Goal: Task Accomplishment & Management: Use online tool/utility

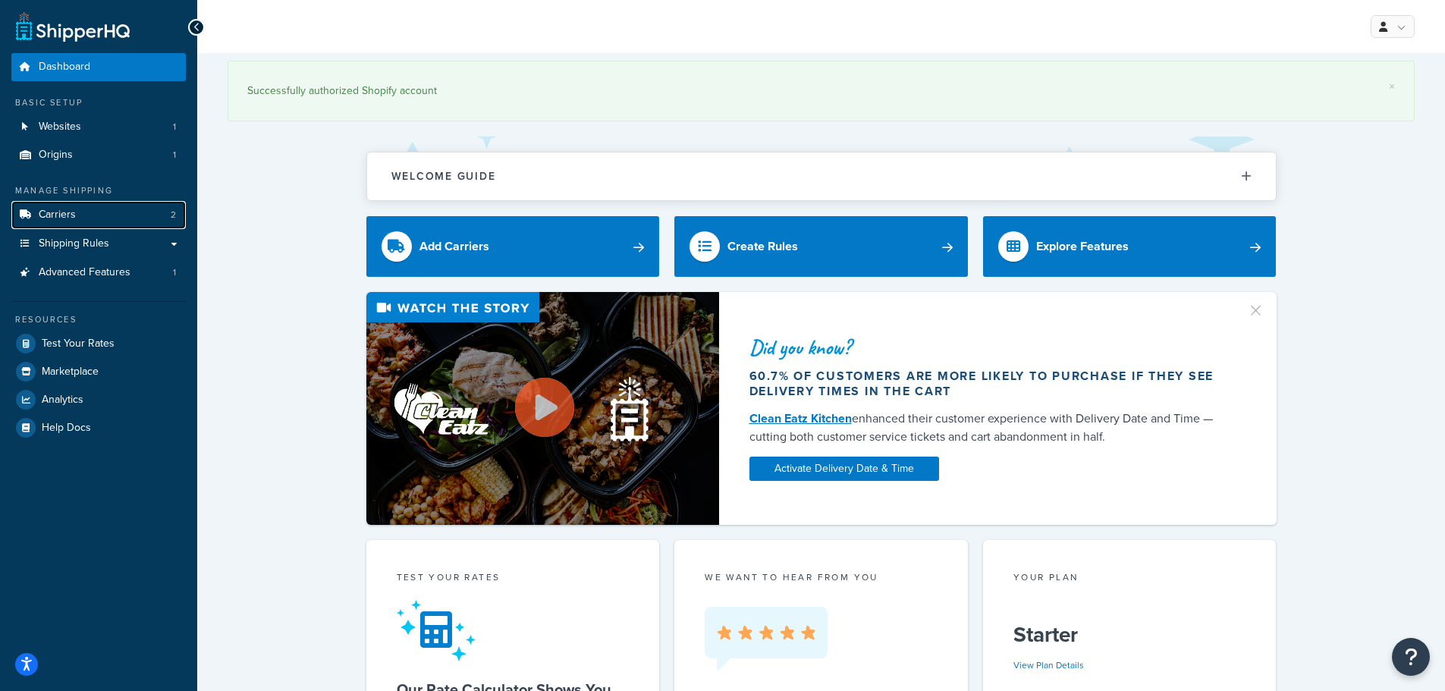
click at [82, 212] on link "Carriers 2" at bounding box center [98, 215] width 174 height 28
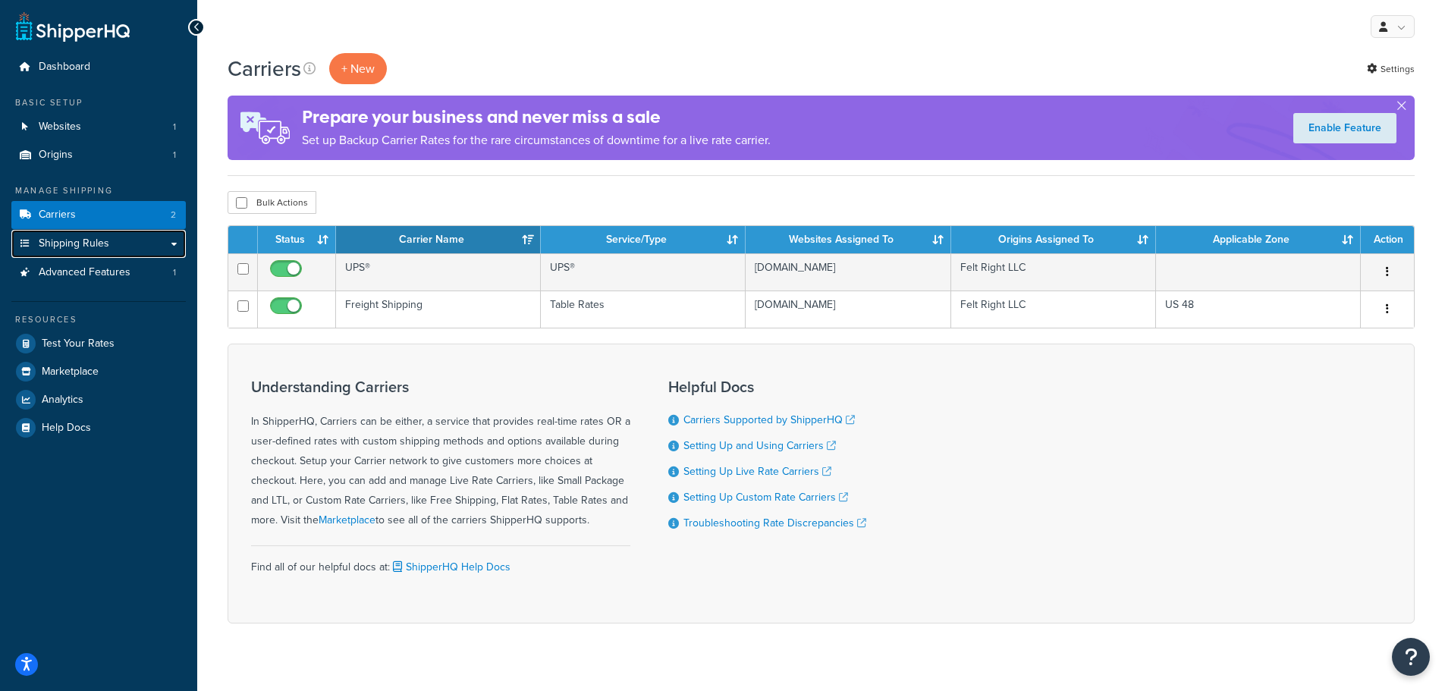
click at [99, 238] on span "Shipping Rules" at bounding box center [74, 243] width 71 height 13
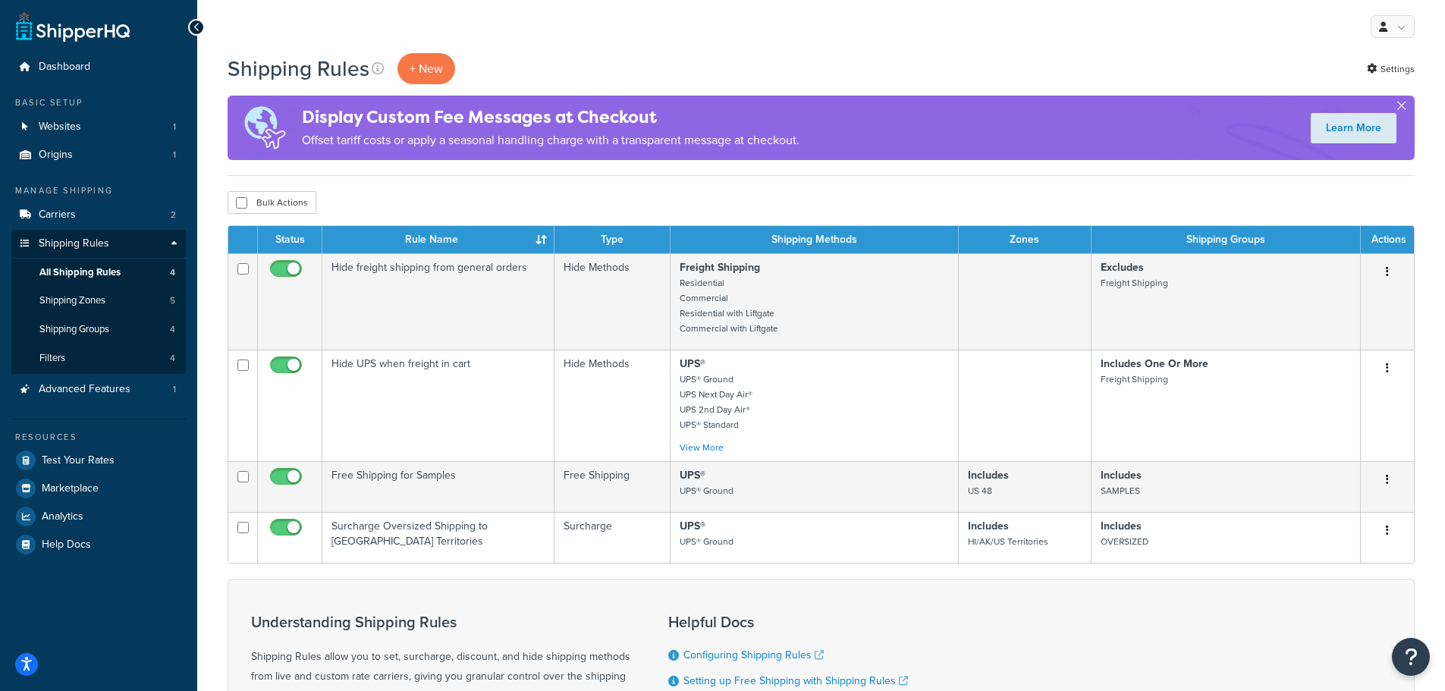
scroll to position [76, 0]
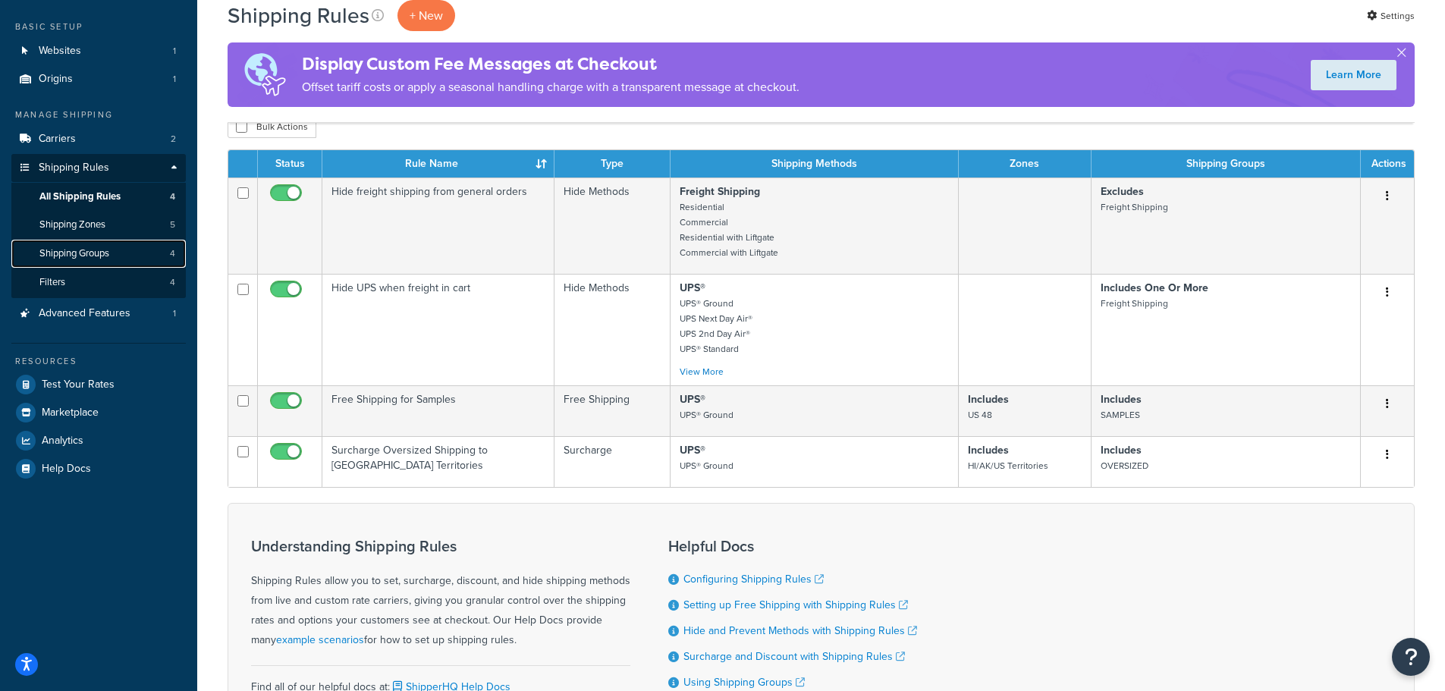
click at [98, 250] on span "Shipping Groups" at bounding box center [74, 253] width 70 height 13
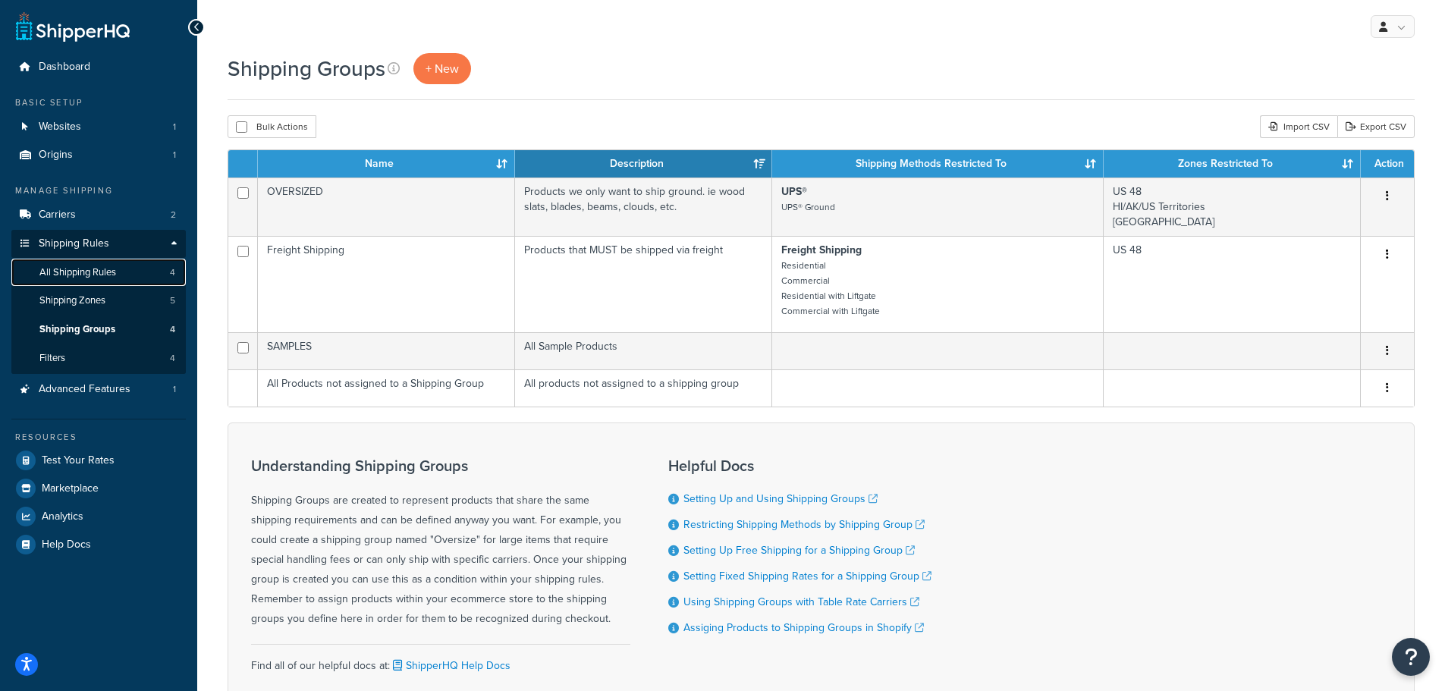
click at [90, 274] on span "All Shipping Rules" at bounding box center [77, 272] width 77 height 13
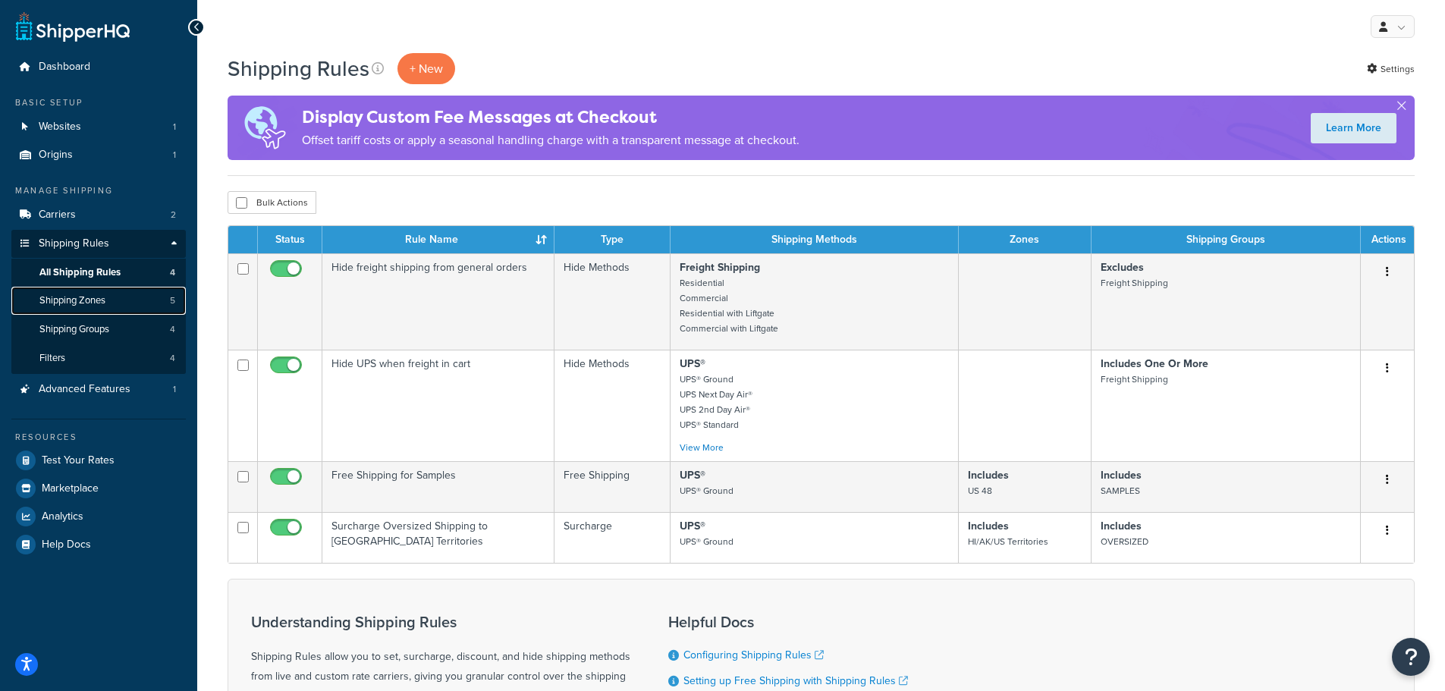
click at [99, 294] on span "Shipping Zones" at bounding box center [72, 300] width 66 height 13
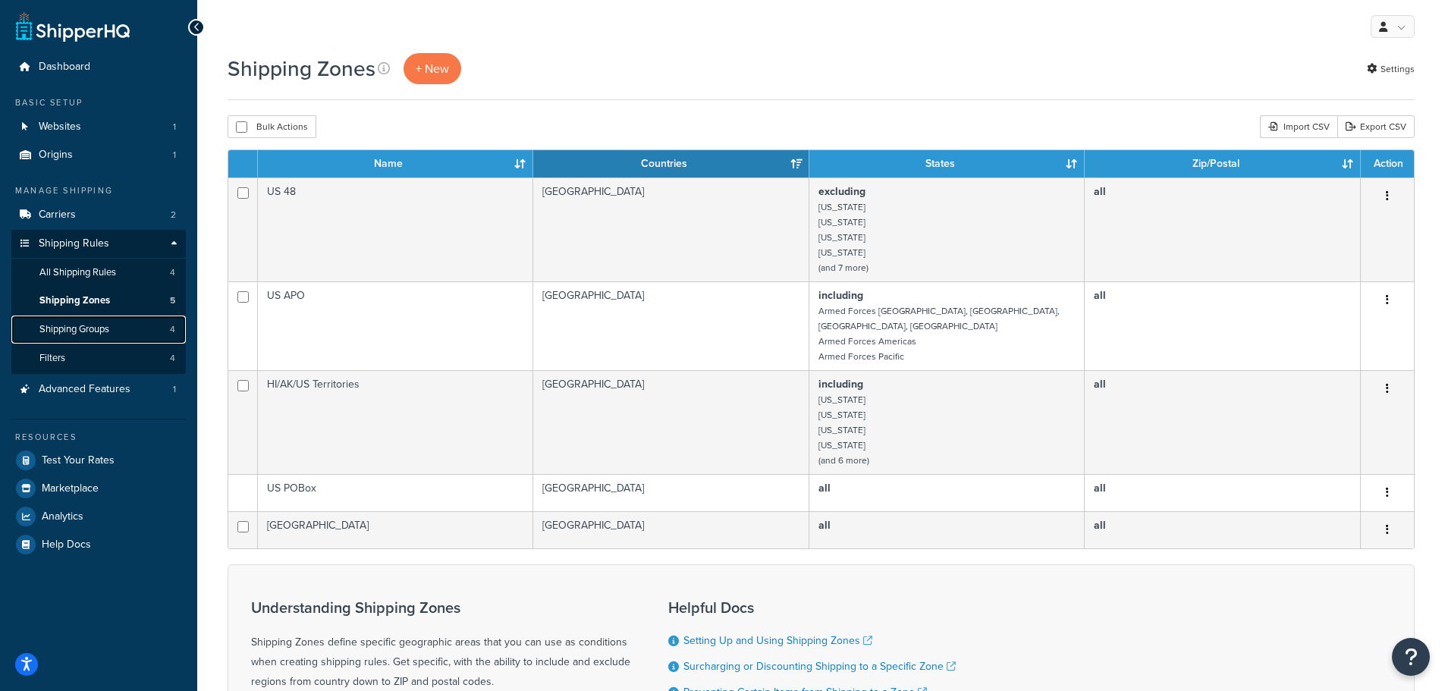
click at [99, 333] on span "Shipping Groups" at bounding box center [74, 329] width 70 height 13
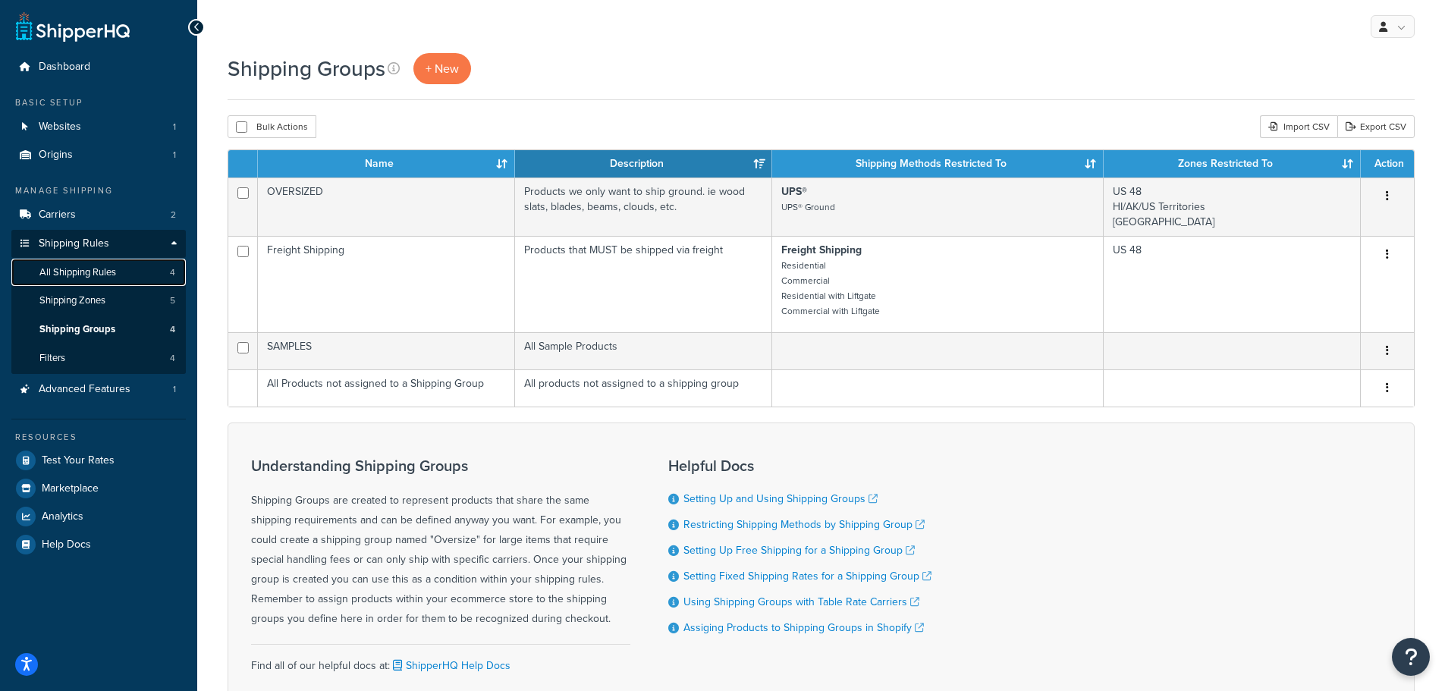
click at [99, 269] on span "All Shipping Rules" at bounding box center [77, 272] width 77 height 13
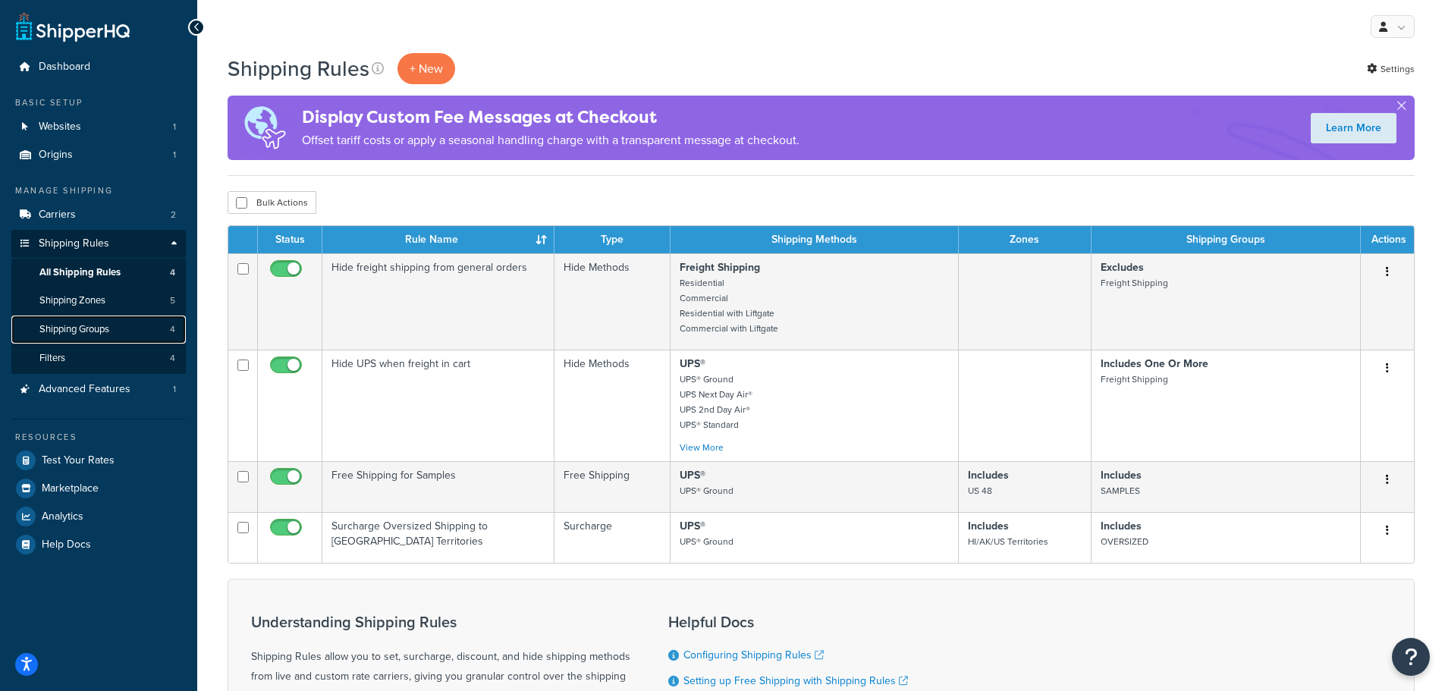
click at [54, 329] on span "Shipping Groups" at bounding box center [74, 329] width 70 height 13
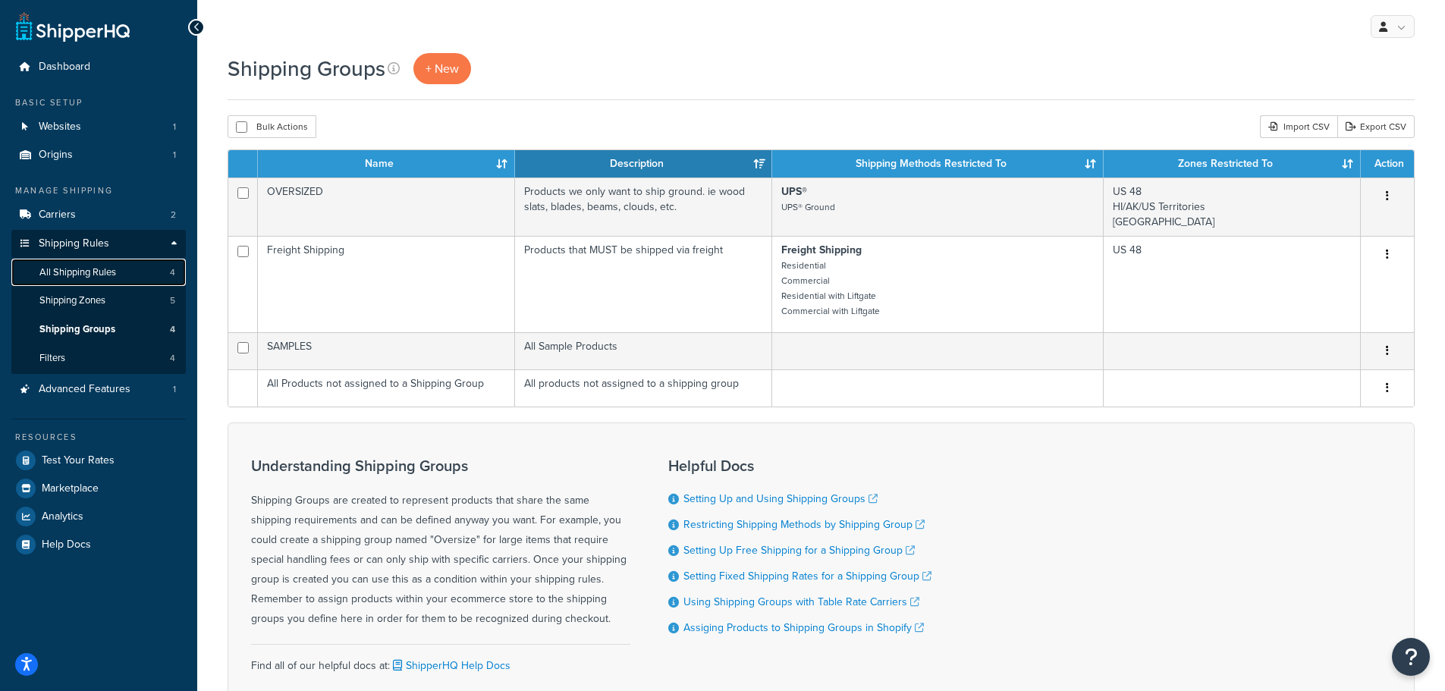
click at [95, 272] on span "All Shipping Rules" at bounding box center [77, 272] width 77 height 13
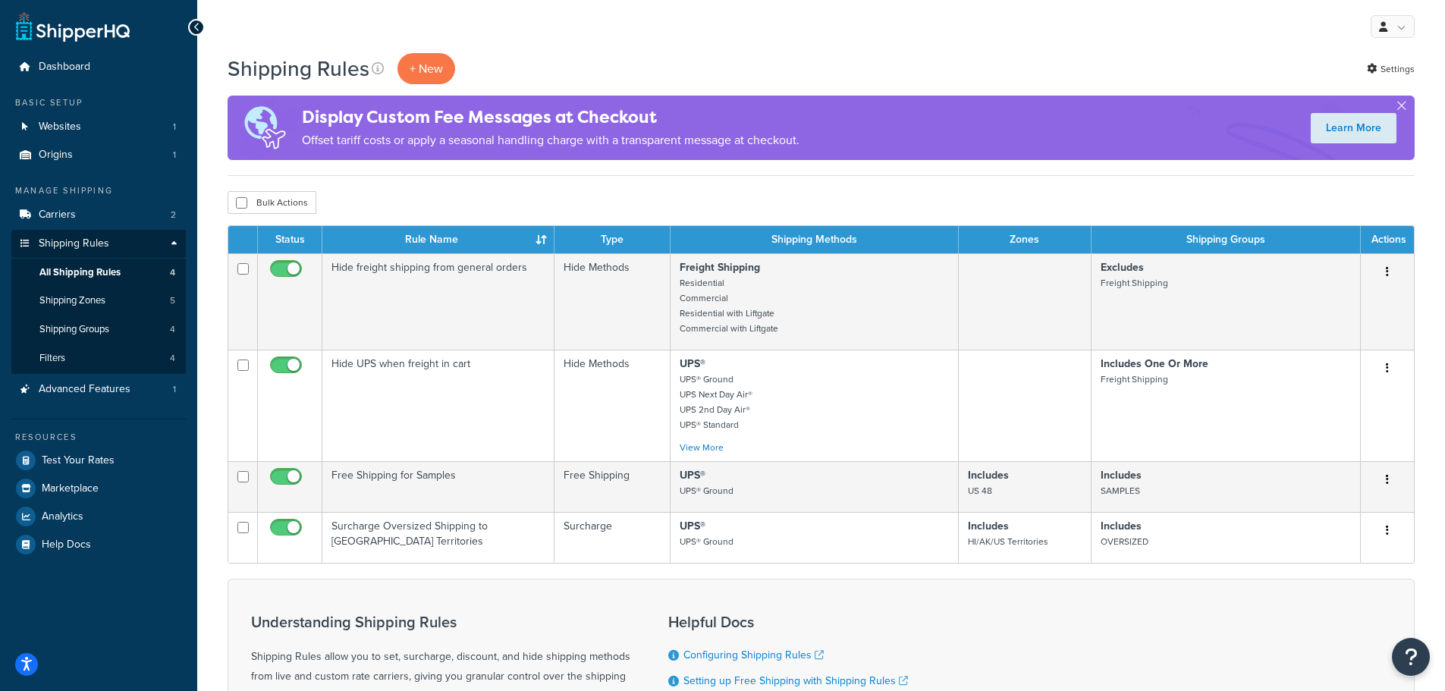
click at [420, 61] on p "+ New" at bounding box center [427, 68] width 58 height 31
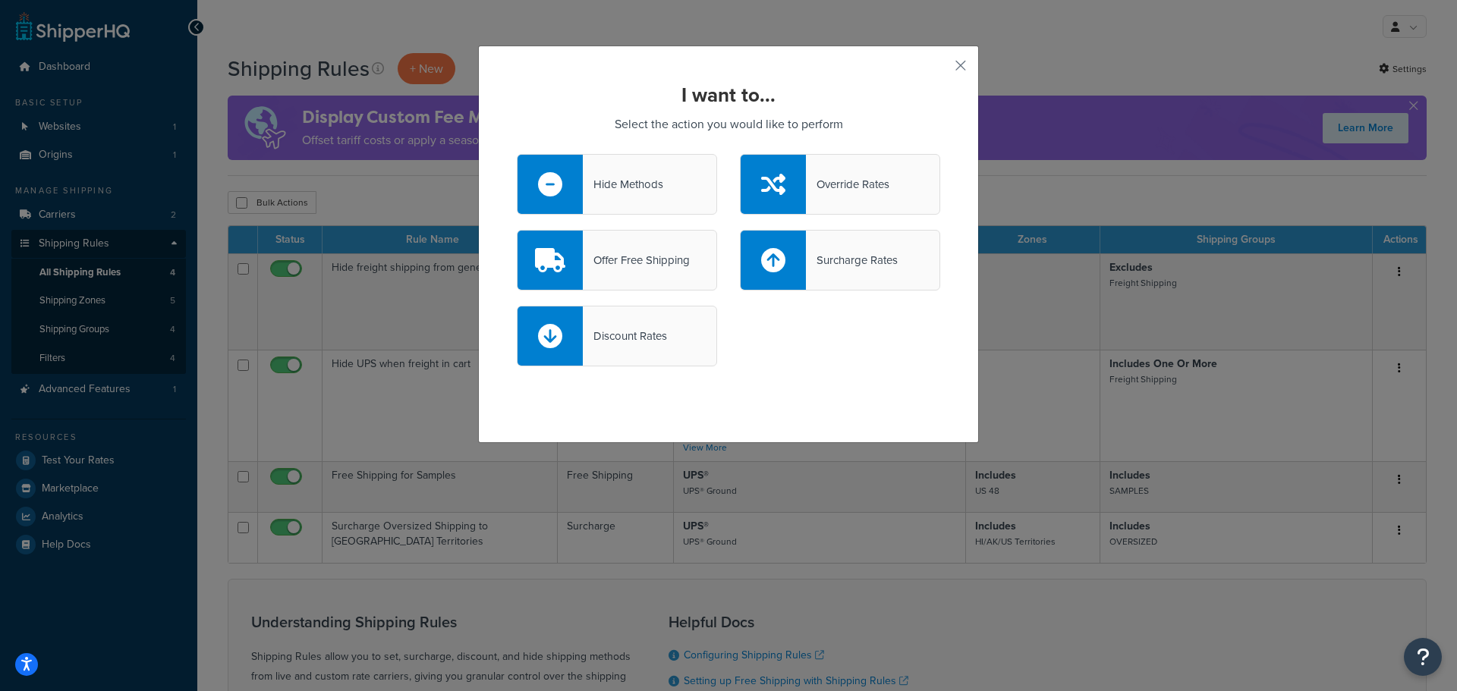
click at [850, 258] on div "Surcharge Rates" at bounding box center [852, 260] width 92 height 21
click at [0, 0] on input "Surcharge Rates" at bounding box center [0, 0] width 0 height 0
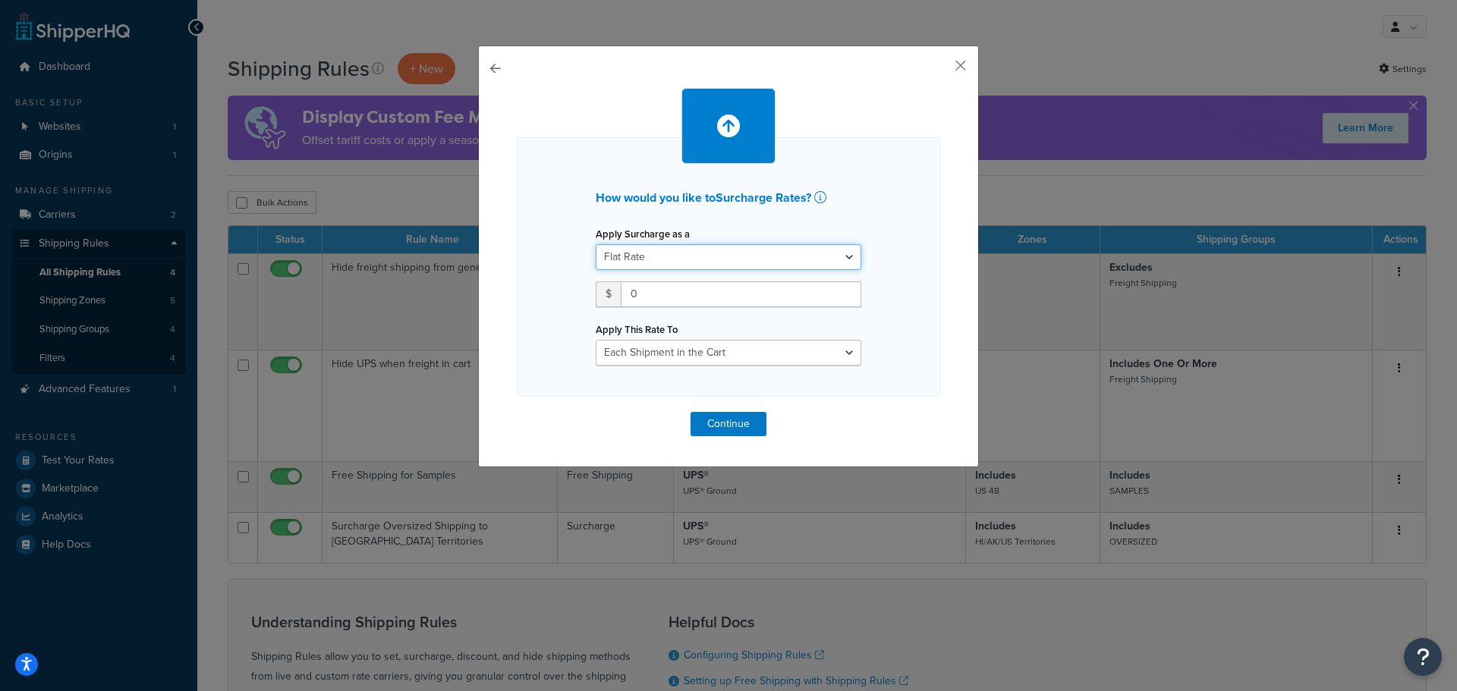
click at [701, 255] on select "Flat Rate Percentage Flat Rate & Percentage" at bounding box center [729, 257] width 266 height 26
select select "PERCENTAGE"
click at [596, 244] on select "Flat Rate Percentage Flat Rate & Percentage" at bounding box center [729, 257] width 266 height 26
type input "1"
click at [664, 300] on input "1" at bounding box center [643, 294] width 95 height 26
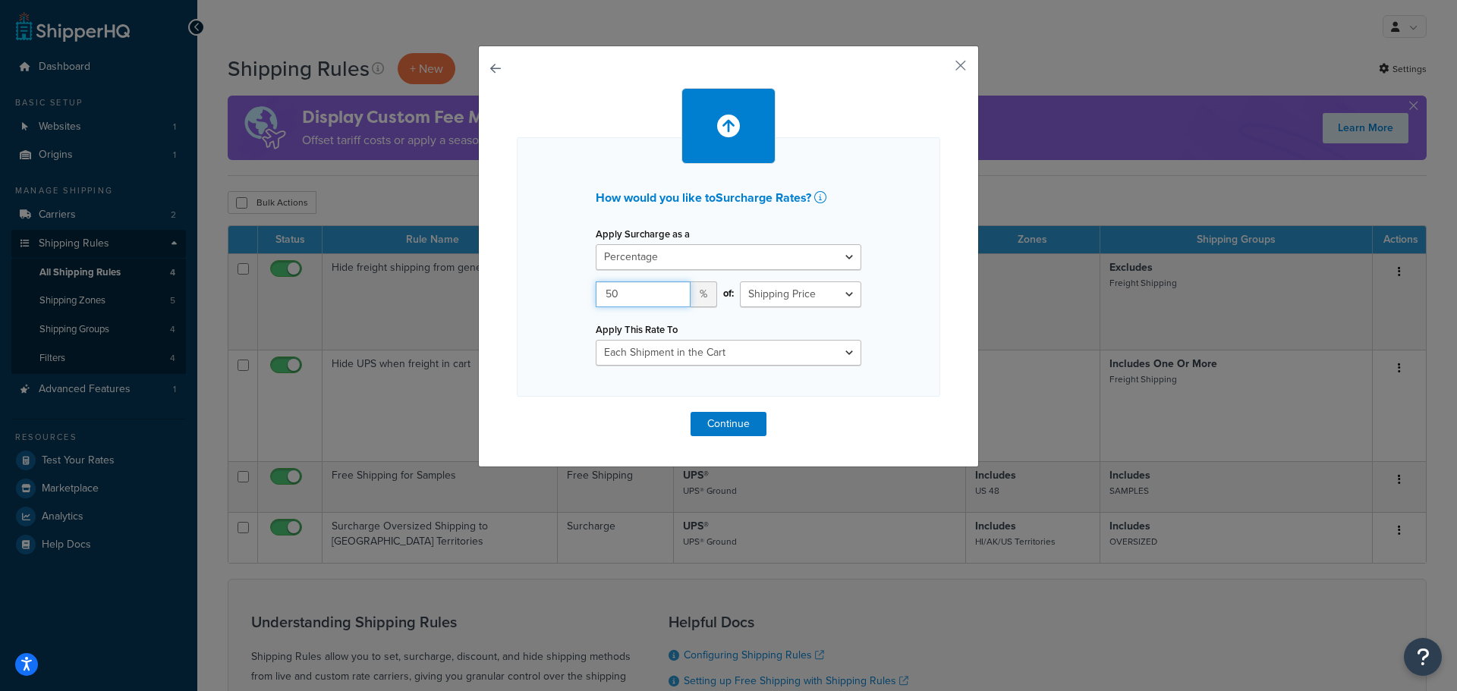
type input "50"
click at [888, 307] on div "How would you like to Surcharge Rates ? Apply Surcharge as a Flat Rate Percenta…" at bounding box center [728, 266] width 423 height 259
click at [762, 356] on select "Each Shipment in the Cart Each Shipping Group in the Cart Each Item within a Sh…" at bounding box center [729, 353] width 266 height 26
click at [596, 340] on select "Each Shipment in the Cart Each Shipping Group in the Cart Each Item within a Sh…" at bounding box center [729, 353] width 266 height 26
click at [725, 418] on button "Continue" at bounding box center [728, 424] width 76 height 24
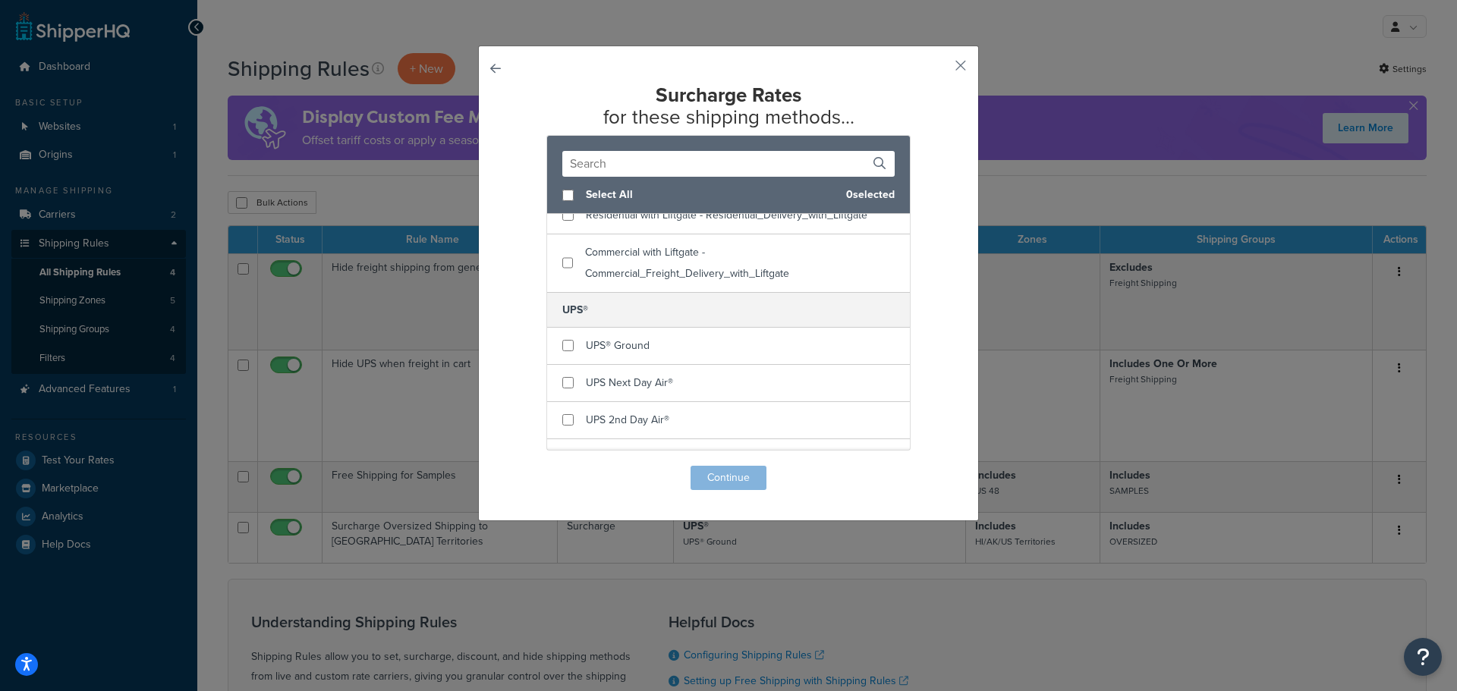
scroll to position [112, 0]
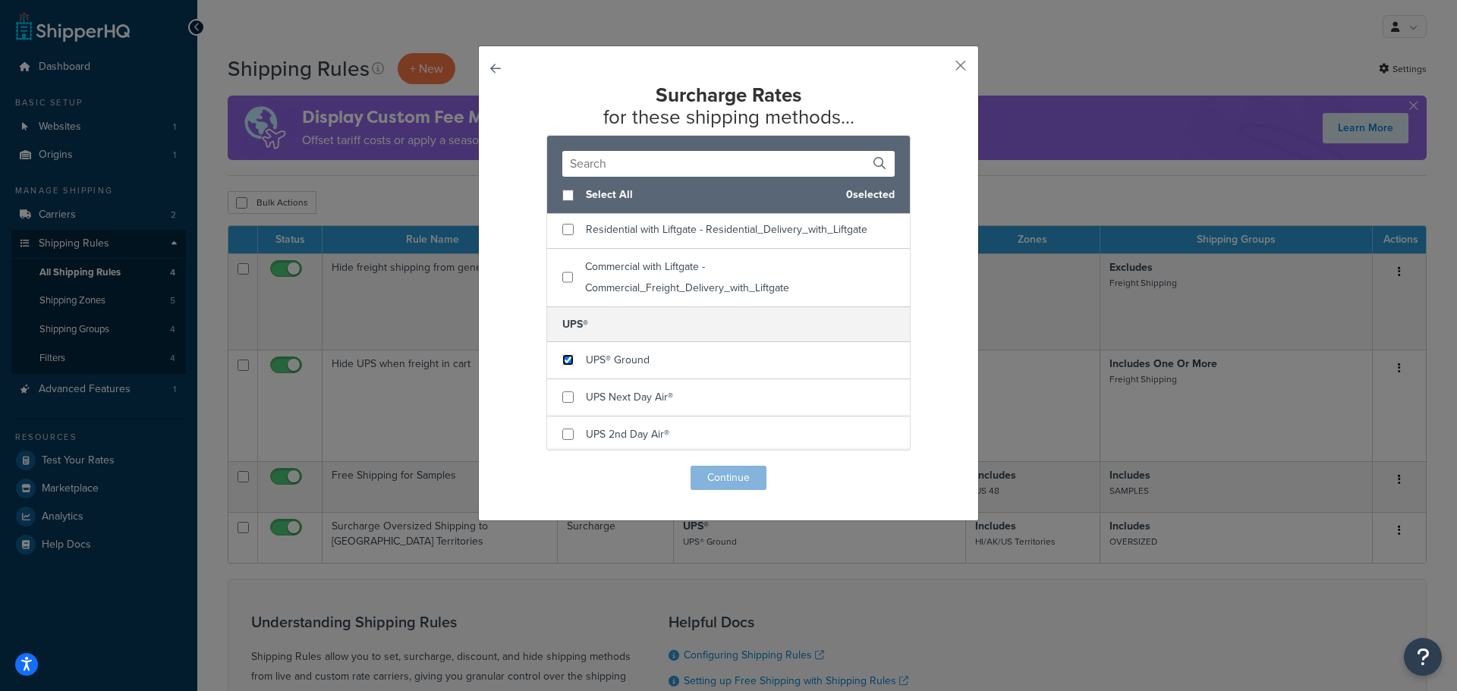
click at [565, 360] on input "checkbox" at bounding box center [567, 359] width 11 height 11
checkbox input "true"
click at [562, 402] on input "checkbox" at bounding box center [567, 396] width 11 height 11
checkbox input "true"
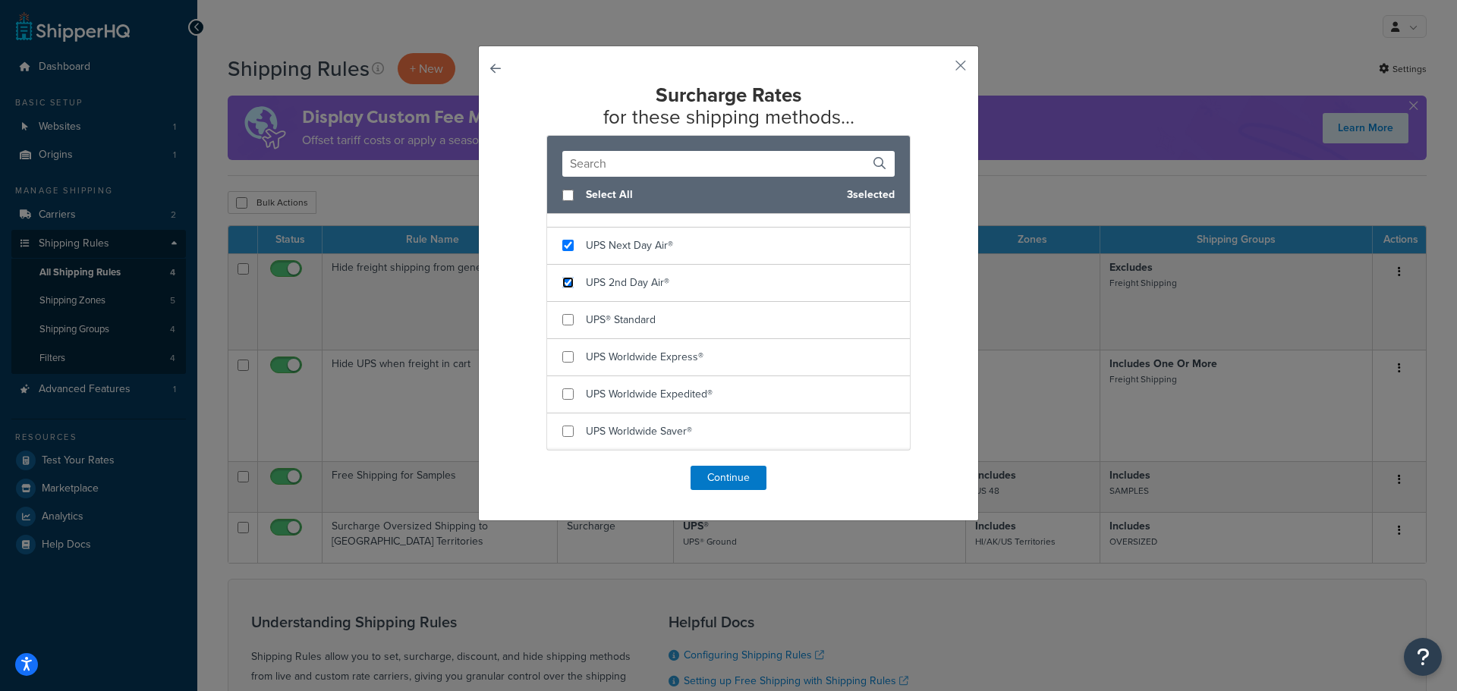
click at [563, 286] on input "checkbox" at bounding box center [567, 282] width 11 height 11
checkbox input "true"
click at [562, 316] on input "checkbox" at bounding box center [567, 319] width 11 height 11
checkbox input "true"
click at [563, 357] on input "checkbox" at bounding box center [567, 356] width 11 height 11
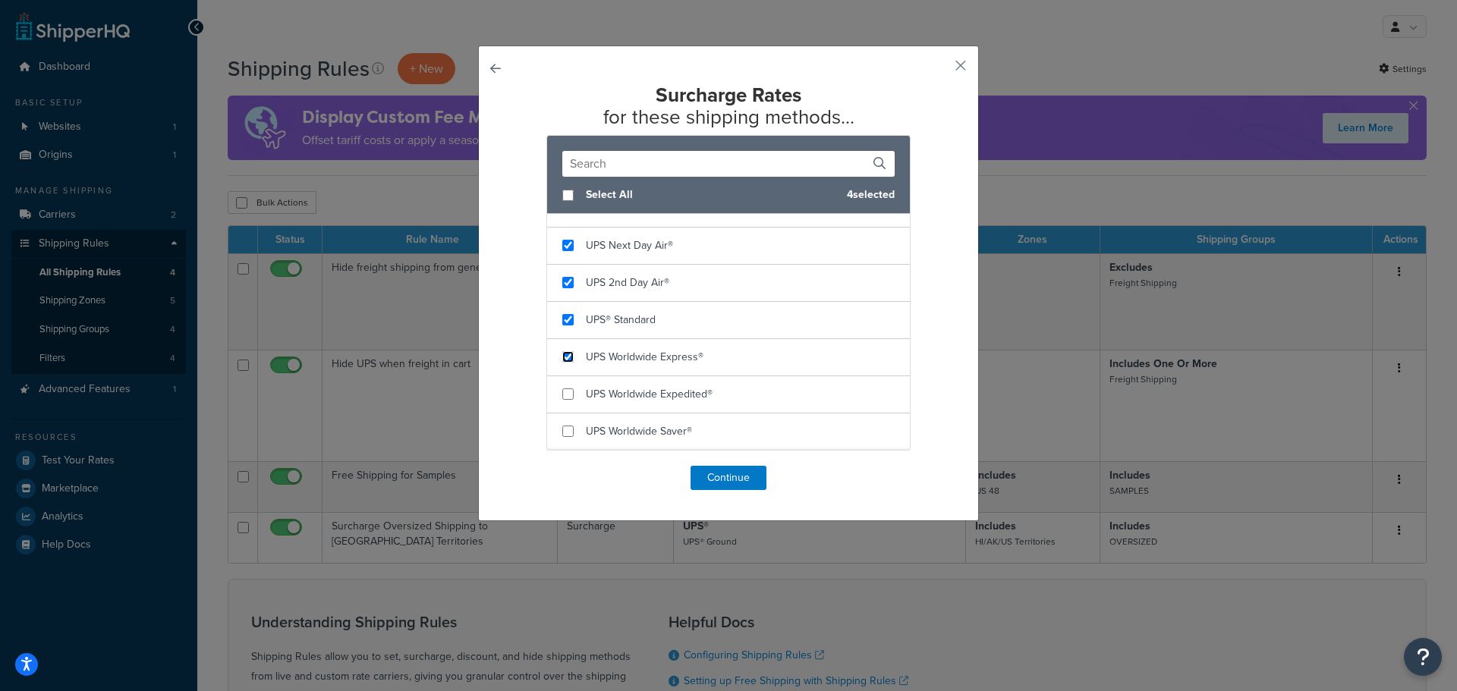
checkbox input "true"
click at [566, 398] on input "checkbox" at bounding box center [567, 393] width 11 height 11
checkbox input "true"
click at [564, 434] on input "checkbox" at bounding box center [567, 431] width 11 height 11
checkbox input "true"
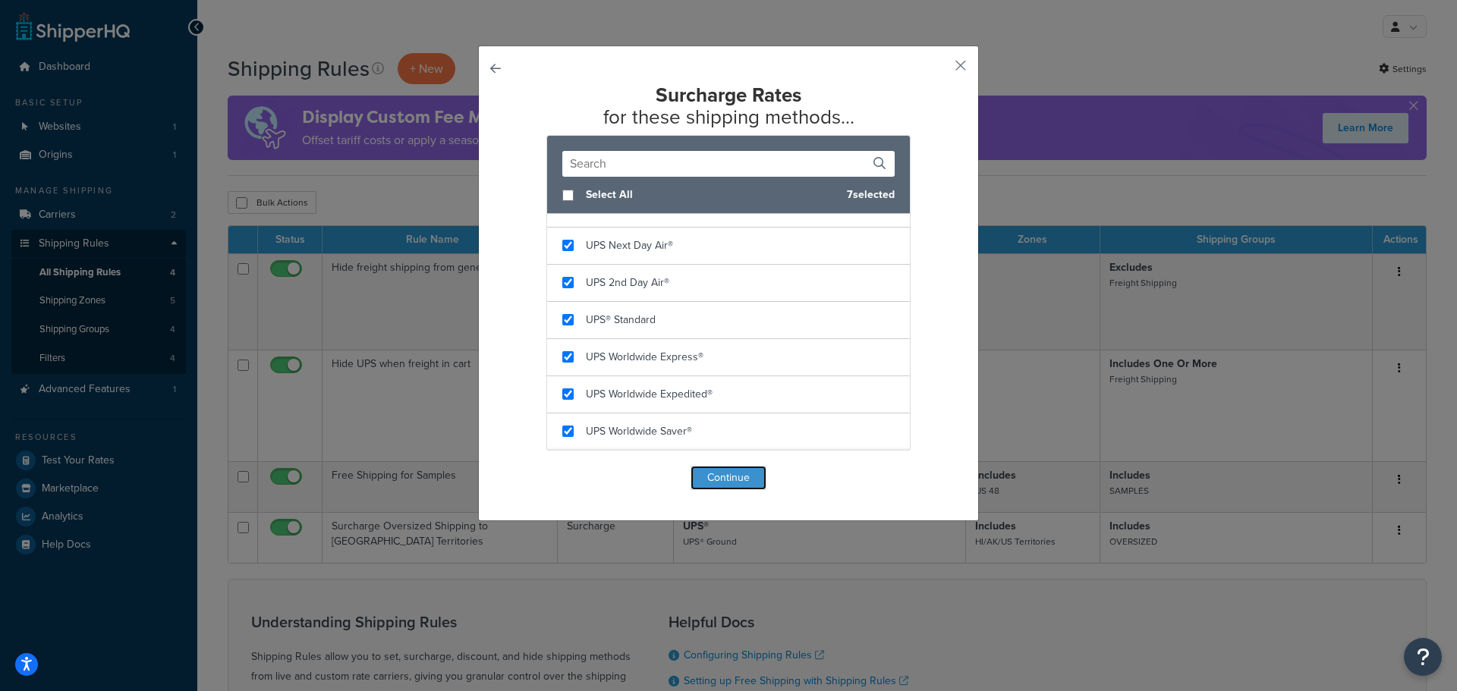
click at [722, 477] on button "Continue" at bounding box center [728, 478] width 76 height 24
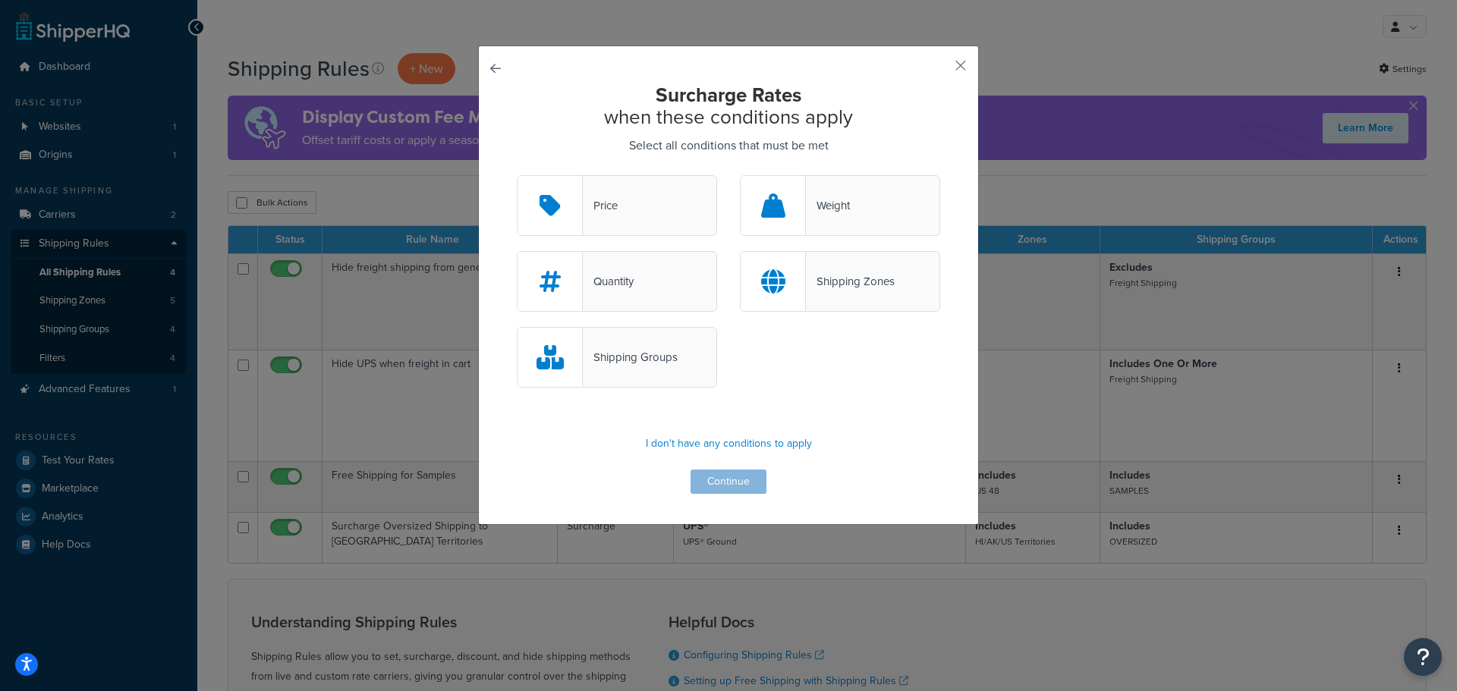
click at [652, 356] on div "Shipping Groups" at bounding box center [630, 357] width 95 height 21
click at [0, 0] on input "Shipping Groups" at bounding box center [0, 0] width 0 height 0
click at [737, 485] on button "Continue" at bounding box center [728, 482] width 76 height 24
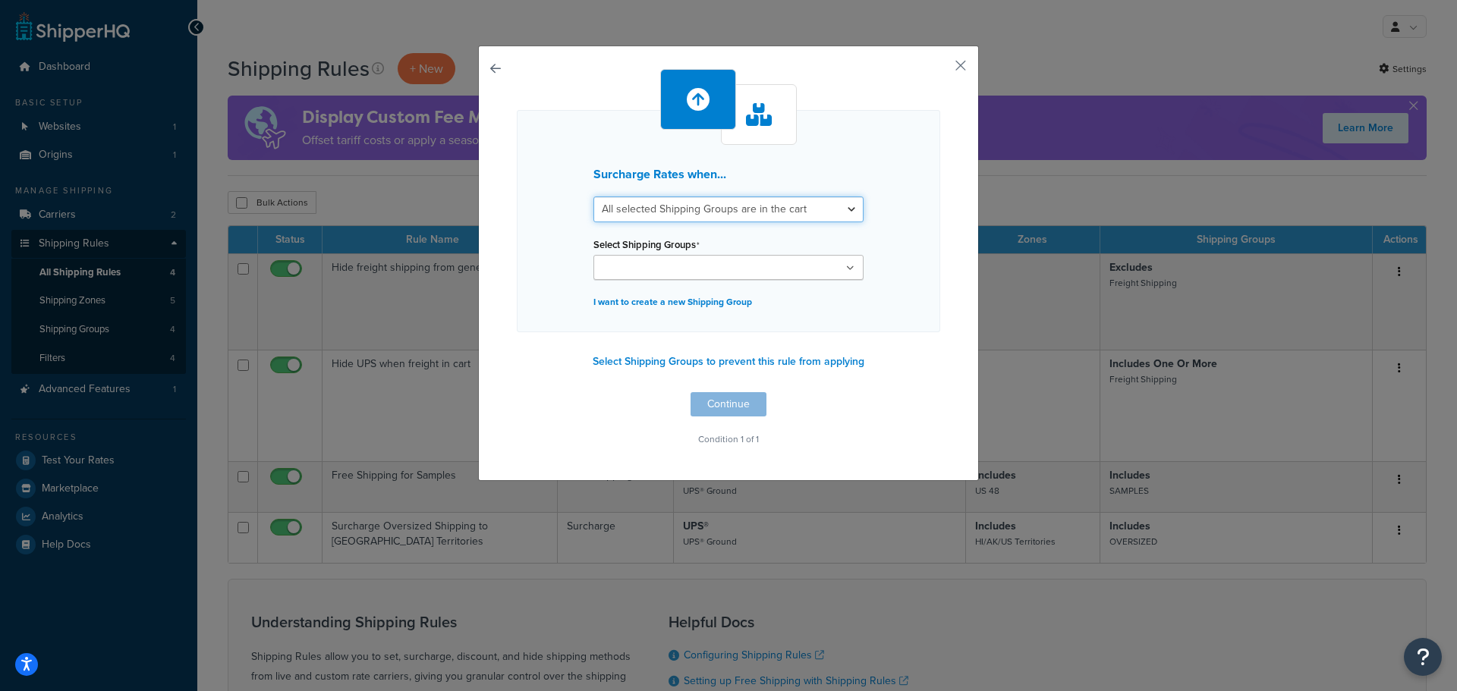
click at [728, 211] on select "All selected Shipping Groups are in the cart Any selected Shipping Groups are i…" at bounding box center [728, 209] width 270 height 26
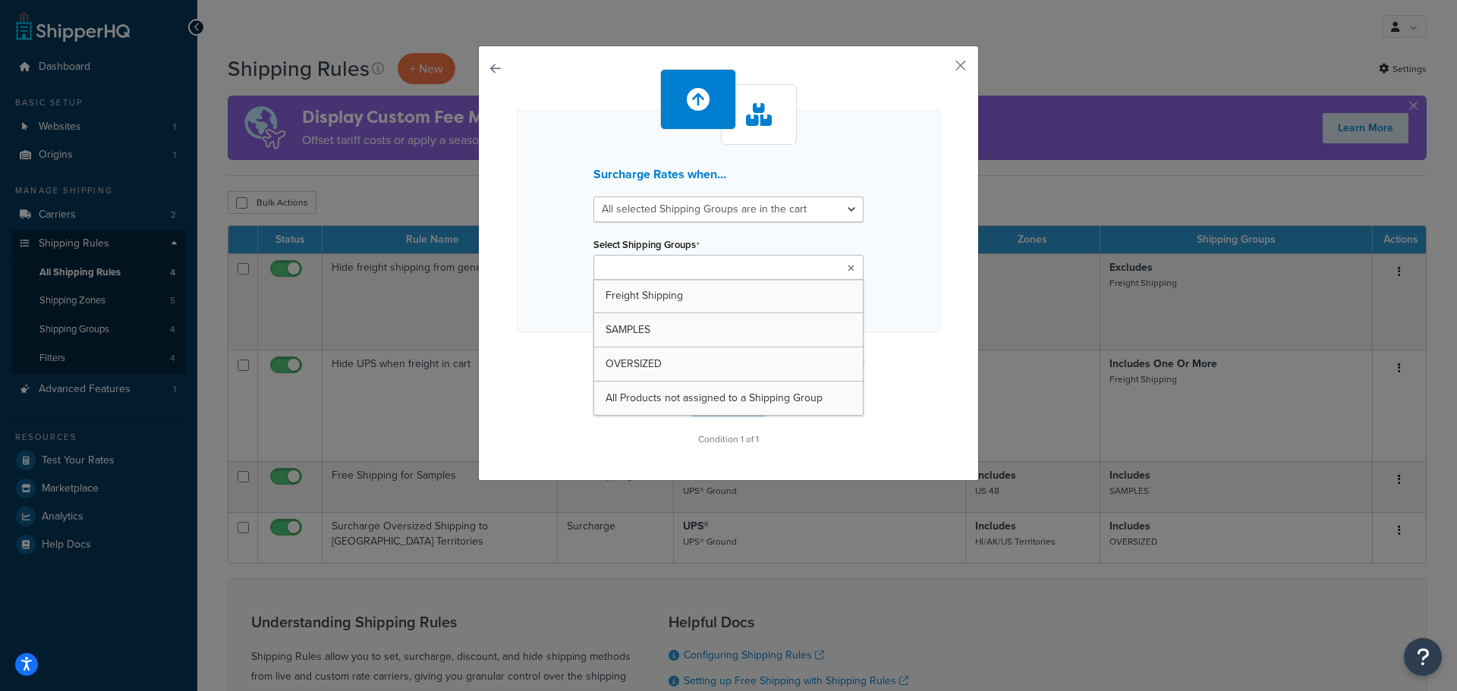
click at [731, 271] on ul at bounding box center [728, 267] width 270 height 25
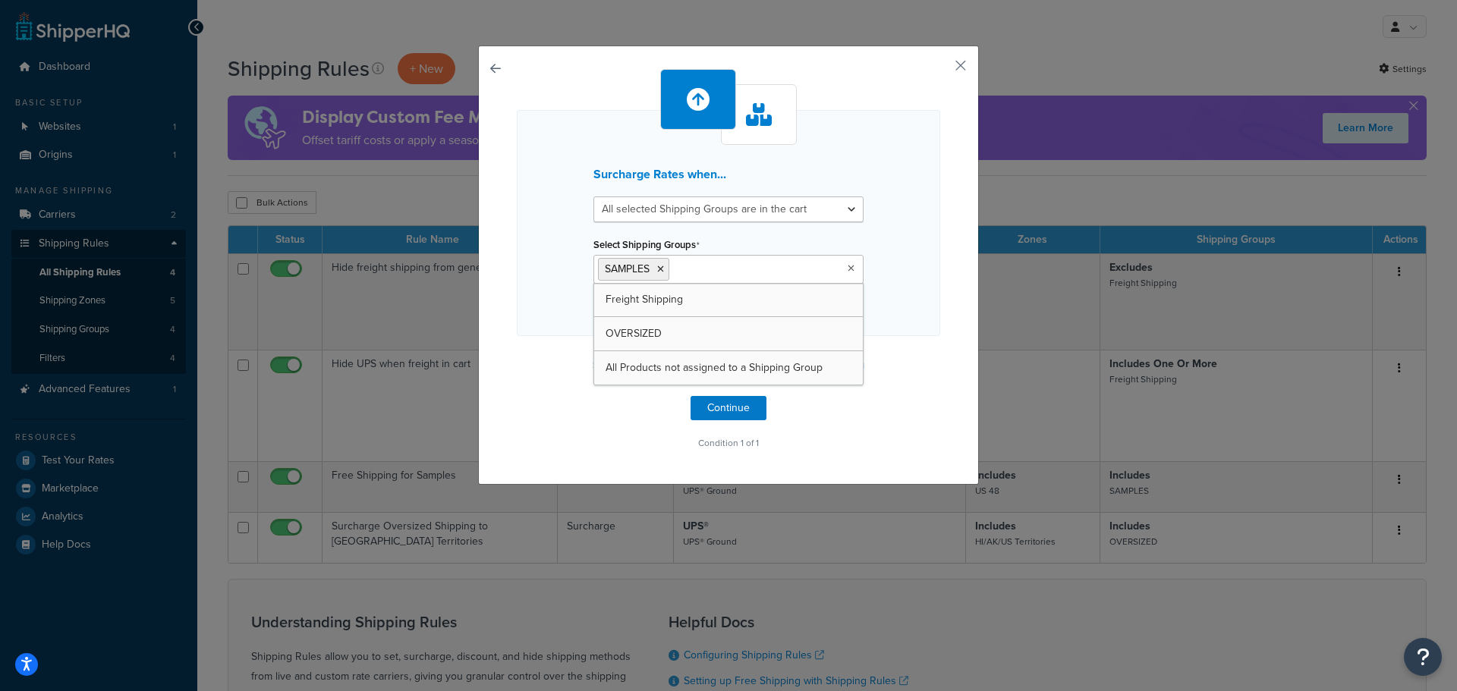
click at [910, 335] on div "Surcharge Rates when... All selected Shipping Groups are in the cart Any select…" at bounding box center [728, 223] width 423 height 226
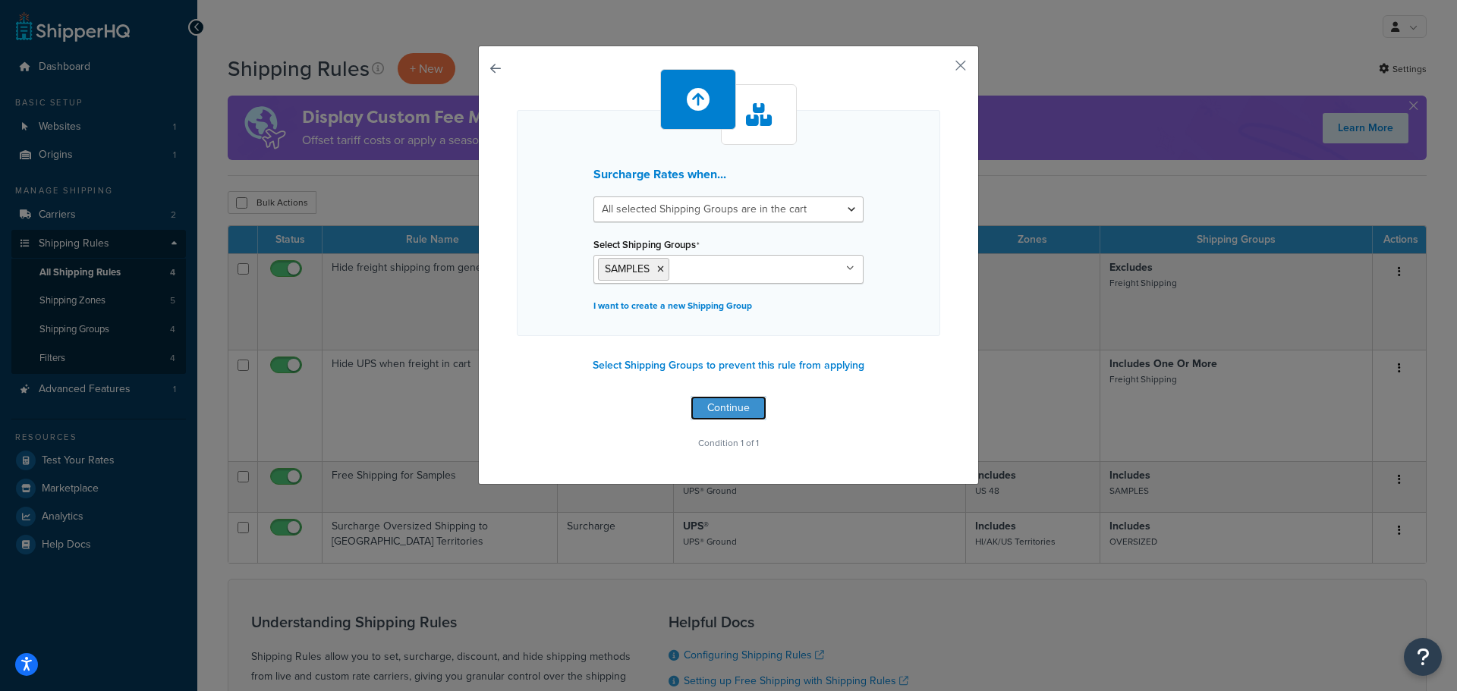
click at [718, 407] on button "Continue" at bounding box center [728, 408] width 76 height 24
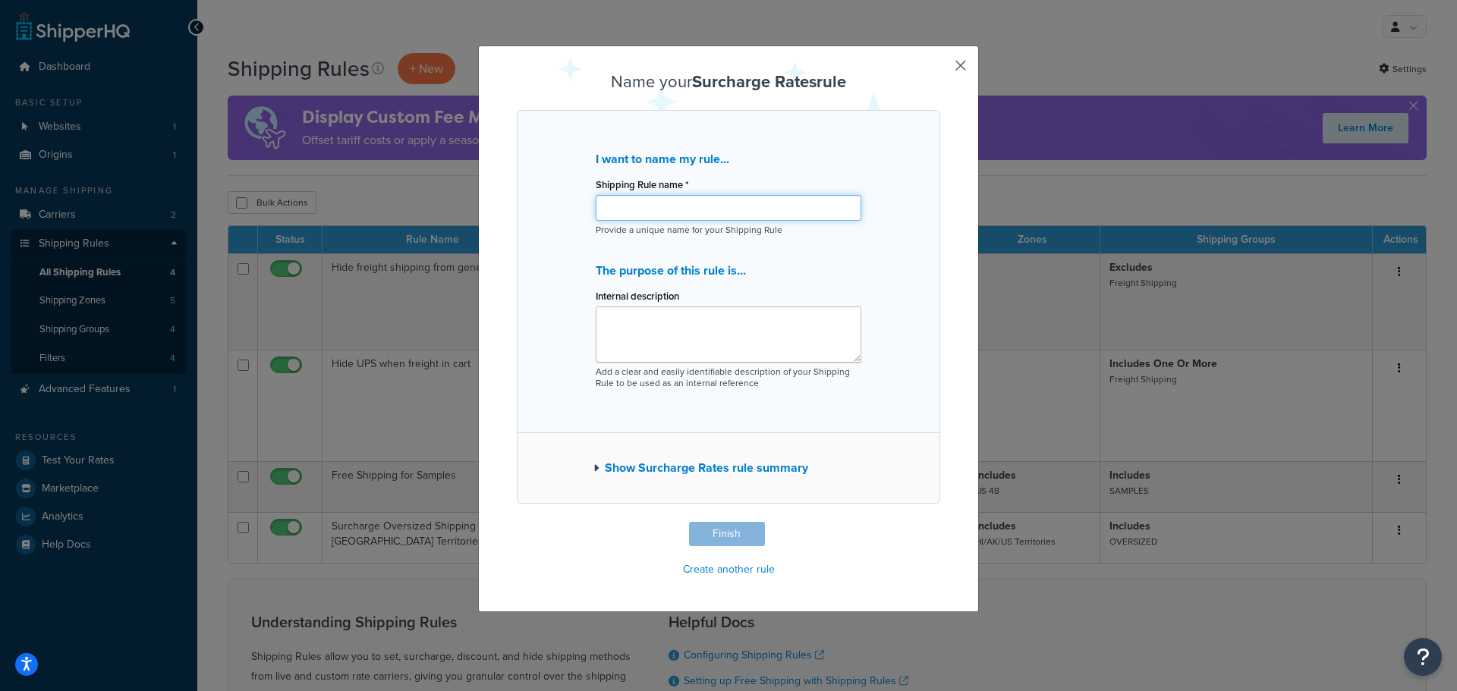
click at [719, 205] on input "Shipping Rule name *" at bounding box center [729, 208] width 266 height 26
type input "Surcharge for International Samples"
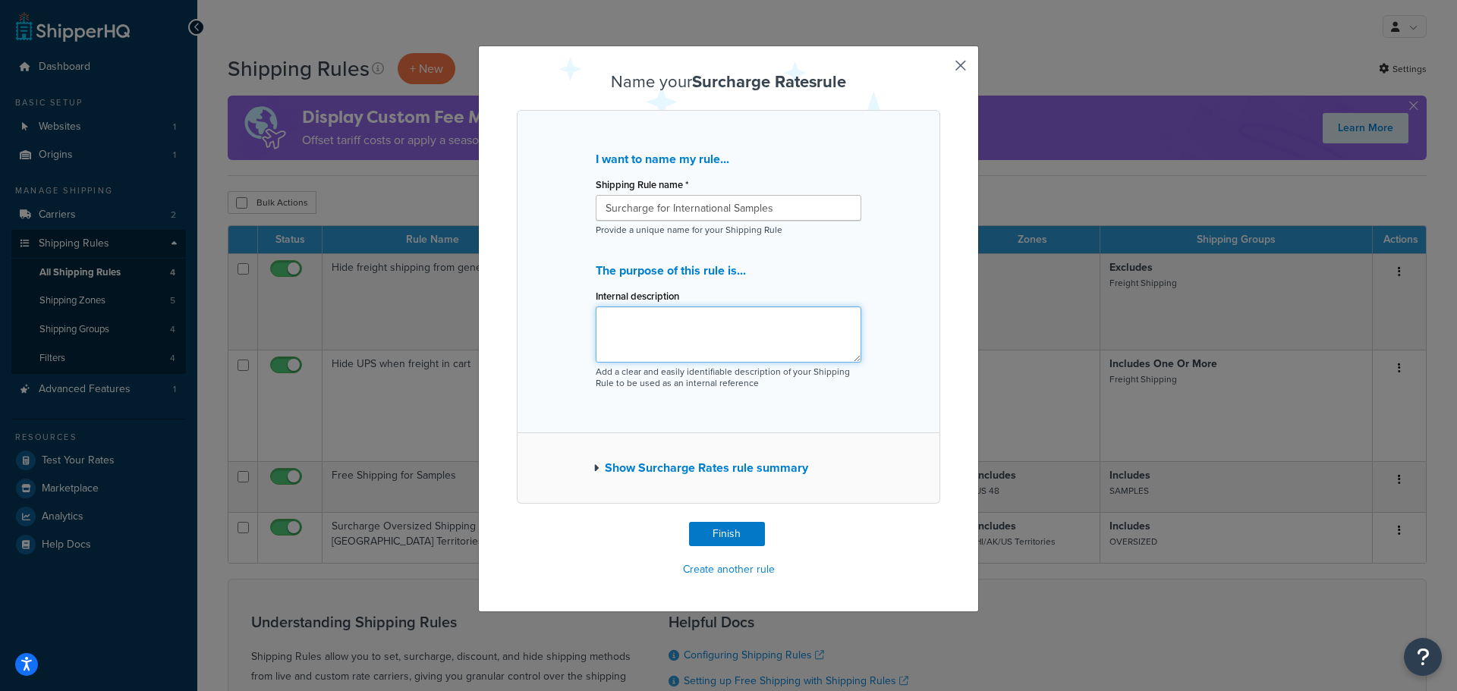
drag, startPoint x: 709, startPoint y: 346, endPoint x: 716, endPoint y: 335, distance: 12.6
click at [709, 347] on textarea "Internal description" at bounding box center [729, 335] width 266 height 56
type textarea "Charge a 50% surcharge for sample orders shipped internationally."
click at [716, 518] on div "Name your Surcharge Rates rule I want to name my rule... Shipping Rule name * S…" at bounding box center [728, 327] width 423 height 508
click at [726, 531] on button "Finish" at bounding box center [727, 534] width 76 height 24
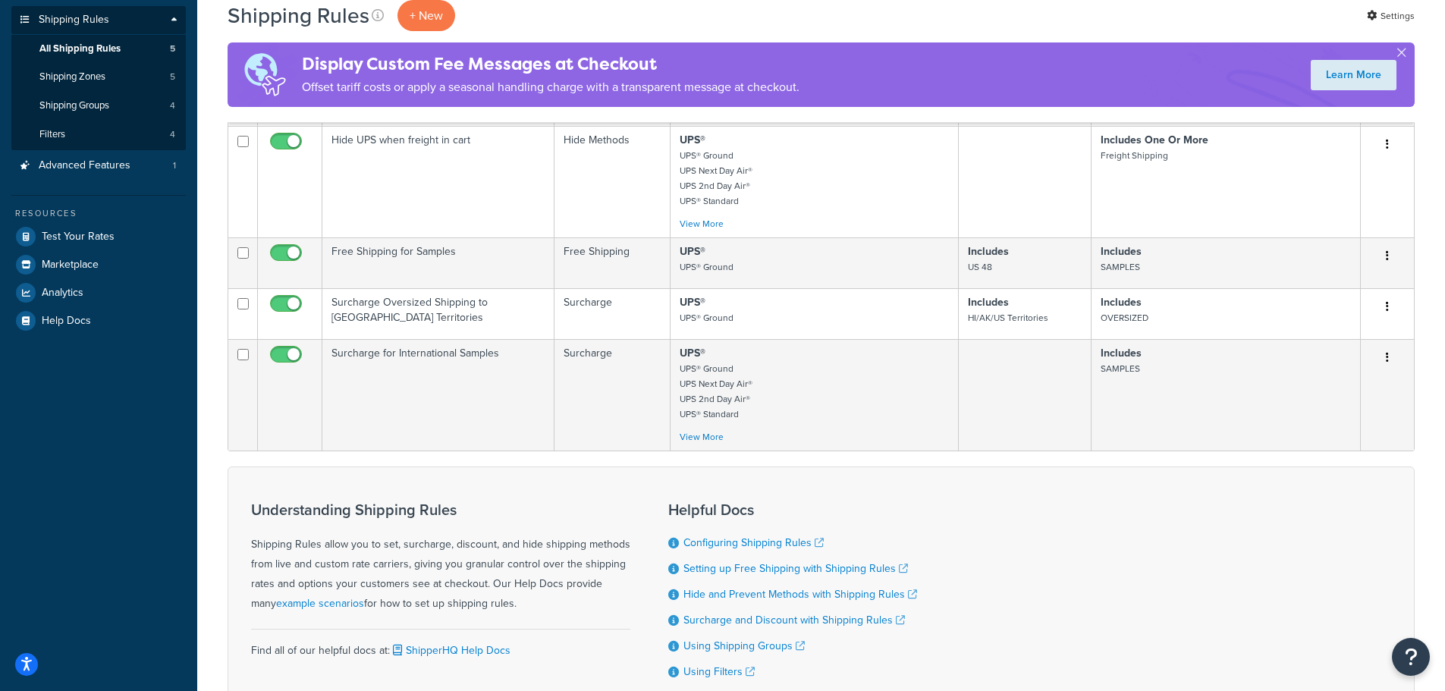
scroll to position [228, 0]
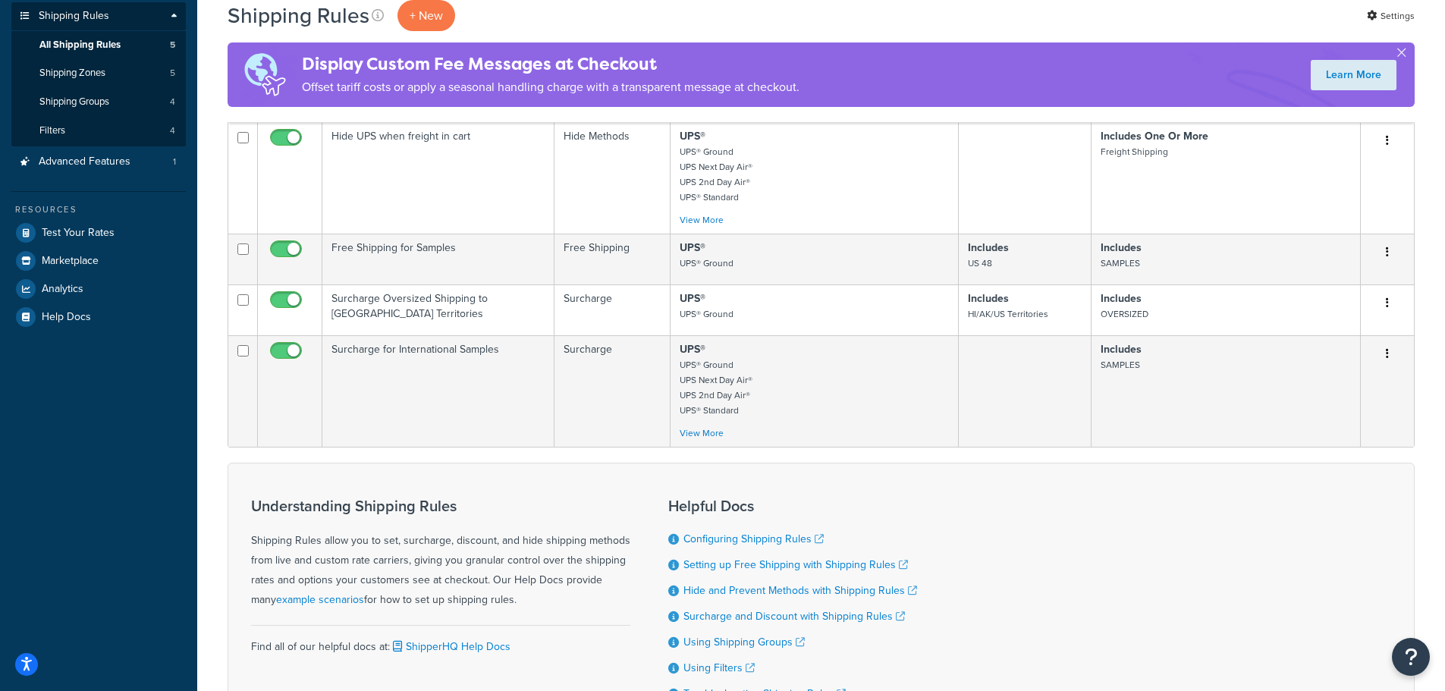
click at [1383, 355] on button "button" at bounding box center [1387, 354] width 21 height 24
click at [1345, 385] on link "Edit" at bounding box center [1338, 382] width 120 height 31
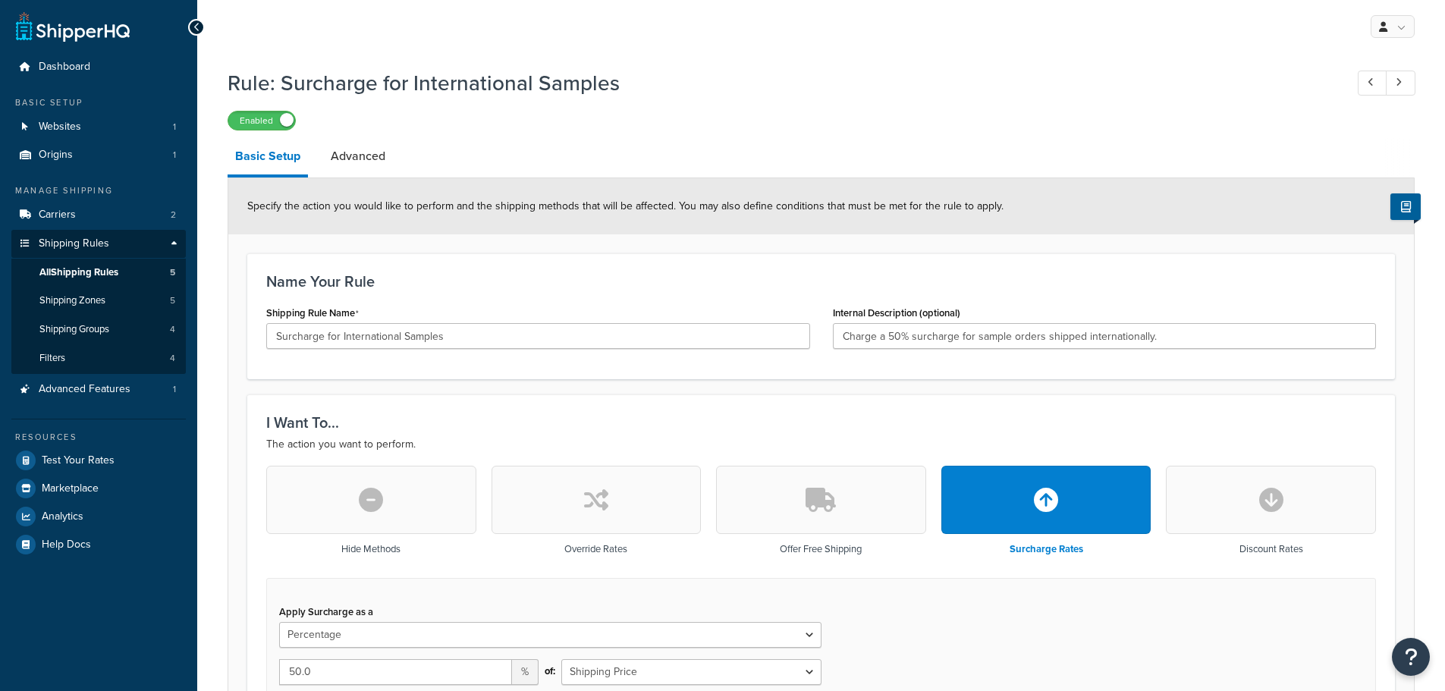
select select "PERCENTAGE"
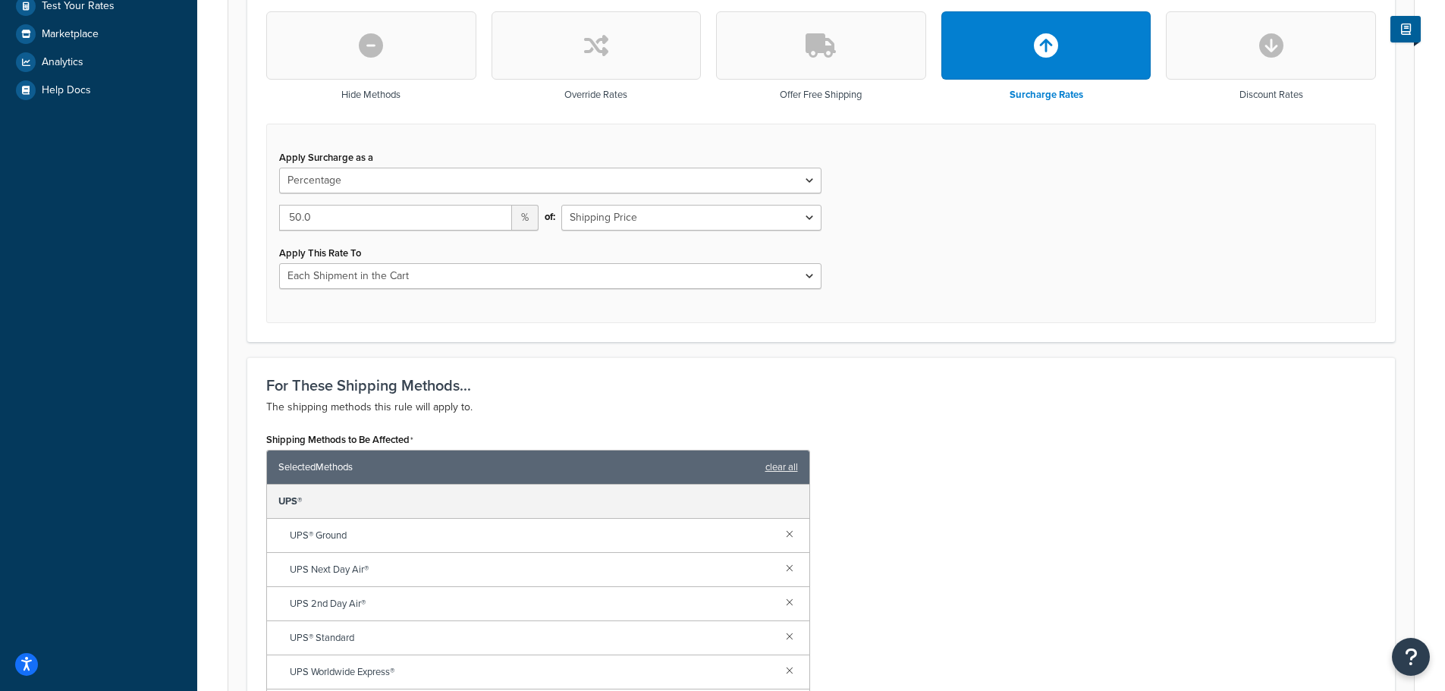
scroll to position [455, 0]
click at [479, 278] on select "Each Shipment in the Cart Each Shipping Group in the Cart Each Item within a Sh…" at bounding box center [550, 276] width 542 height 26
click at [951, 281] on div "Apply Surcharge as a Flat Rate Percentage Flat Rate & Percentage 50.0 % of: Shi…" at bounding box center [821, 223] width 1110 height 200
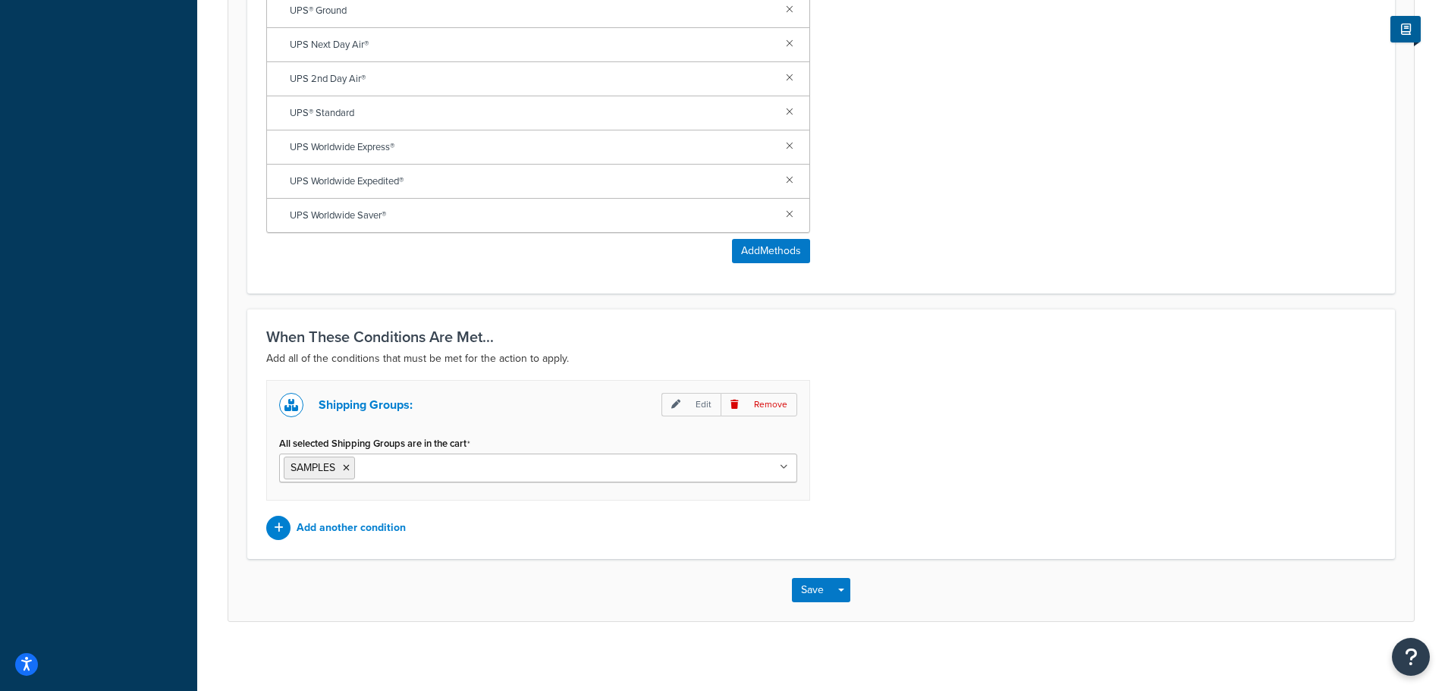
scroll to position [988, 0]
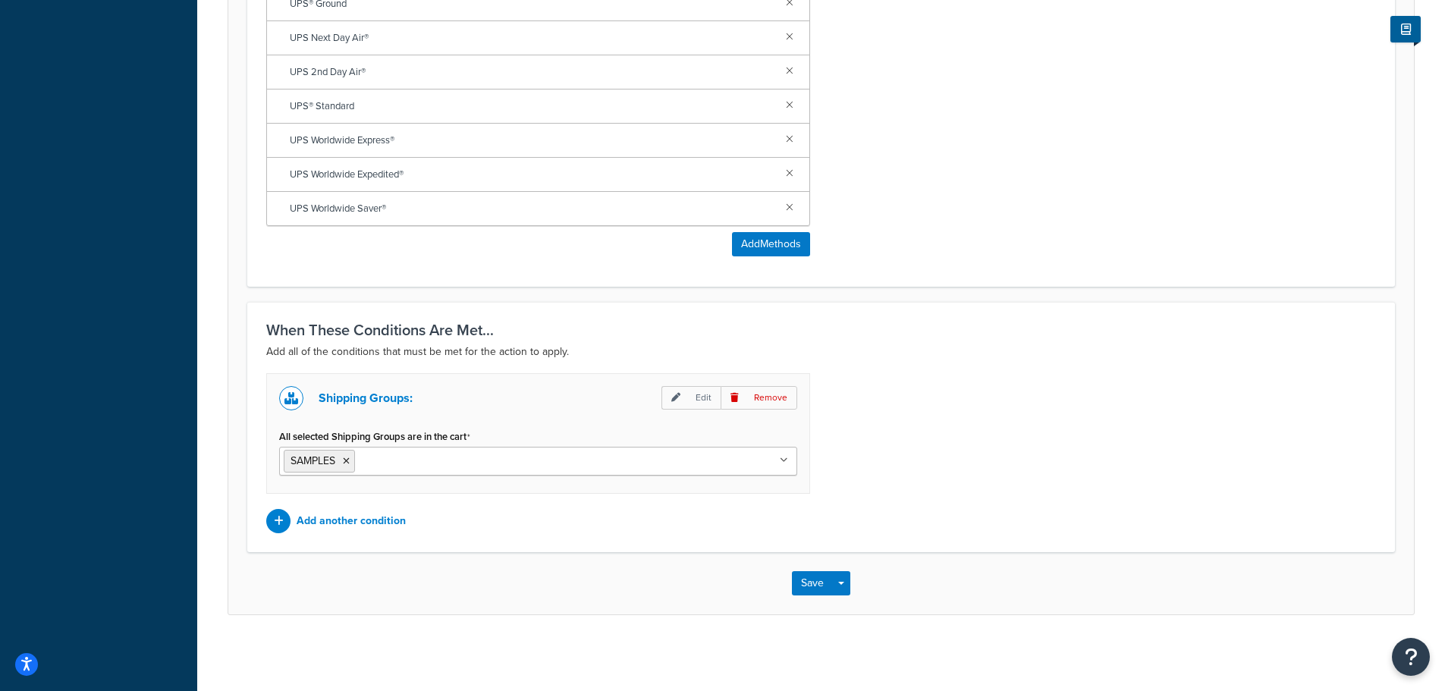
click at [365, 523] on p "Add another condition" at bounding box center [351, 521] width 109 height 21
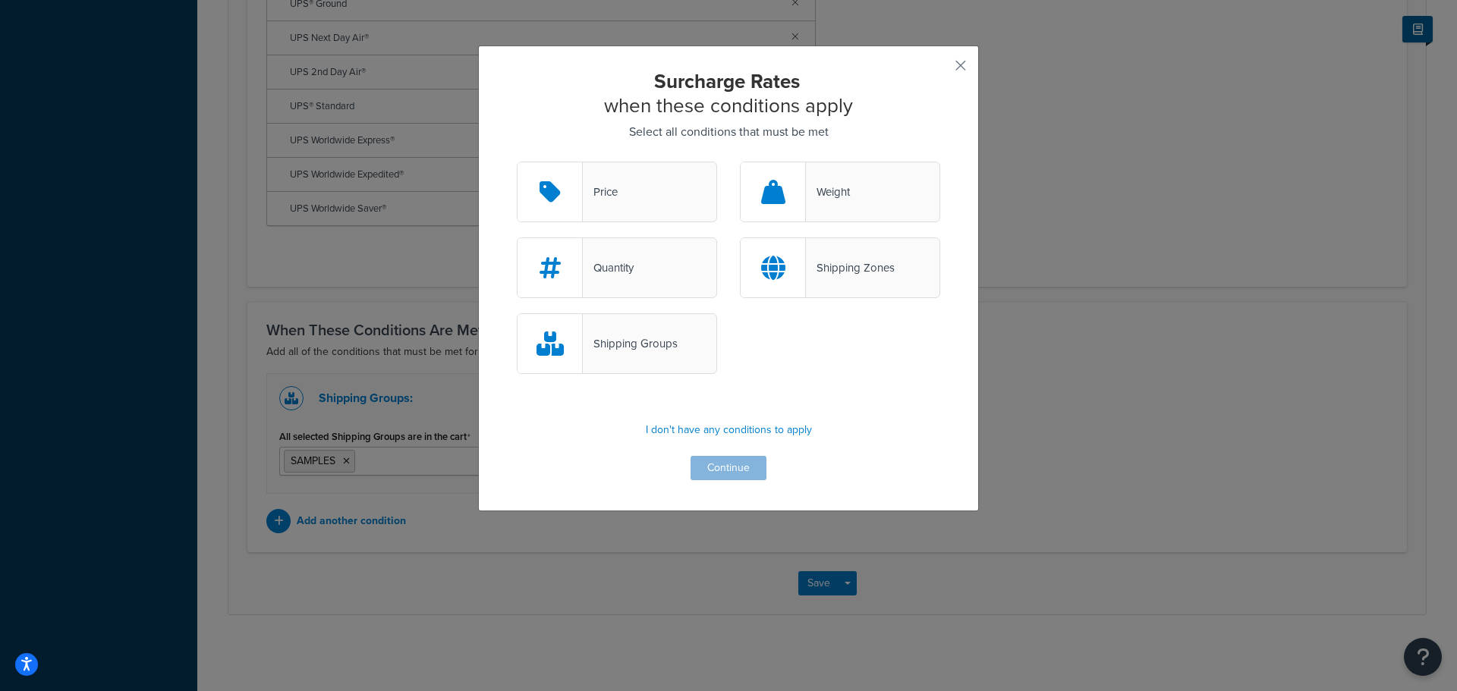
click at [604, 345] on div "Shipping Groups" at bounding box center [630, 343] width 95 height 21
click at [0, 0] on input "Shipping Groups" at bounding box center [0, 0] width 0 height 0
click at [731, 467] on button "Continue" at bounding box center [728, 468] width 76 height 24
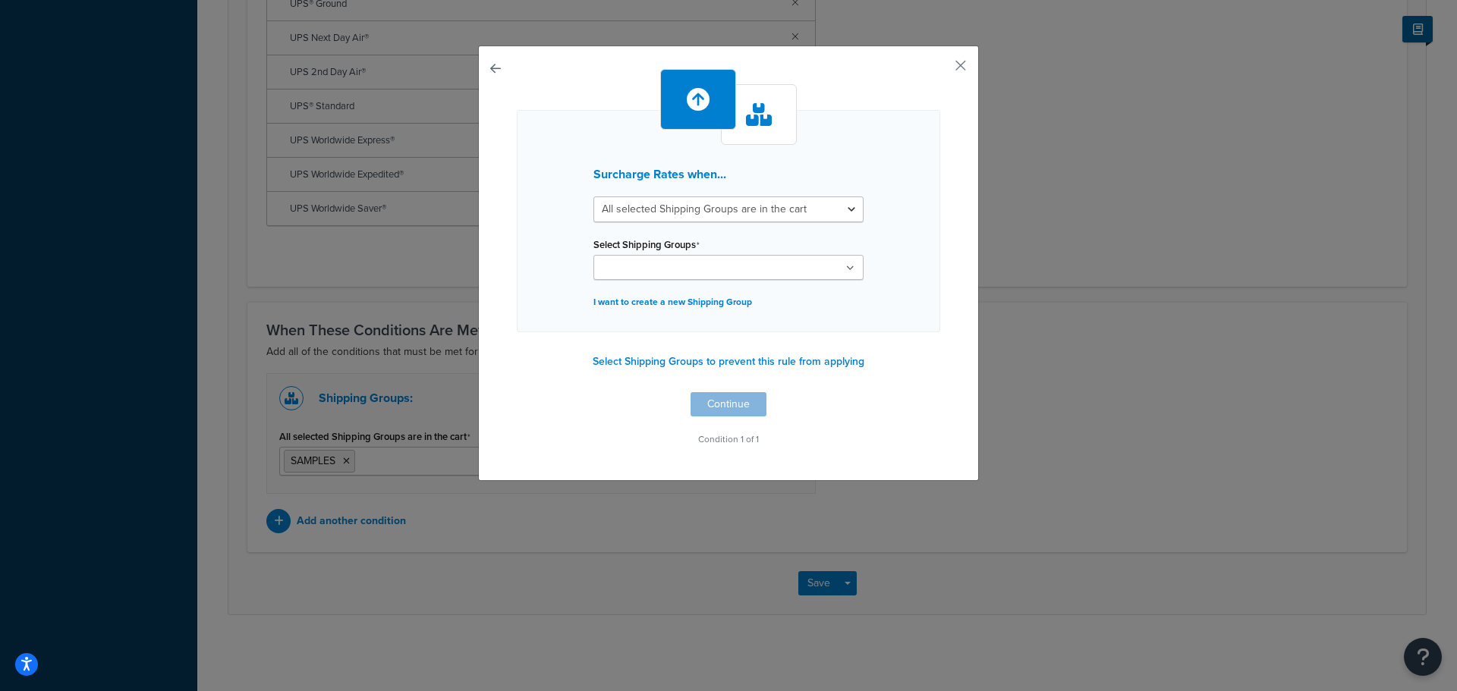
click at [846, 267] on icon at bounding box center [850, 268] width 8 height 9
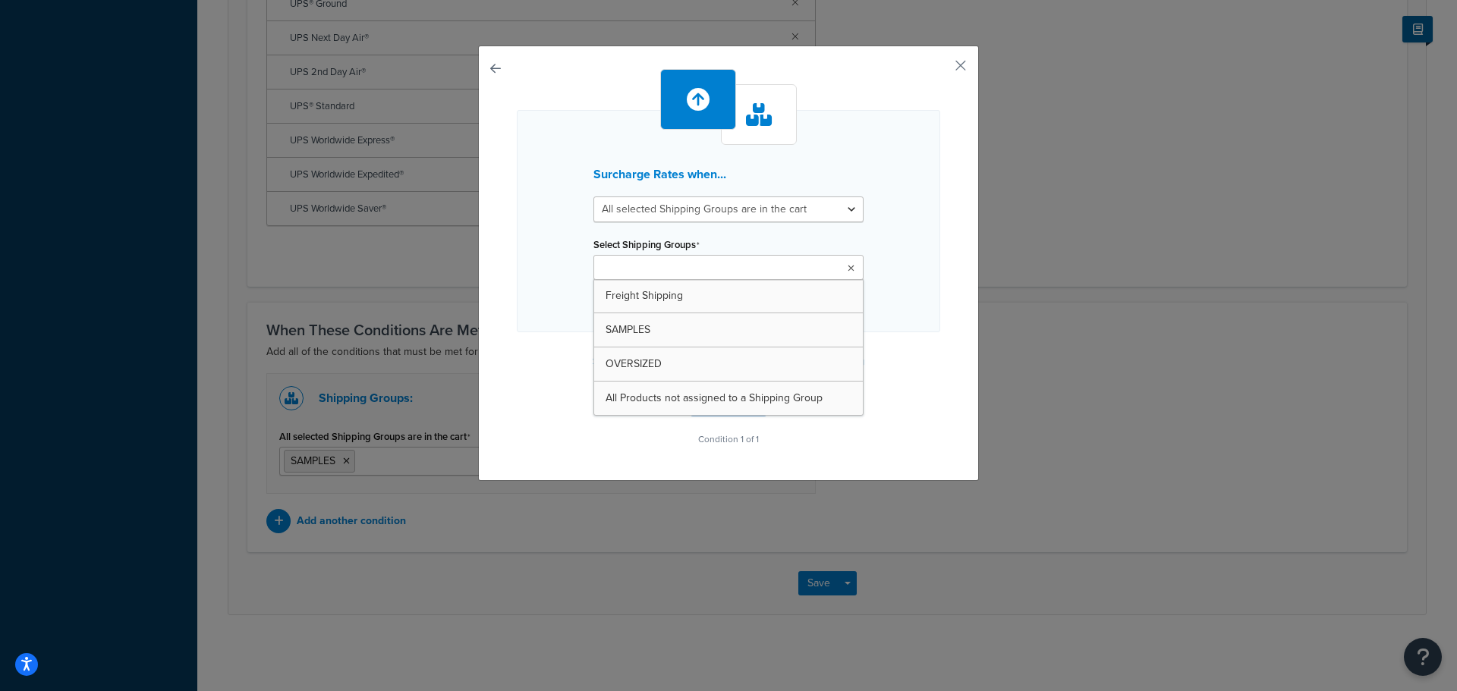
click at [894, 266] on div "Surcharge Rates when... All selected Shipping Groups are in the cart Any select…" at bounding box center [728, 221] width 423 height 222
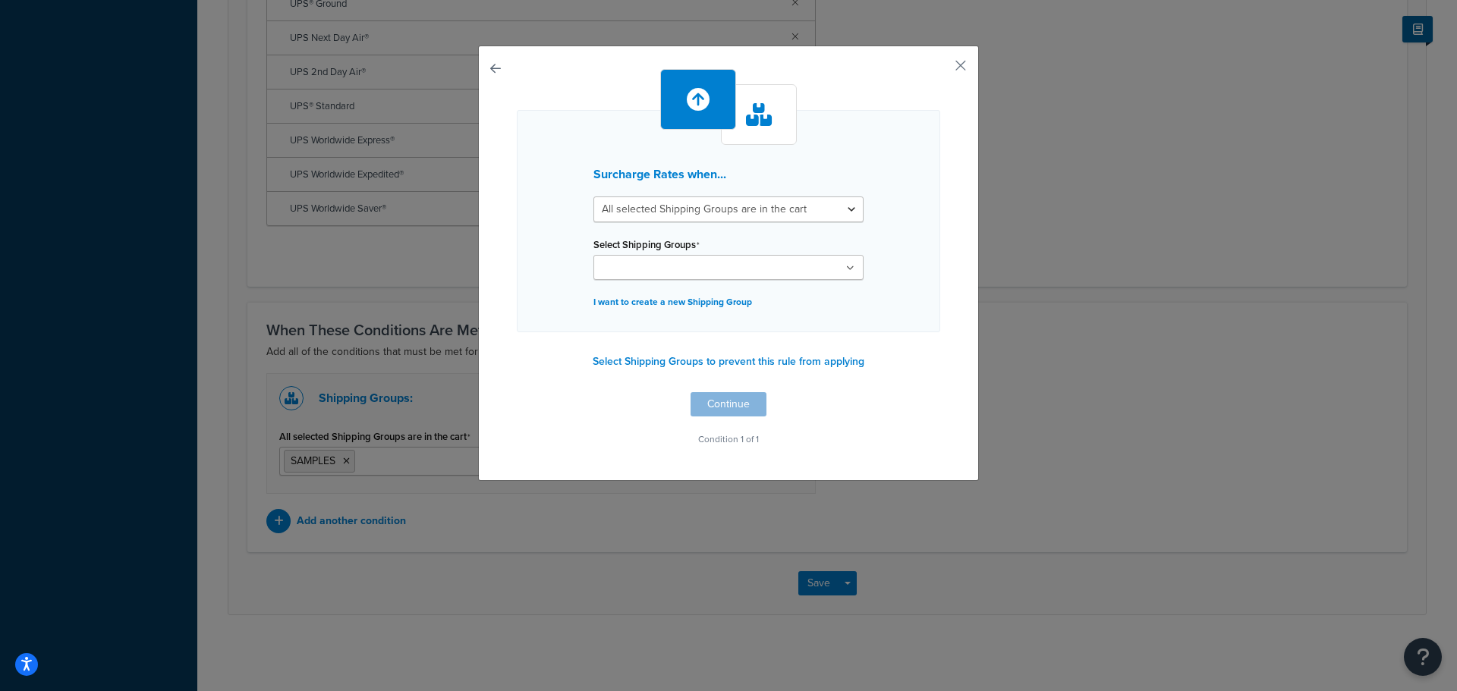
click at [962, 61] on div "Surcharge Rates when... All selected Shipping Groups are in the cart Any select…" at bounding box center [728, 263] width 501 height 435
click at [940, 69] on button "button" at bounding box center [938, 71] width 4 height 4
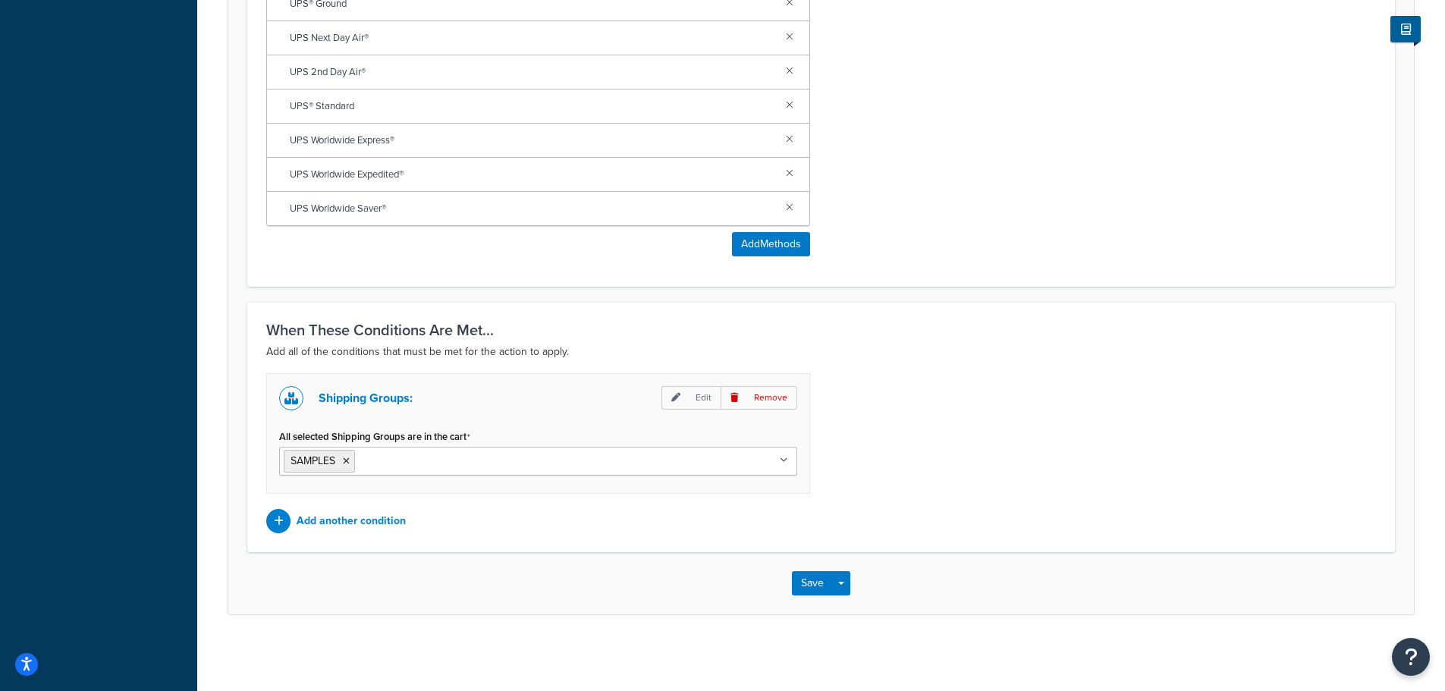
click at [347, 523] on p "Add another condition" at bounding box center [351, 521] width 109 height 21
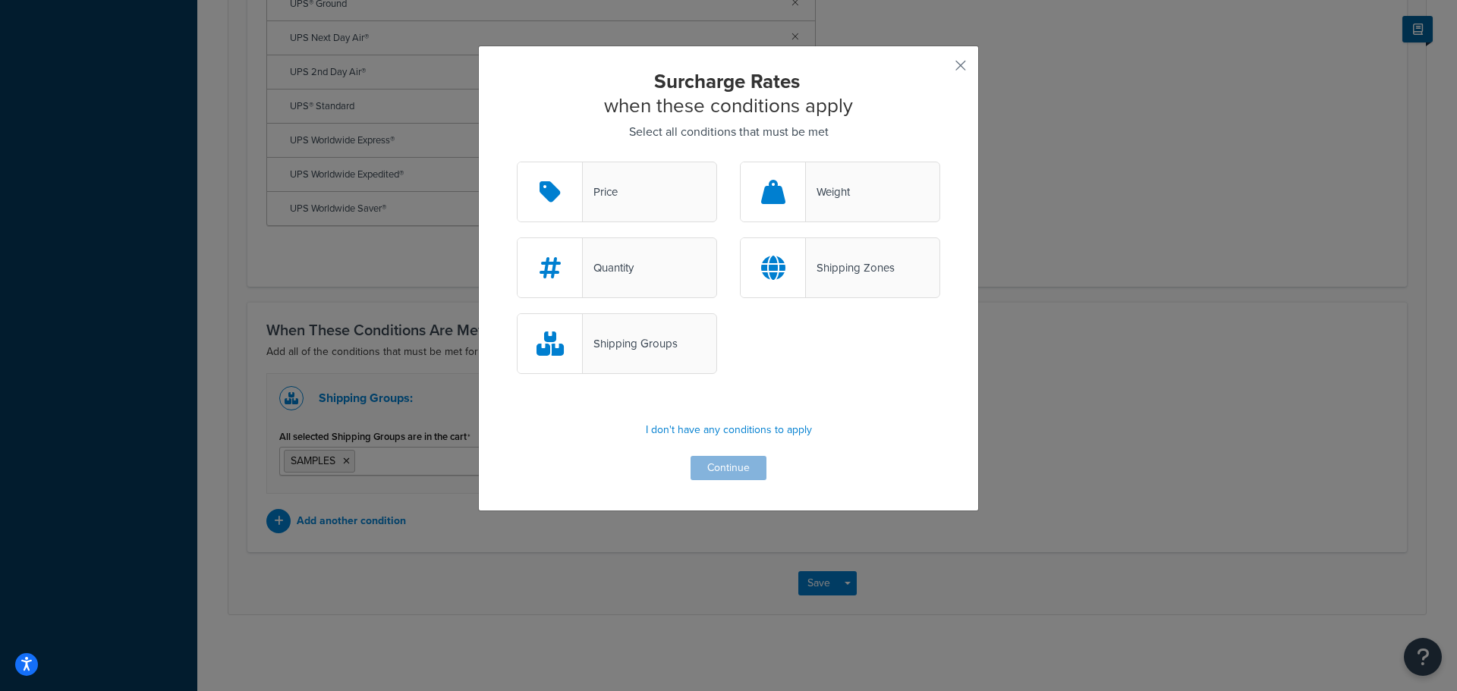
click at [882, 272] on div "Shipping Zones" at bounding box center [850, 267] width 89 height 21
click at [0, 0] on input "Shipping Zones" at bounding box center [0, 0] width 0 height 0
click at [726, 467] on button "Continue" at bounding box center [728, 468] width 76 height 24
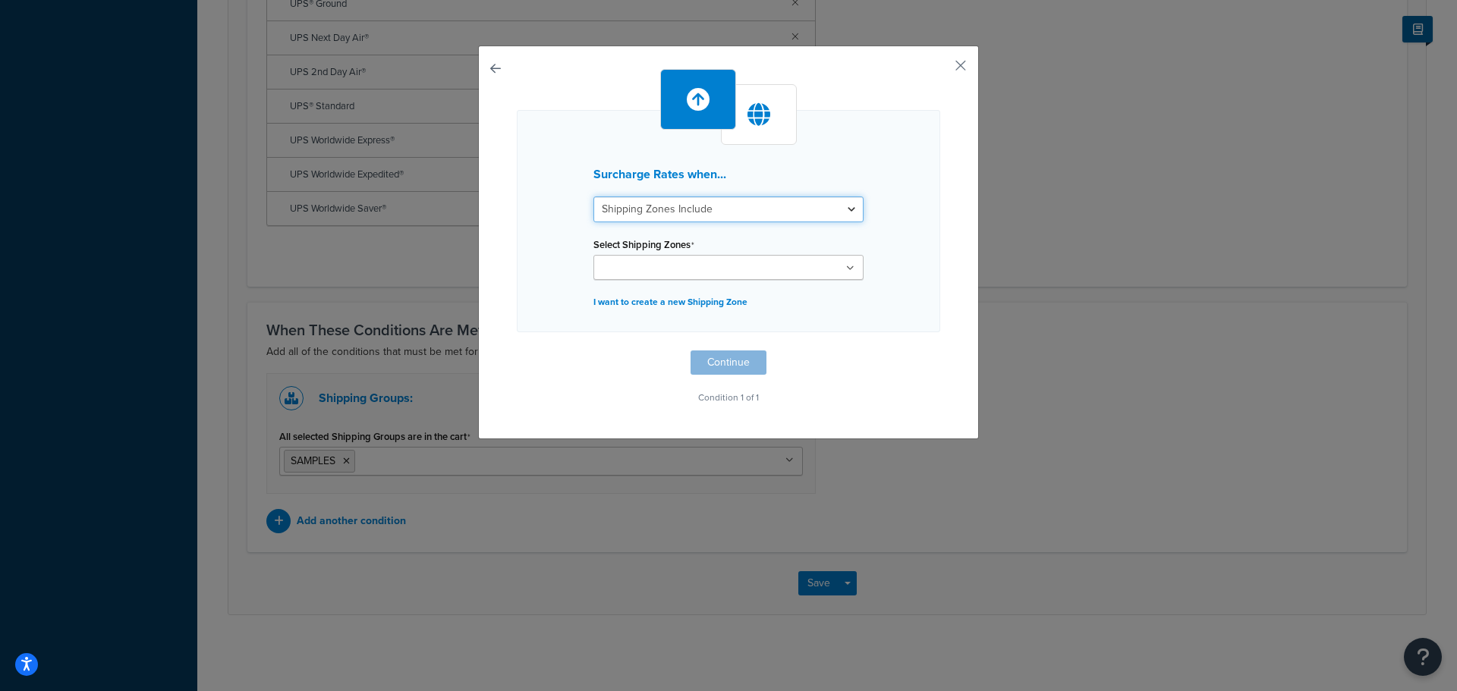
click at [779, 209] on select "Shipping Zones Include Shipping Zones Do Not Include" at bounding box center [728, 209] width 270 height 26
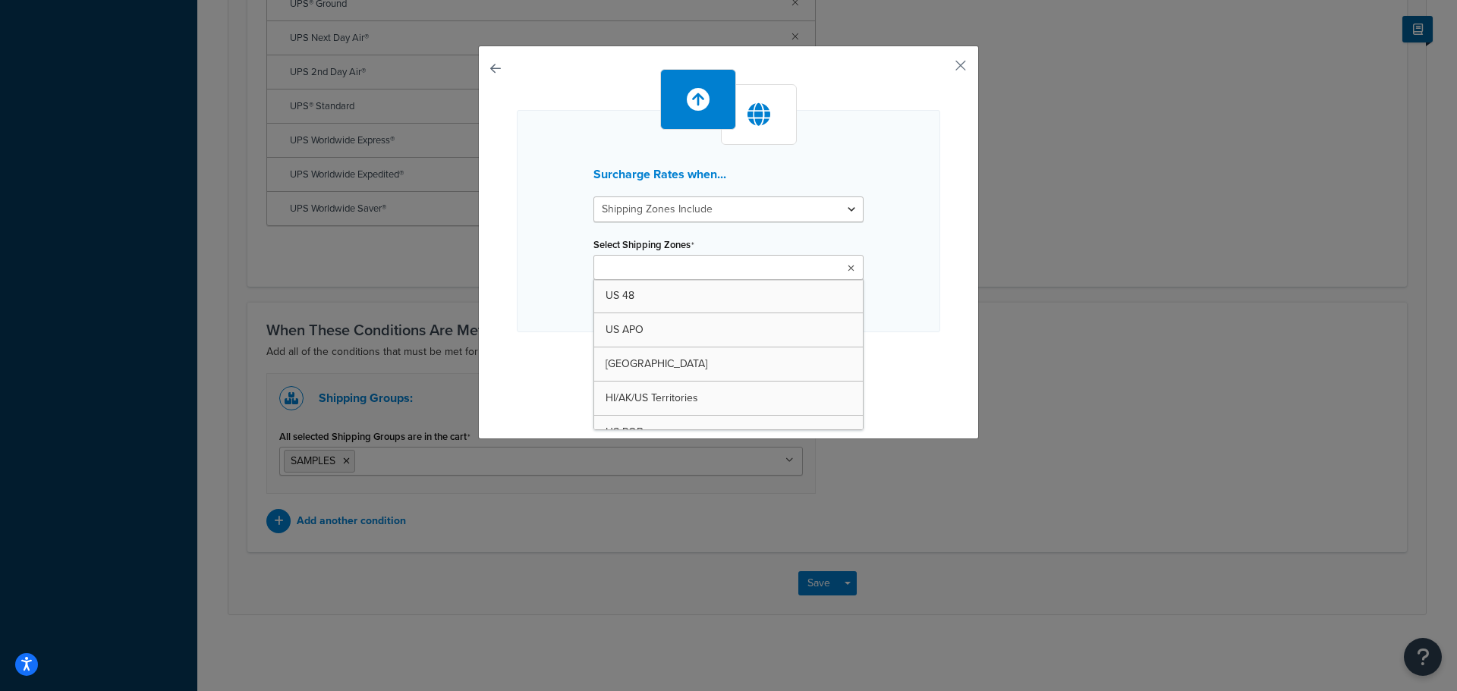
click at [774, 270] on ul at bounding box center [728, 267] width 270 height 25
click at [876, 363] on div "Surcharge Rates when... Shipping Zones Include Shipping Zones Do Not Include Se…" at bounding box center [728, 238] width 423 height 339
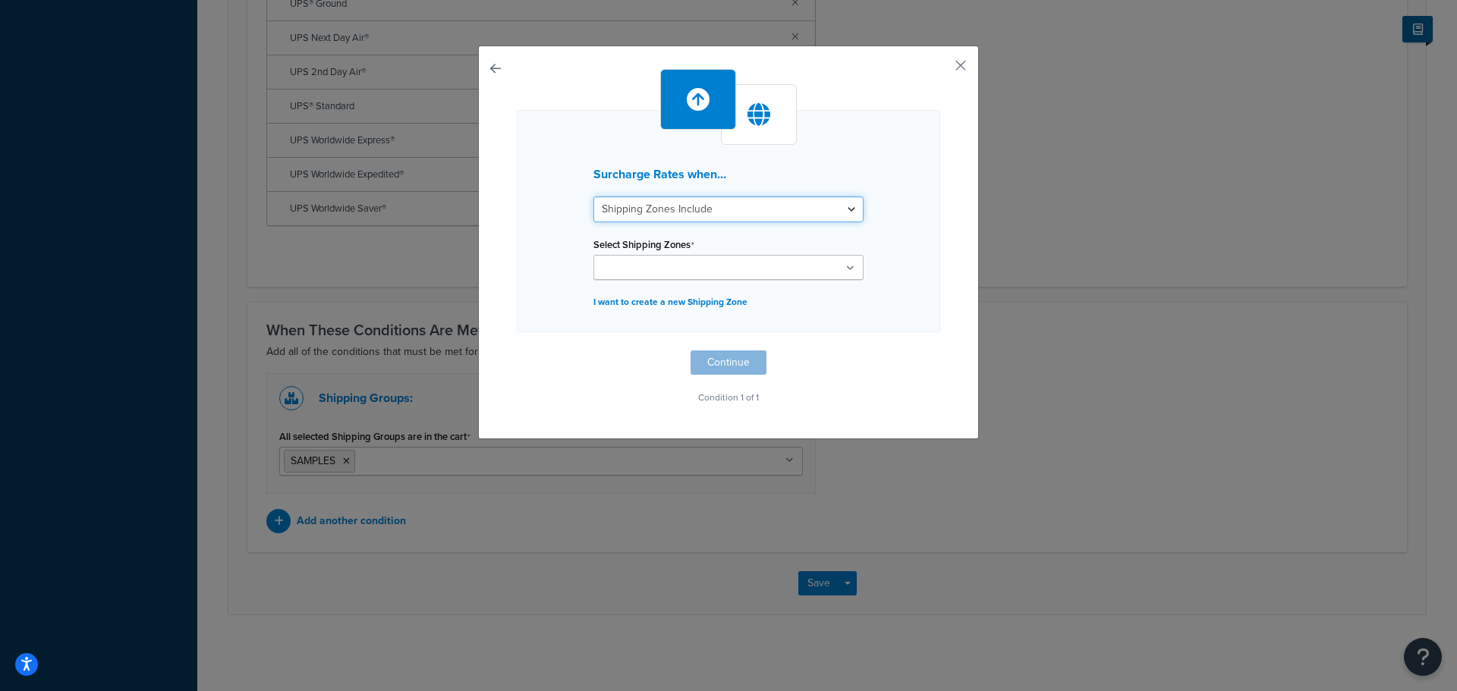
click at [802, 211] on select "Shipping Zones Include Shipping Zones Do Not Include" at bounding box center [728, 209] width 270 height 26
select select "exclude"
click at [593, 196] on select "Shipping Zones Include Shipping Zones Do Not Include" at bounding box center [728, 209] width 270 height 26
click at [791, 266] on ul at bounding box center [728, 267] width 270 height 25
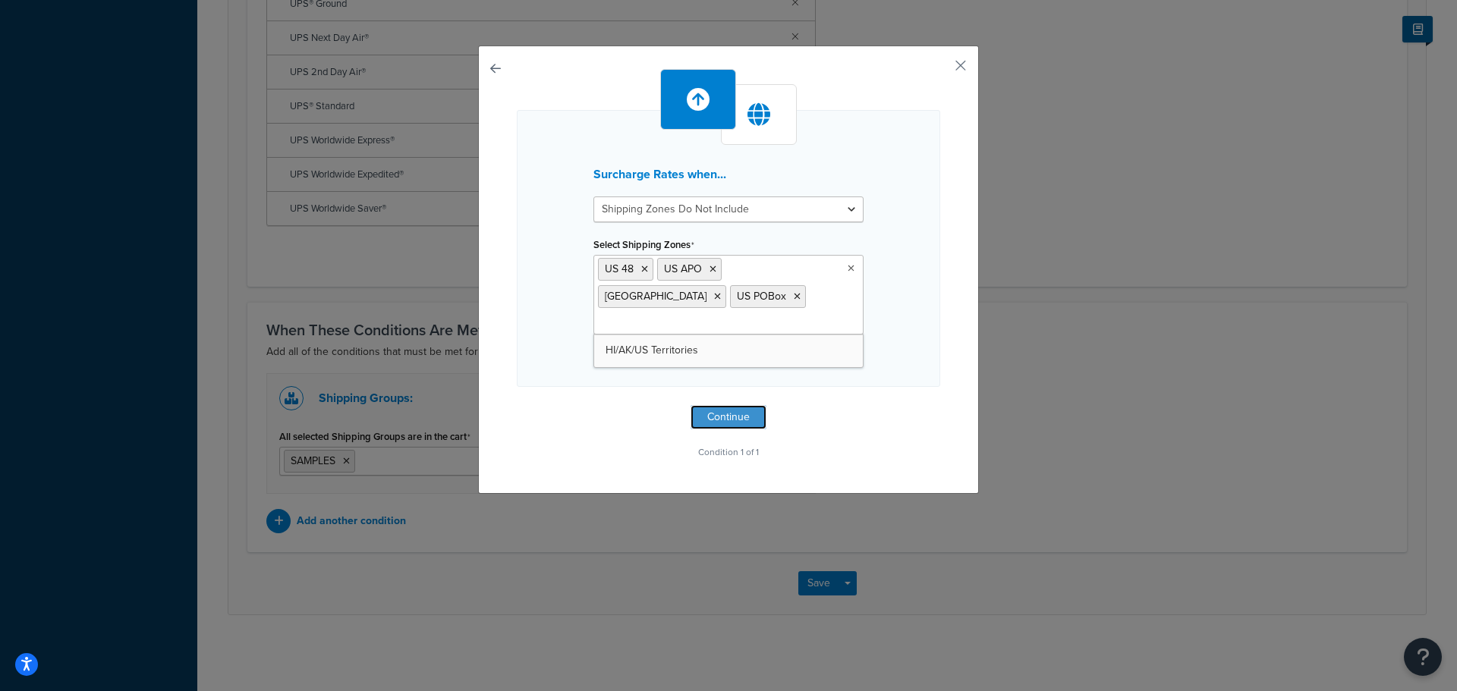
click at [722, 405] on button "Continue" at bounding box center [728, 417] width 76 height 24
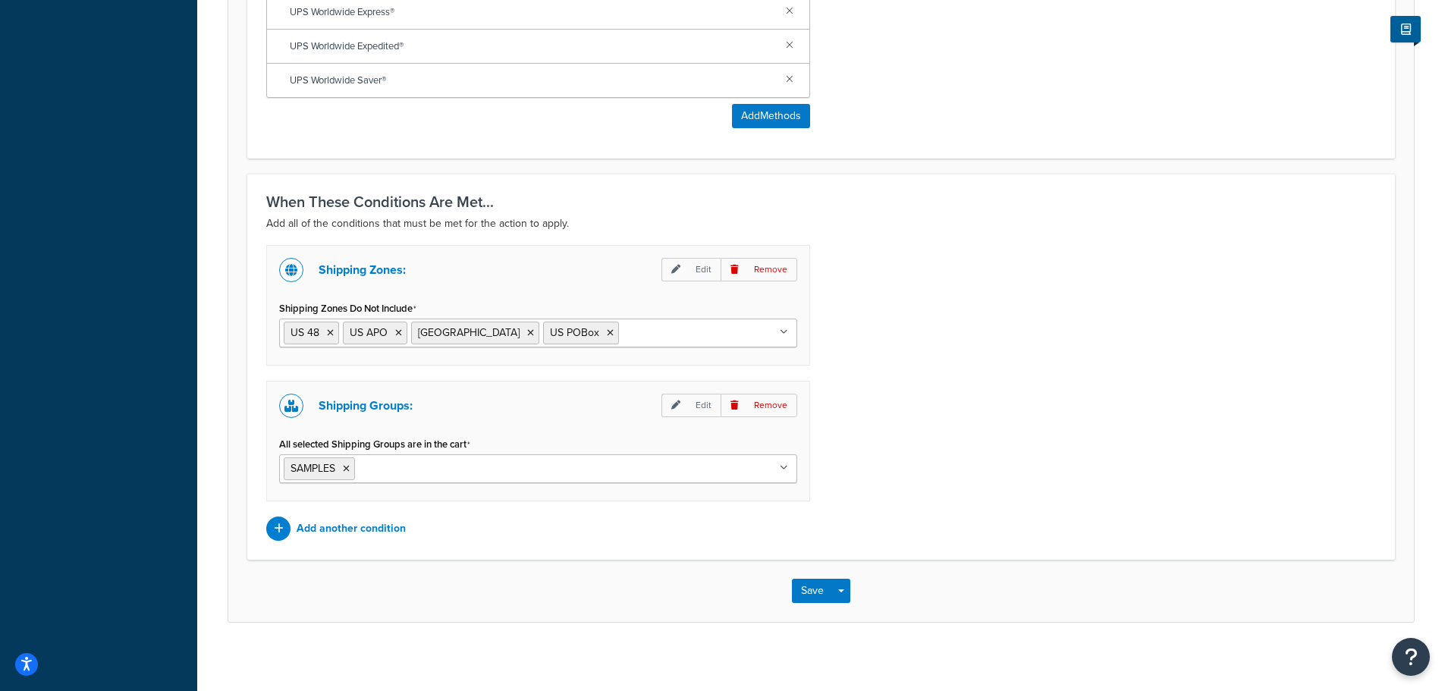
scroll to position [1124, 0]
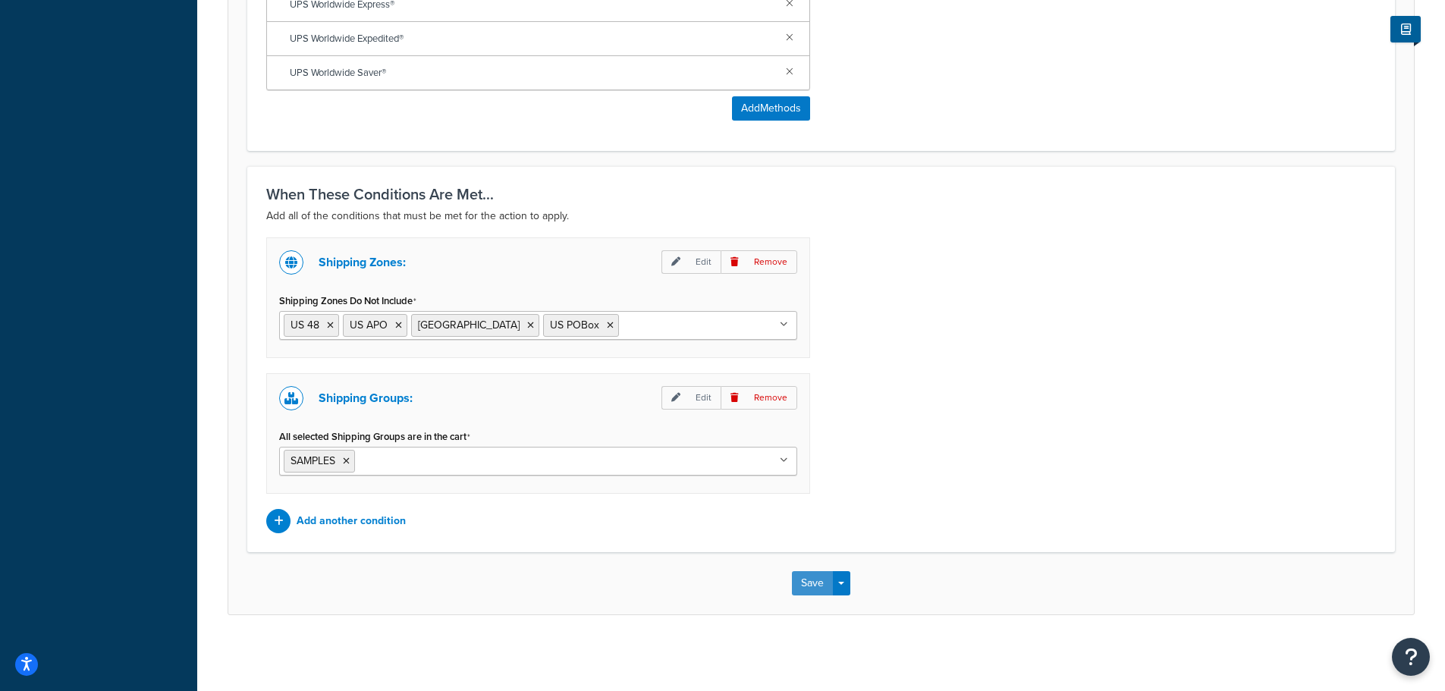
click at [810, 582] on button "Save" at bounding box center [812, 583] width 41 height 24
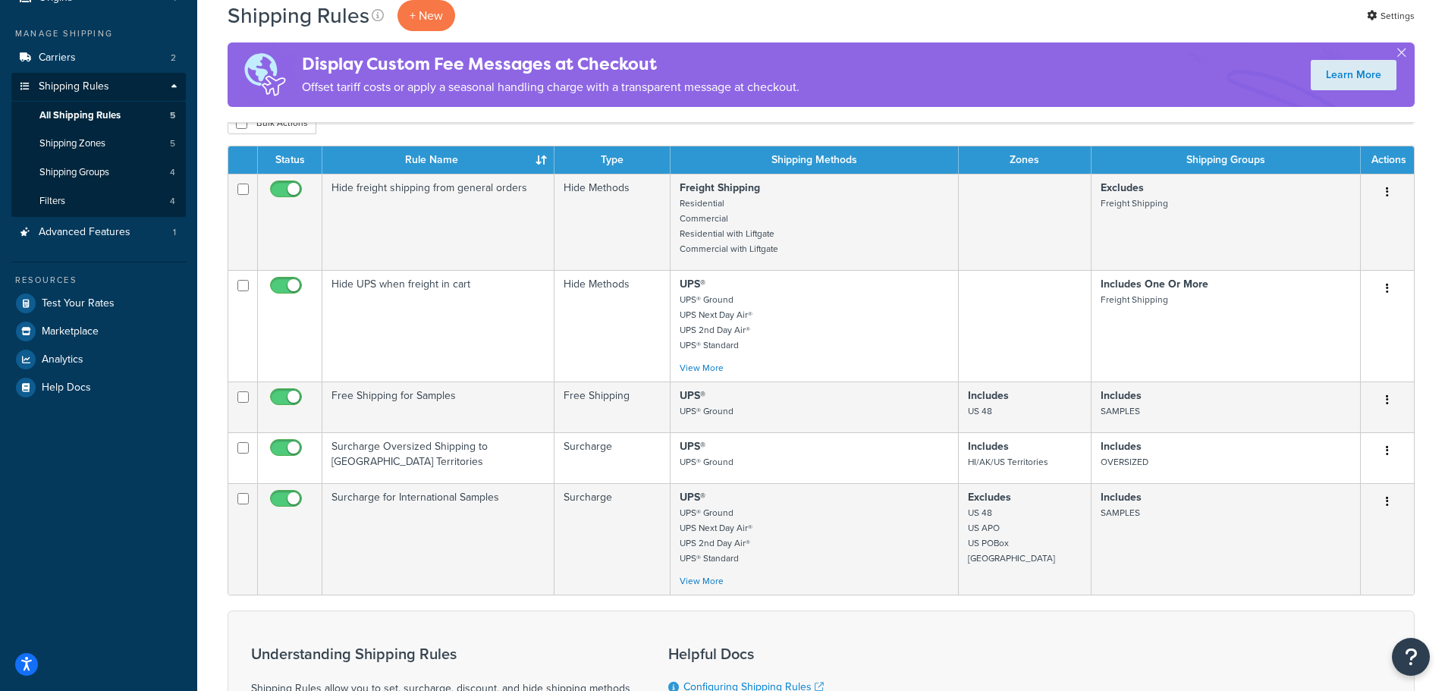
scroll to position [152, 0]
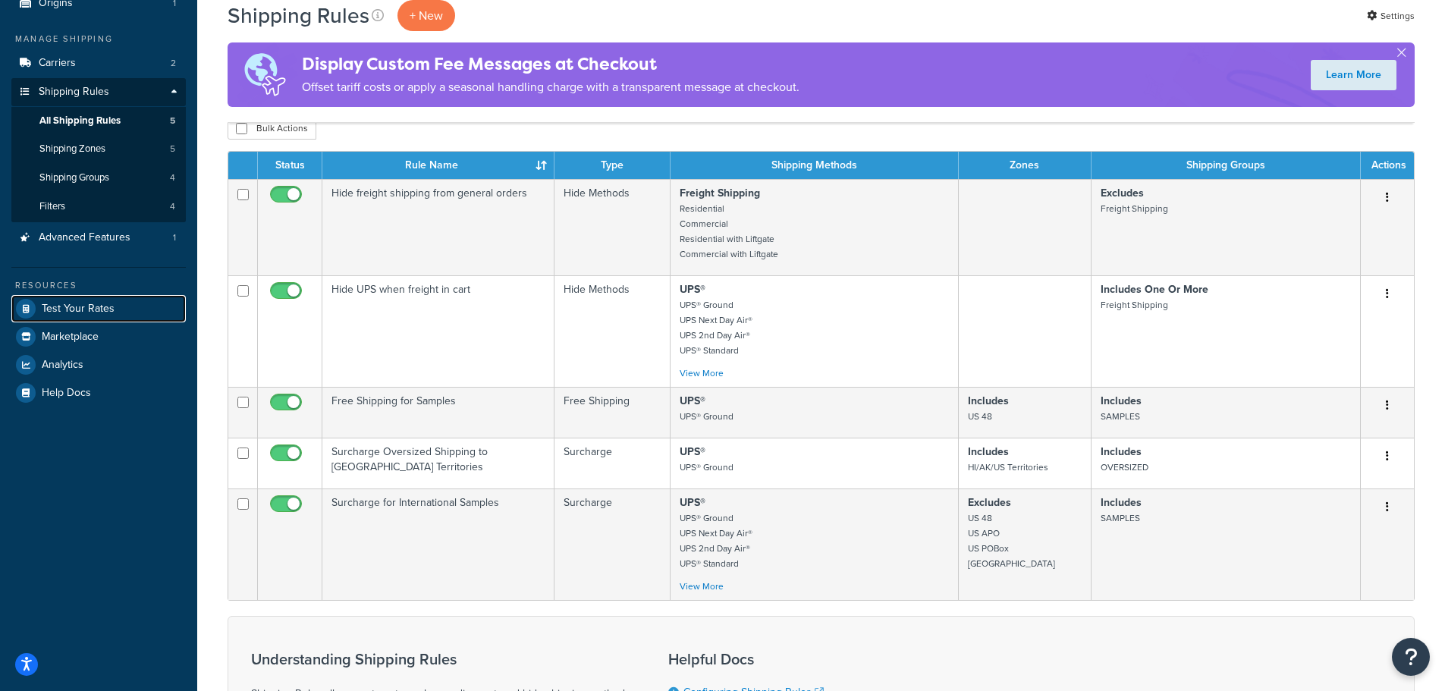
click at [90, 304] on span "Test Your Rates" at bounding box center [78, 309] width 73 height 13
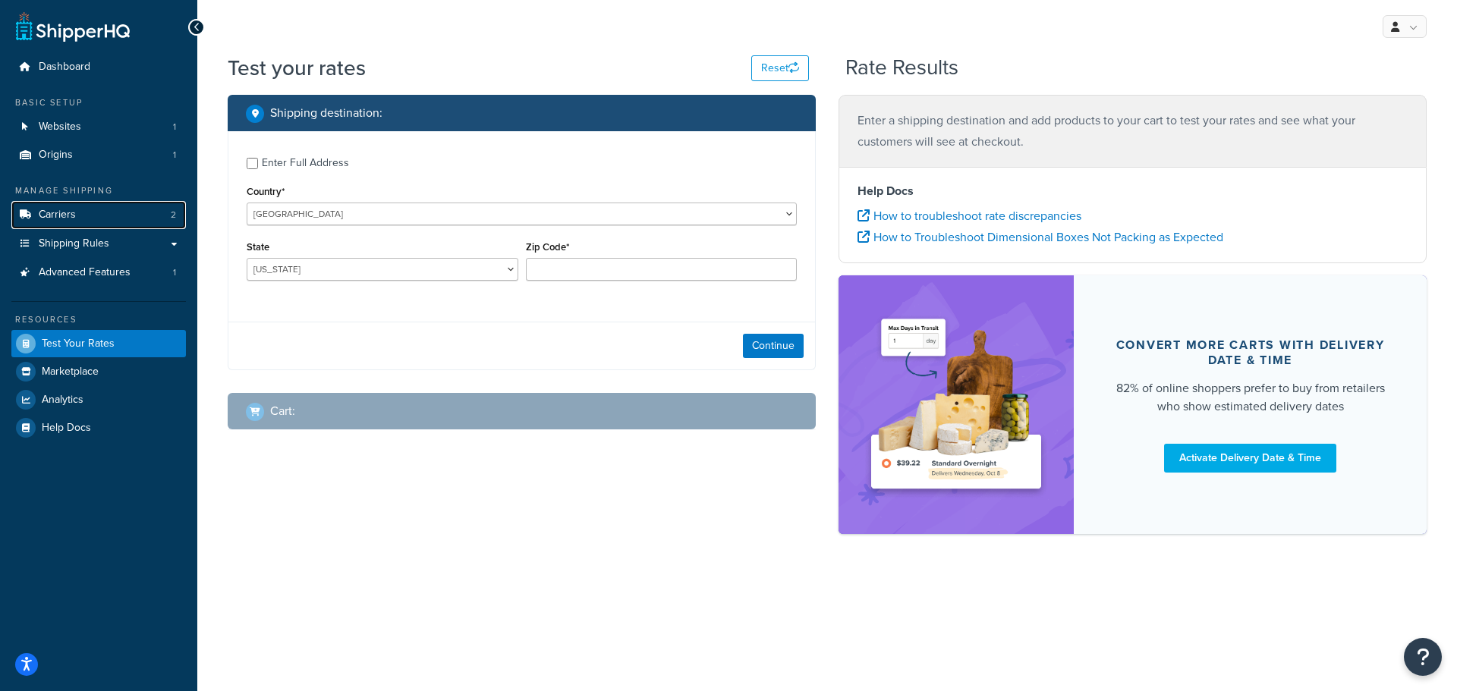
click at [94, 211] on link "Carriers 2" at bounding box center [98, 215] width 174 height 28
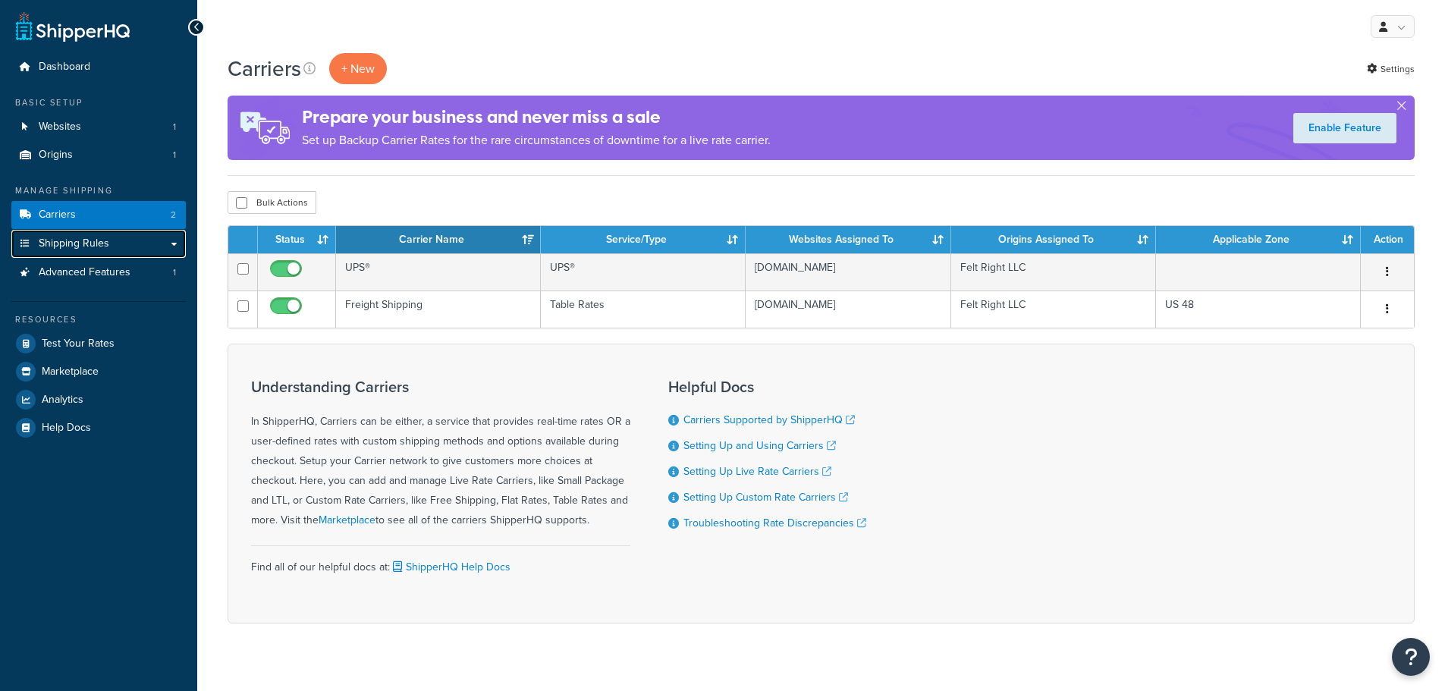
click at [98, 246] on span "Shipping Rules" at bounding box center [74, 243] width 71 height 13
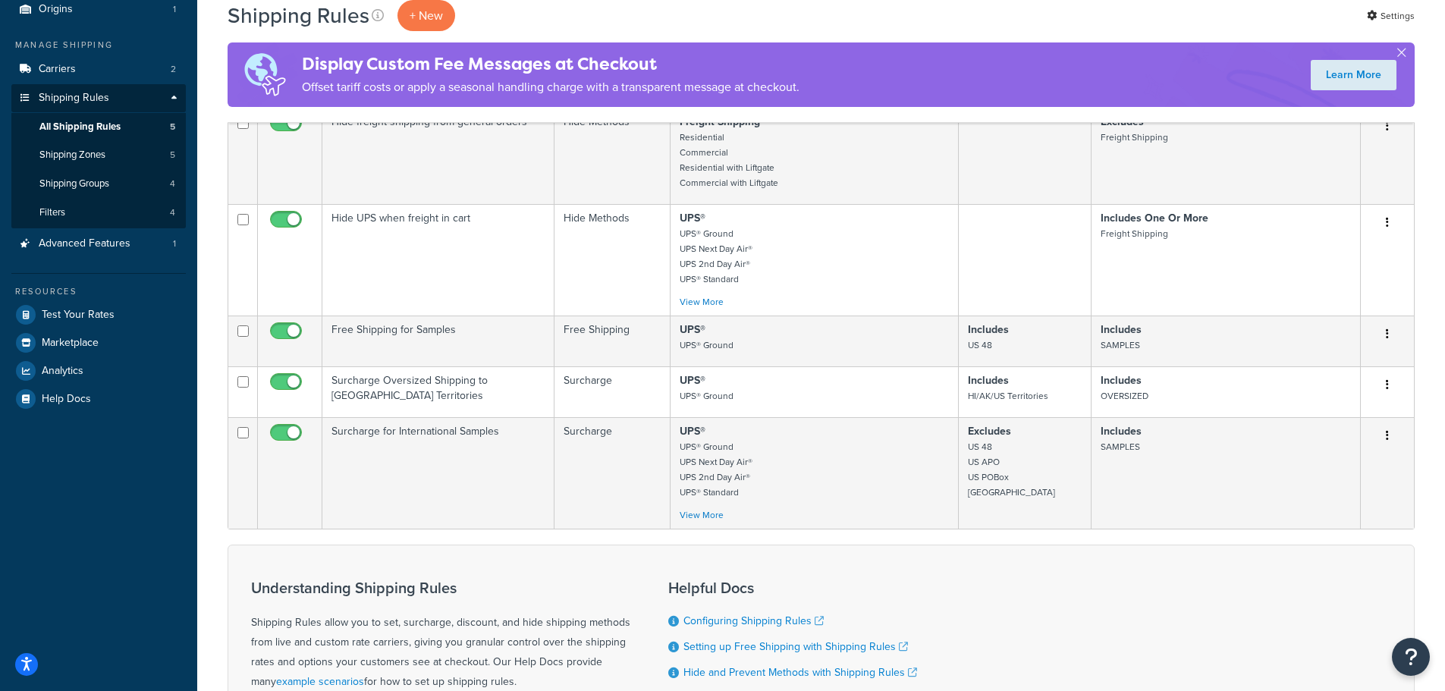
scroll to position [152, 0]
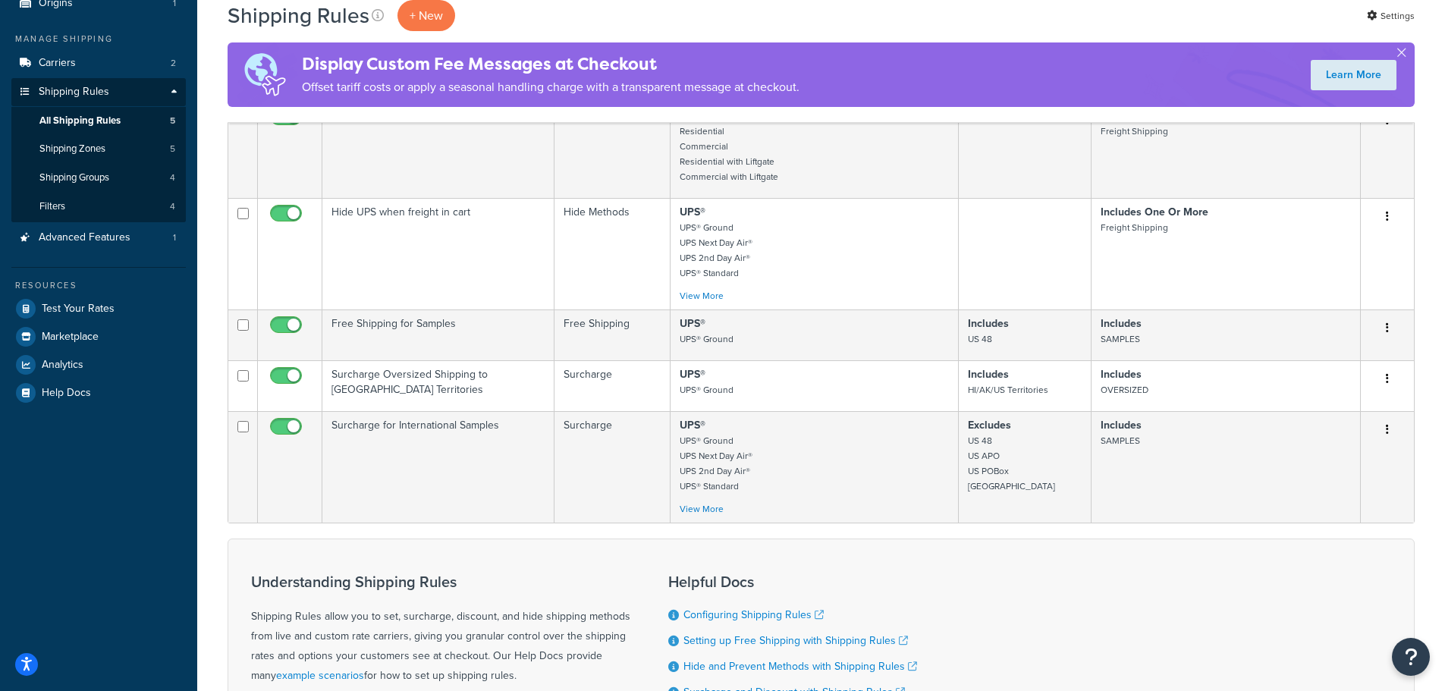
click at [1387, 431] on icon "button" at bounding box center [1387, 429] width 3 height 11
click at [1360, 457] on link "Edit" at bounding box center [1338, 458] width 120 height 31
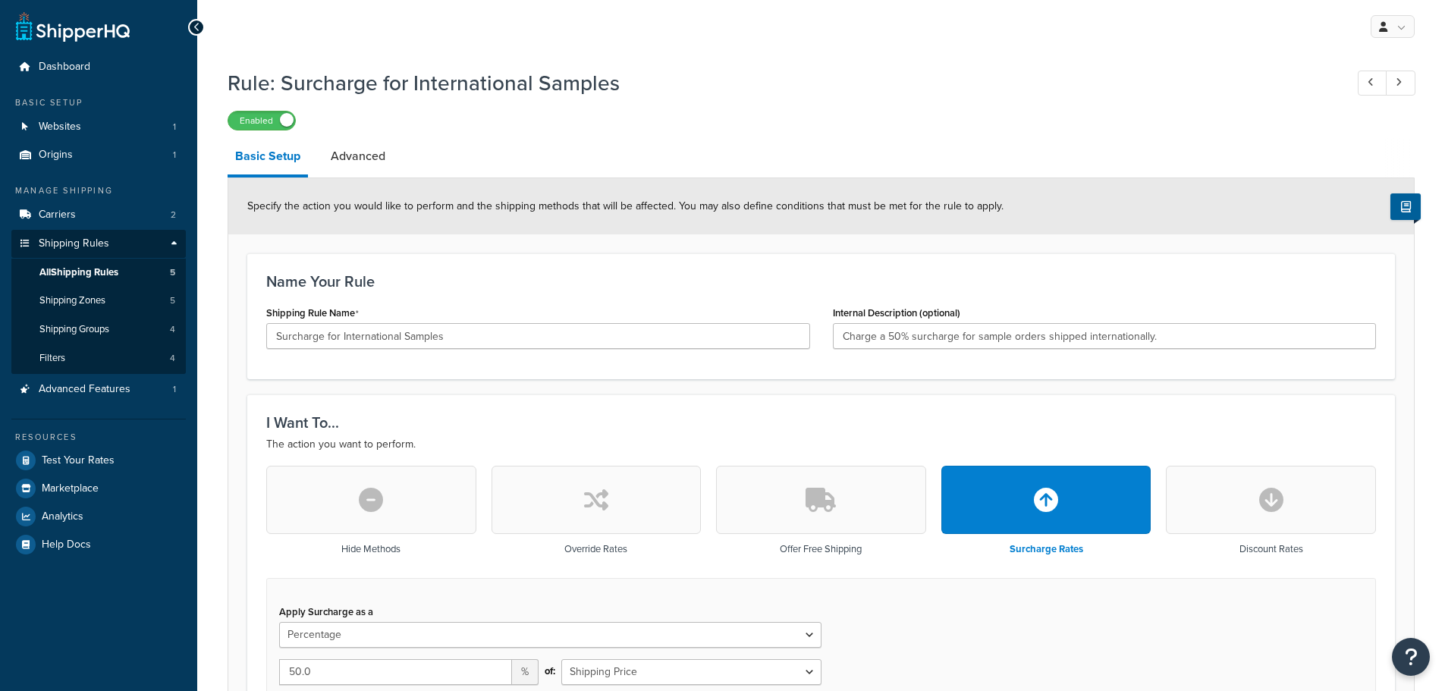
select select "PERCENTAGE"
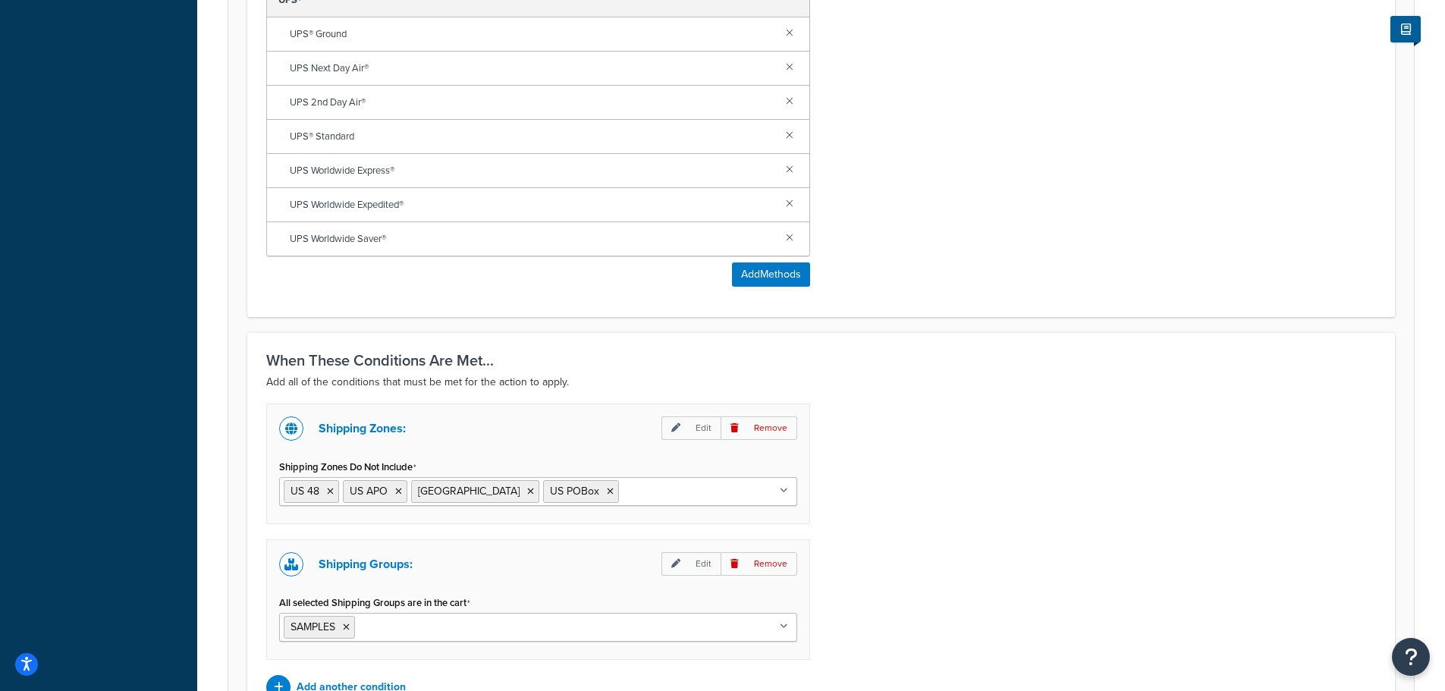
scroll to position [1124, 0]
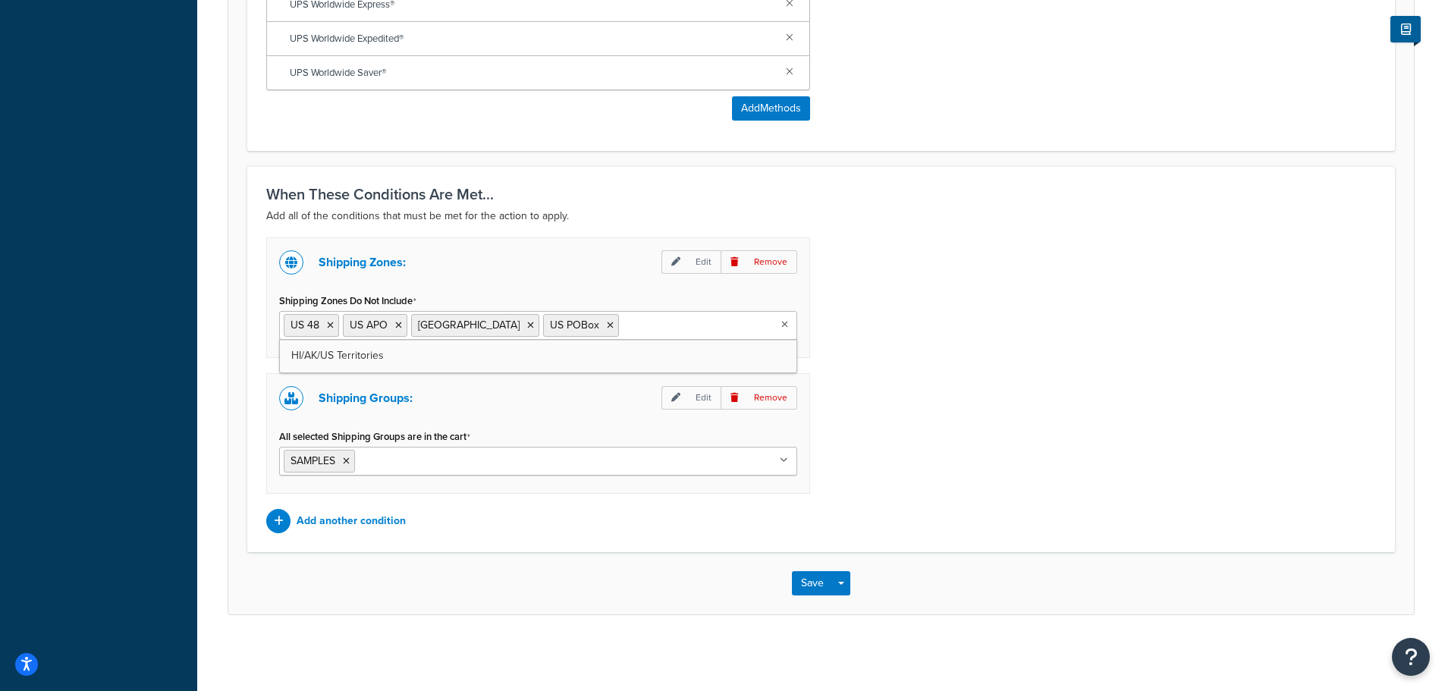
click at [685, 322] on ul "US 48 US APO Canada US POBox" at bounding box center [538, 325] width 518 height 29
click at [803, 589] on button "Save" at bounding box center [812, 583] width 41 height 24
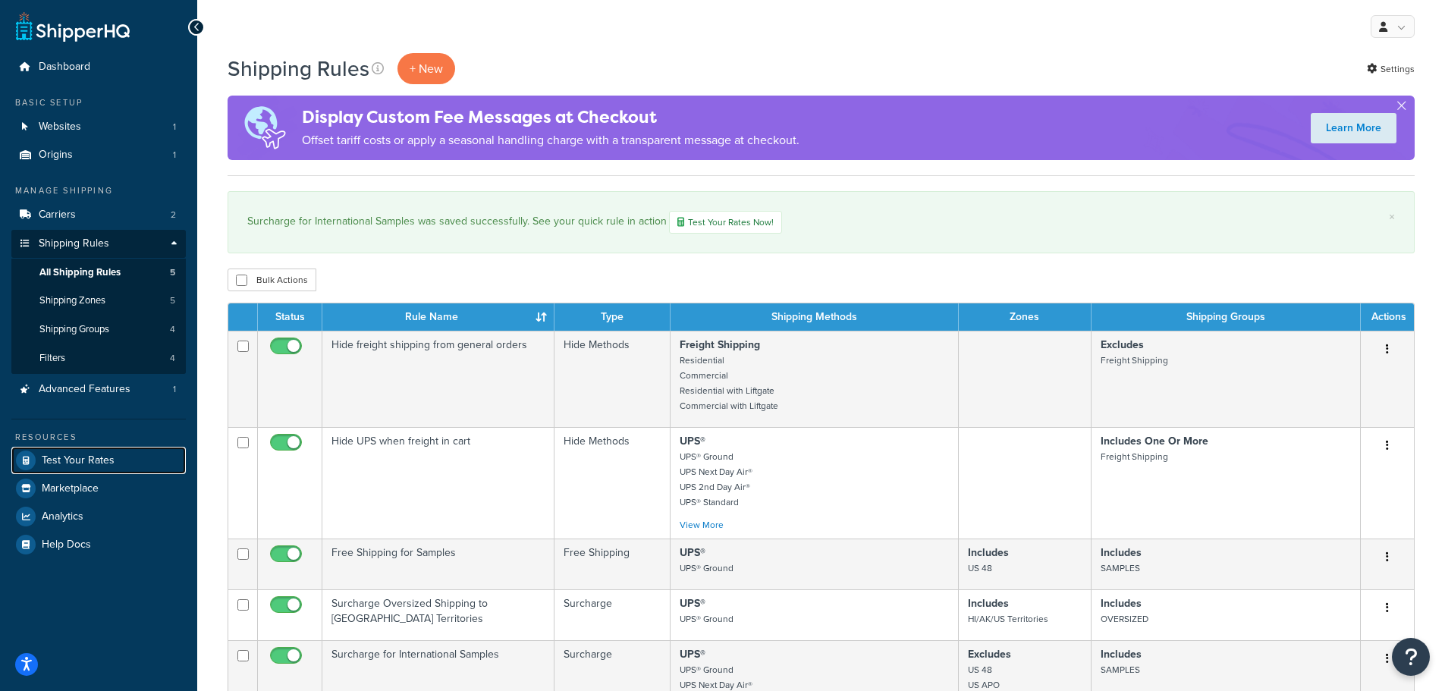
click at [86, 455] on span "Test Your Rates" at bounding box center [78, 460] width 73 height 13
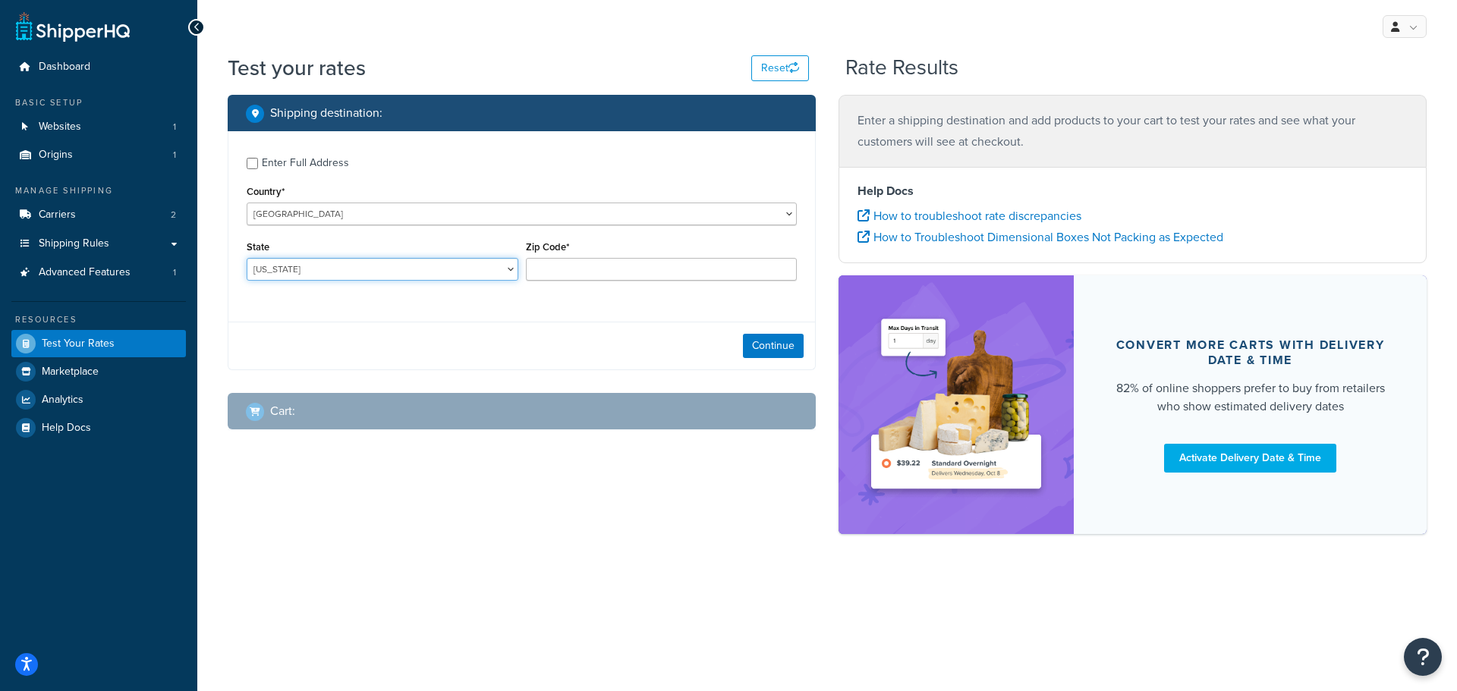
click at [500, 271] on select "Alabama Alaska American Samoa Arizona Arkansas Armed Forces Americas Armed Forc…" at bounding box center [383, 269] width 272 height 23
click at [344, 214] on select "United States United Kingdom Afghanistan Åland Islands Albania Algeria American…" at bounding box center [522, 214] width 550 height 23
click at [365, 212] on select "United States United Kingdom Afghanistan Åland Islands Albania Algeria American…" at bounding box center [522, 214] width 550 height 23
select select "DE"
click at [247, 203] on select "United States United Kingdom Afghanistan Åland Islands Albania Algeria American…" at bounding box center [522, 214] width 550 height 23
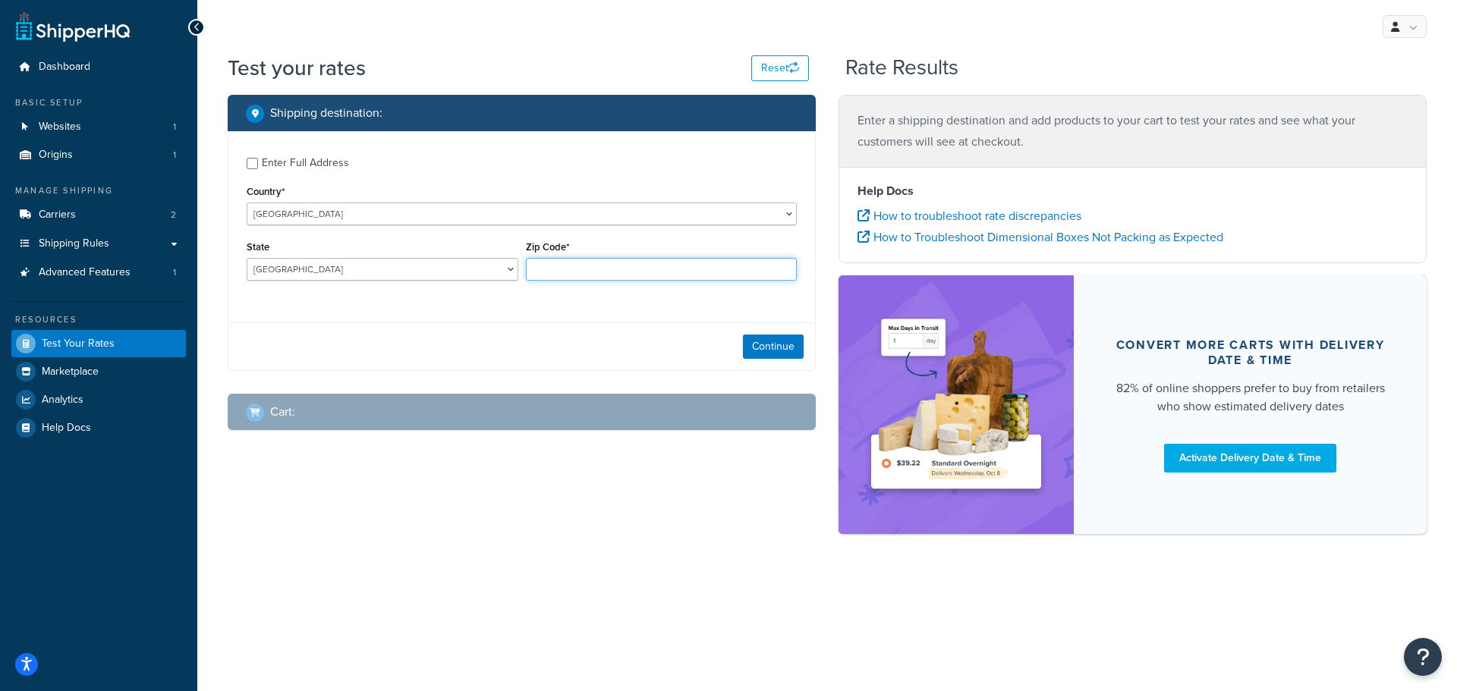
click at [643, 270] on input "Zip Code*" at bounding box center [662, 269] width 272 height 23
type input "85561"
click at [770, 349] on button "Continue" at bounding box center [773, 346] width 61 height 24
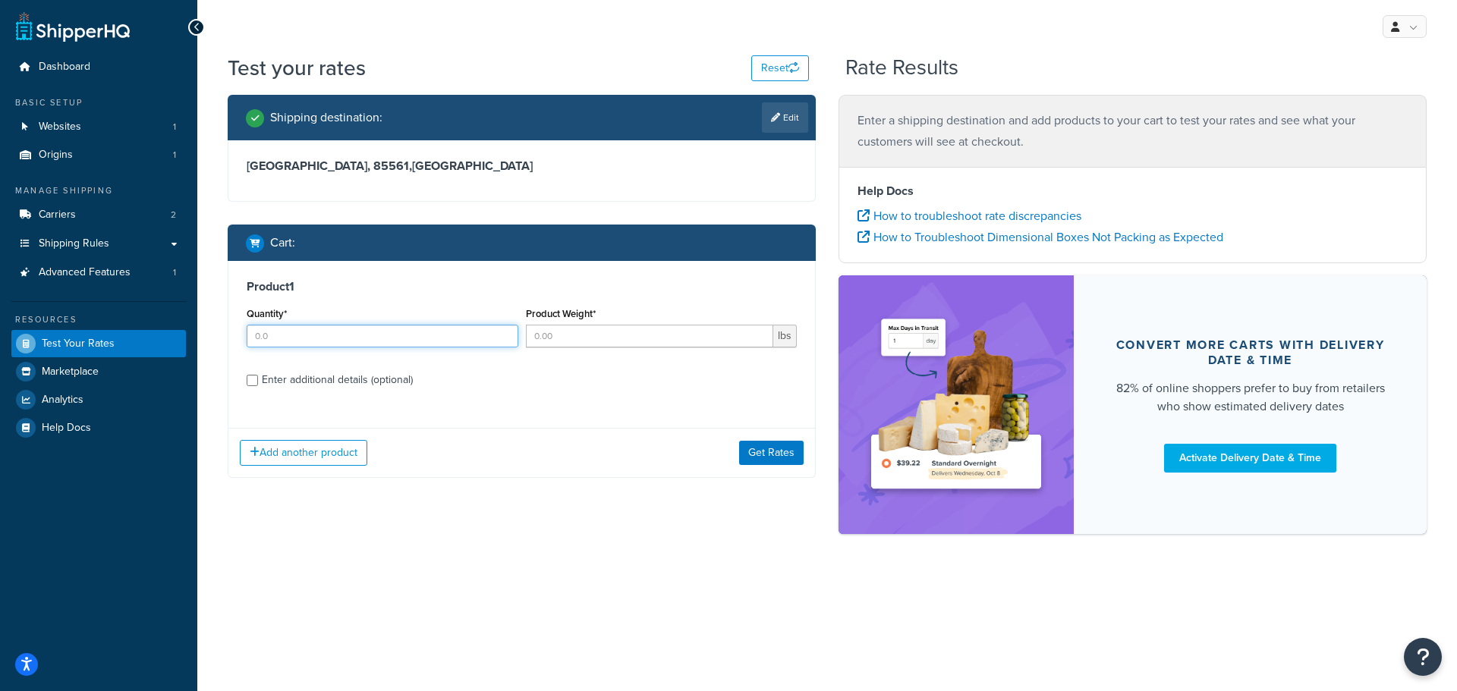
click at [420, 342] on input "Quantity*" at bounding box center [383, 336] width 272 height 23
type input "1"
type input "5"
click at [258, 384] on div "Enter additional details (optional)" at bounding box center [522, 378] width 550 height 24
click at [258, 382] on div "Enter additional details (optional)" at bounding box center [522, 378] width 550 height 24
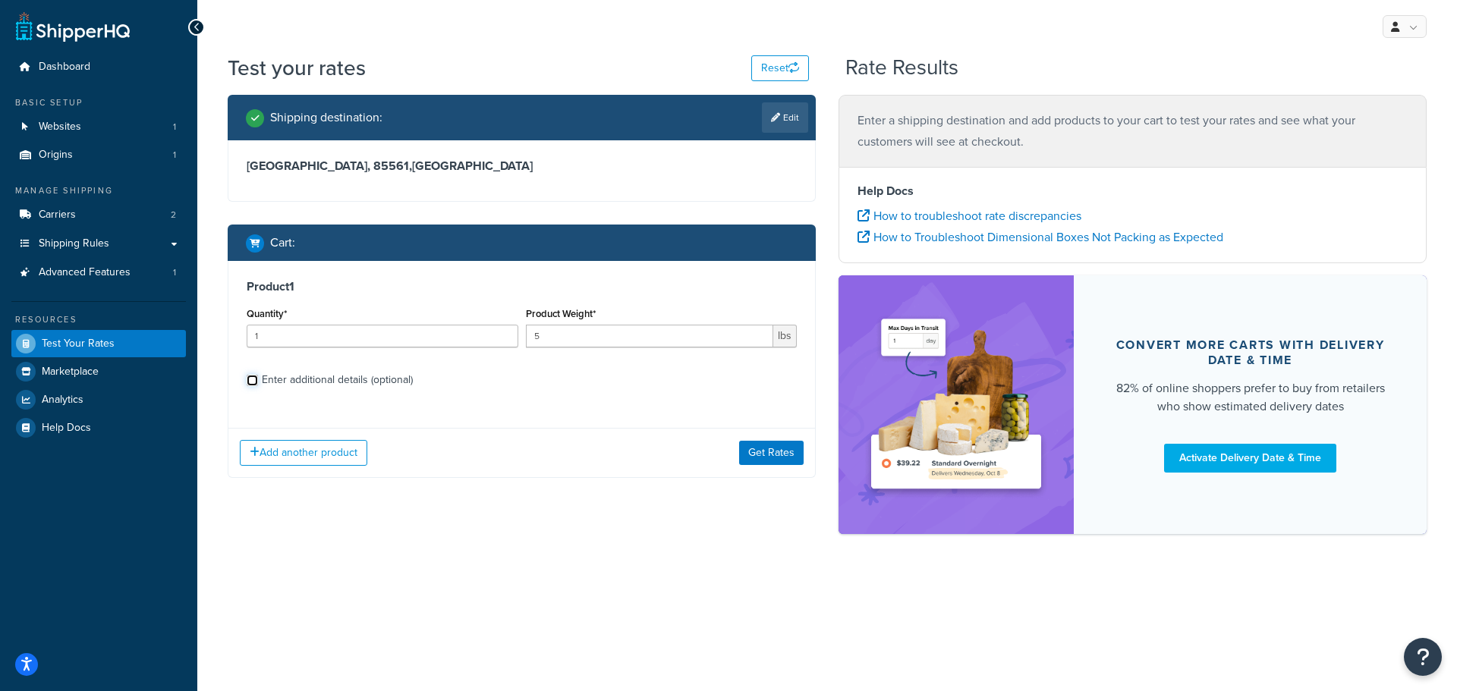
click at [254, 382] on input "Enter additional details (optional)" at bounding box center [252, 380] width 11 height 11
checkbox input "true"
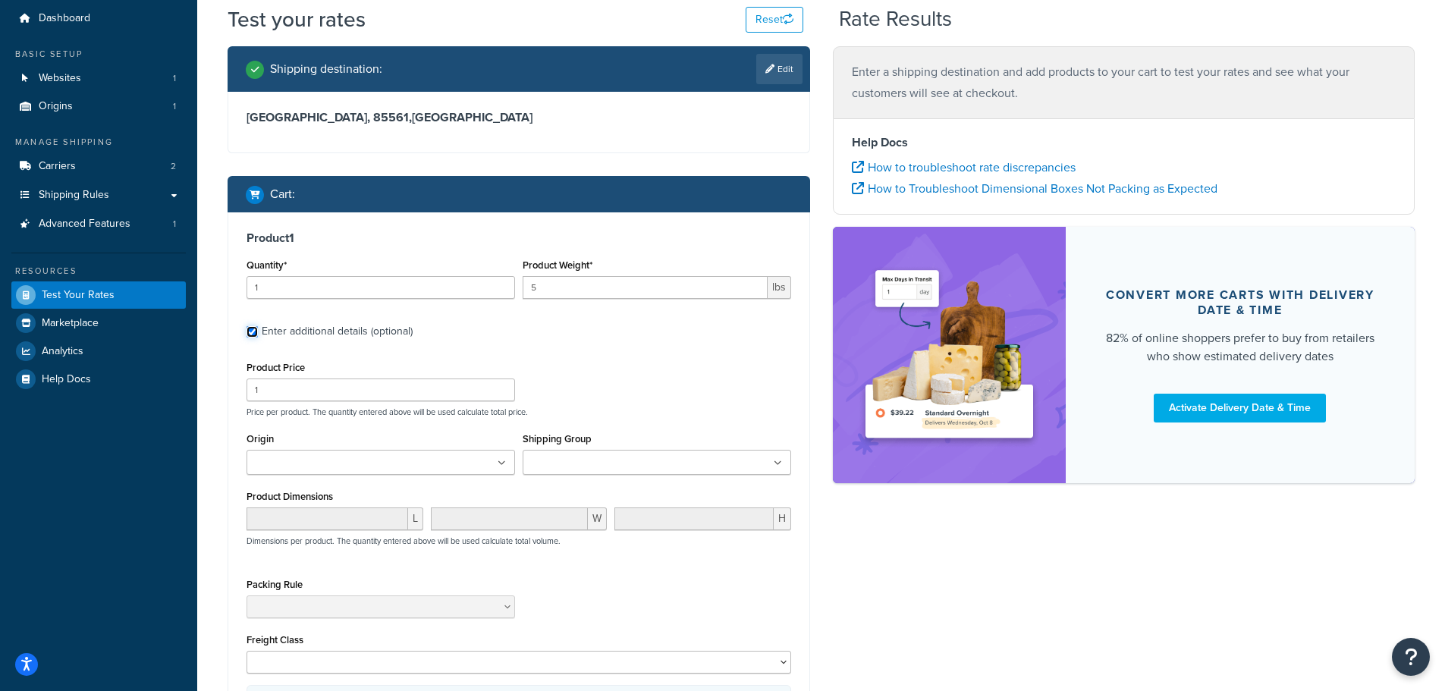
scroll to position [76, 0]
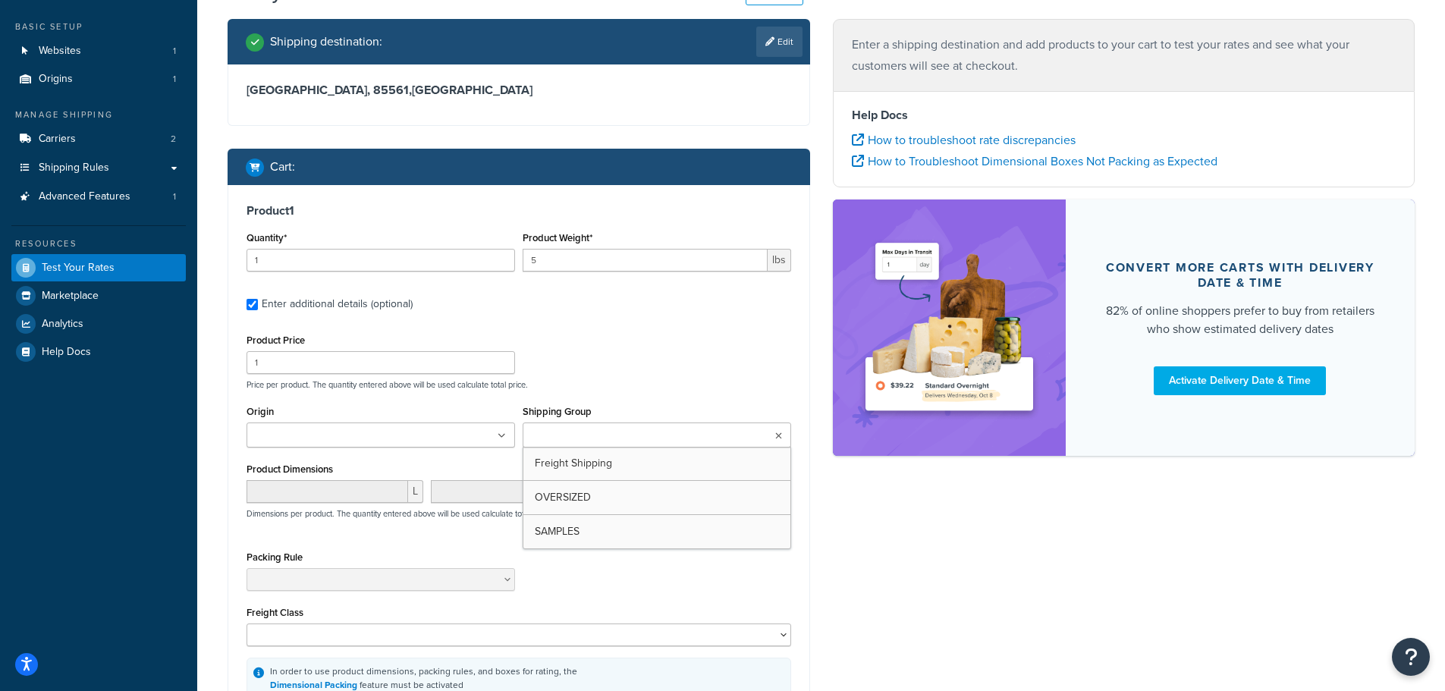
click at [778, 434] on icon at bounding box center [778, 436] width 7 height 9
click at [633, 366] on div "Product Price 1 Price per product. The quantity entered above will be used calc…" at bounding box center [519, 360] width 552 height 60
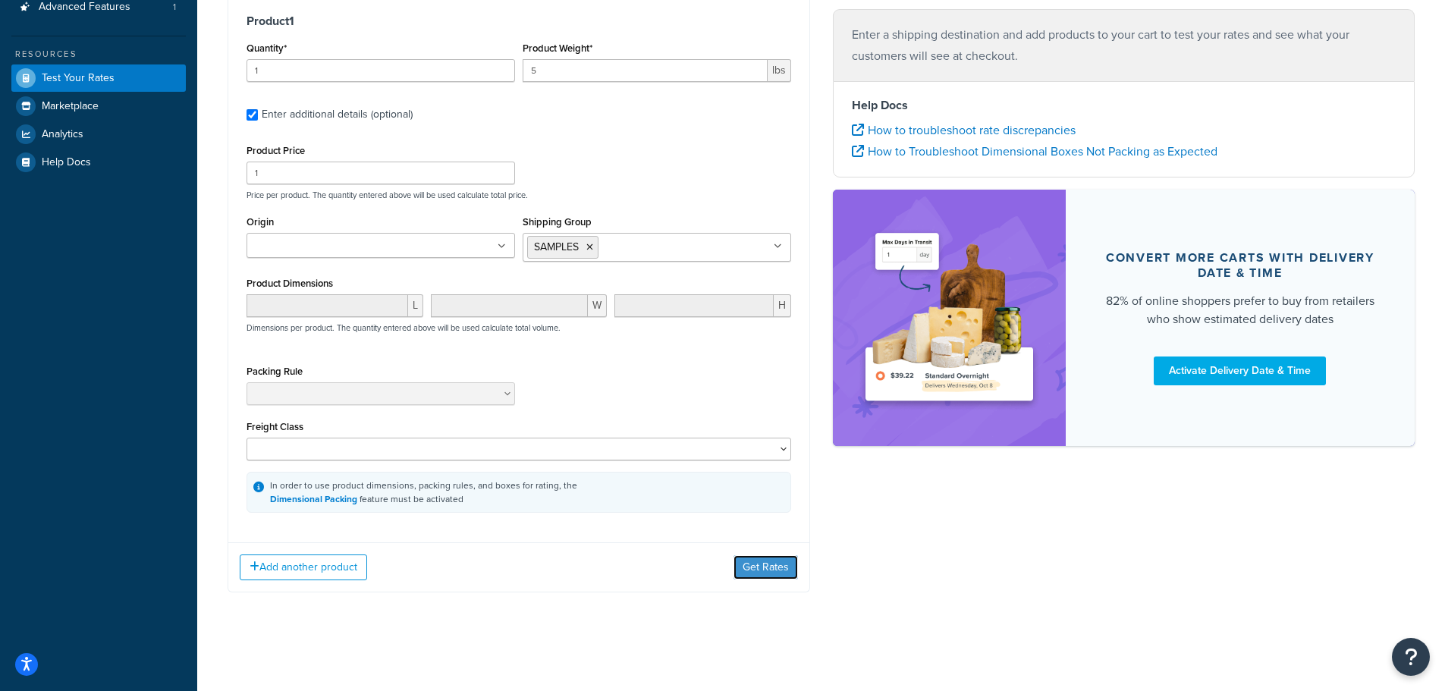
click at [749, 561] on button "Get Rates" at bounding box center [766, 567] width 64 height 24
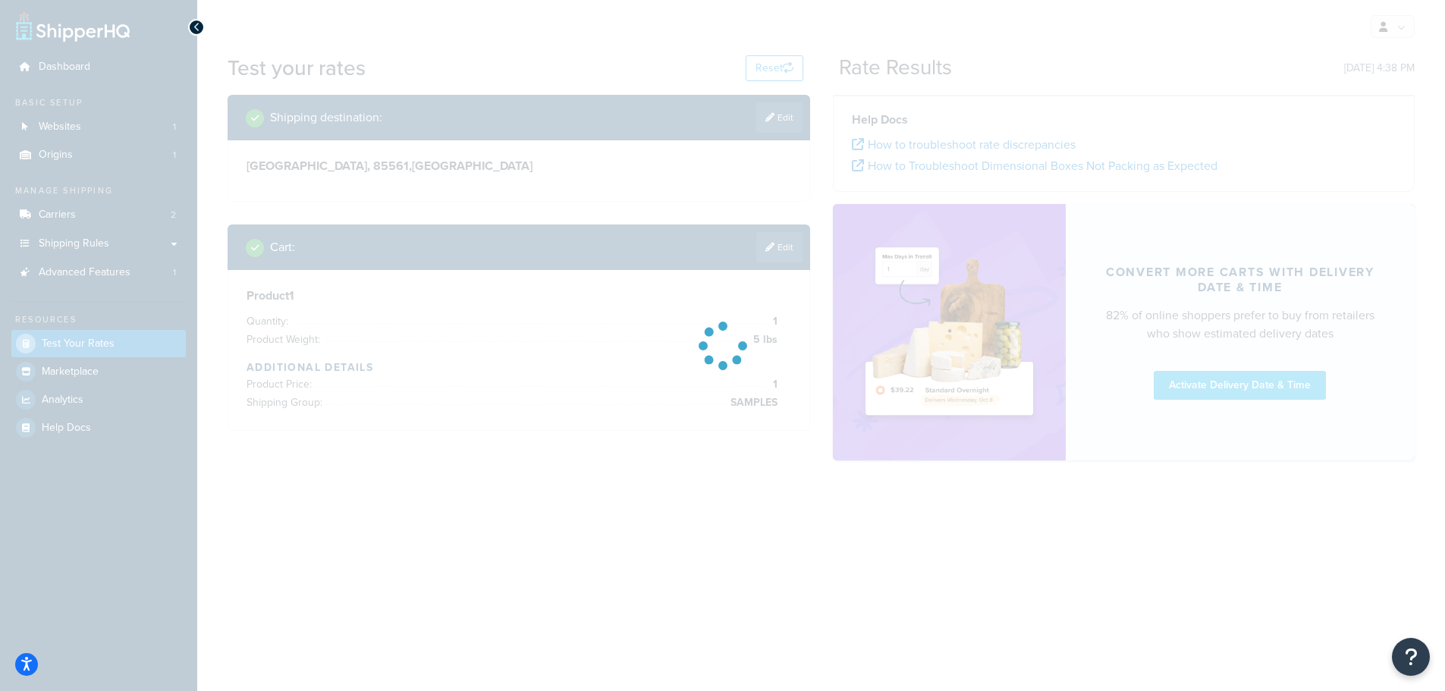
scroll to position [0, 0]
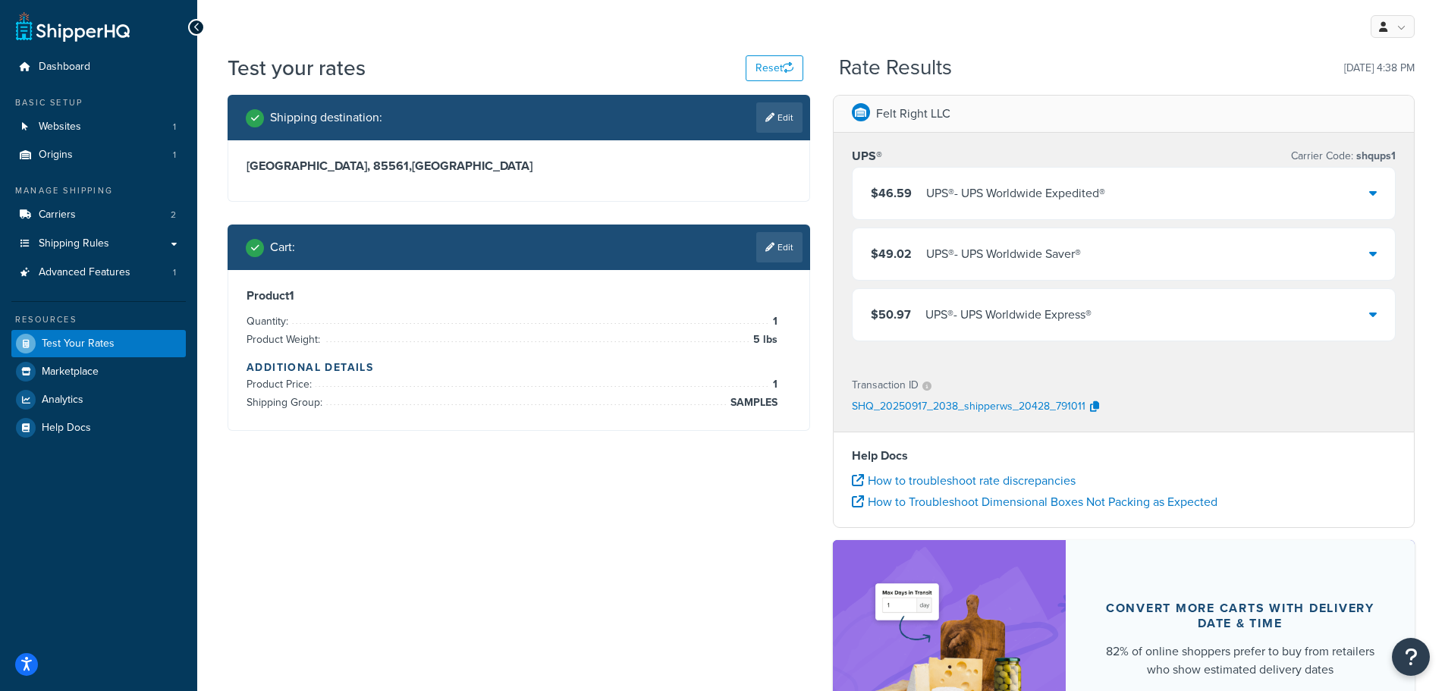
click at [776, 248] on link "Edit" at bounding box center [779, 247] width 46 height 30
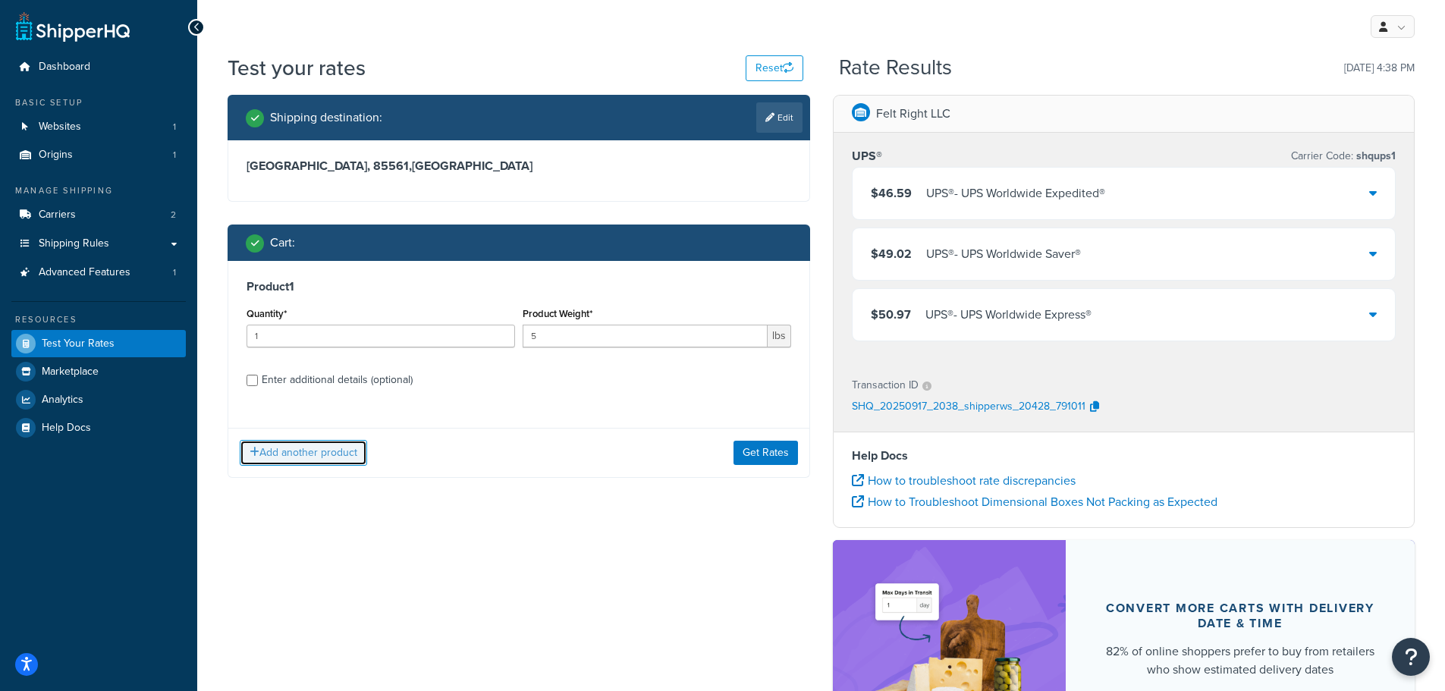
click at [306, 455] on button "Add another product" at bounding box center [303, 453] width 127 height 26
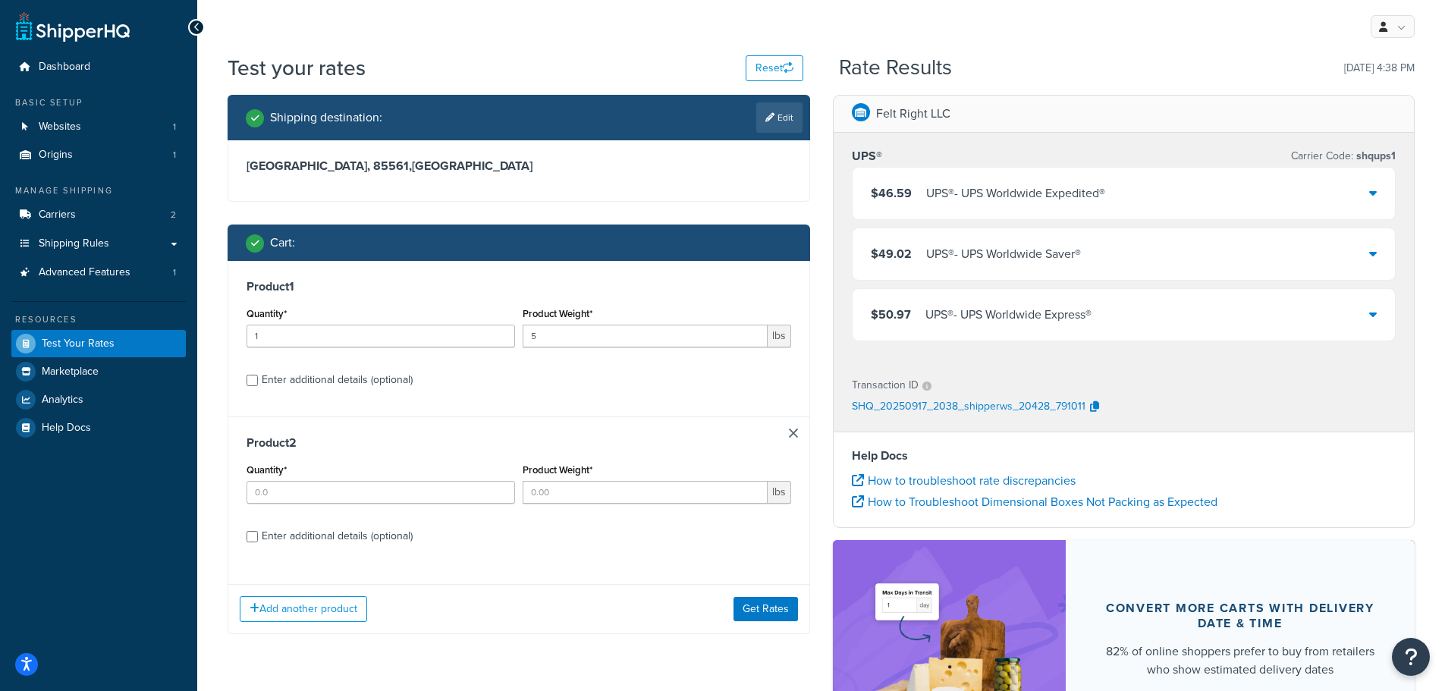
click at [791, 435] on link at bounding box center [793, 433] width 9 height 9
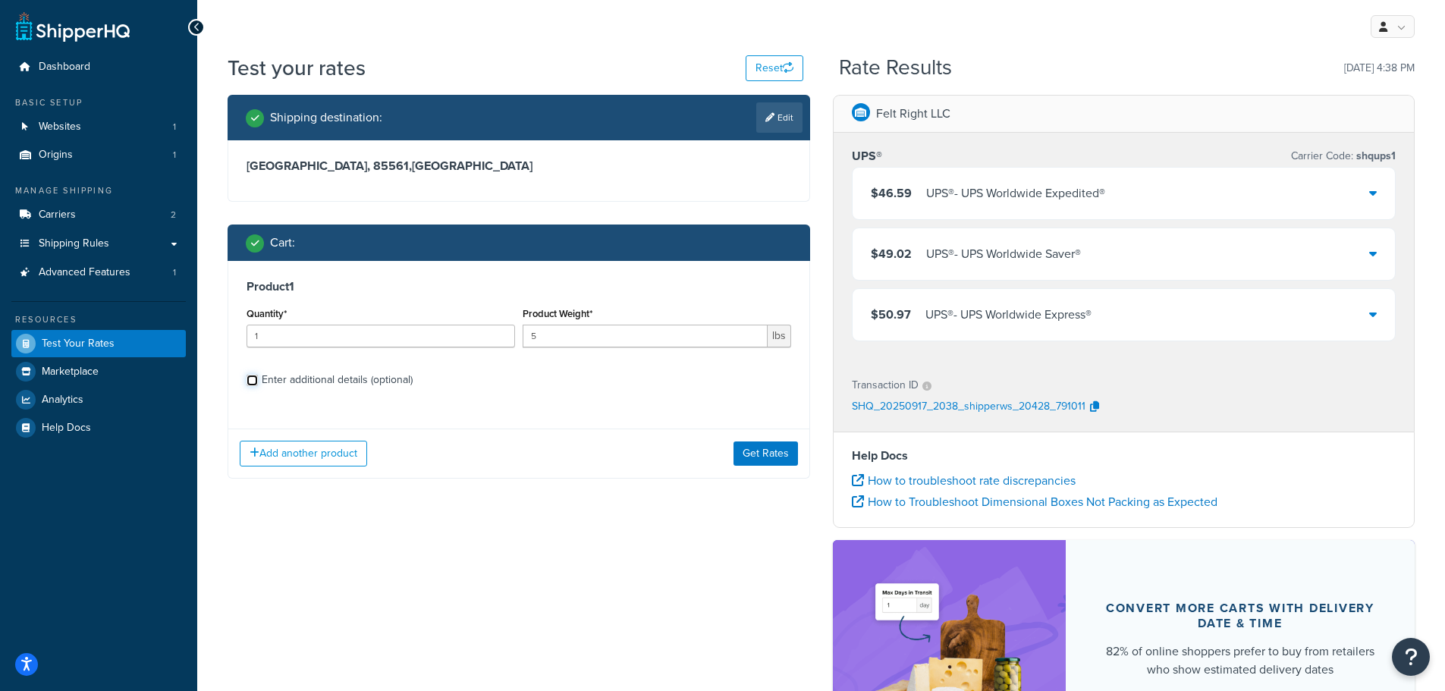
drag, startPoint x: 249, startPoint y: 381, endPoint x: 257, endPoint y: 384, distance: 8.9
click at [249, 382] on input "Enter additional details (optional)" at bounding box center [252, 380] width 11 height 11
checkbox input "true"
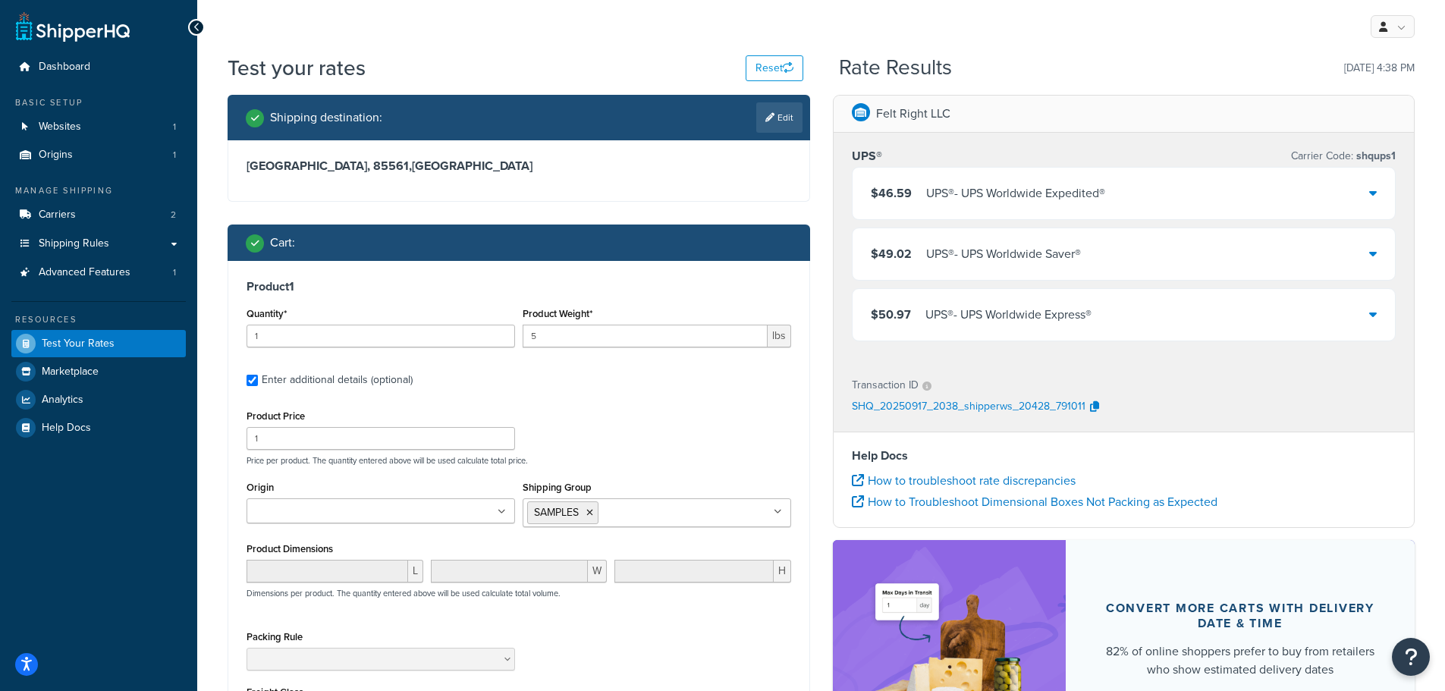
click at [589, 513] on icon at bounding box center [589, 512] width 7 height 9
click at [652, 464] on p "Price per product. The quantity entered above will be used calculate total pric…" at bounding box center [519, 460] width 552 height 11
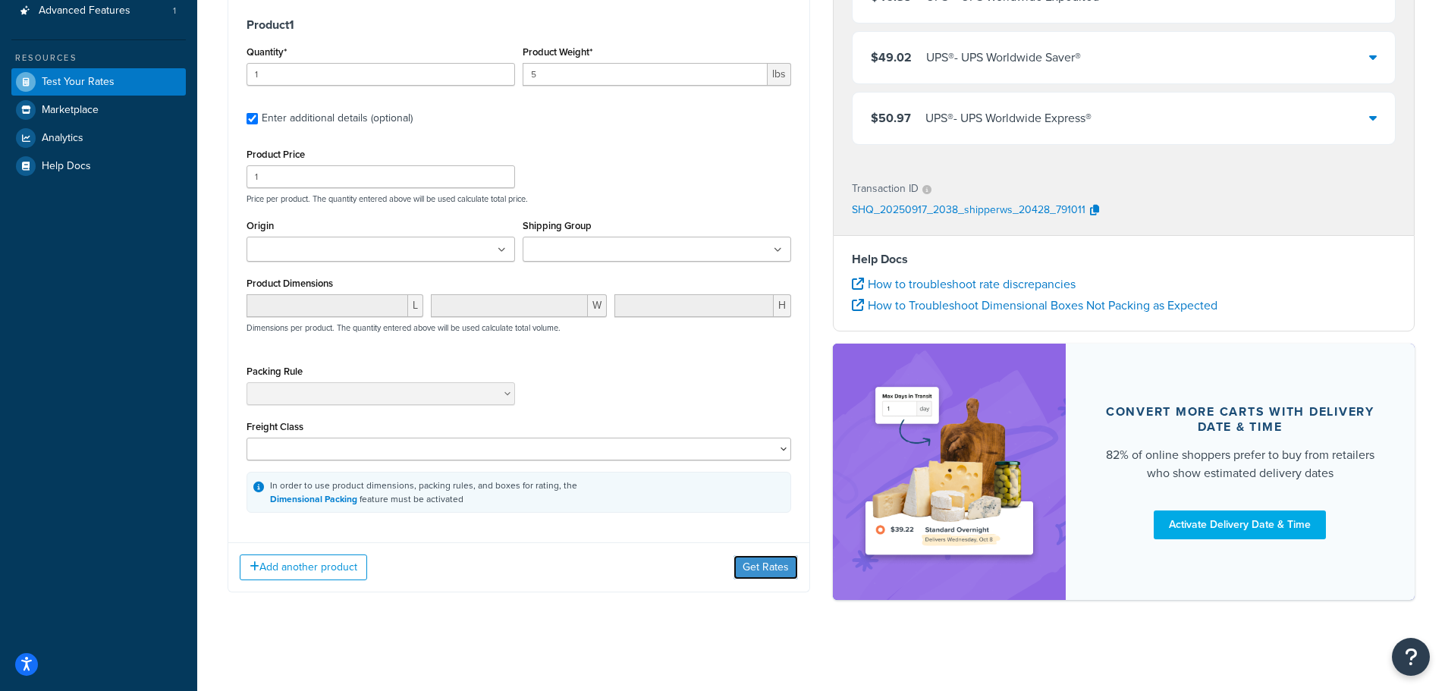
click at [751, 560] on button "Get Rates" at bounding box center [766, 567] width 64 height 24
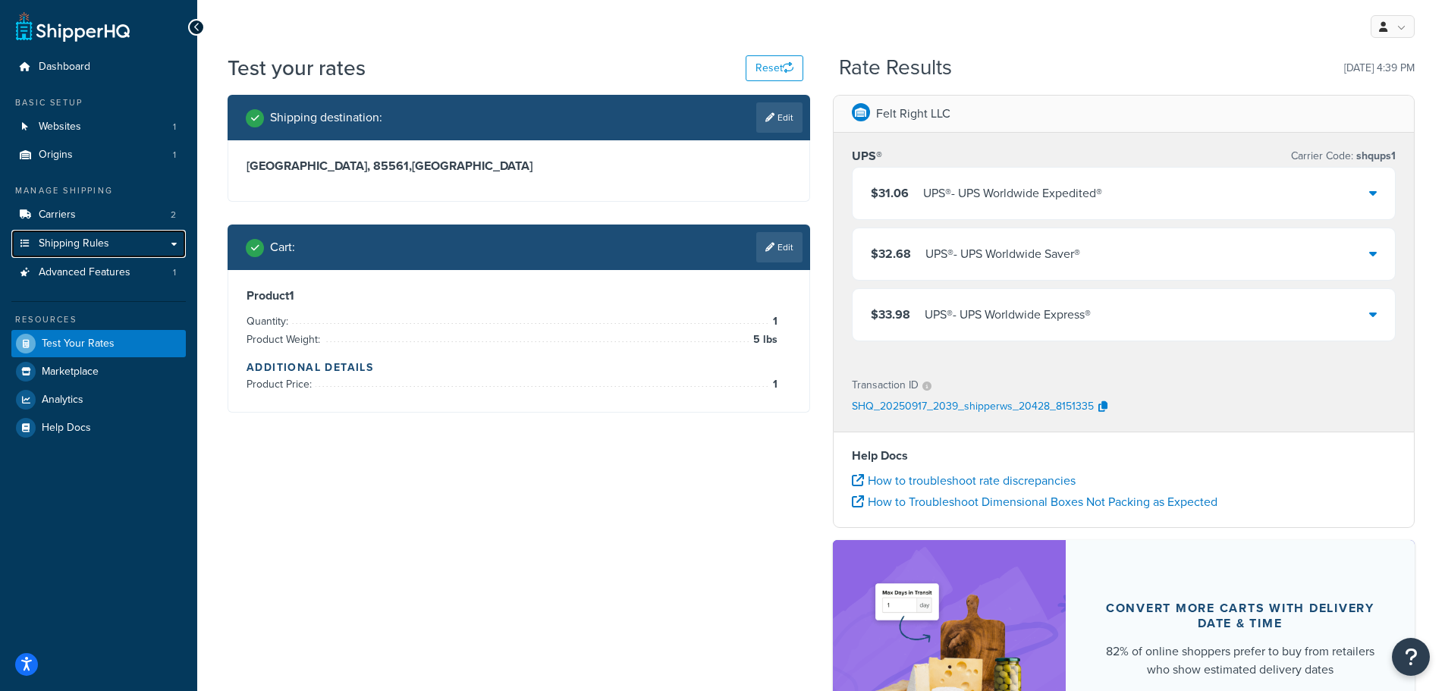
click at [73, 244] on span "Shipping Rules" at bounding box center [74, 243] width 71 height 13
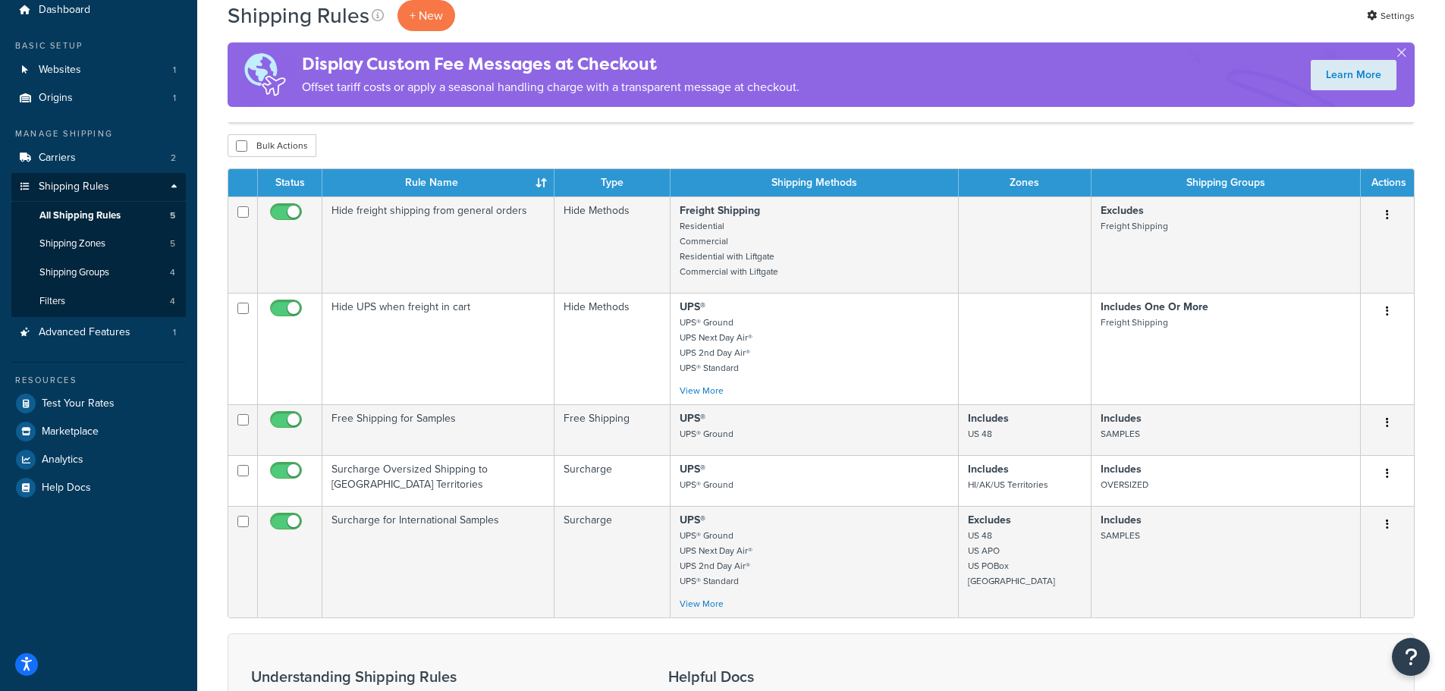
scroll to position [228, 0]
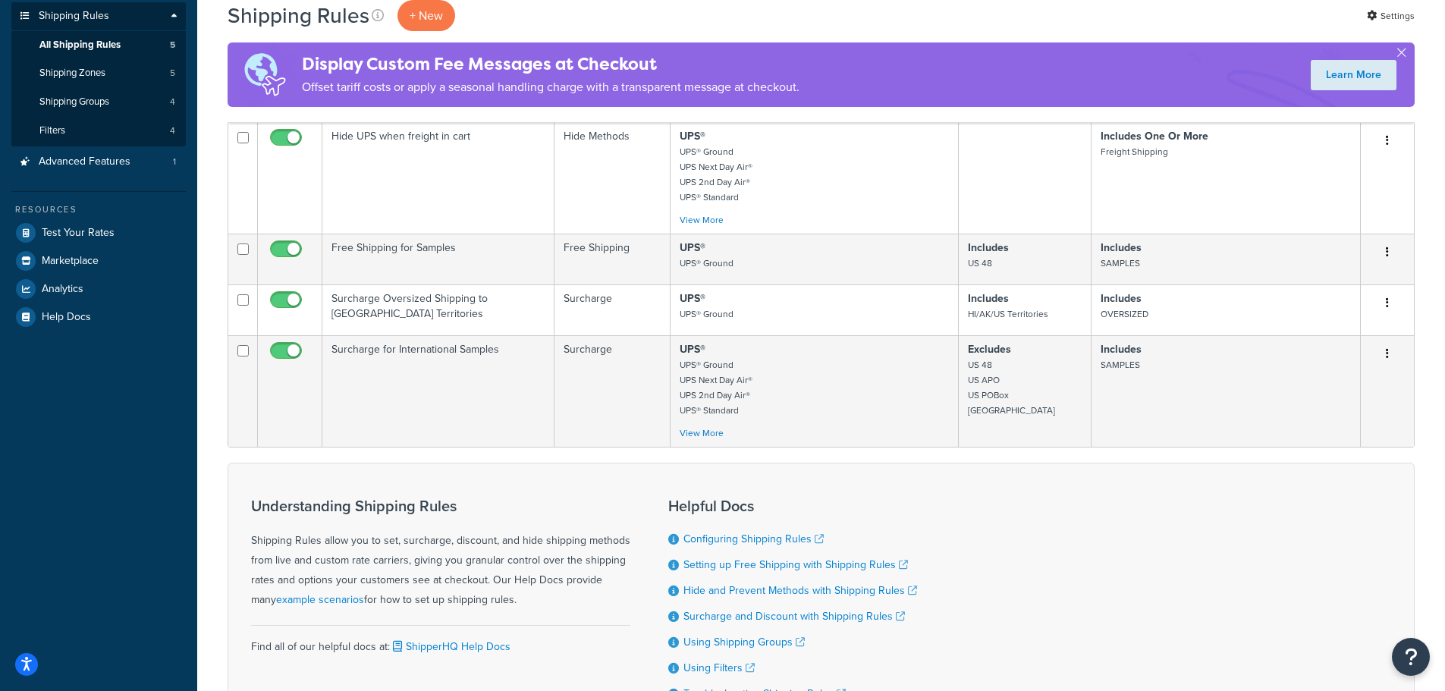
click at [1385, 303] on button "button" at bounding box center [1387, 303] width 21 height 24
click at [1341, 337] on link "Edit" at bounding box center [1338, 331] width 120 height 31
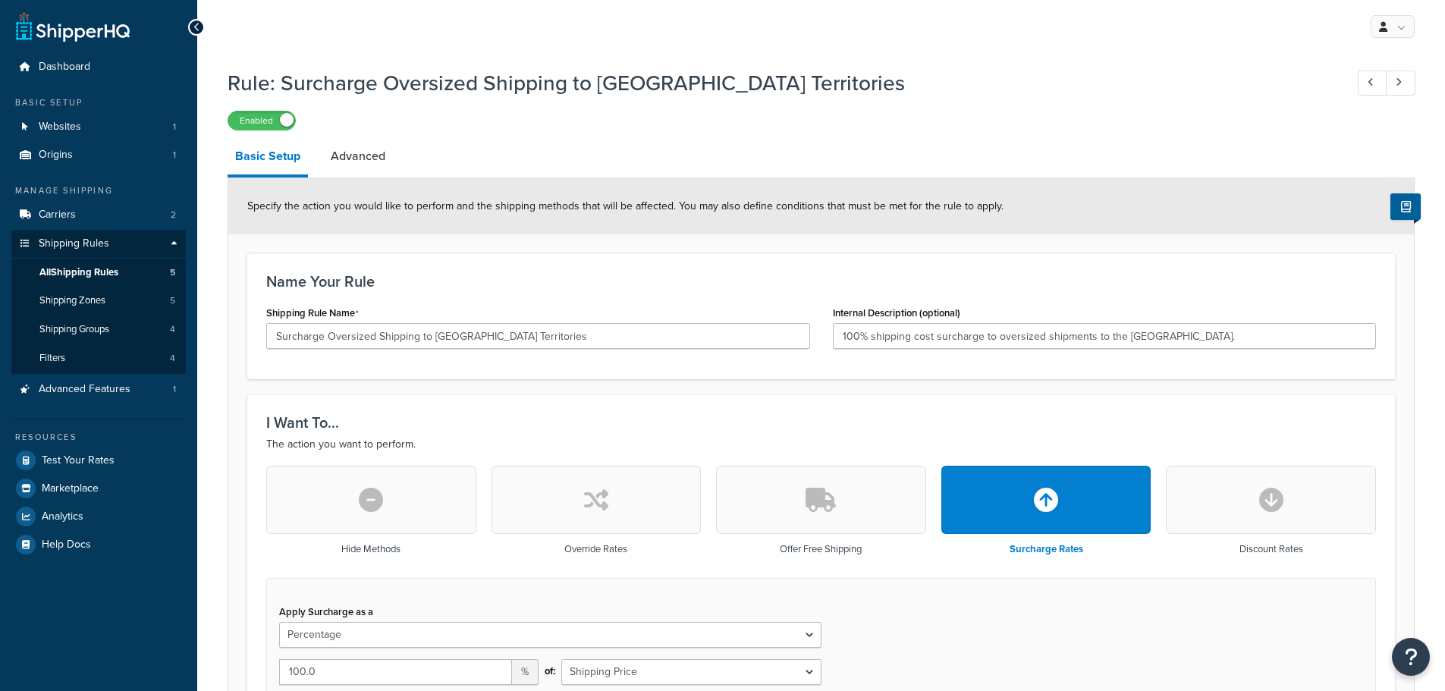
select select "PERCENTAGE"
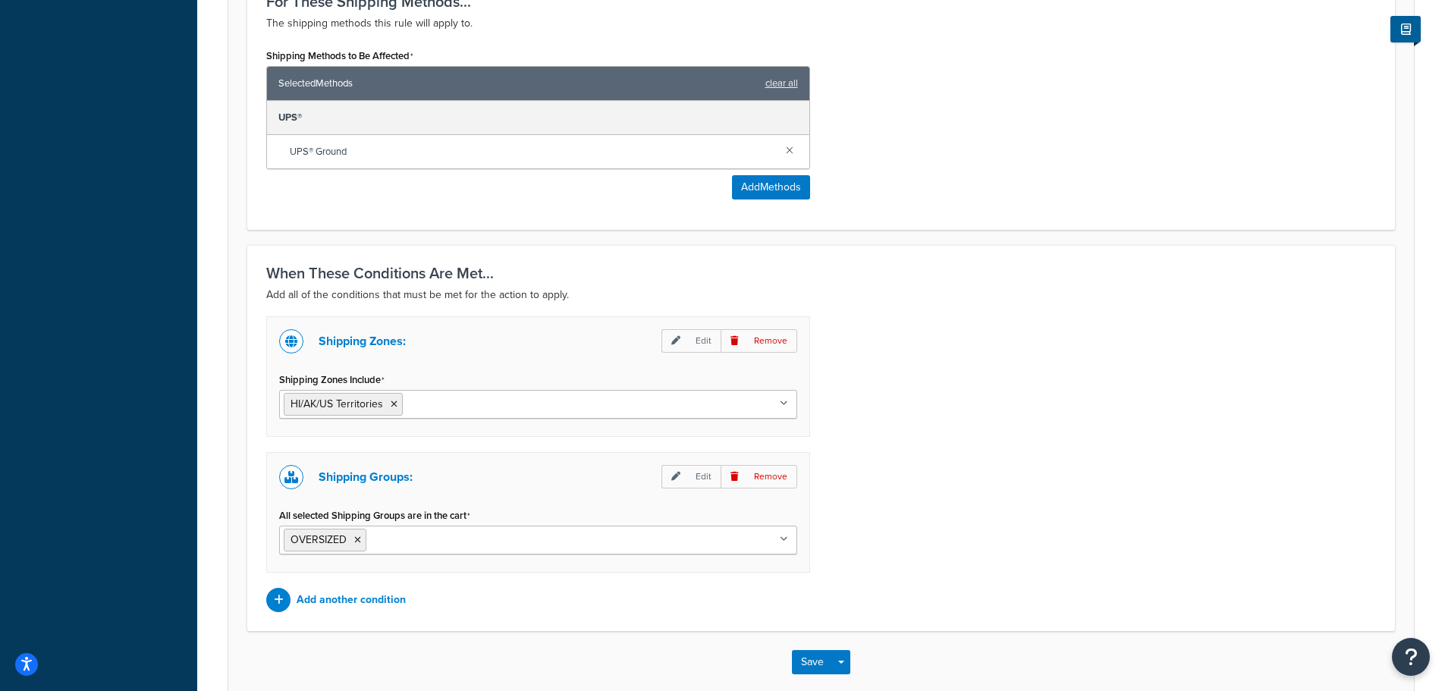
scroll to position [919, 0]
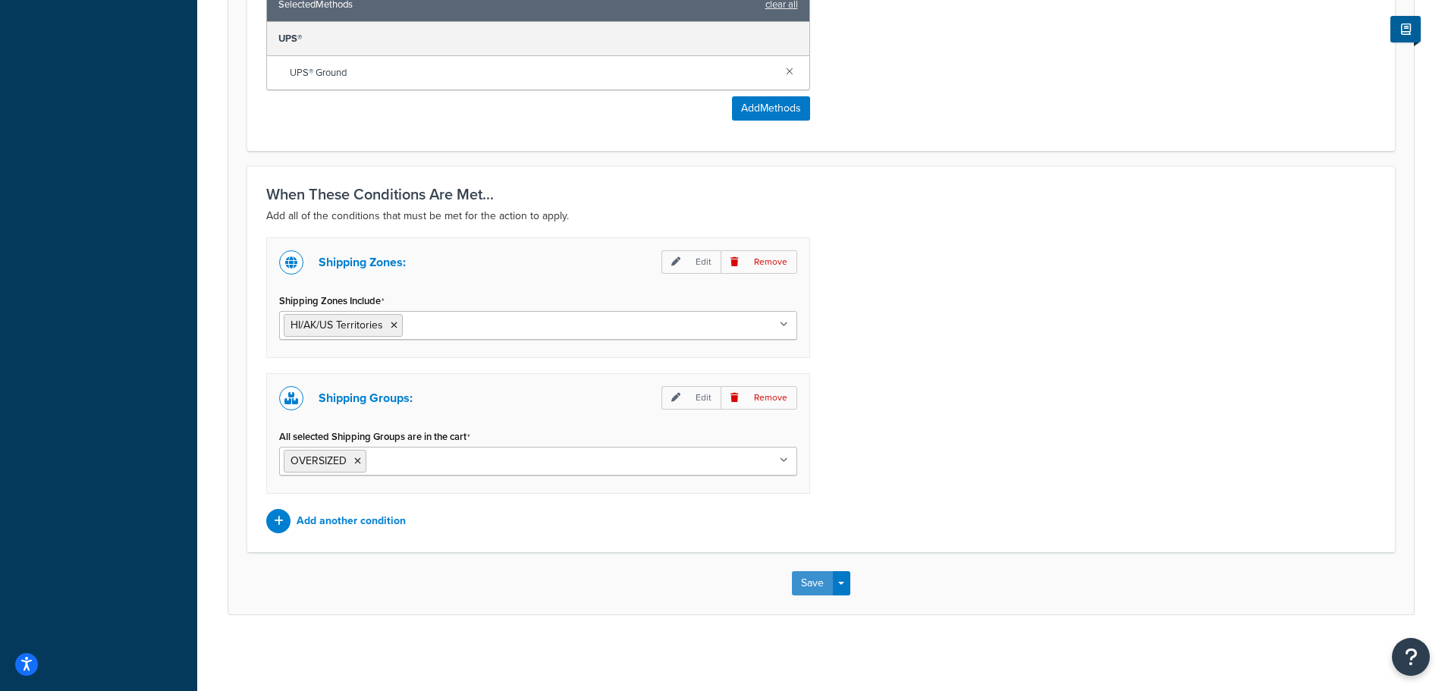
click at [813, 584] on button "Save" at bounding box center [812, 583] width 41 height 24
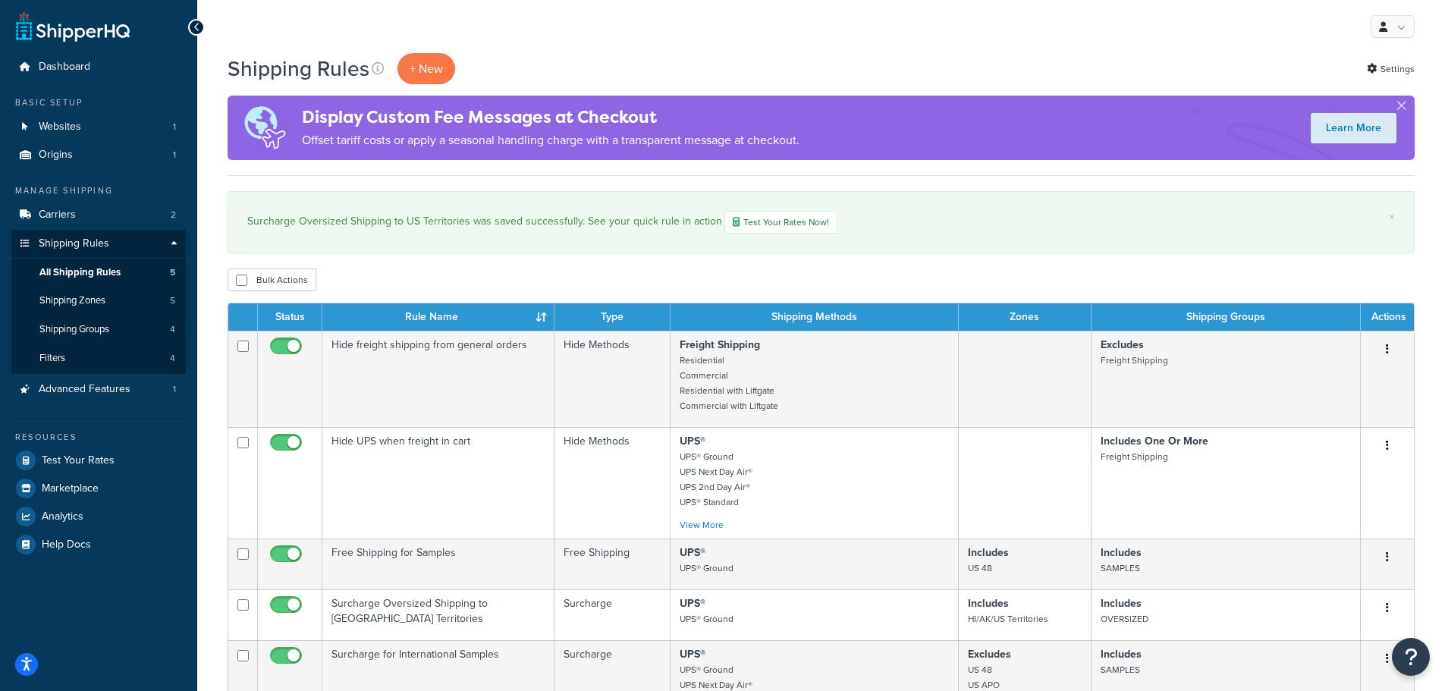
click at [419, 61] on p "+ New" at bounding box center [427, 68] width 58 height 31
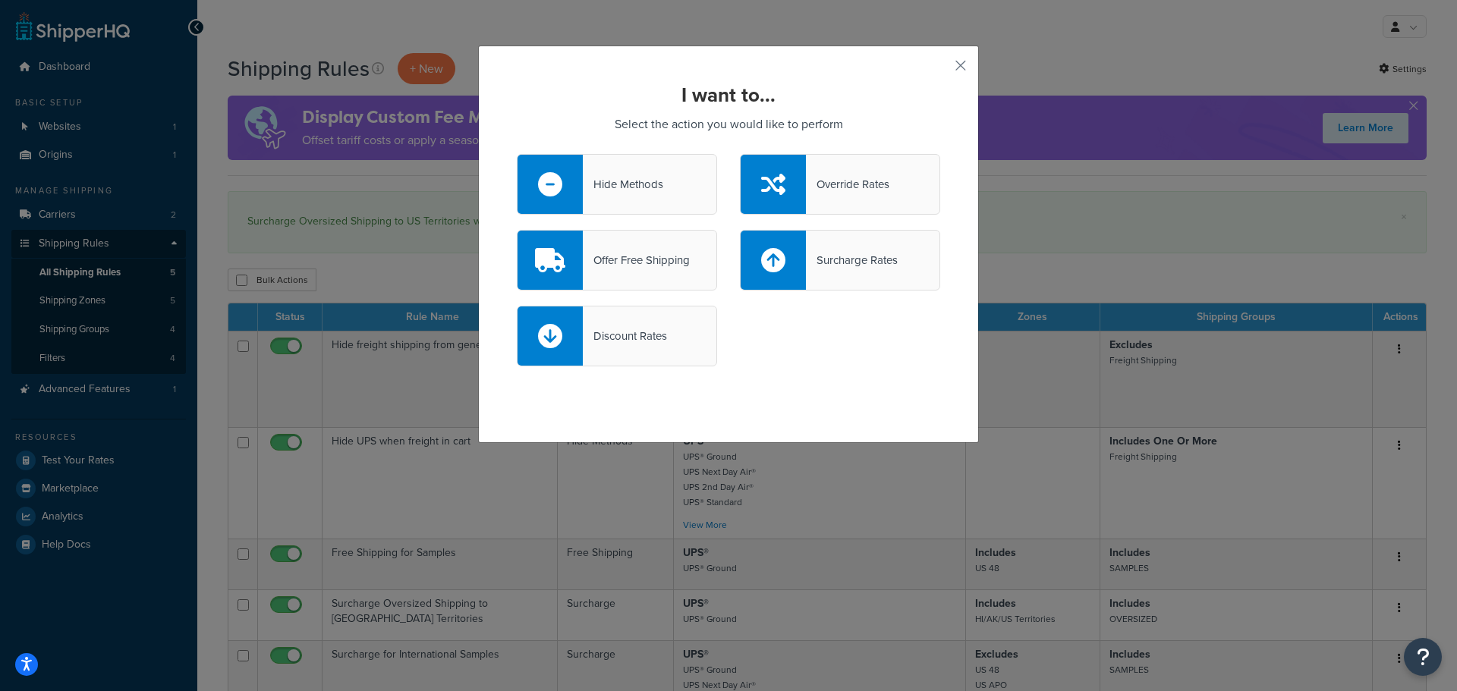
click at [825, 190] on div "Override Rates" at bounding box center [847, 184] width 83 height 21
click at [0, 0] on input "Override Rates" at bounding box center [0, 0] width 0 height 0
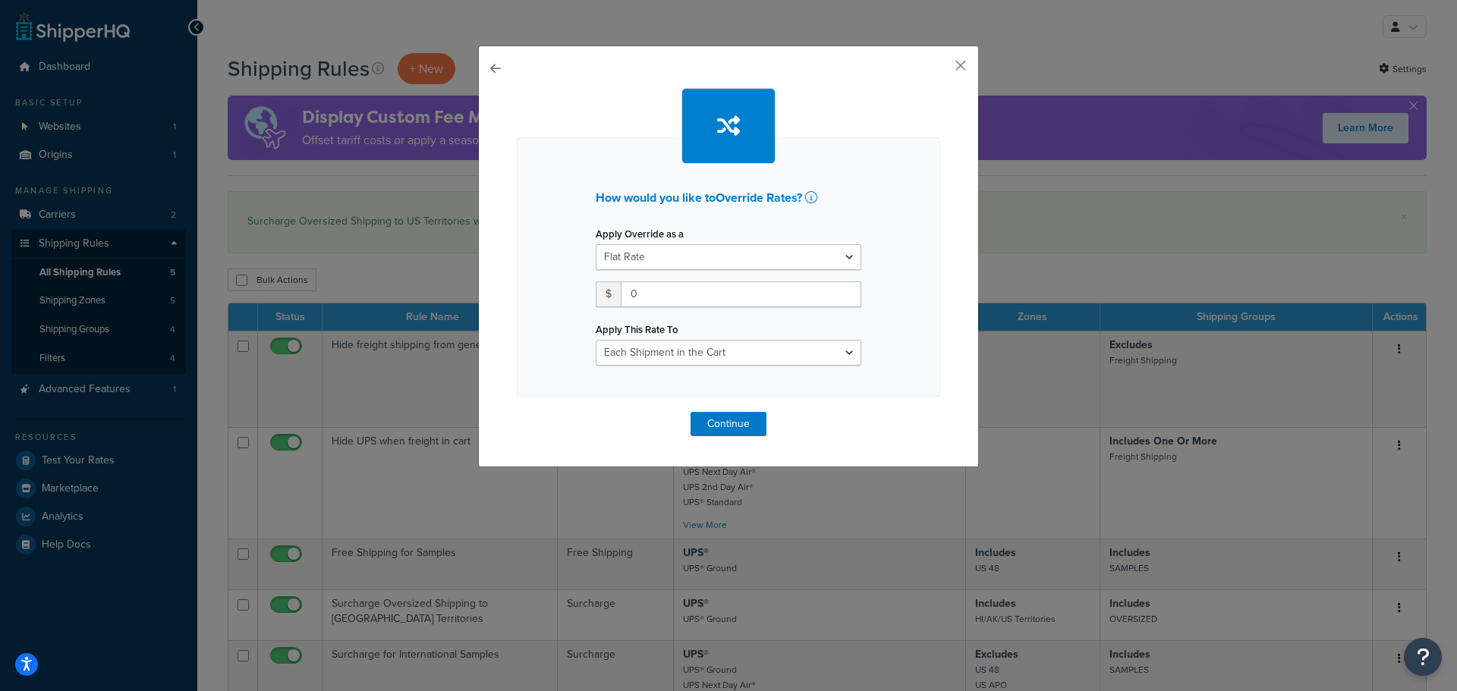
click at [517, 412] on button "button" at bounding box center [517, 412] width 0 height 0
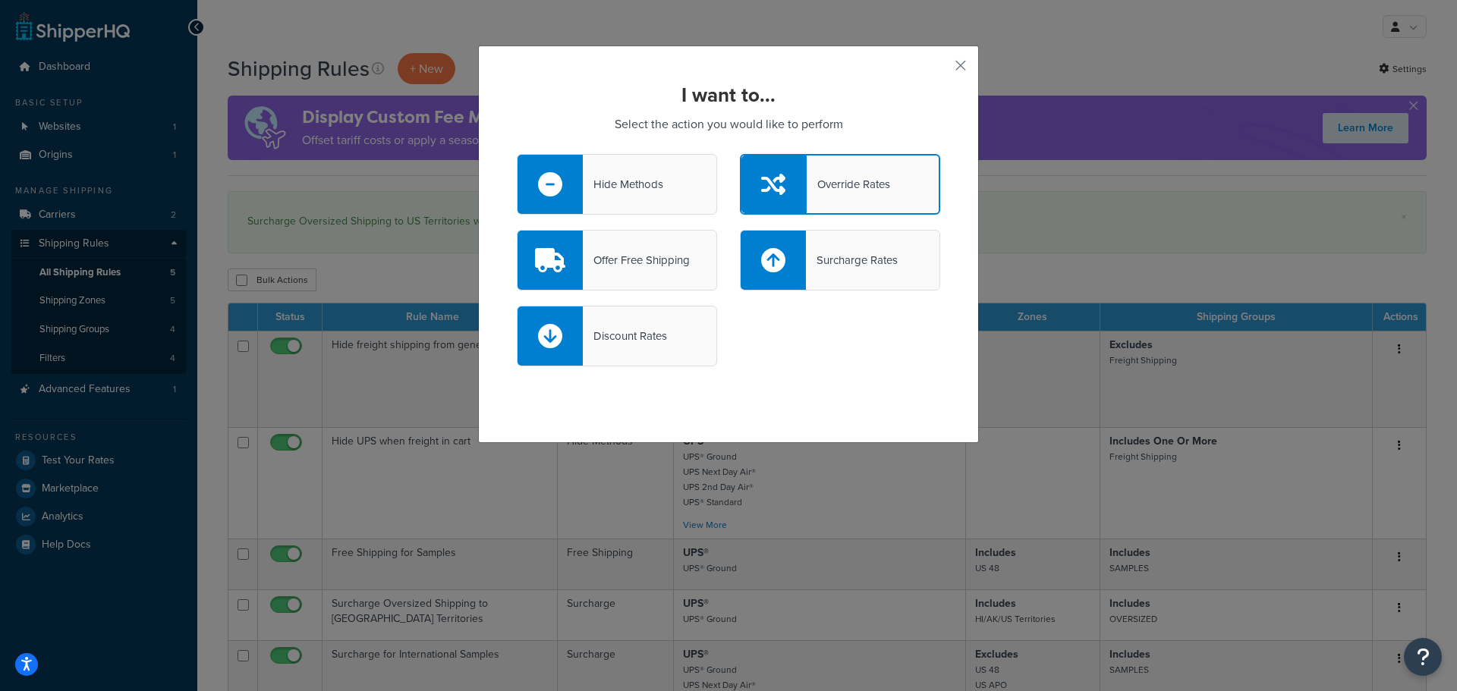
click at [650, 255] on div "Offer Free Shipping" at bounding box center [636, 260] width 107 height 21
click at [0, 0] on input "Offer Free Shipping" at bounding box center [0, 0] width 0 height 0
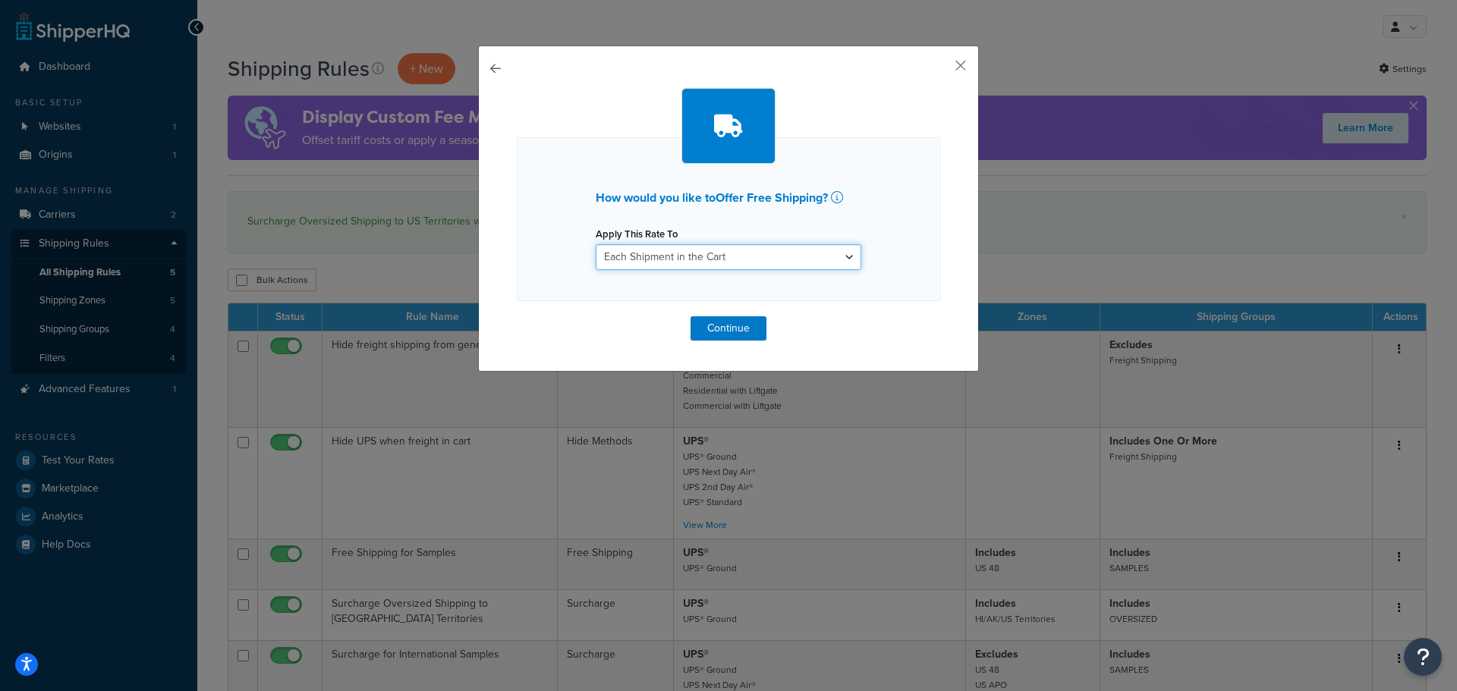
click at [766, 255] on select "Each Shipment in the Cart Each Shipping Group in the Cart Each Item within a Sh…" at bounding box center [729, 257] width 266 height 26
click at [596, 244] on select "Each Shipment in the Cart Each Shipping Group in the Cart Each Item within a Sh…" at bounding box center [729, 257] width 266 height 26
click at [728, 322] on button "Continue" at bounding box center [728, 328] width 76 height 24
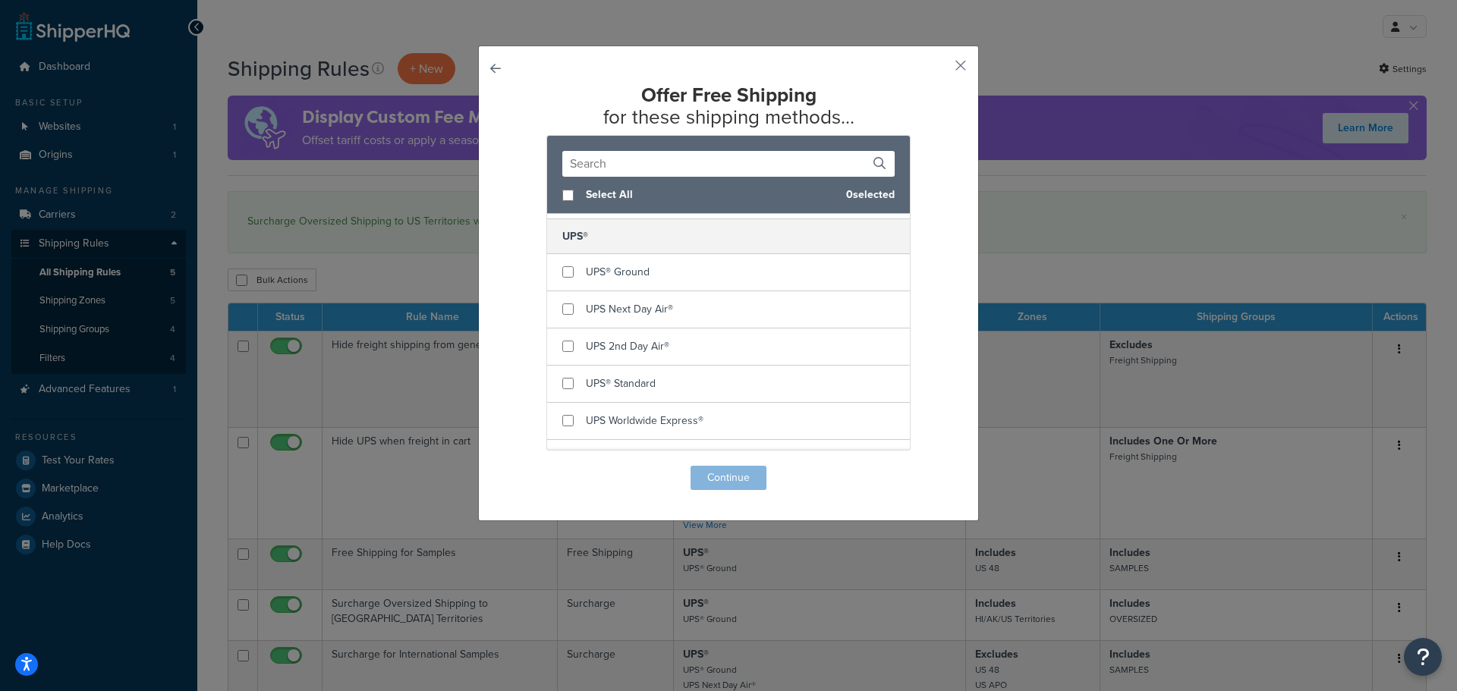
scroll to position [228, 0]
click at [562, 246] on input "checkbox" at bounding box center [567, 244] width 11 height 11
checkbox input "true"
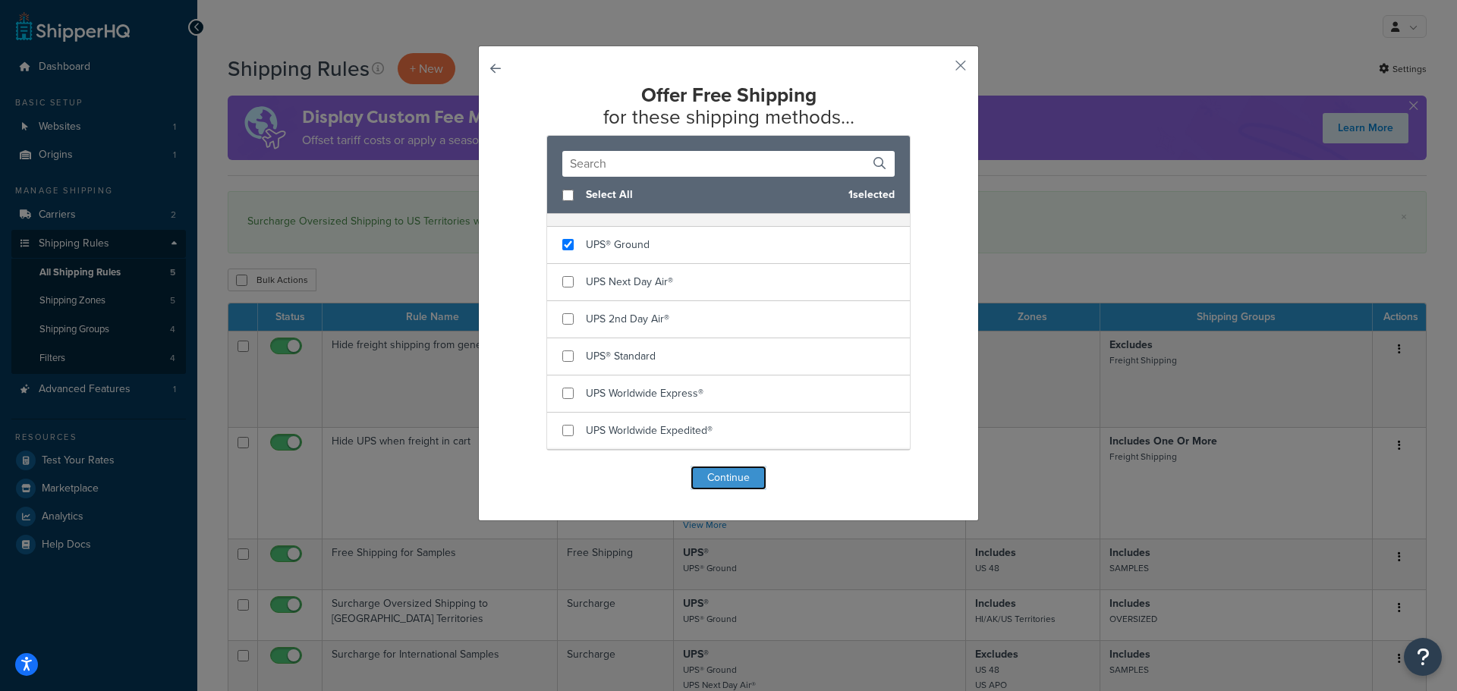
click at [726, 472] on button "Continue" at bounding box center [728, 478] width 76 height 24
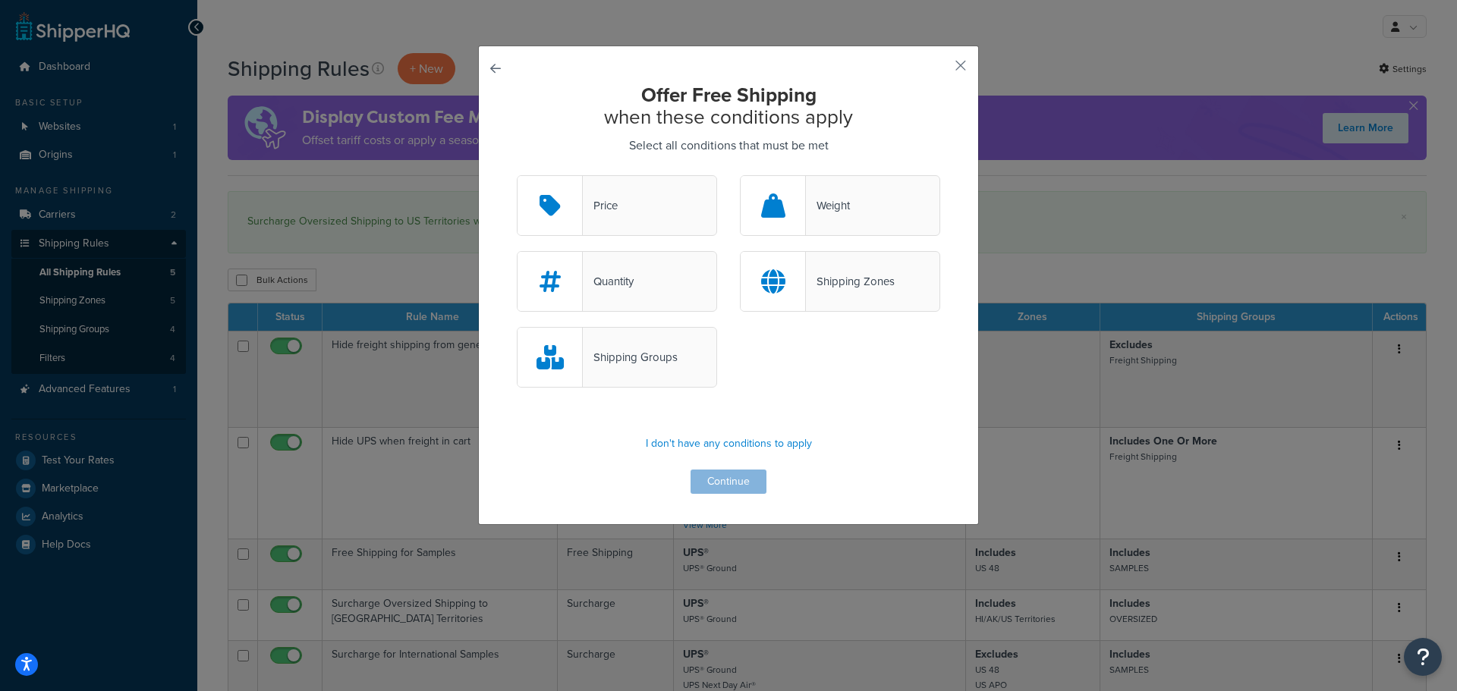
click at [640, 209] on div "Price" at bounding box center [617, 205] width 200 height 61
click at [0, 0] on input "Price" at bounding box center [0, 0] width 0 height 0
click at [740, 483] on button "Continue" at bounding box center [728, 482] width 76 height 24
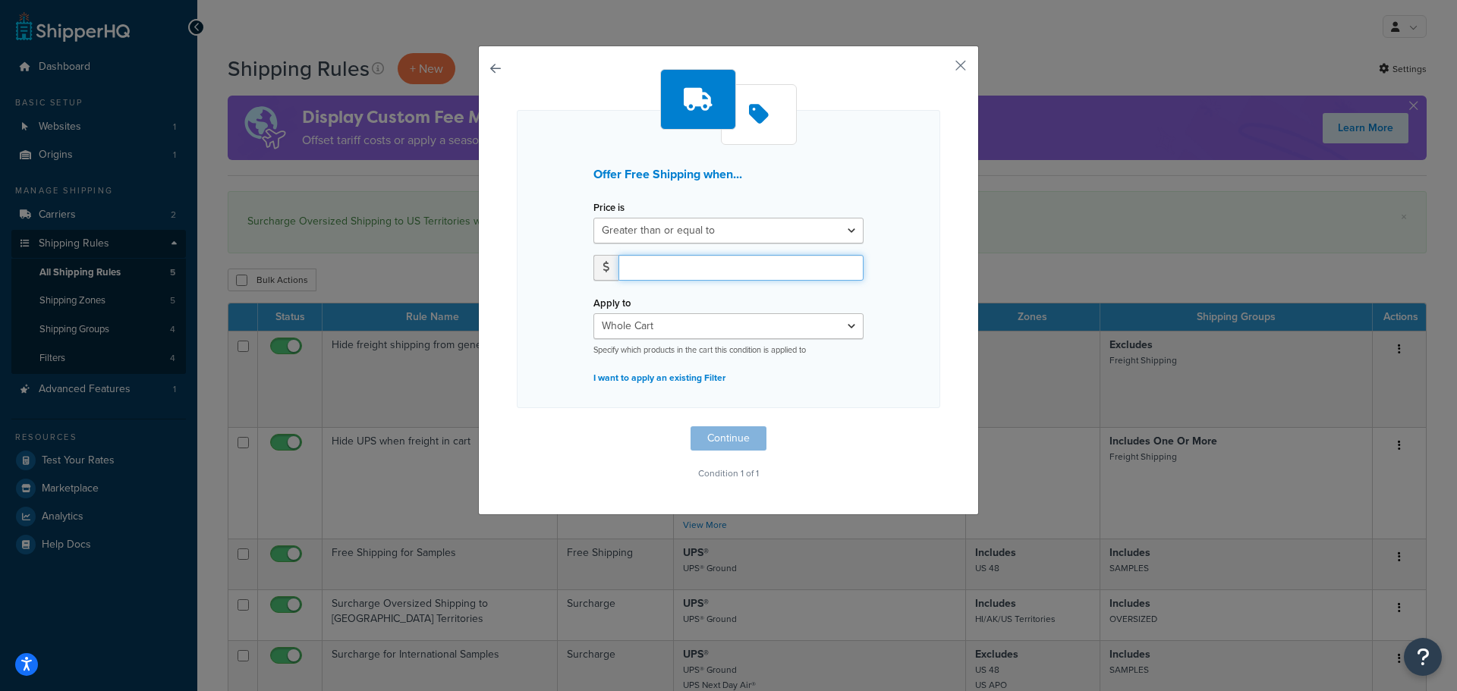
click at [674, 272] on input "number" at bounding box center [740, 268] width 245 height 26
type input "35"
click at [849, 233] on select "Greater than or equal to Between or equal to Less than or equal to" at bounding box center [728, 231] width 270 height 26
click at [837, 476] on p "Condition 1 of 1" at bounding box center [728, 473] width 423 height 21
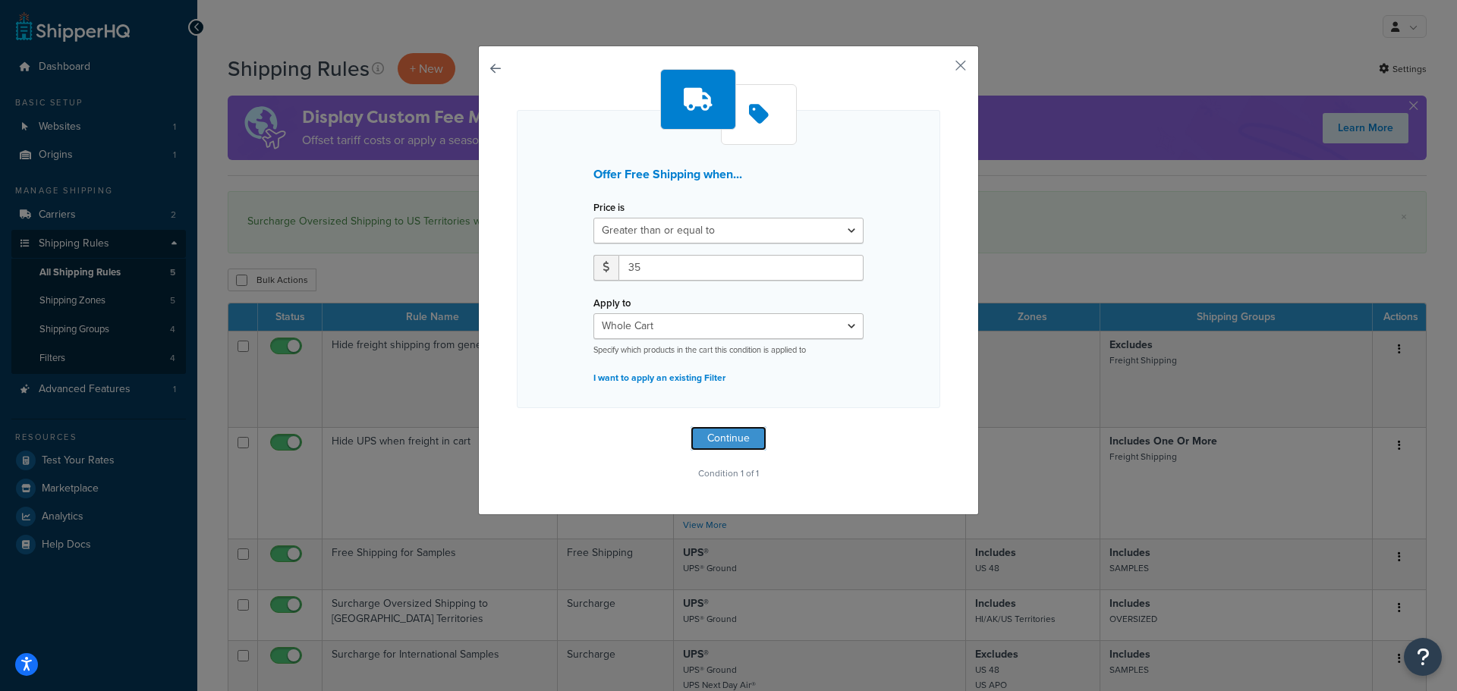
click at [735, 440] on button "Continue" at bounding box center [728, 438] width 76 height 24
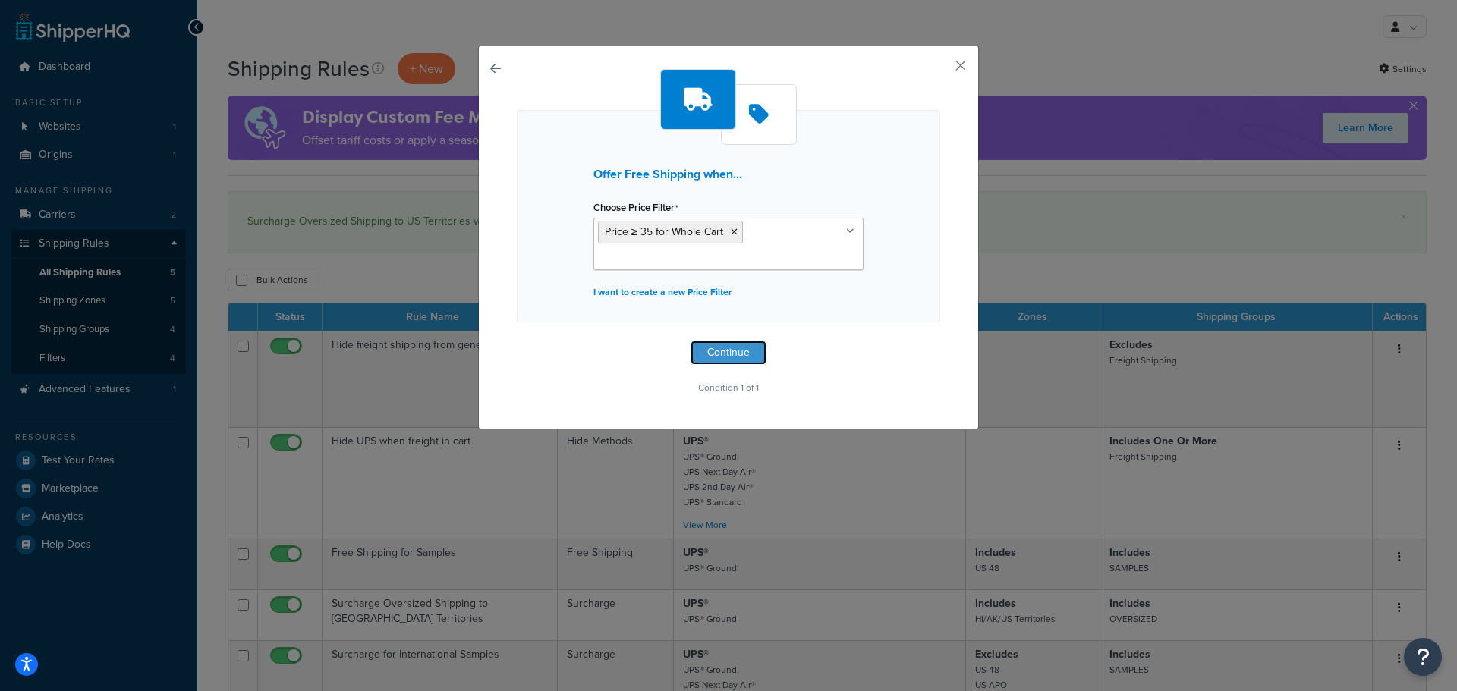
click at [720, 354] on button "Continue" at bounding box center [728, 353] width 76 height 24
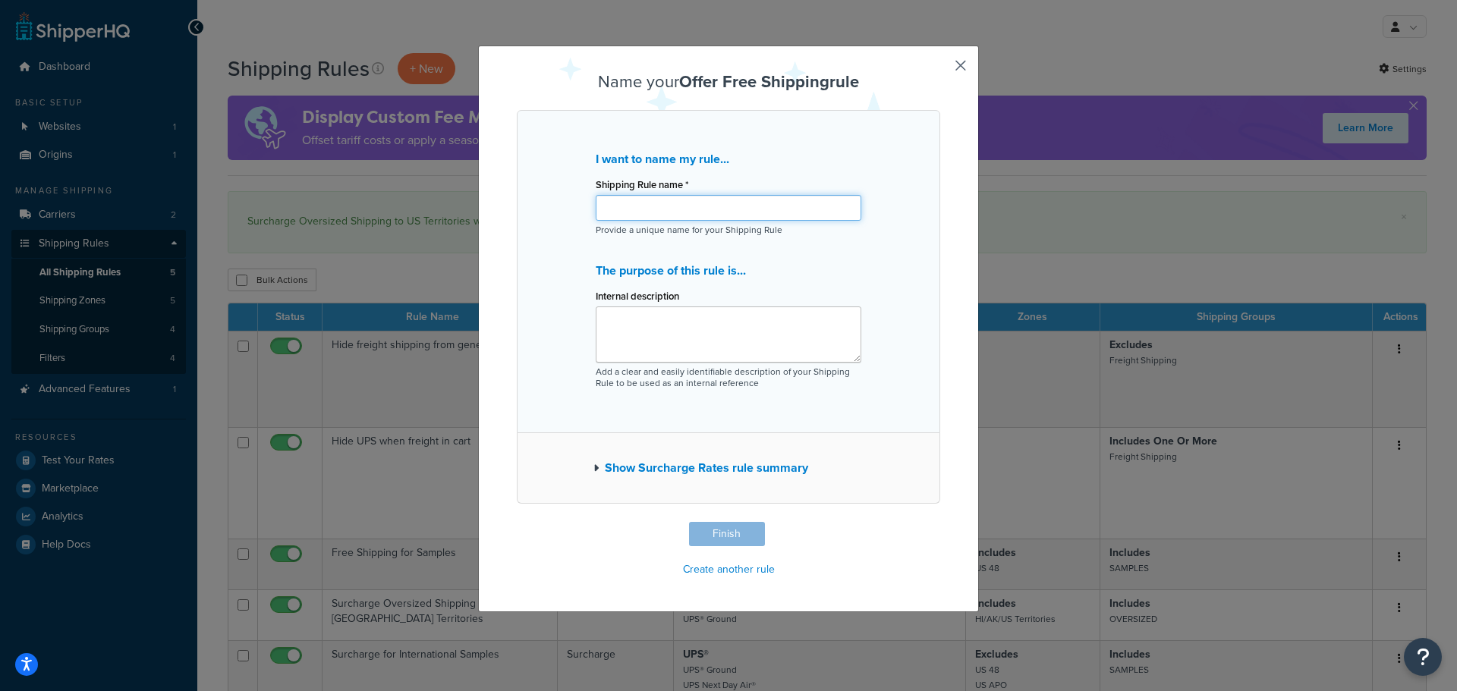
click at [663, 206] on input "Shipping Rule name *" at bounding box center [729, 208] width 266 height 26
type input "Free Shipping US48 Over $35"
click at [644, 344] on textarea "Internal description" at bounding box center [729, 335] width 266 height 56
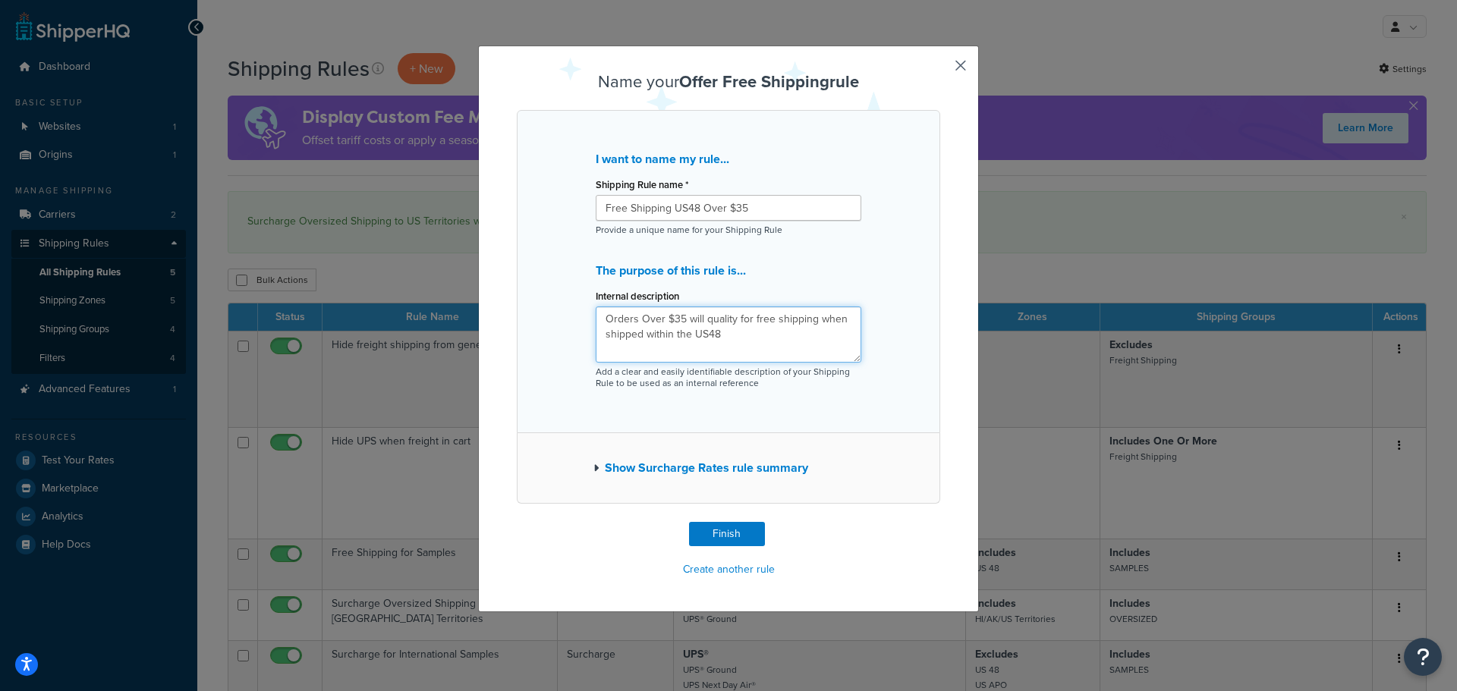
type textarea "Orders Over $35 will quality for free shipping when shipped within the US48"
click at [744, 533] on button "Finish" at bounding box center [727, 534] width 76 height 24
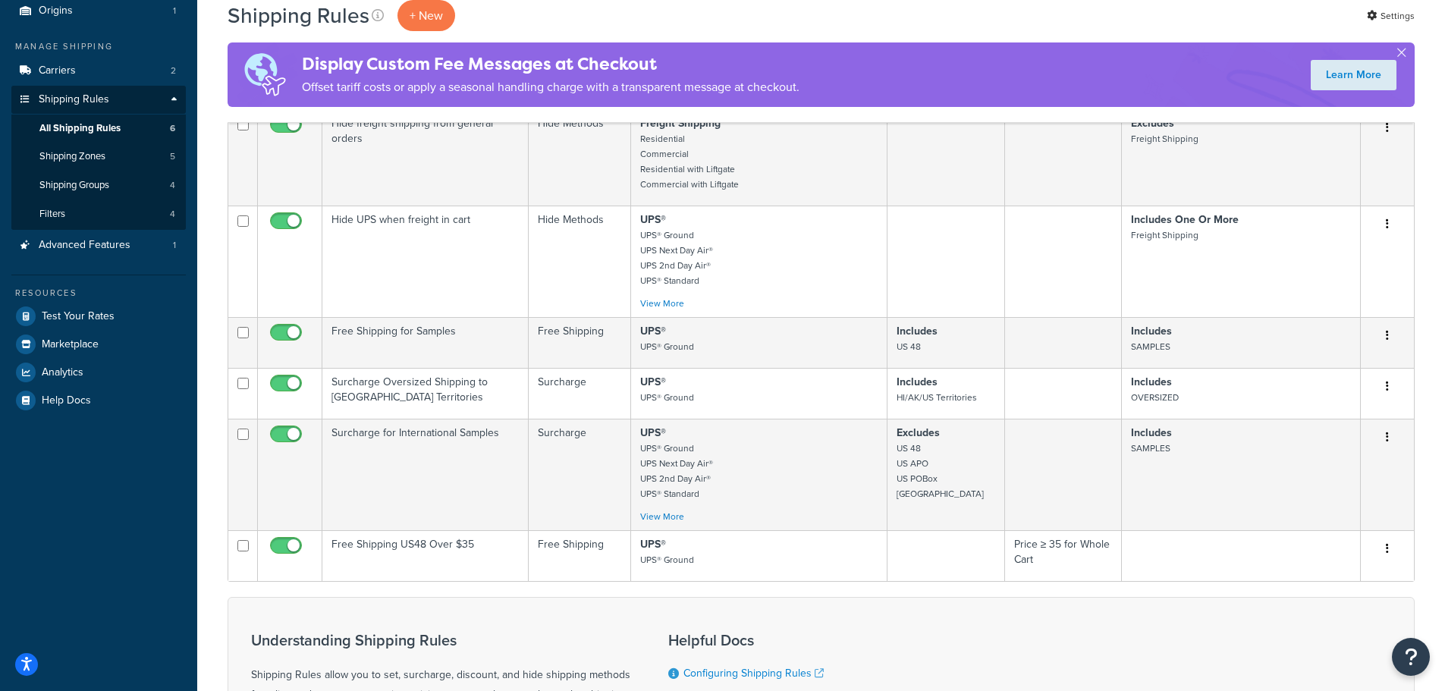
scroll to position [228, 0]
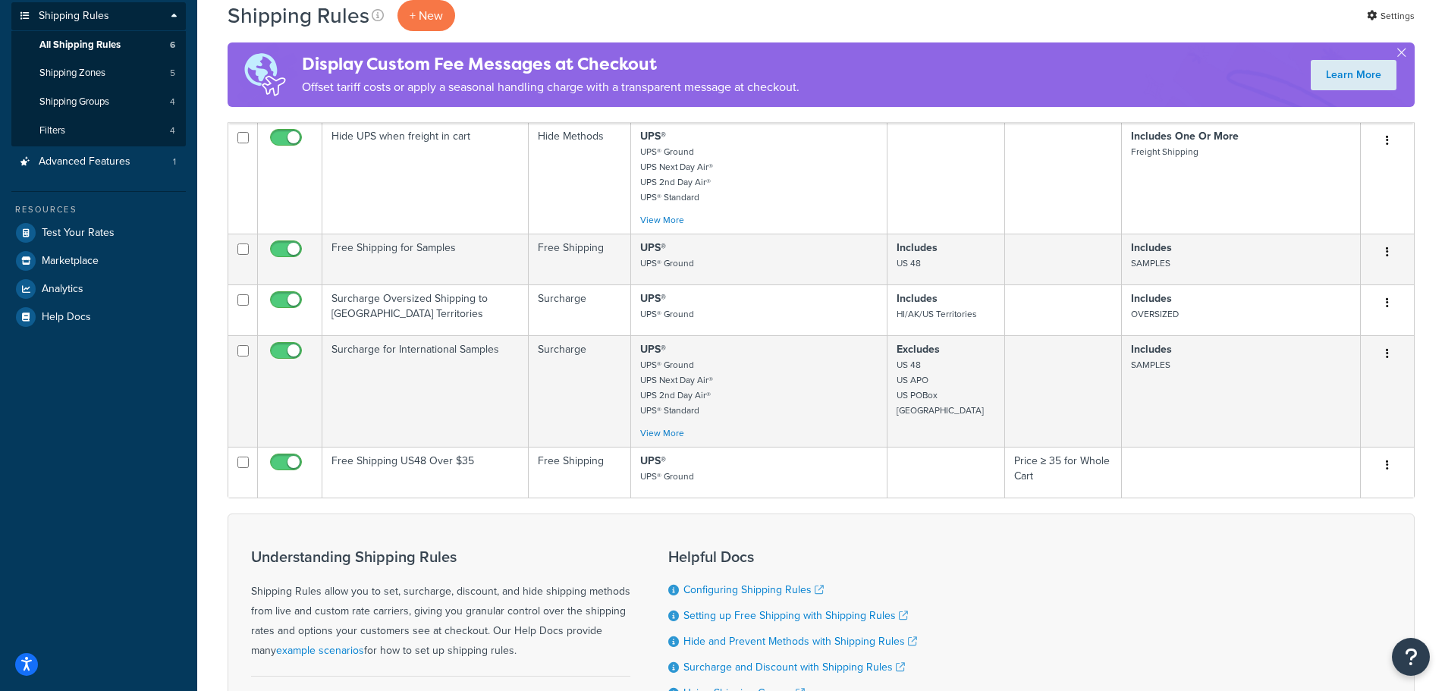
click at [1388, 467] on icon "button" at bounding box center [1387, 465] width 3 height 11
click at [1335, 503] on link "Edit" at bounding box center [1338, 494] width 120 height 31
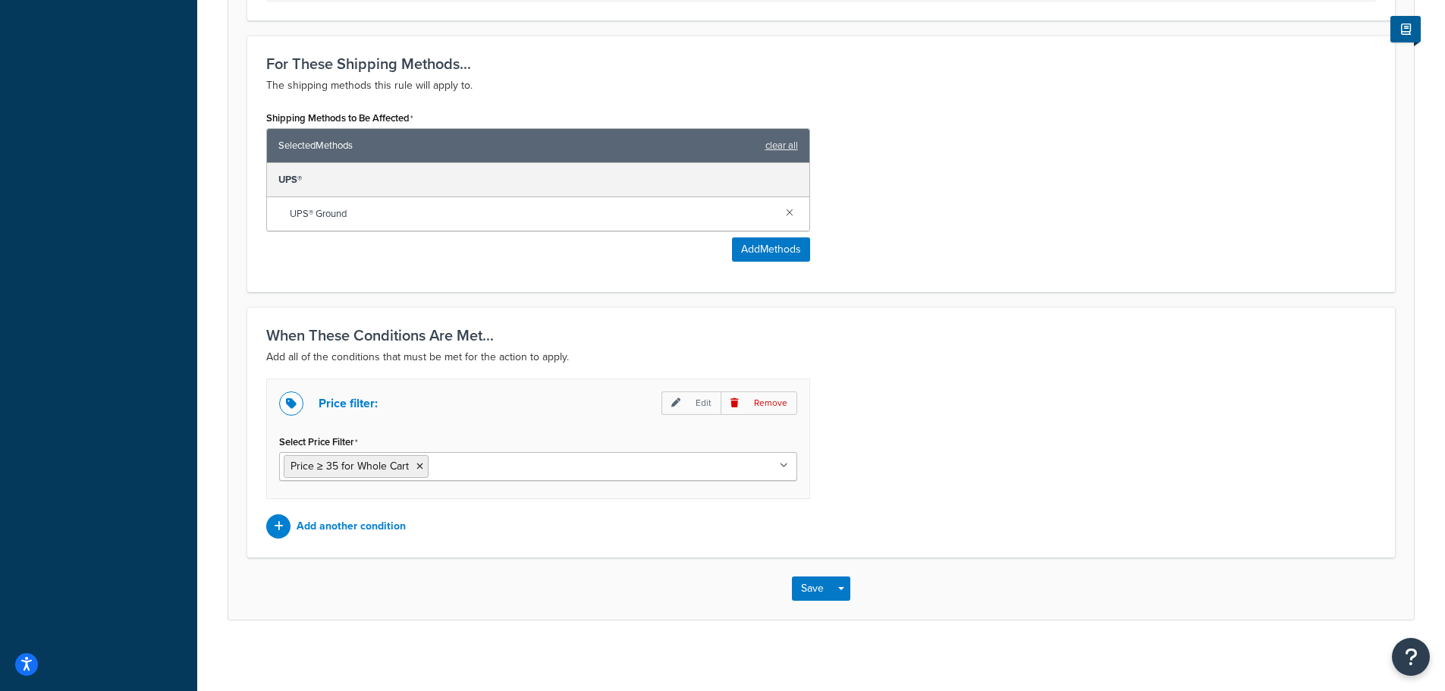
scroll to position [687, 0]
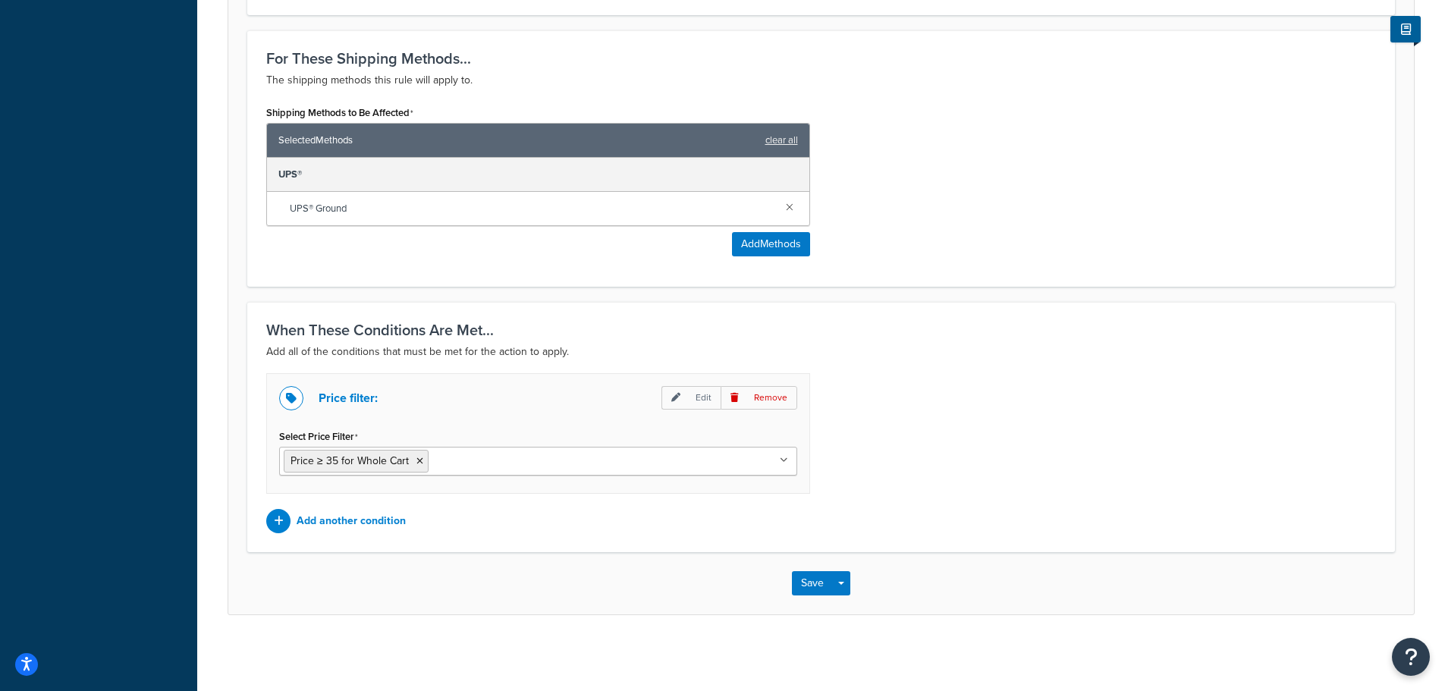
click at [360, 523] on p "Add another condition" at bounding box center [351, 521] width 109 height 21
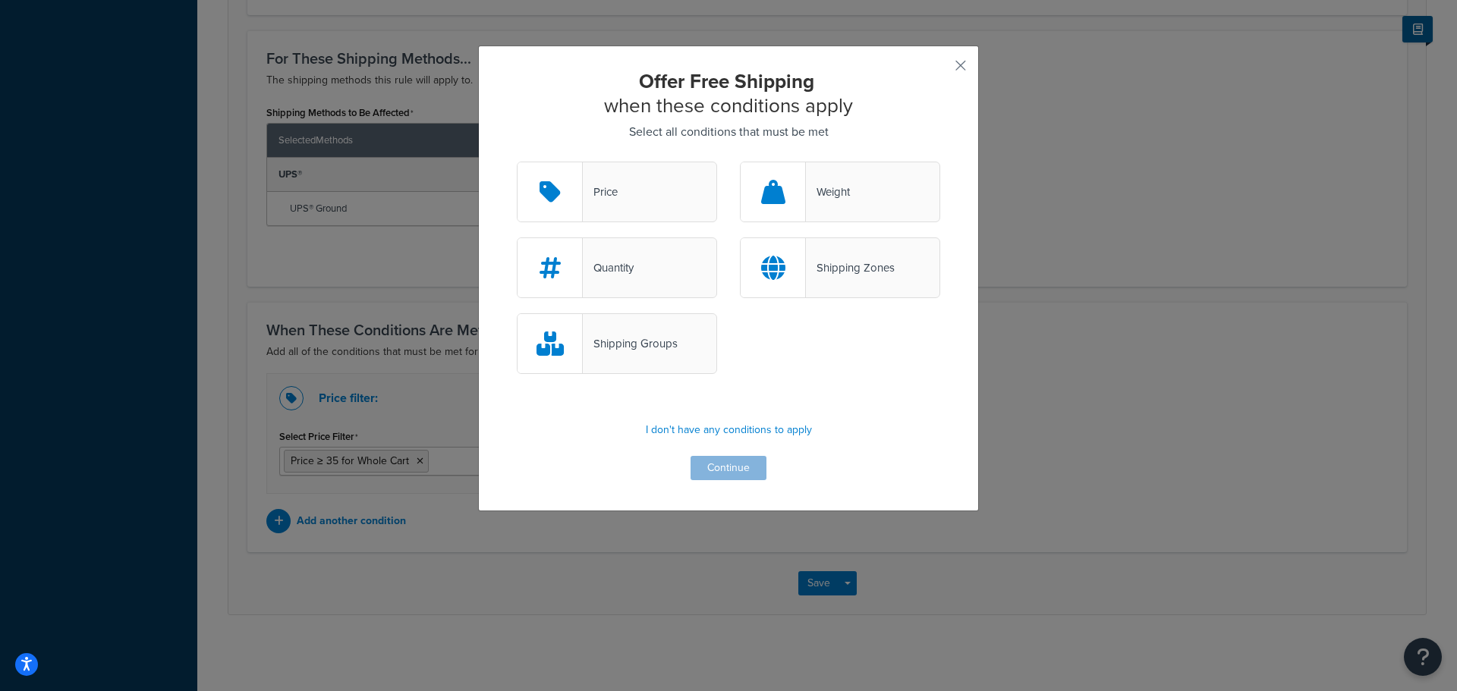
click at [623, 351] on div "Shipping Groups" at bounding box center [630, 343] width 95 height 21
click at [0, 0] on input "Shipping Groups" at bounding box center [0, 0] width 0 height 0
click at [736, 464] on button "Continue" at bounding box center [728, 468] width 76 height 24
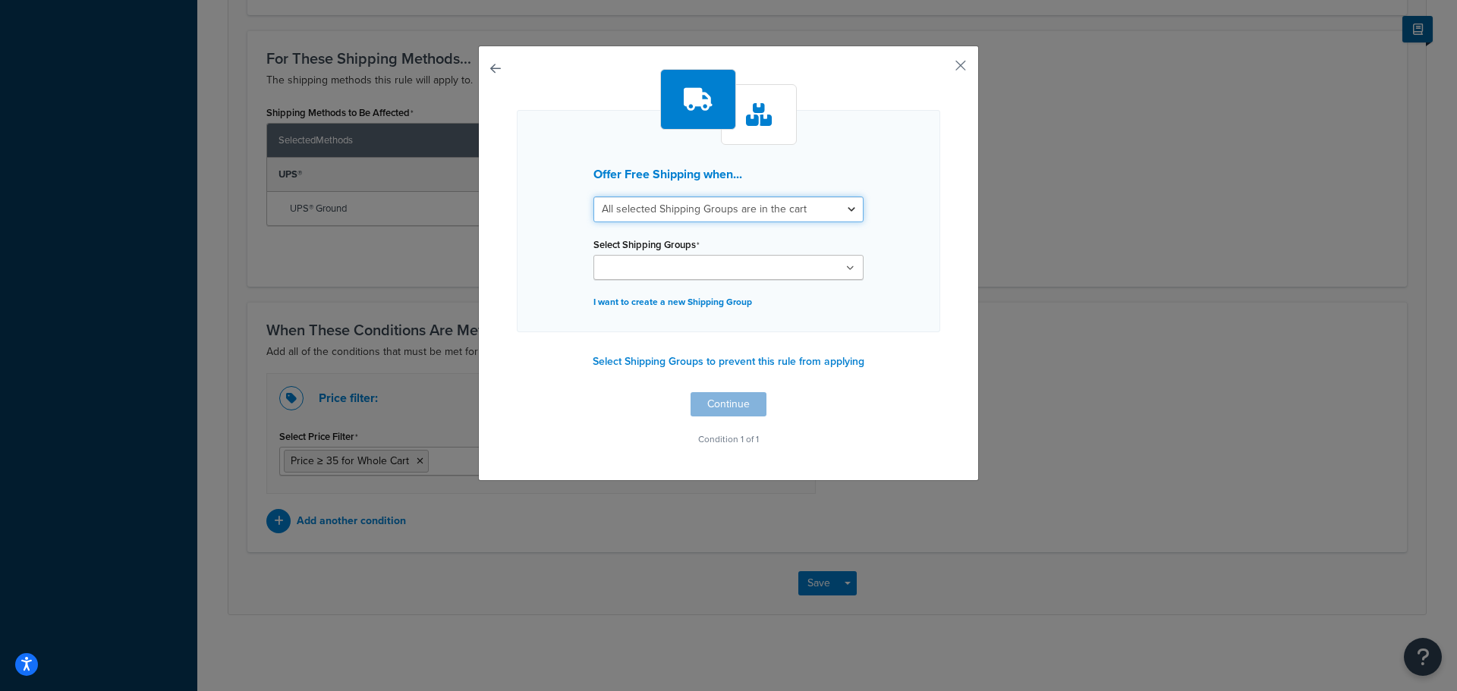
click at [765, 212] on select "All selected Shipping Groups are in the cart Any selected Shipping Groups are i…" at bounding box center [728, 209] width 270 height 26
click at [593, 196] on select "All selected Shipping Groups are in the cart Any selected Shipping Groups are i…" at bounding box center [728, 209] width 270 height 26
click at [795, 362] on button "Select Shipping Groups to prevent this rule from applying" at bounding box center [728, 362] width 281 height 23
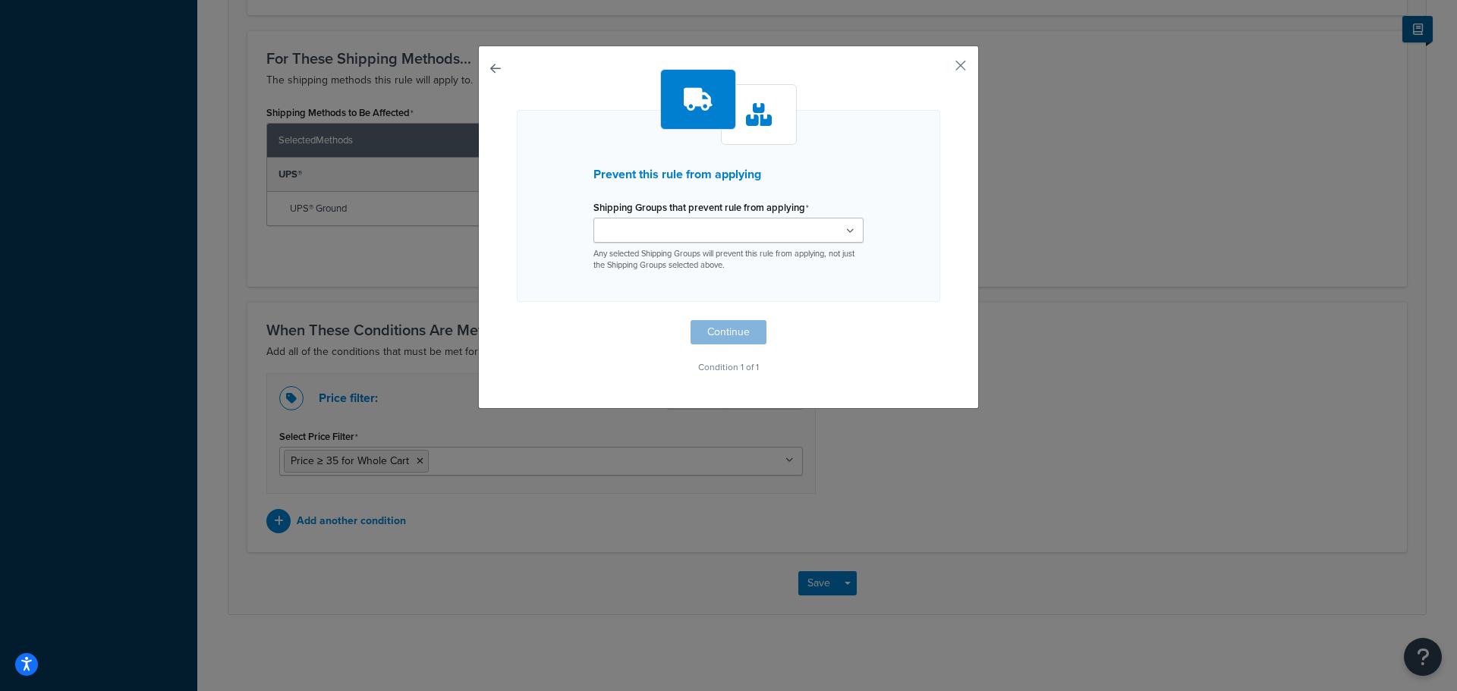
click at [807, 227] on ul at bounding box center [728, 230] width 270 height 25
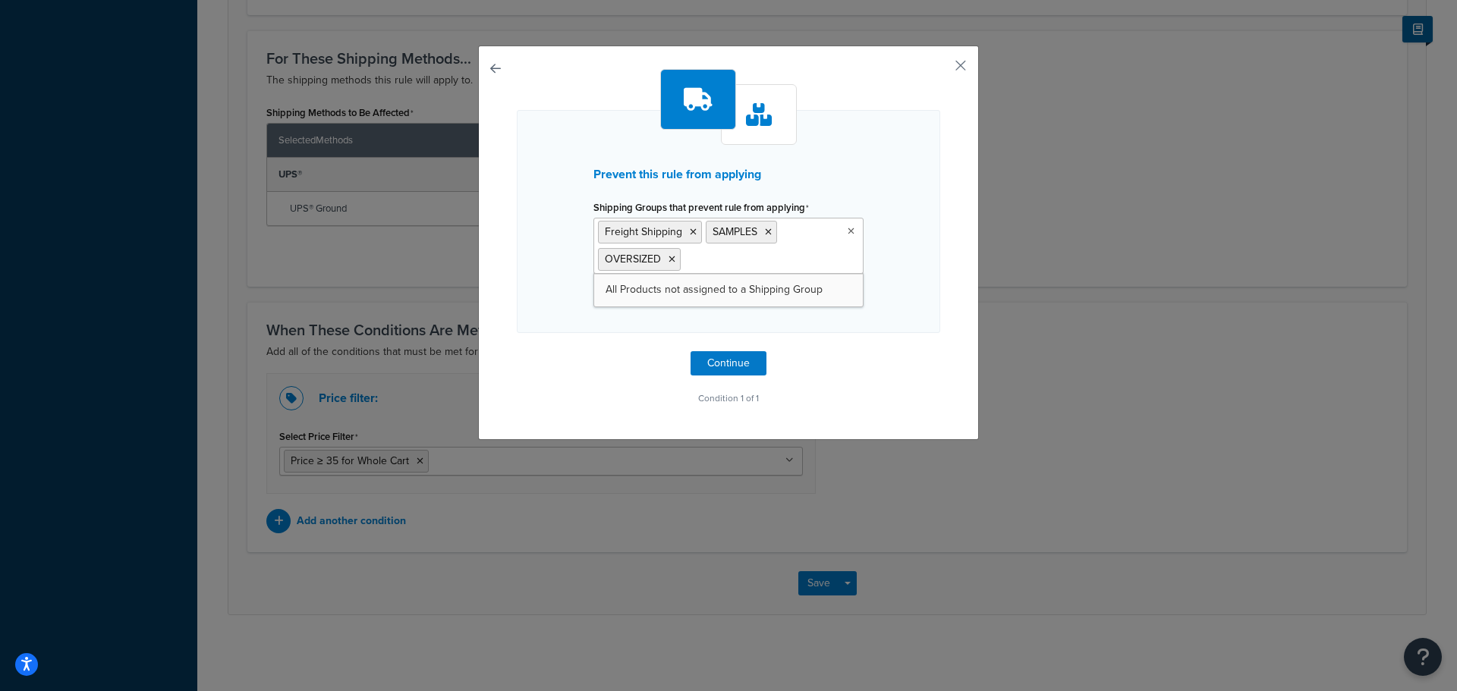
click at [847, 228] on icon at bounding box center [850, 231] width 7 height 9
click at [766, 235] on icon at bounding box center [768, 232] width 7 height 9
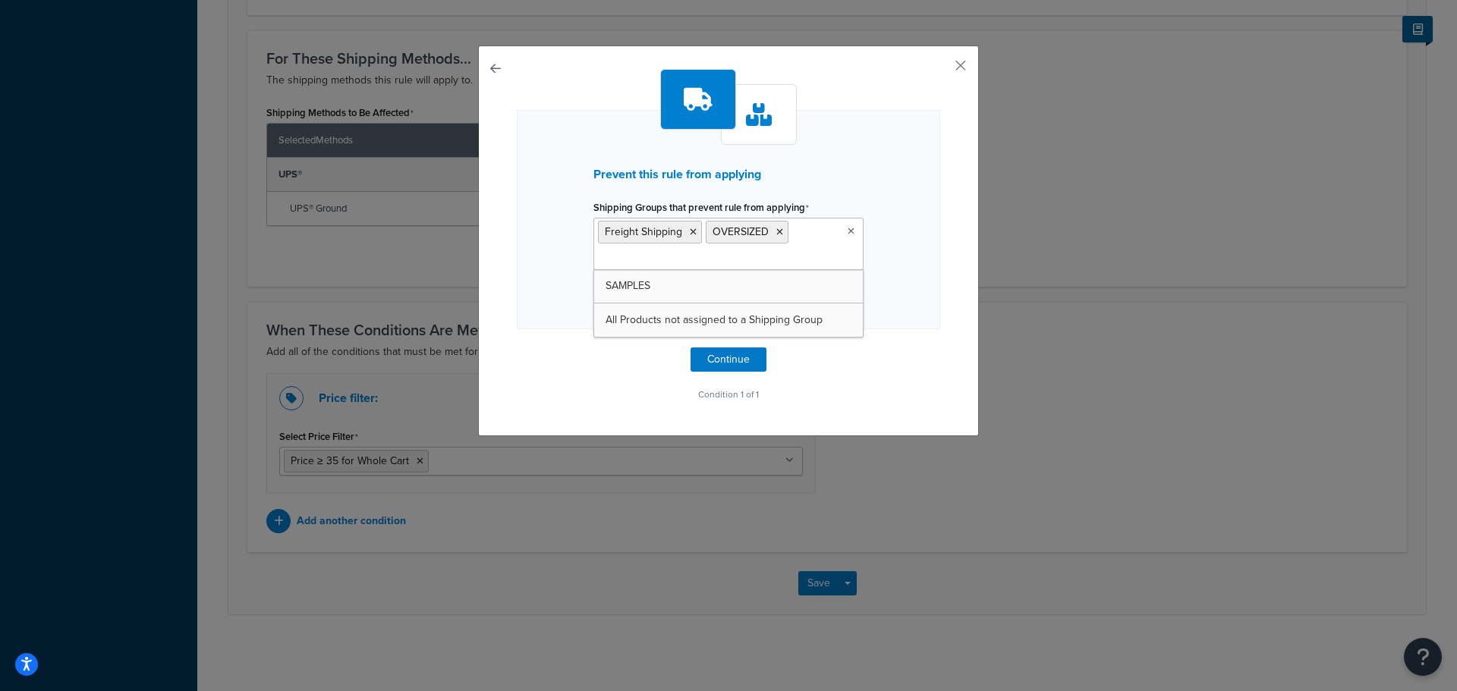
click at [687, 237] on li "Freight Shipping" at bounding box center [650, 232] width 104 height 23
click at [690, 232] on icon at bounding box center [693, 232] width 7 height 9
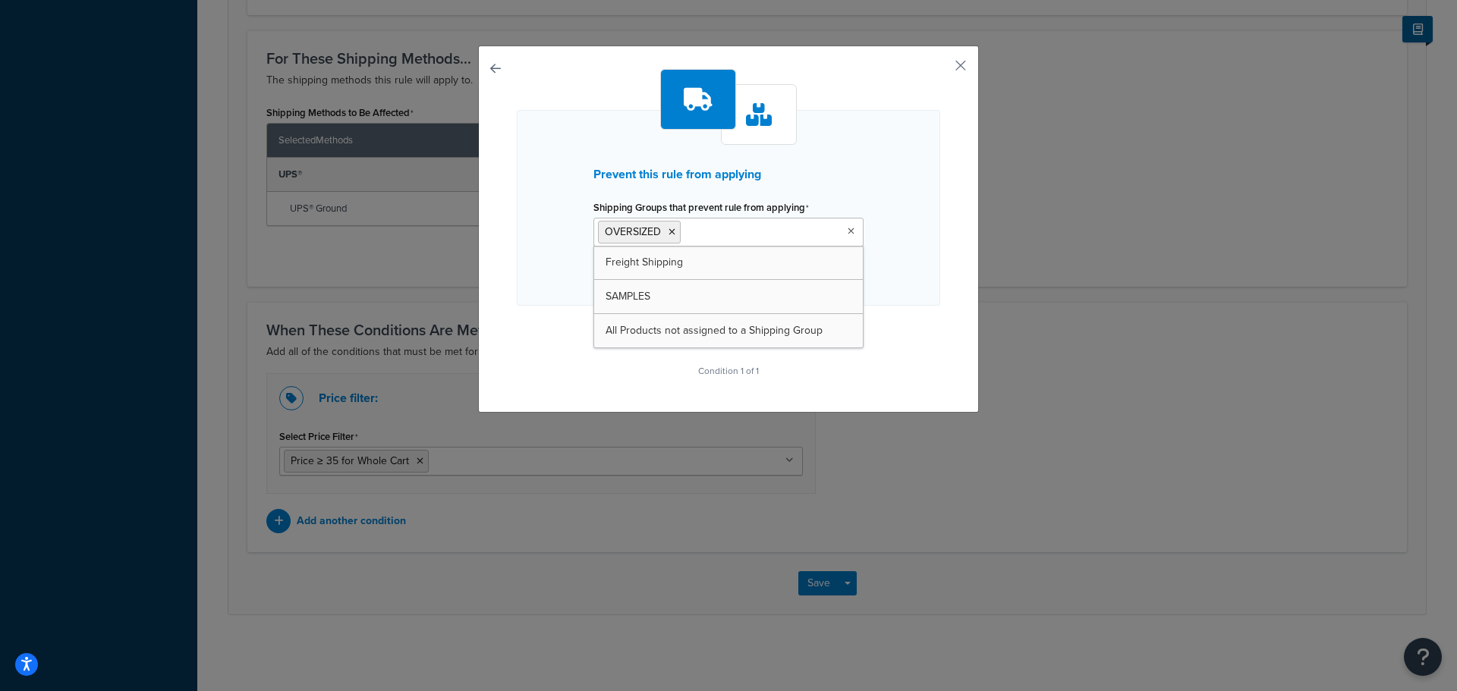
click at [670, 232] on li "OVERSIZED" at bounding box center [639, 232] width 83 height 23
click at [668, 232] on icon at bounding box center [671, 232] width 7 height 9
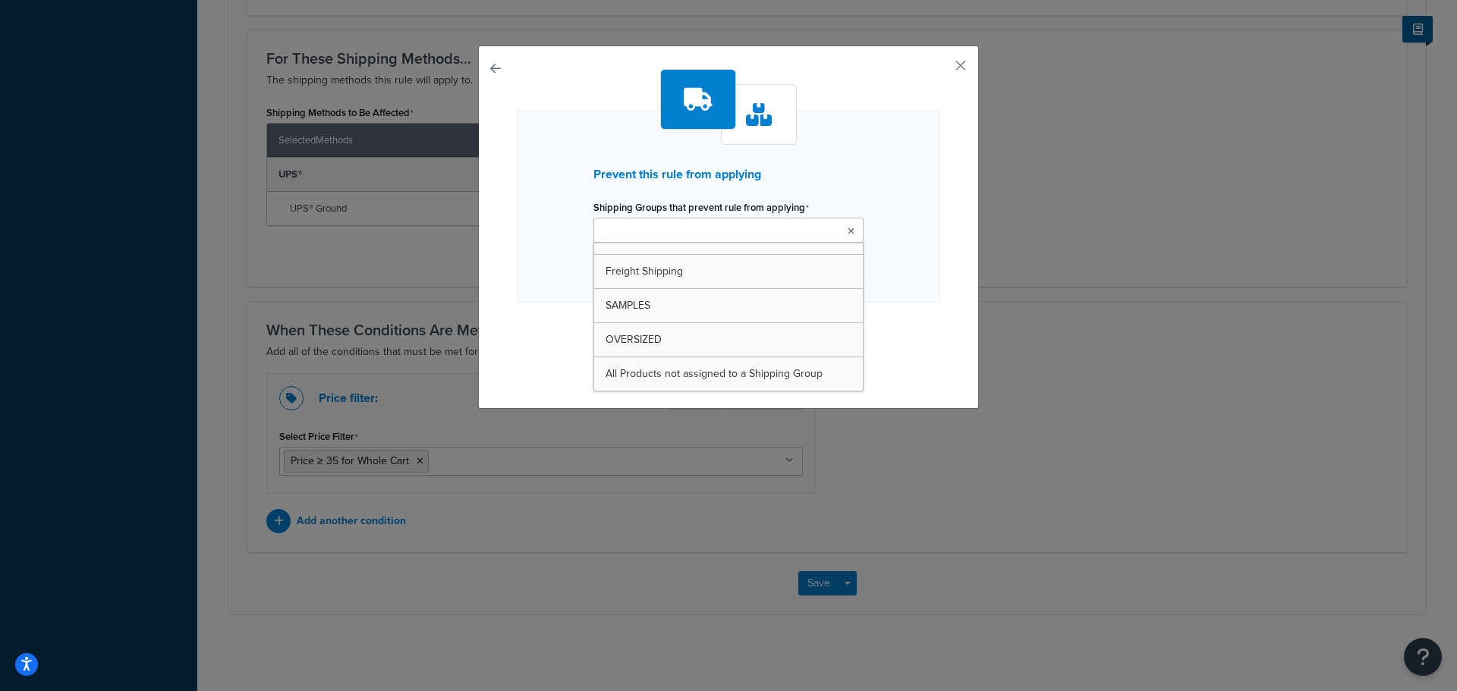
click at [847, 228] on icon at bounding box center [850, 231] width 7 height 9
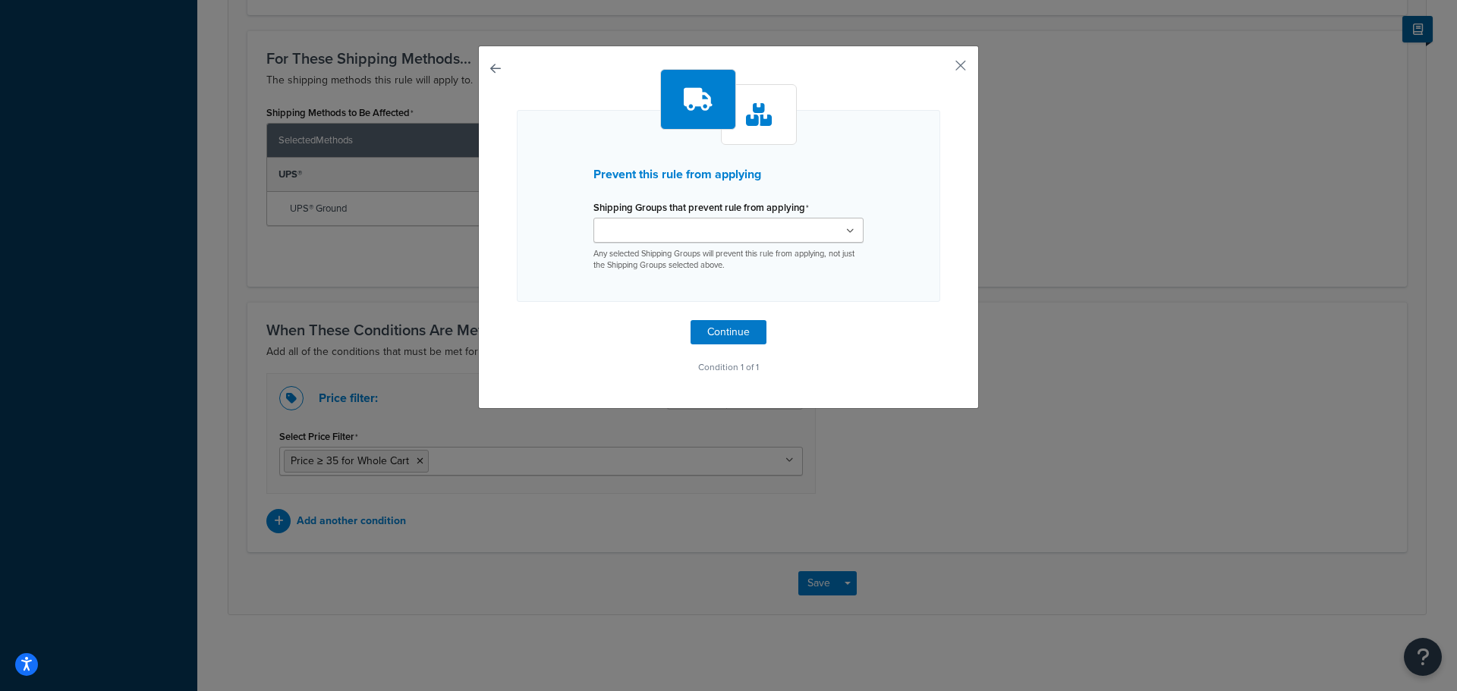
click at [669, 178] on h3 "Prevent this rule from applying" at bounding box center [728, 175] width 270 height 14
click at [517, 320] on button "button" at bounding box center [517, 320] width 0 height 0
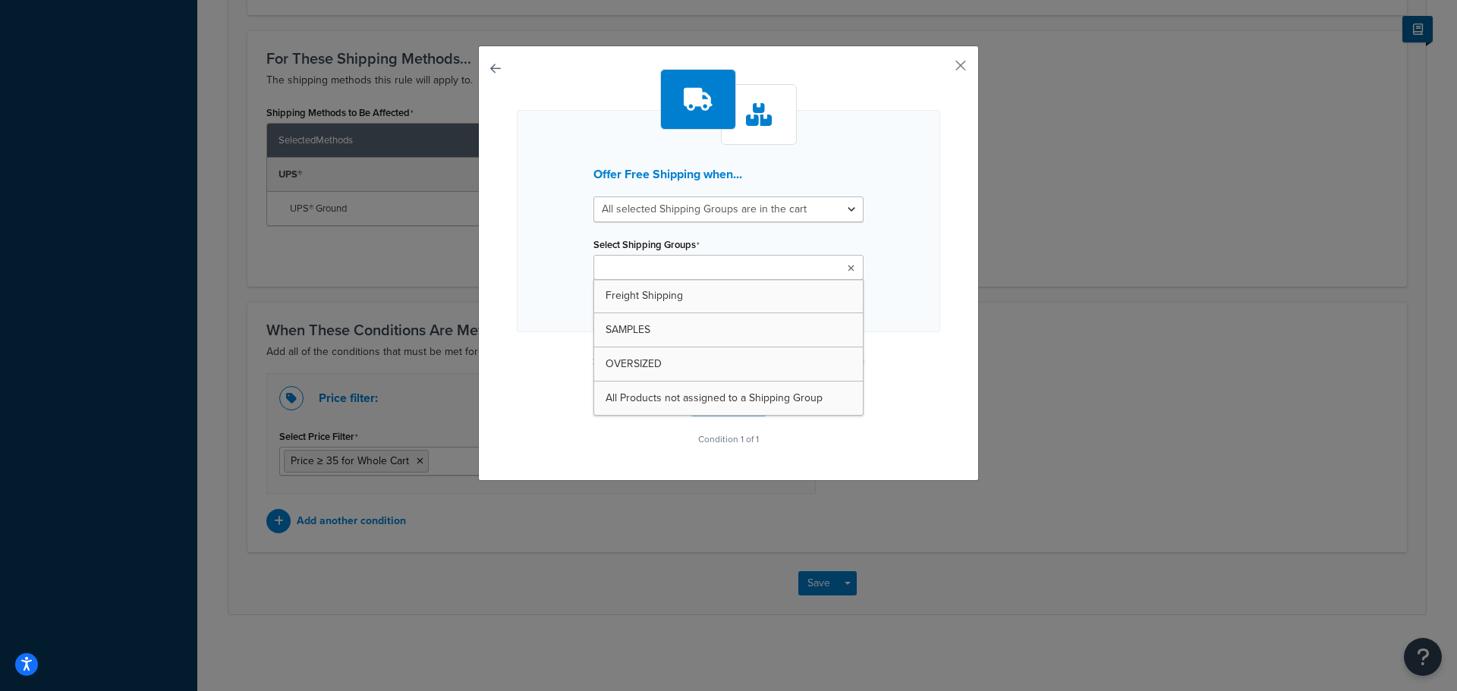
click at [717, 269] on ul at bounding box center [728, 267] width 270 height 25
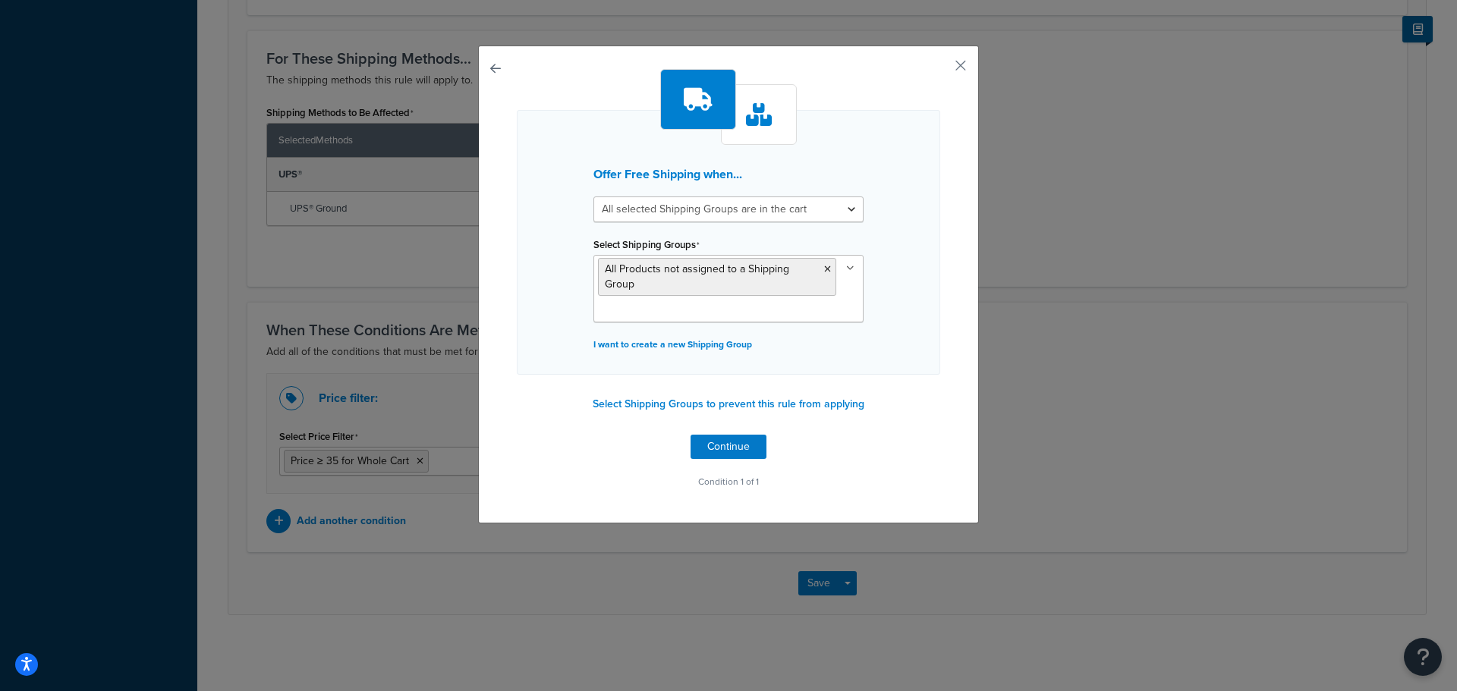
click at [904, 369] on div "Offer Free Shipping when... All selected Shipping Groups are in the cart Any se…" at bounding box center [728, 242] width 423 height 265
click at [715, 441] on button "Continue" at bounding box center [728, 447] width 76 height 24
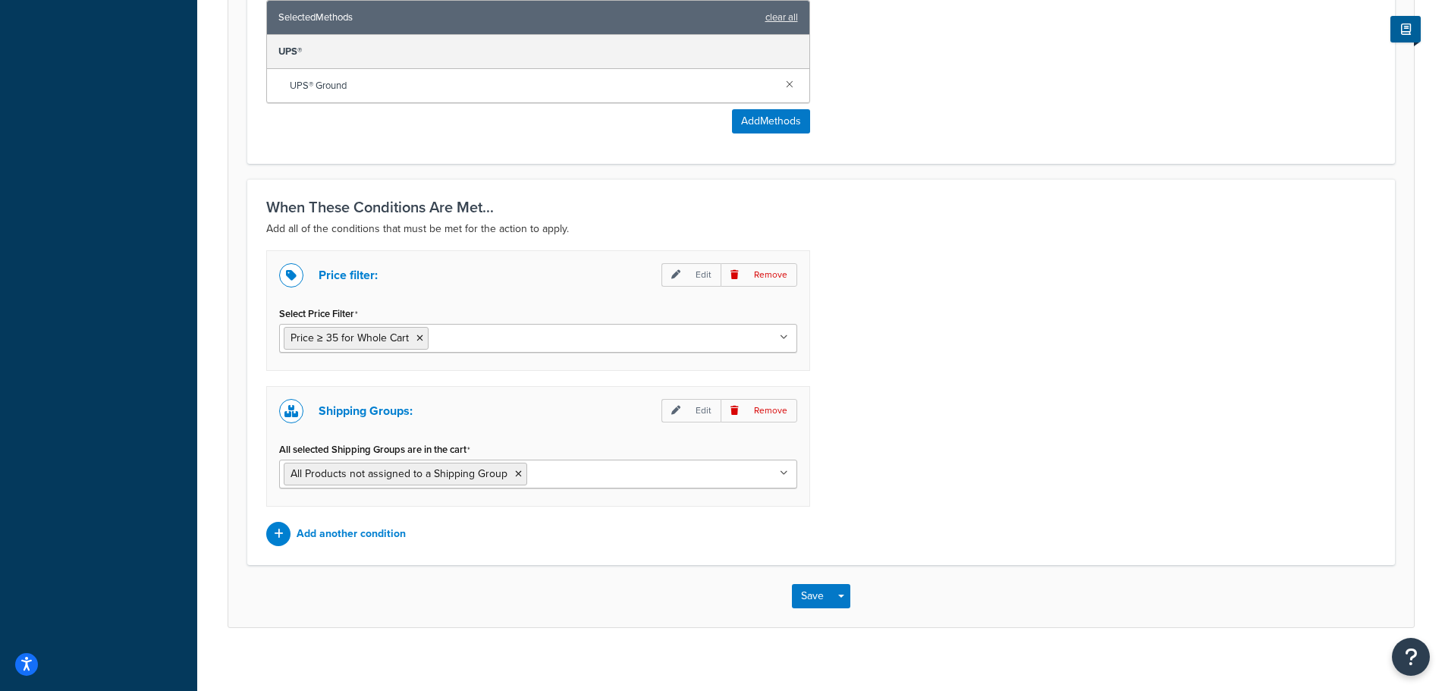
scroll to position [823, 0]
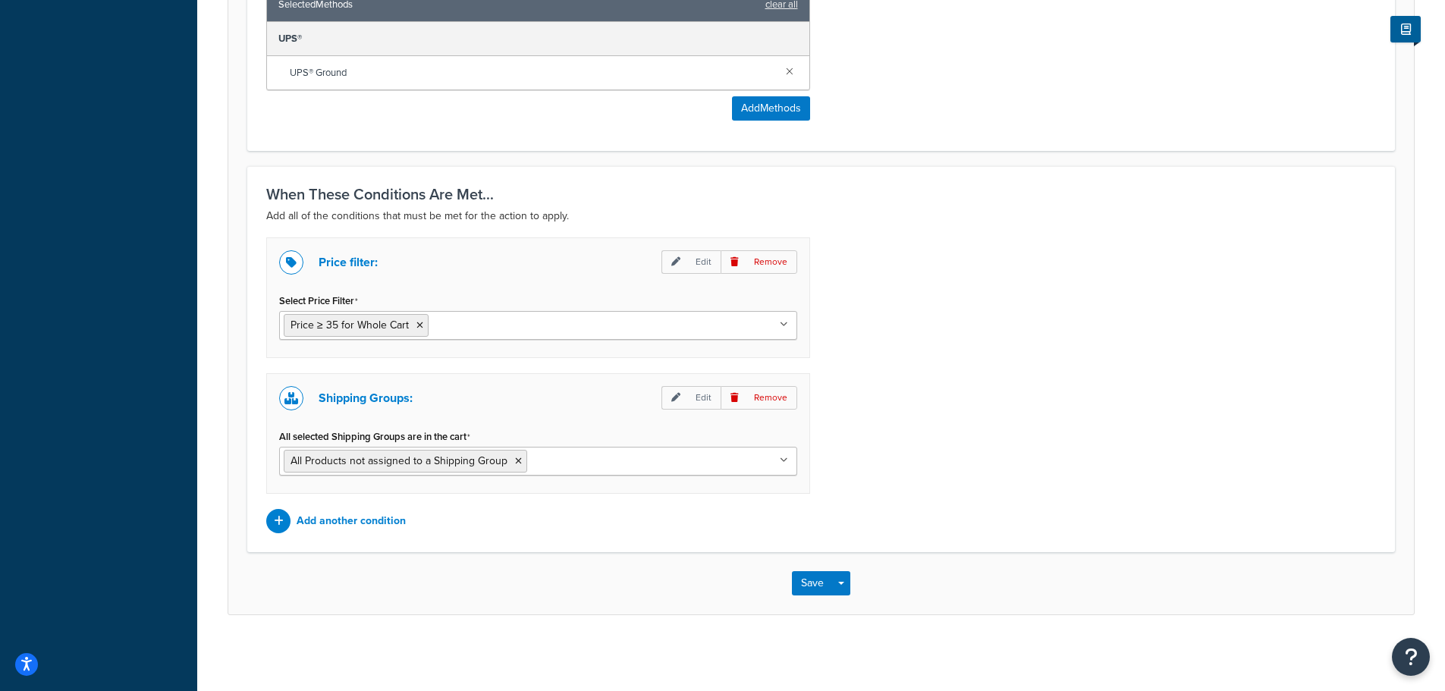
click at [323, 523] on p "Add another condition" at bounding box center [351, 521] width 109 height 21
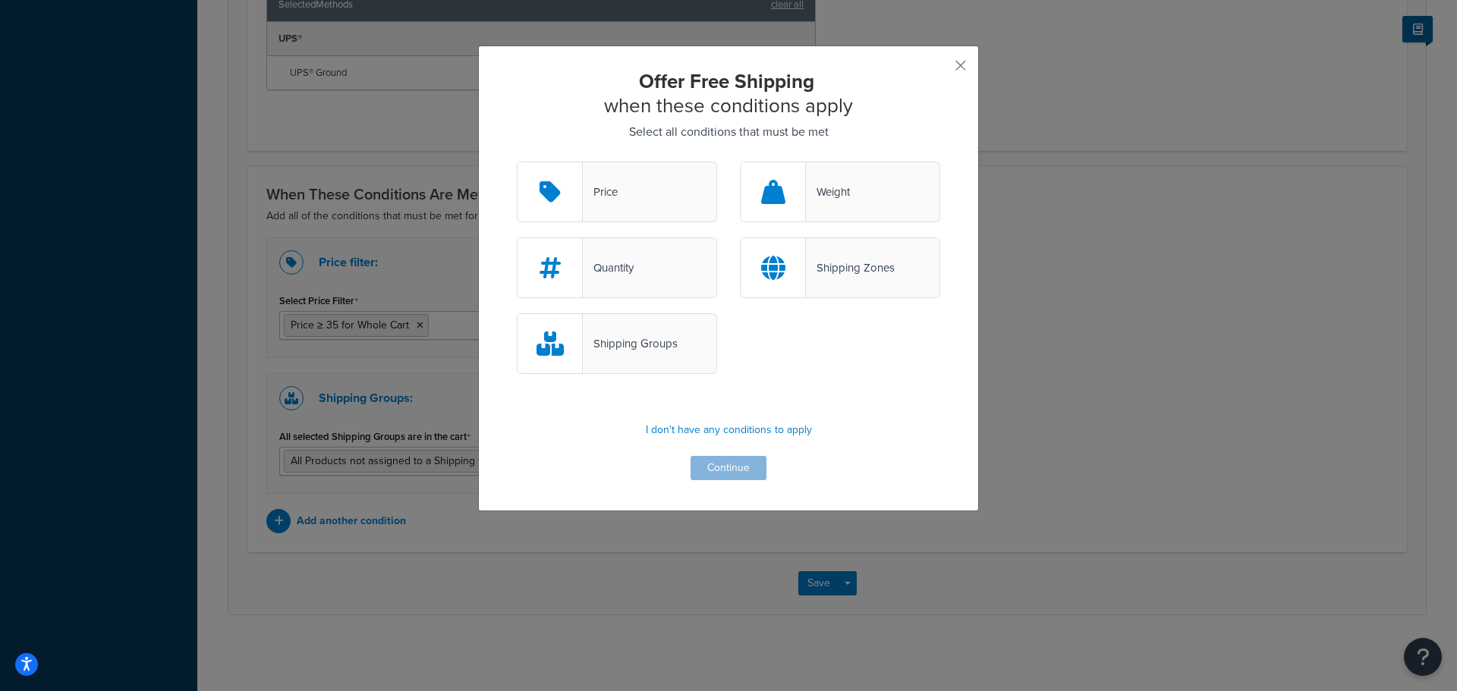
click at [813, 273] on div "Shipping Zones" at bounding box center [850, 267] width 89 height 21
click at [0, 0] on input "Shipping Zones" at bounding box center [0, 0] width 0 height 0
click at [731, 475] on button "Continue" at bounding box center [728, 468] width 76 height 24
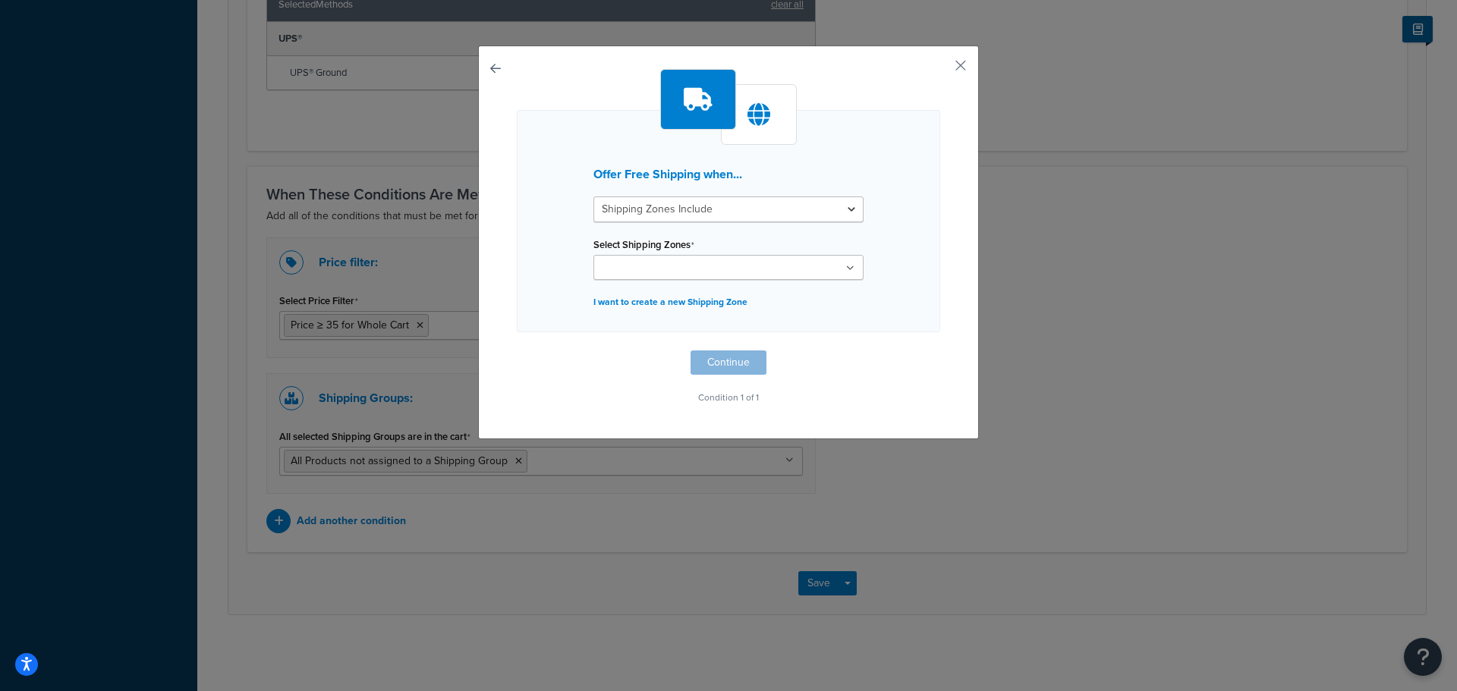
click at [719, 273] on ul at bounding box center [728, 267] width 270 height 25
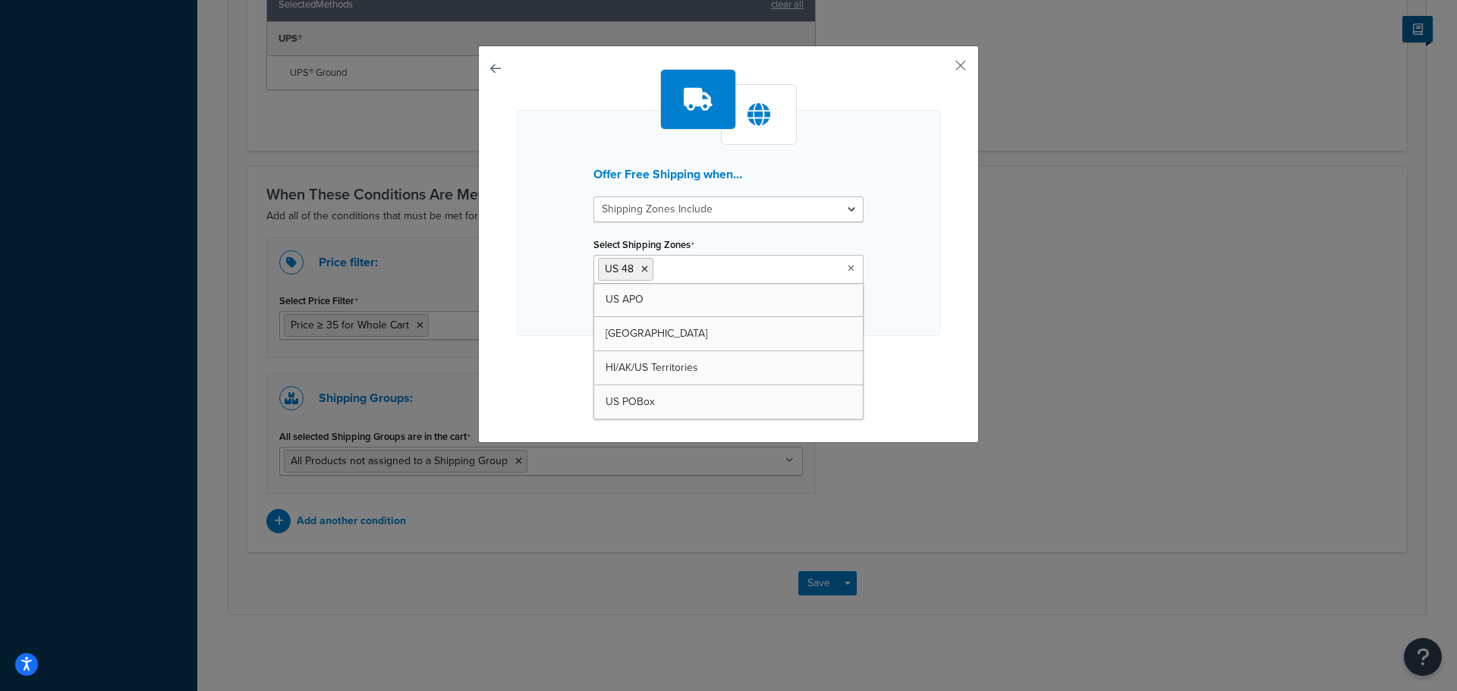
click at [885, 318] on div "Offer Free Shipping when... Shipping Zones Include Shipping Zones Do Not Includ…" at bounding box center [728, 223] width 423 height 226
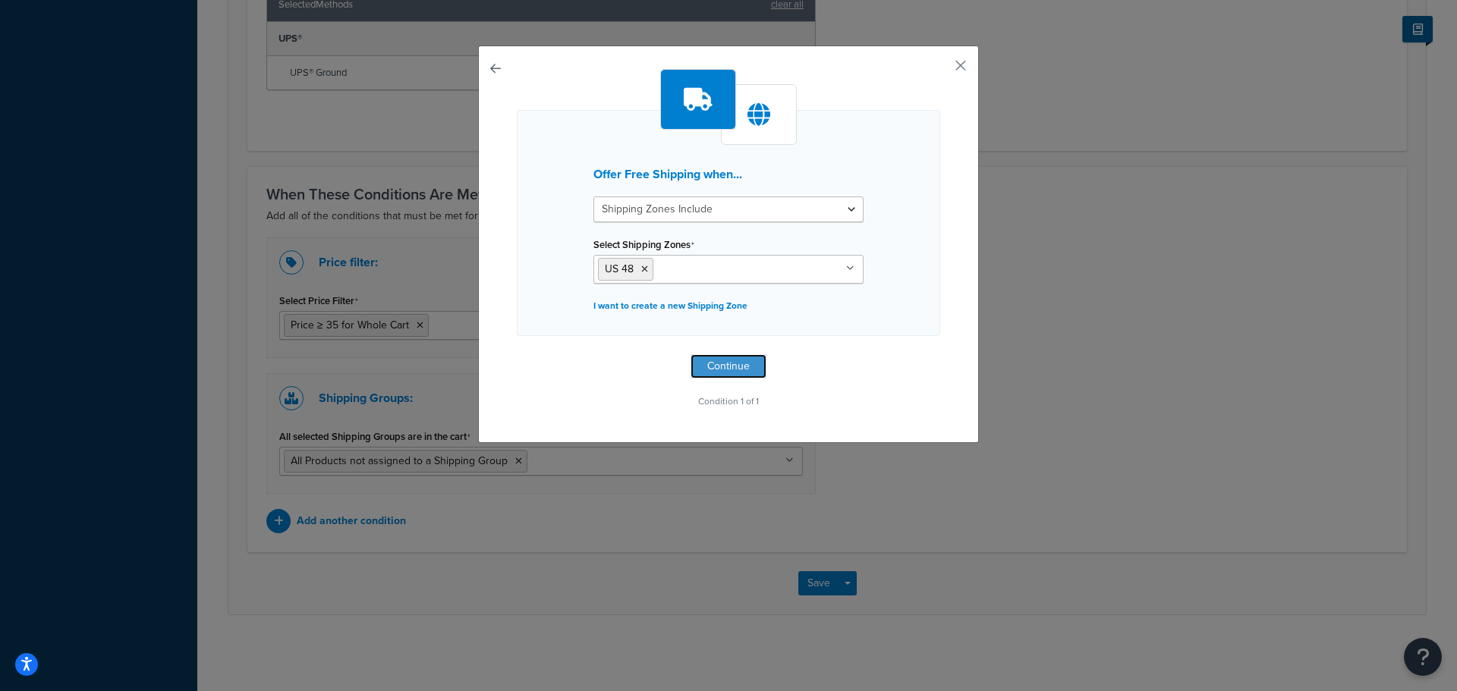
click at [728, 363] on button "Continue" at bounding box center [728, 366] width 76 height 24
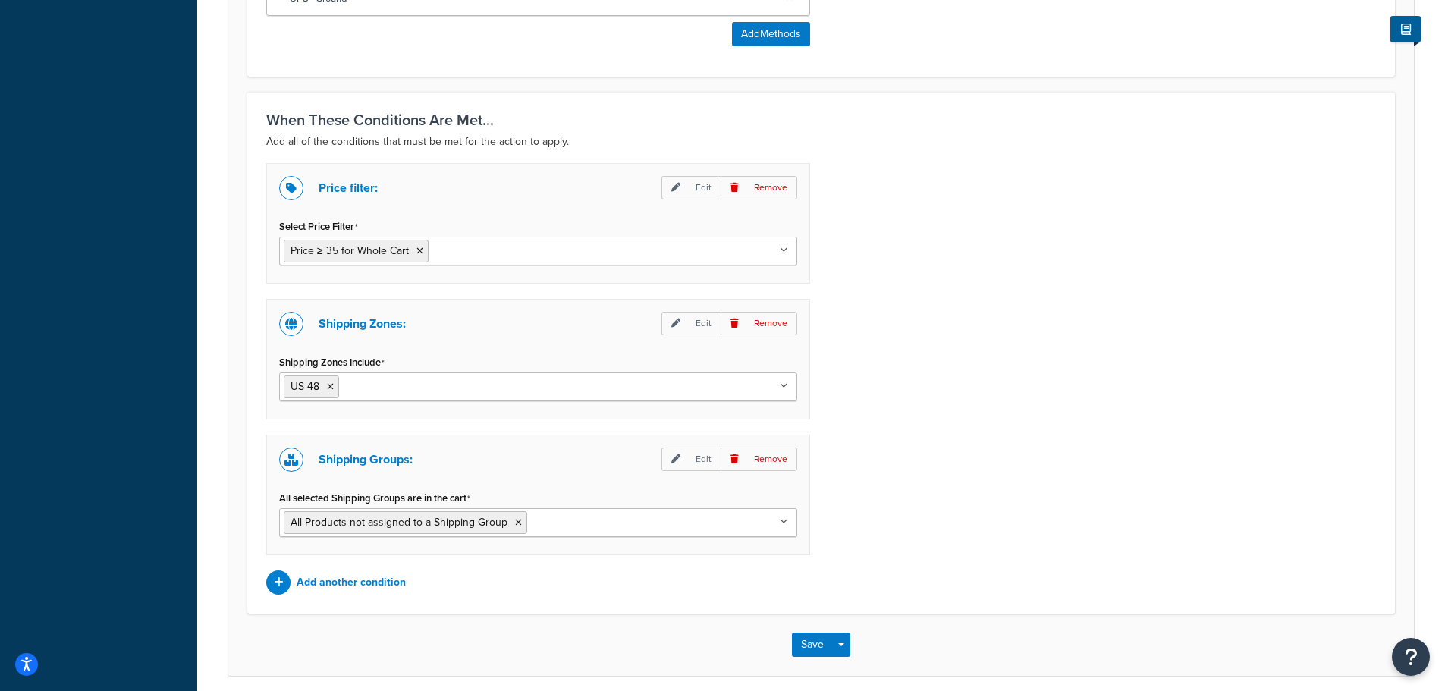
scroll to position [959, 0]
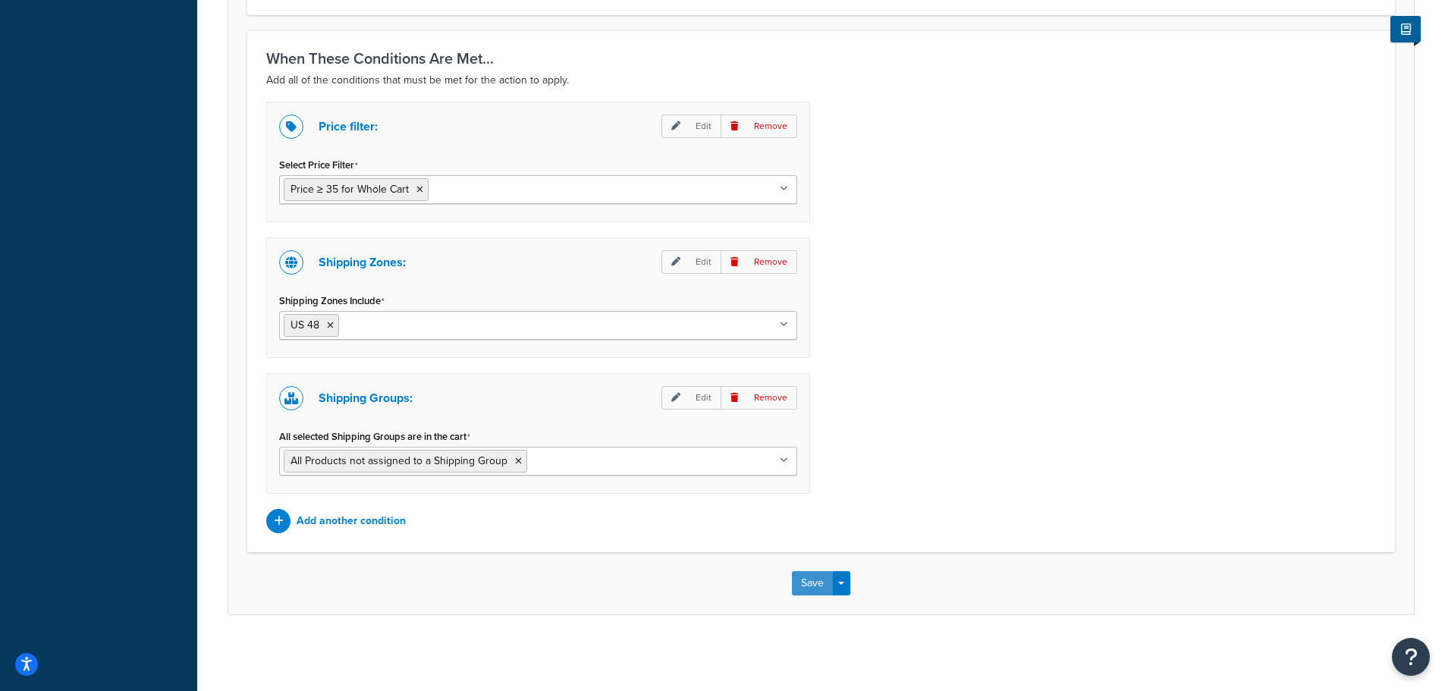
click at [809, 577] on button "Save" at bounding box center [812, 583] width 41 height 24
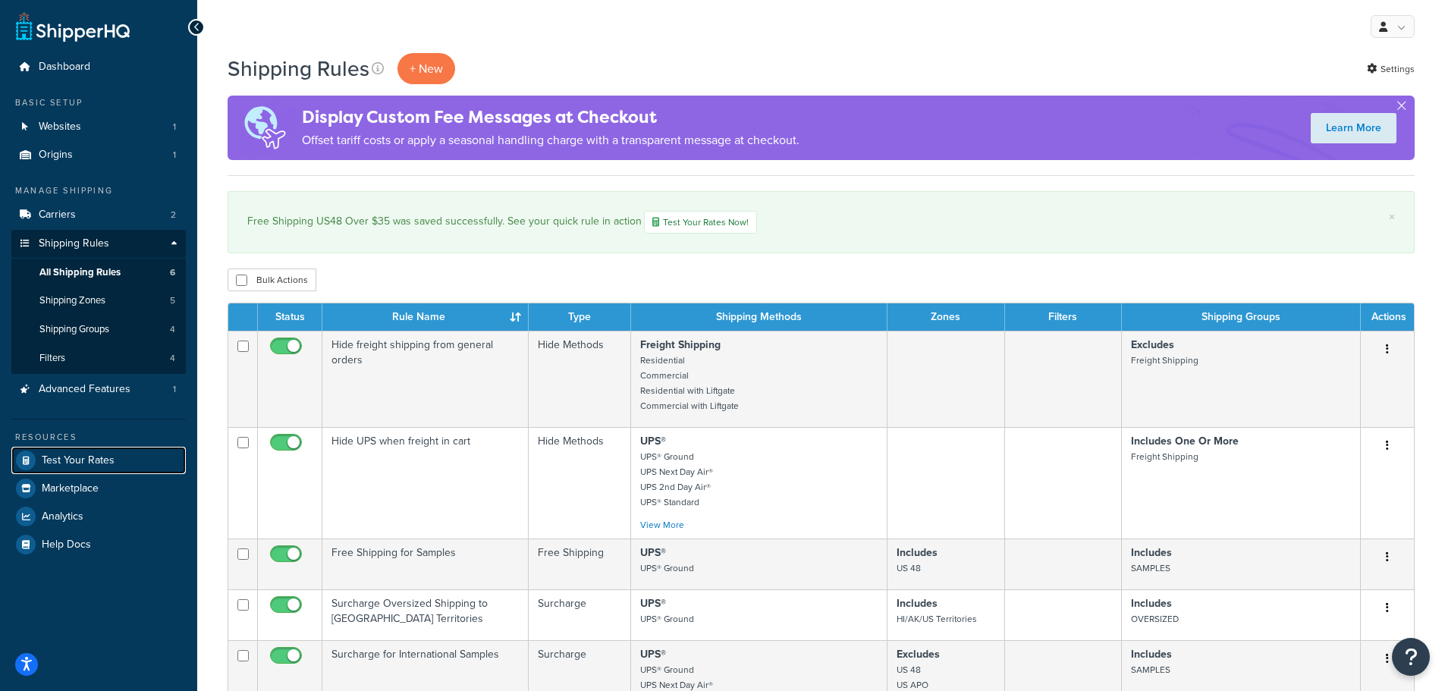
click at [84, 461] on span "Test Your Rates" at bounding box center [78, 460] width 73 height 13
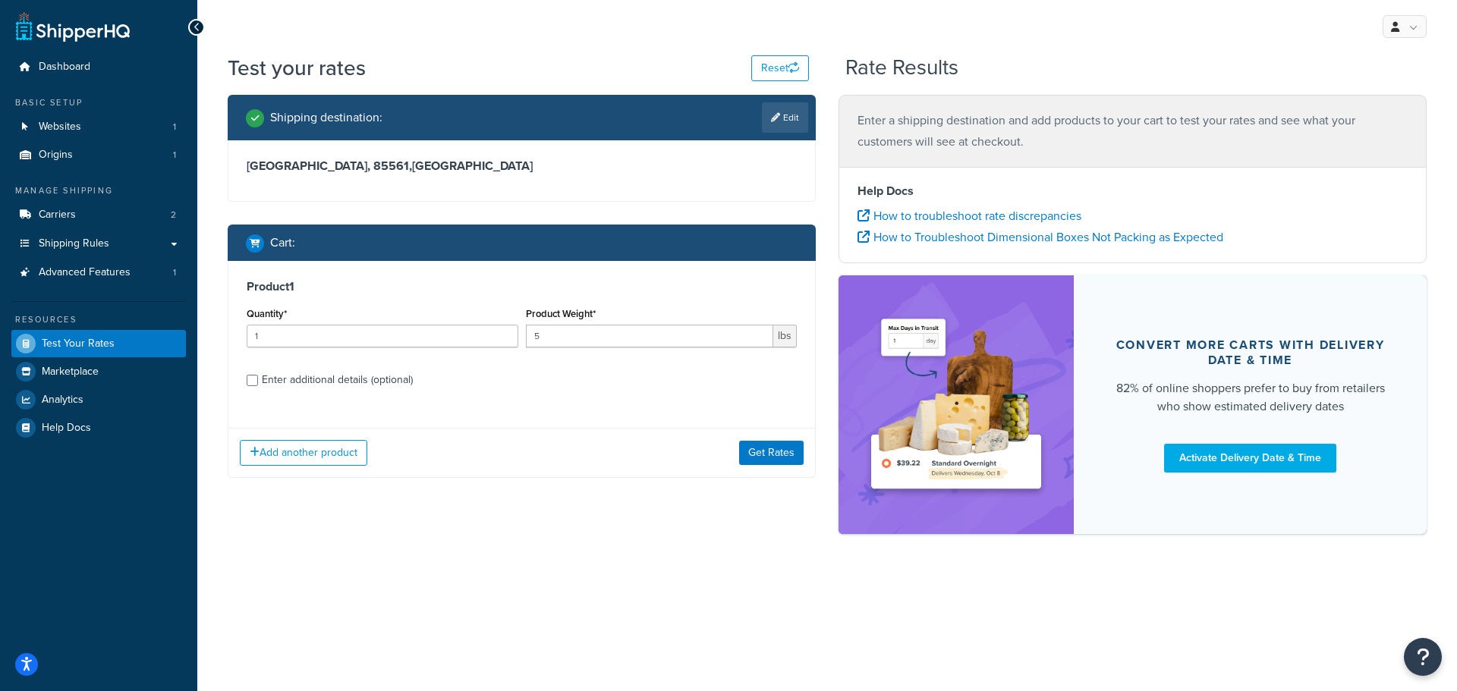
click at [784, 111] on link "Edit" at bounding box center [785, 117] width 46 height 30
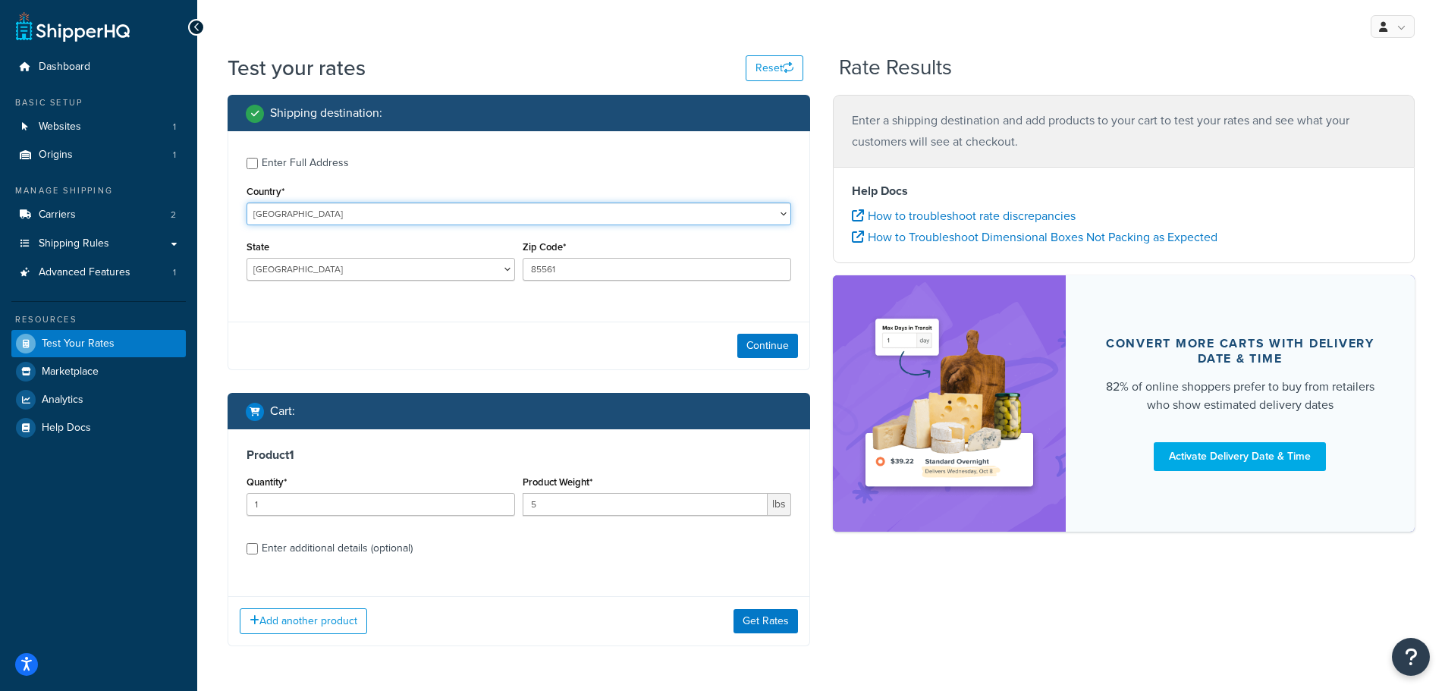
click at [505, 216] on select "[GEOGRAPHIC_DATA] [GEOGRAPHIC_DATA] [GEOGRAPHIC_DATA] [GEOGRAPHIC_DATA] [GEOGRA…" at bounding box center [519, 214] width 545 height 23
select select "US"
click at [247, 203] on select "[GEOGRAPHIC_DATA] [GEOGRAPHIC_DATA] [GEOGRAPHIC_DATA] [GEOGRAPHIC_DATA] [GEOGRA…" at bounding box center [519, 214] width 545 height 23
select select "AL"
drag, startPoint x: 588, startPoint y: 263, endPoint x: 473, endPoint y: 251, distance: 116.0
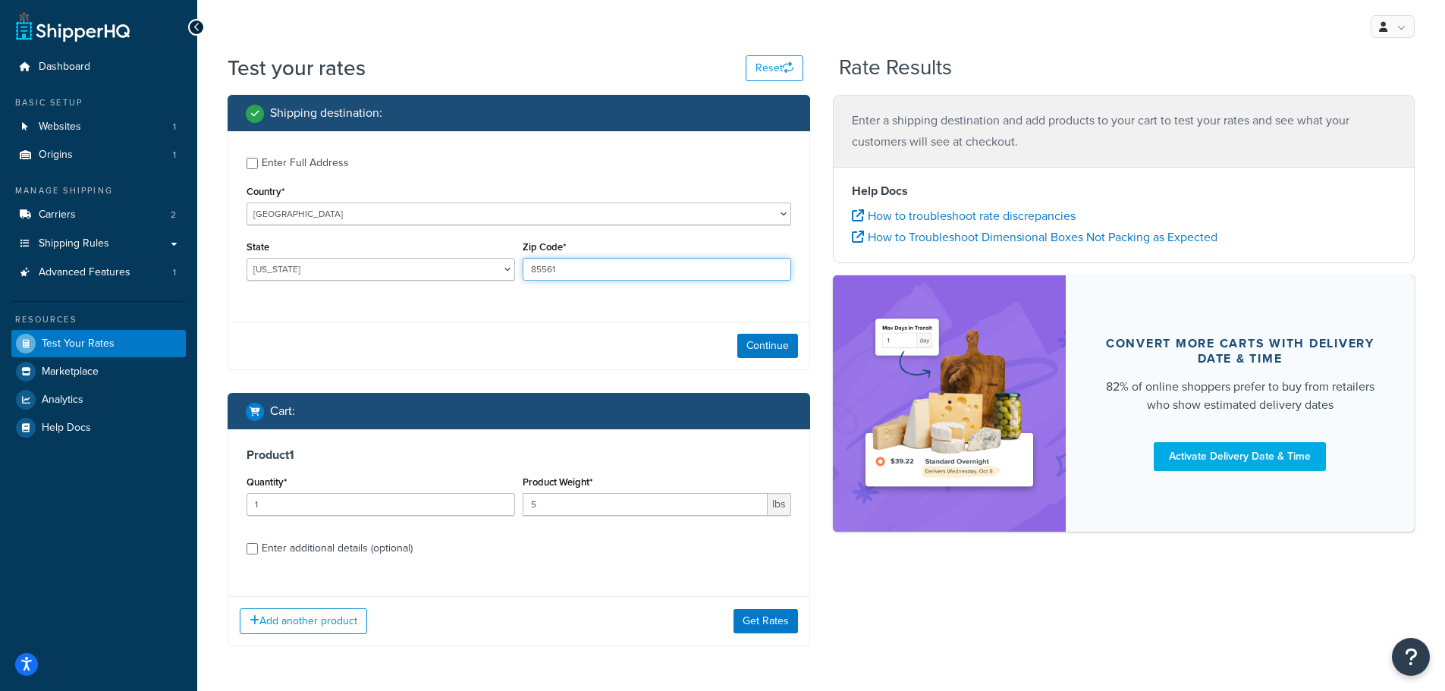
click at [473, 256] on div "State [US_STATE] [US_STATE] [US_STATE] [US_STATE] [US_STATE] Armed Forces Ameri…" at bounding box center [519, 264] width 552 height 55
type input "83440"
click at [469, 267] on select "[US_STATE] [US_STATE] [US_STATE] [US_STATE] [US_STATE] Armed Forces Americas Ar…" at bounding box center [381, 269] width 269 height 23
select select "ID"
click at [247, 259] on select "[US_STATE] [US_STATE] [US_STATE] [US_STATE] [US_STATE] Armed Forces Americas Ar…" at bounding box center [381, 269] width 269 height 23
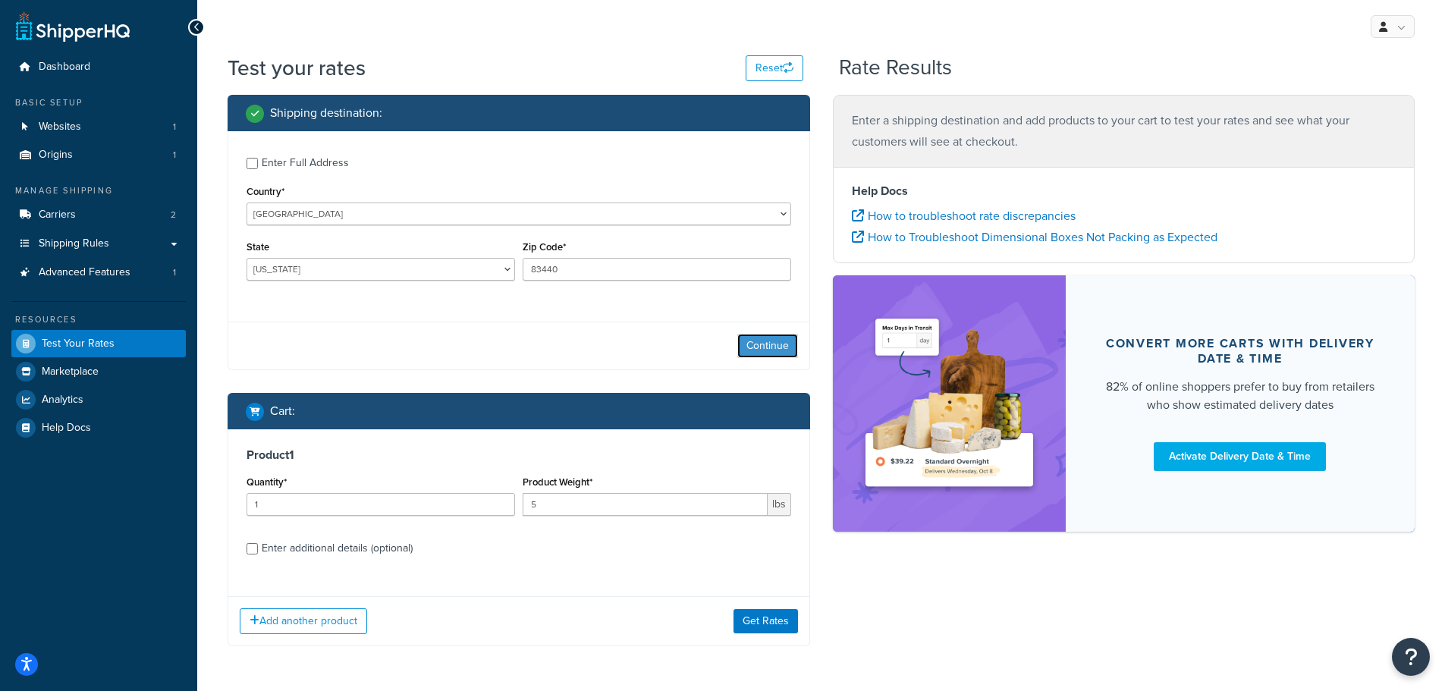
click at [753, 341] on button "Continue" at bounding box center [767, 346] width 61 height 24
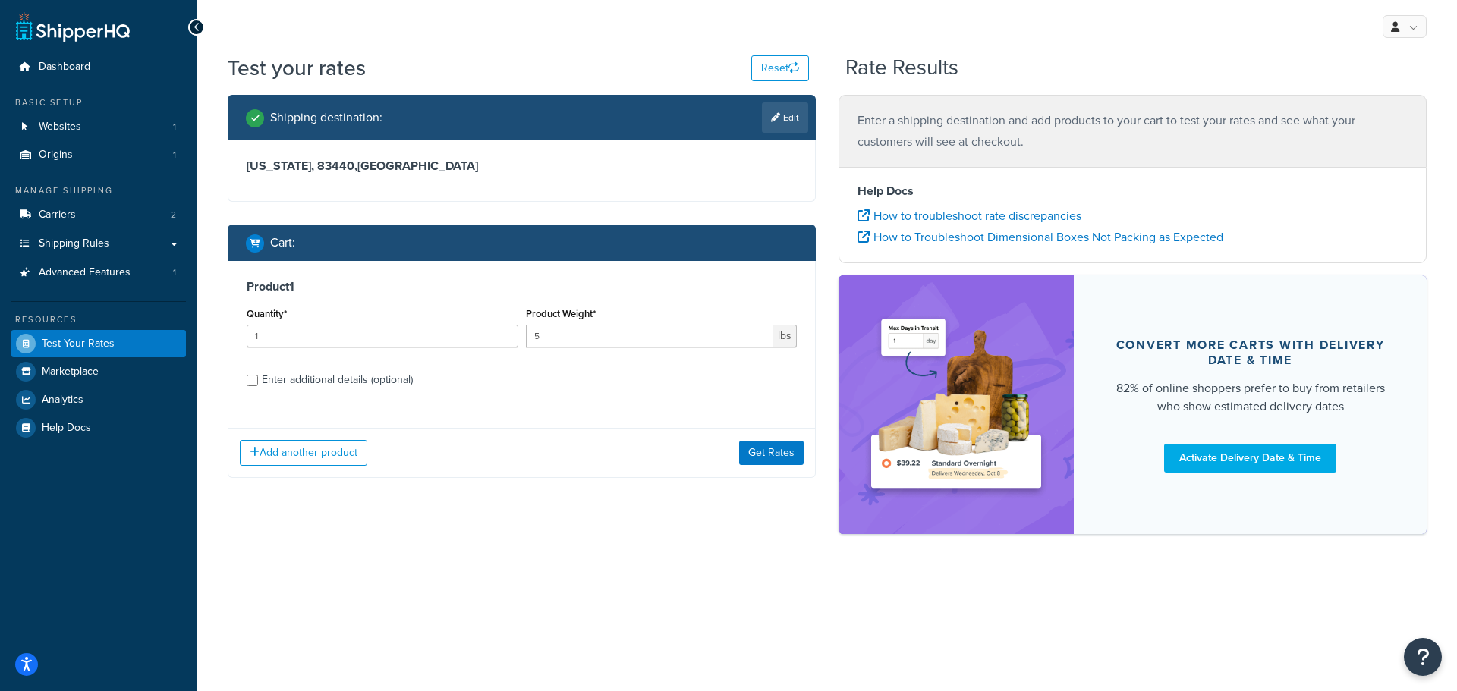
click at [246, 382] on div "Product 1 Quantity* 1 Product Weight* 5 lbs Enter additional details (optional)" at bounding box center [521, 339] width 586 height 156
click at [256, 380] on input "Enter additional details (optional)" at bounding box center [252, 380] width 11 height 11
checkbox input "true"
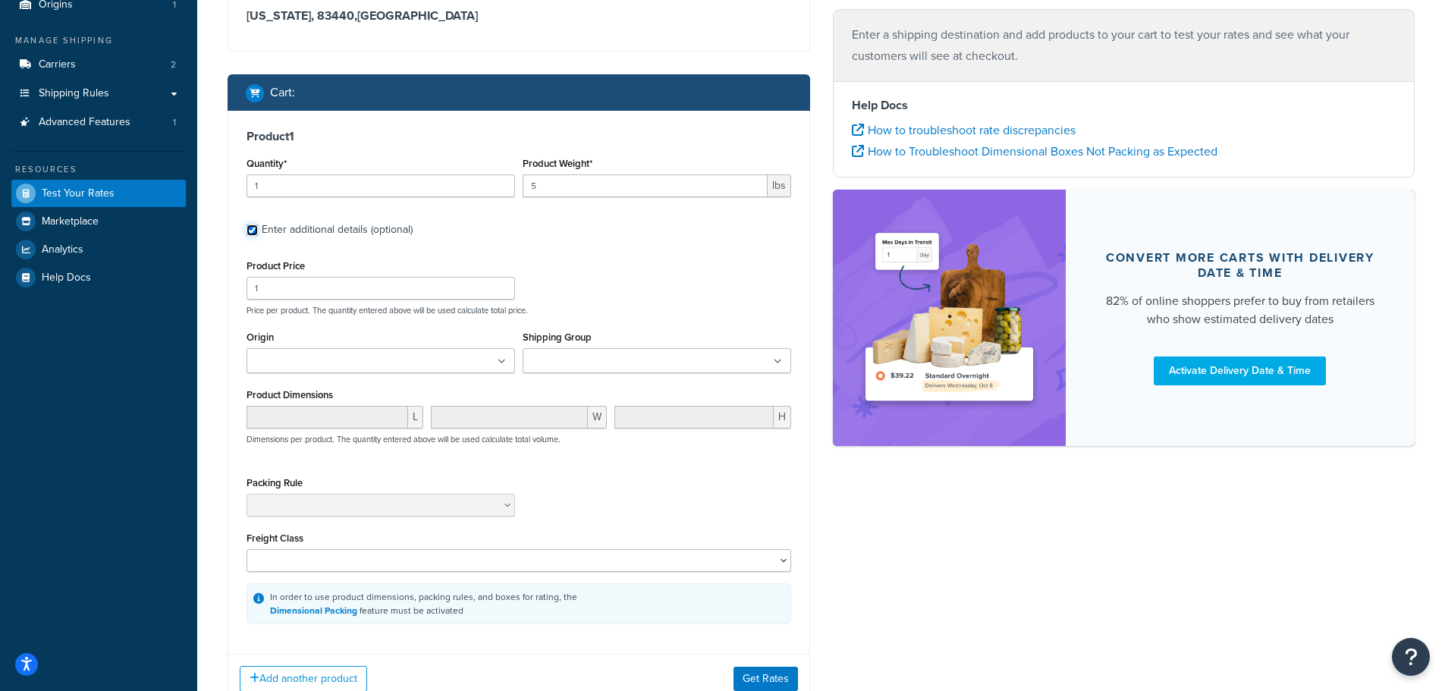
scroll to position [152, 0]
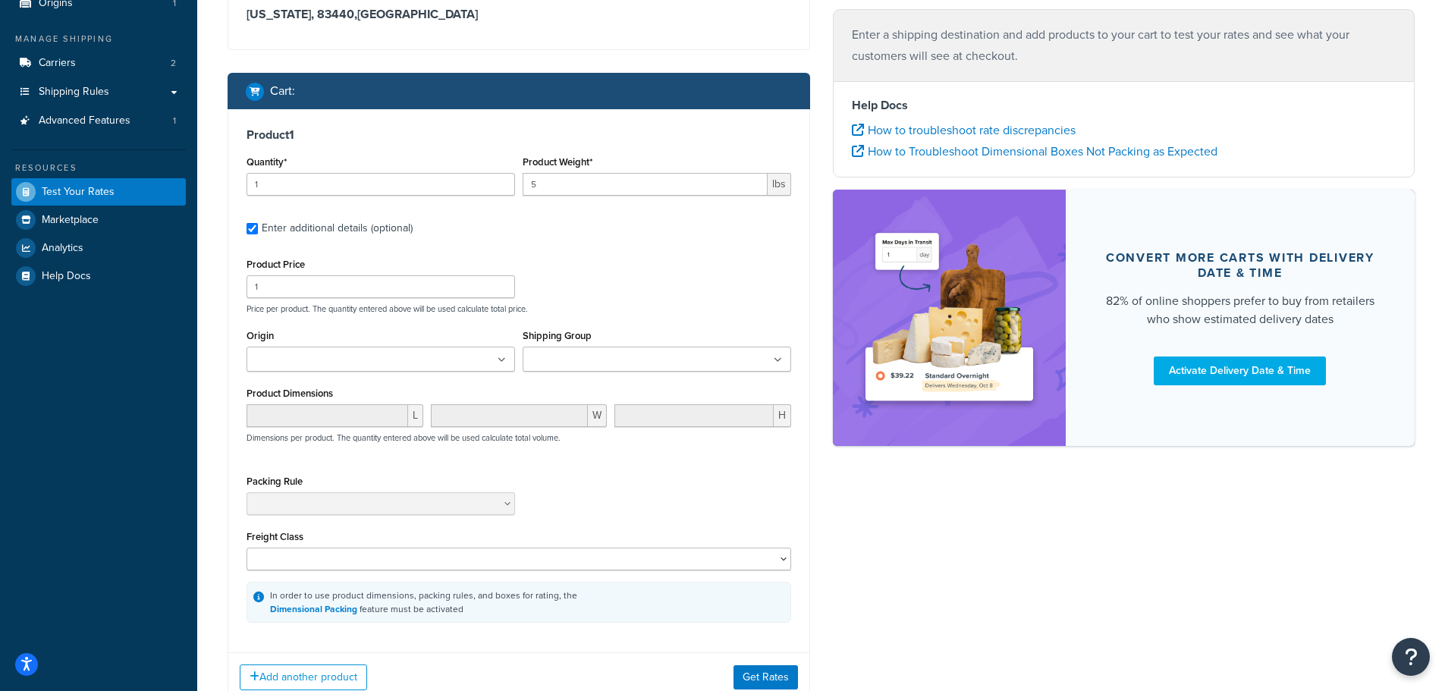
click at [534, 364] on input "Shipping Group" at bounding box center [594, 360] width 134 height 17
click at [599, 311] on p "Price per product. The quantity entered above will be used calculate total pric…" at bounding box center [519, 308] width 552 height 11
click at [315, 295] on input "1" at bounding box center [381, 286] width 269 height 23
drag, startPoint x: 315, startPoint y: 295, endPoint x: 212, endPoint y: 297, distance: 102.4
click at [213, 297] on div "Test your rates Reset Rate Results Shipping destination : Edit [US_STATE], 8344…" at bounding box center [821, 332] width 1248 height 862
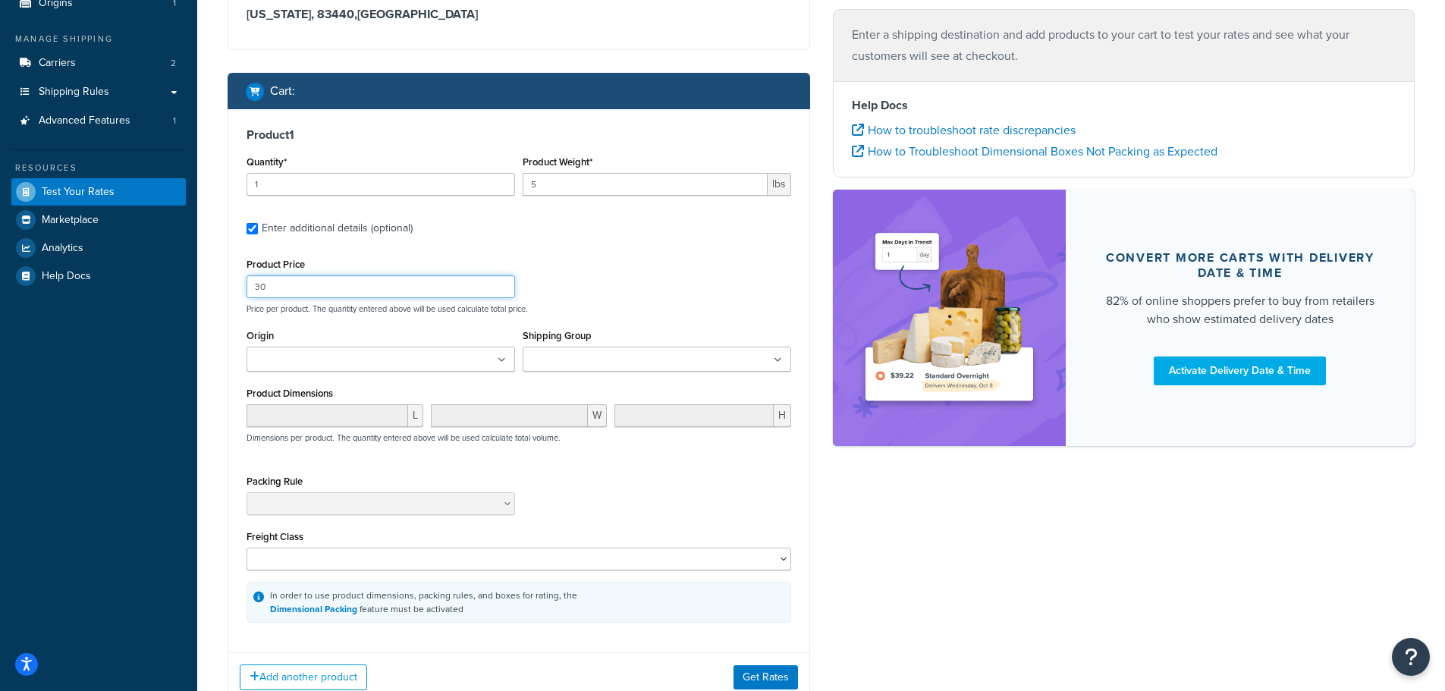
type input "30"
click at [759, 675] on button "Get Rates" at bounding box center [766, 677] width 64 height 24
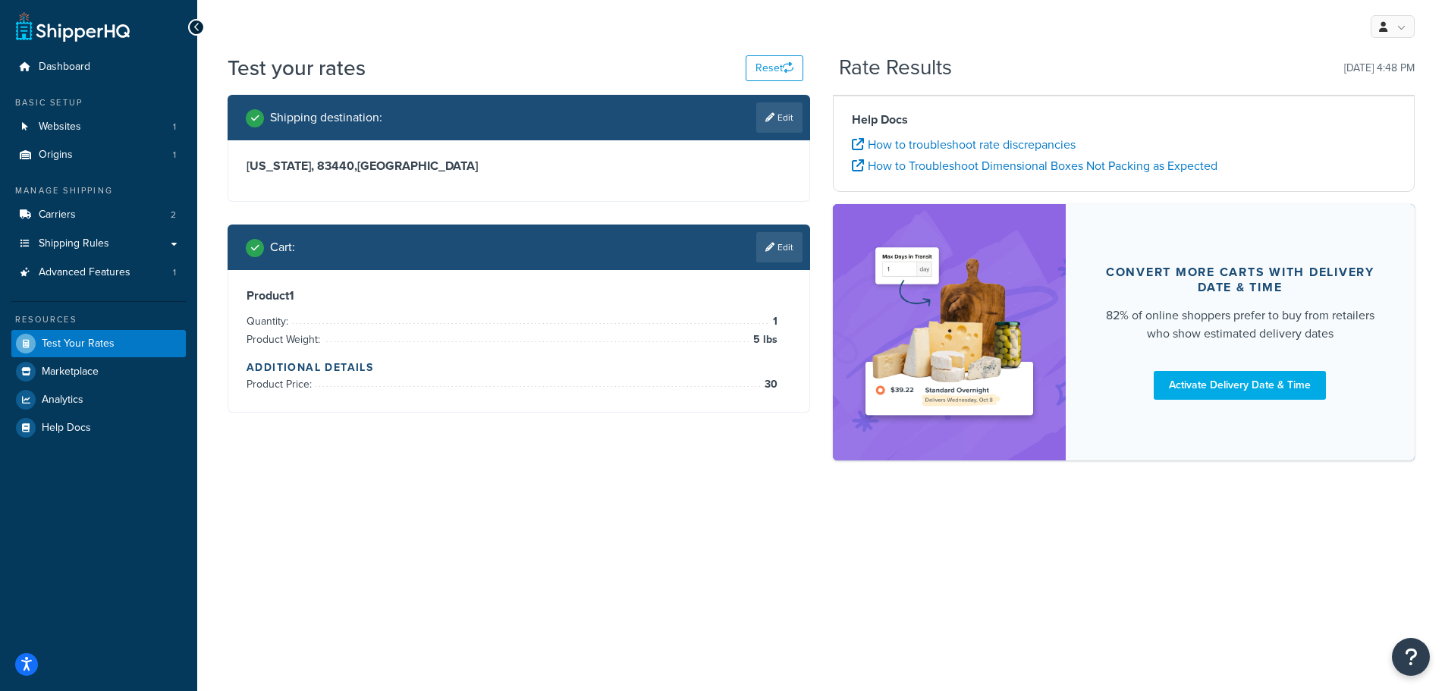
scroll to position [0, 0]
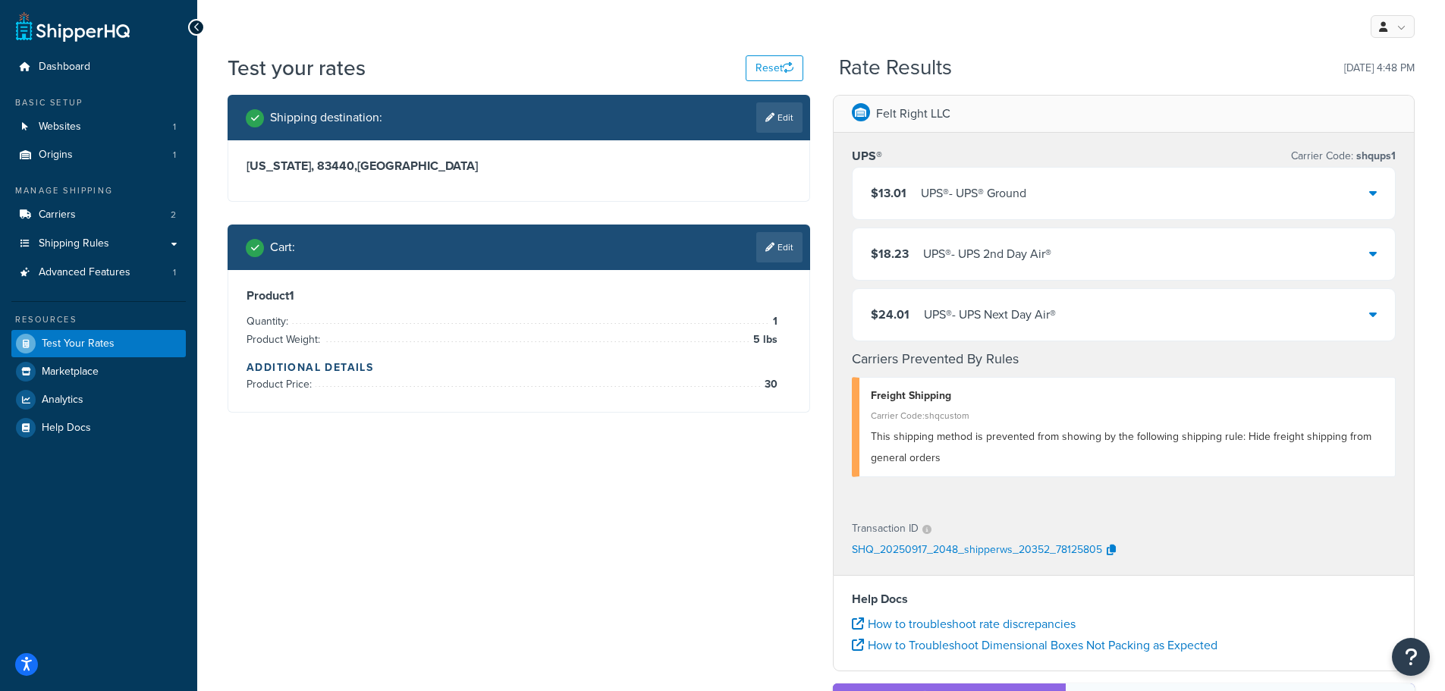
click at [783, 246] on link "Edit" at bounding box center [779, 247] width 46 height 30
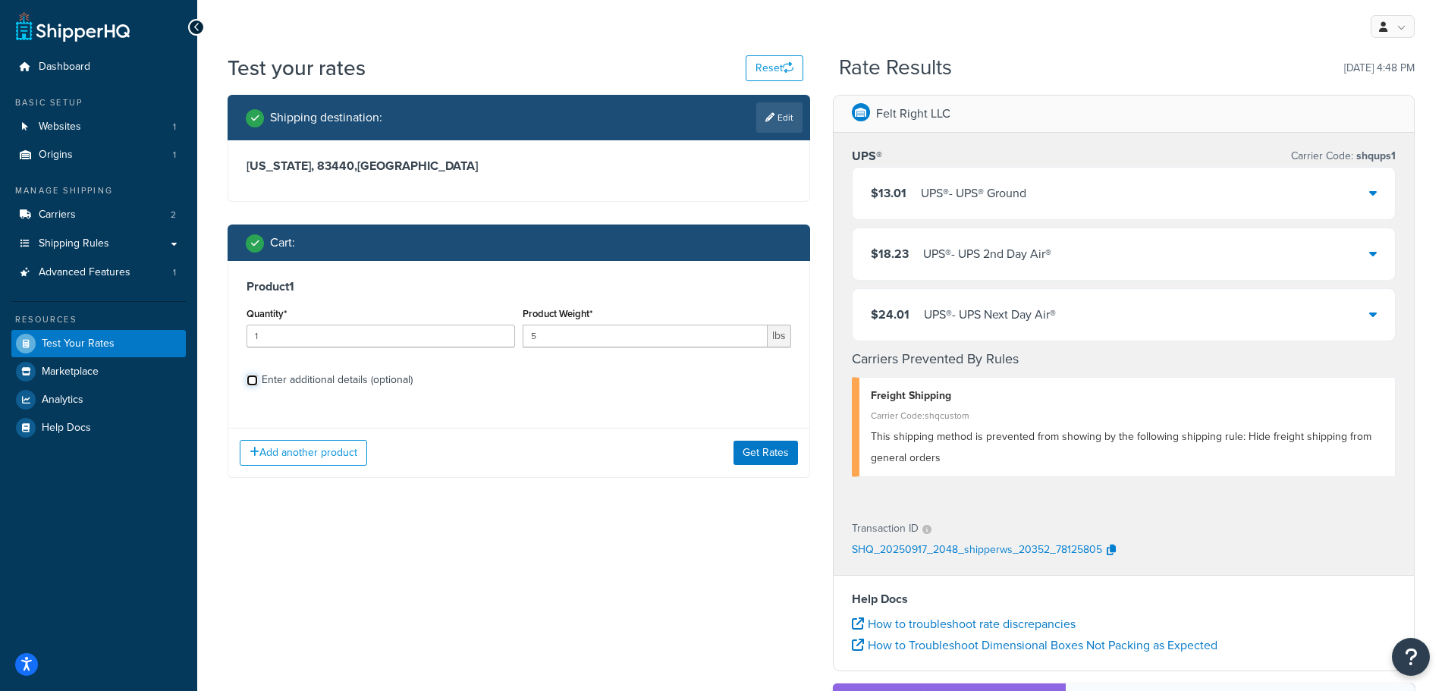
click at [255, 383] on input "Enter additional details (optional)" at bounding box center [252, 380] width 11 height 11
checkbox input "true"
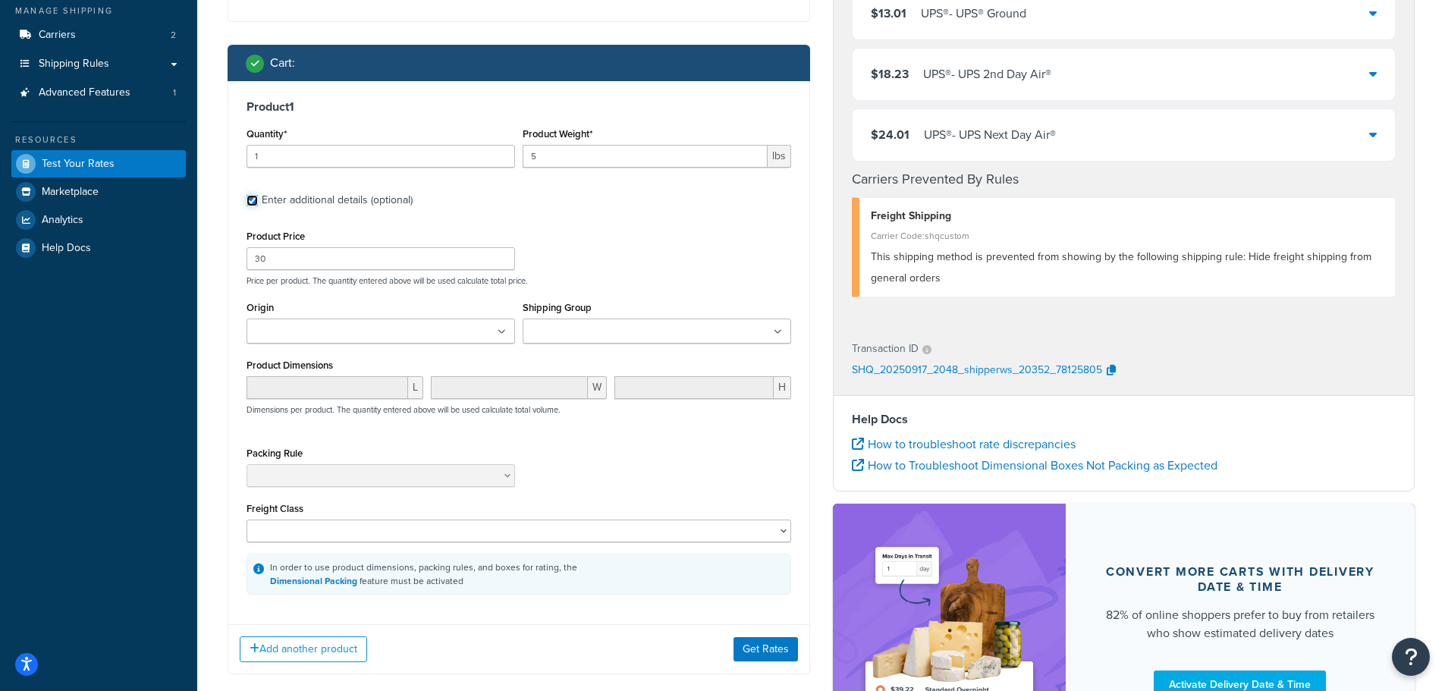
scroll to position [228, 0]
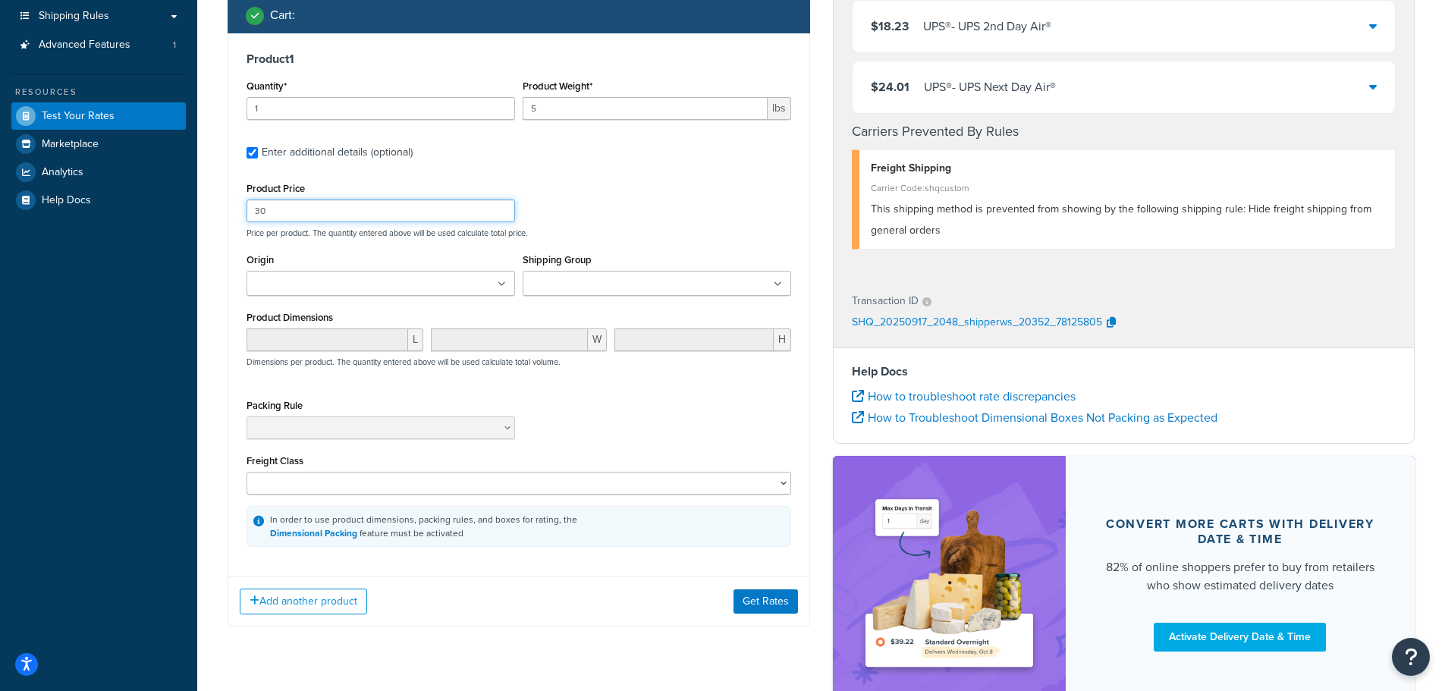
drag, startPoint x: 337, startPoint y: 221, endPoint x: 217, endPoint y: 212, distance: 120.2
click at [215, 217] on div "Test your rates Reset Rate Results [DATE] 4:48 PM Shipping destination : Edit […" at bounding box center [821, 296] width 1248 height 940
type input "40"
click at [645, 194] on div "Product Price 40 Price per product. The quantity entered above will be used cal…" at bounding box center [519, 208] width 552 height 60
click at [769, 605] on button "Get Rates" at bounding box center [766, 601] width 64 height 24
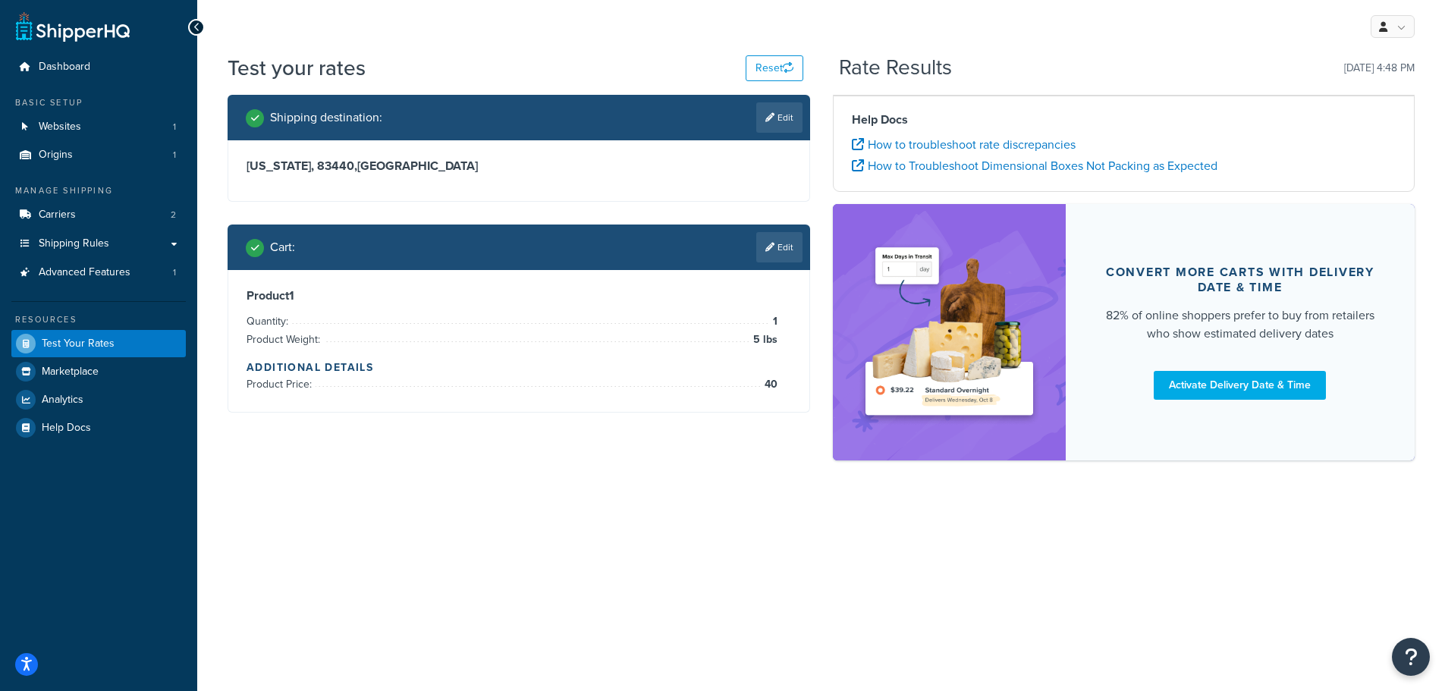
scroll to position [0, 0]
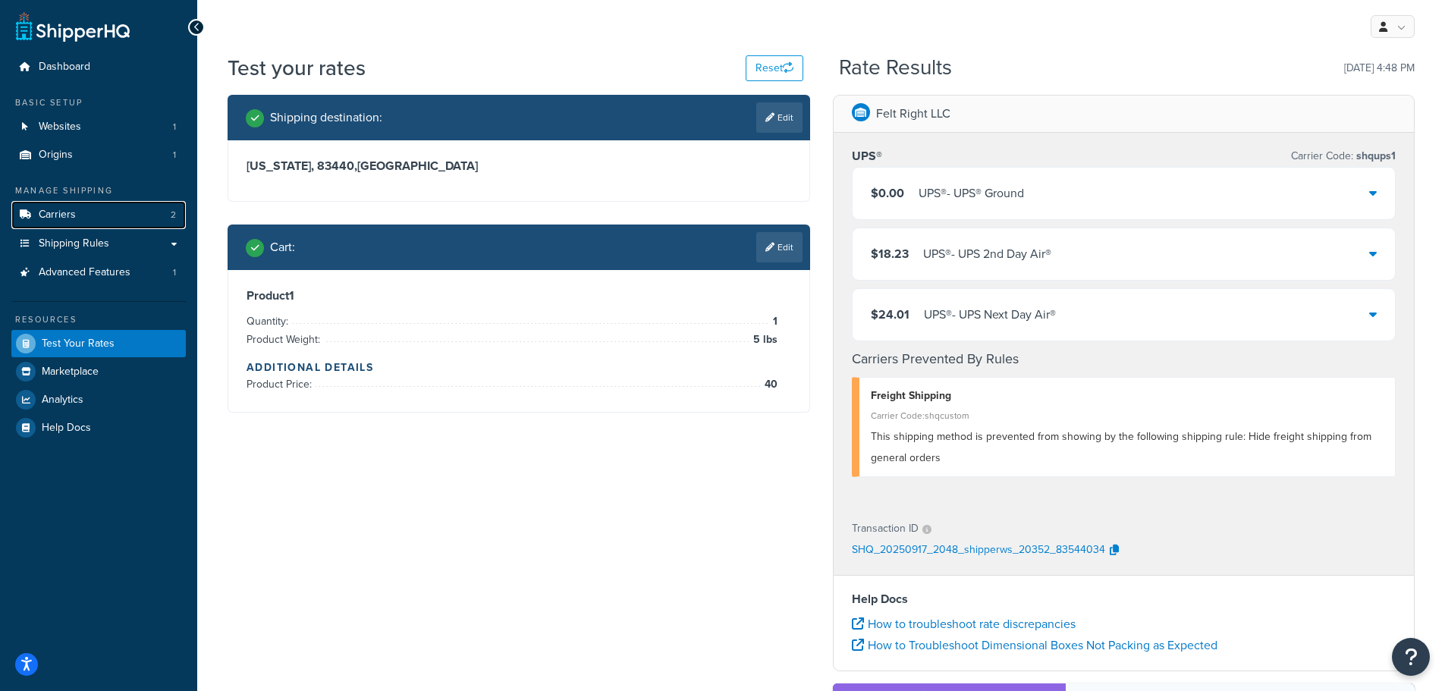
click at [71, 209] on span "Carriers" at bounding box center [57, 215] width 37 height 13
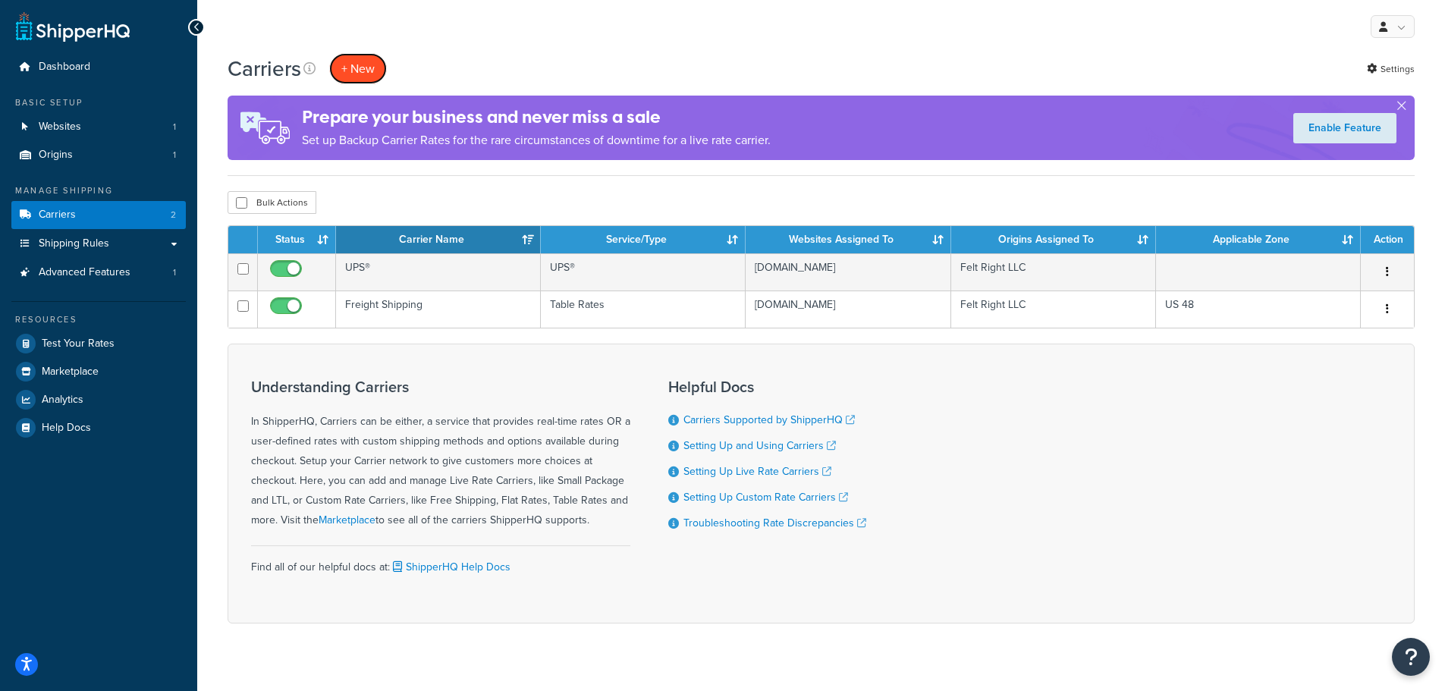
click at [357, 71] on button "+ New" at bounding box center [358, 68] width 58 height 31
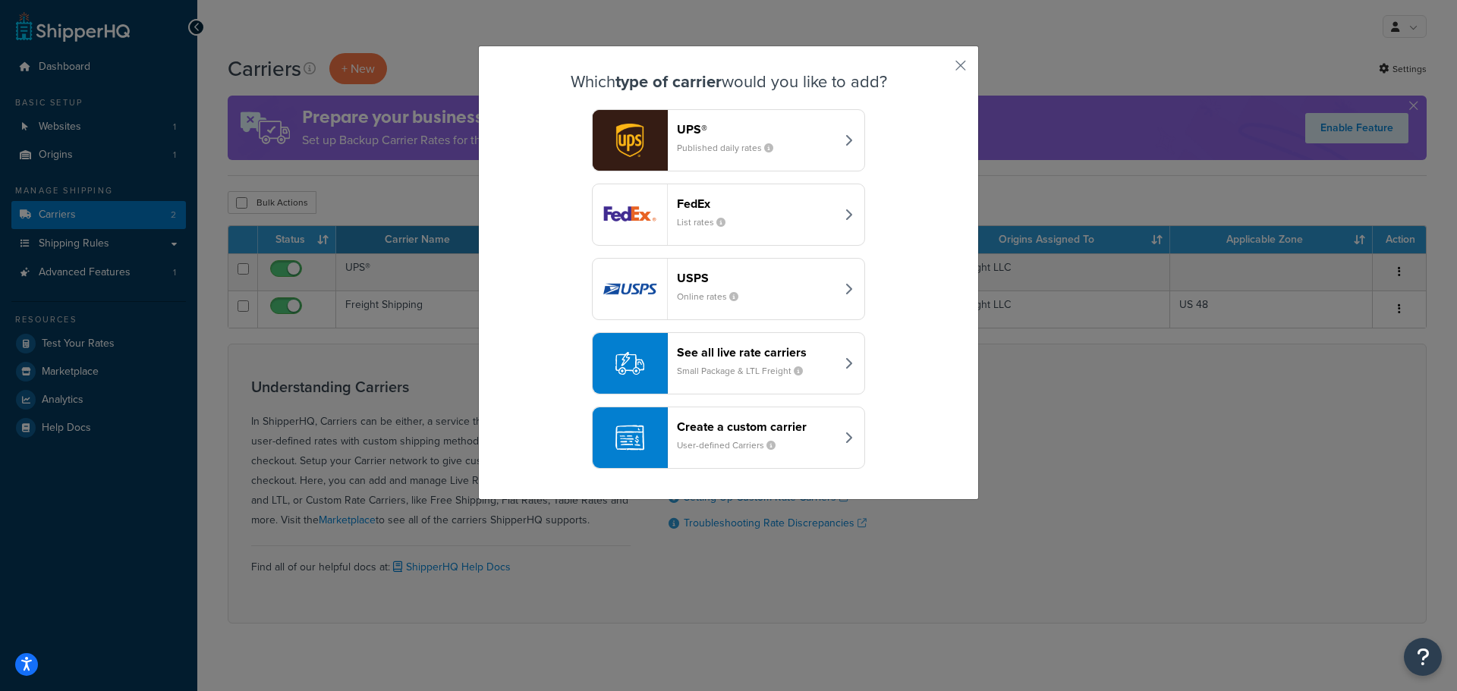
click at [686, 426] on header "Create a custom carrier" at bounding box center [756, 427] width 159 height 14
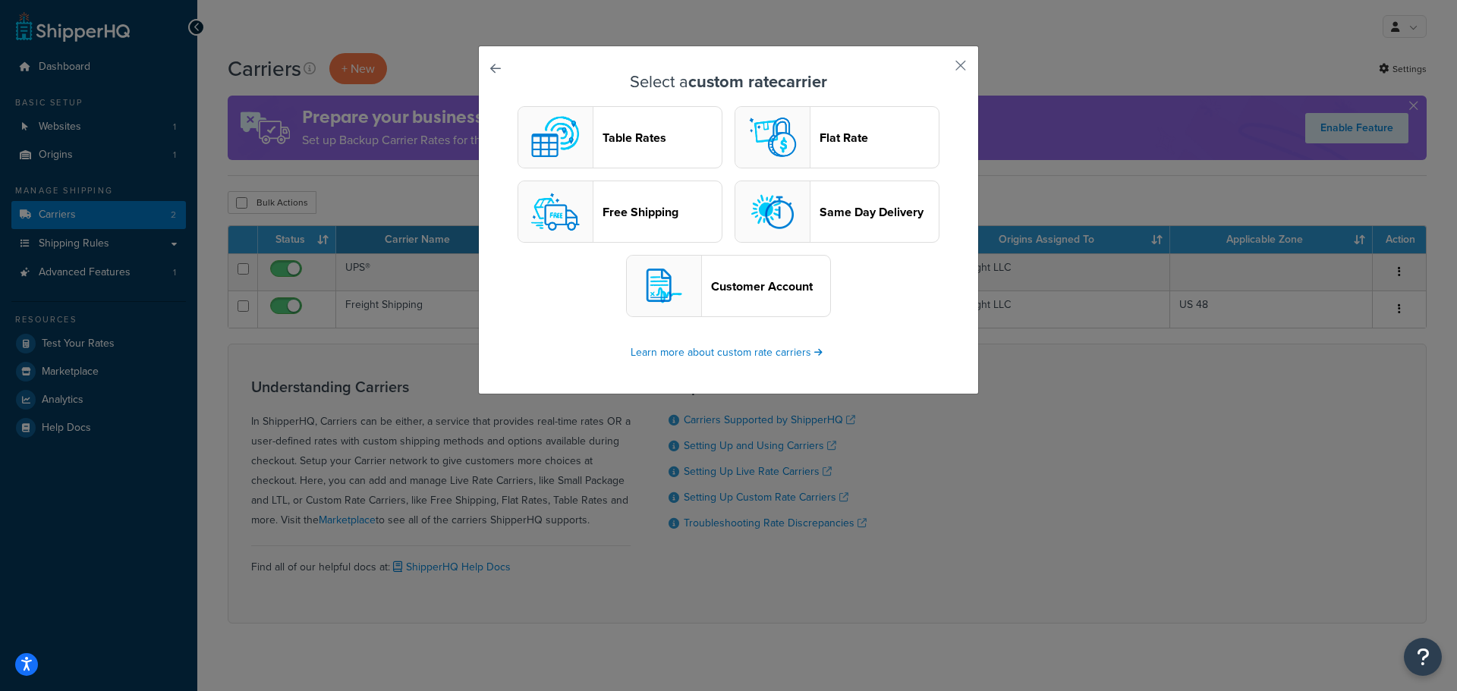
click at [635, 126] on button "Table Rates" at bounding box center [619, 137] width 205 height 62
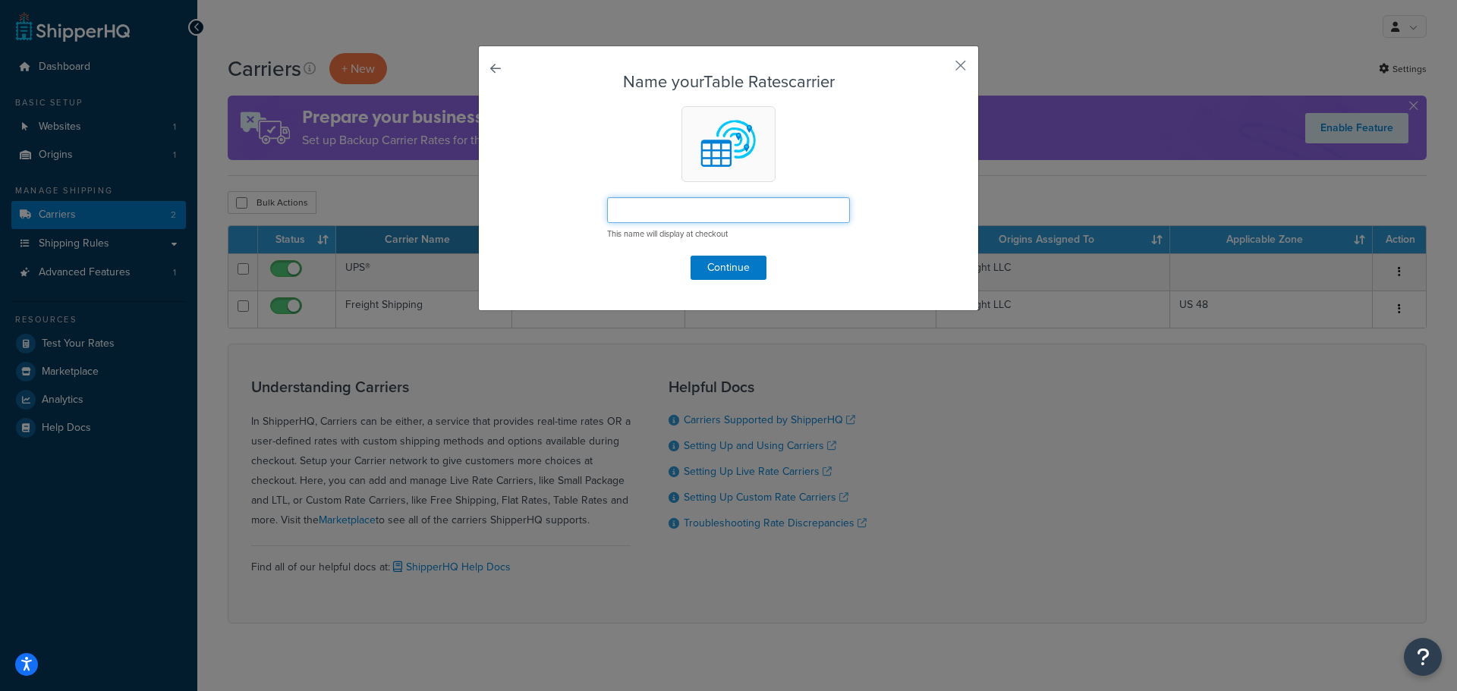
click at [681, 210] on input "text" at bounding box center [728, 210] width 243 height 26
type input "Shipping"
click at [737, 266] on button "Continue" at bounding box center [728, 268] width 76 height 24
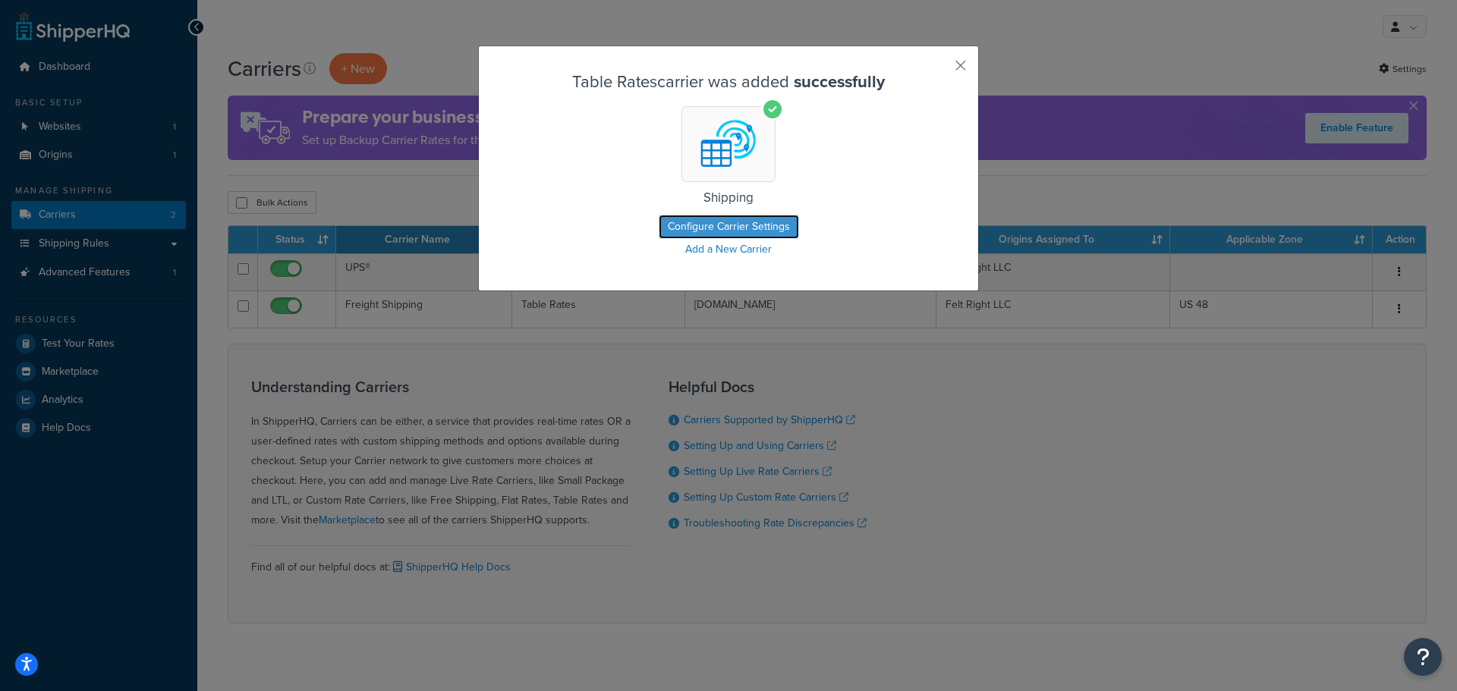
click at [744, 226] on button "Configure Carrier Settings" at bounding box center [729, 227] width 140 height 24
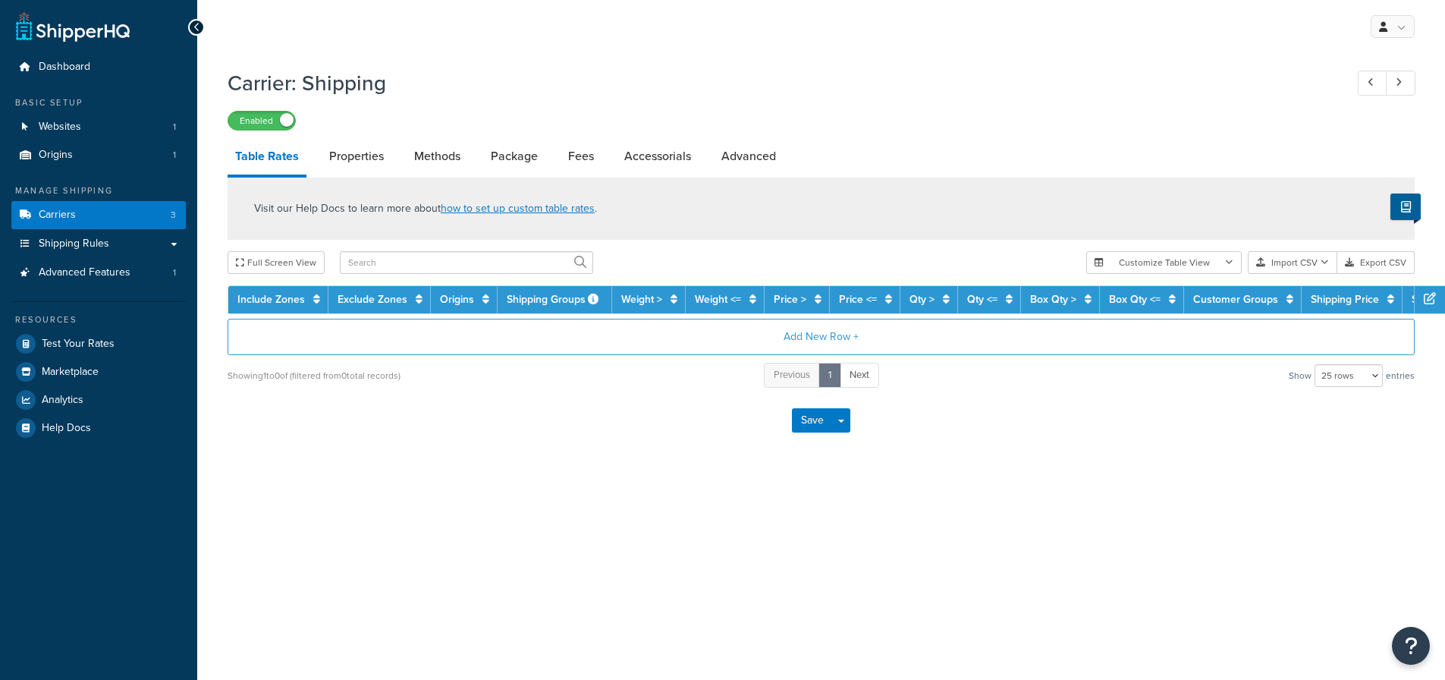
select select "25"
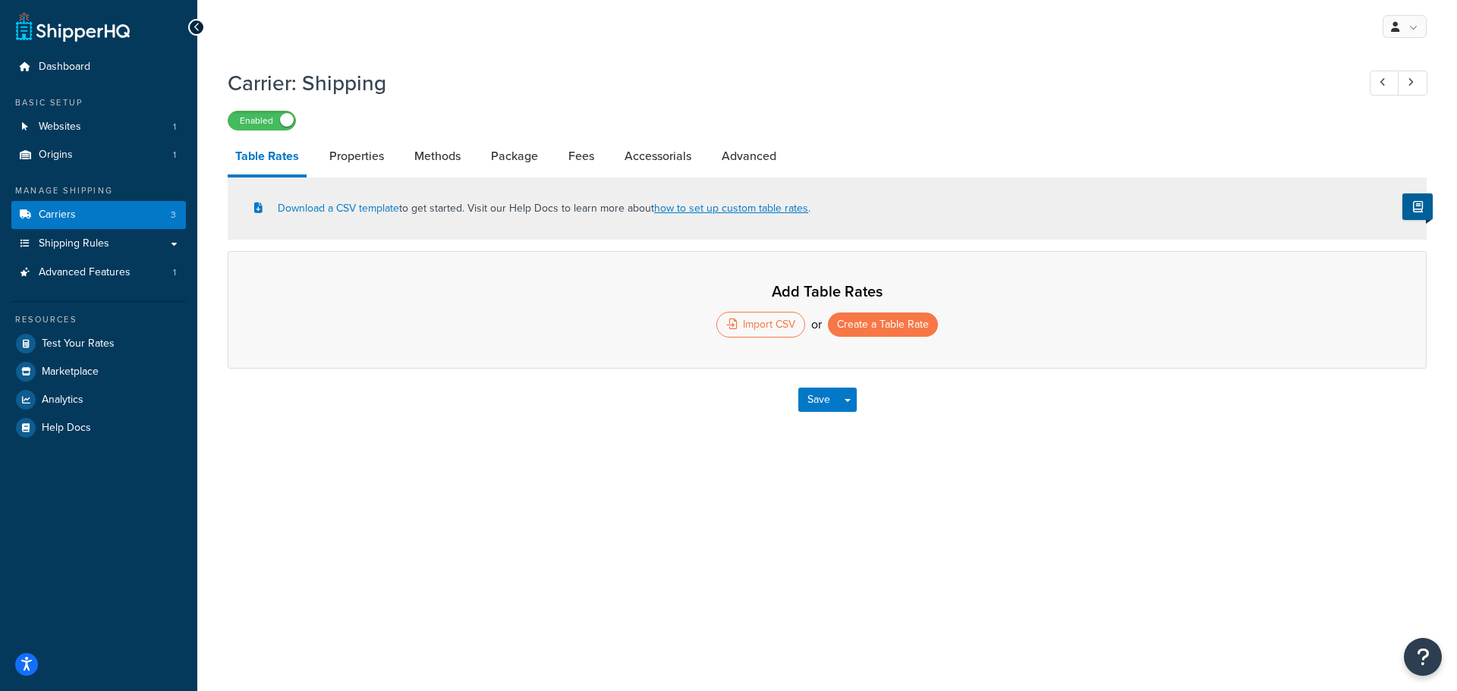
click at [773, 325] on div "Import CSV" at bounding box center [760, 325] width 89 height 26
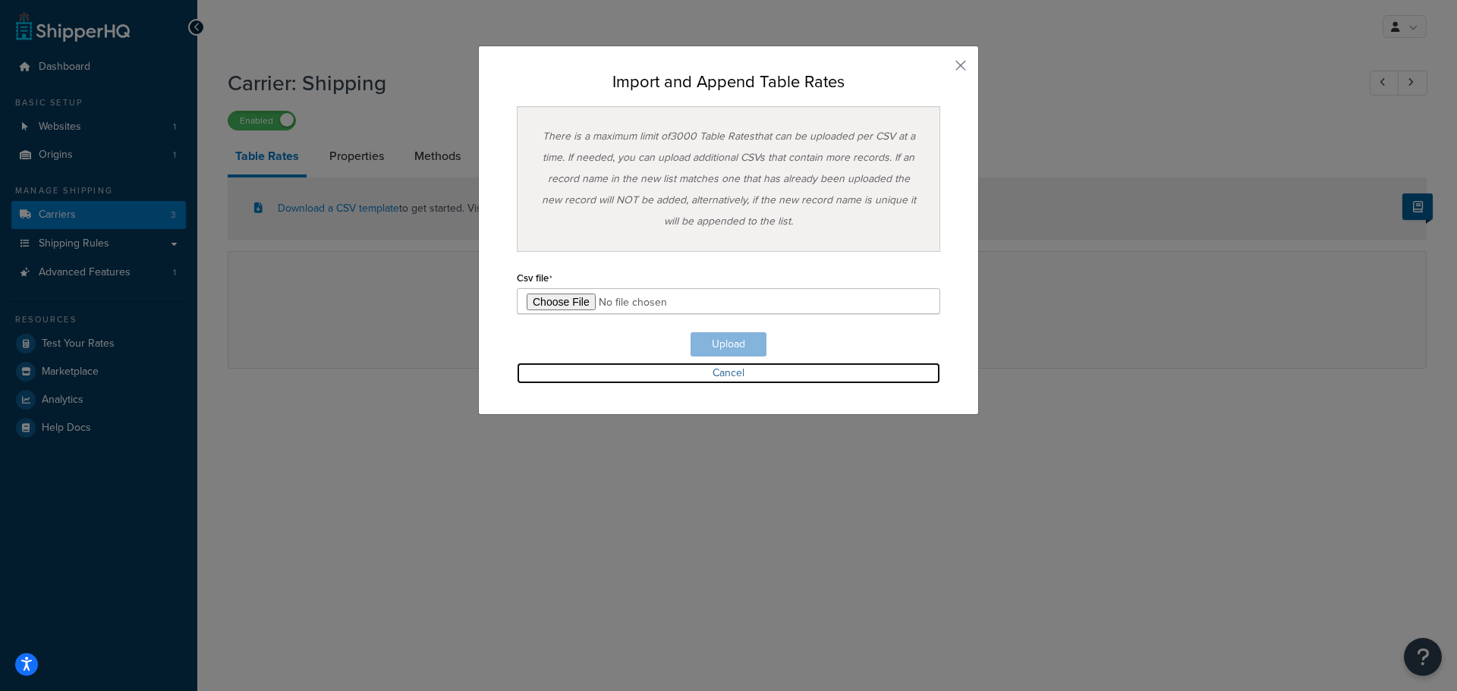
click at [706, 371] on link "Cancel" at bounding box center [728, 373] width 423 height 21
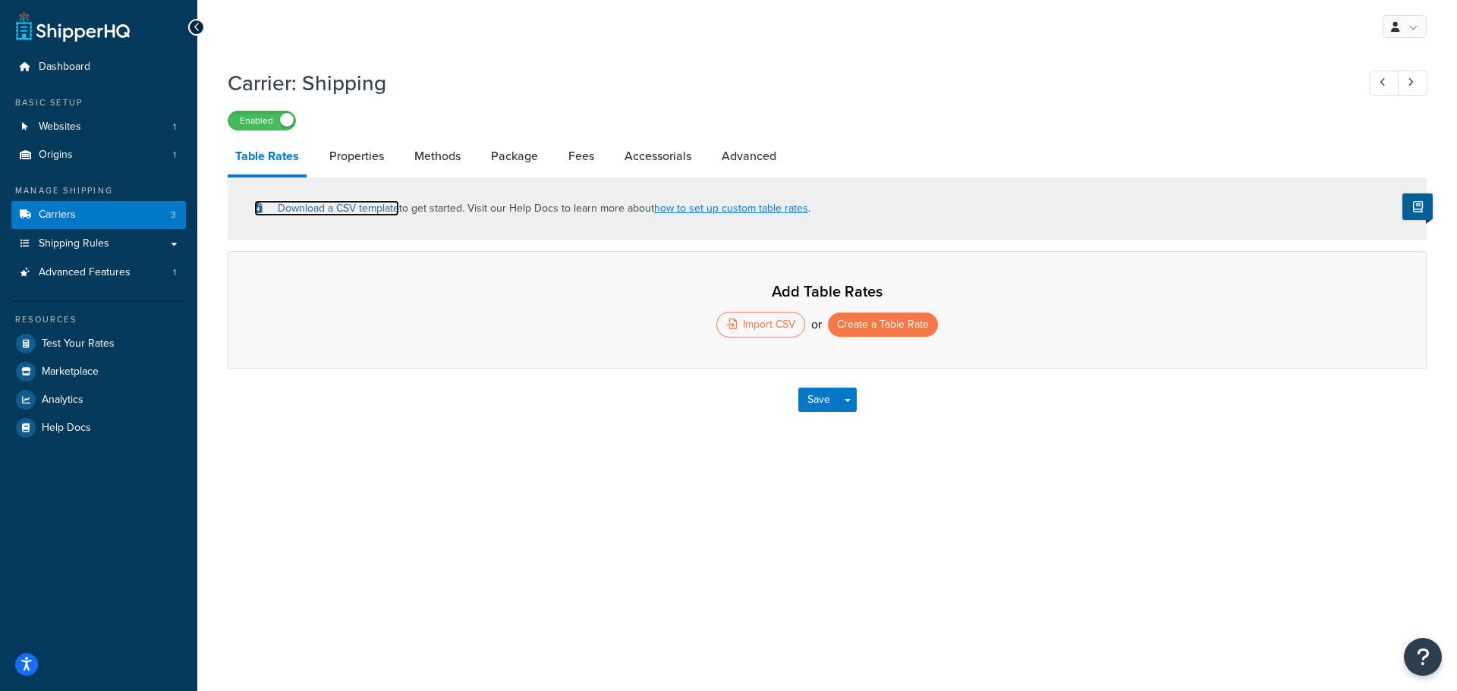
click at [358, 206] on link "Download a CSV template" at bounding box center [326, 208] width 145 height 16
click at [74, 247] on span "Shipping Rules" at bounding box center [74, 243] width 71 height 13
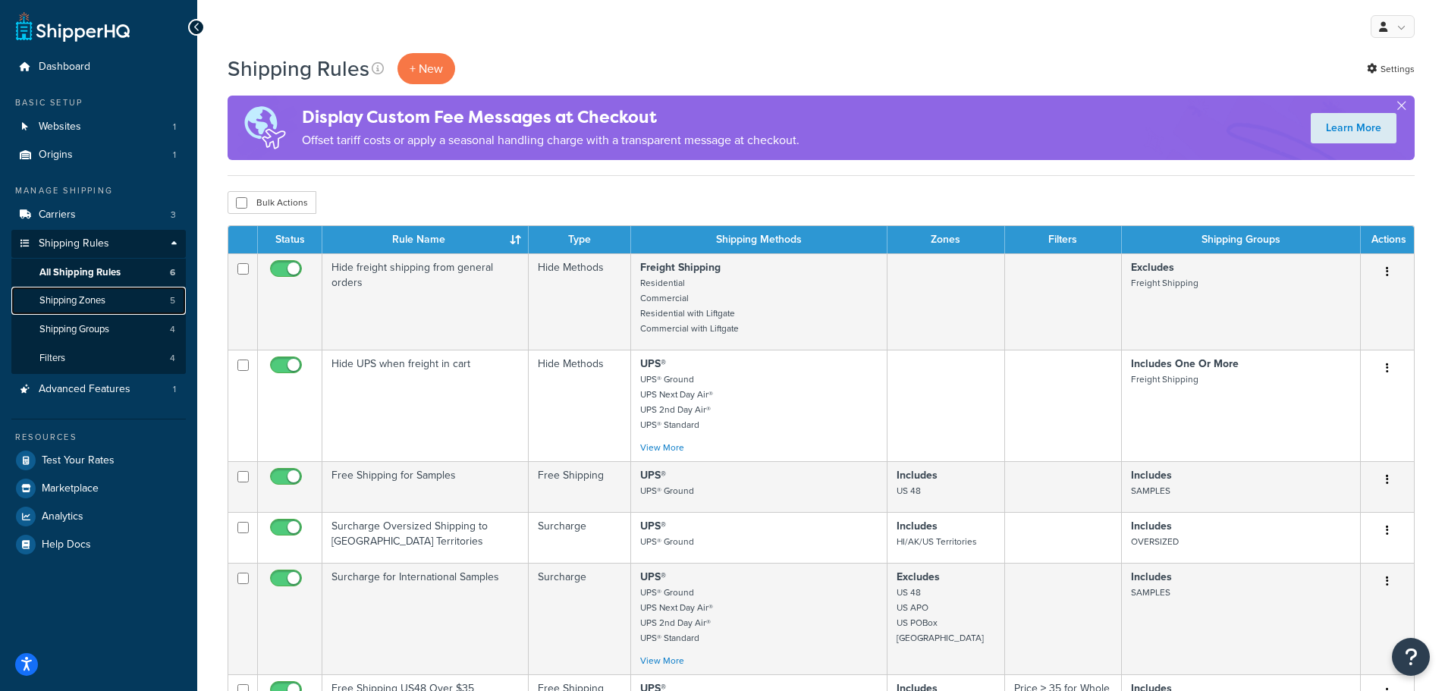
click at [76, 298] on span "Shipping Zones" at bounding box center [72, 300] width 66 height 13
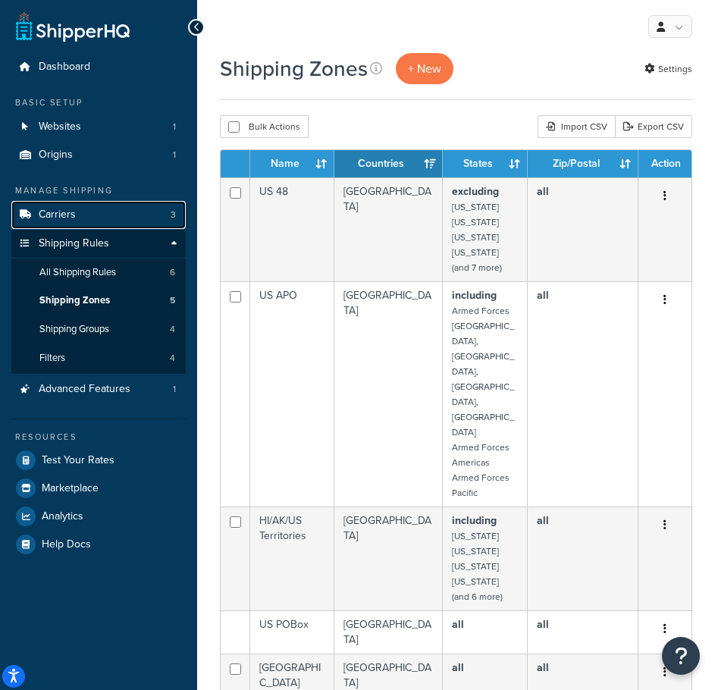
click at [81, 209] on link "Carriers 3" at bounding box center [98, 215] width 174 height 28
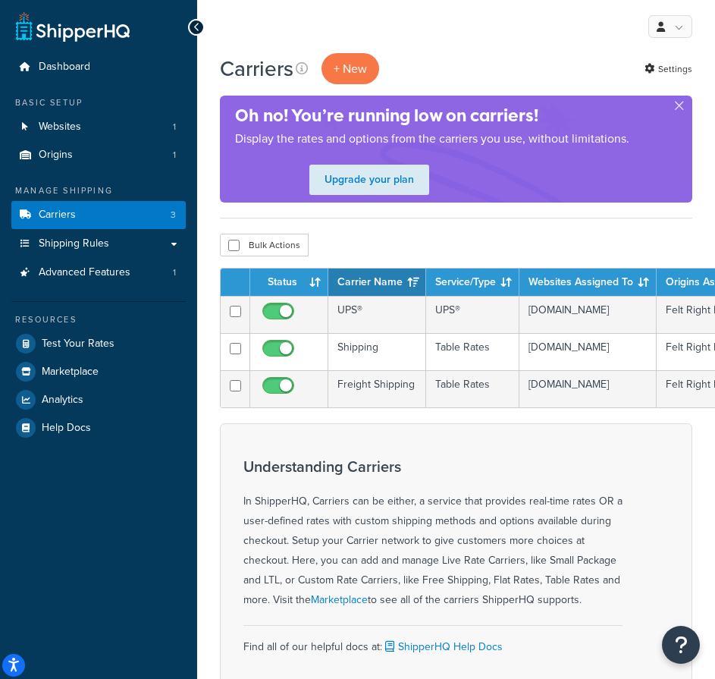
click at [452, 678] on div "Understanding Carriers In ShipperHQ, Carriers can be either, a service that pro…" at bounding box center [433, 563] width 379 height 233
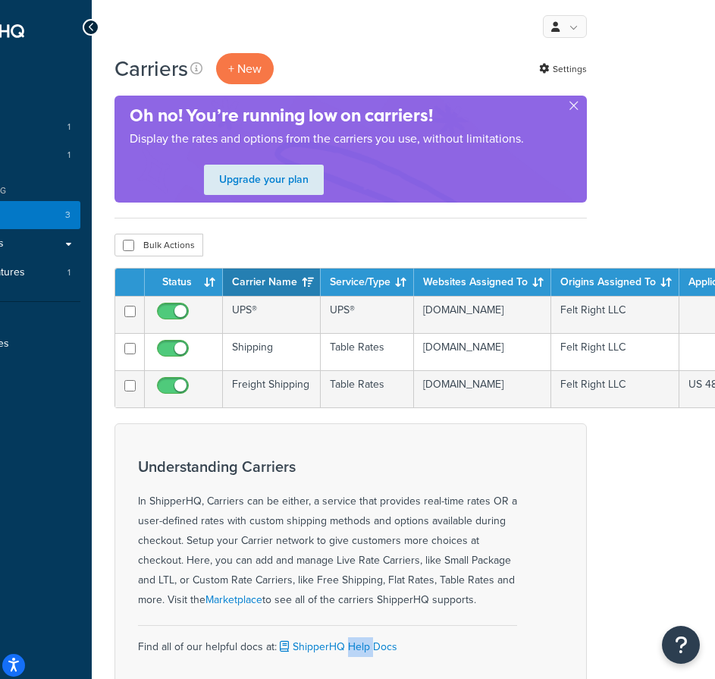
scroll to position [0, 231]
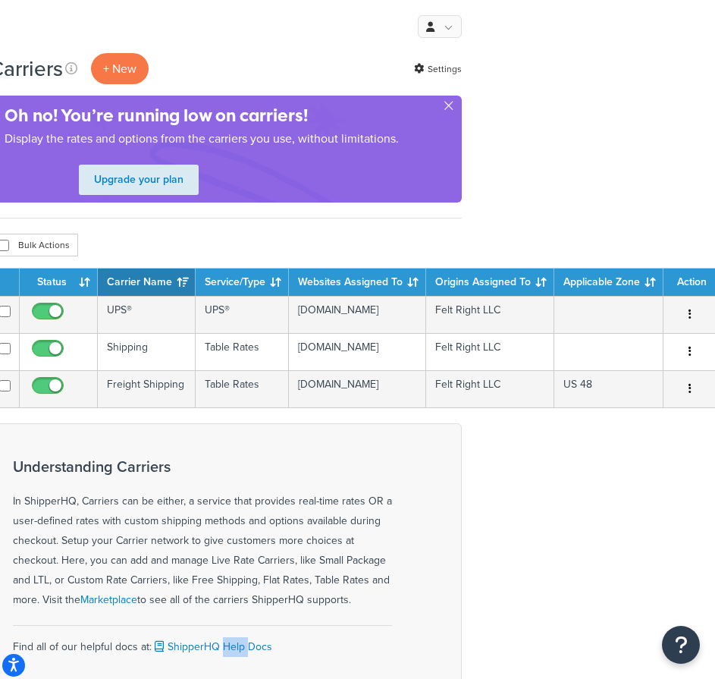
click at [684, 352] on button "button" at bounding box center [690, 352] width 21 height 24
click at [690, 358] on button "button" at bounding box center [690, 352] width 21 height 24
click at [485, 507] on html "For screen-reader mode - click the first button of the website Accessibility Sc…" at bounding box center [126, 484] width 715 height 968
click at [685, 359] on button "button" at bounding box center [690, 352] width 21 height 24
click at [691, 360] on button "button" at bounding box center [690, 352] width 21 height 24
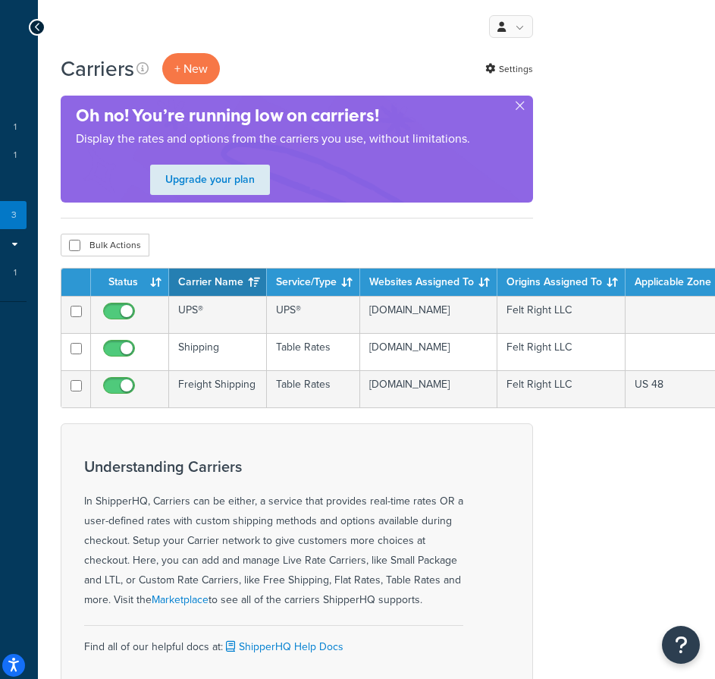
scroll to position [0, 0]
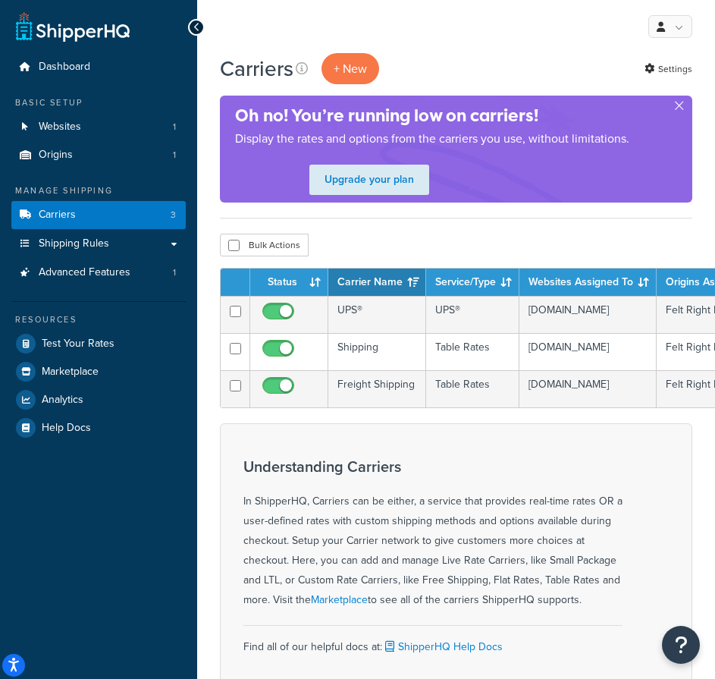
click at [363, 352] on td "Shipping" at bounding box center [378, 351] width 98 height 37
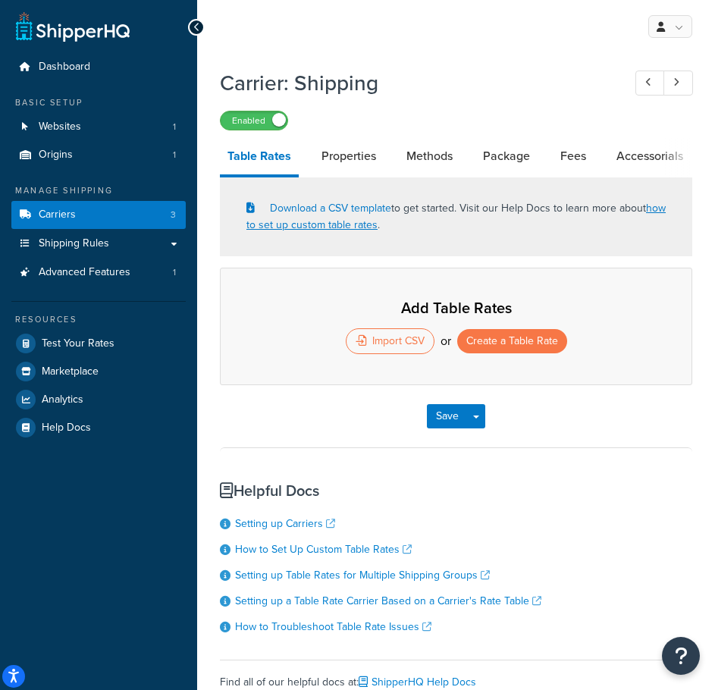
click at [385, 338] on div "Import CSV" at bounding box center [390, 342] width 89 height 26
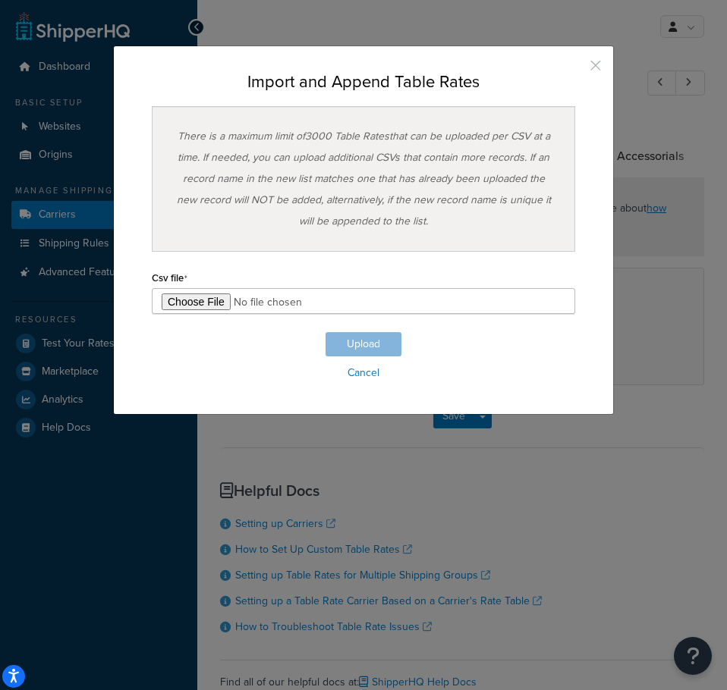
click at [575, 69] on button "button" at bounding box center [573, 71] width 4 height 4
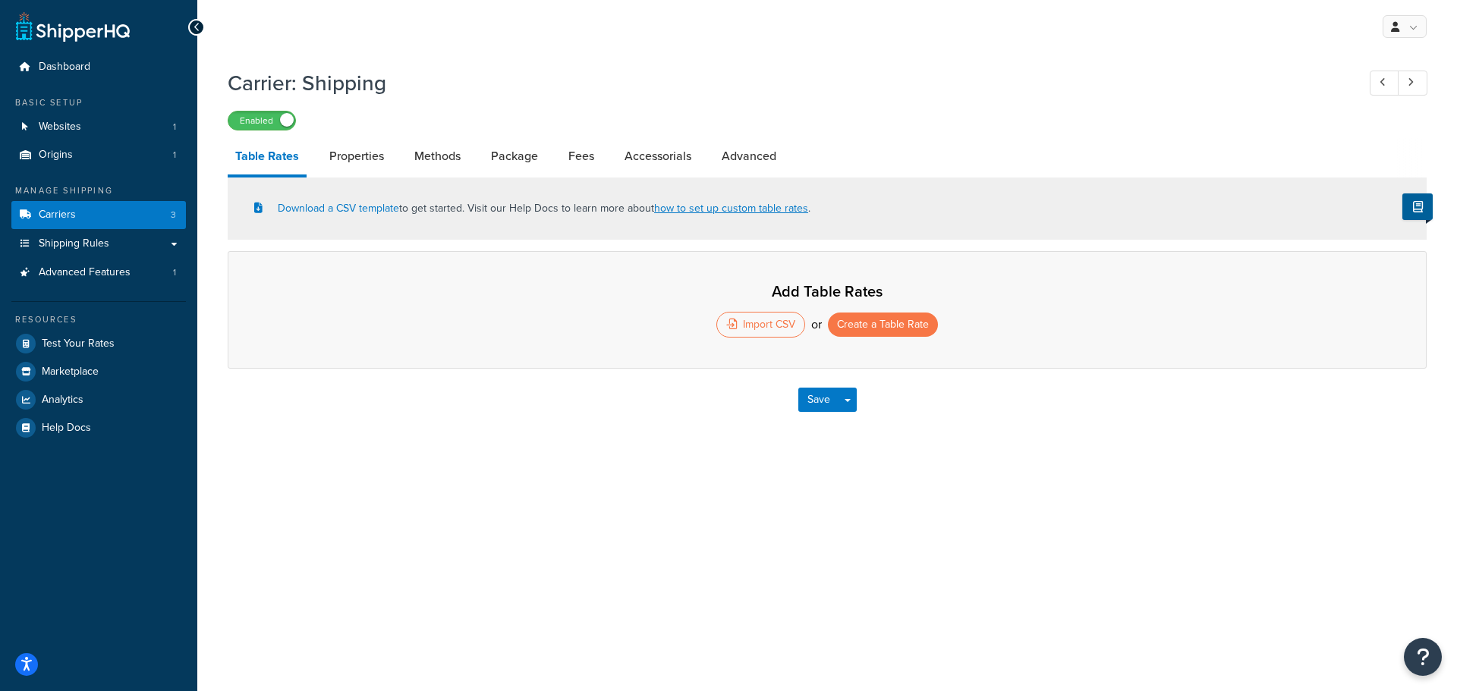
click at [715, 321] on div "Import CSV" at bounding box center [760, 325] width 89 height 26
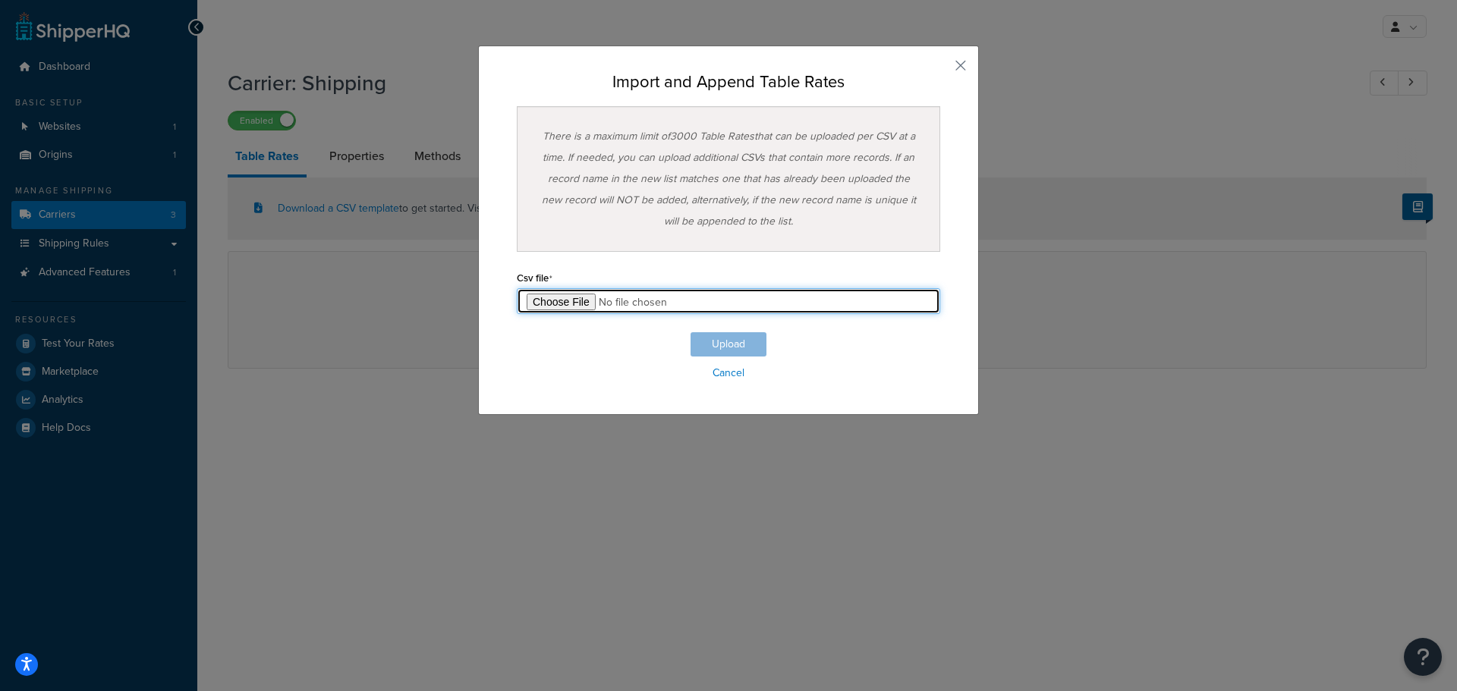
click at [570, 302] on input "file" at bounding box center [728, 301] width 423 height 26
type input "C:\fakepath\TableRateExample (2).csv"
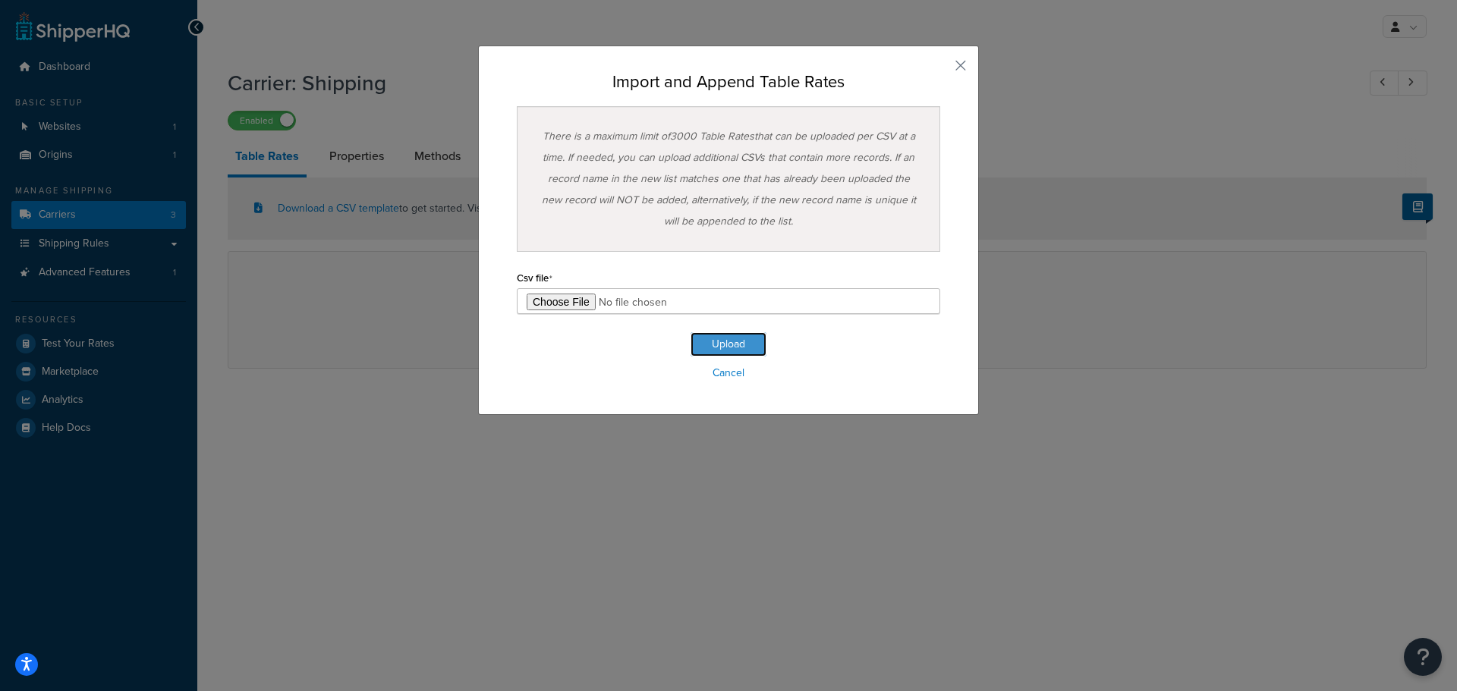
click at [715, 351] on button "Upload" at bounding box center [728, 344] width 76 height 24
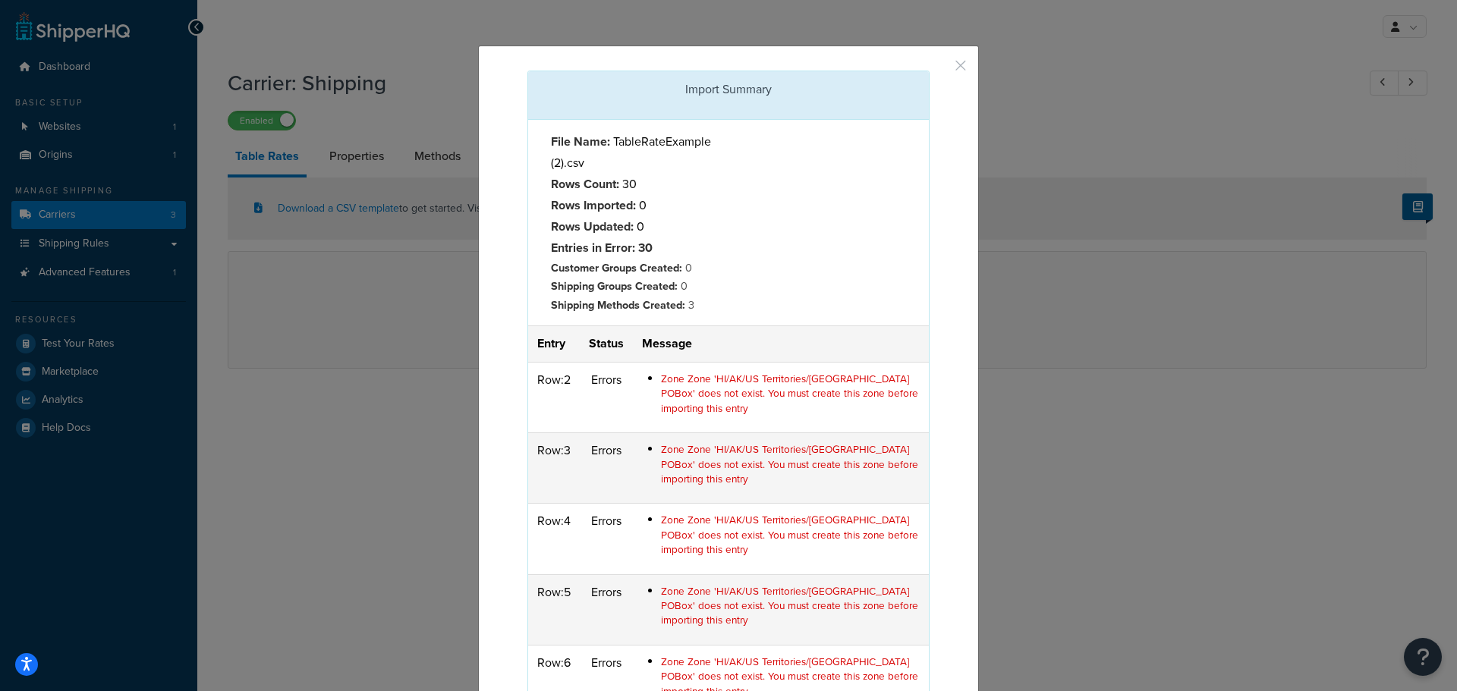
click at [715, 71] on button "button" at bounding box center [928, 73] width 4 height 4
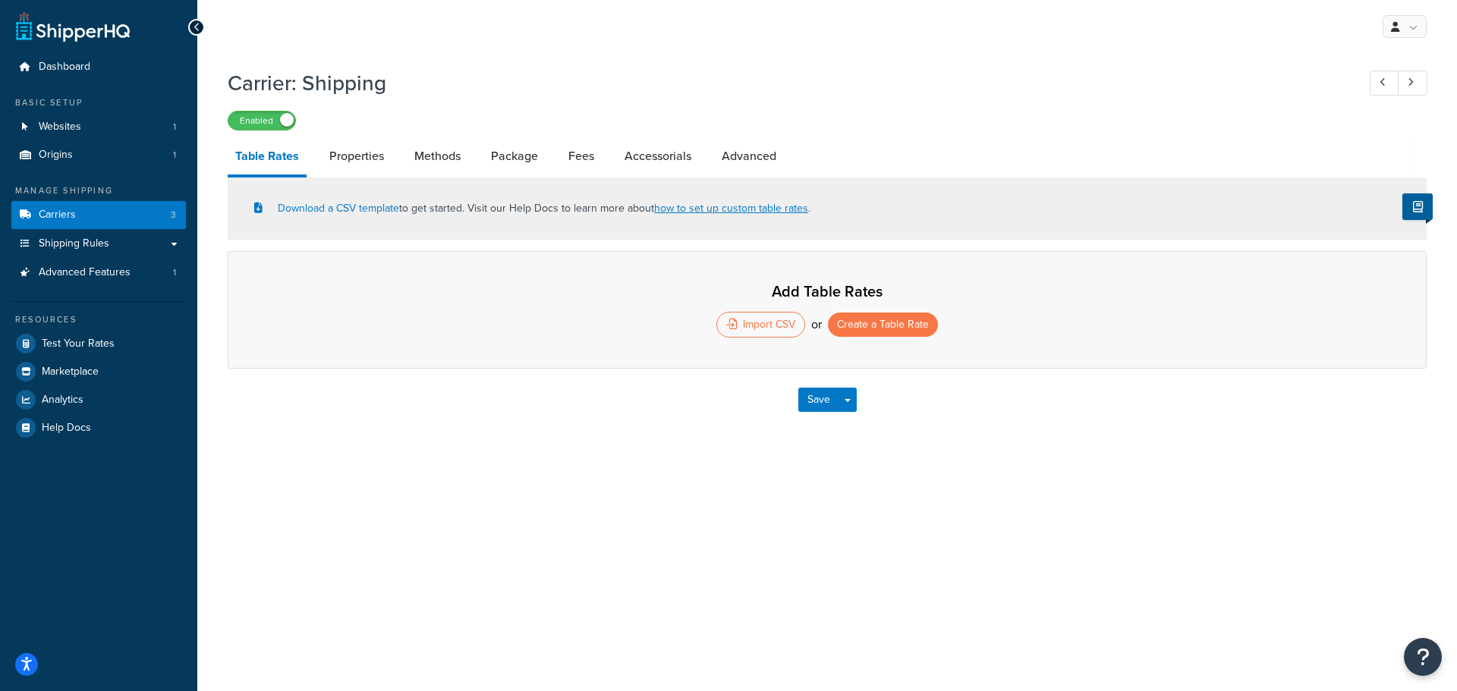
click at [715, 327] on div "Import CSV" at bounding box center [760, 325] width 89 height 26
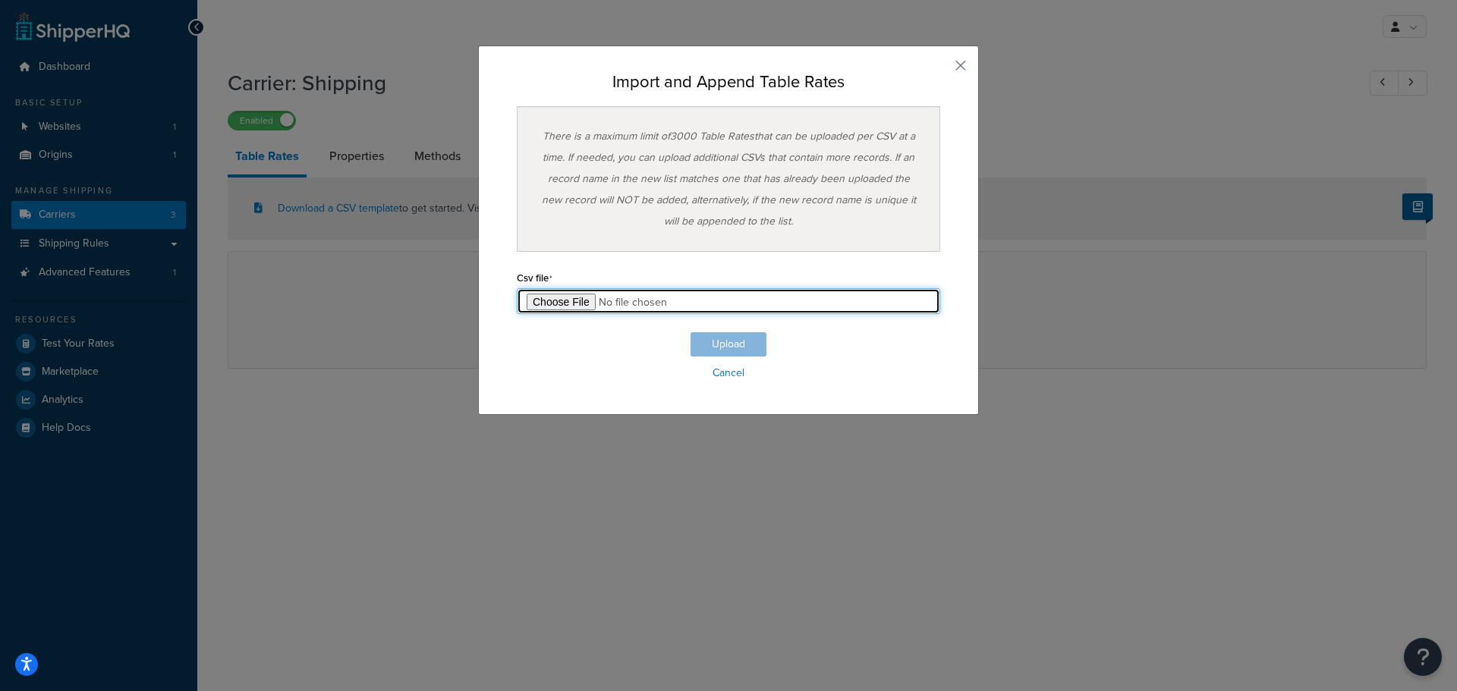
click at [580, 299] on input "file" at bounding box center [728, 301] width 423 height 26
type input "C:\fakepath\TableRateExample (2).csv"
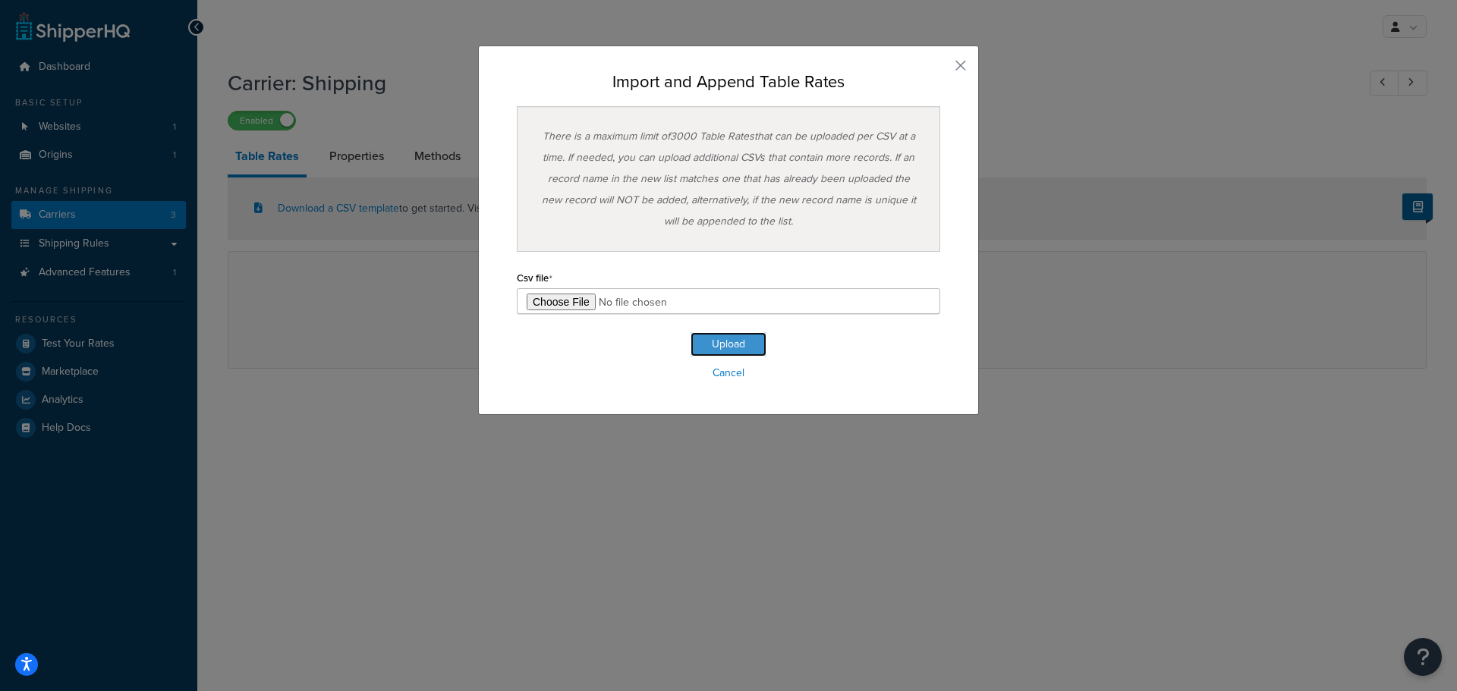
click at [715, 352] on button "Upload" at bounding box center [728, 344] width 76 height 24
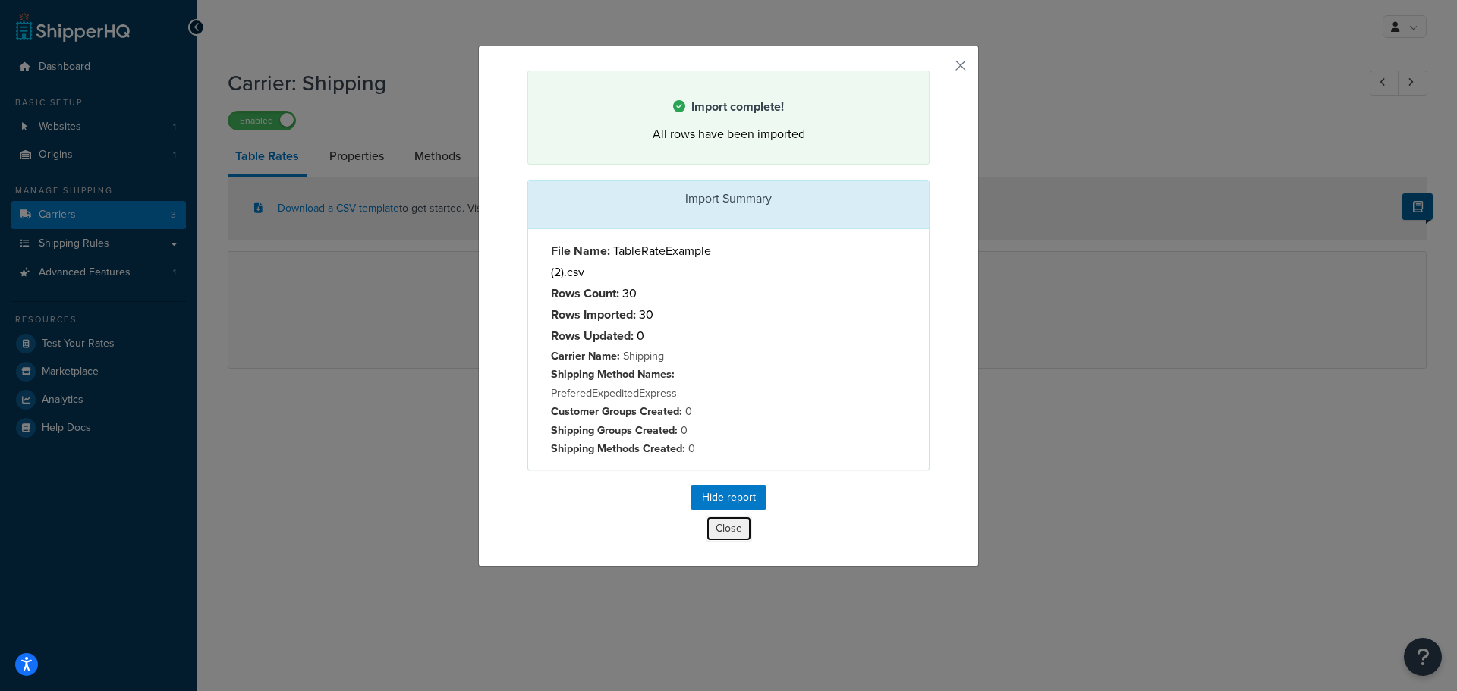
click at [715, 533] on button "Close" at bounding box center [729, 529] width 46 height 26
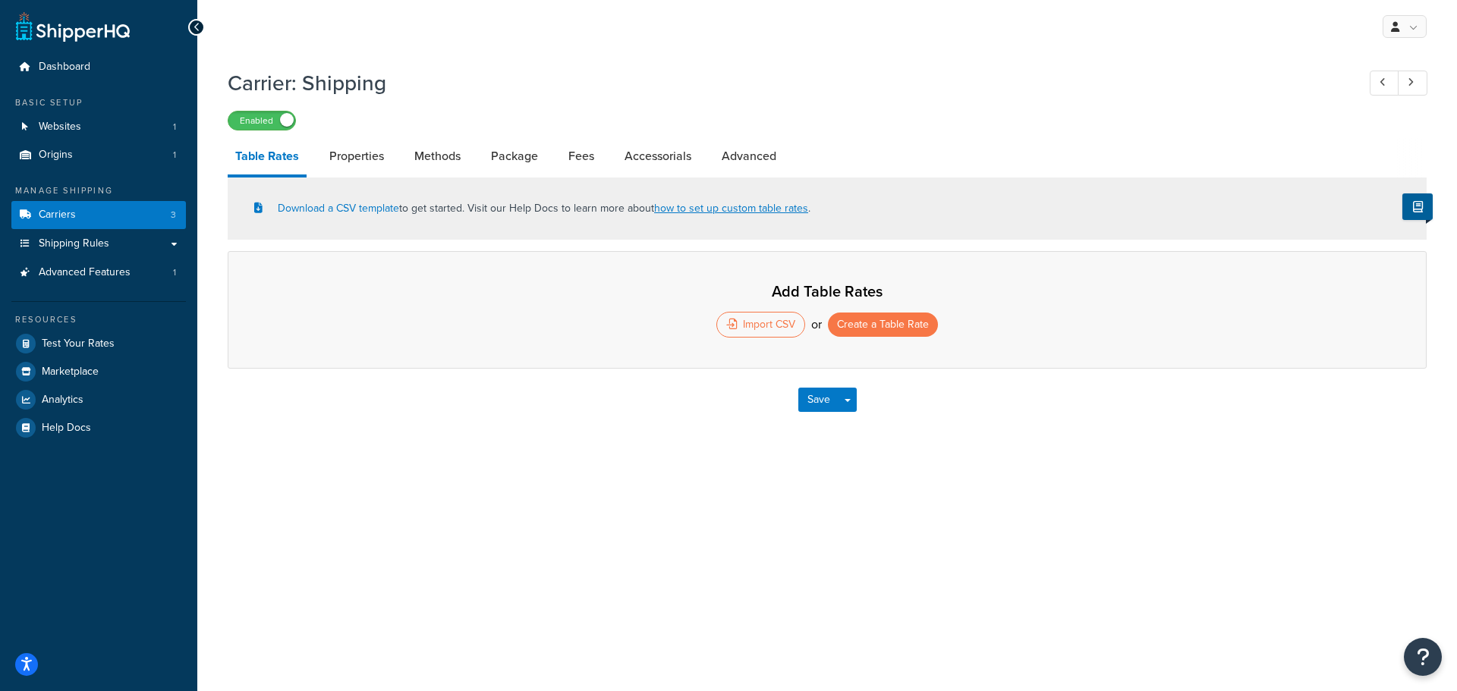
select select "25"
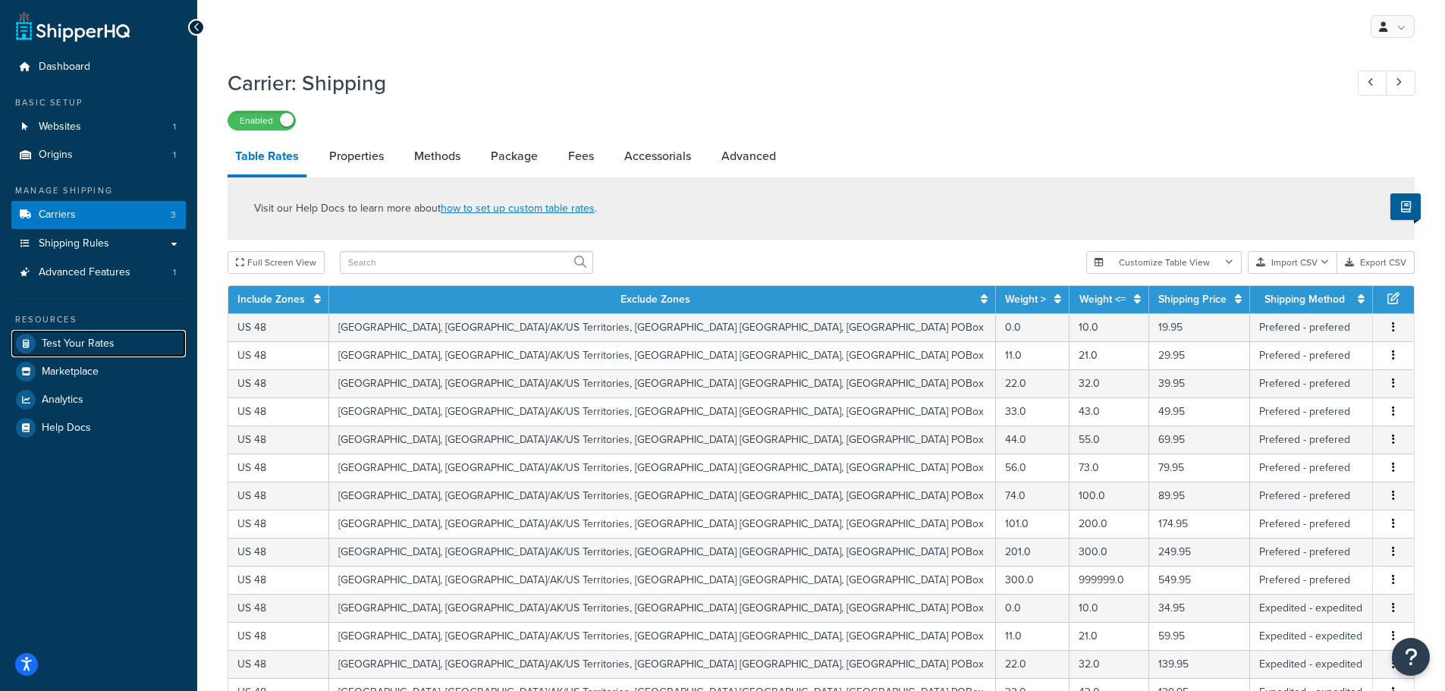
click at [88, 338] on span "Test Your Rates" at bounding box center [78, 344] width 73 height 13
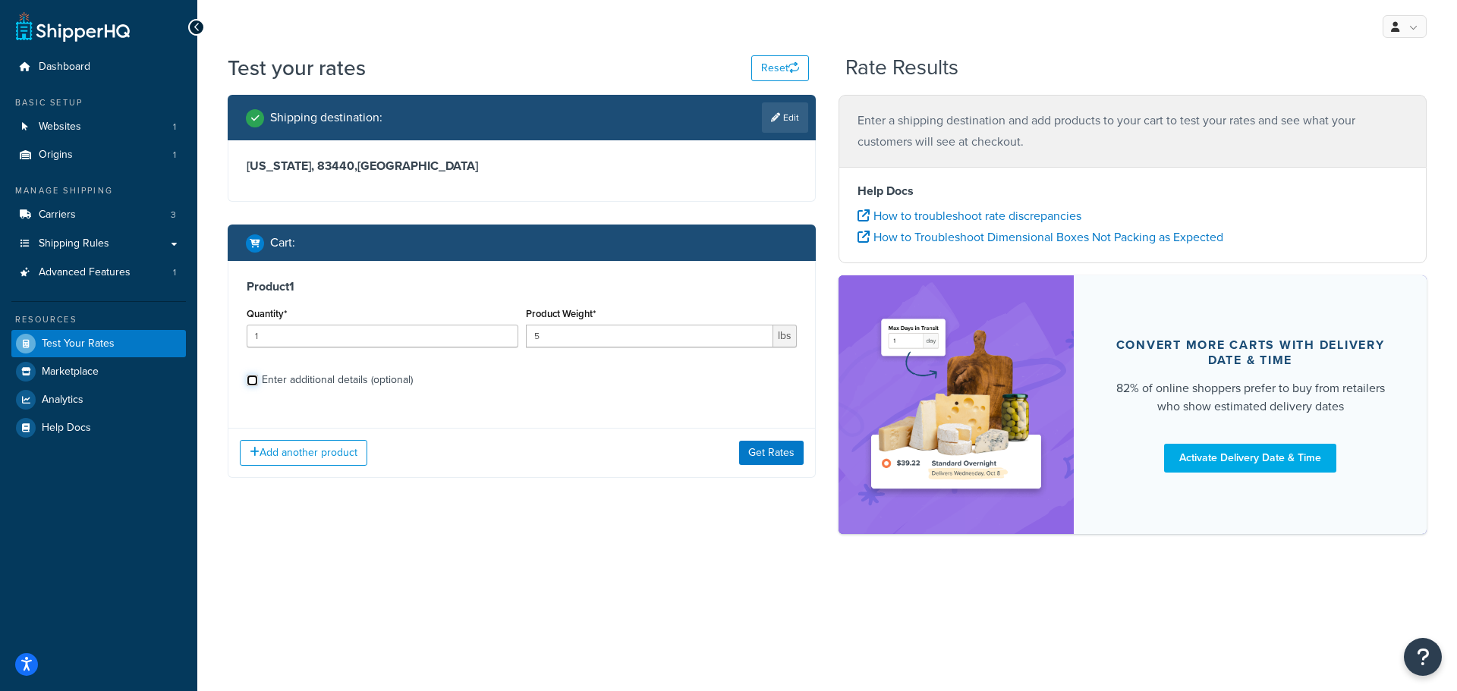
click at [256, 380] on input "Enter additional details (optional)" at bounding box center [252, 380] width 11 height 11
checkbox input "true"
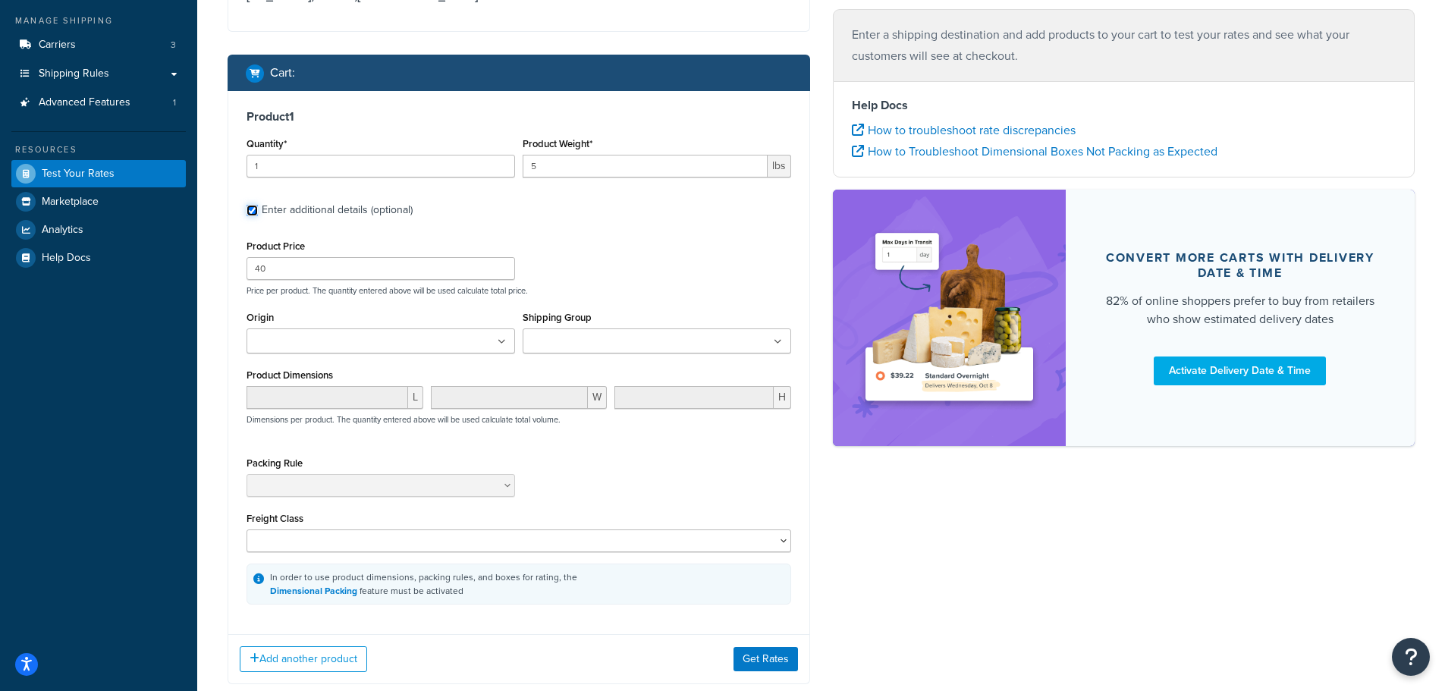
scroll to position [228, 0]
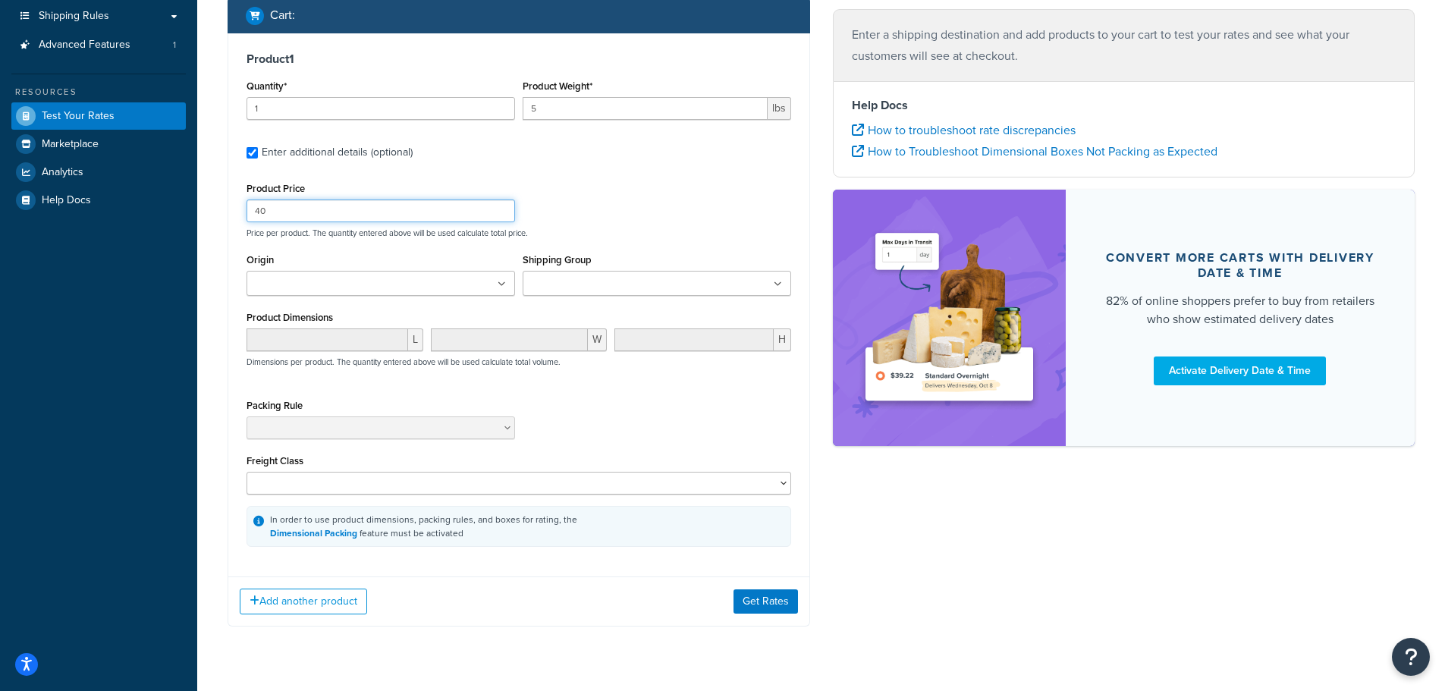
drag, startPoint x: 234, startPoint y: 215, endPoint x: 209, endPoint y: 214, distance: 25.0
click at [209, 214] on div "Test your rates Reset Rate Results Shipping destination : Edit Idaho, 83440 , U…" at bounding box center [821, 257] width 1248 height 862
type input "30"
click at [628, 183] on div "Product Price 30 Price per product. The quantity entered above will be used cal…" at bounding box center [519, 208] width 552 height 60
click at [715, 598] on button "Get Rates" at bounding box center [766, 601] width 64 height 24
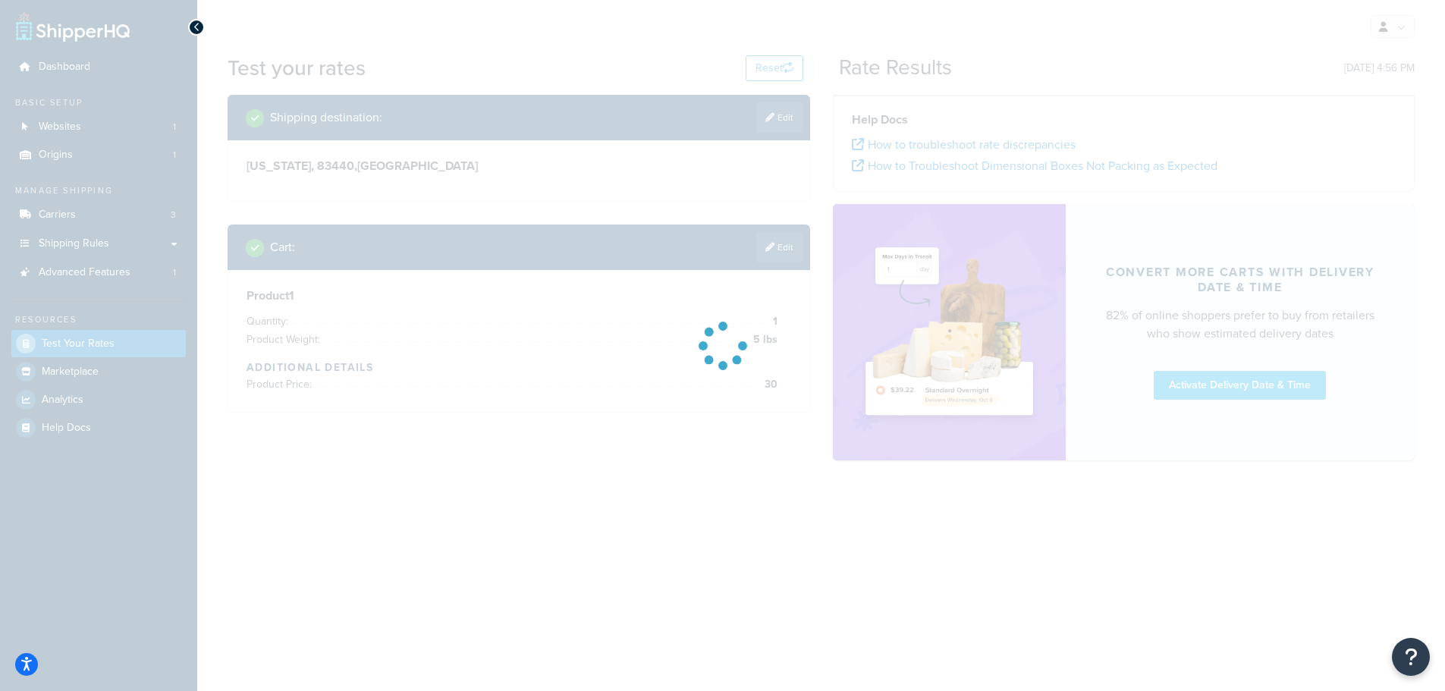
scroll to position [0, 0]
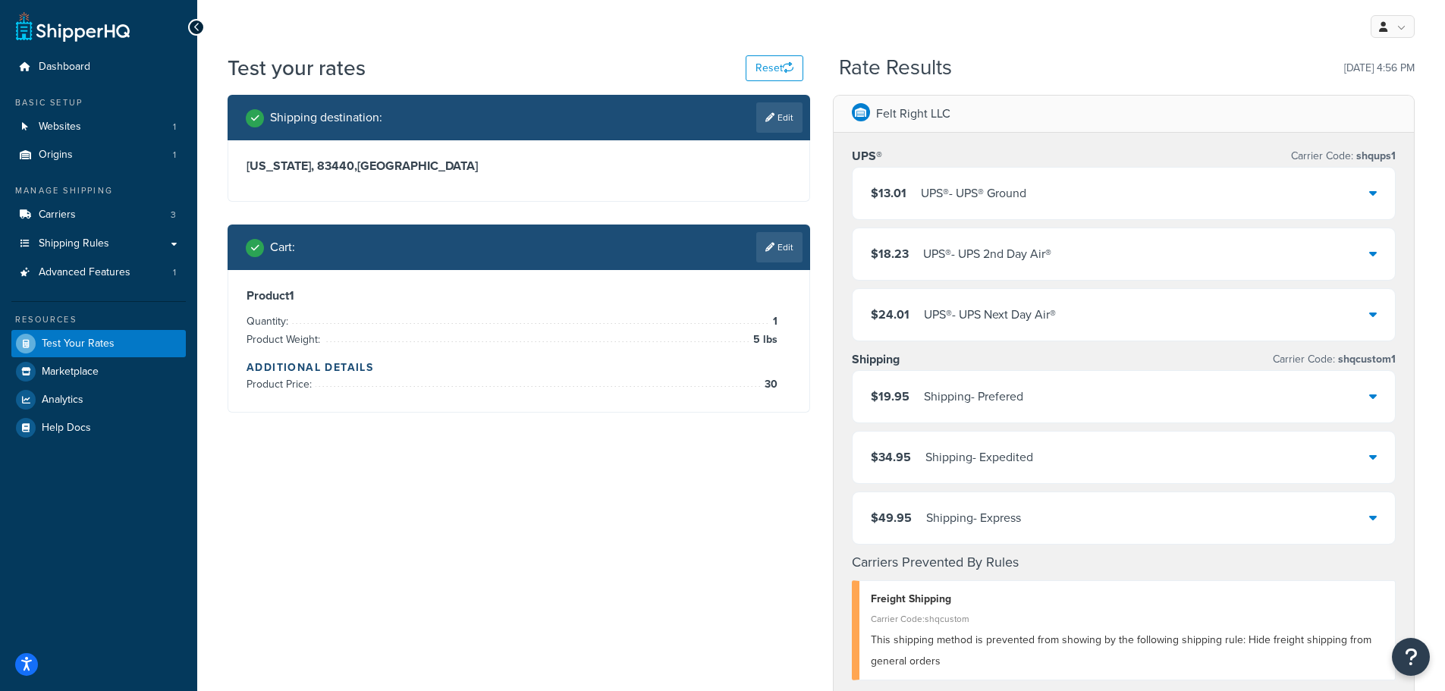
click at [715, 244] on link "Edit" at bounding box center [779, 247] width 46 height 30
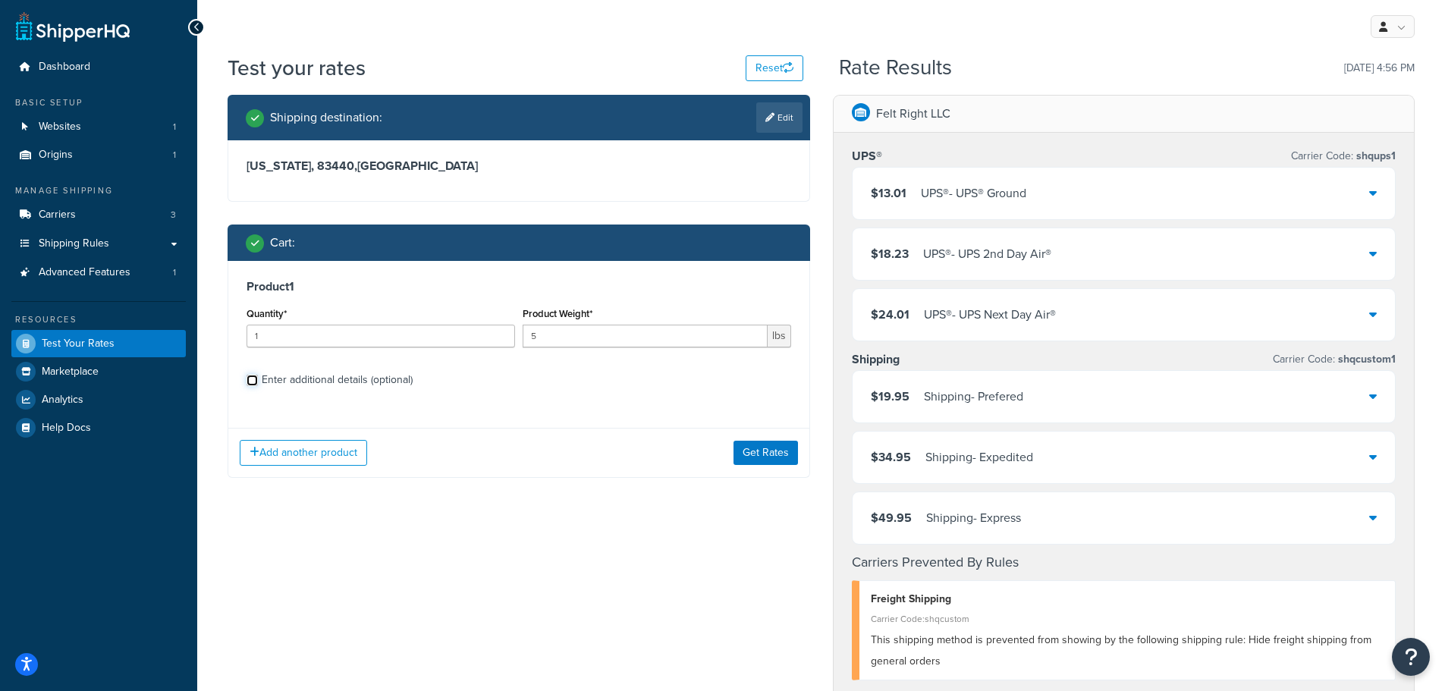
click at [254, 382] on input "Enter additional details (optional)" at bounding box center [252, 380] width 11 height 11
checkbox input "true"
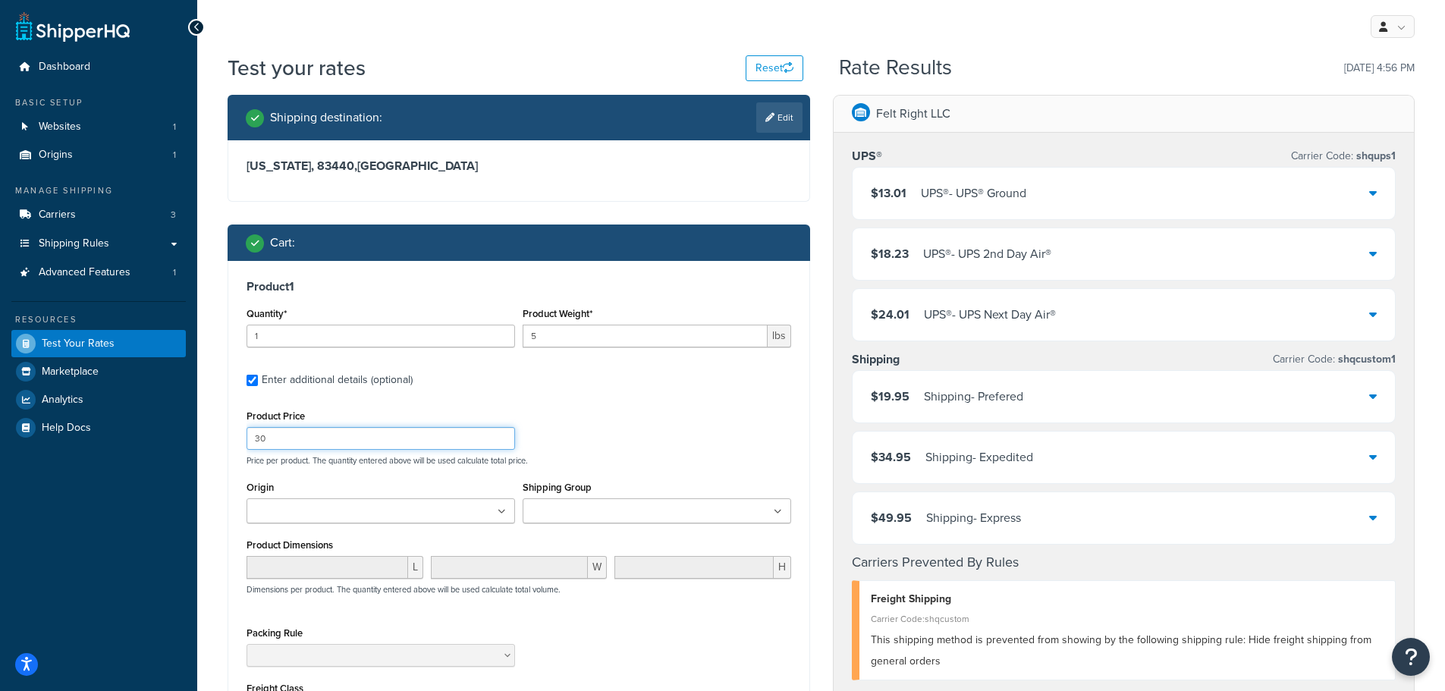
click at [319, 447] on input "30" at bounding box center [381, 438] width 269 height 23
type input "3"
type input "40"
click at [686, 447] on div "Product Price 40 Price per product. The quantity entered above will be used cal…" at bounding box center [519, 436] width 552 height 60
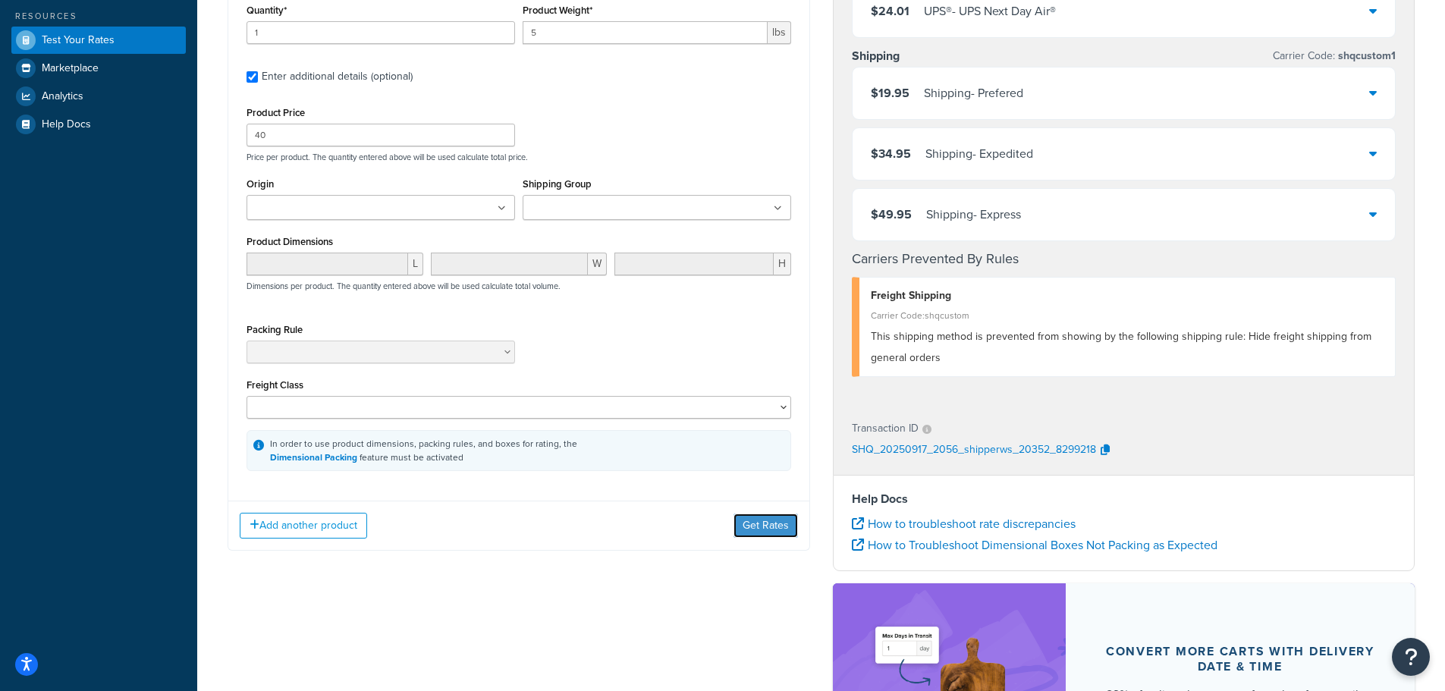
click at [715, 524] on button "Get Rates" at bounding box center [766, 526] width 64 height 24
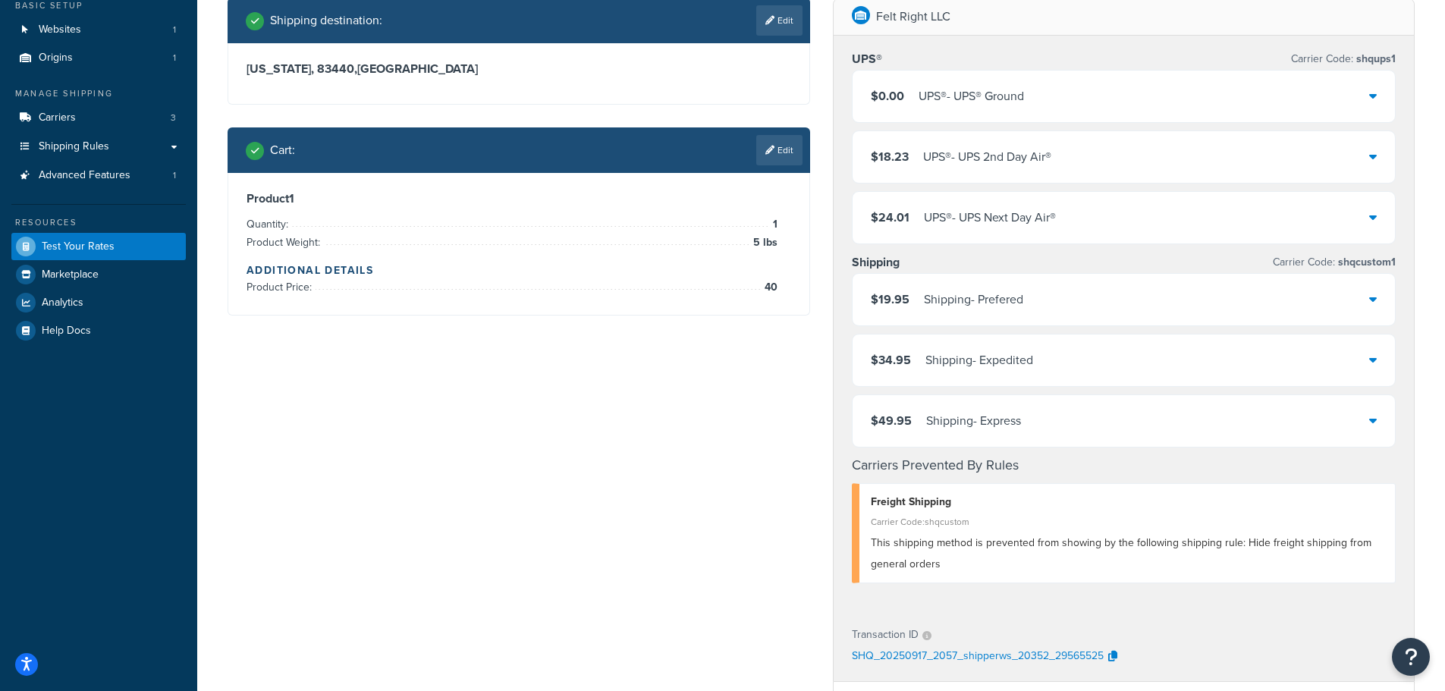
scroll to position [0, 0]
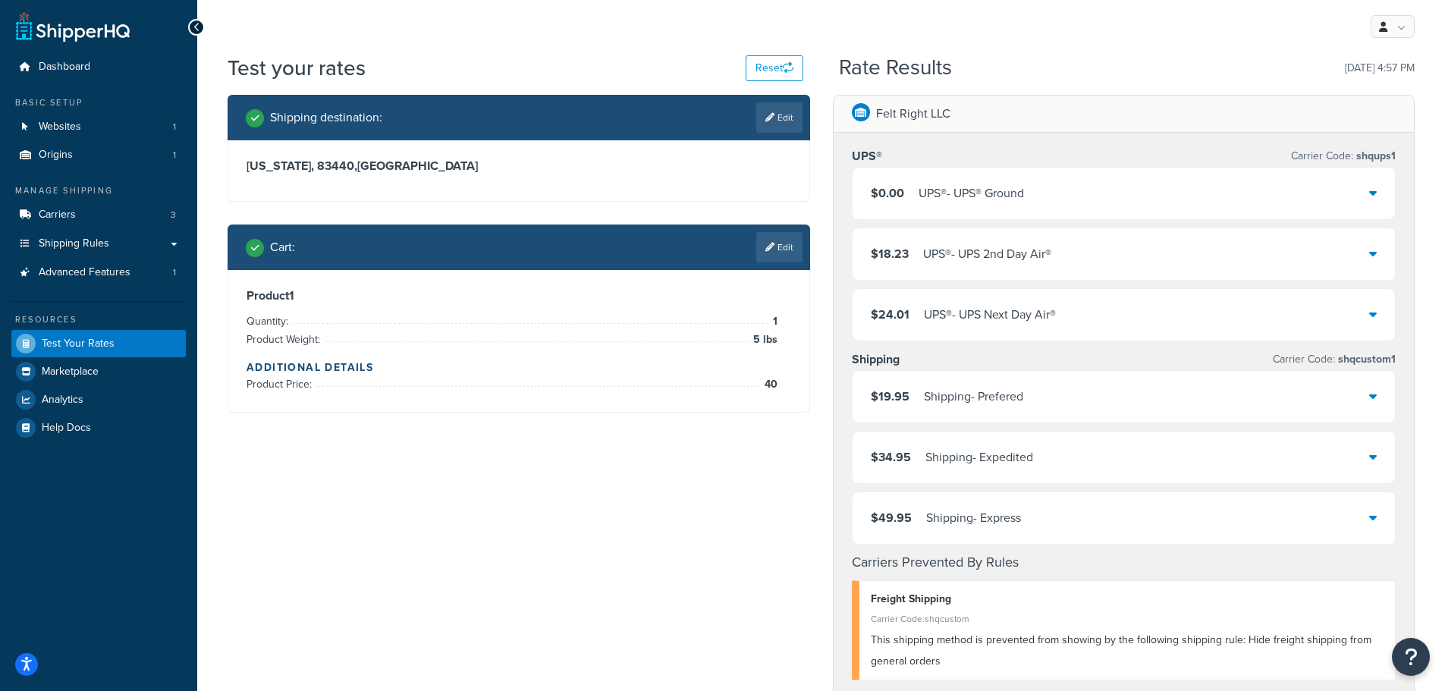
click at [715, 391] on div "$19.95 Shipping - Prefered" at bounding box center [1124, 397] width 543 height 52
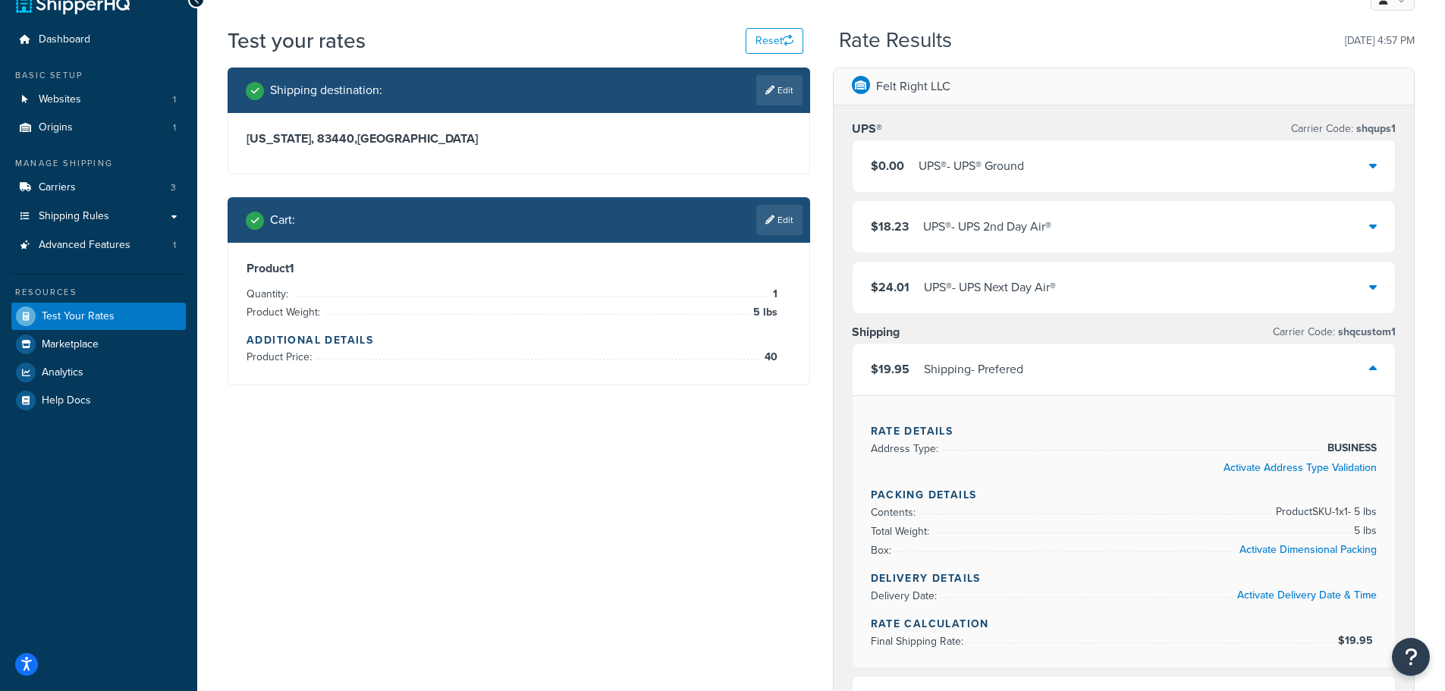
scroll to position [76, 0]
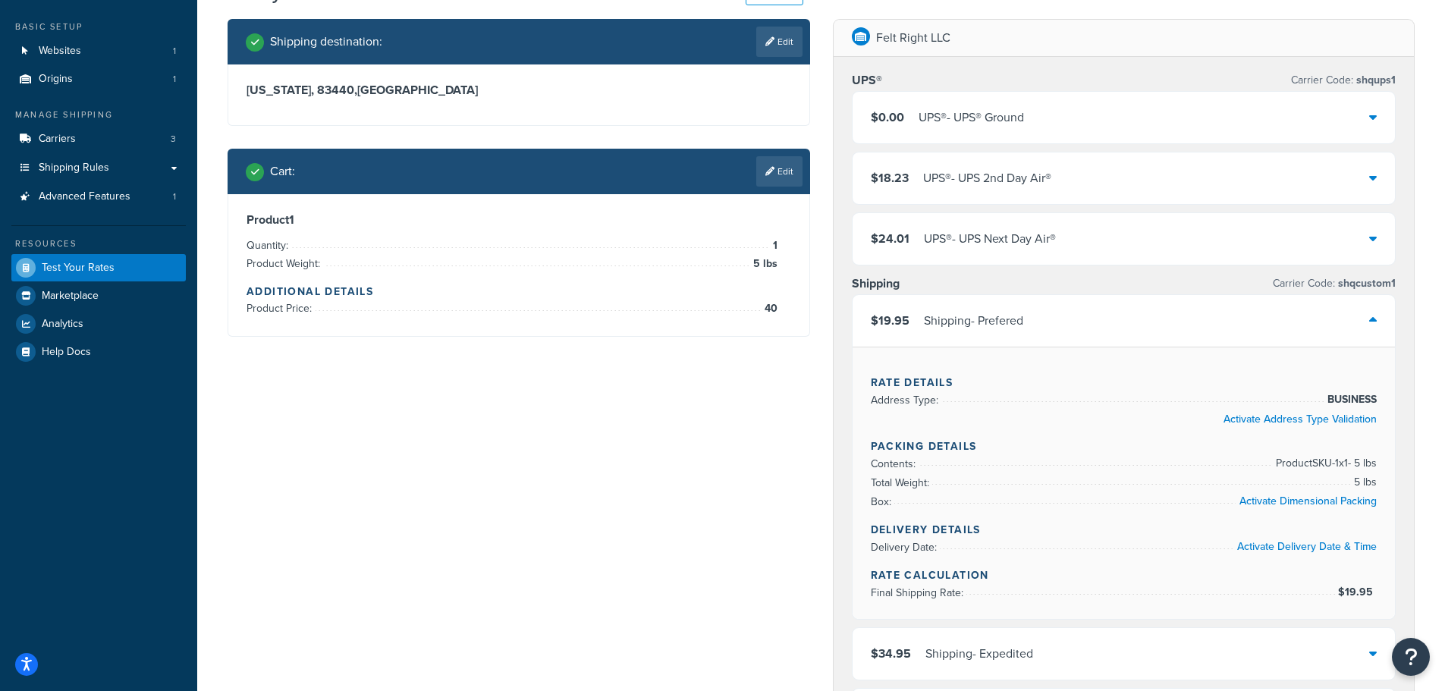
click at [715, 323] on icon at bounding box center [1373, 320] width 8 height 12
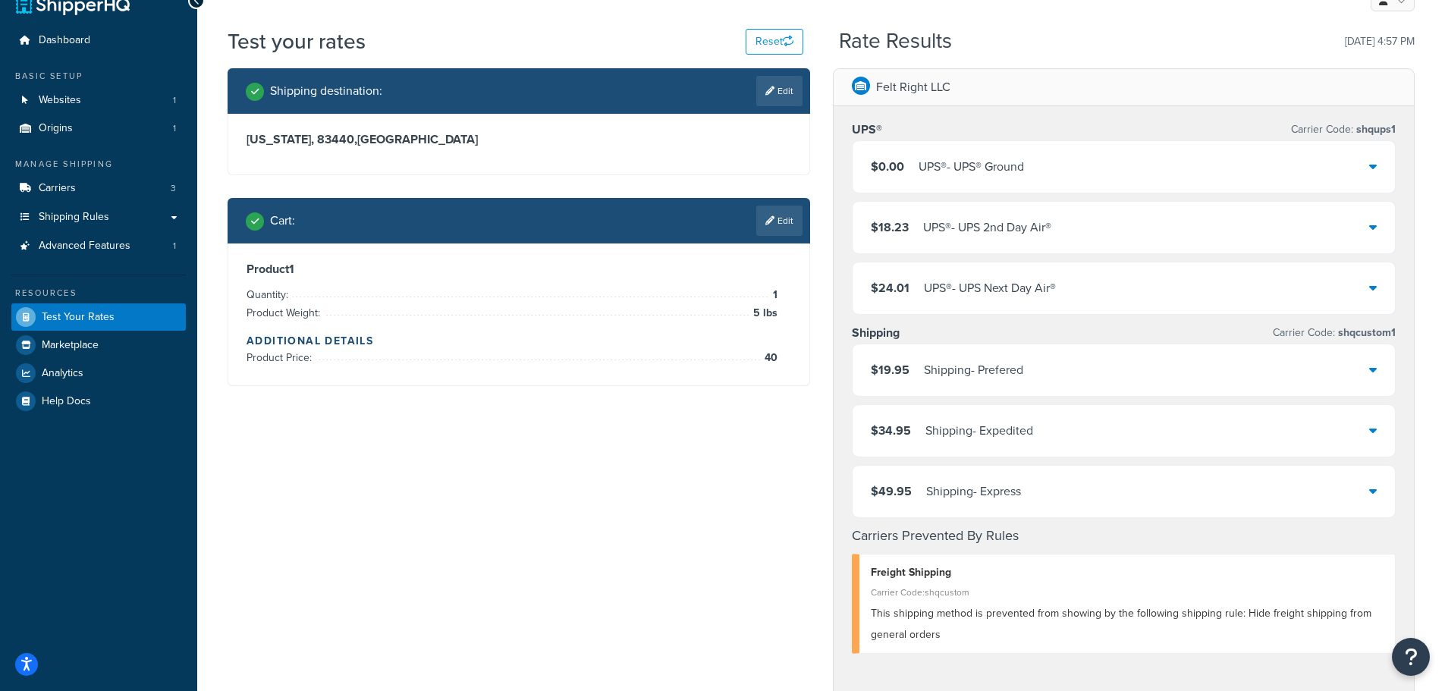
scroll to position [0, 0]
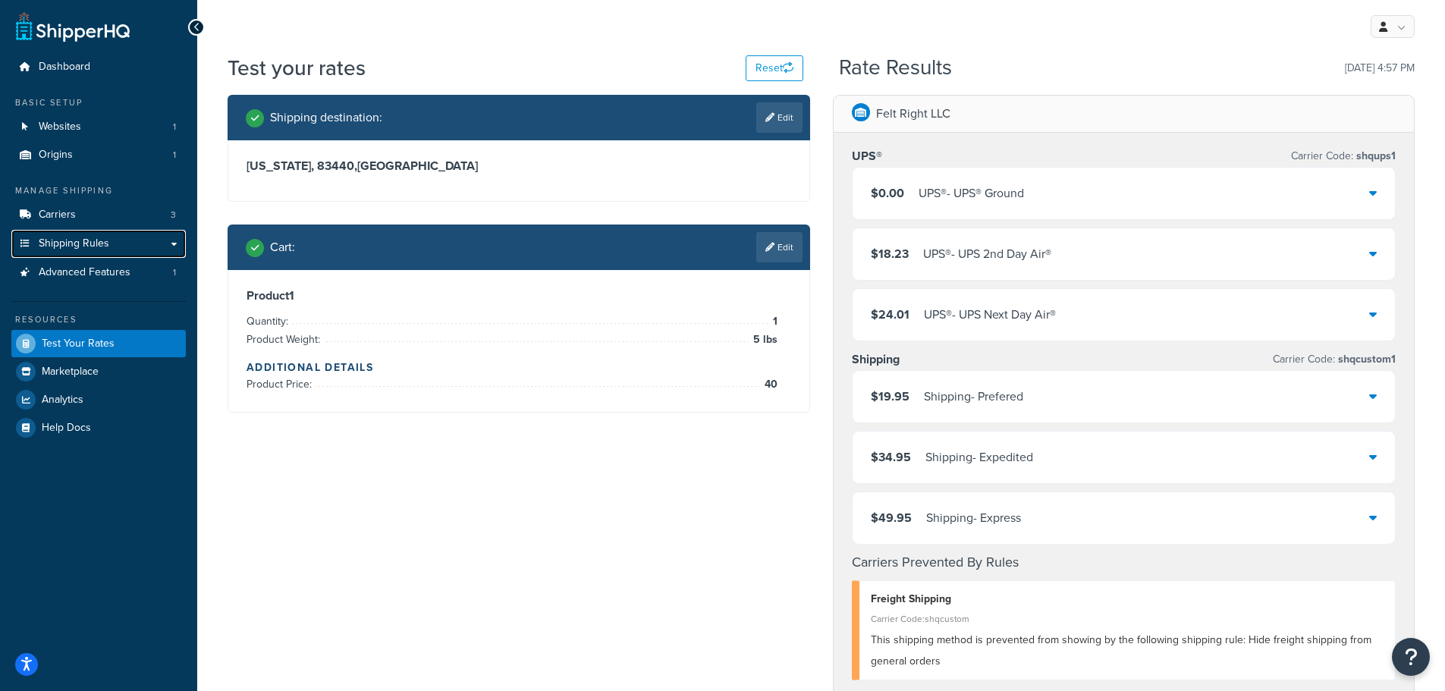
click at [83, 242] on span "Shipping Rules" at bounding box center [74, 243] width 71 height 13
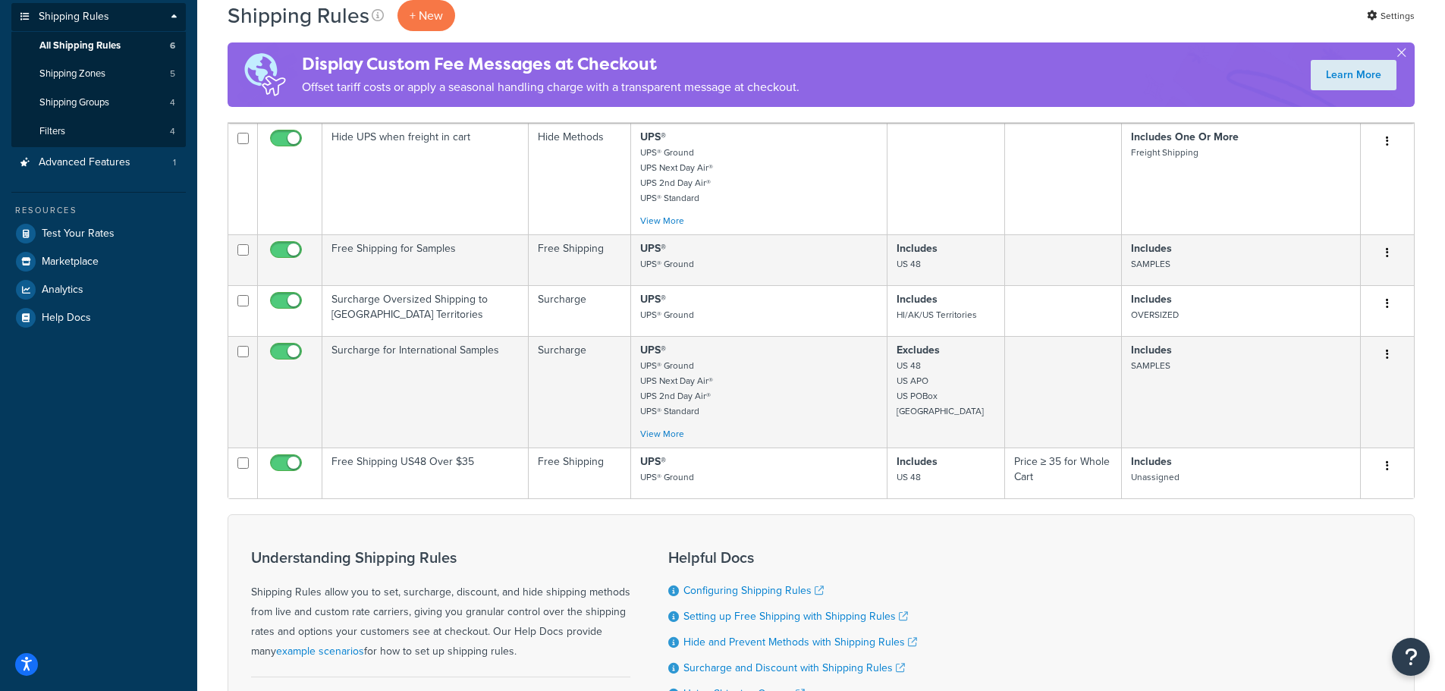
scroll to position [228, 0]
click at [1390, 466] on button "button" at bounding box center [1387, 466] width 21 height 24
click at [1339, 496] on link "Edit" at bounding box center [1338, 494] width 120 height 31
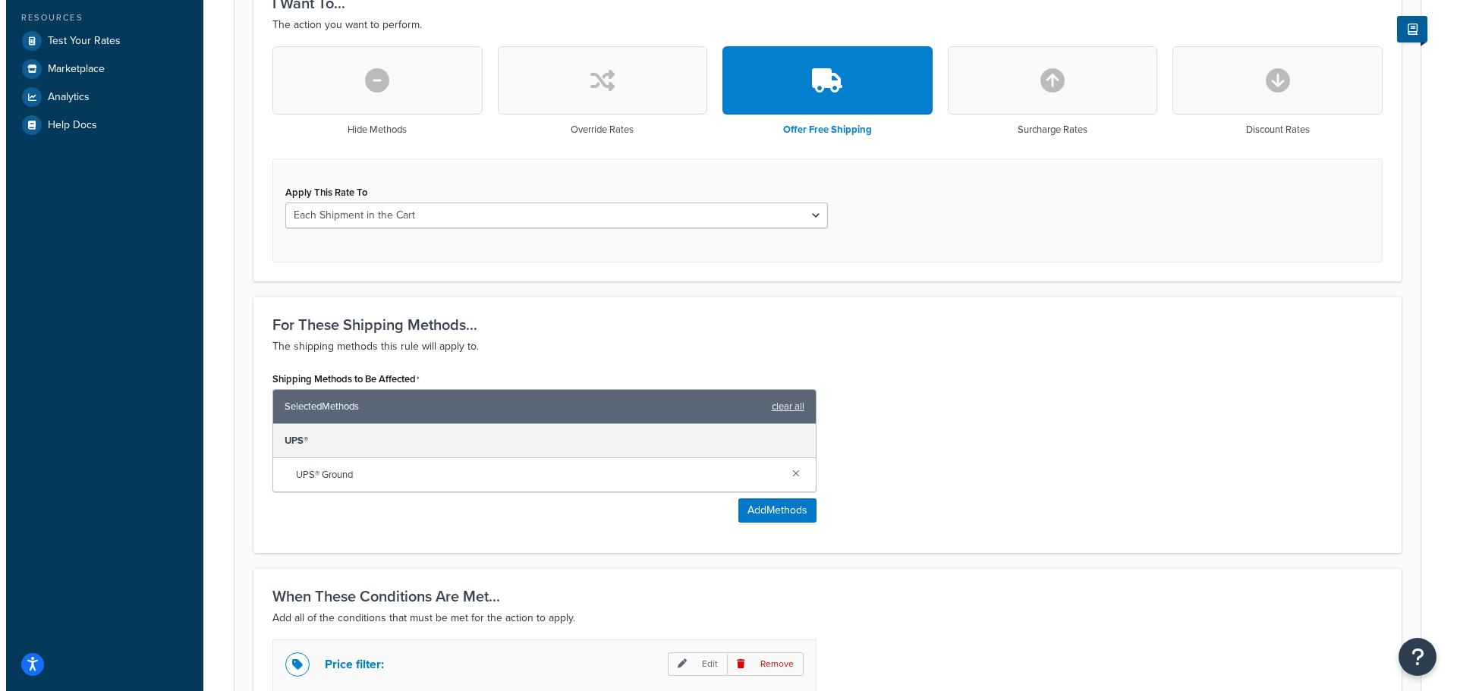
scroll to position [531, 0]
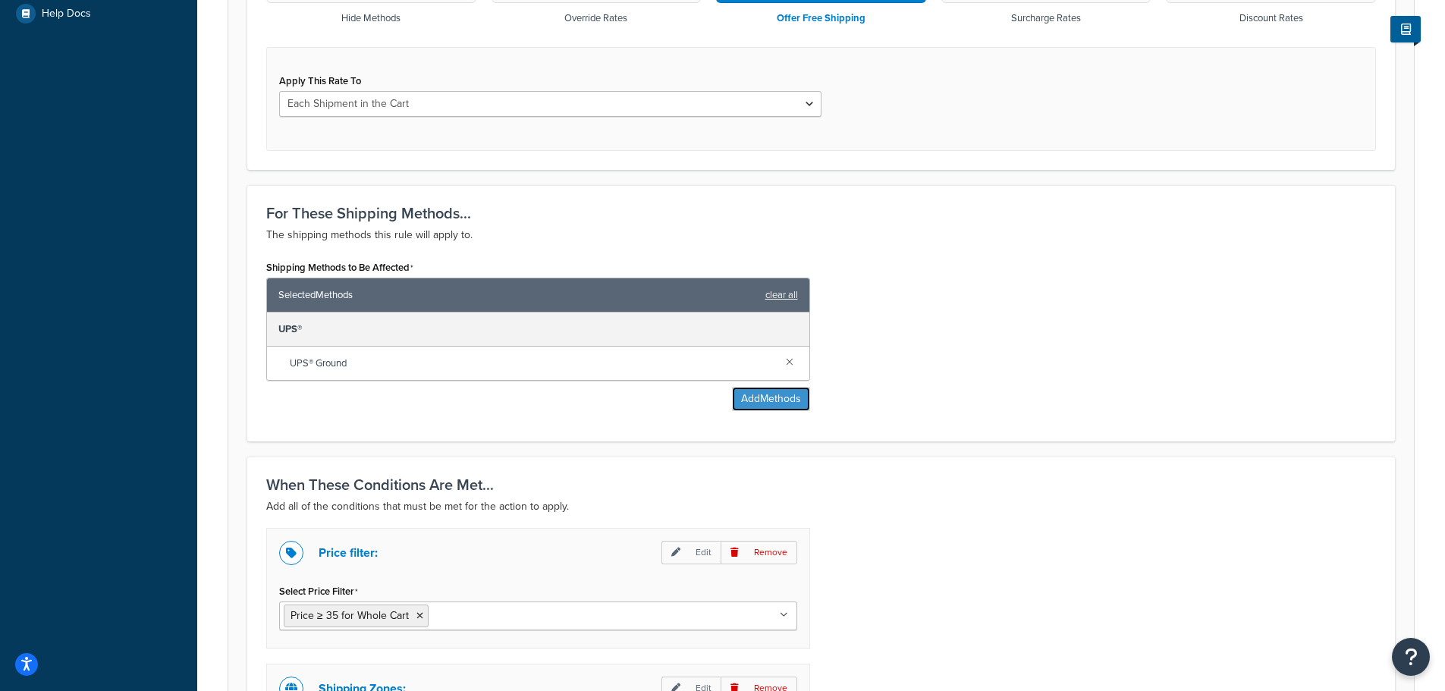
click at [769, 400] on button "Add Methods" at bounding box center [771, 399] width 78 height 24
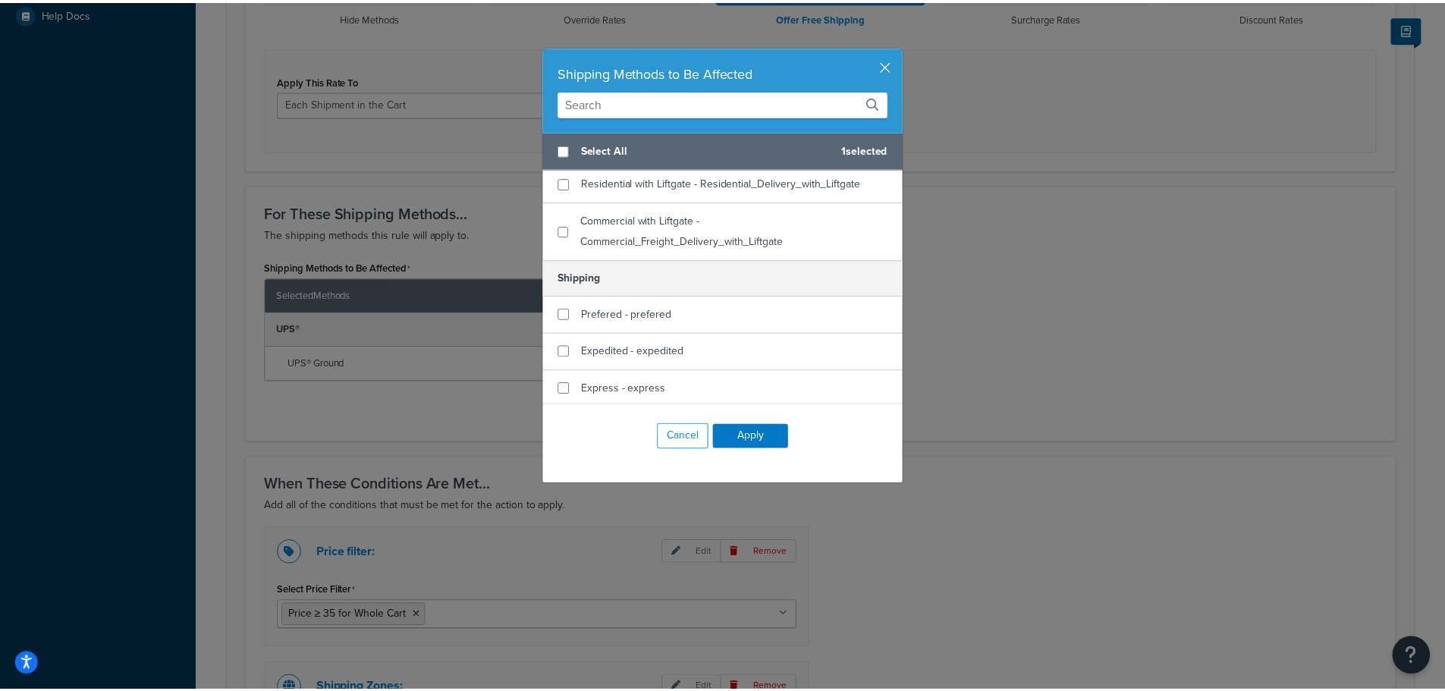
scroll to position [107, 0]
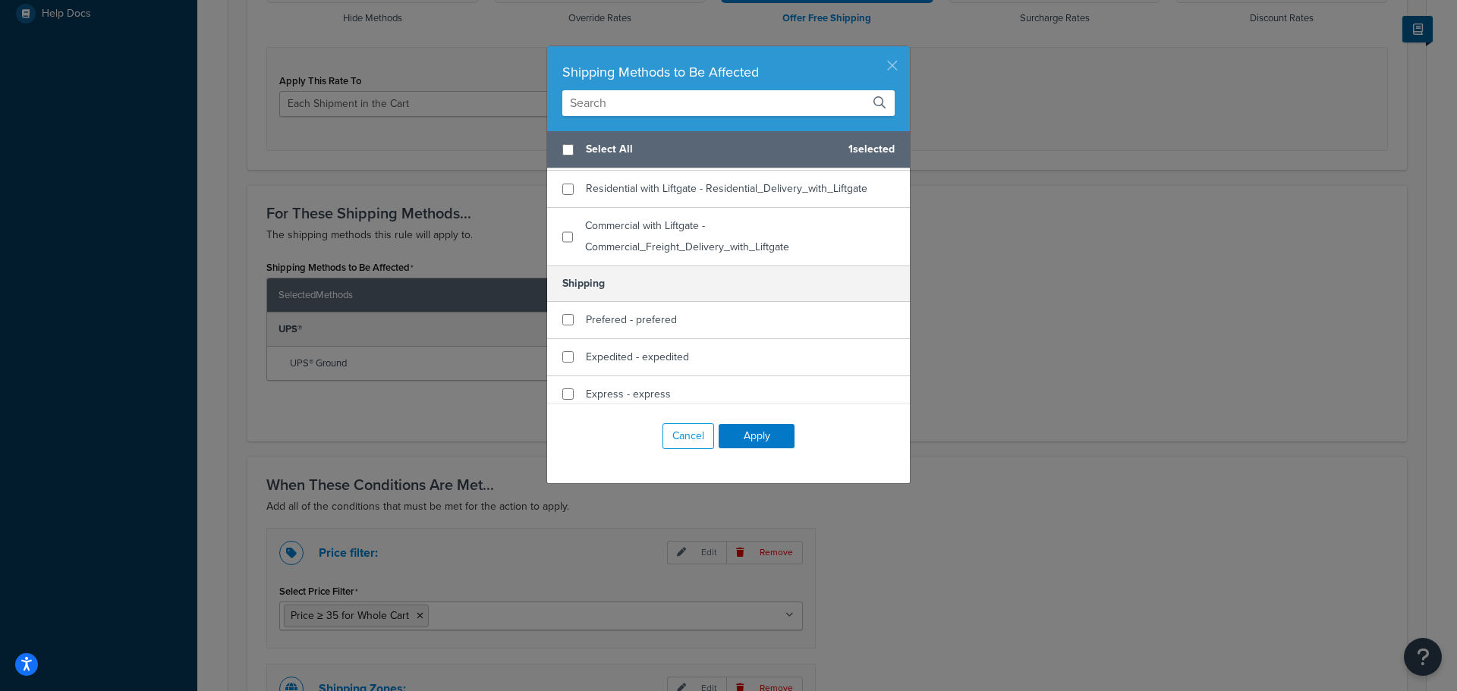
click at [906, 50] on button "button" at bounding box center [908, 48] width 4 height 4
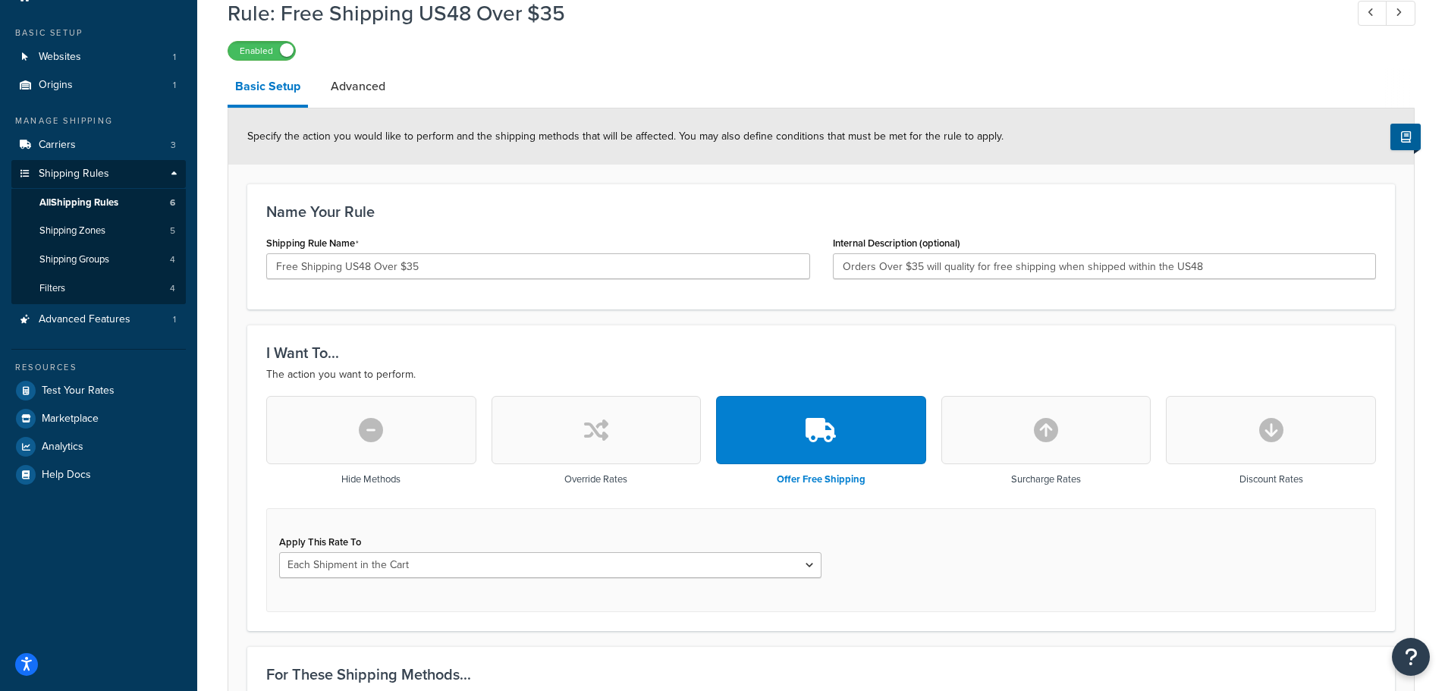
scroll to position [0, 0]
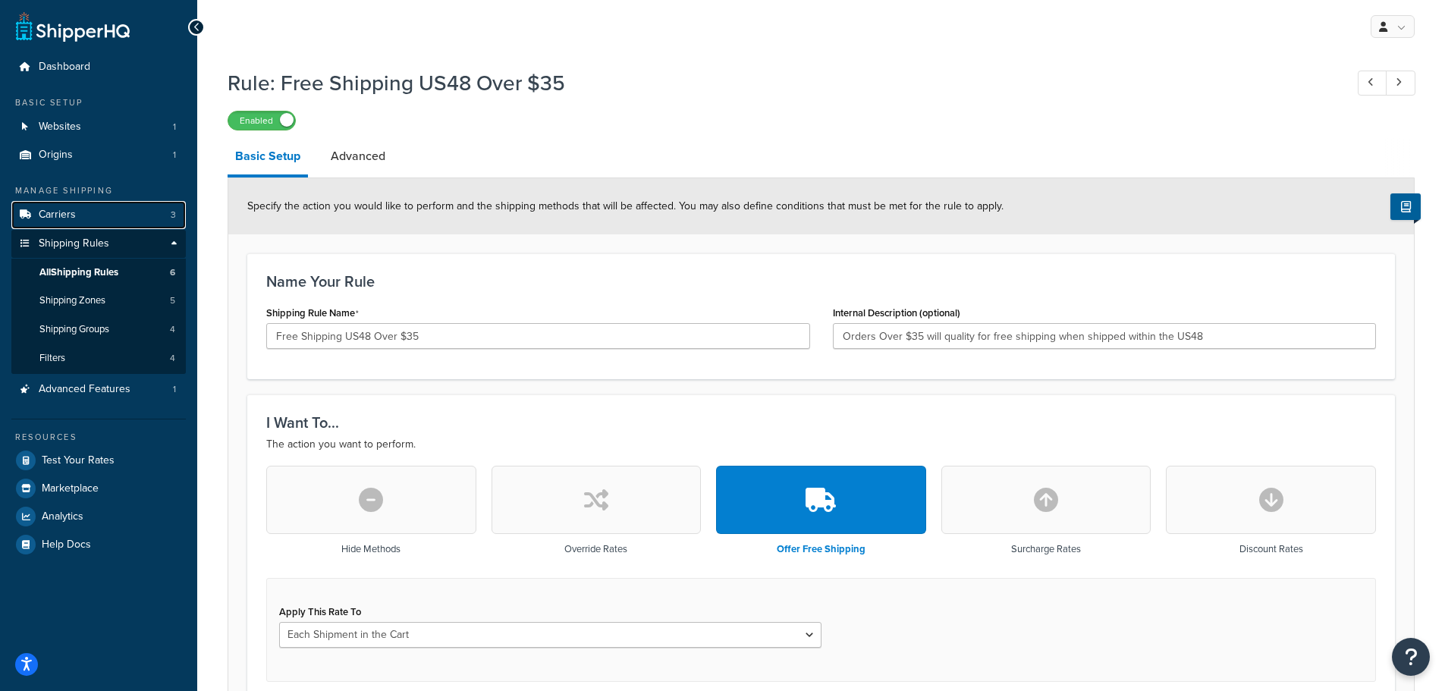
click at [52, 209] on span "Carriers" at bounding box center [57, 215] width 37 height 13
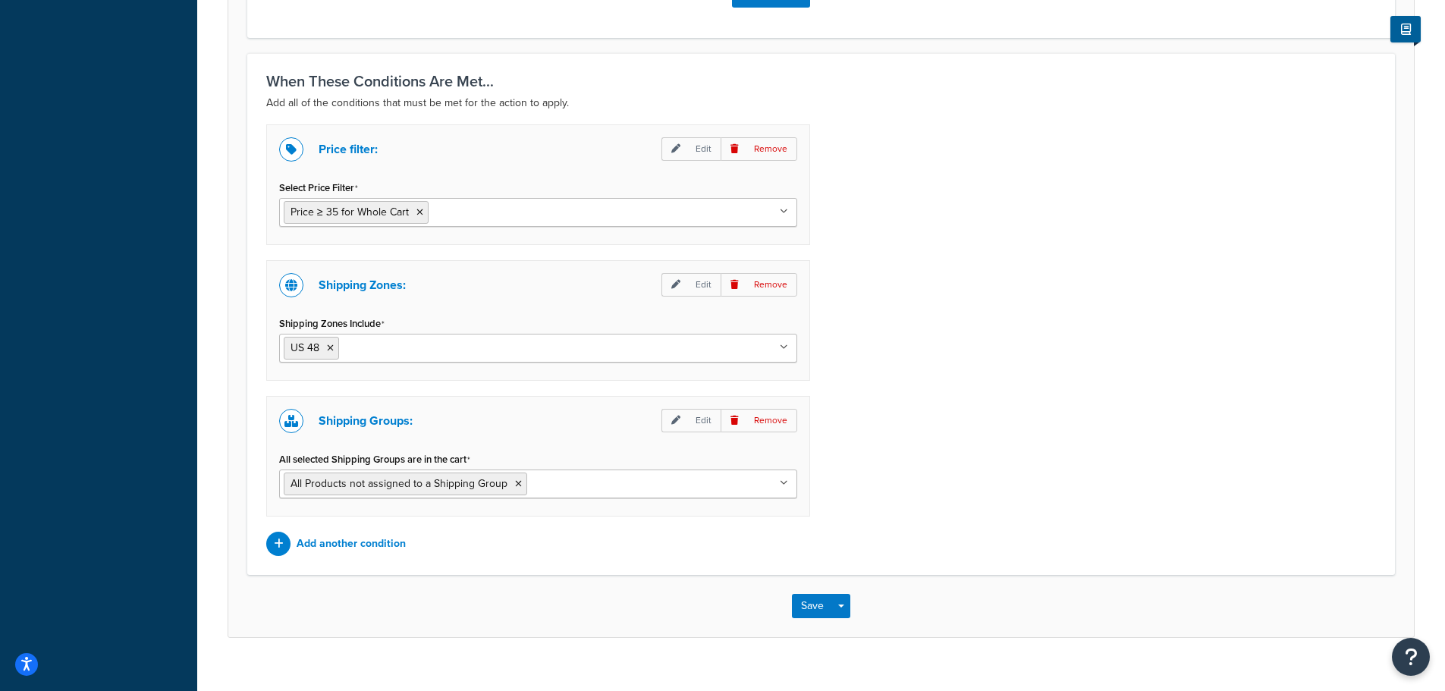
scroll to position [959, 0]
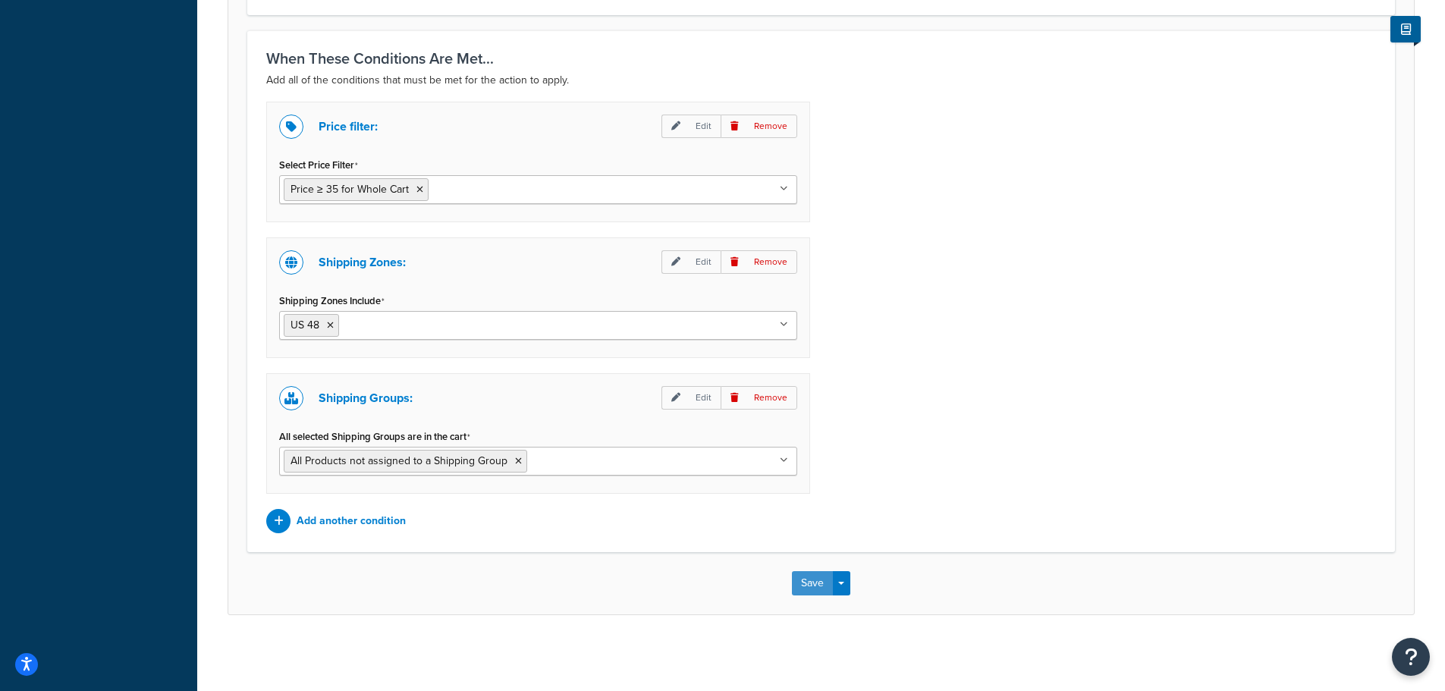
click at [799, 581] on button "Save" at bounding box center [812, 583] width 41 height 24
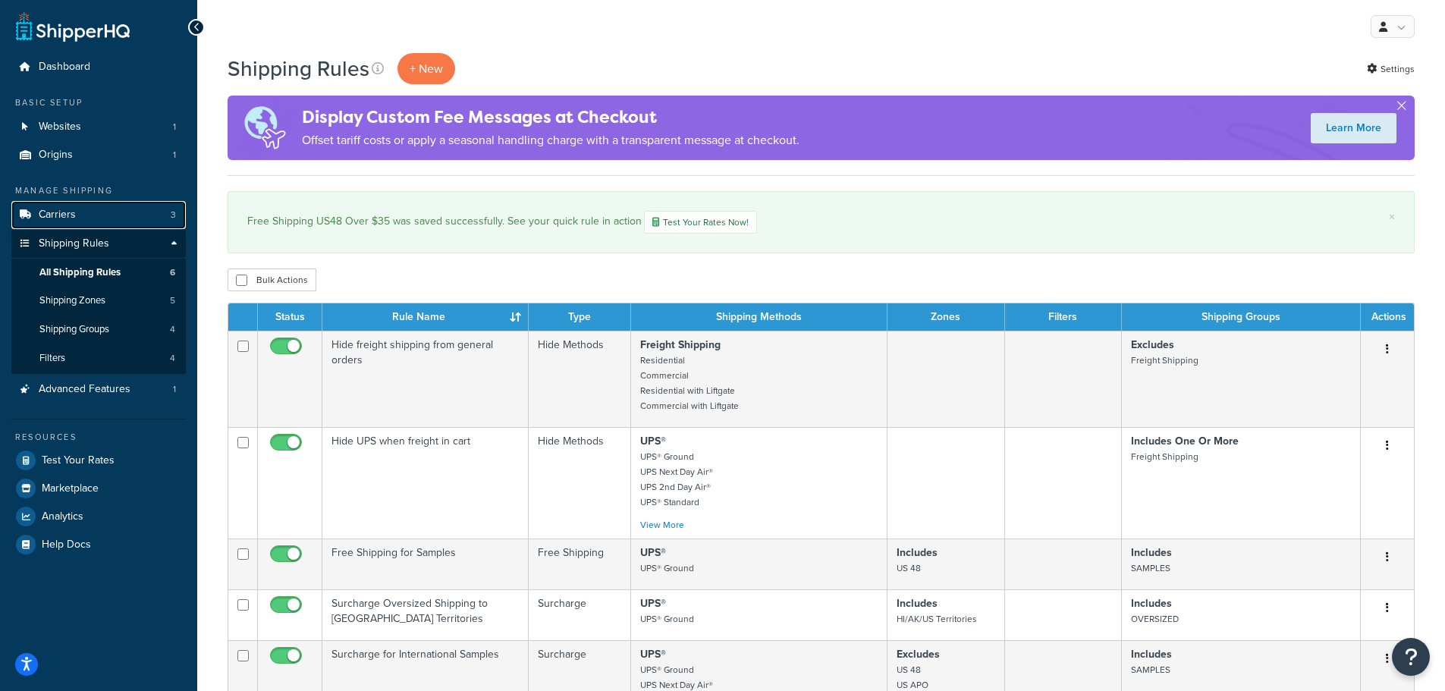
click at [64, 218] on span "Carriers" at bounding box center [57, 215] width 37 height 13
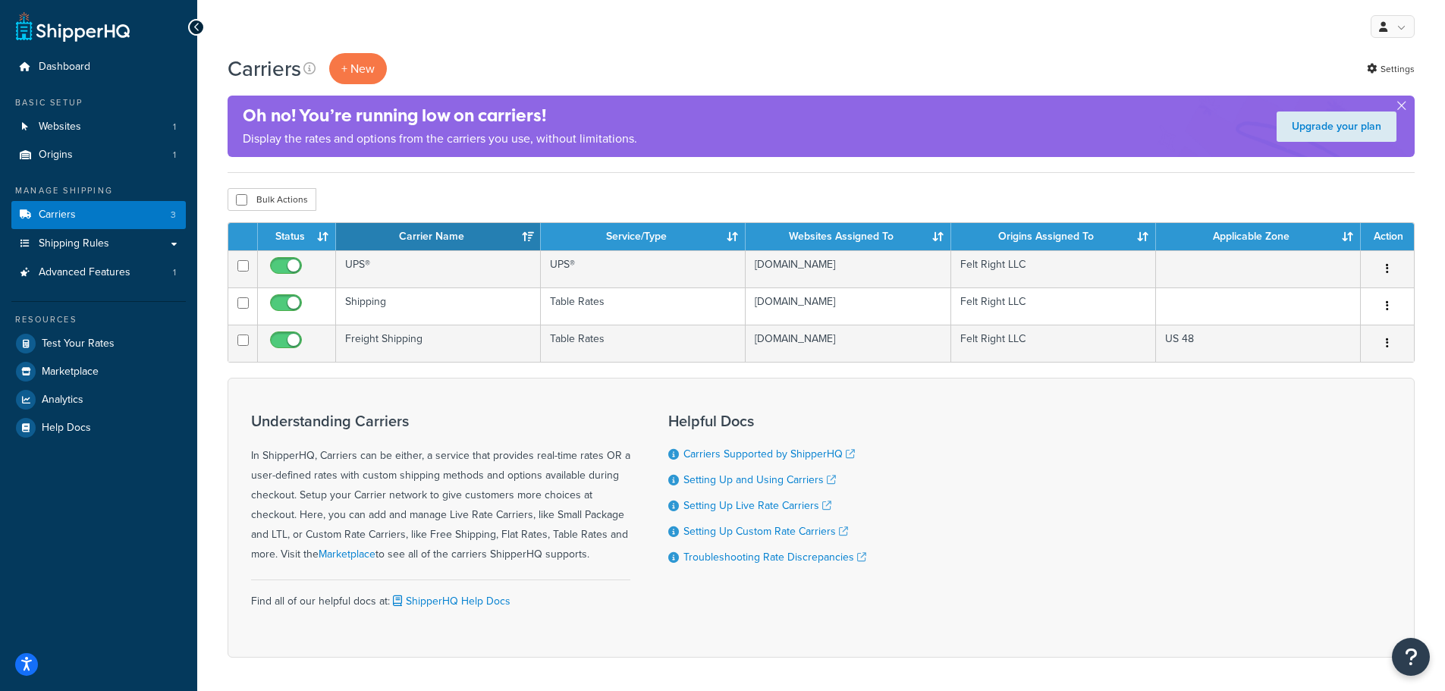
click at [1389, 310] on button "button" at bounding box center [1387, 306] width 21 height 24
click at [1322, 345] on link "Edit" at bounding box center [1326, 337] width 120 height 31
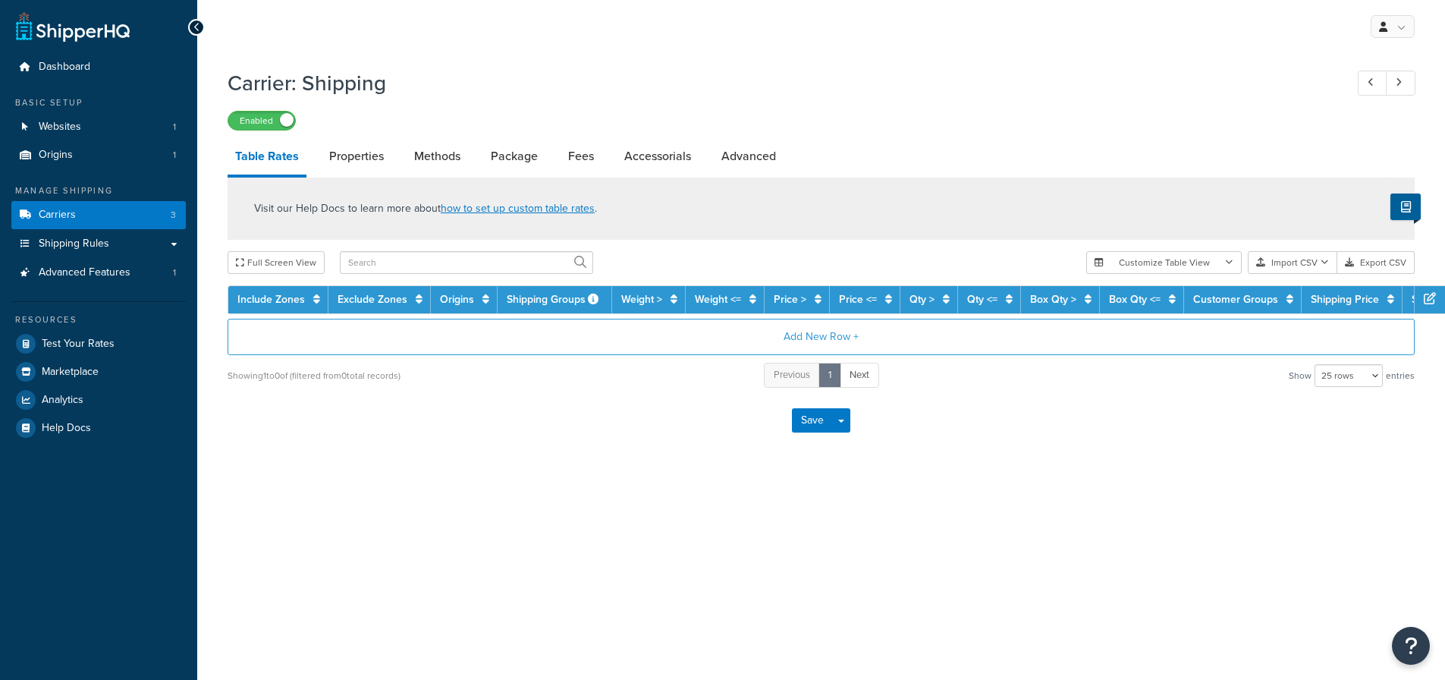
select select "25"
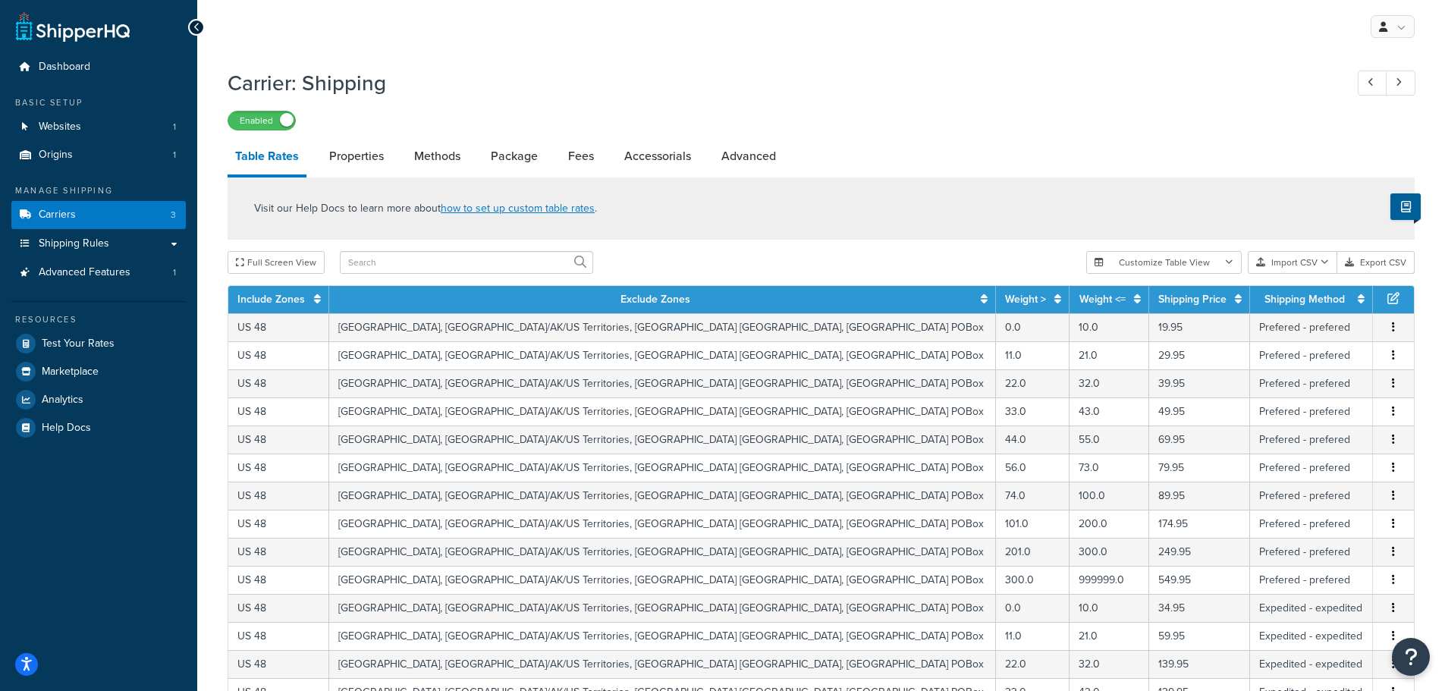
click at [1317, 263] on button "Import CSV" at bounding box center [1293, 262] width 90 height 23
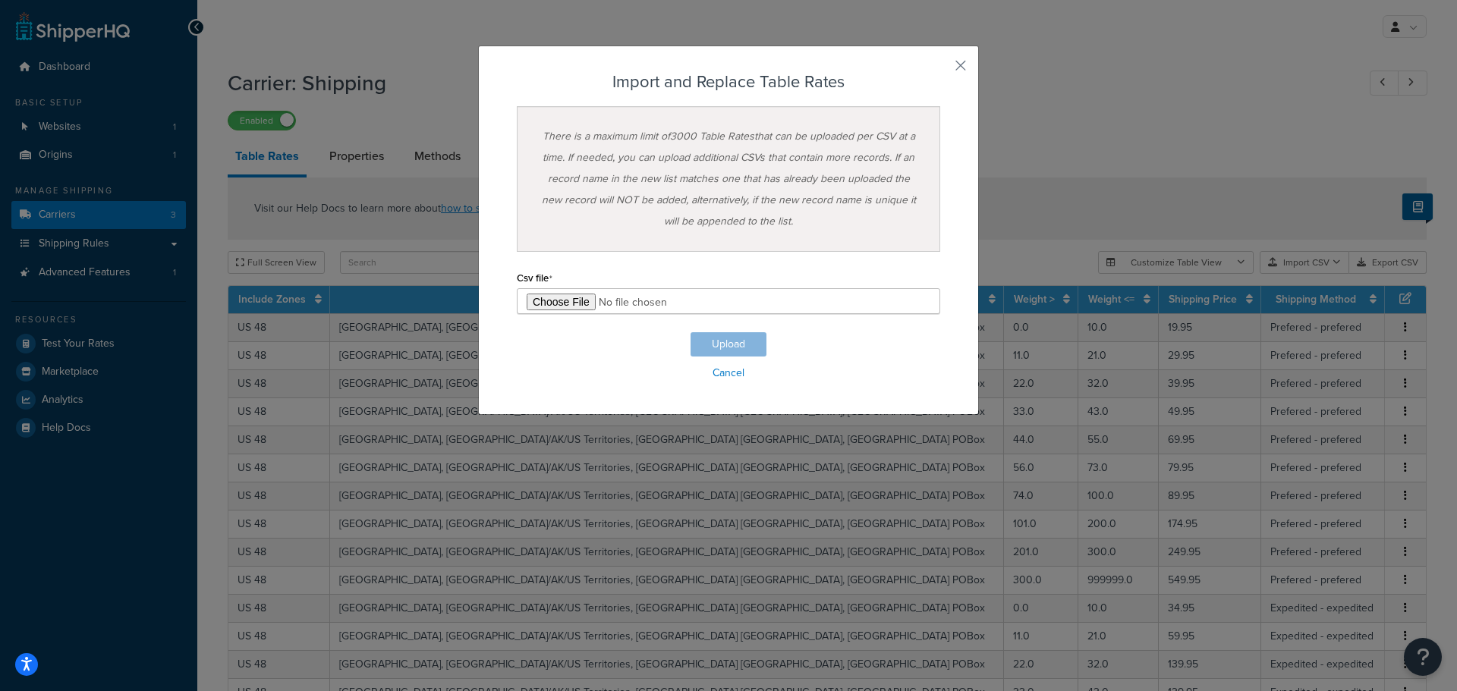
click at [1309, 274] on div "Customize Table View Show all columns Show selected columns Import CSV Import a…" at bounding box center [1262, 262] width 329 height 23
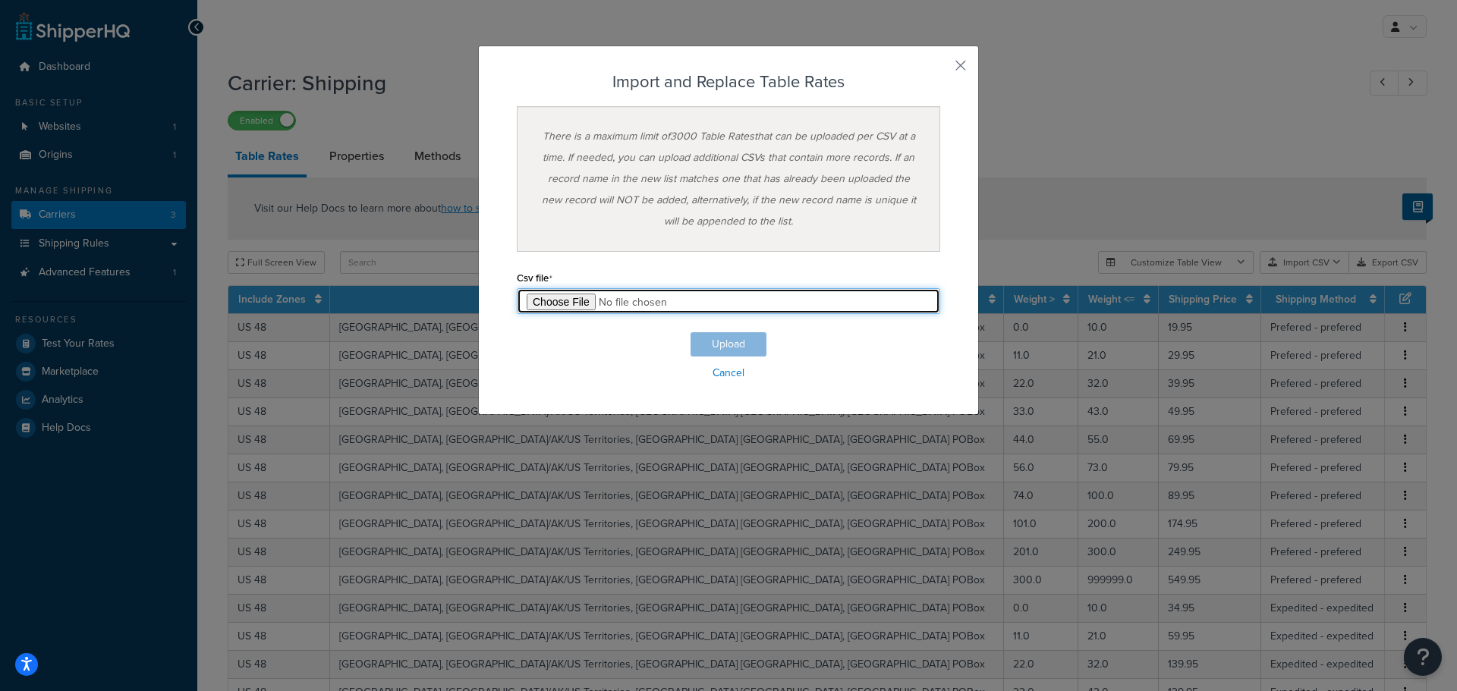
click at [553, 299] on input "file" at bounding box center [728, 301] width 423 height 26
type input "C:\fakepath\TableRateExample (2).csv"
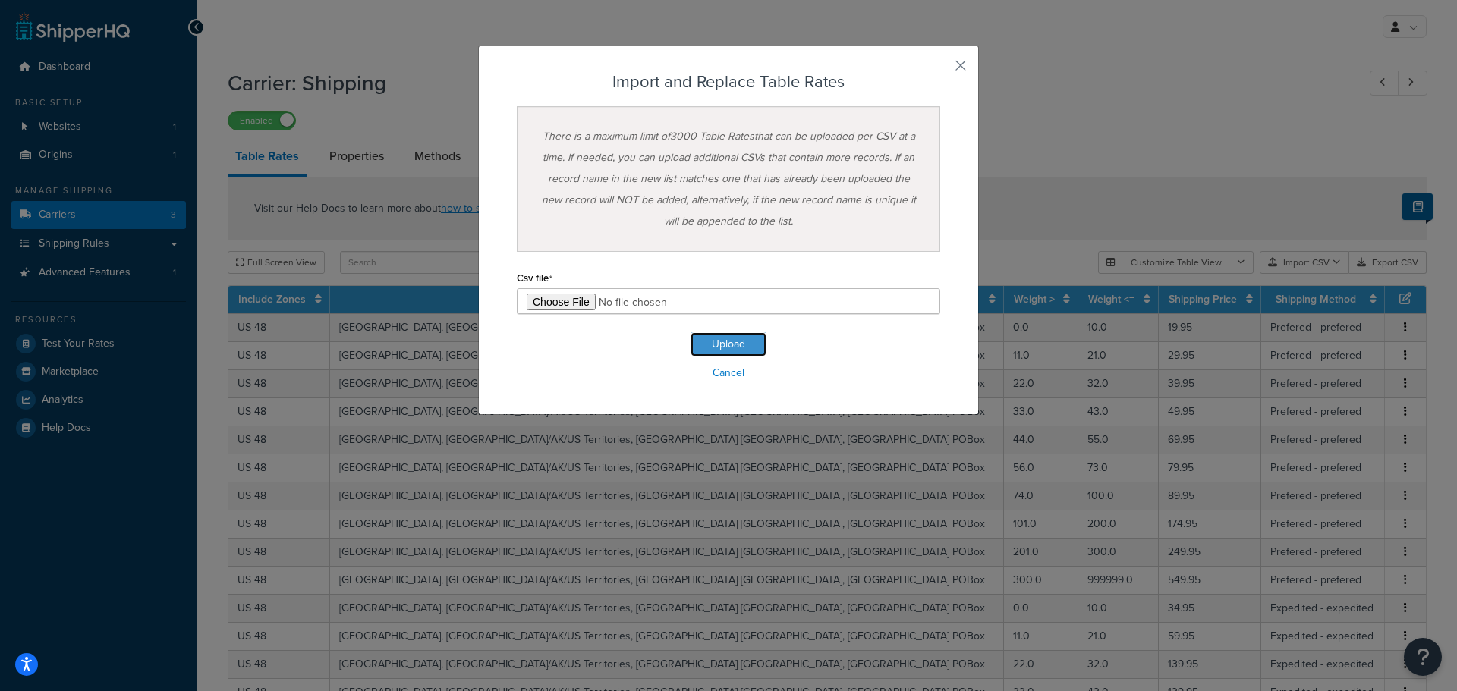
click at [733, 338] on button "Upload" at bounding box center [728, 344] width 76 height 24
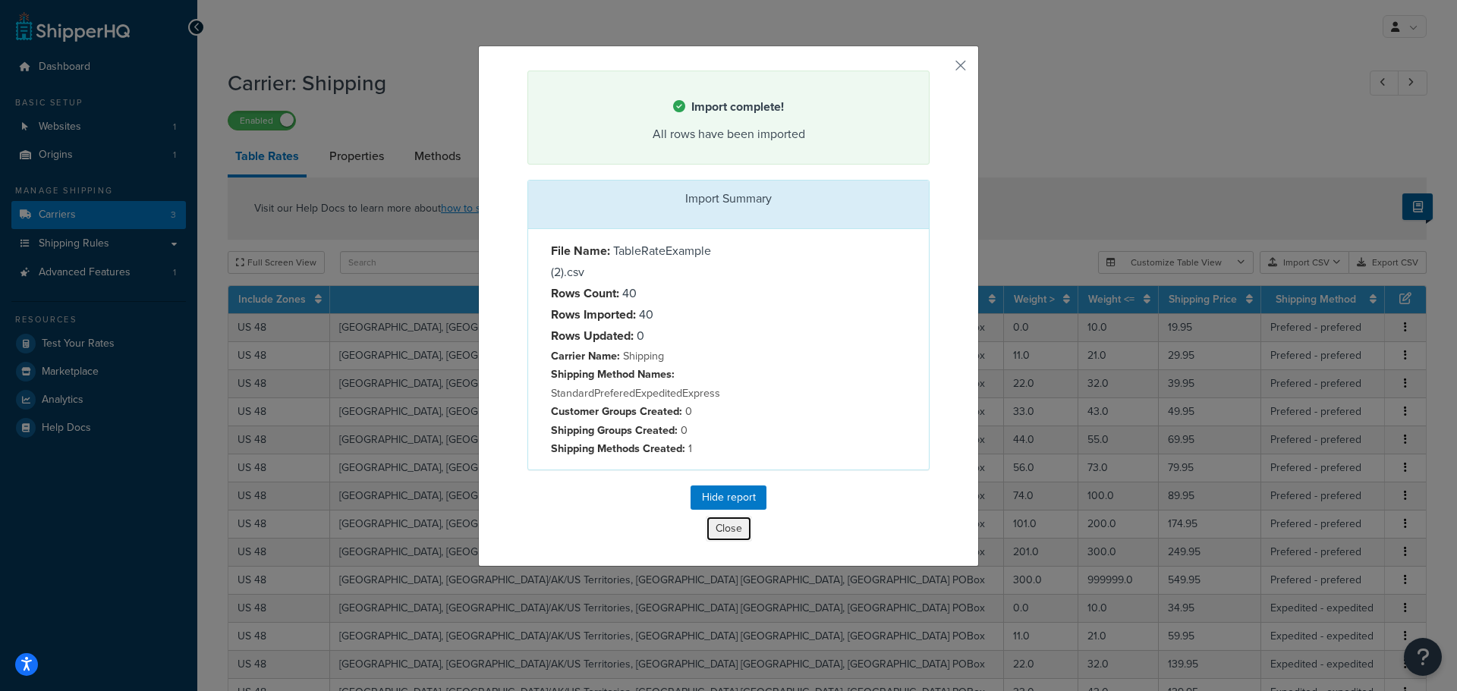
click at [722, 530] on button "Close" at bounding box center [729, 529] width 46 height 26
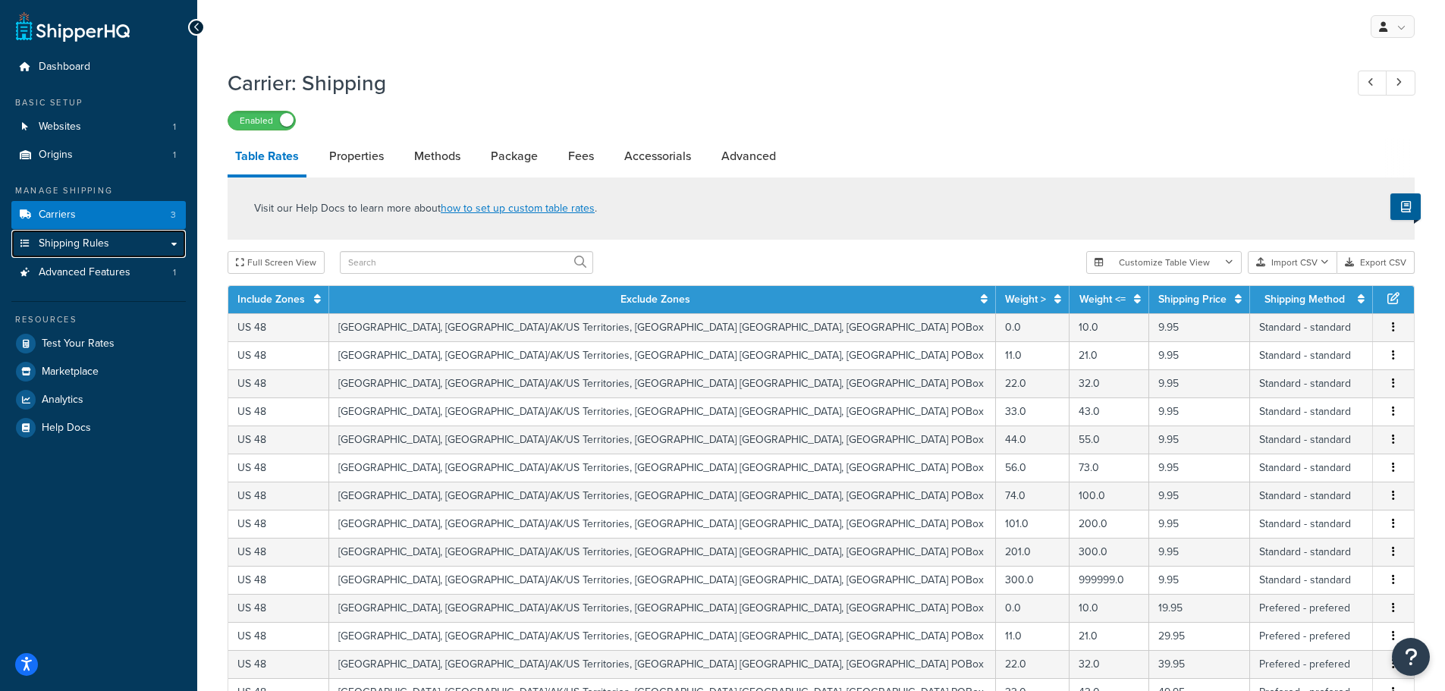
click at [84, 250] on span "Shipping Rules" at bounding box center [74, 243] width 71 height 13
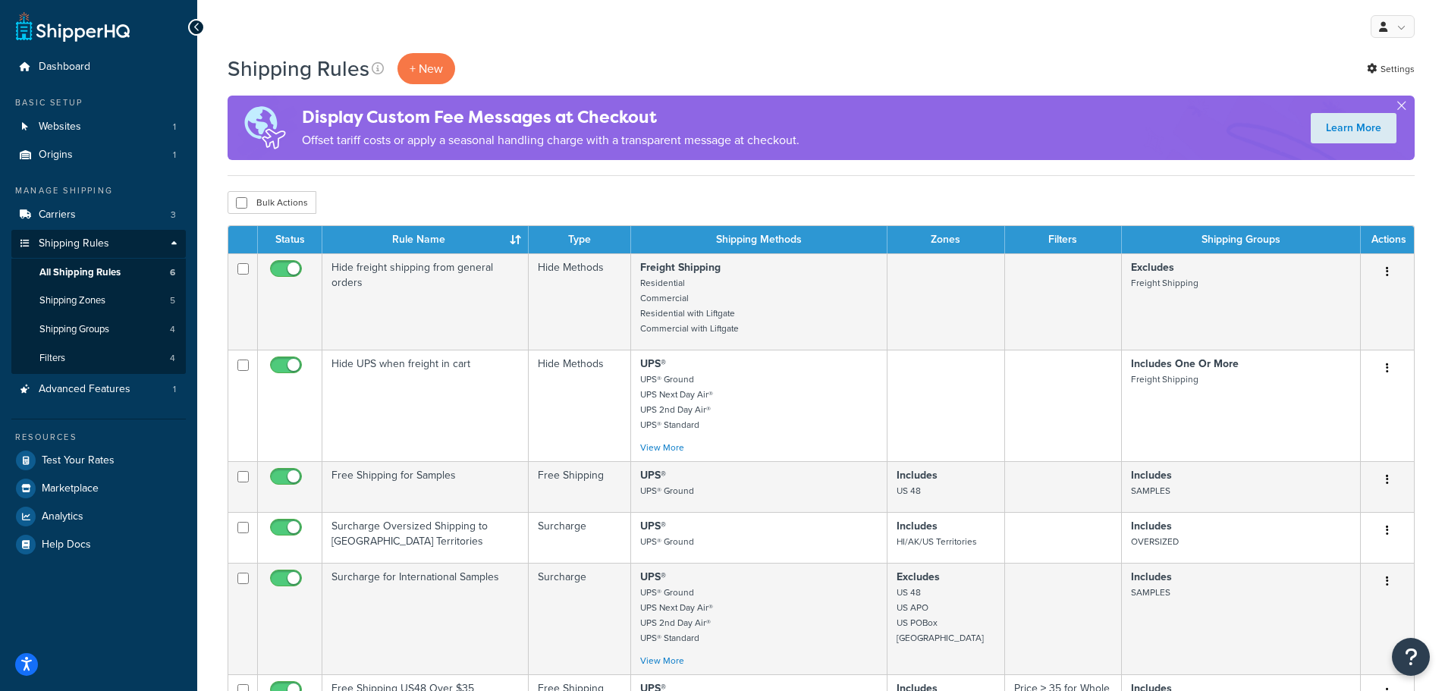
click at [426, 66] on p "+ New" at bounding box center [427, 68] width 58 height 31
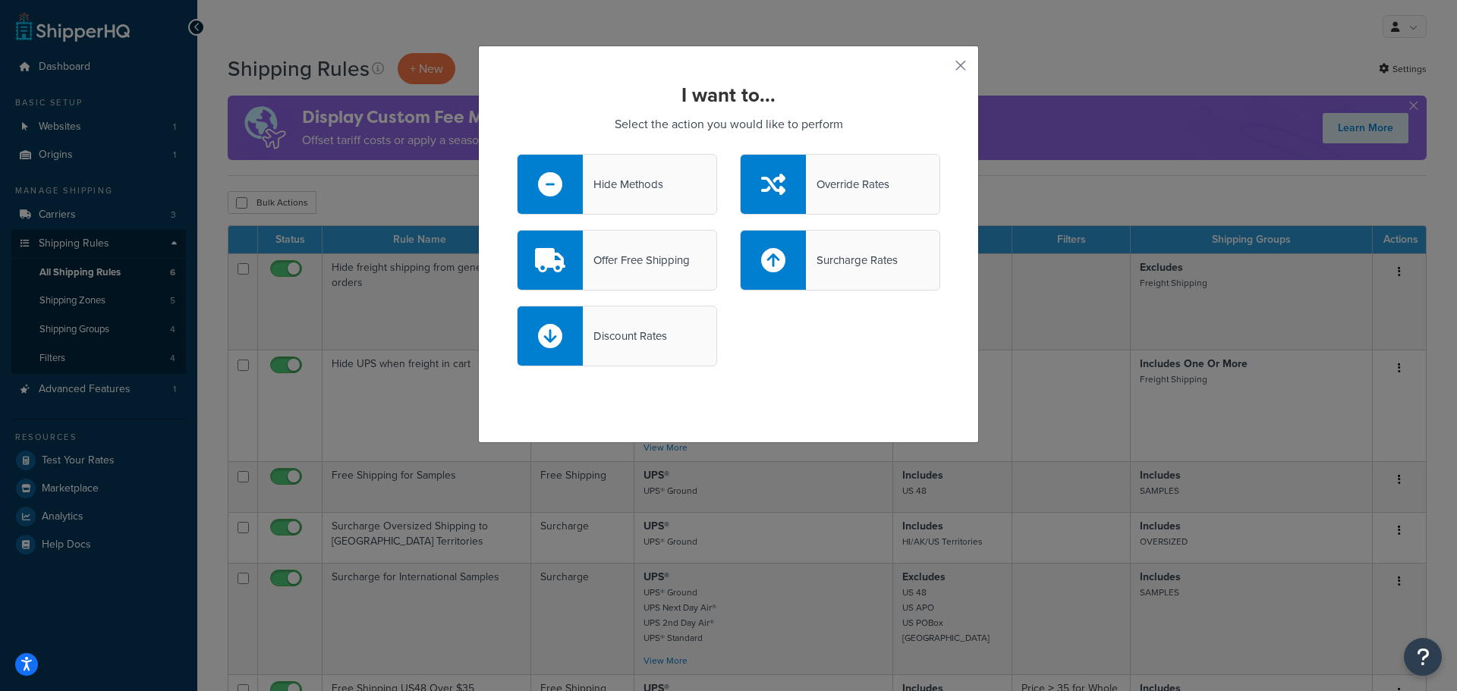
click at [615, 183] on div "Hide Methods" at bounding box center [623, 184] width 80 height 21
click at [0, 0] on input "Hide Methods" at bounding box center [0, 0] width 0 height 0
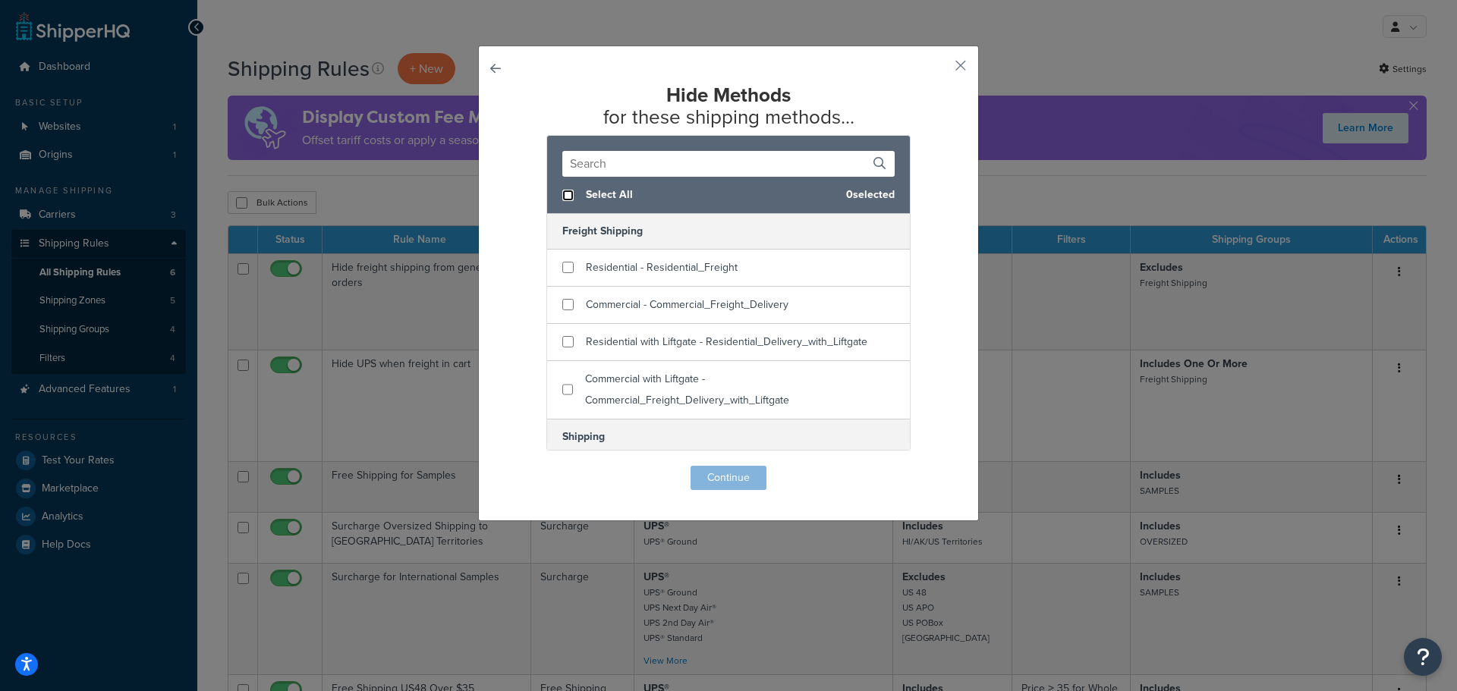
click at [563, 197] on input "checkbox" at bounding box center [567, 195] width 11 height 11
checkbox input "true"
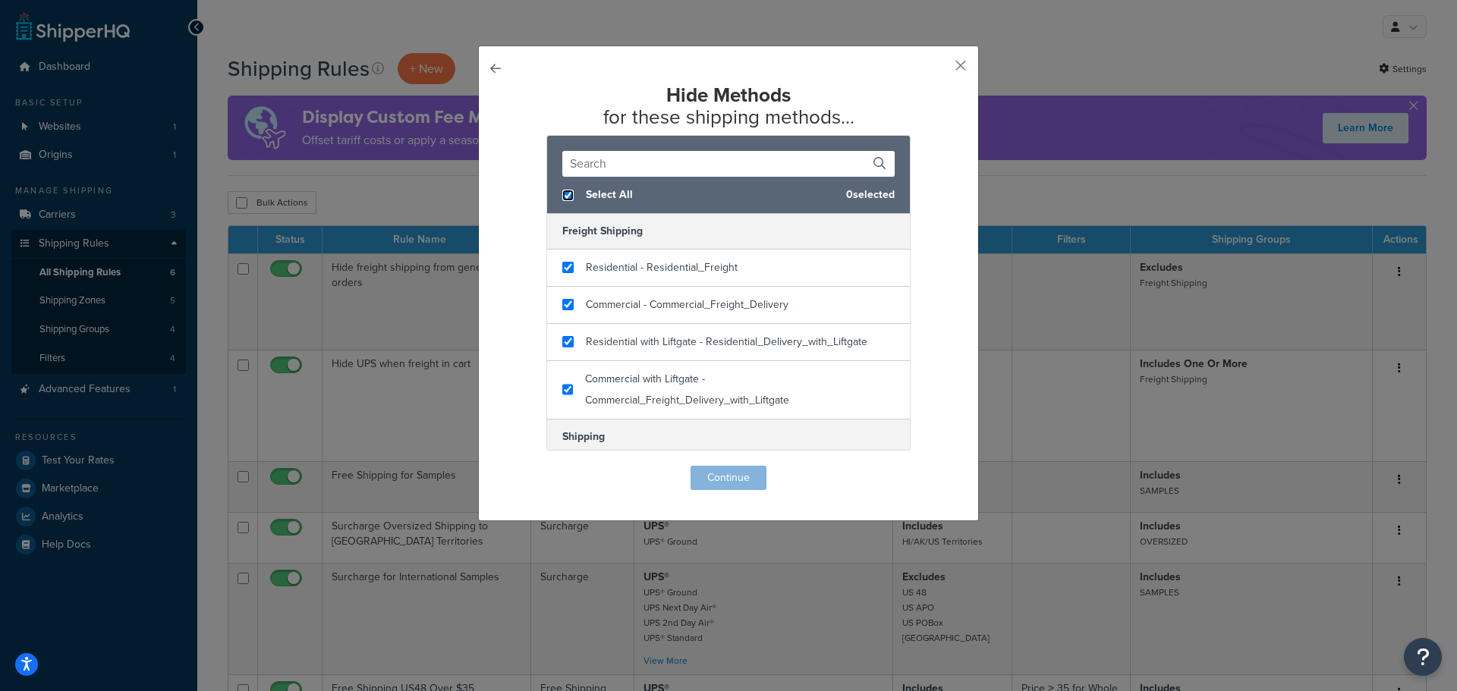
checkbox input "true"
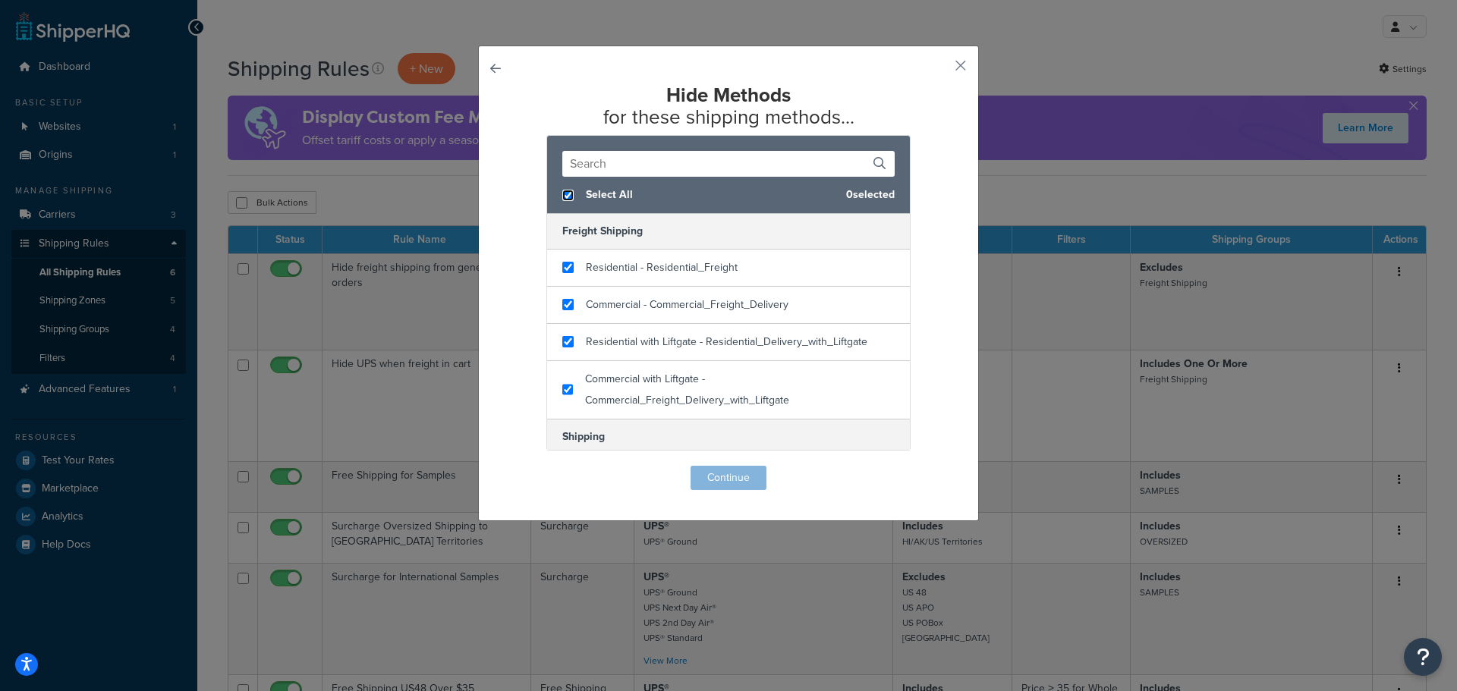
checkbox input "true"
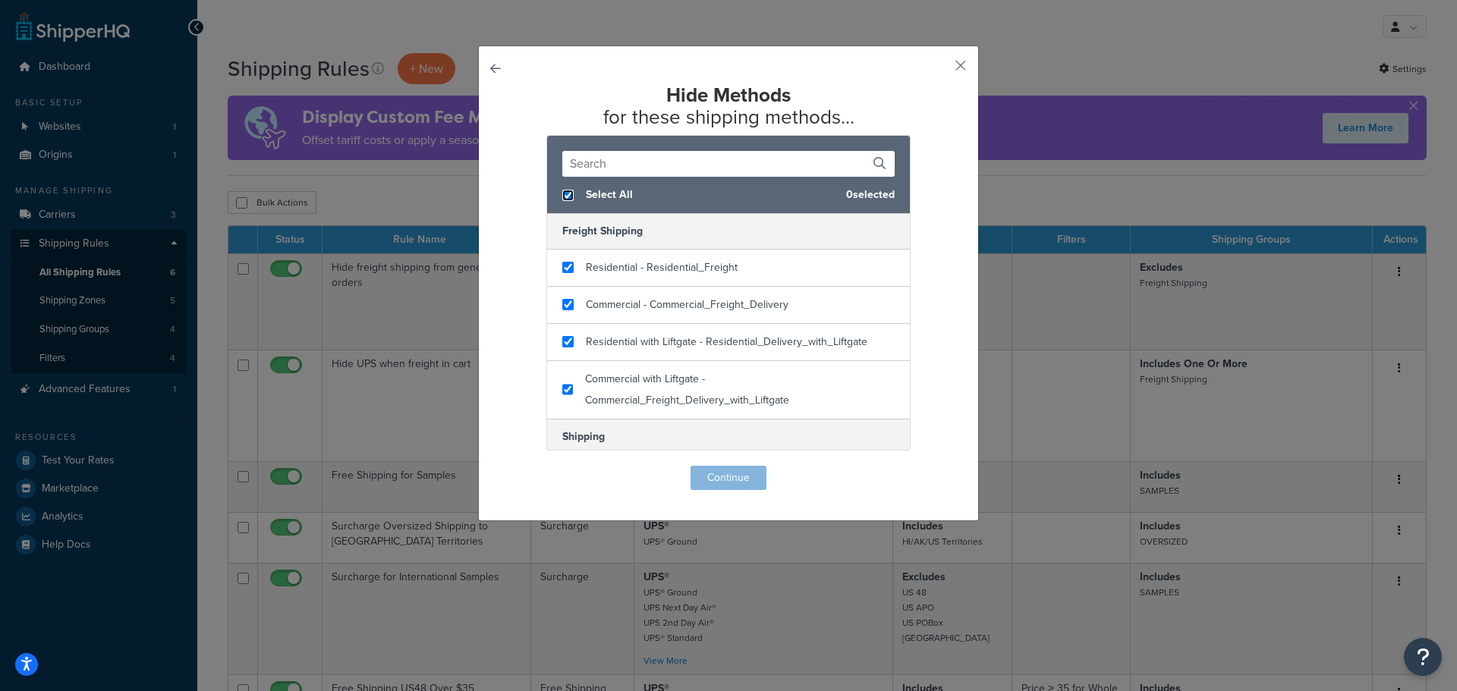
checkbox input "true"
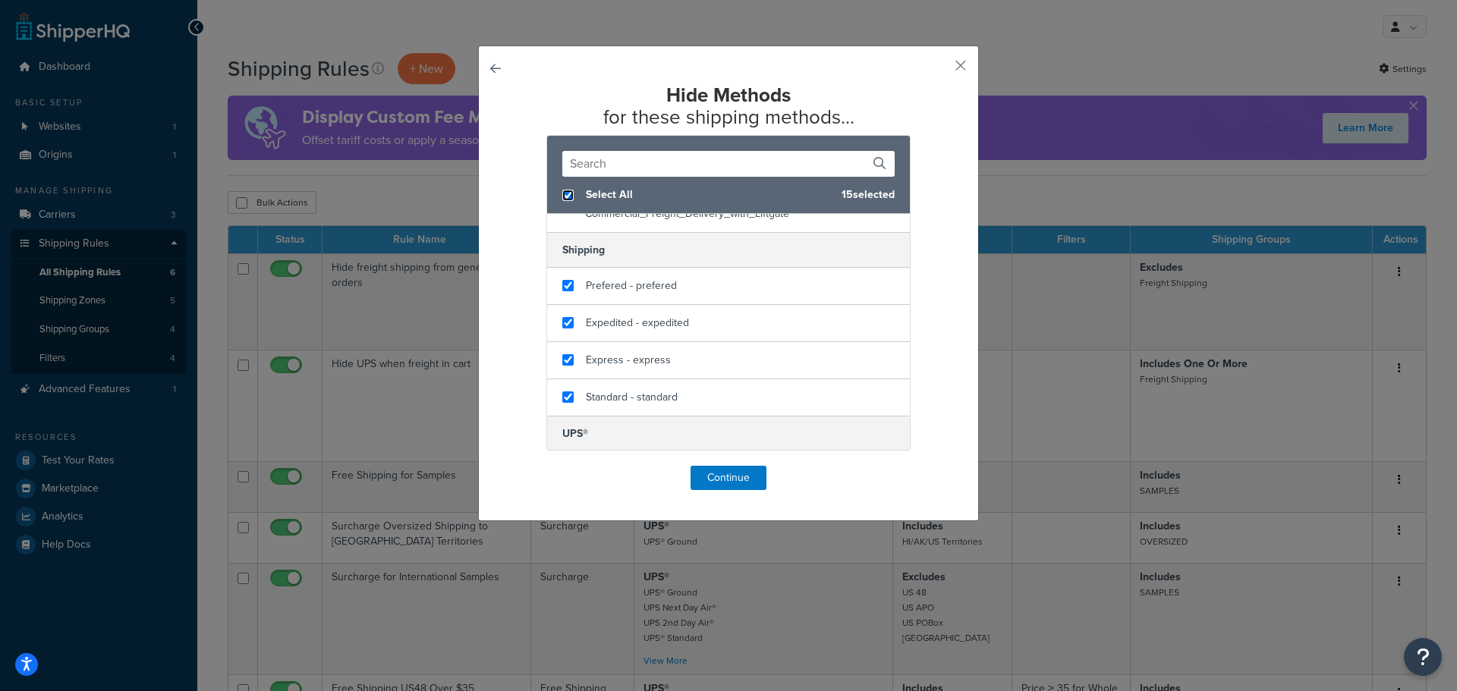
scroll to position [152, 0]
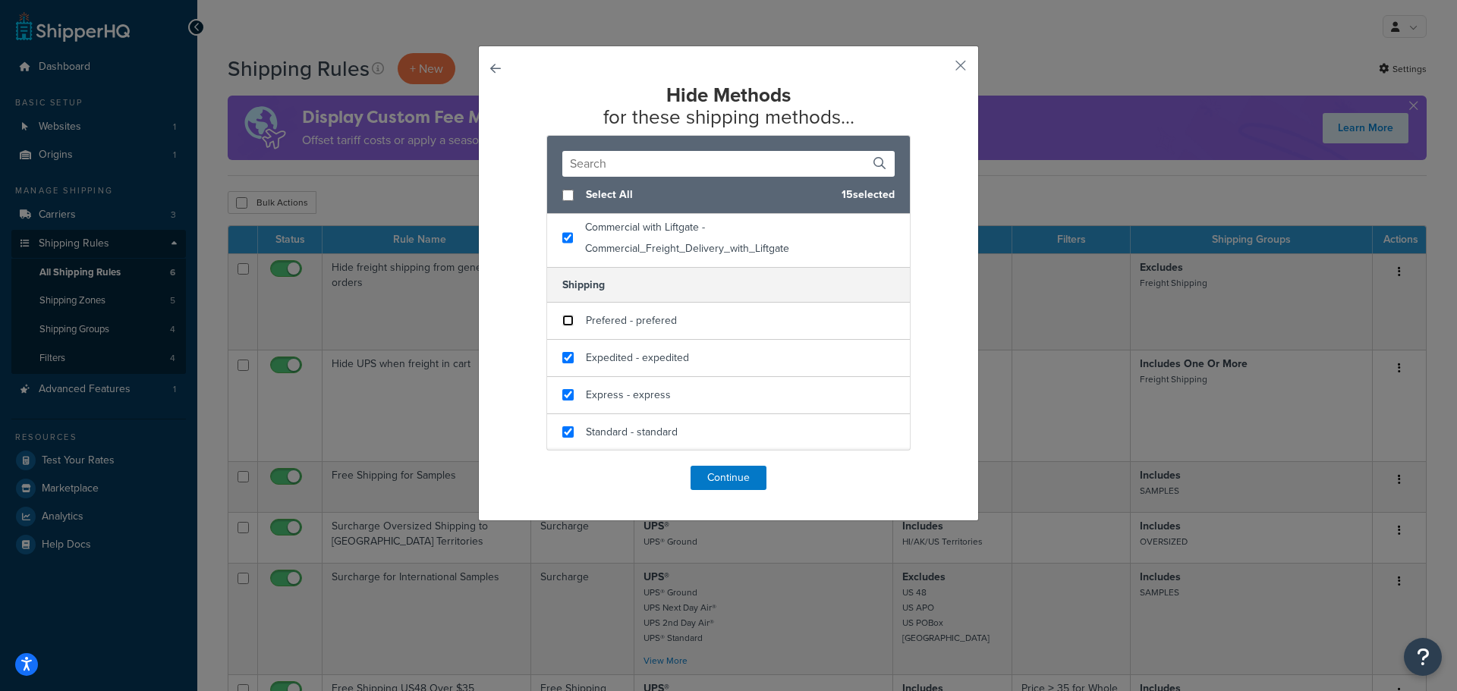
checkbox input "false"
click at [564, 323] on input "checkbox" at bounding box center [567, 320] width 11 height 11
checkbox input "false"
drag, startPoint x: 566, startPoint y: 356, endPoint x: 564, endPoint y: 378, distance: 22.1
click at [566, 357] on input "checkbox" at bounding box center [567, 357] width 11 height 11
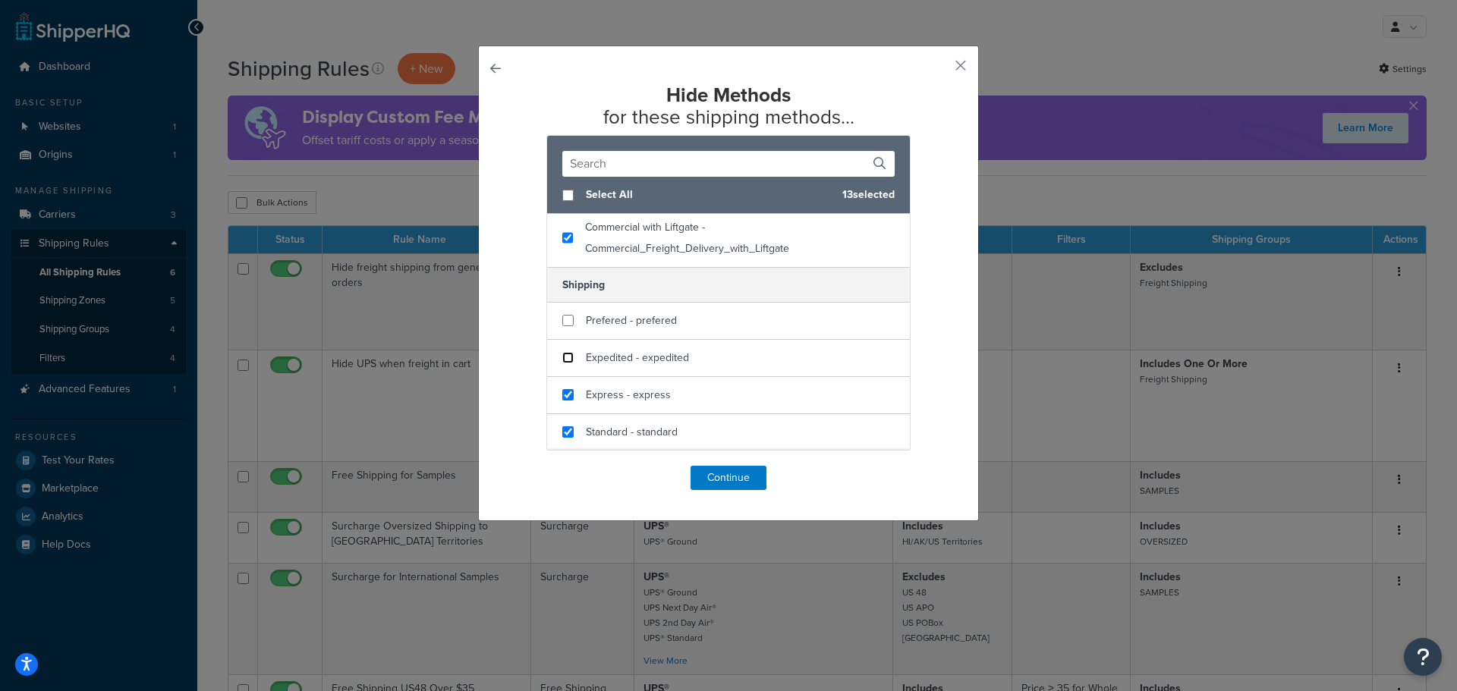
checkbox input "false"
drag, startPoint x: 564, startPoint y: 397, endPoint x: 561, endPoint y: 414, distance: 17.9
click at [564, 399] on input "checkbox" at bounding box center [567, 394] width 11 height 11
checkbox input "false"
drag, startPoint x: 560, startPoint y: 432, endPoint x: 577, endPoint y: 396, distance: 39.4
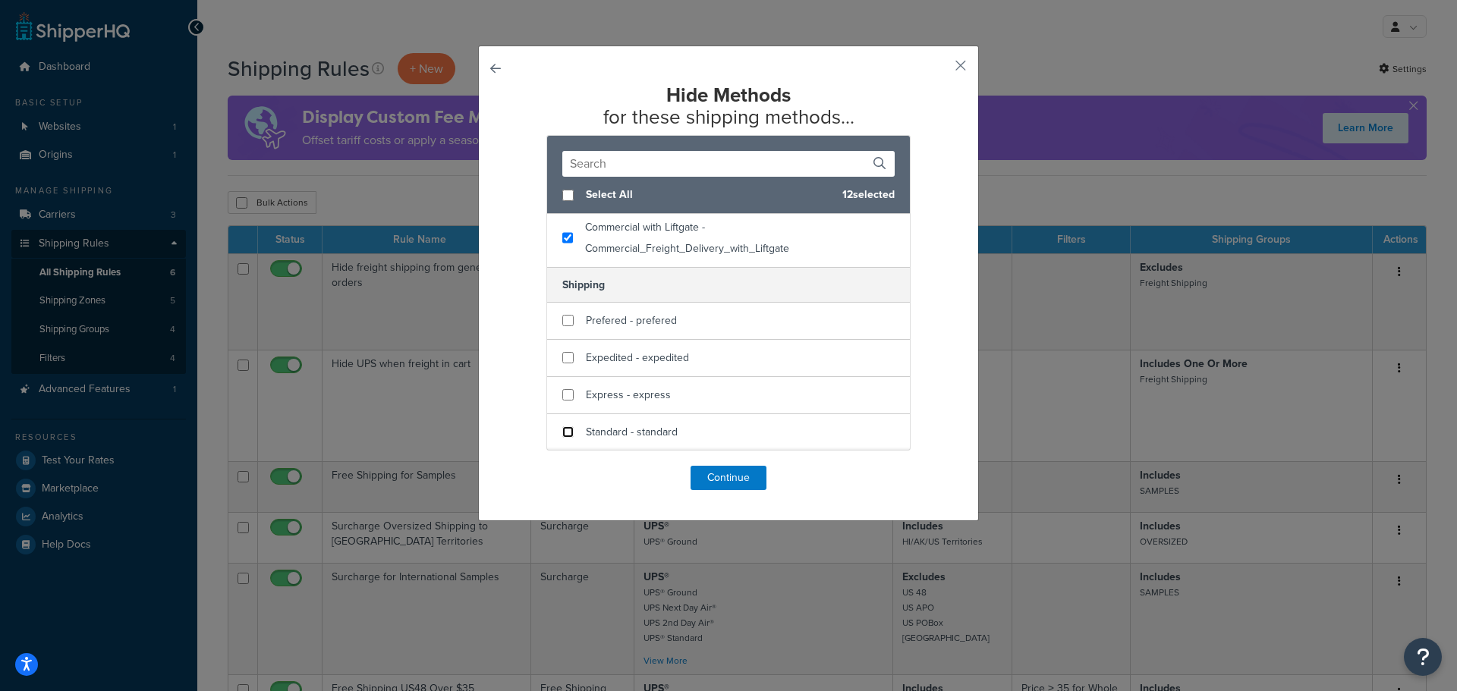
click at [562, 432] on input "checkbox" at bounding box center [567, 431] width 11 height 11
checkbox input "false"
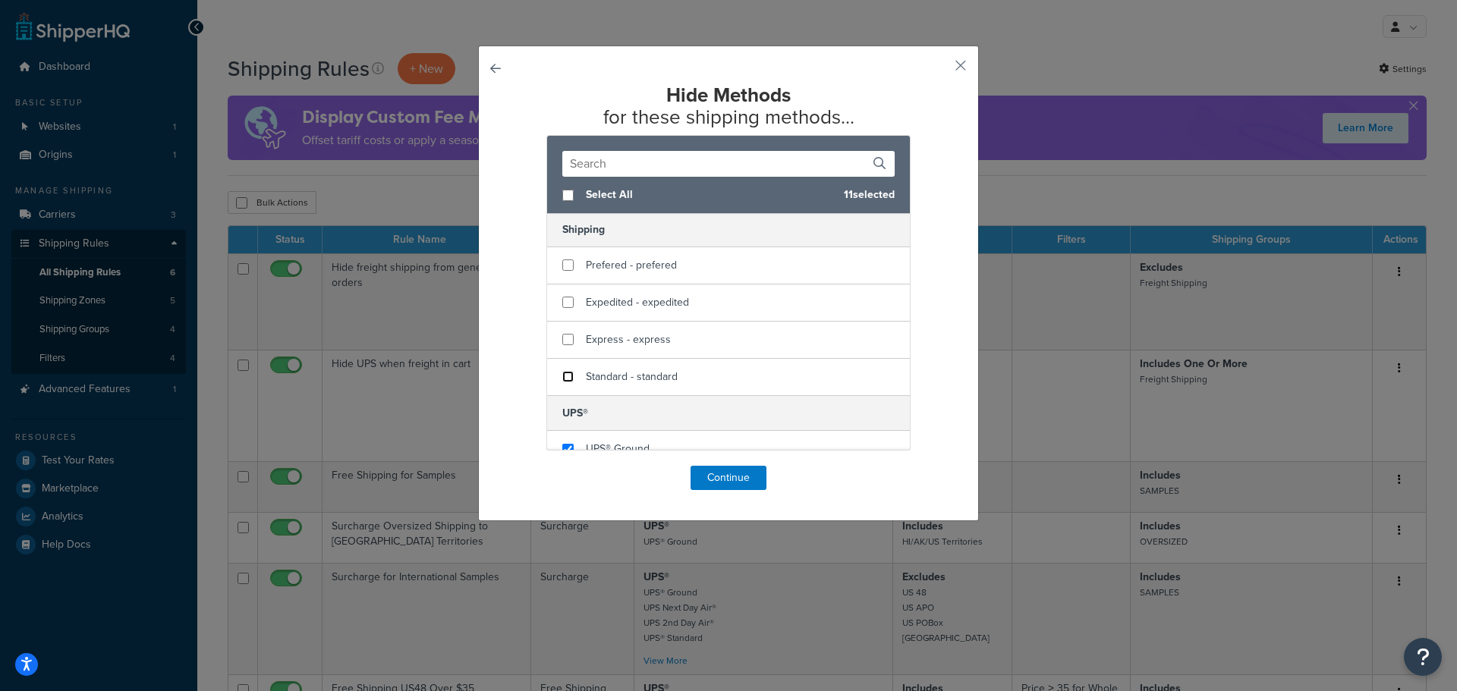
scroll to position [228, 0]
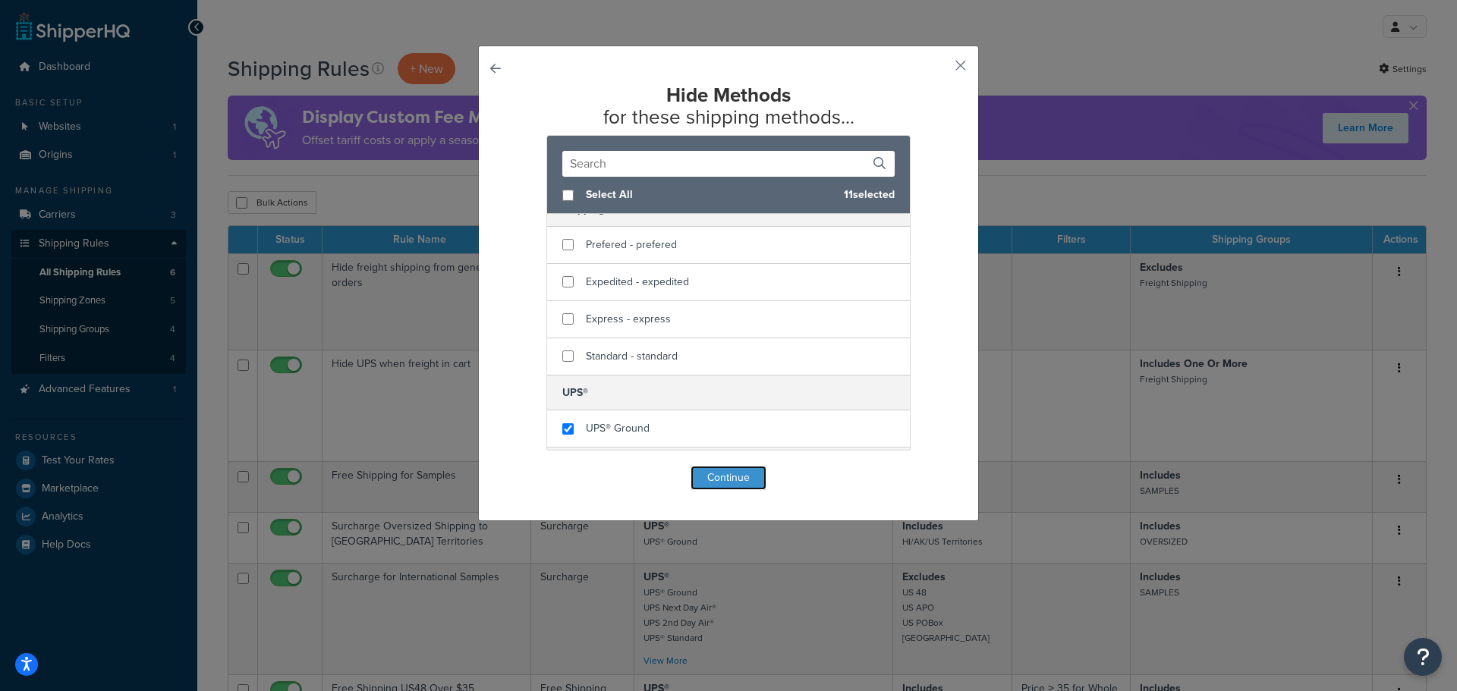
click at [732, 473] on button "Continue" at bounding box center [728, 478] width 76 height 24
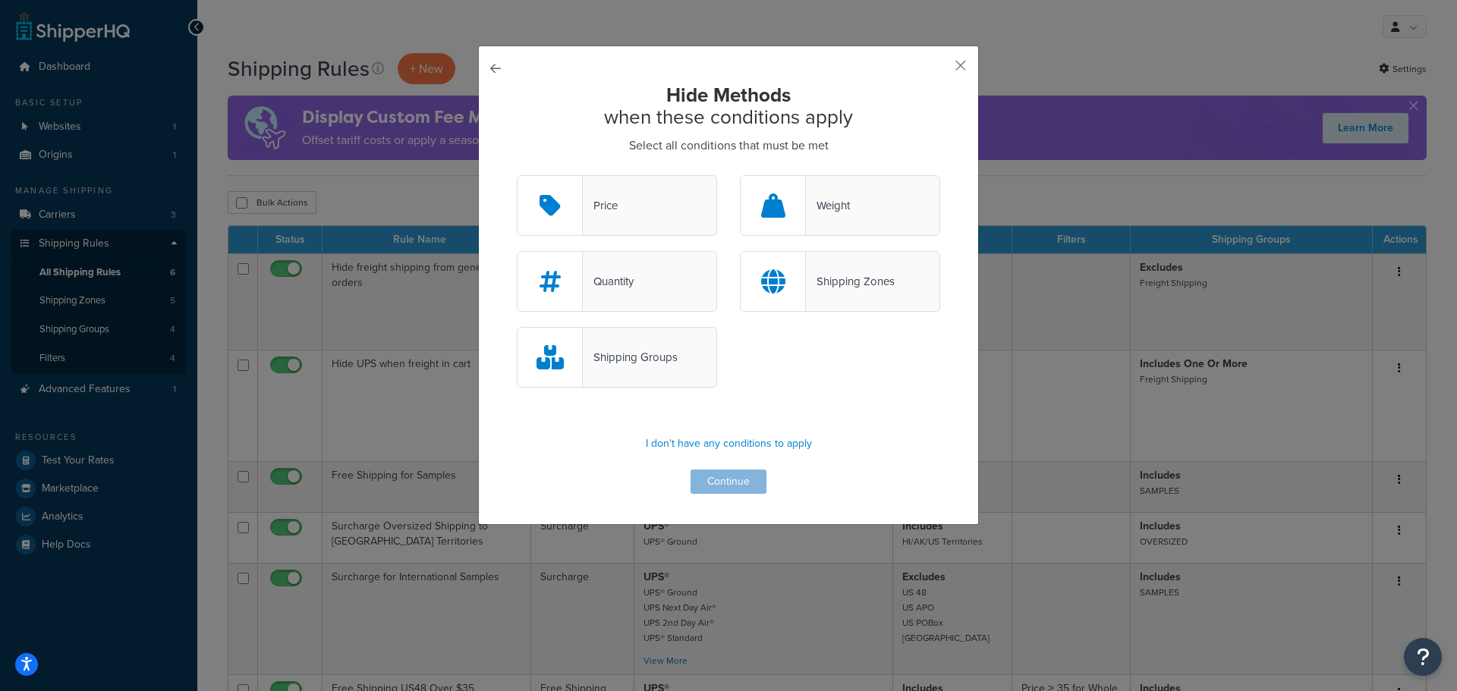
click at [647, 359] on div "Shipping Groups" at bounding box center [630, 357] width 95 height 21
click at [0, 0] on input "Shipping Groups" at bounding box center [0, 0] width 0 height 0
click at [868, 285] on div "Shipping Zones" at bounding box center [850, 281] width 89 height 21
click at [0, 0] on input "Shipping Zones" at bounding box center [0, 0] width 0 height 0
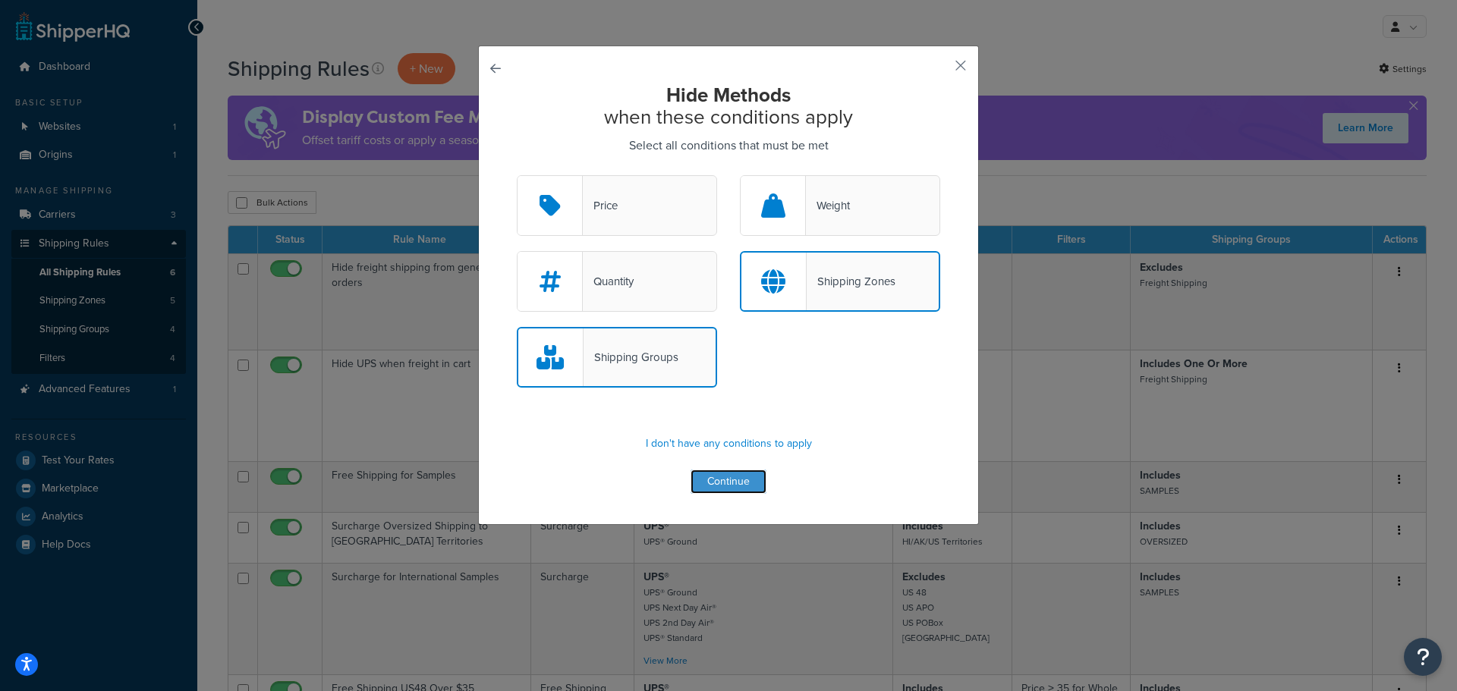
click at [727, 483] on button "Continue" at bounding box center [728, 482] width 76 height 24
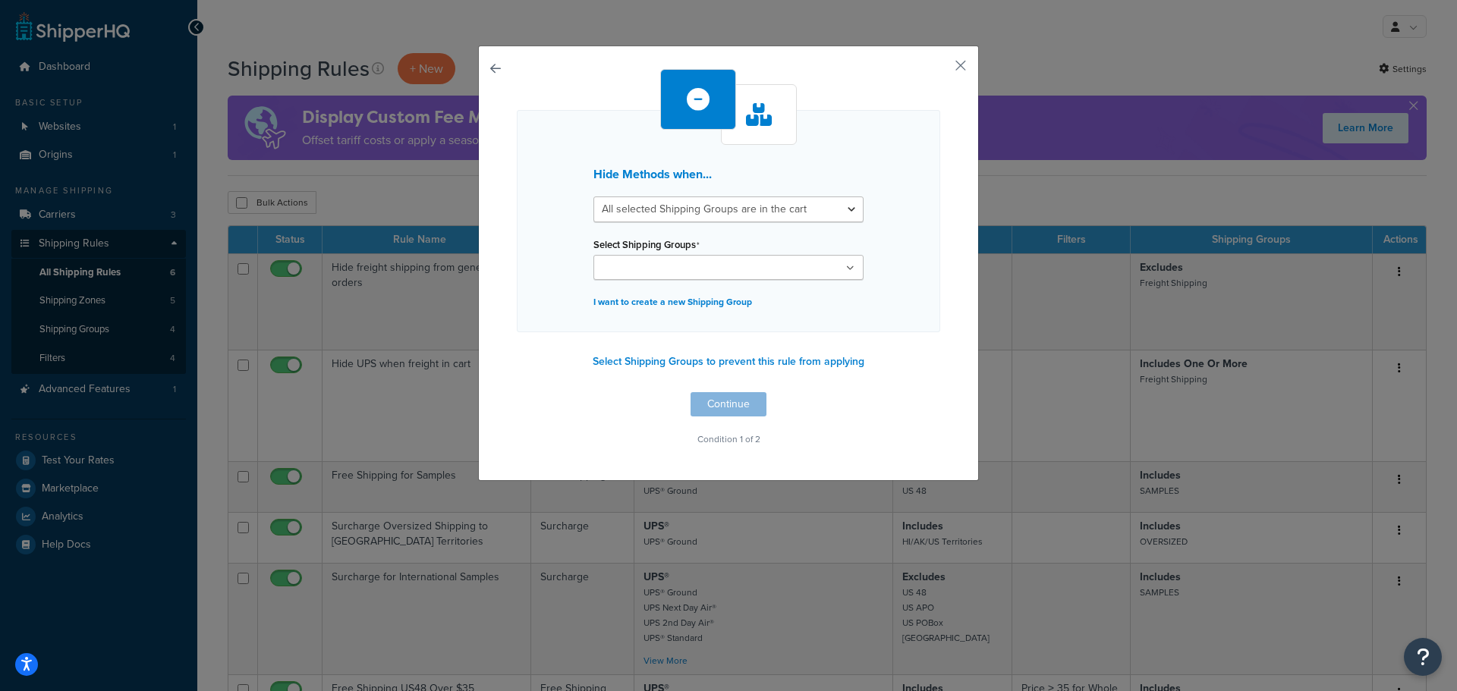
click at [836, 267] on ul at bounding box center [728, 267] width 270 height 25
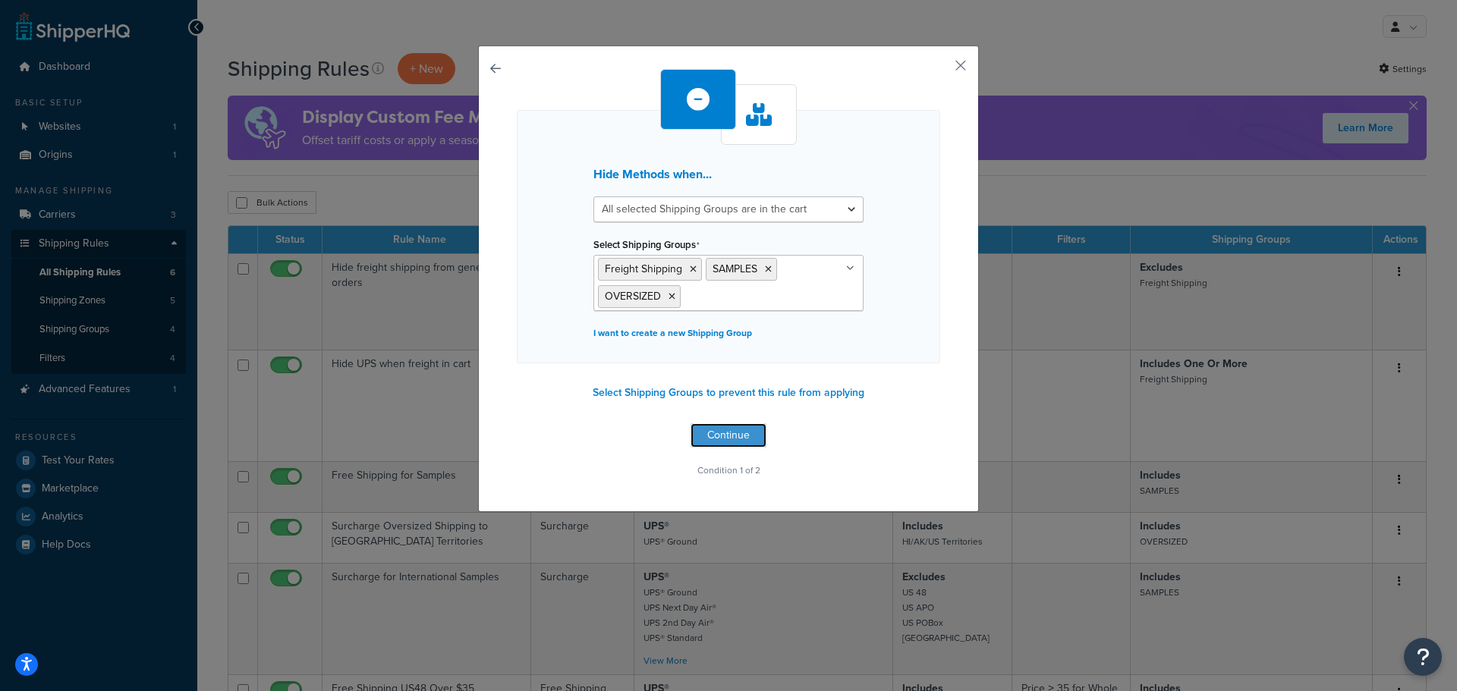
click at [723, 436] on button "Continue" at bounding box center [728, 435] width 76 height 24
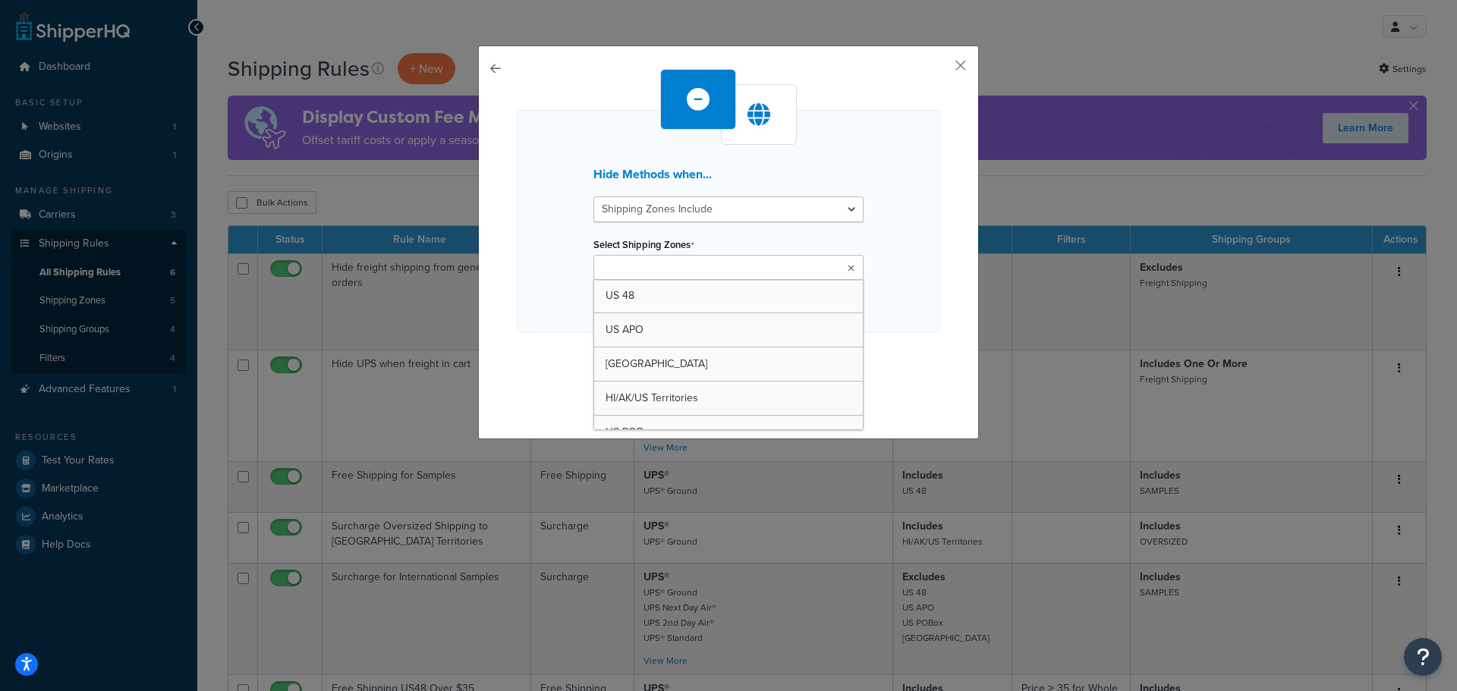
click at [758, 266] on ul at bounding box center [728, 267] width 270 height 25
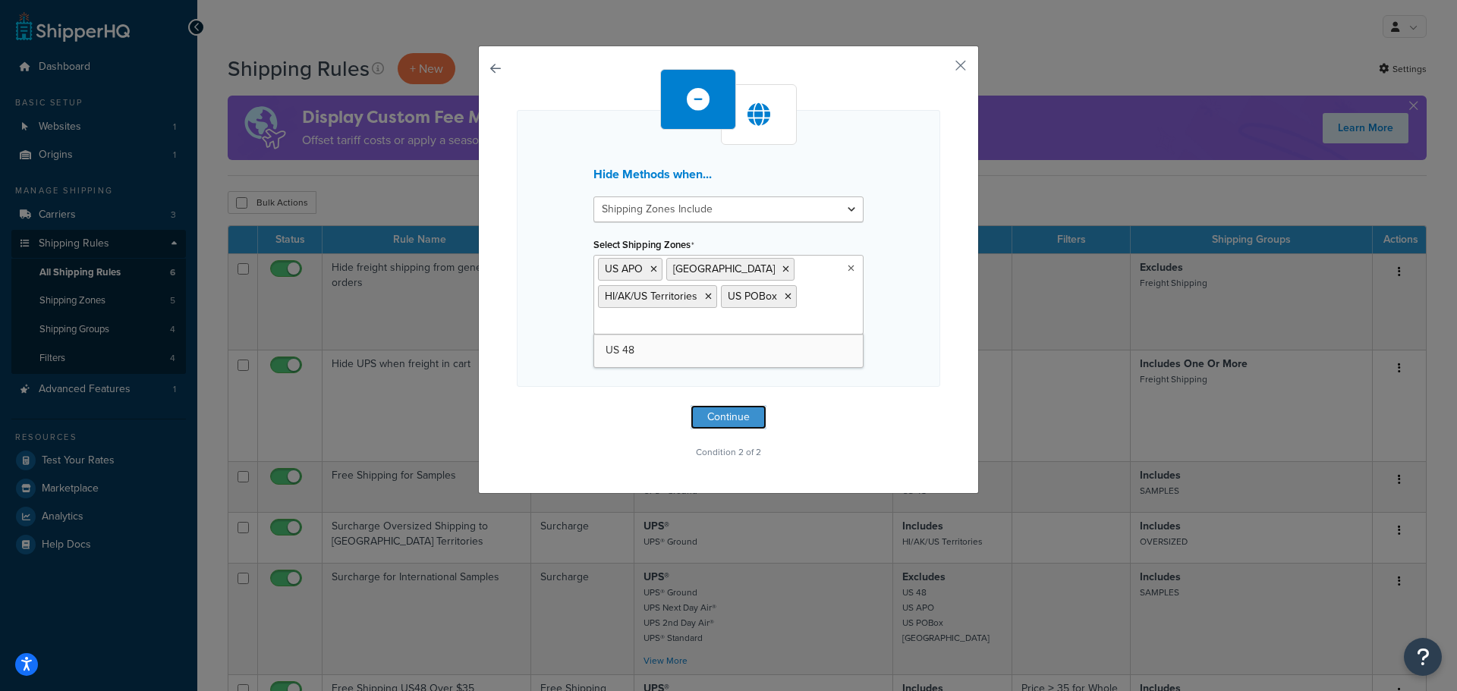
click at [734, 416] on button "Continue" at bounding box center [728, 417] width 76 height 24
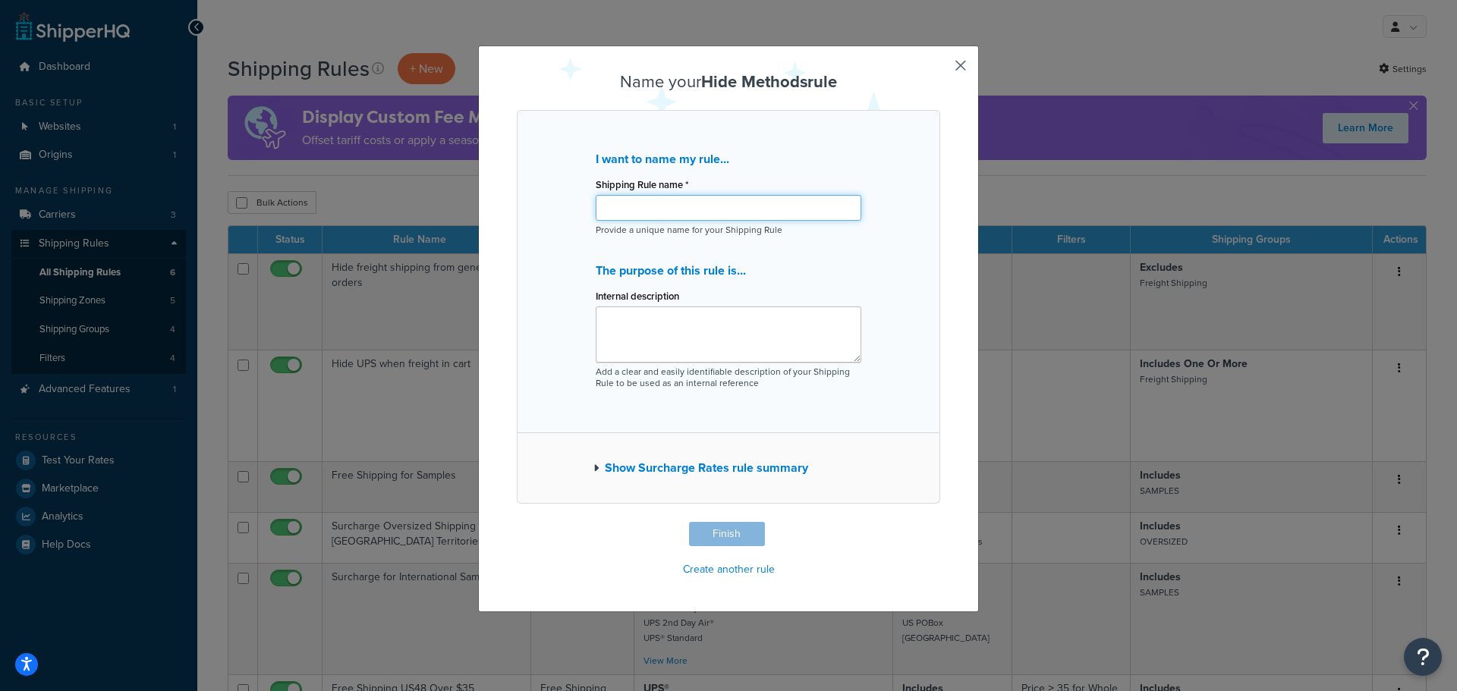
click at [695, 212] on input "Shipping Rule name *" at bounding box center [729, 208] width 266 height 26
type input "Hide UPS for US48 Shipments"
type textarea "t"
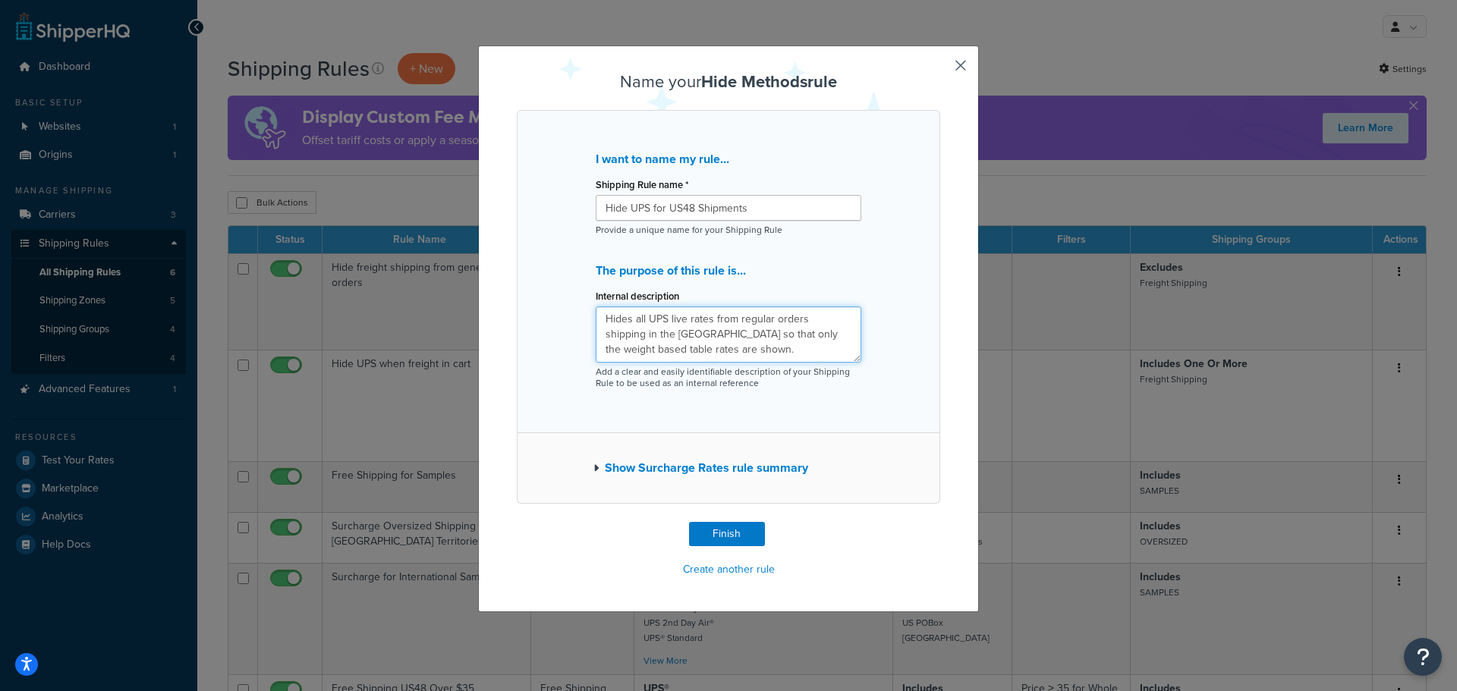
type textarea "Hides all UPS live rates from regular orders shipping in the US48 so that only …"
click at [731, 536] on button "Finish" at bounding box center [727, 534] width 76 height 24
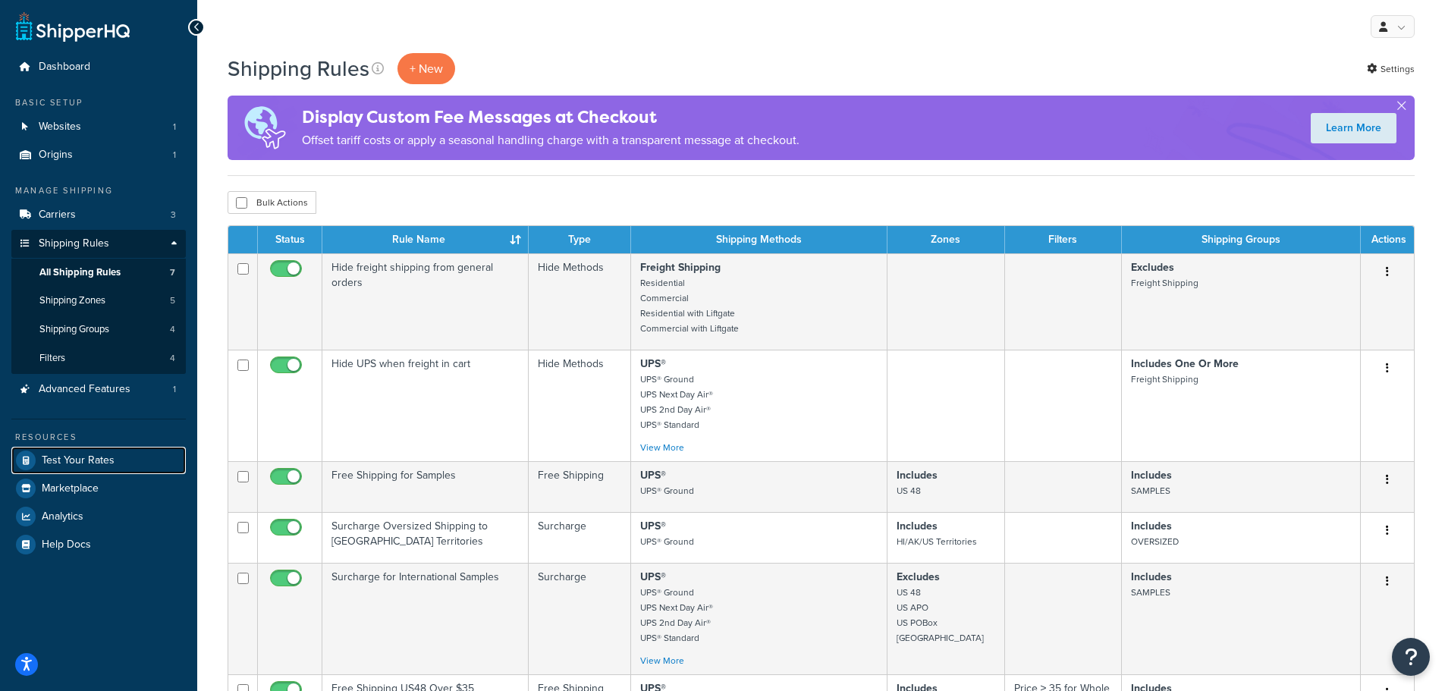
click at [77, 456] on span "Test Your Rates" at bounding box center [78, 460] width 73 height 13
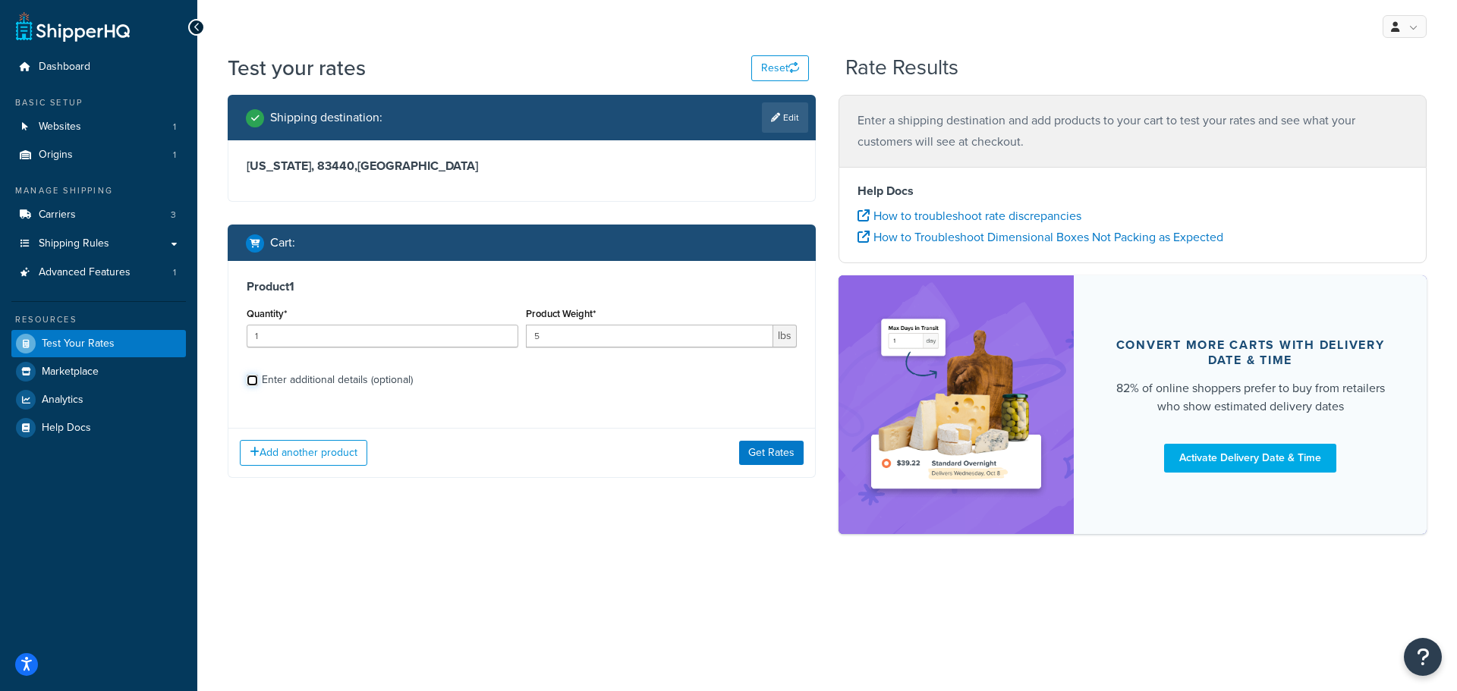
click at [252, 386] on input "Enter additional details (optional)" at bounding box center [252, 380] width 11 height 11
checkbox input "true"
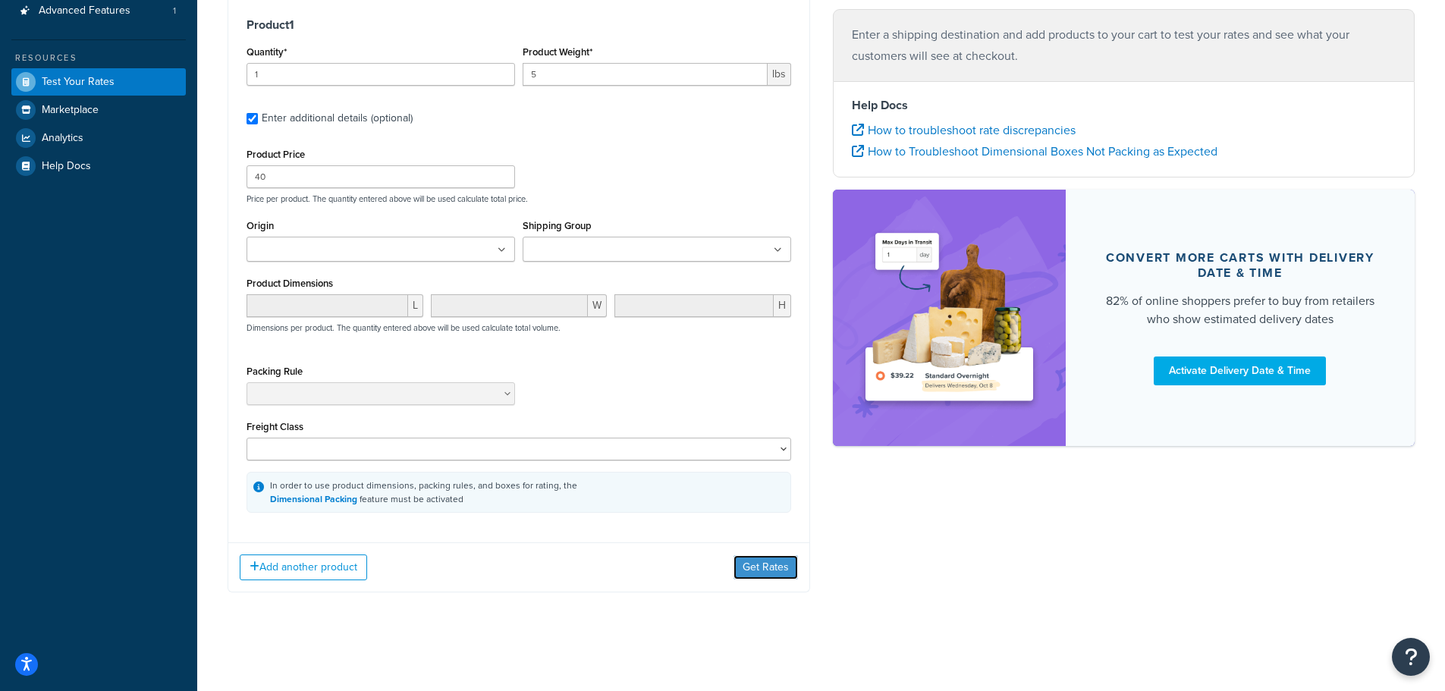
click at [766, 562] on button "Get Rates" at bounding box center [766, 567] width 64 height 24
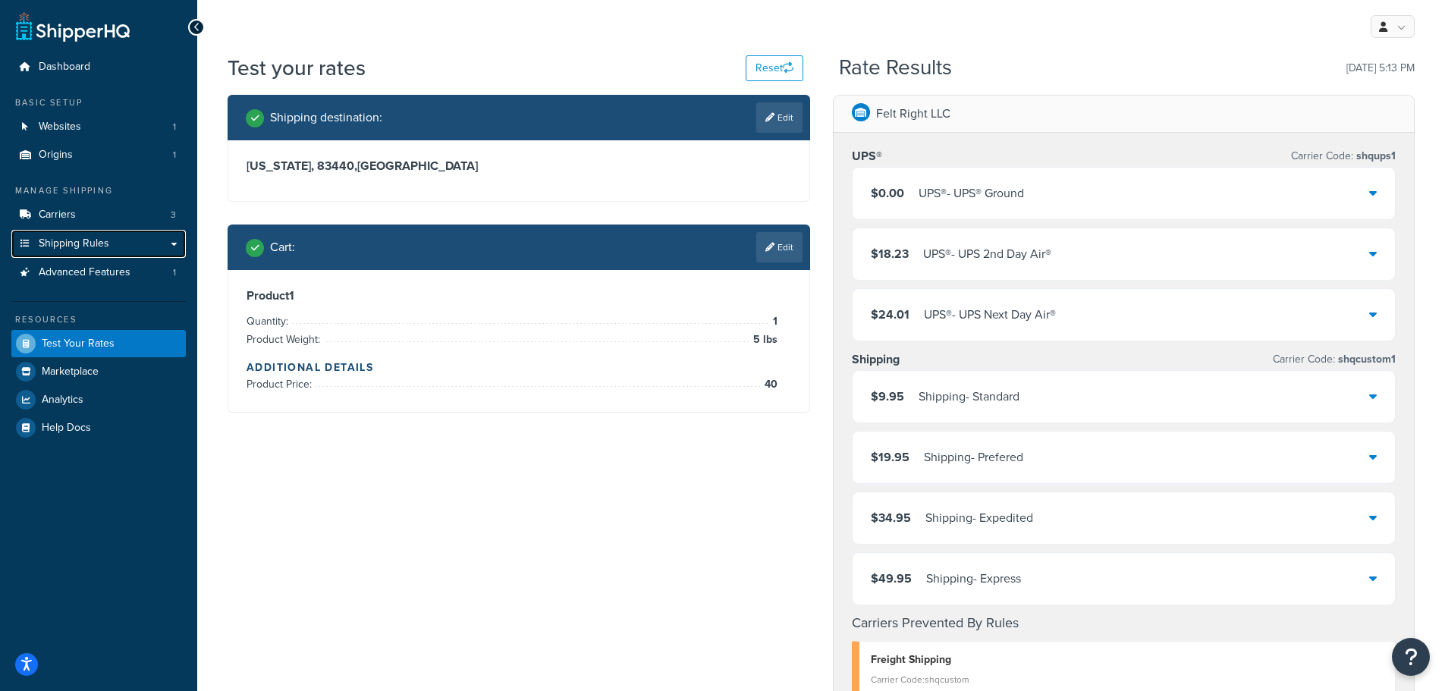
click at [84, 245] on span "Shipping Rules" at bounding box center [74, 243] width 71 height 13
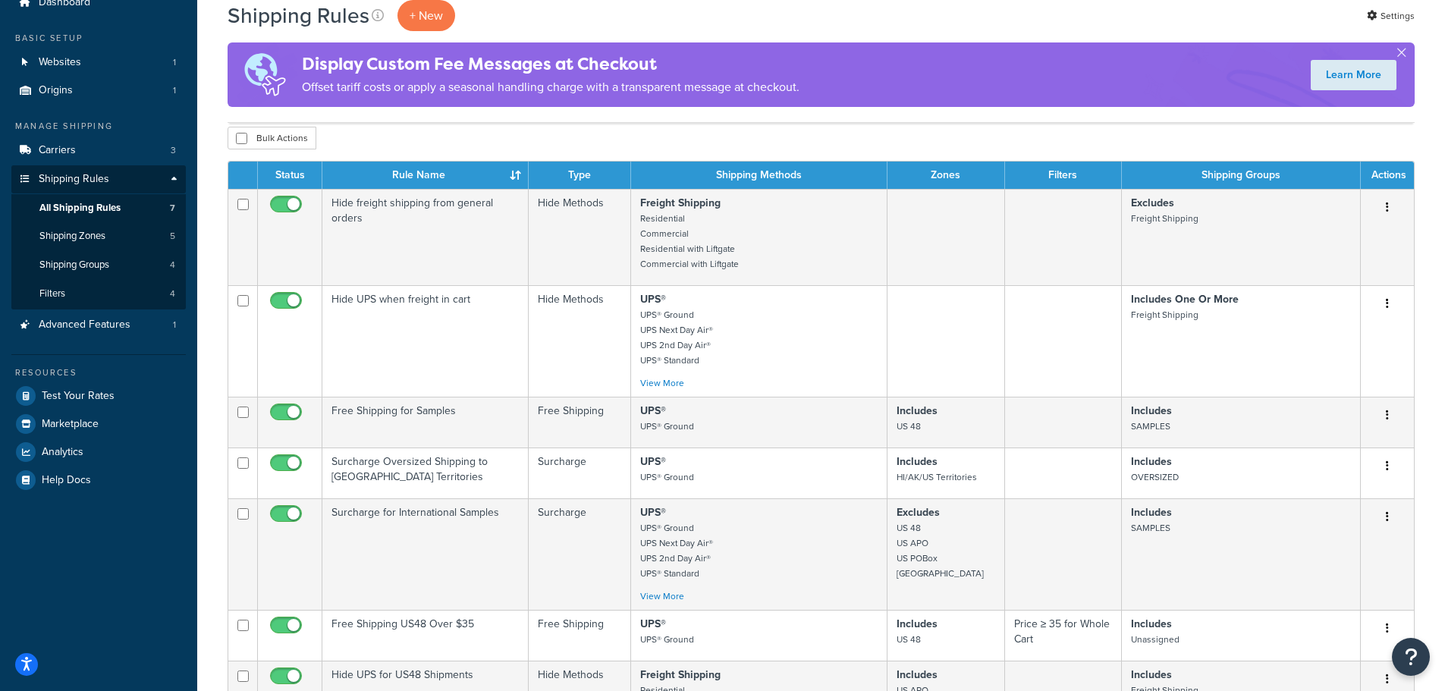
scroll to position [303, 0]
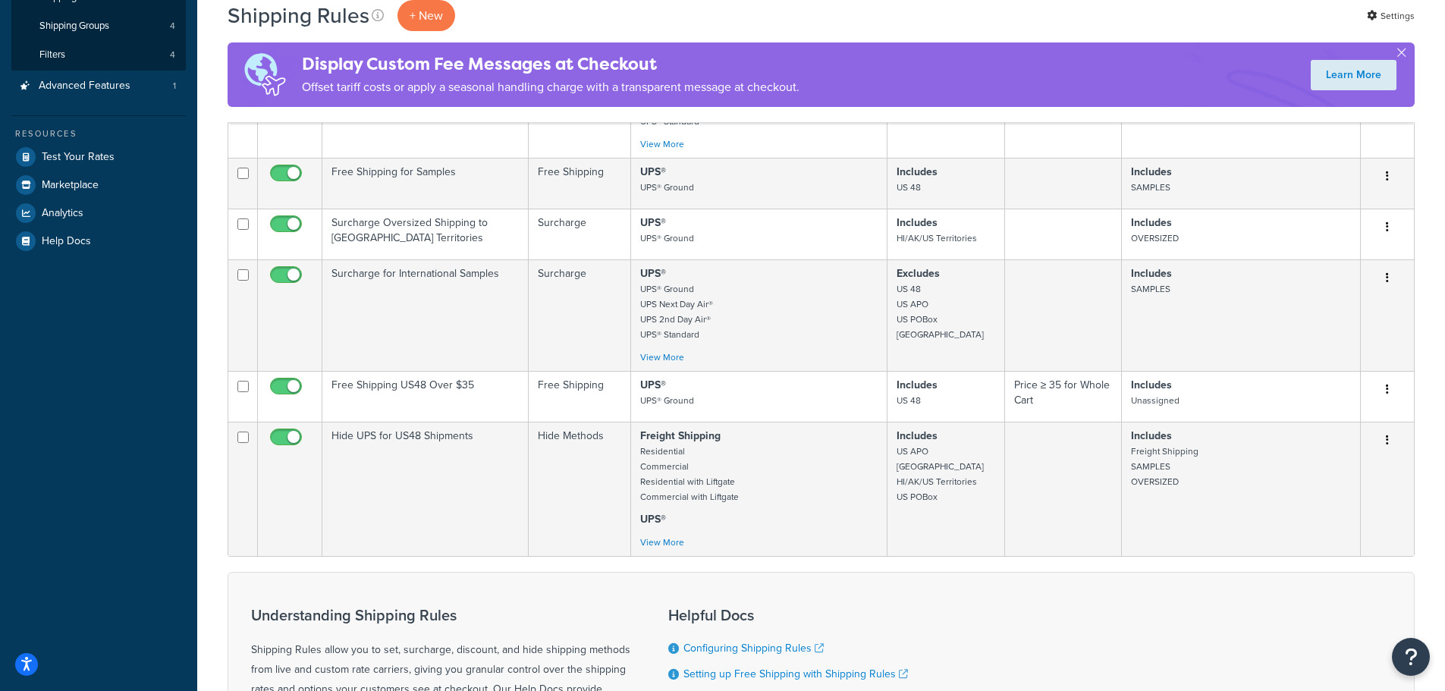
click at [1385, 443] on button "button" at bounding box center [1387, 441] width 21 height 24
click at [1333, 470] on link "Edit" at bounding box center [1338, 469] width 120 height 31
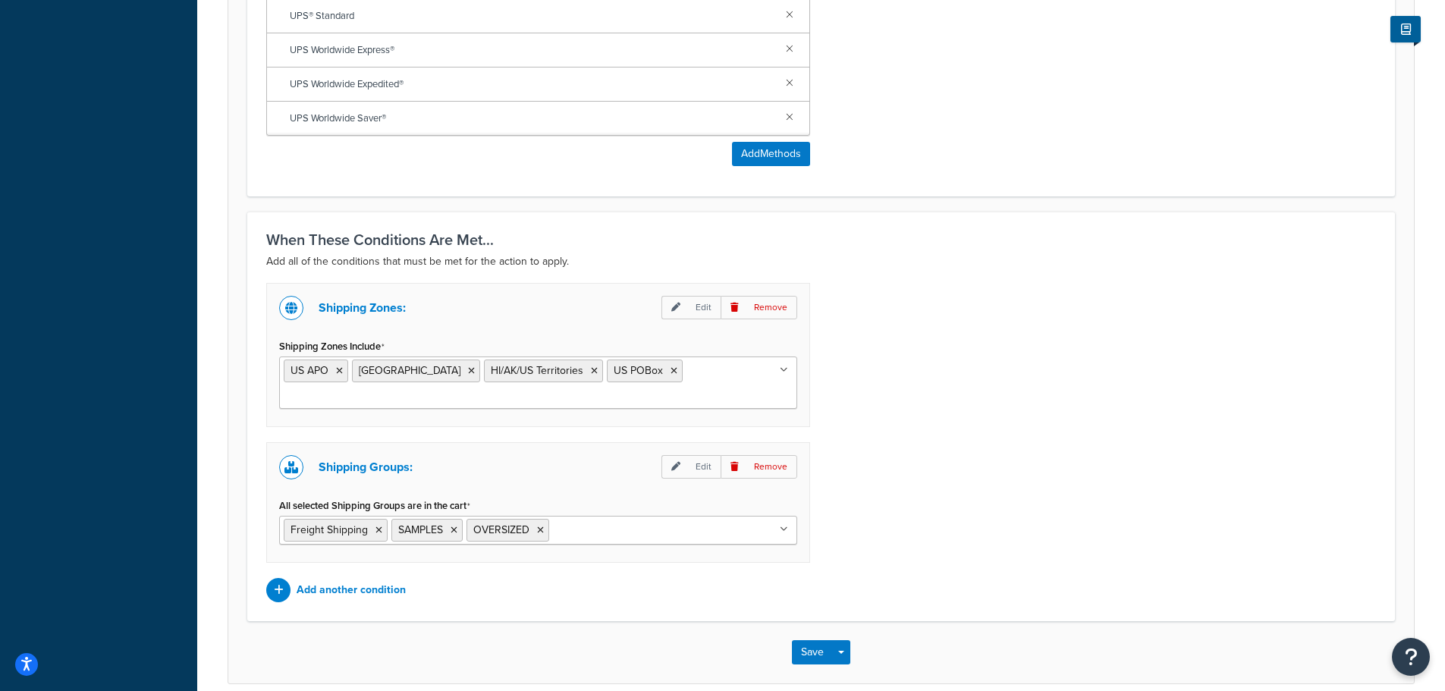
scroll to position [955, 0]
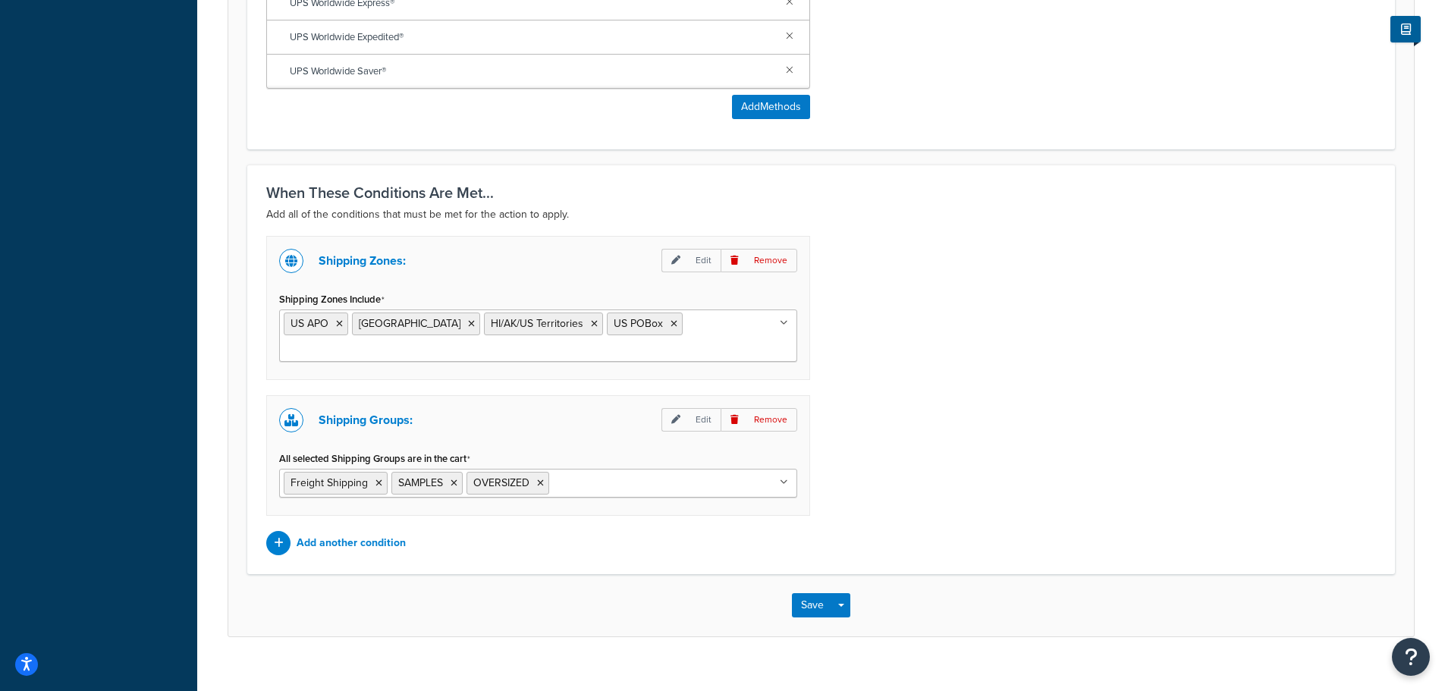
click at [338, 323] on icon at bounding box center [339, 323] width 7 height 9
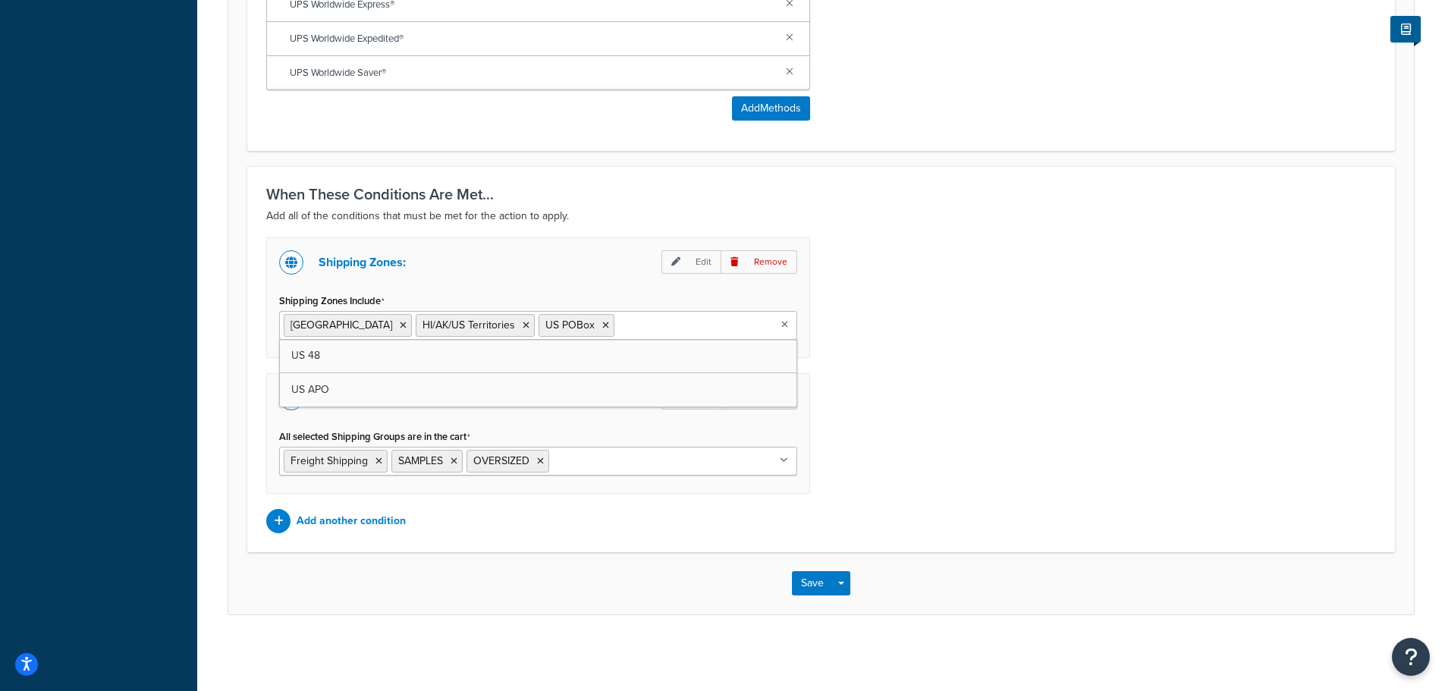
click at [400, 323] on icon at bounding box center [403, 325] width 7 height 9
click at [338, 323] on span "HI/AK/US Territories" at bounding box center [337, 325] width 93 height 16
click at [395, 325] on icon at bounding box center [394, 325] width 7 height 9
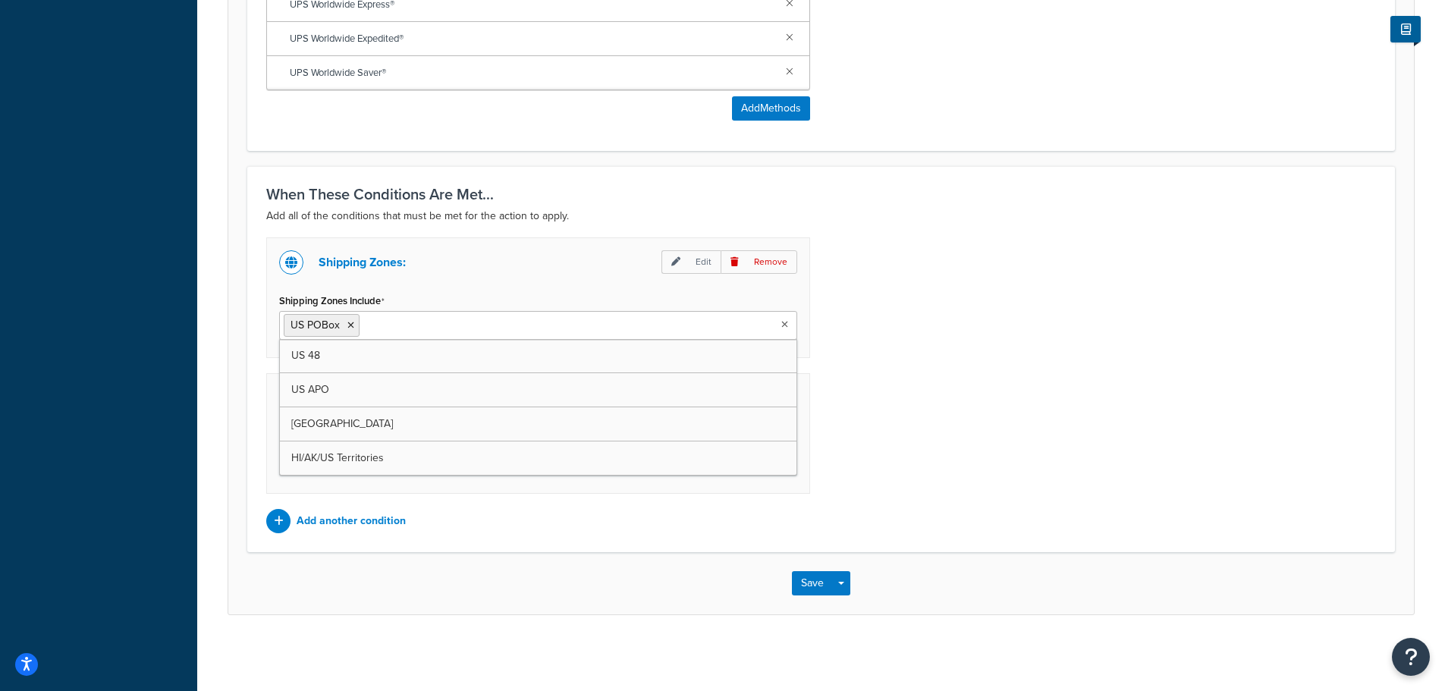
click at [347, 329] on icon at bounding box center [350, 325] width 7 height 9
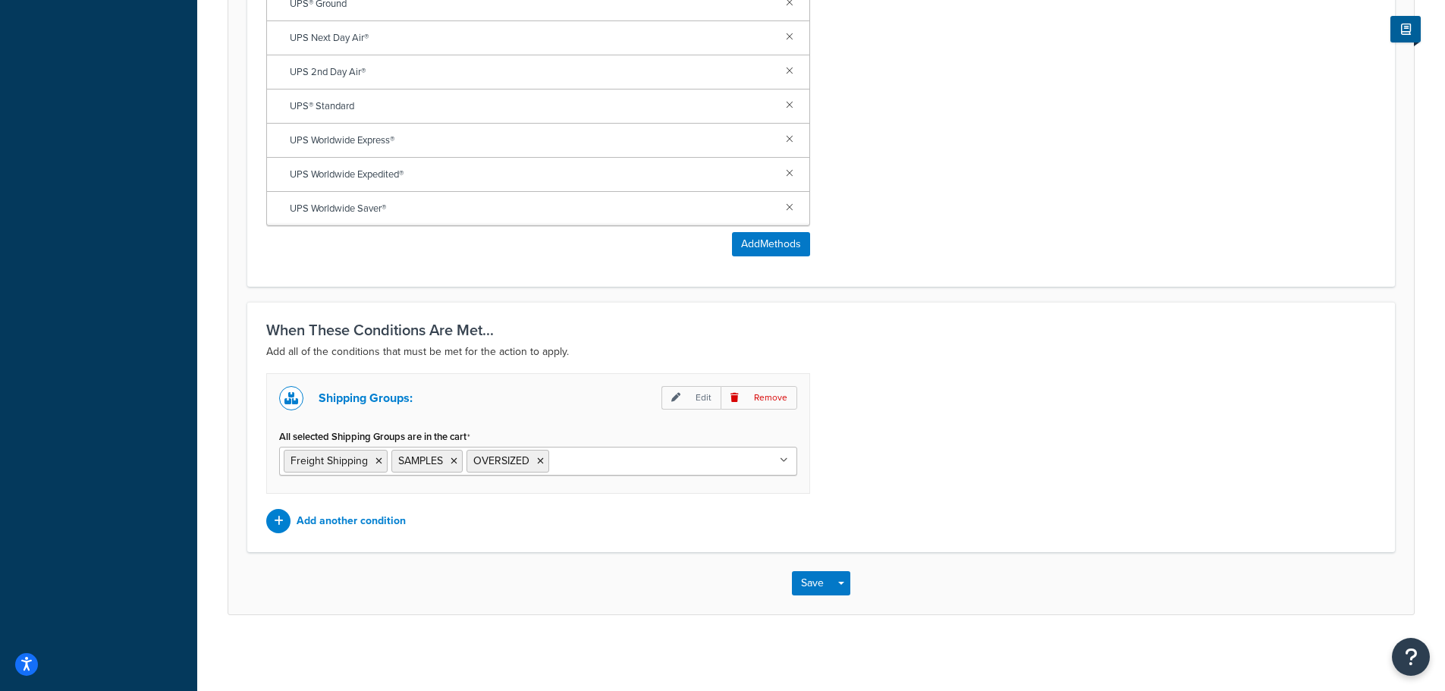
click at [349, 523] on p "Add another condition" at bounding box center [351, 521] width 109 height 21
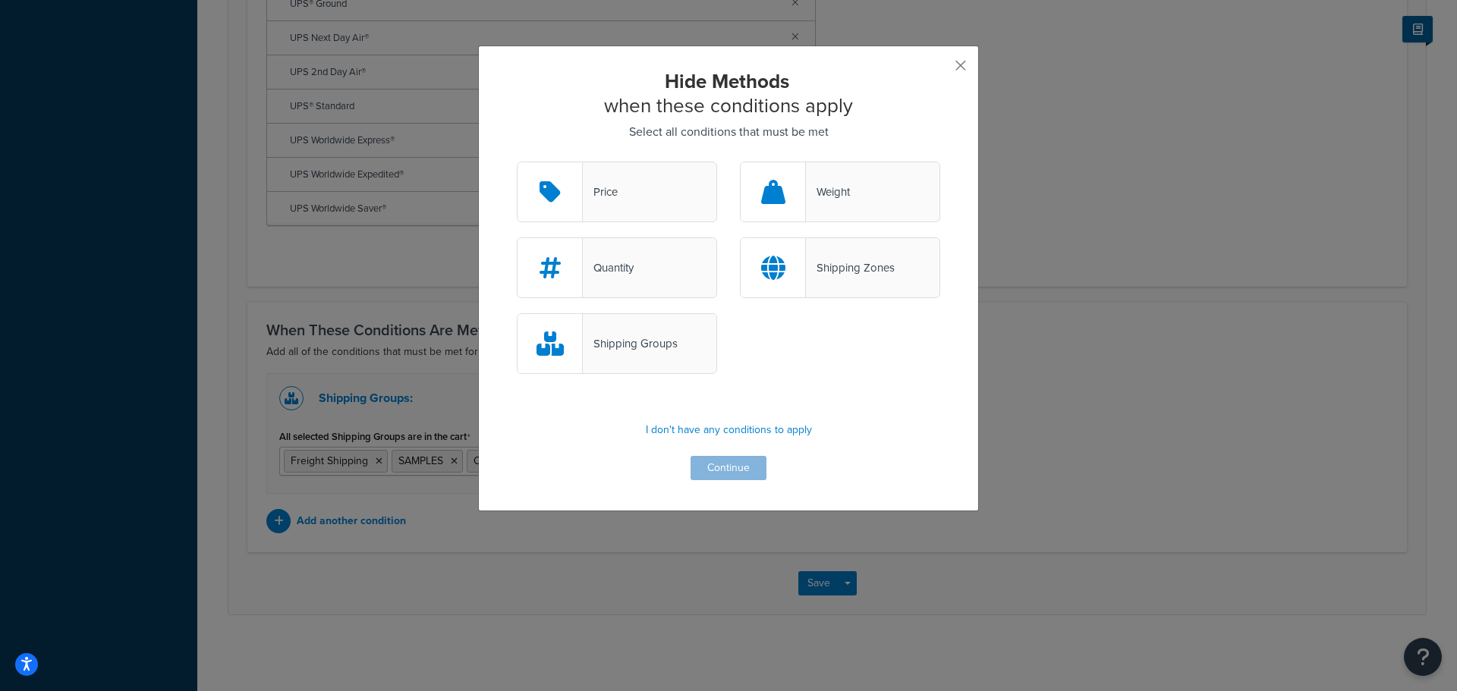
click at [859, 269] on div "Shipping Zones" at bounding box center [850, 267] width 89 height 21
click at [0, 0] on input "Shipping Zones" at bounding box center [0, 0] width 0 height 0
click at [726, 470] on button "Continue" at bounding box center [728, 468] width 76 height 24
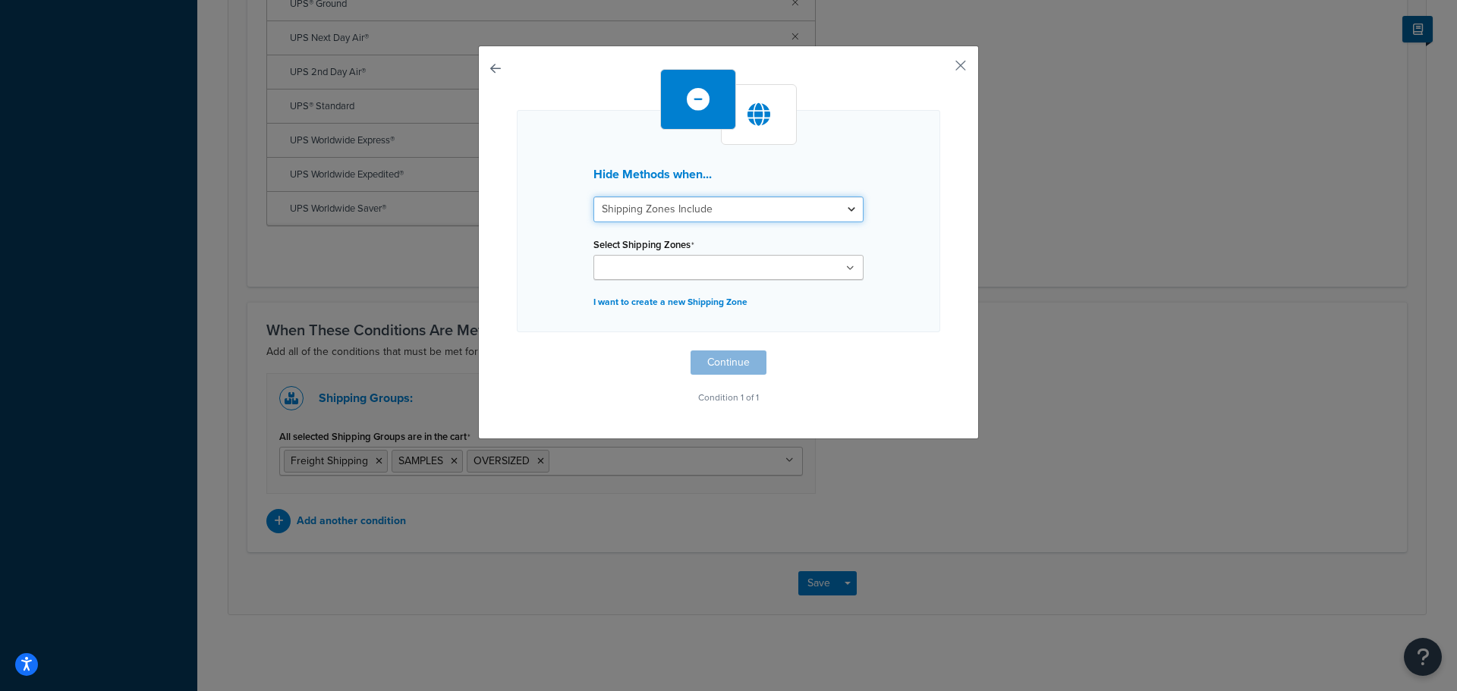
click at [674, 213] on select "Shipping Zones Include Shipping Zones Do Not Include" at bounding box center [728, 209] width 270 height 26
click at [680, 263] on input "Select Shipping Zones" at bounding box center [665, 268] width 134 height 17
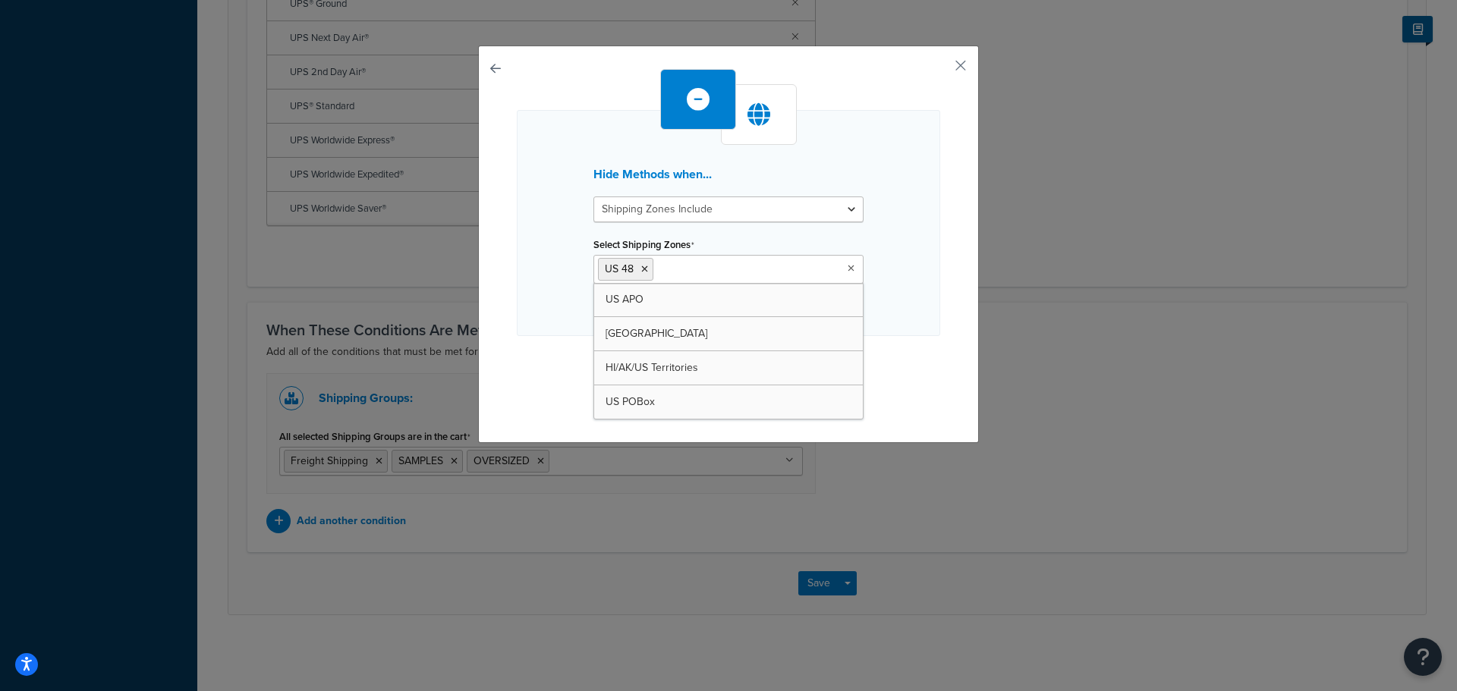
drag, startPoint x: 927, startPoint y: 296, endPoint x: 903, endPoint y: 303, distance: 25.4
click at [927, 295] on div "Hide Methods when... Shipping Zones Include Shipping Zones Do Not Include Selec…" at bounding box center [728, 223] width 423 height 226
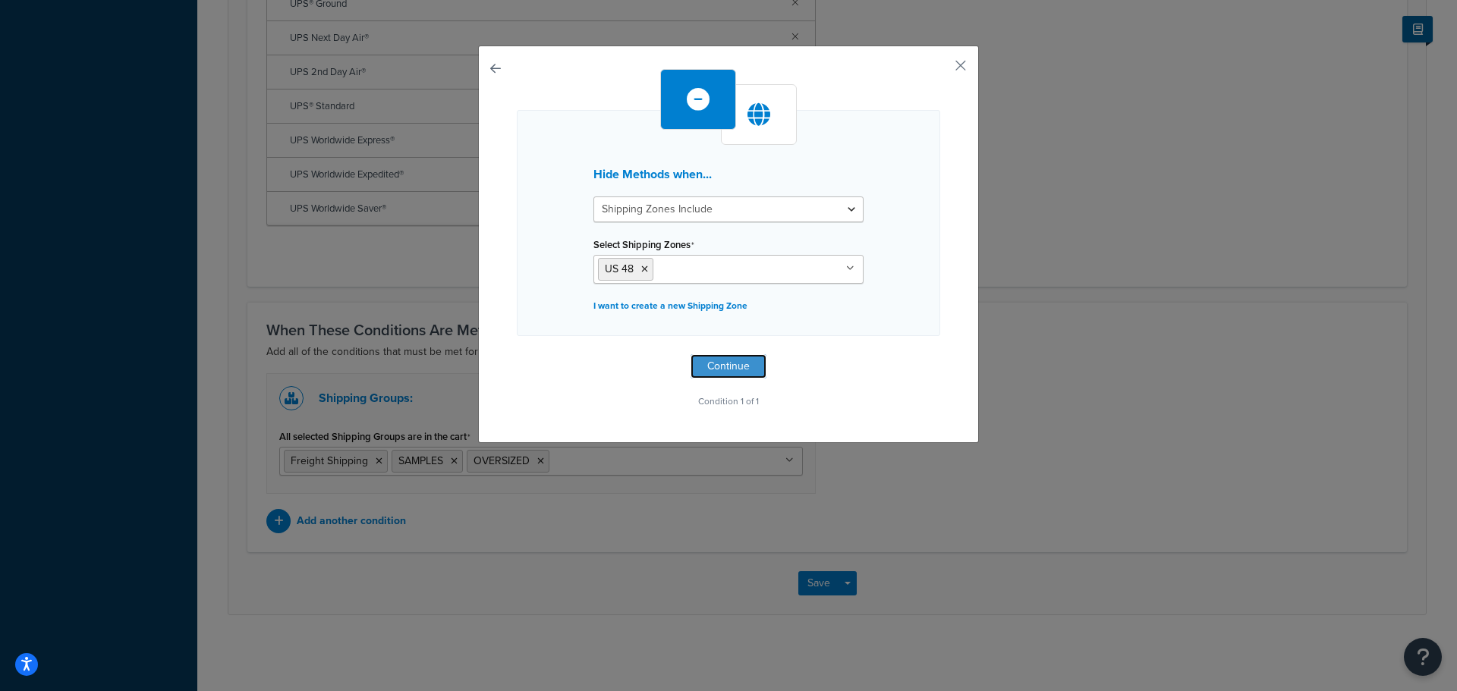
click at [721, 366] on button "Continue" at bounding box center [728, 366] width 76 height 24
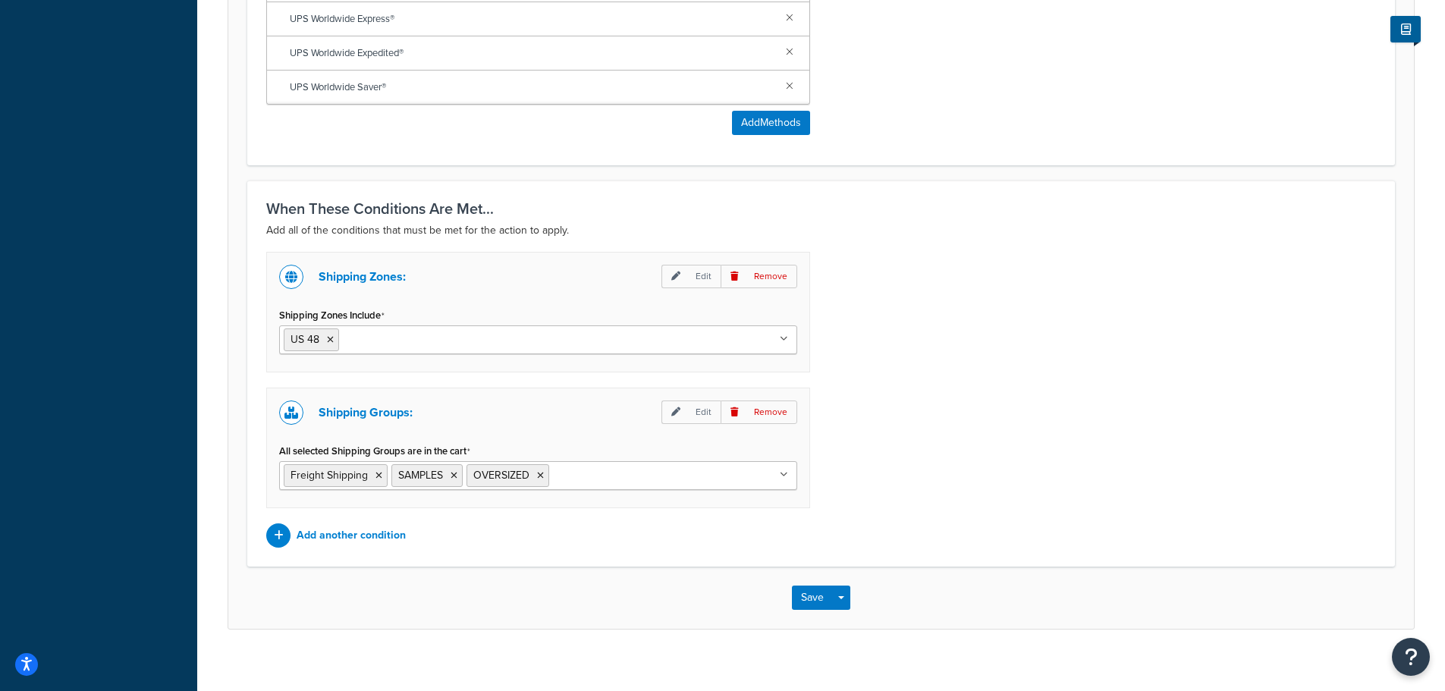
scroll to position [955, 0]
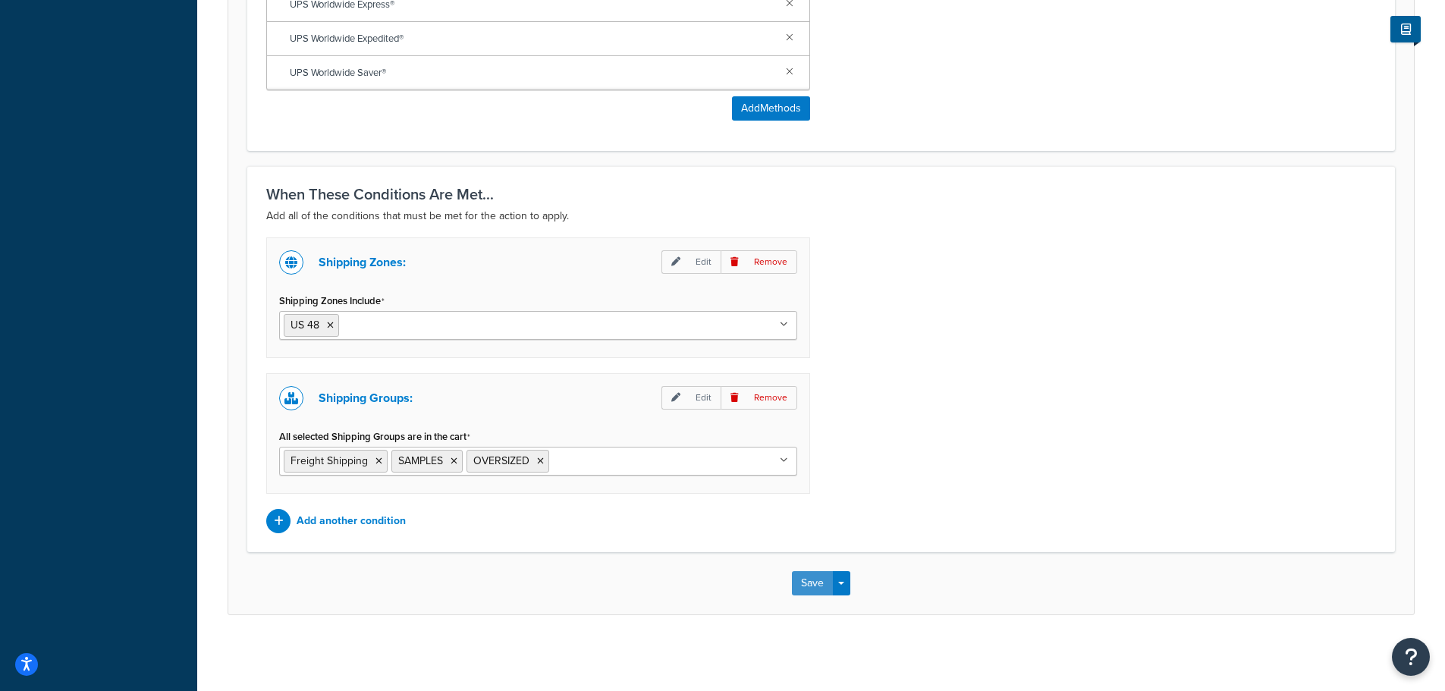
click at [812, 576] on button "Save" at bounding box center [812, 583] width 41 height 24
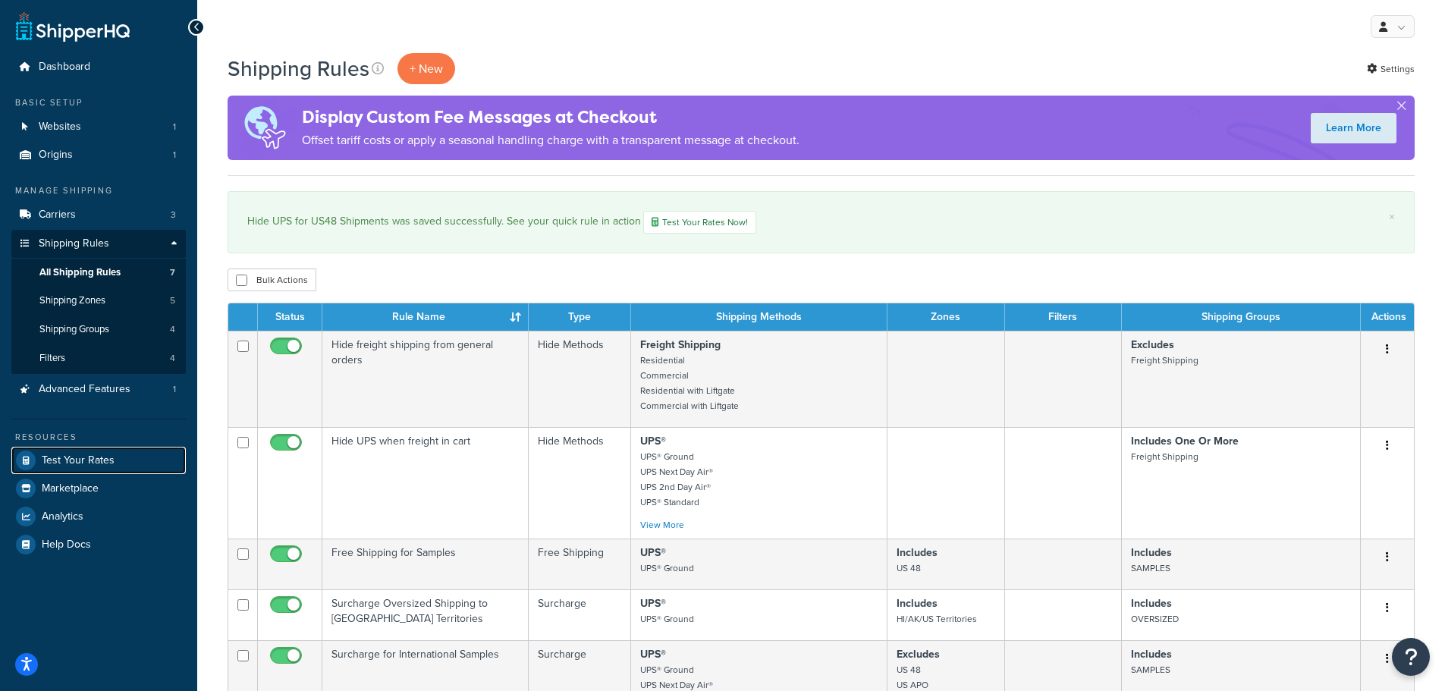
click at [90, 459] on span "Test Your Rates" at bounding box center [78, 460] width 73 height 13
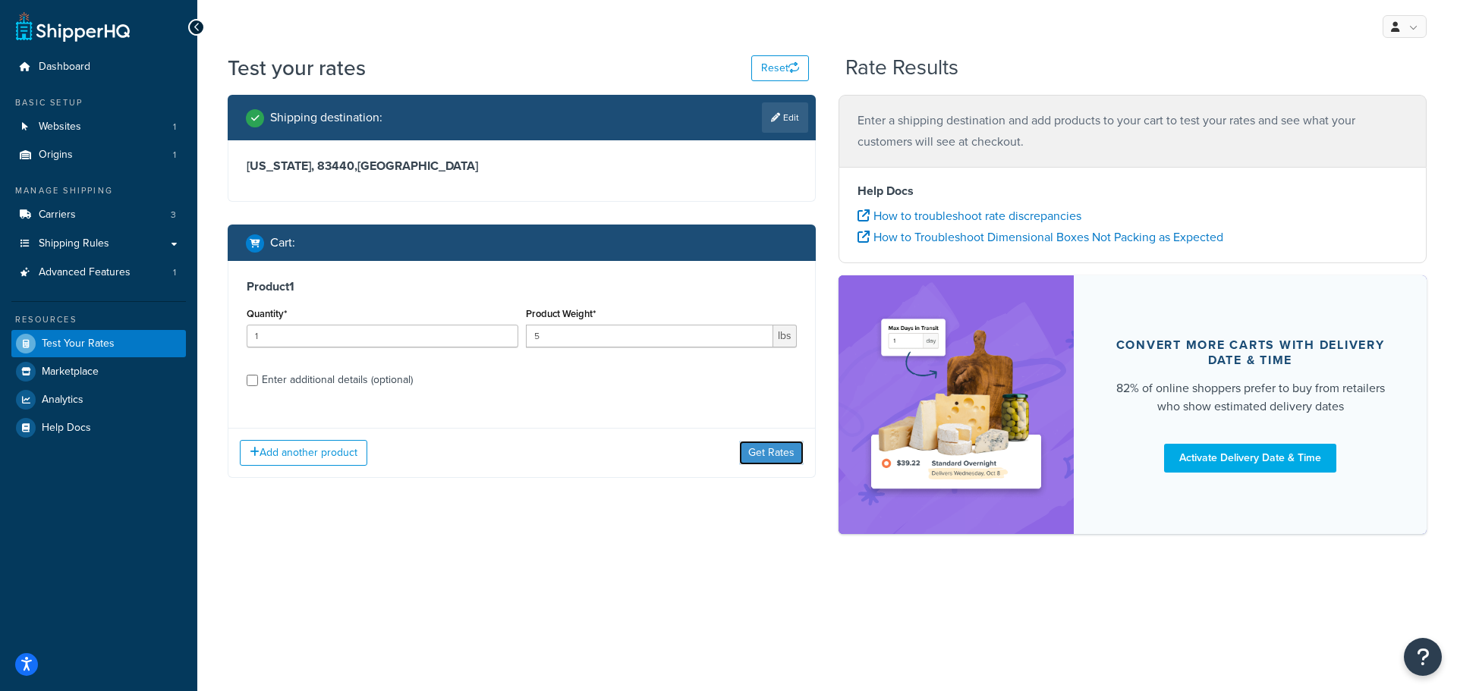
click at [769, 450] on button "Get Rates" at bounding box center [771, 453] width 64 height 24
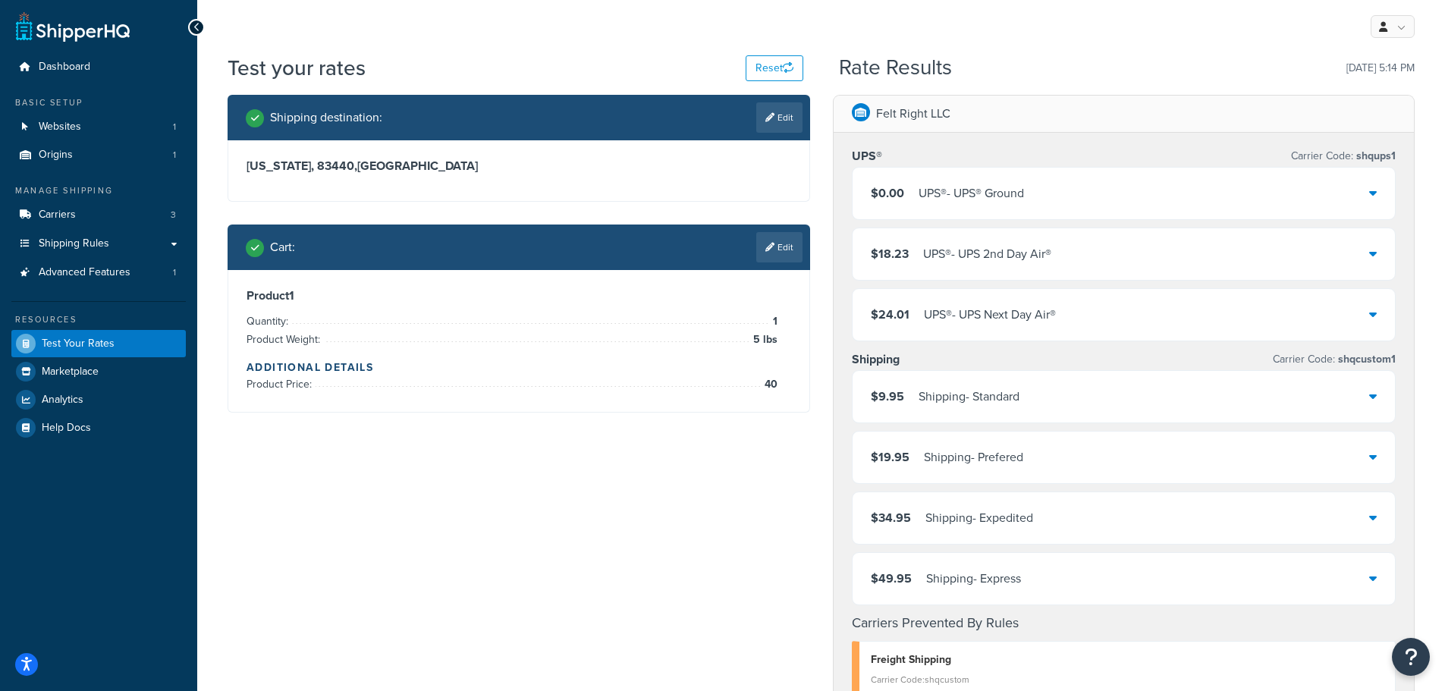
click at [788, 244] on link "Edit" at bounding box center [779, 247] width 46 height 30
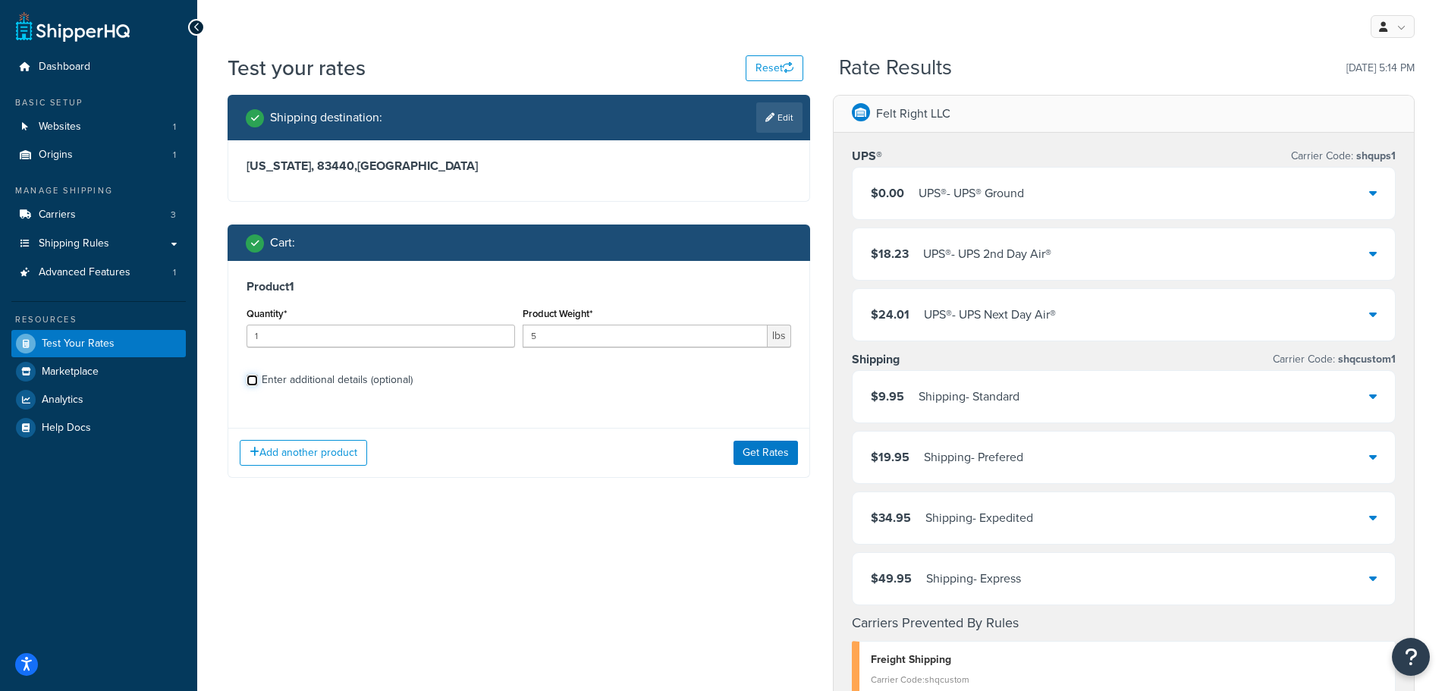
click at [254, 381] on input "Enter additional details (optional)" at bounding box center [252, 380] width 11 height 11
checkbox input "true"
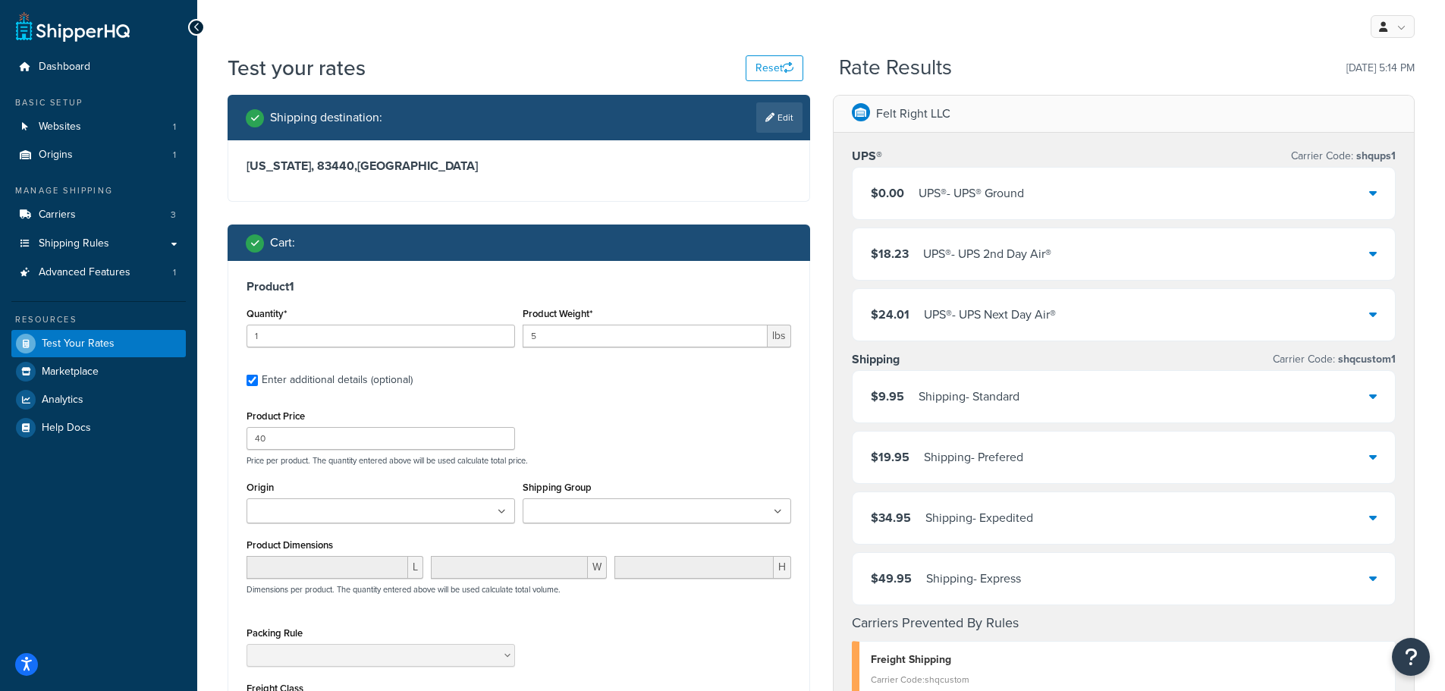
click at [769, 112] on link "Edit" at bounding box center [779, 117] width 46 height 30
select select "ID"
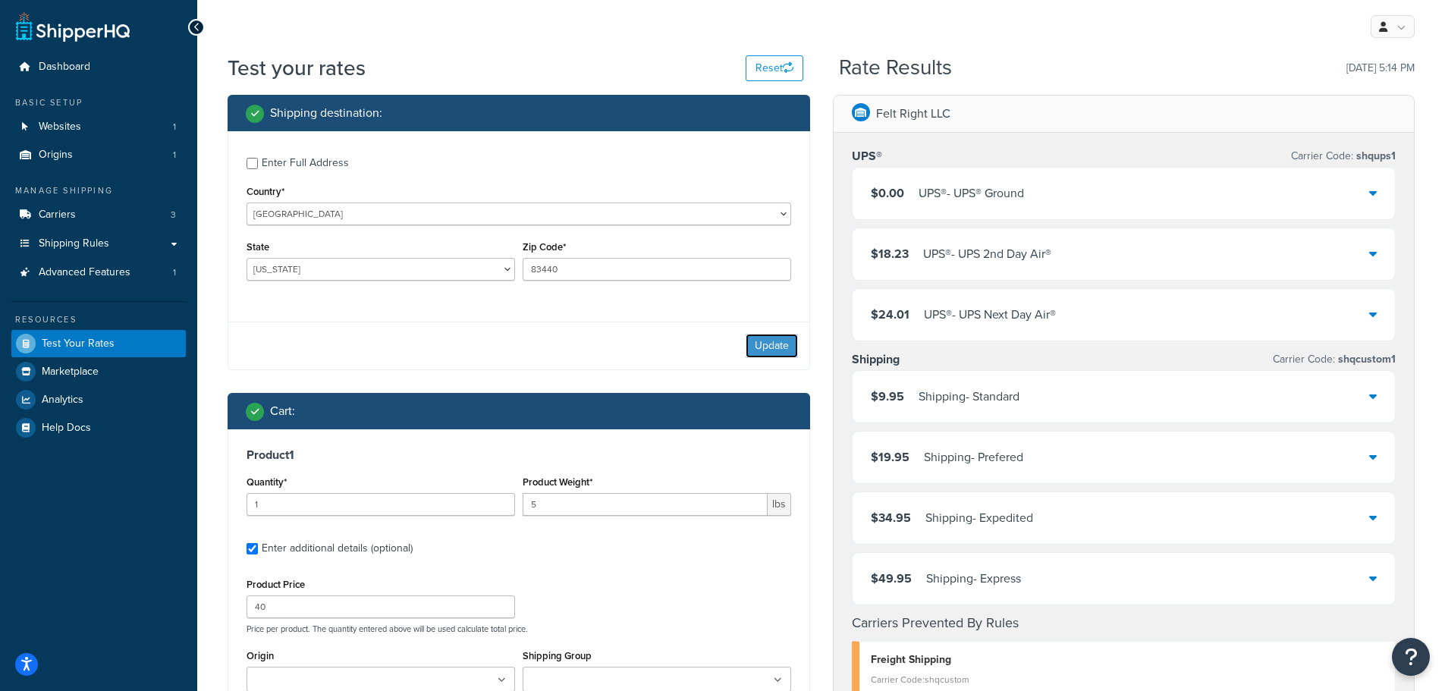
click at [773, 349] on button "Update" at bounding box center [772, 346] width 52 height 24
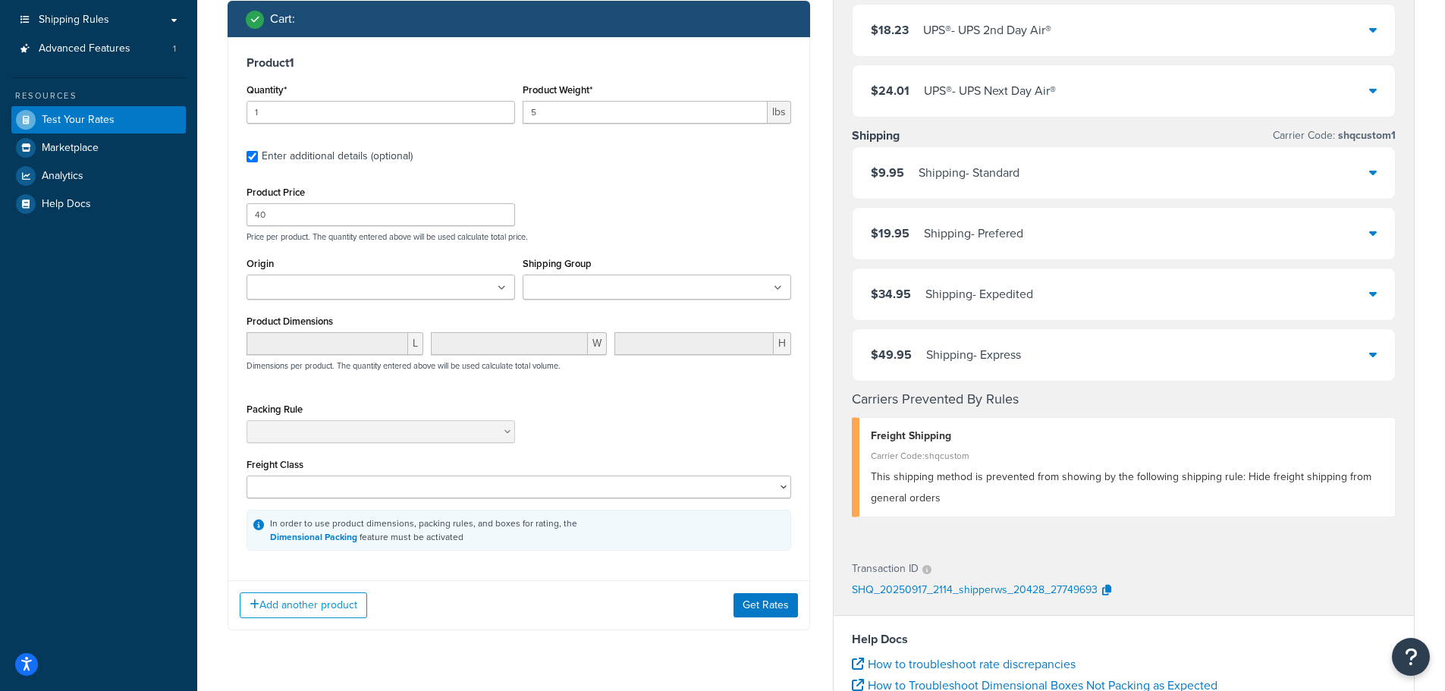
scroll to position [228, 0]
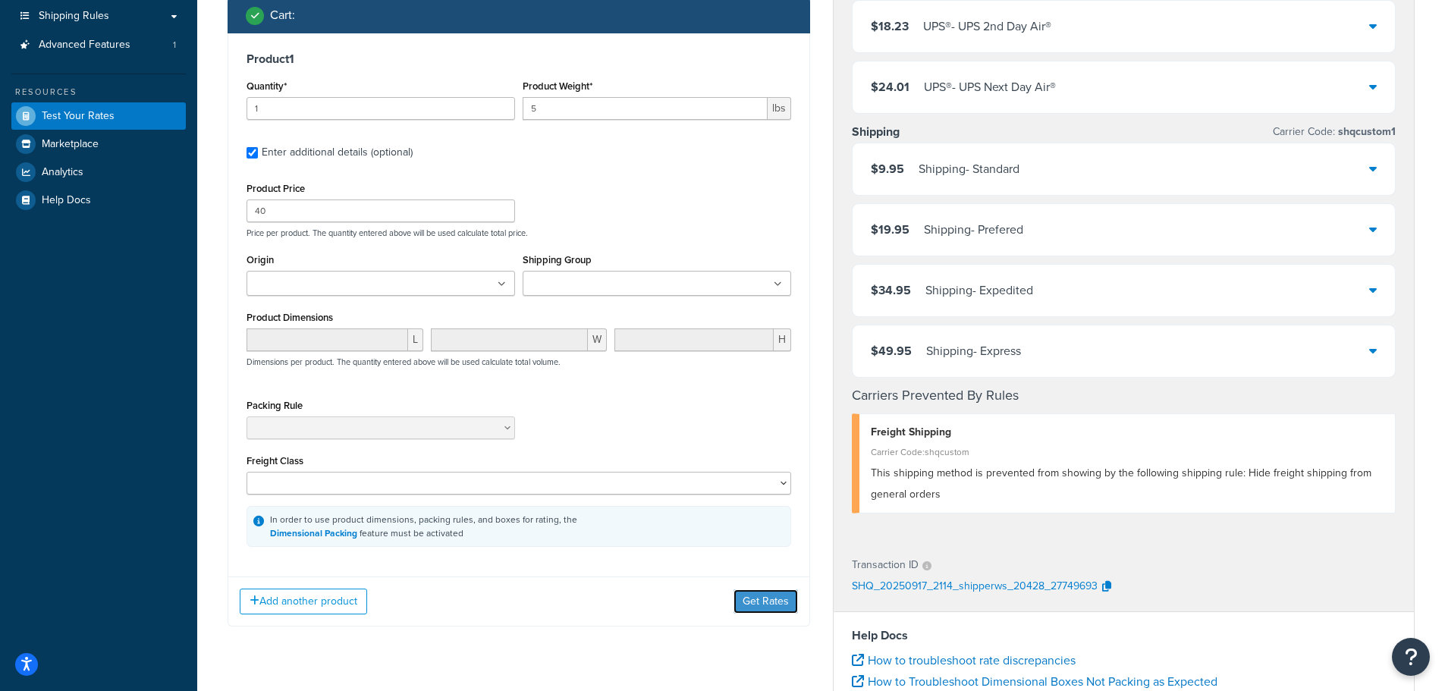
click at [751, 597] on button "Get Rates" at bounding box center [766, 601] width 64 height 24
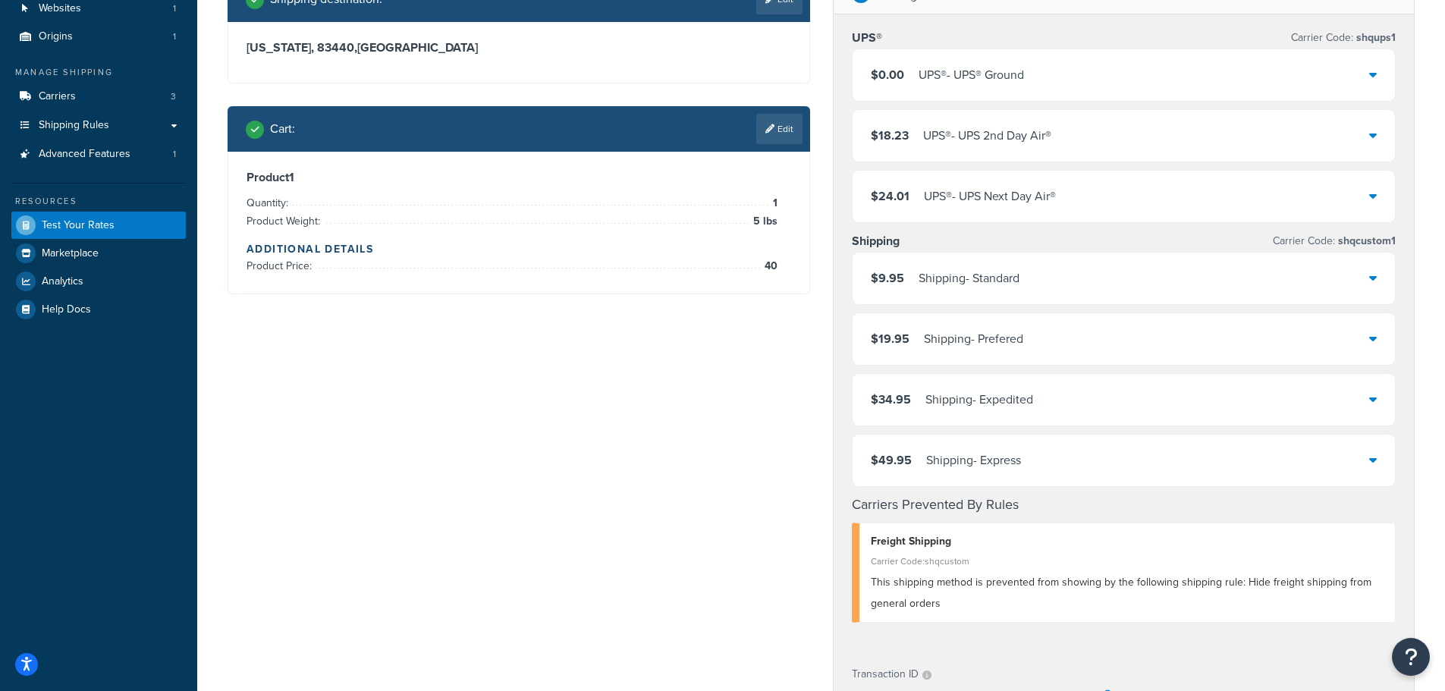
scroll to position [0, 0]
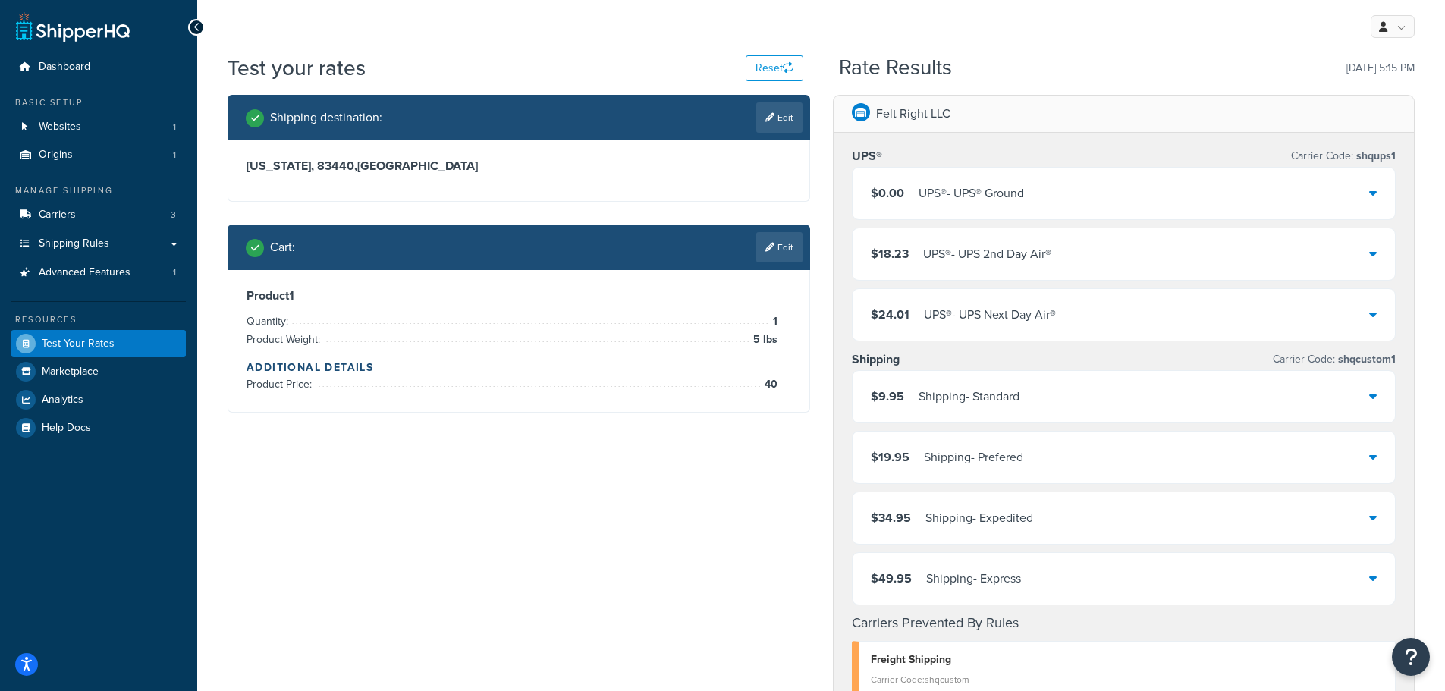
click at [776, 241] on link "Edit" at bounding box center [779, 247] width 46 height 30
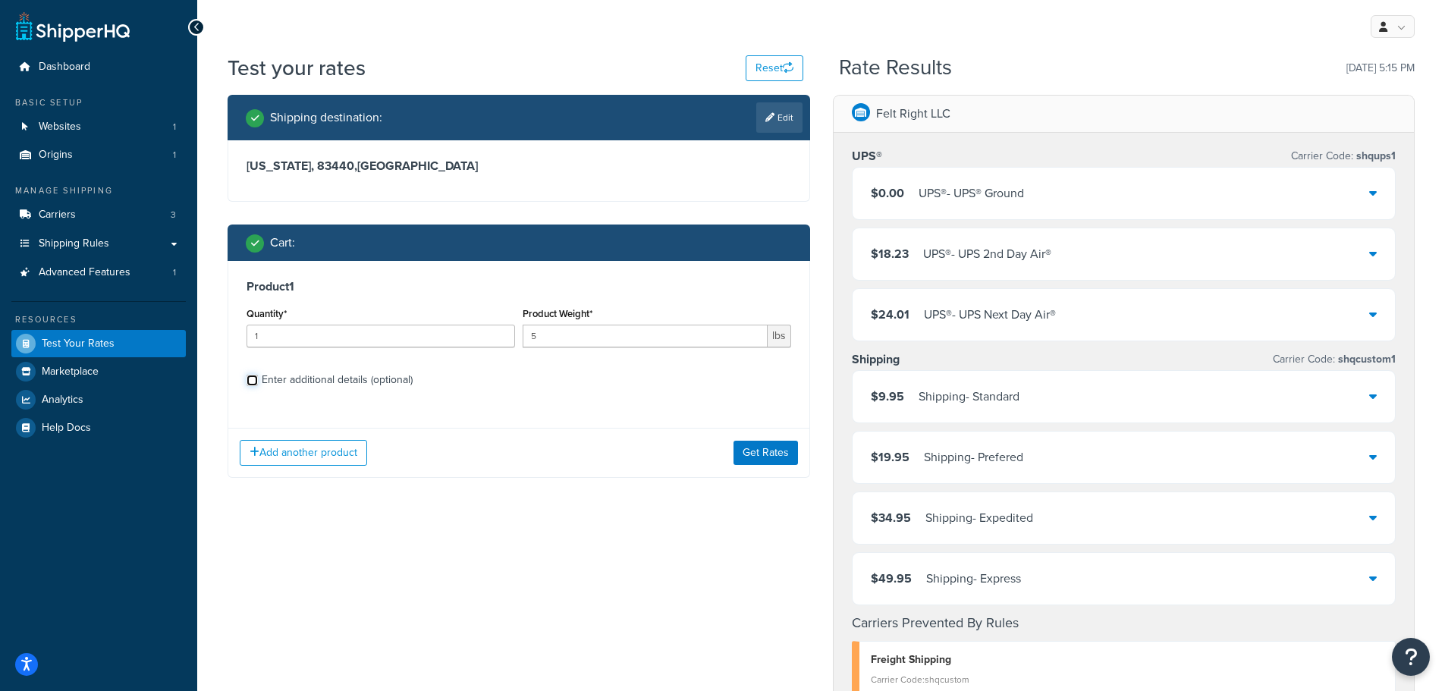
click at [256, 377] on input "Enter additional details (optional)" at bounding box center [252, 380] width 11 height 11
checkbox input "true"
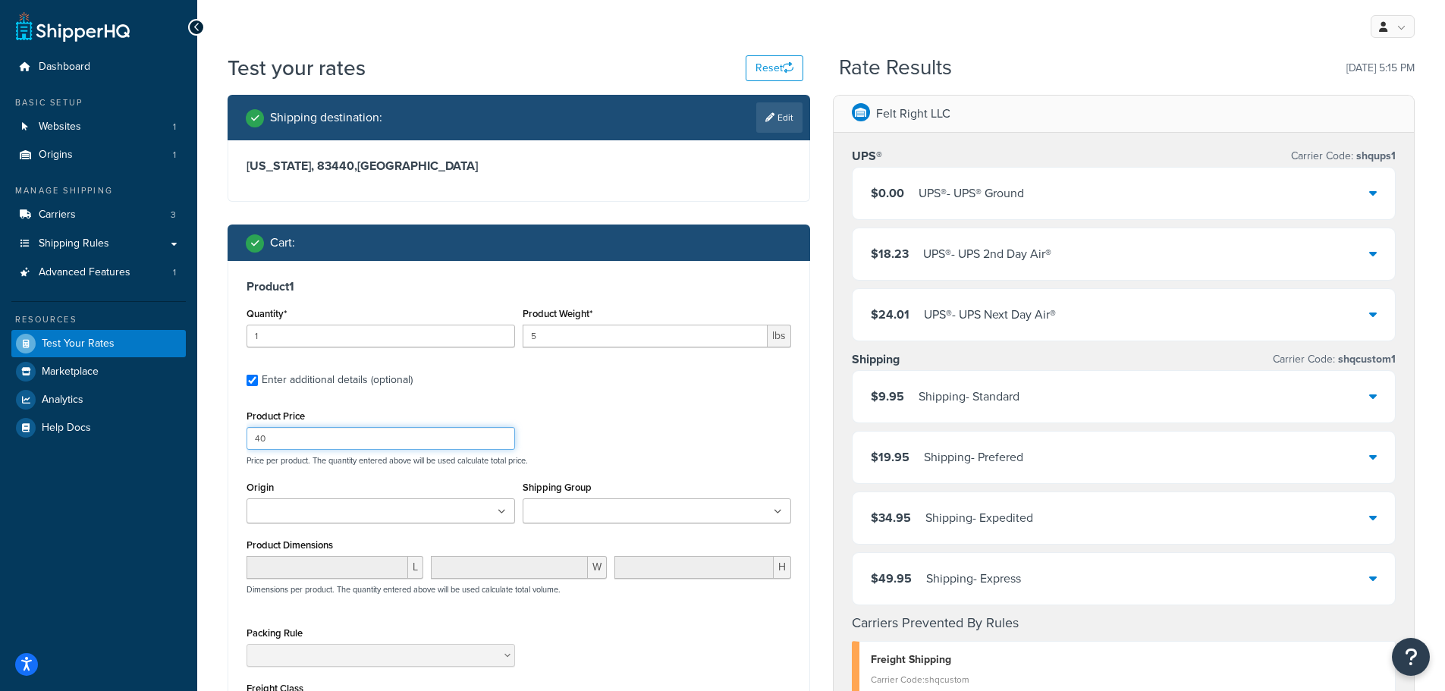
drag, startPoint x: 303, startPoint y: 439, endPoint x: 181, endPoint y: 430, distance: 121.7
click at [184, 435] on div "Dashboard Basic Setup Websites 1 Origins 1 Manage Shipping Carriers 3 Shipping …" at bounding box center [722, 647] width 1445 height 1295
type input "20"
click at [646, 438] on div "Product Price 20 Price per product. The quantity entered above will be used cal…" at bounding box center [519, 436] width 552 height 60
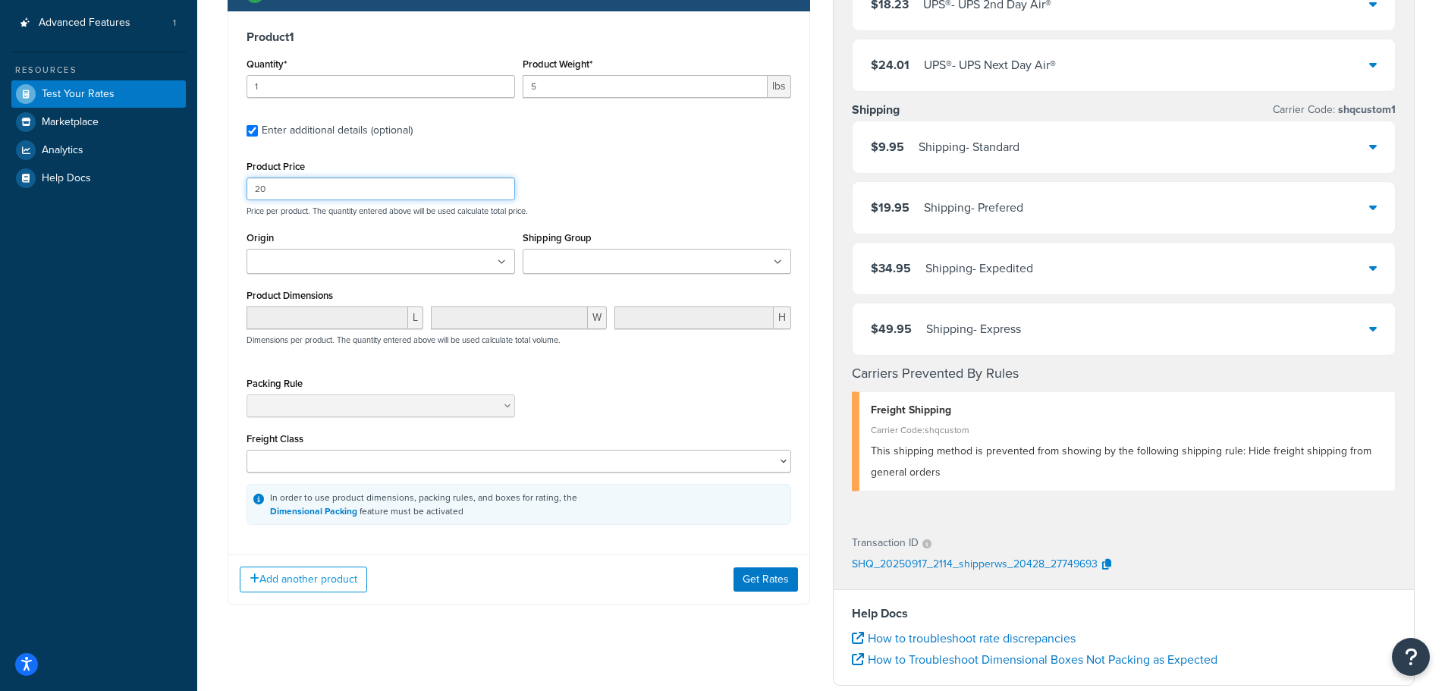
scroll to position [303, 0]
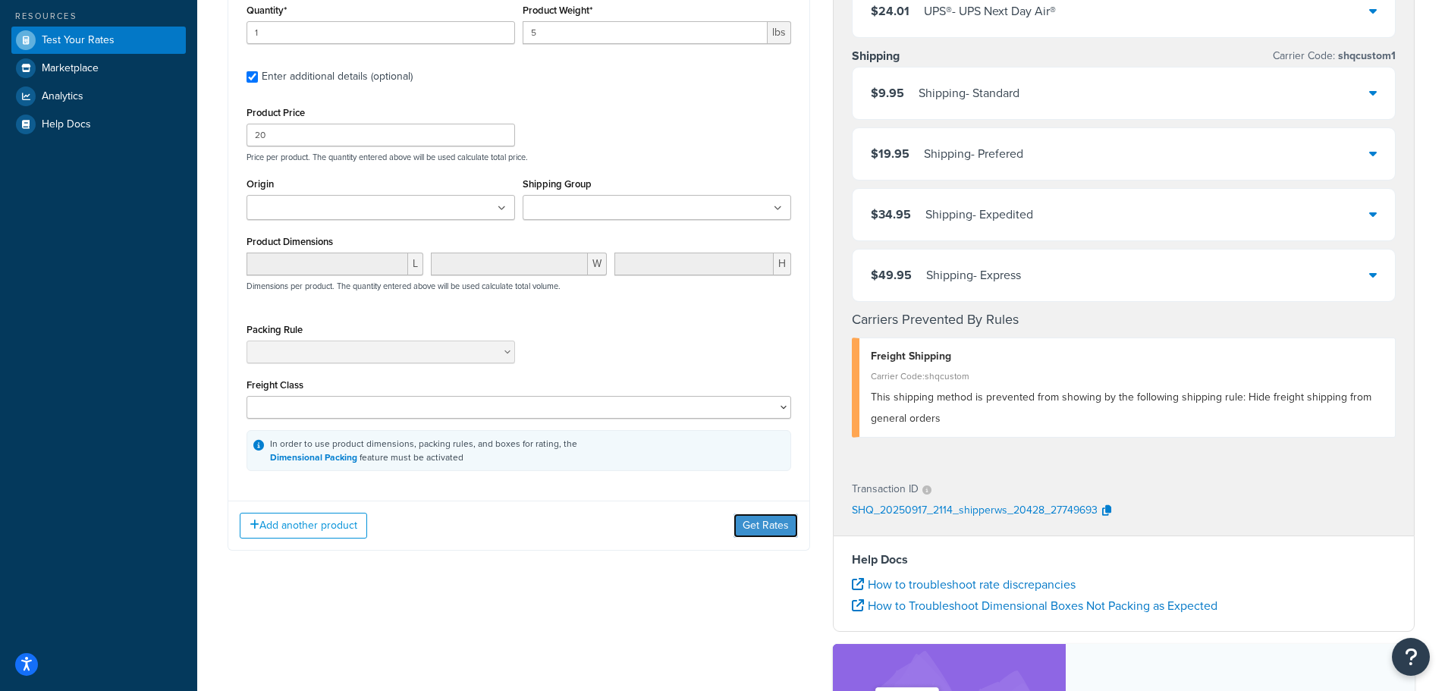
click at [753, 523] on button "Get Rates" at bounding box center [766, 526] width 64 height 24
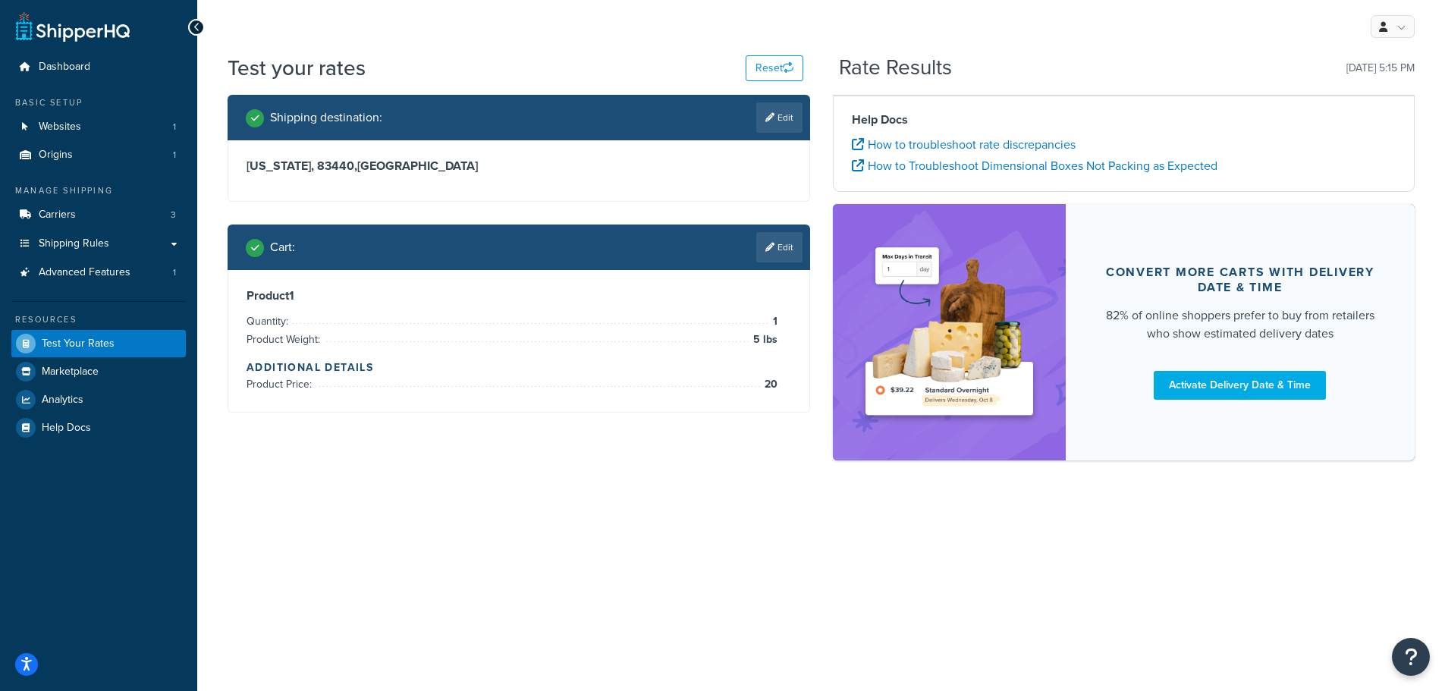
scroll to position [0, 0]
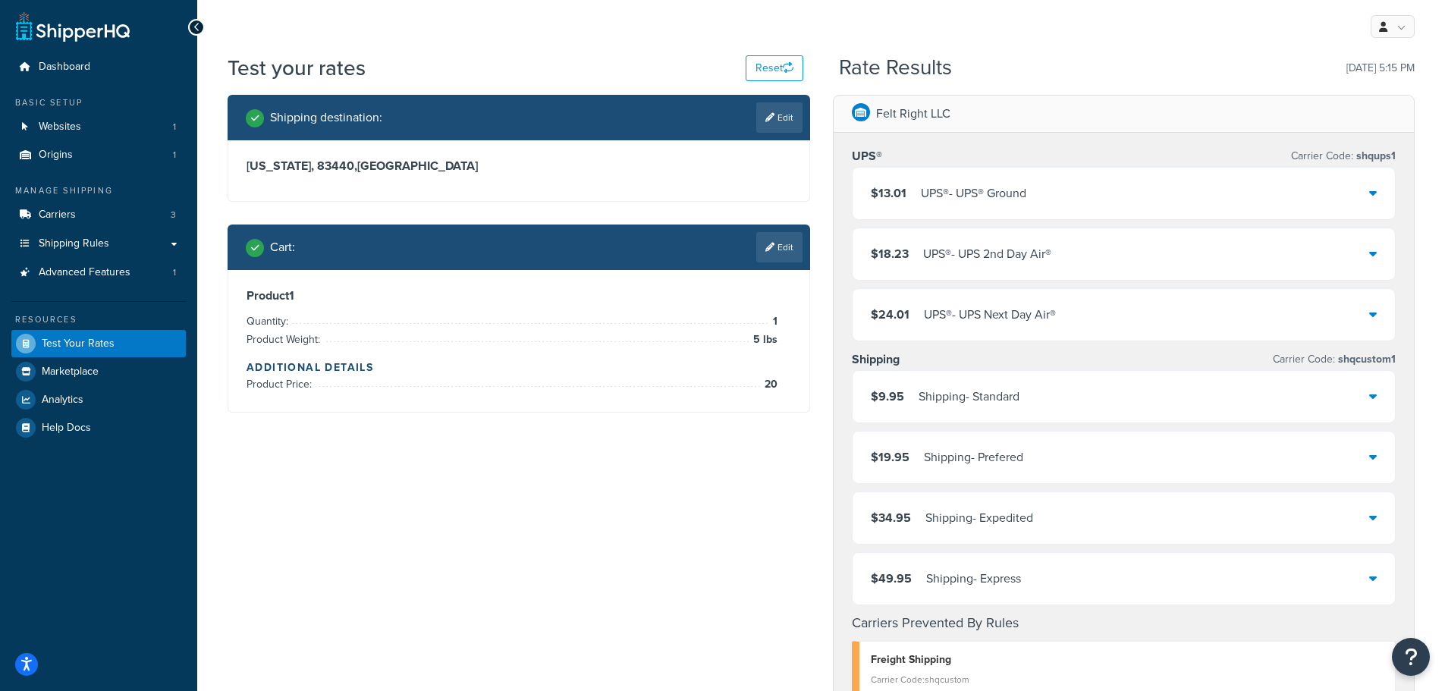
click at [778, 244] on link "Edit" at bounding box center [779, 247] width 46 height 30
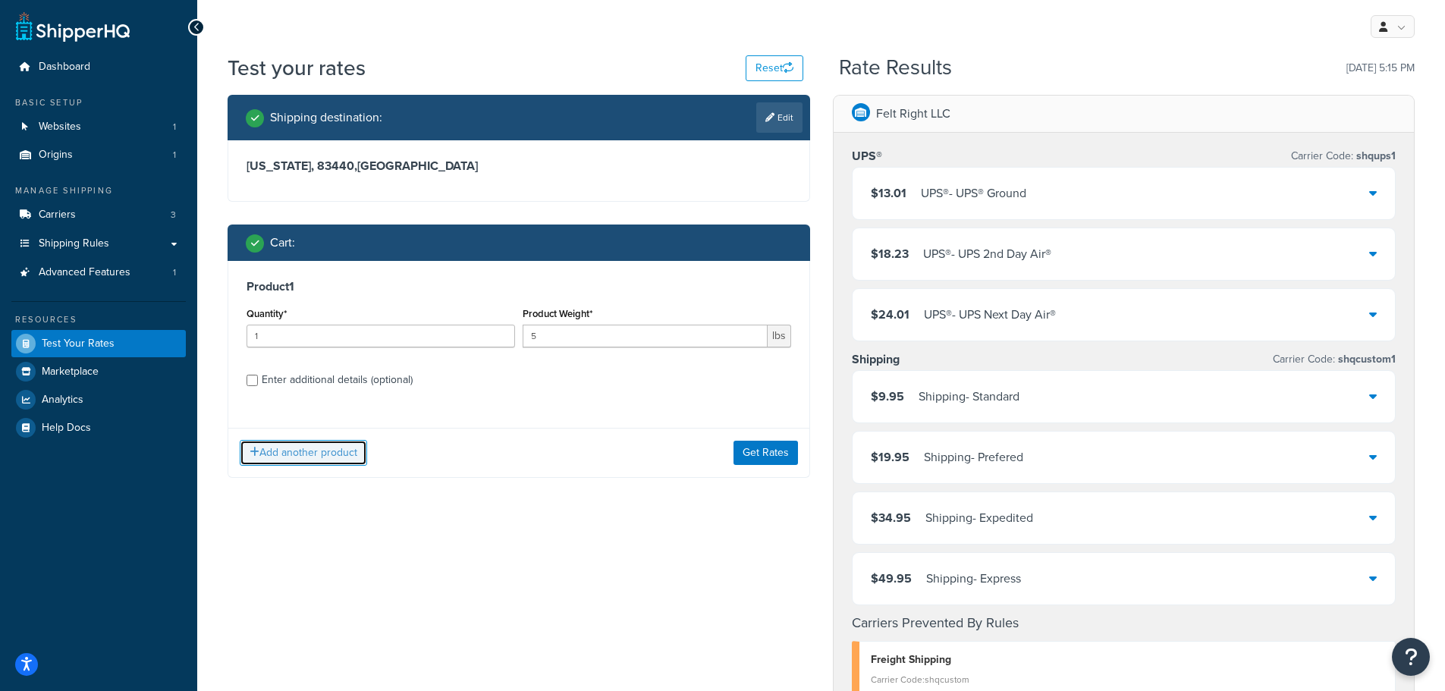
click at [317, 458] on button "Add another product" at bounding box center [303, 453] width 127 height 26
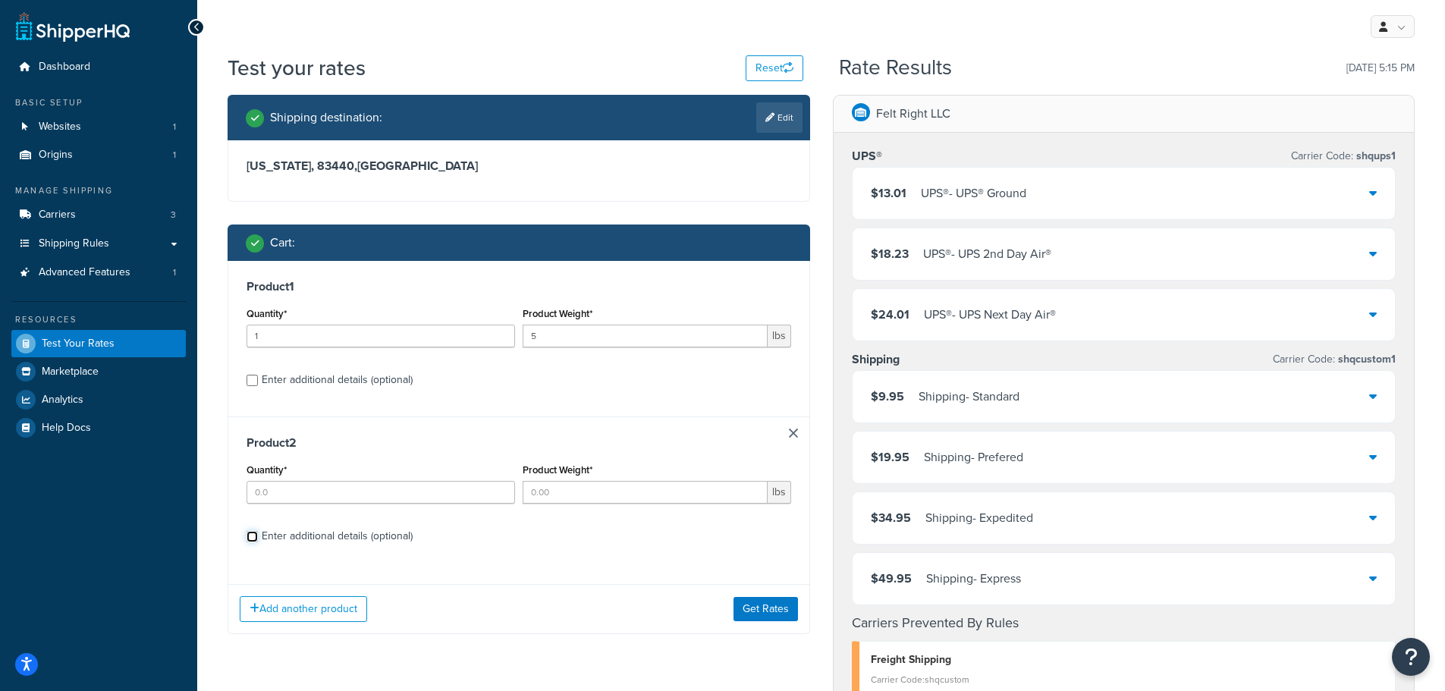
click at [253, 542] on input "Enter additional details (optional)" at bounding box center [252, 536] width 11 height 11
checkbox input "true"
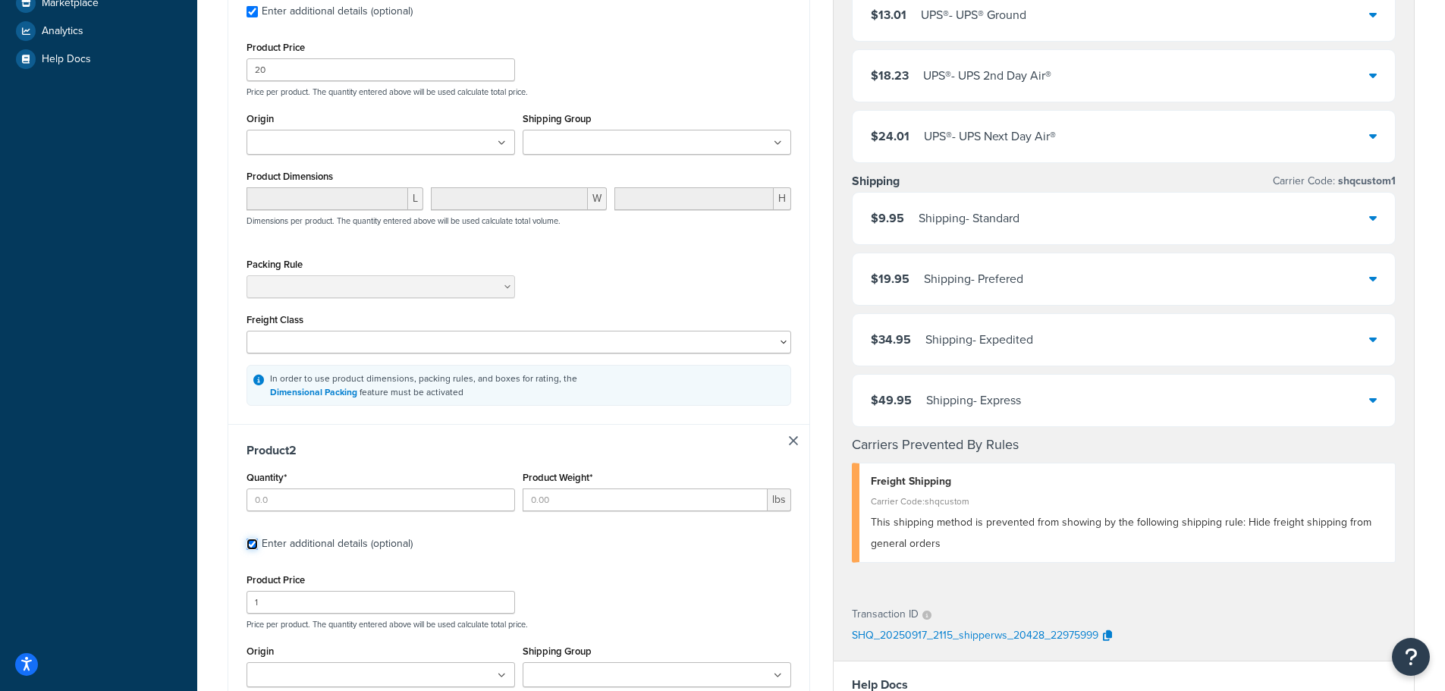
scroll to position [379, 0]
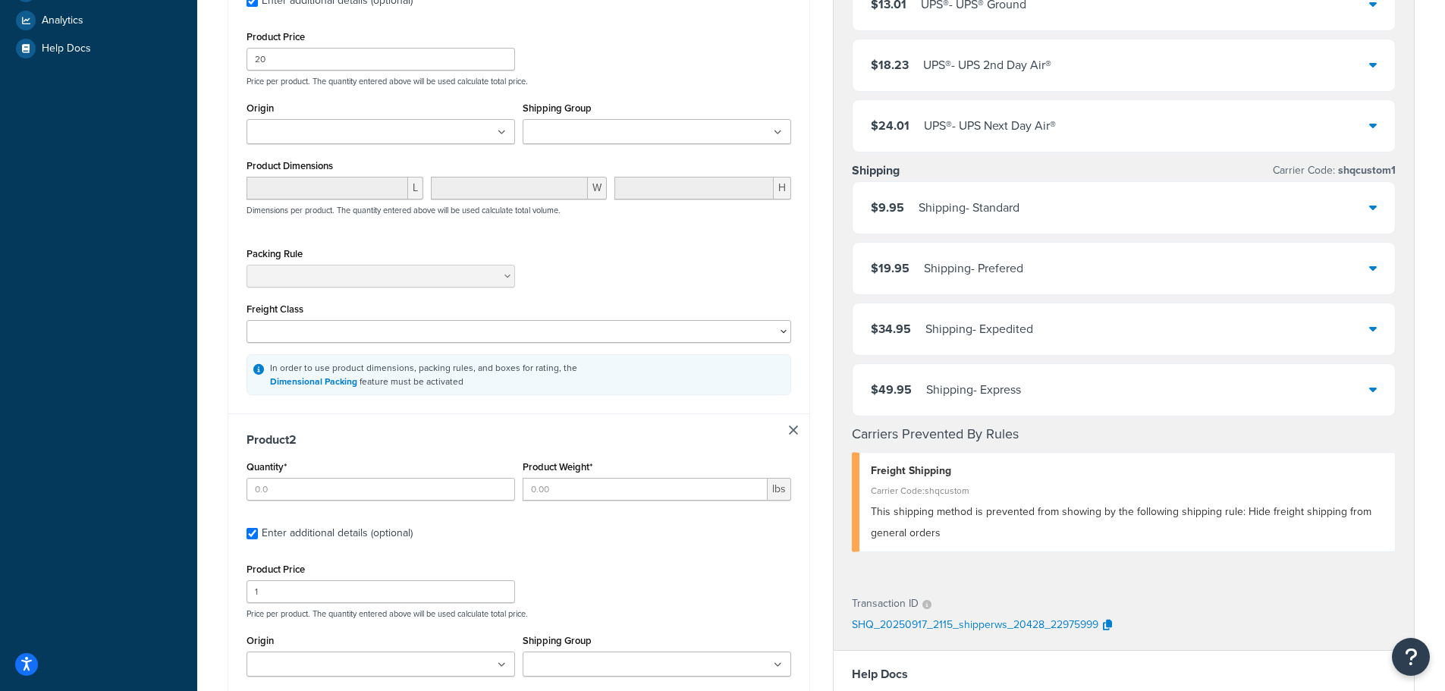
click at [792, 434] on link at bounding box center [793, 430] width 9 height 9
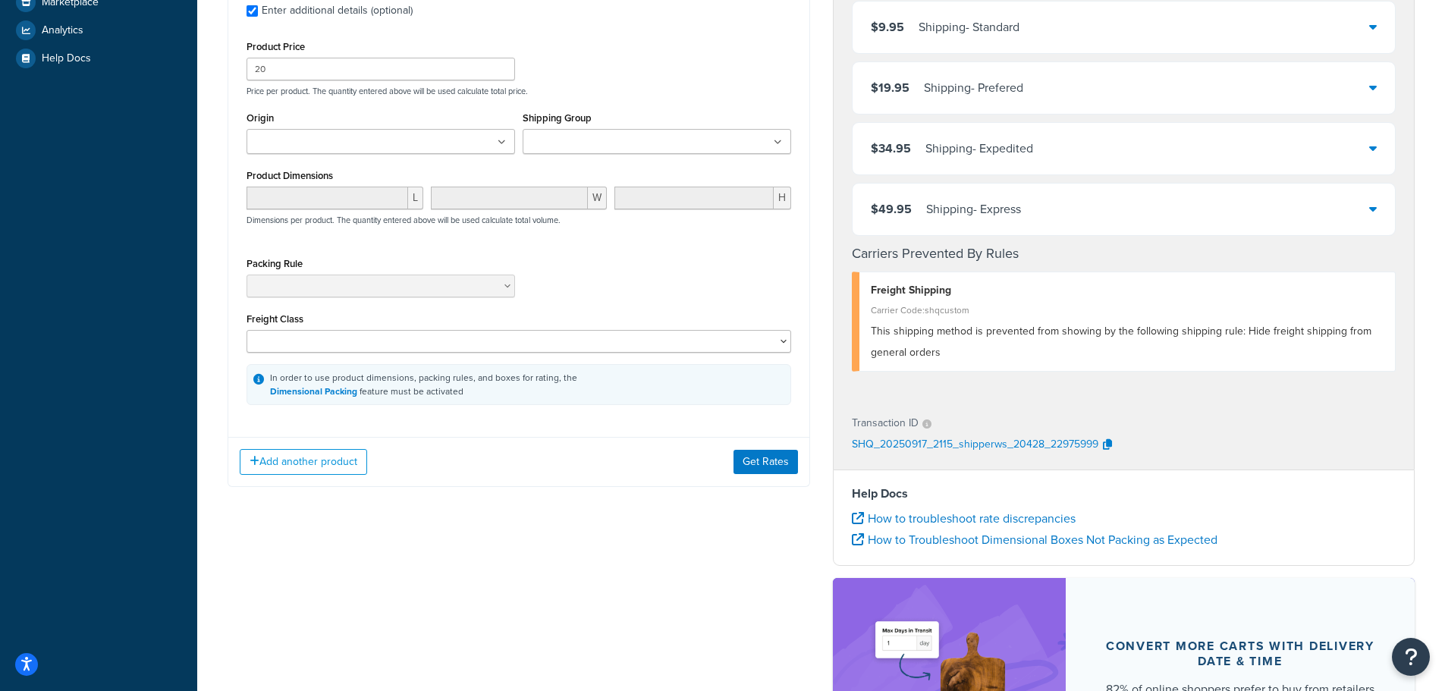
scroll to position [152, 0]
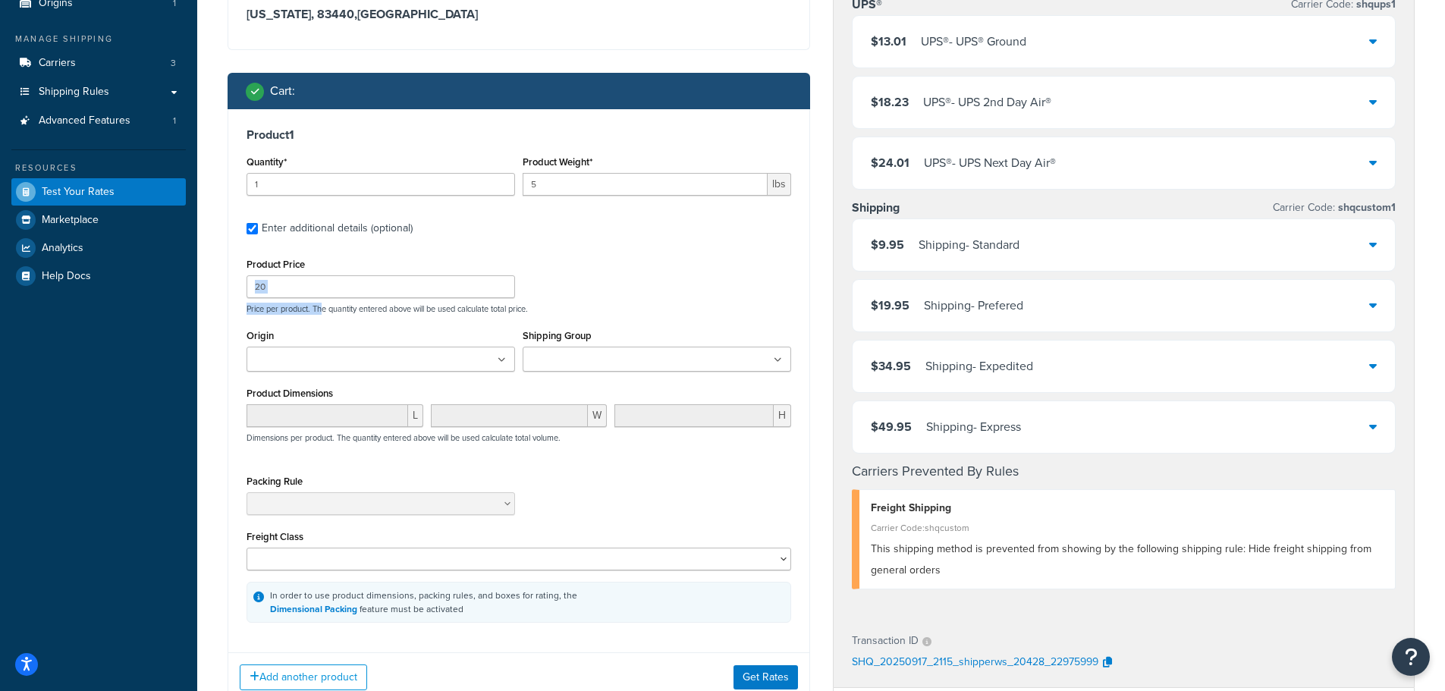
drag, startPoint x: 320, startPoint y: 300, endPoint x: 251, endPoint y: 288, distance: 70.2
click at [237, 292] on div "Product 1 Quantity* 1 Product Weight* 5 lbs Enter additional details (optional)…" at bounding box center [518, 375] width 581 height 532
click at [299, 284] on input "20" at bounding box center [381, 286] width 269 height 23
click at [302, 284] on input "20" at bounding box center [381, 286] width 269 height 23
drag, startPoint x: 367, startPoint y: 284, endPoint x: 193, endPoint y: 278, distance: 173.8
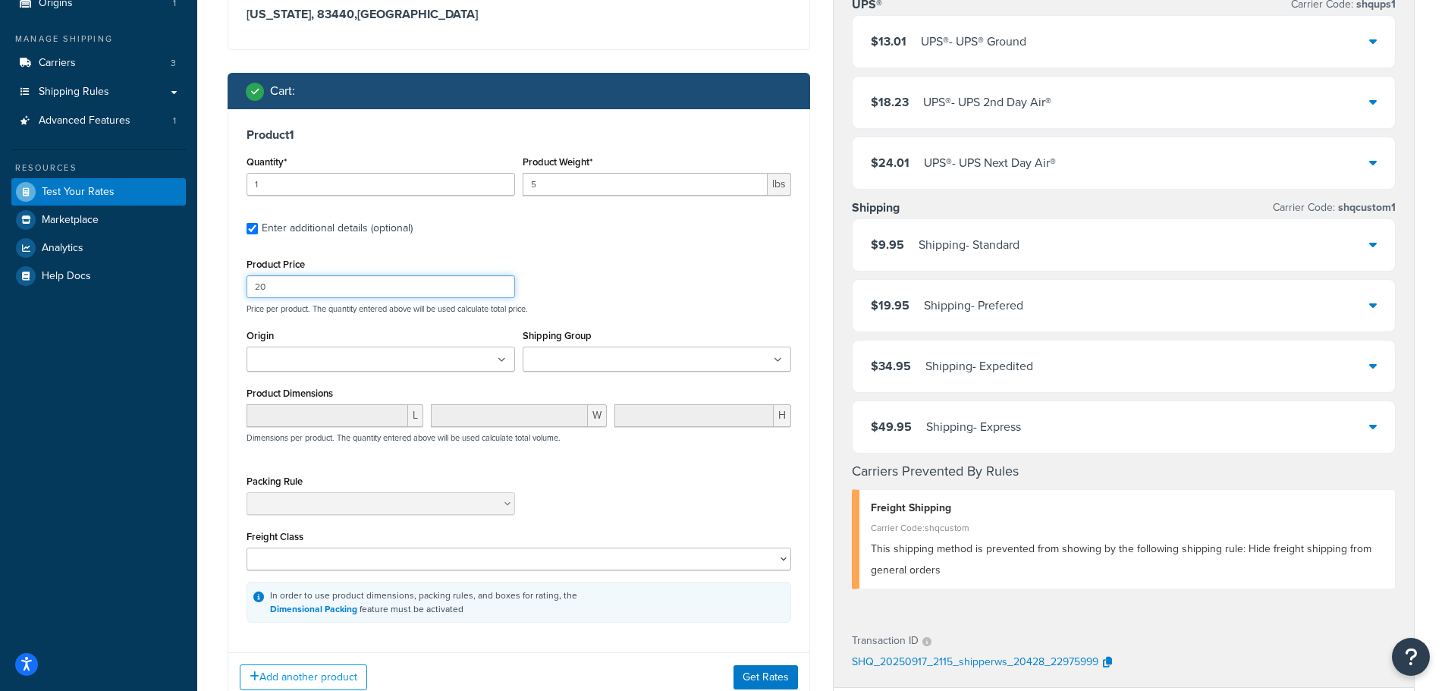
click at [193, 278] on div "Dashboard Basic Setup Websites 1 Origins 1 Manage Shipping Carriers 3 Shipping …" at bounding box center [722, 495] width 1445 height 1295
type input "3"
type input "40"
click at [590, 246] on div "Product 1 Quantity* 1 Product Weight* 5 lbs Enter additional details (optional)…" at bounding box center [518, 375] width 581 height 532
click at [773, 681] on button "Get Rates" at bounding box center [766, 677] width 64 height 24
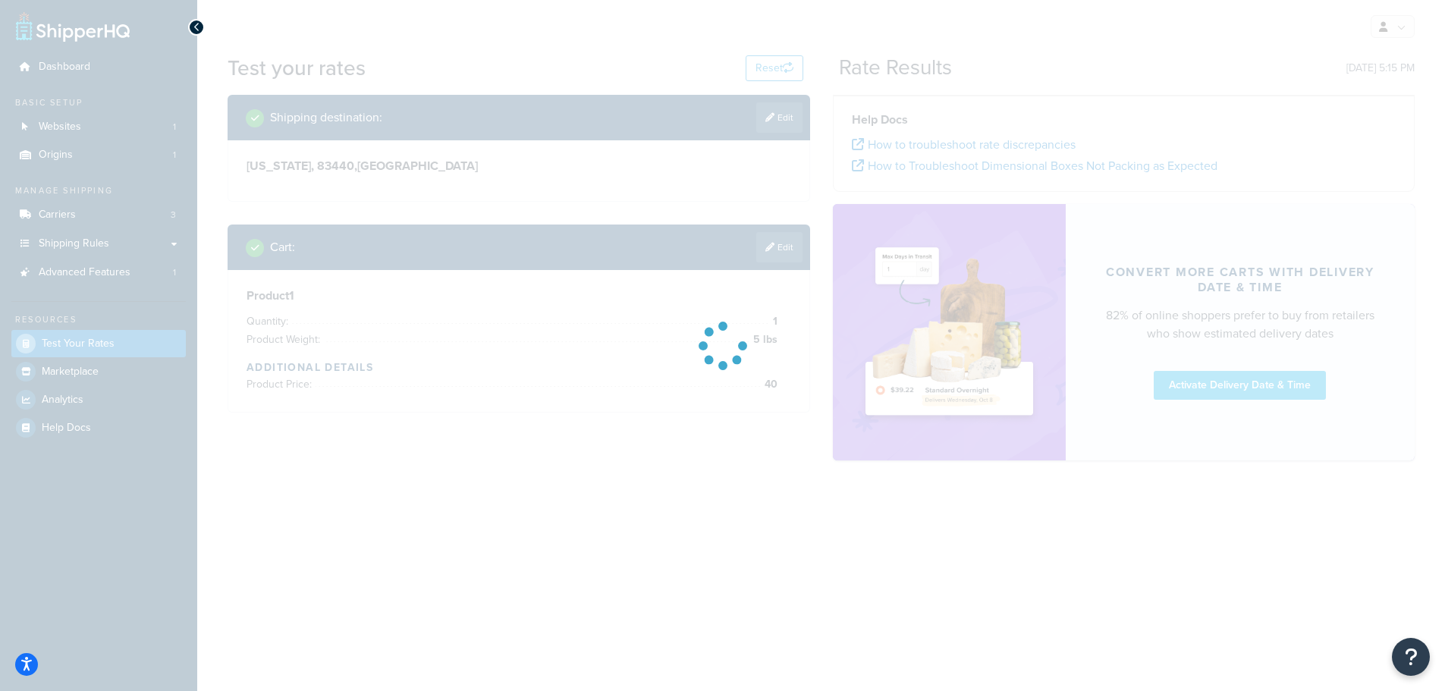
scroll to position [0, 0]
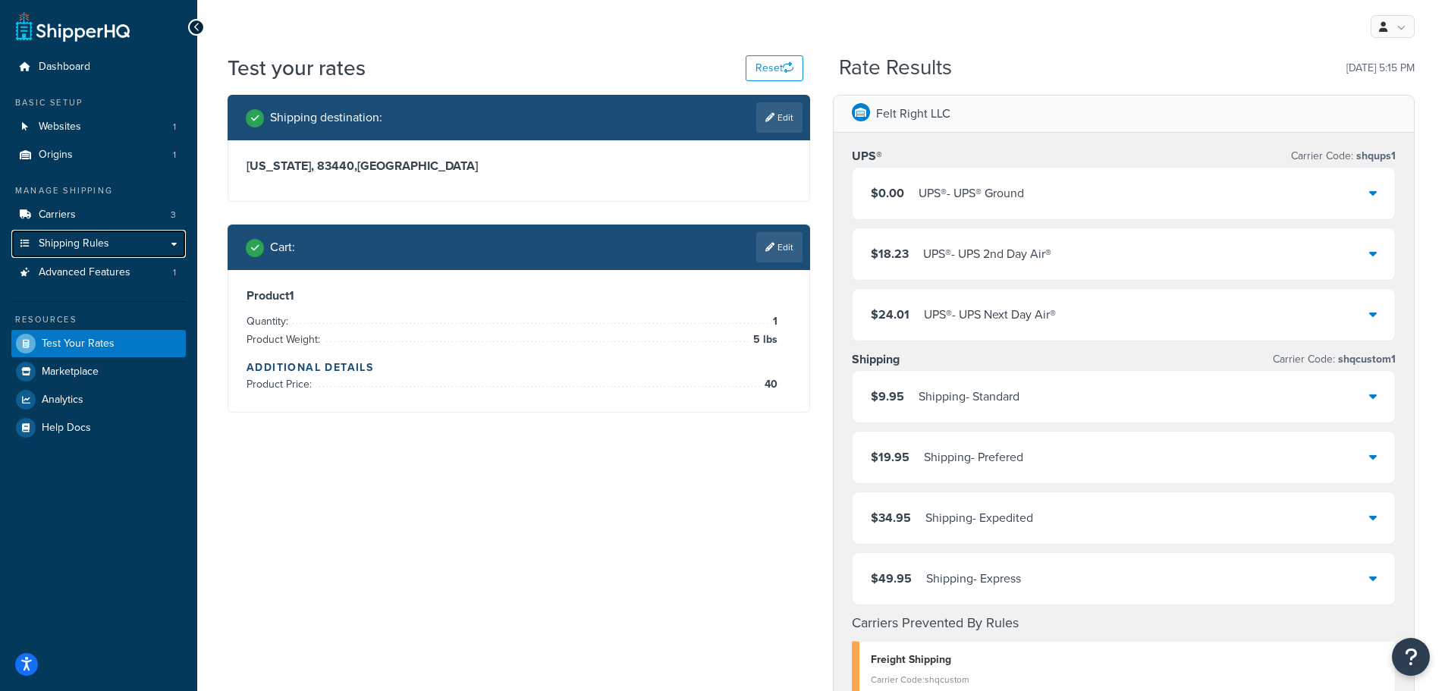
click at [63, 244] on span "Shipping Rules" at bounding box center [74, 243] width 71 height 13
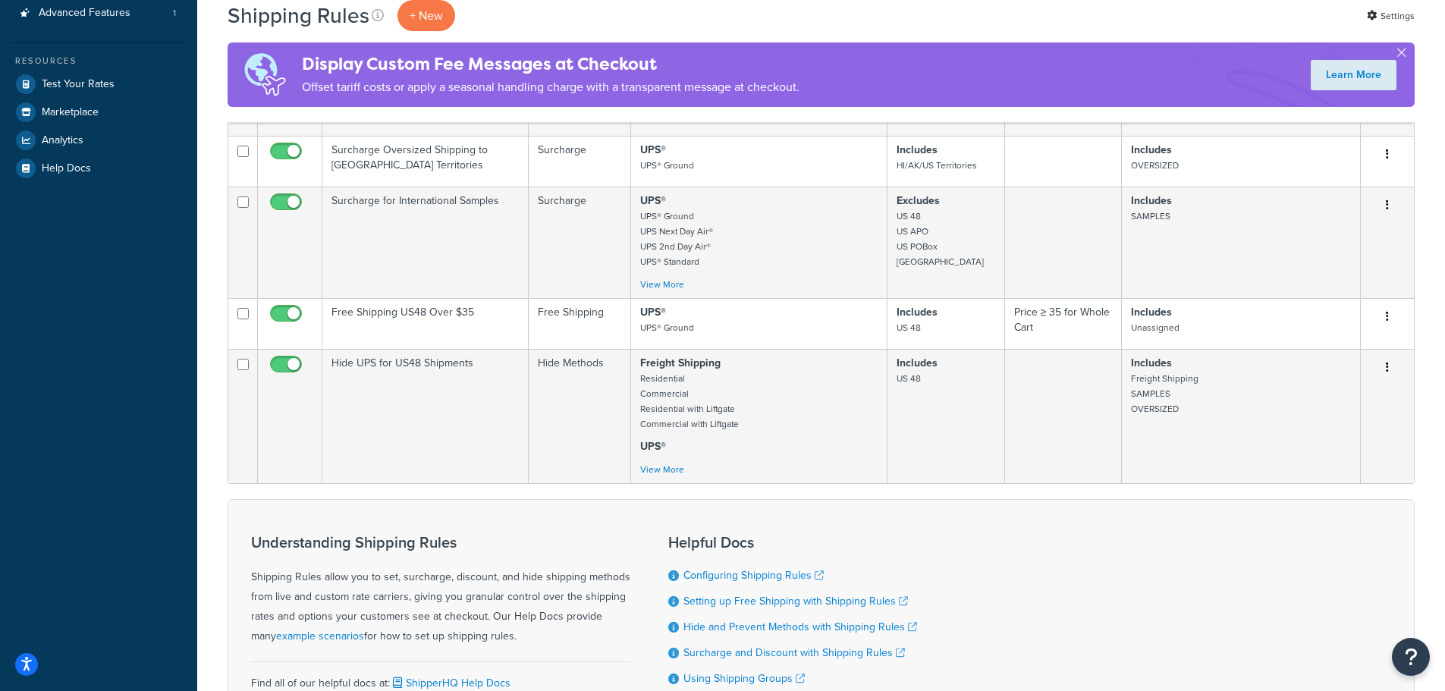
scroll to position [379, 0]
click at [1385, 362] on button "button" at bounding box center [1387, 365] width 21 height 24
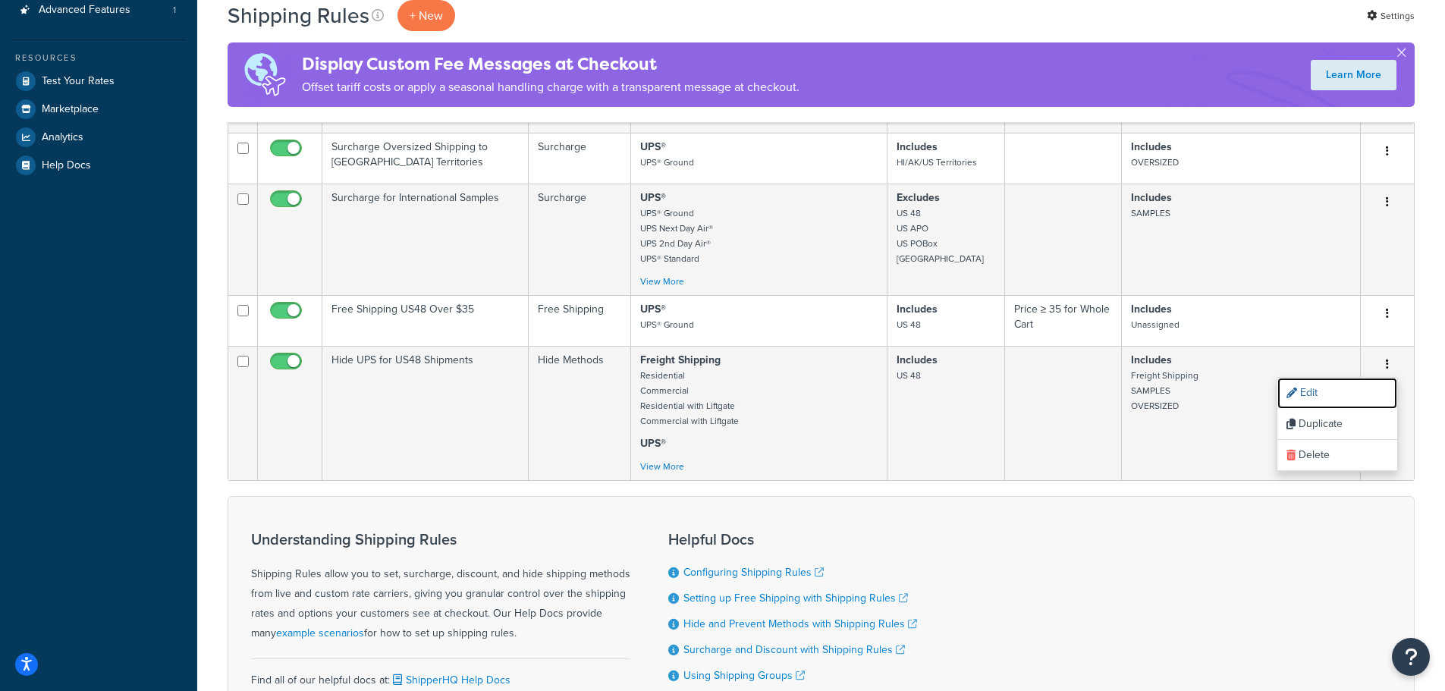
click at [1350, 385] on link "Edit" at bounding box center [1338, 393] width 120 height 31
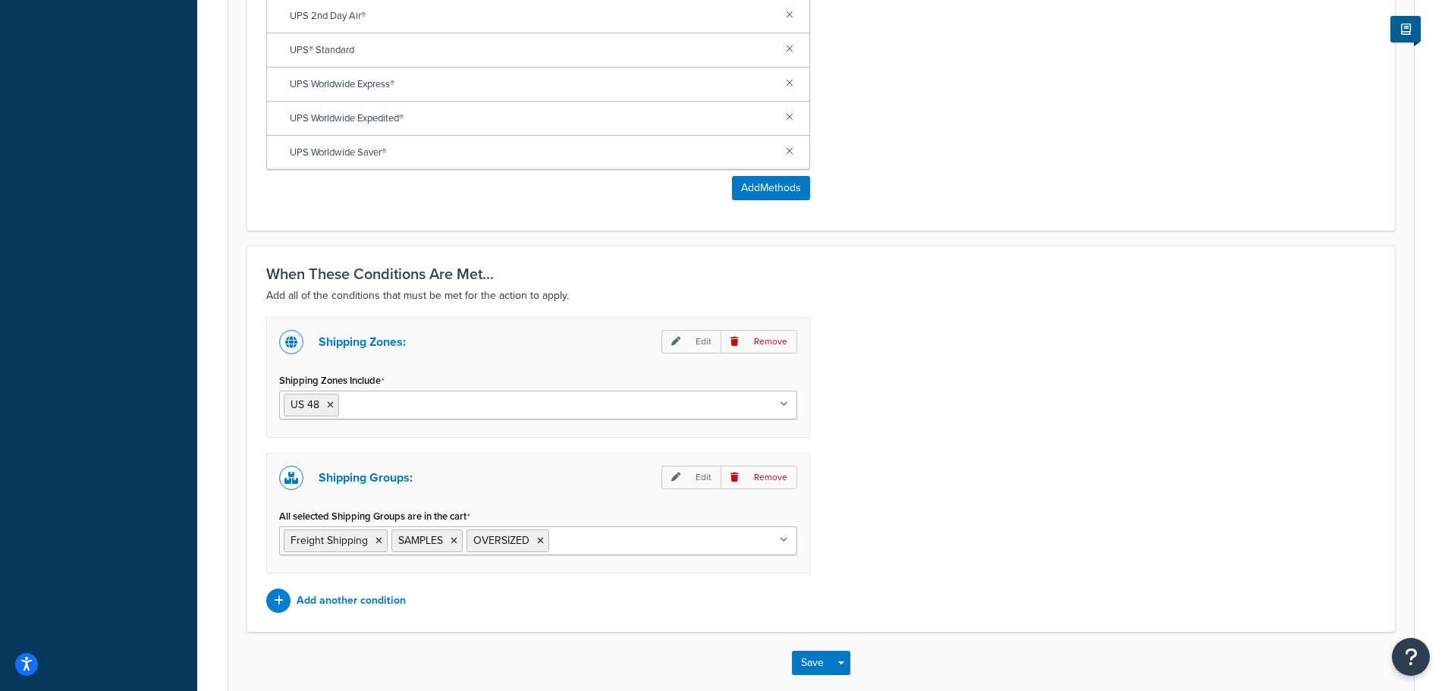
scroll to position [910, 0]
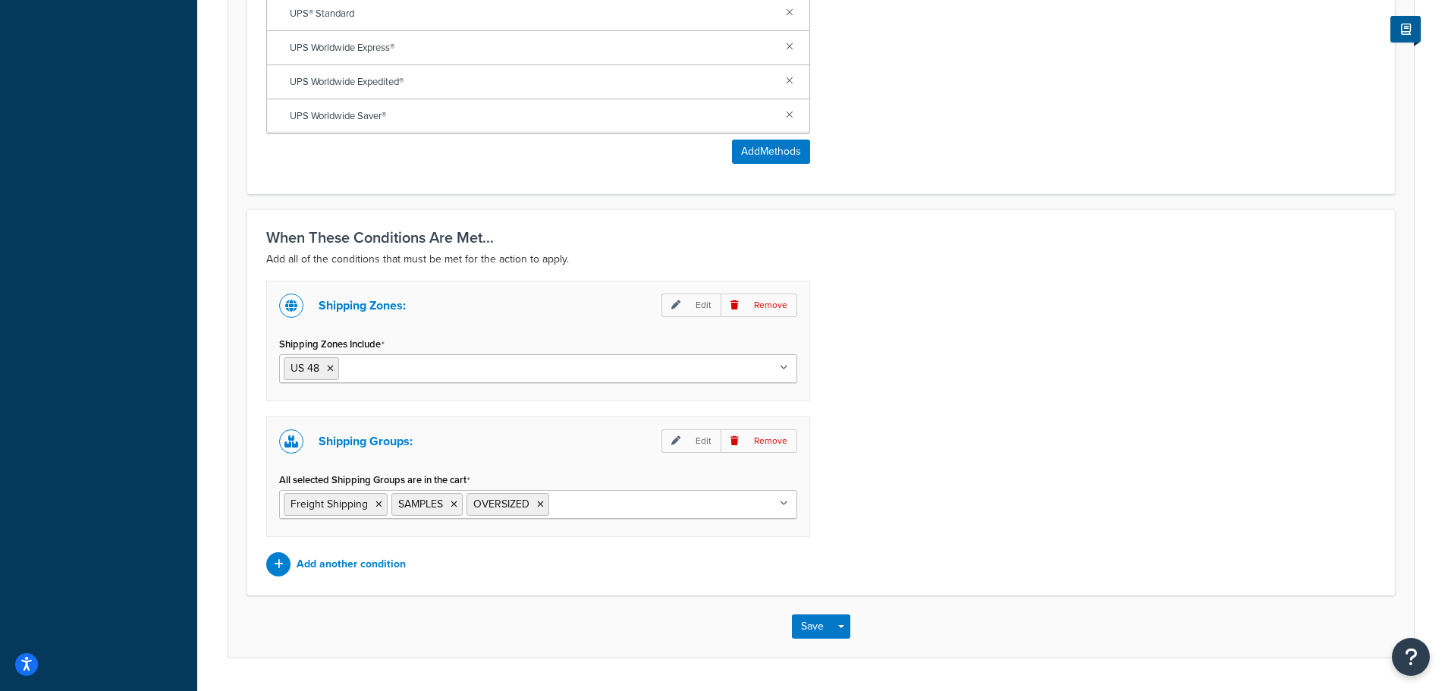
click at [753, 445] on p "Remove" at bounding box center [759, 441] width 77 height 24
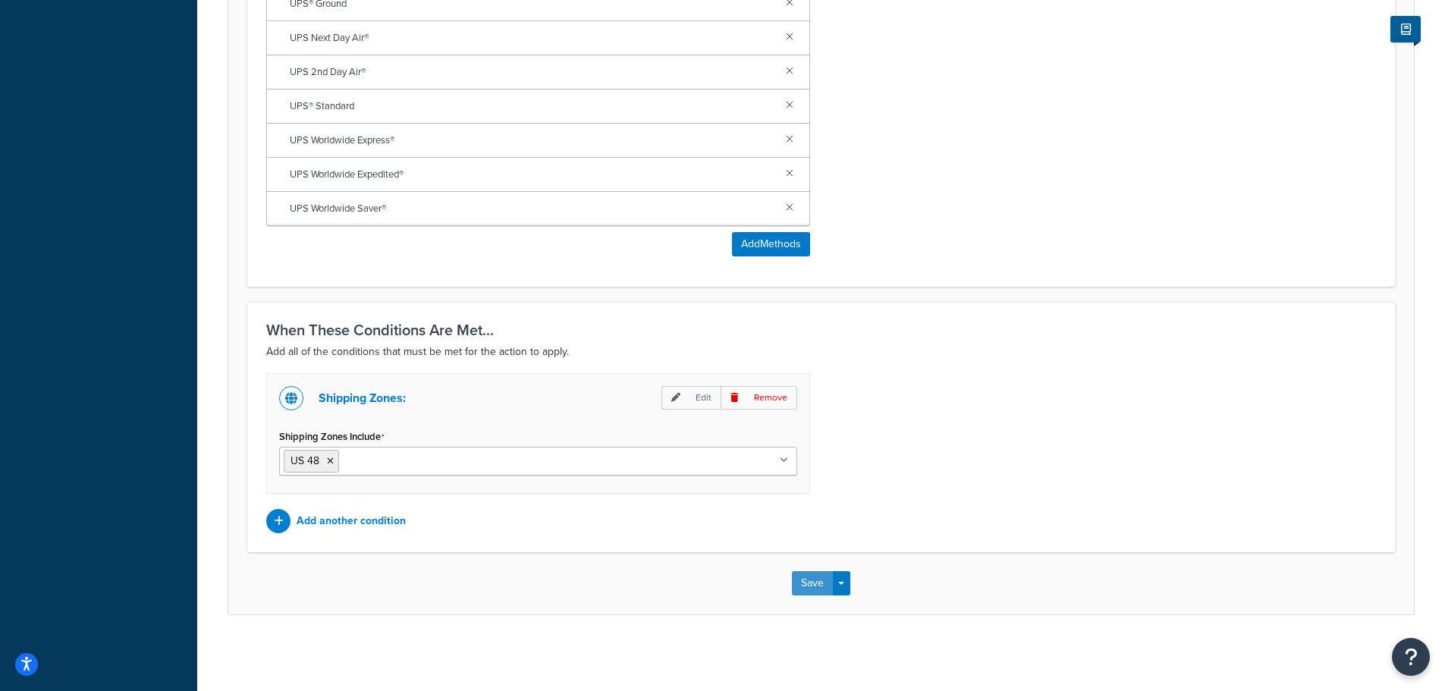
click at [814, 582] on button "Save" at bounding box center [812, 583] width 41 height 24
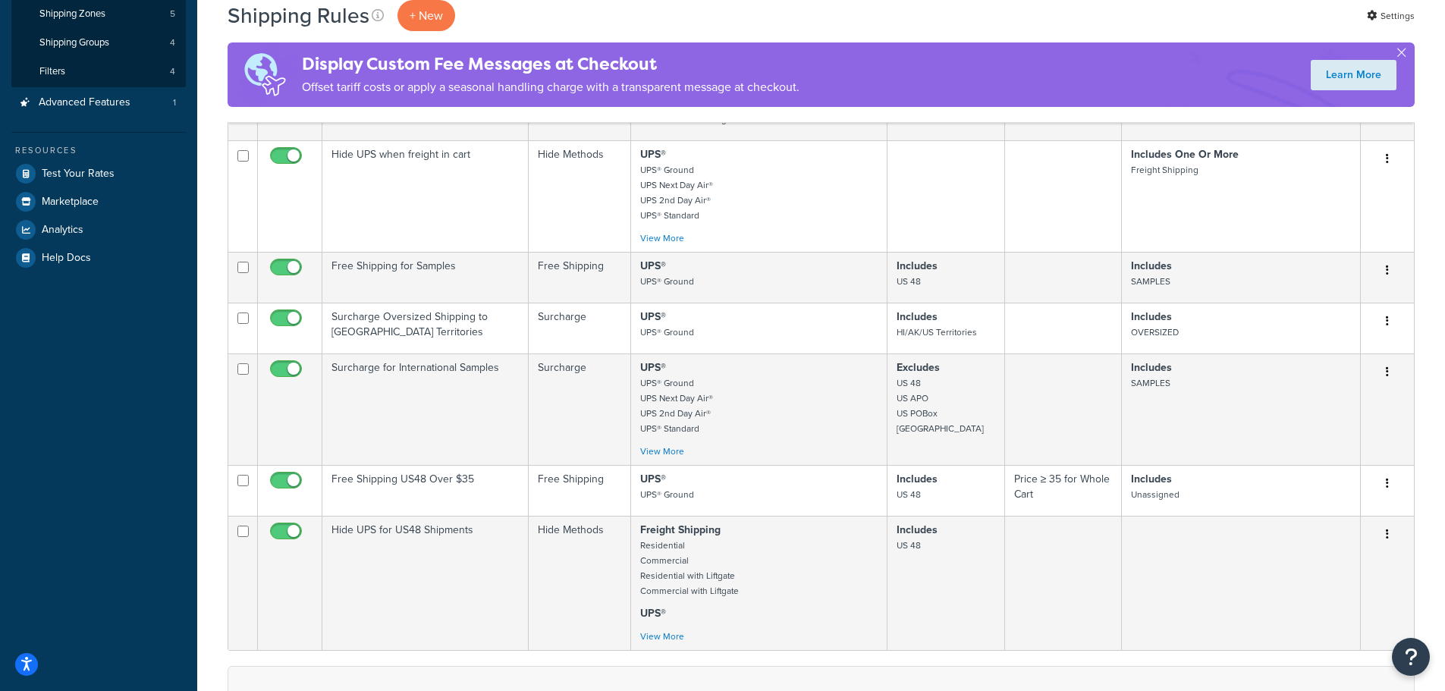
scroll to position [379, 0]
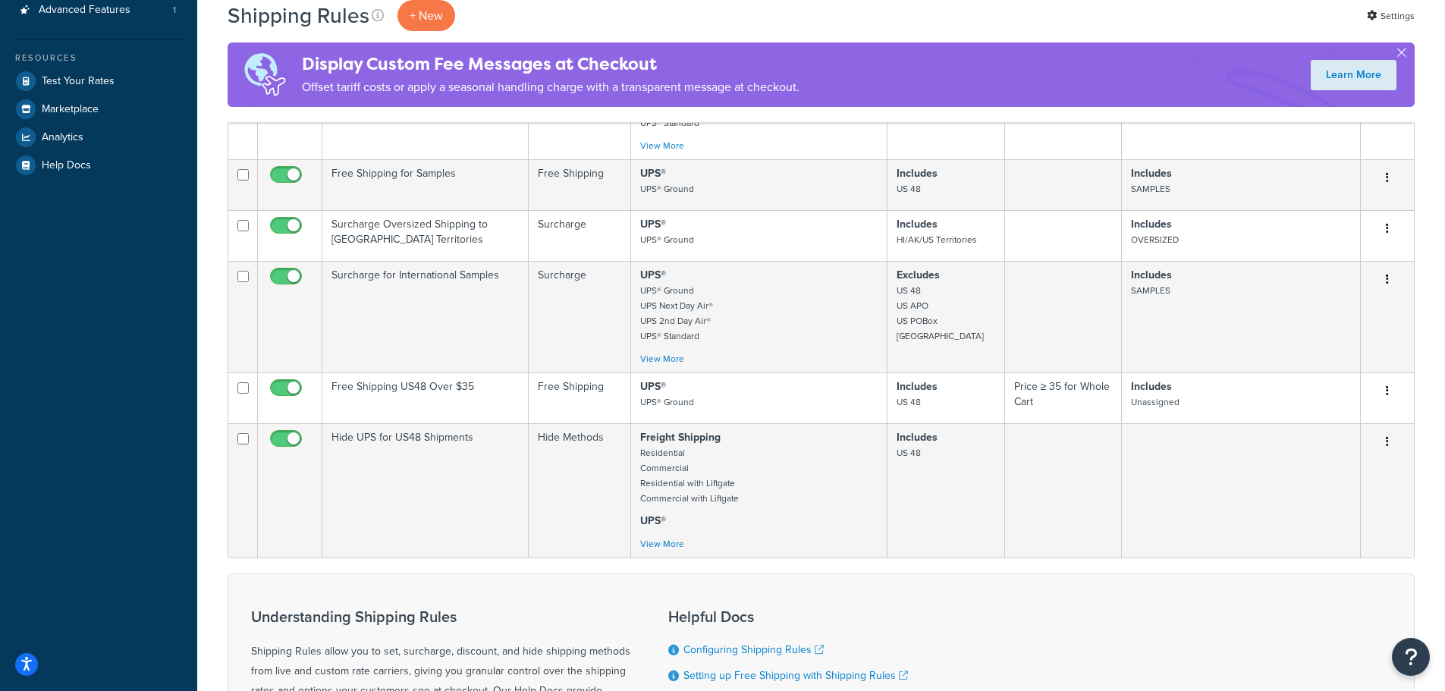
click at [1386, 443] on icon "button" at bounding box center [1387, 441] width 3 height 11
click at [1346, 469] on link "Edit" at bounding box center [1338, 470] width 120 height 31
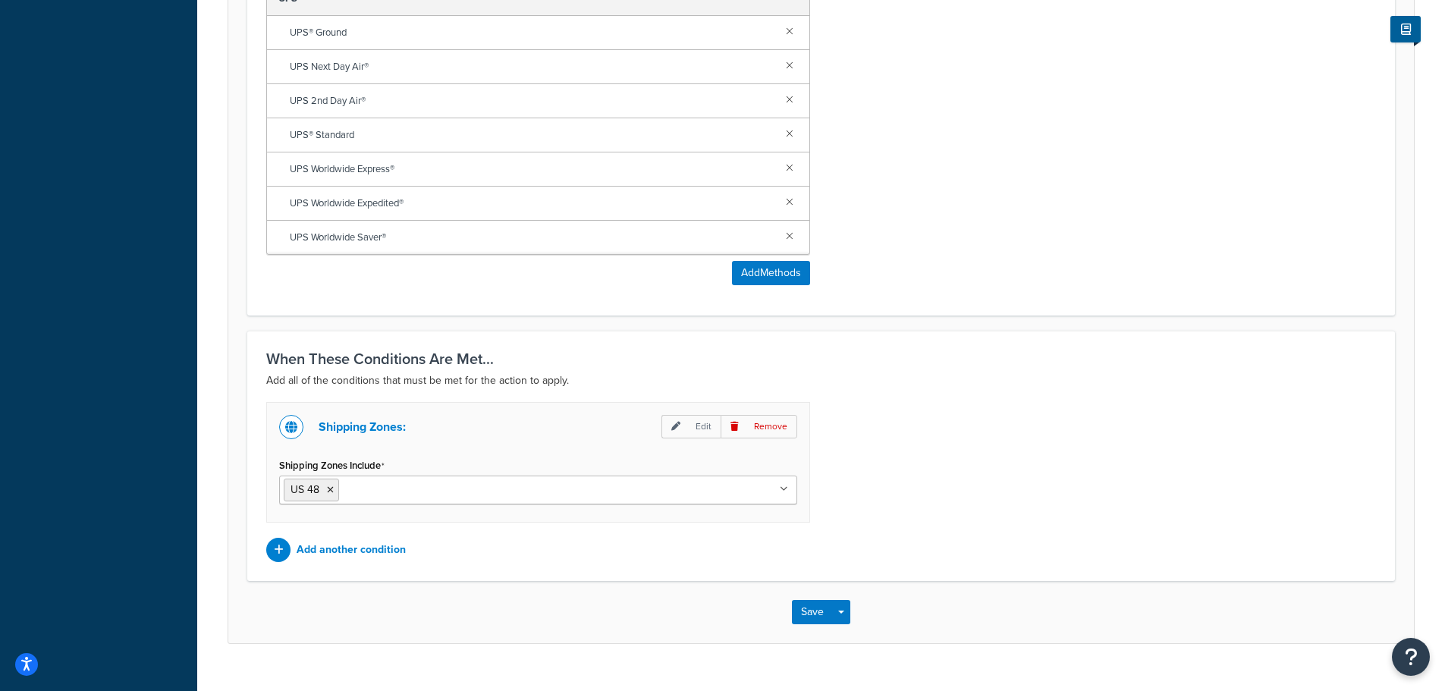
scroll to position [819, 0]
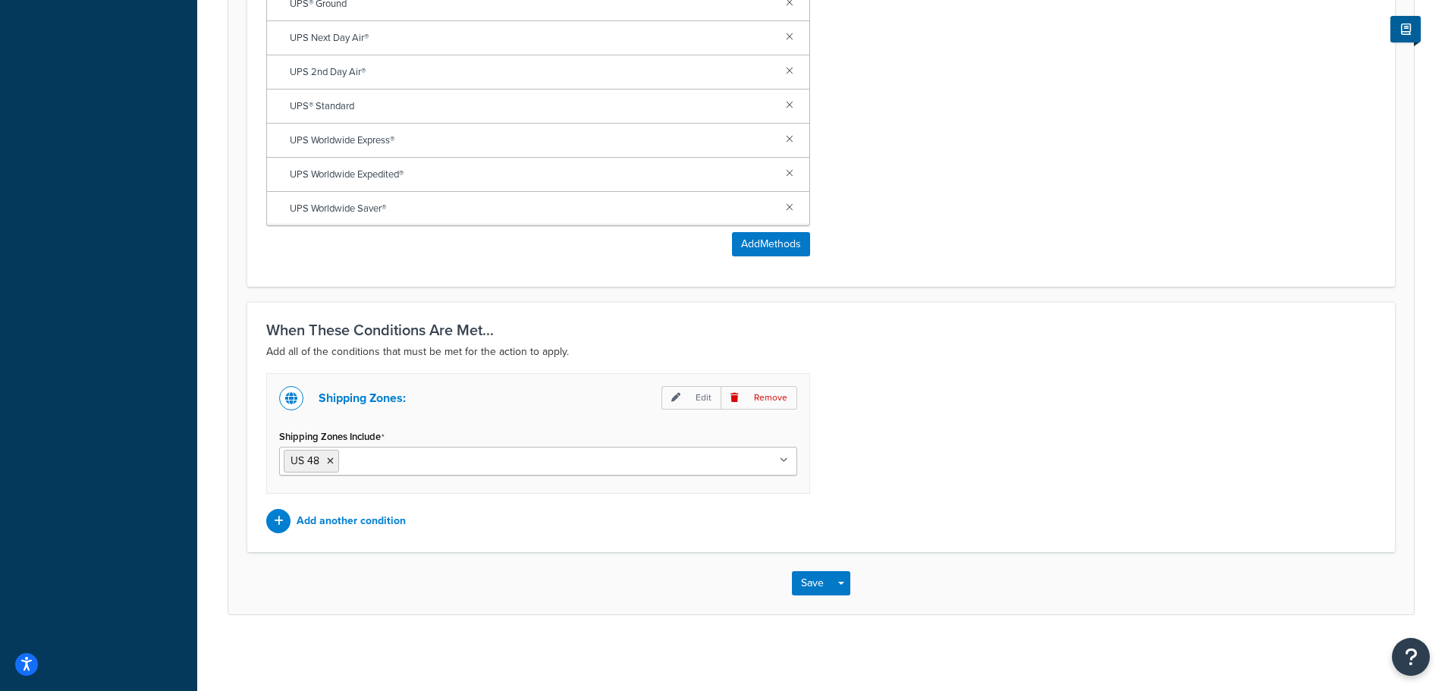
click at [386, 519] on p "Add another condition" at bounding box center [351, 521] width 109 height 21
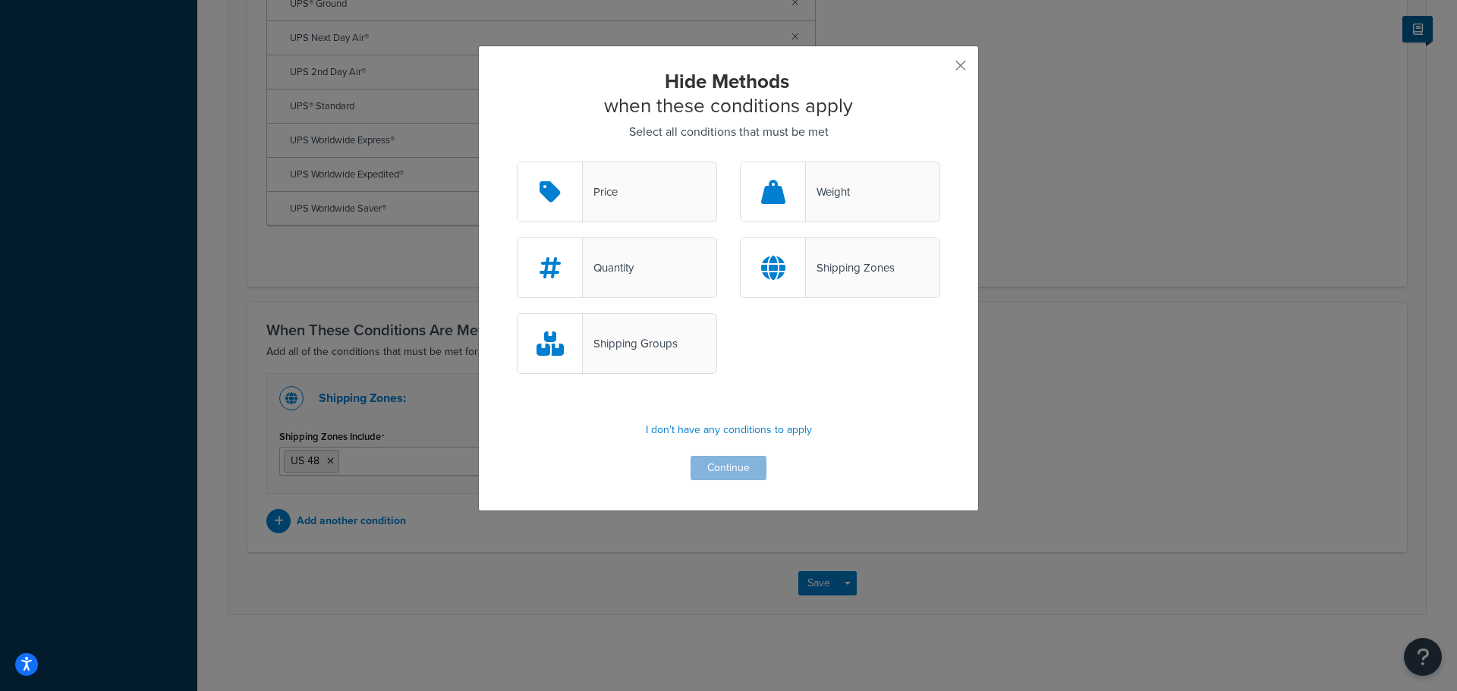
click at [630, 343] on div "Shipping Groups" at bounding box center [630, 343] width 95 height 21
click at [0, 0] on input "Shipping Groups" at bounding box center [0, 0] width 0 height 0
click at [726, 467] on button "Continue" at bounding box center [728, 468] width 76 height 24
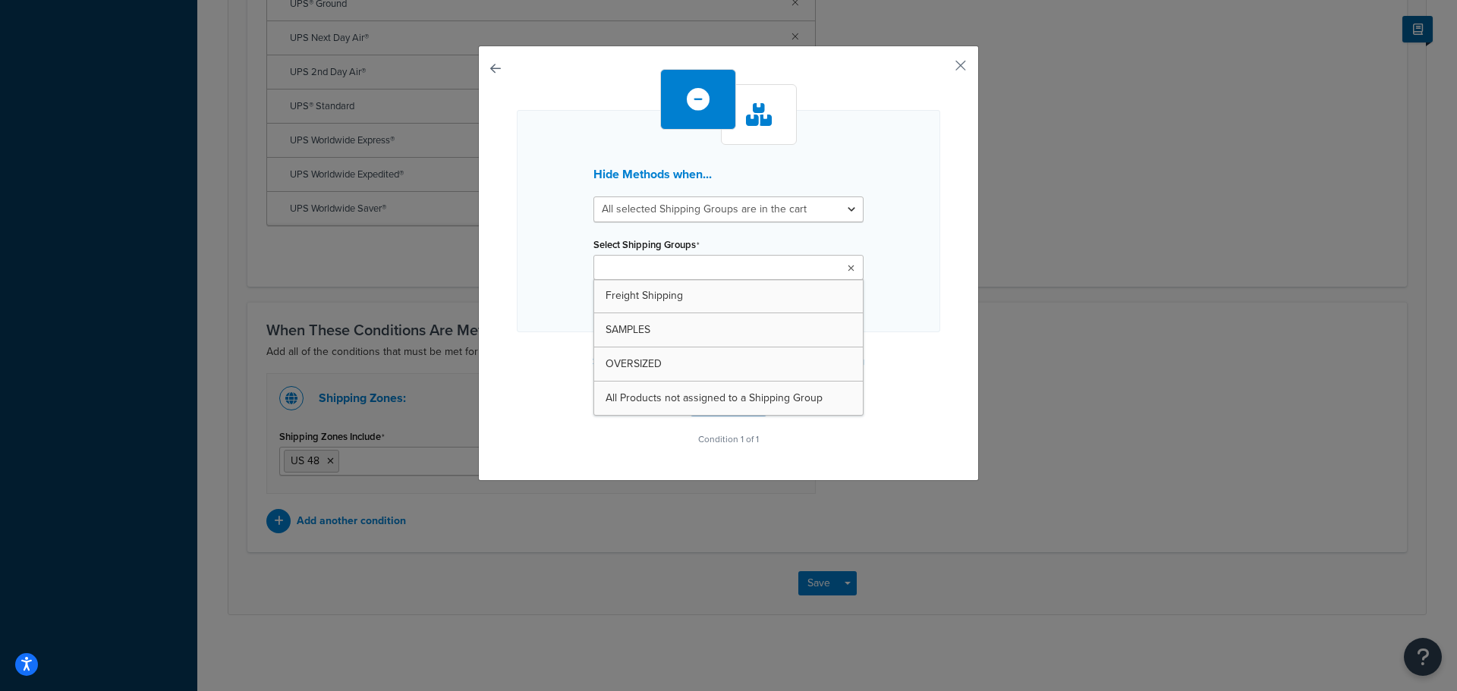
click at [753, 268] on ul at bounding box center [728, 267] width 270 height 25
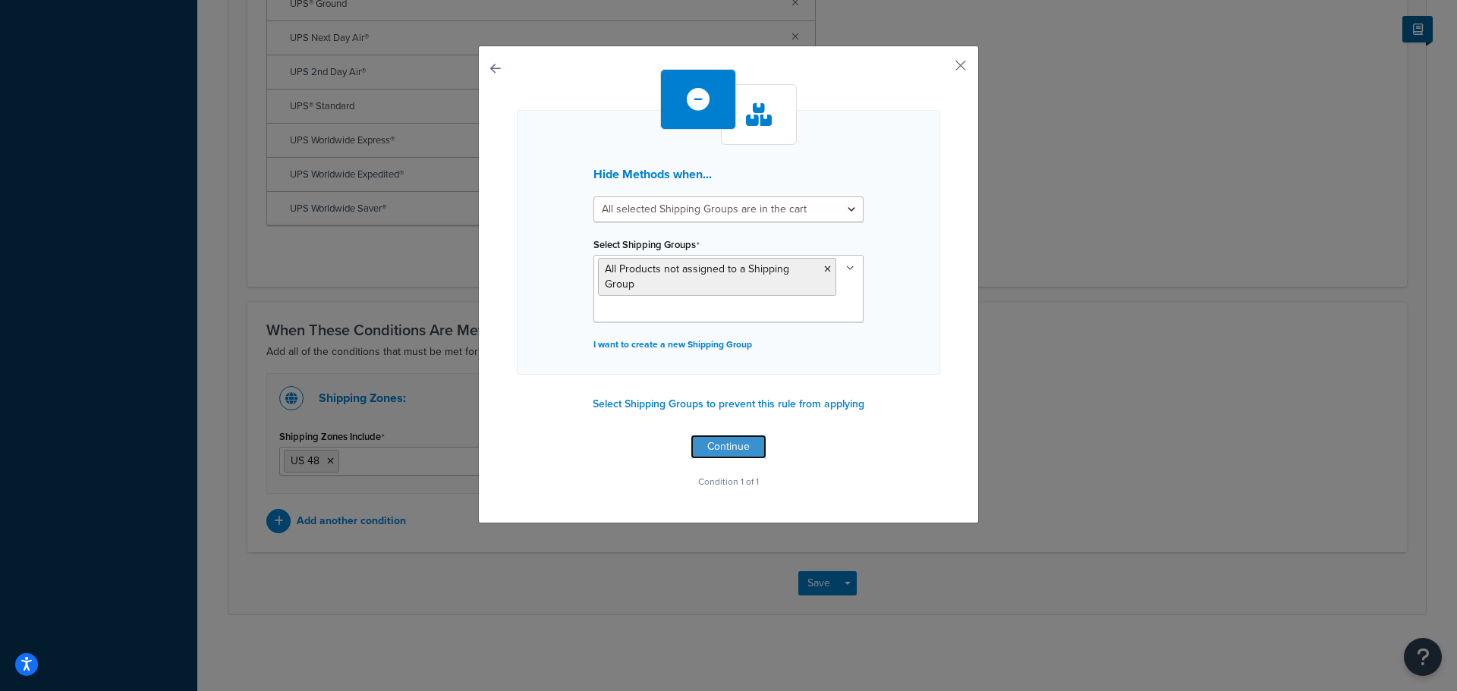
click at [714, 439] on button "Continue" at bounding box center [728, 447] width 76 height 24
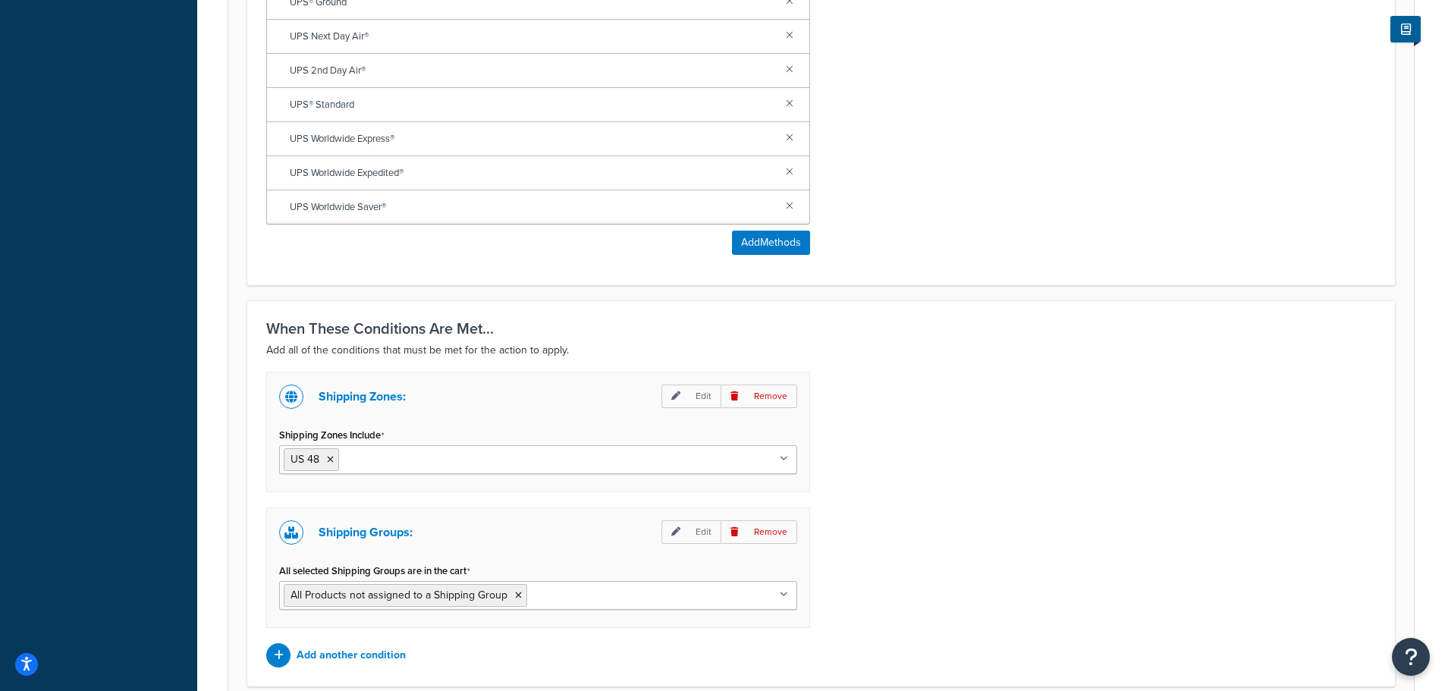
scroll to position [955, 0]
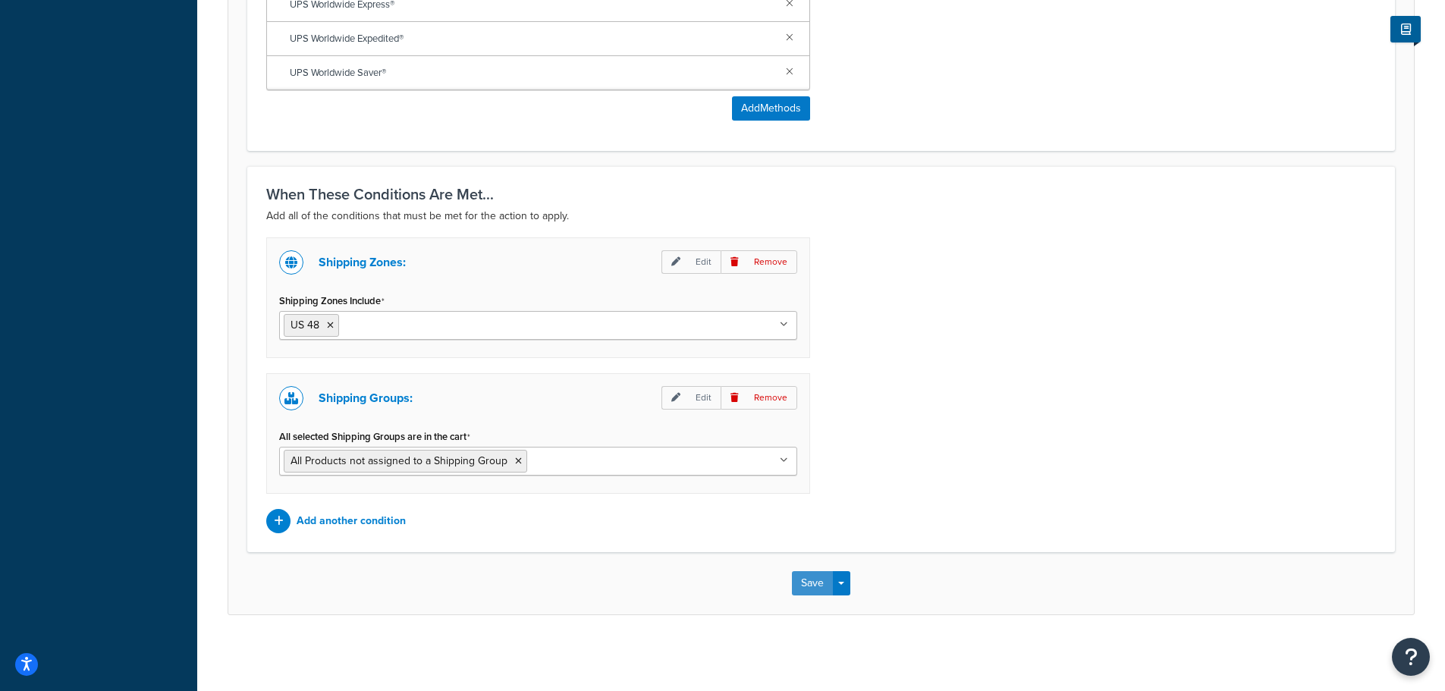
click at [814, 582] on button "Save" at bounding box center [812, 583] width 41 height 24
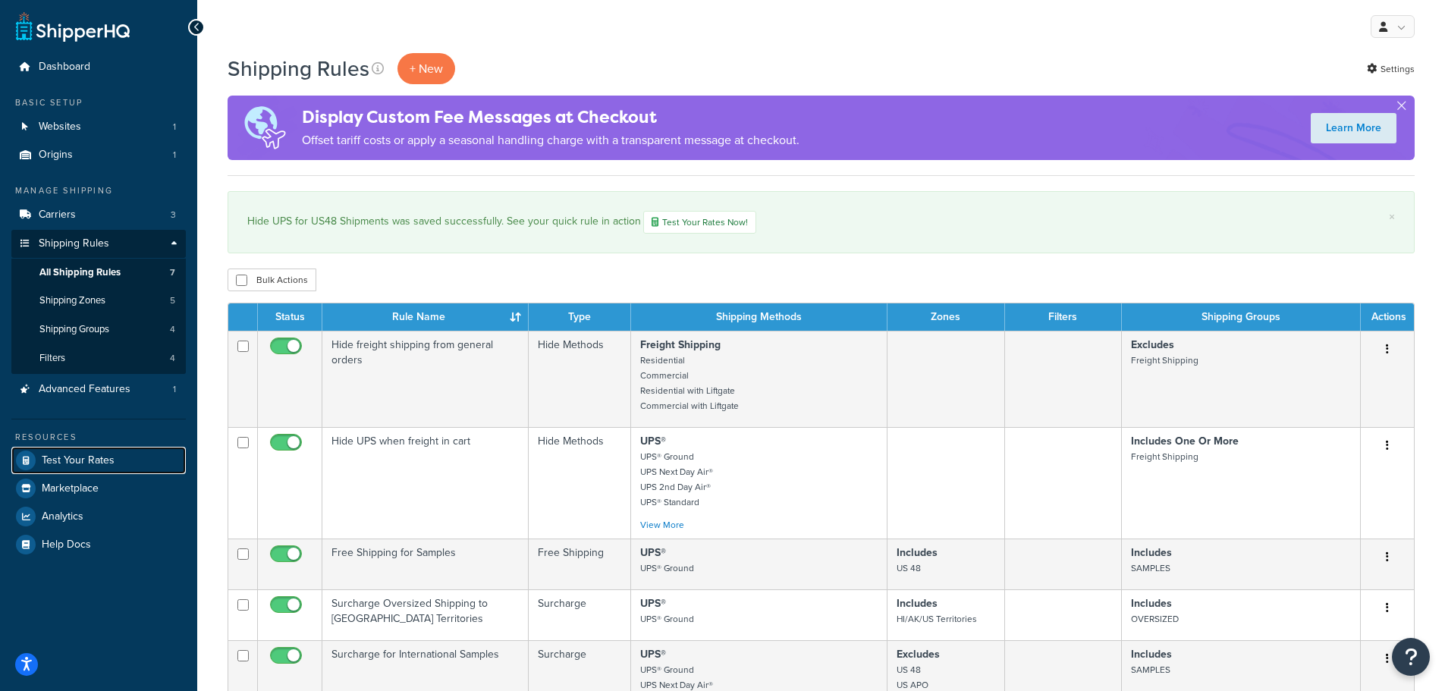
click at [101, 459] on span "Test Your Rates" at bounding box center [78, 460] width 73 height 13
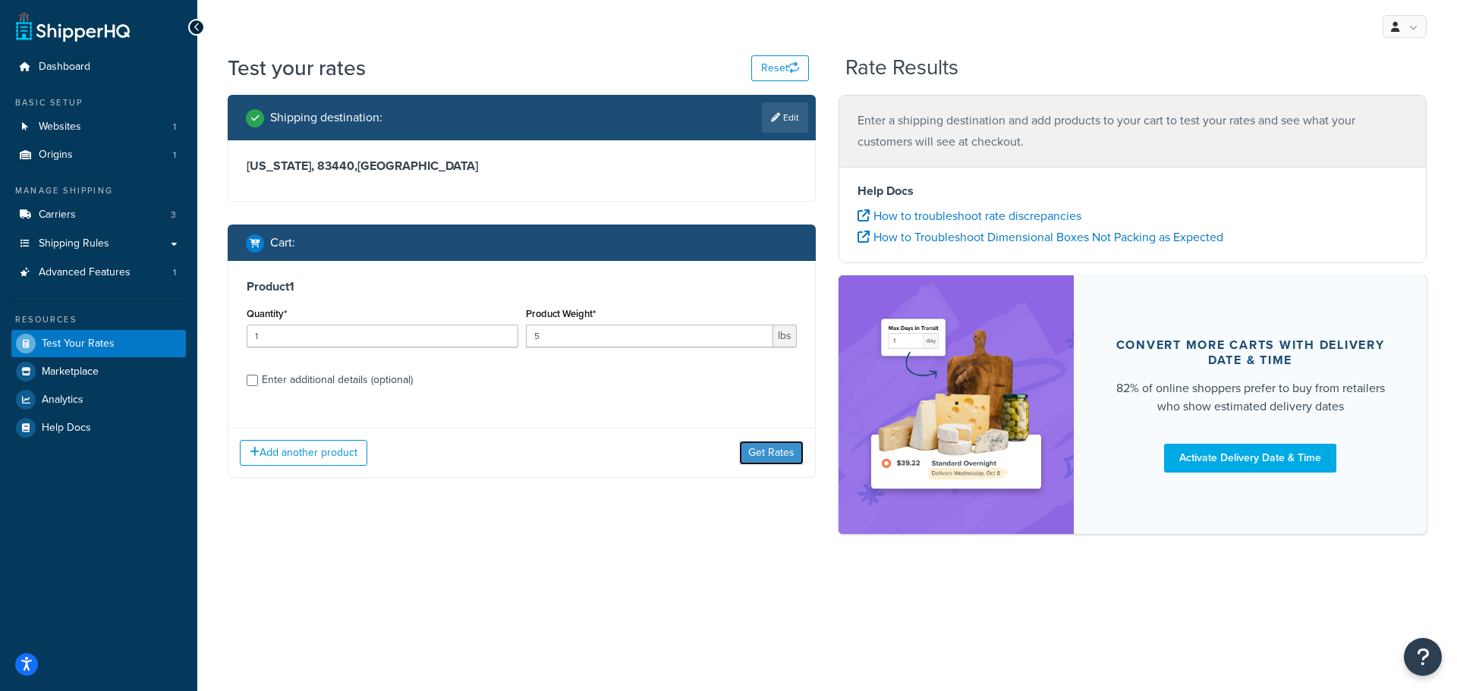
click at [754, 446] on button "Get Rates" at bounding box center [771, 453] width 64 height 24
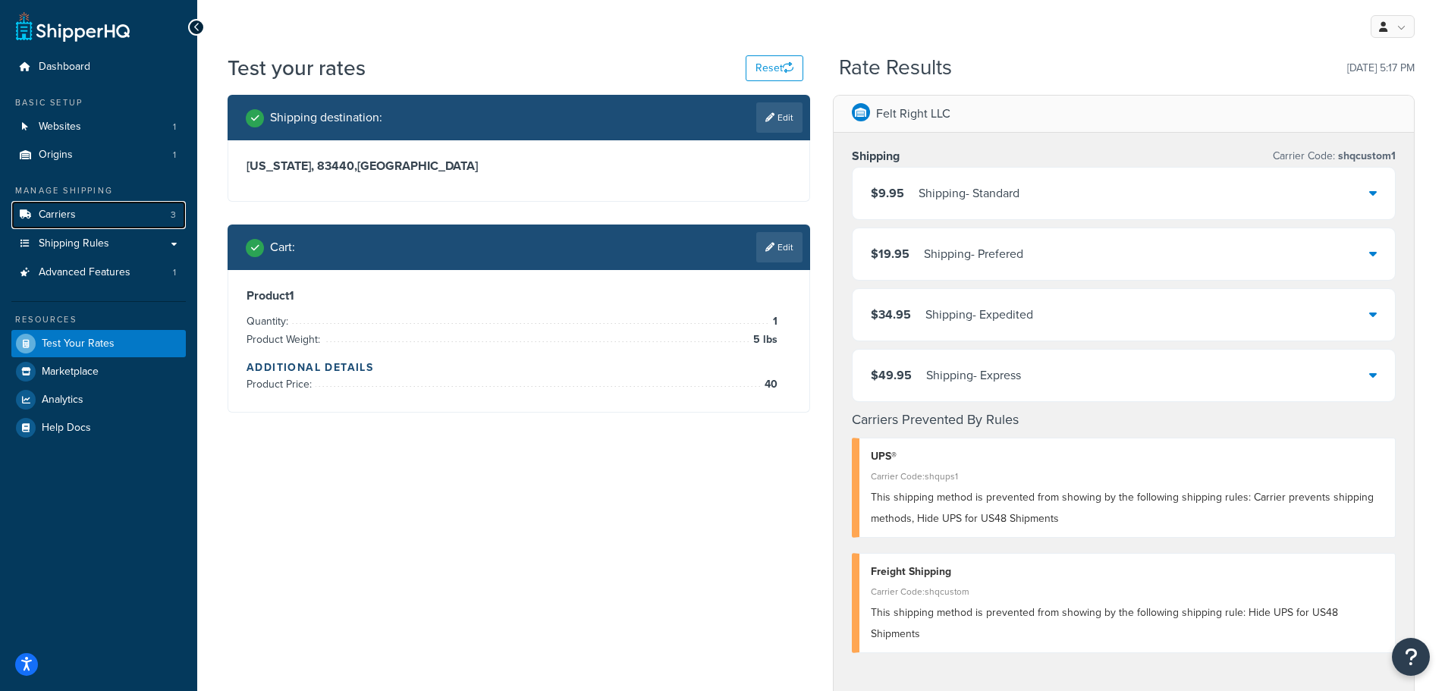
click at [76, 210] on link "Carriers 3" at bounding box center [98, 215] width 174 height 28
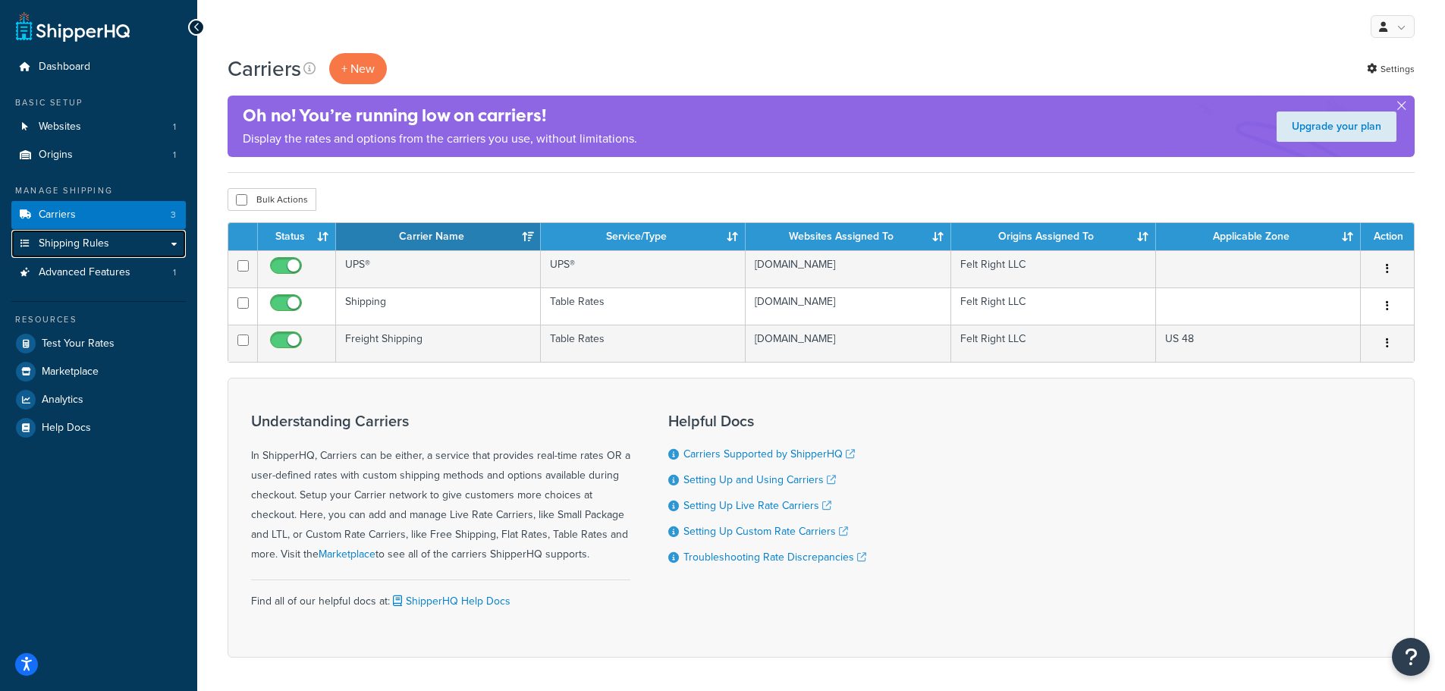
click at [100, 247] on span "Shipping Rules" at bounding box center [74, 243] width 71 height 13
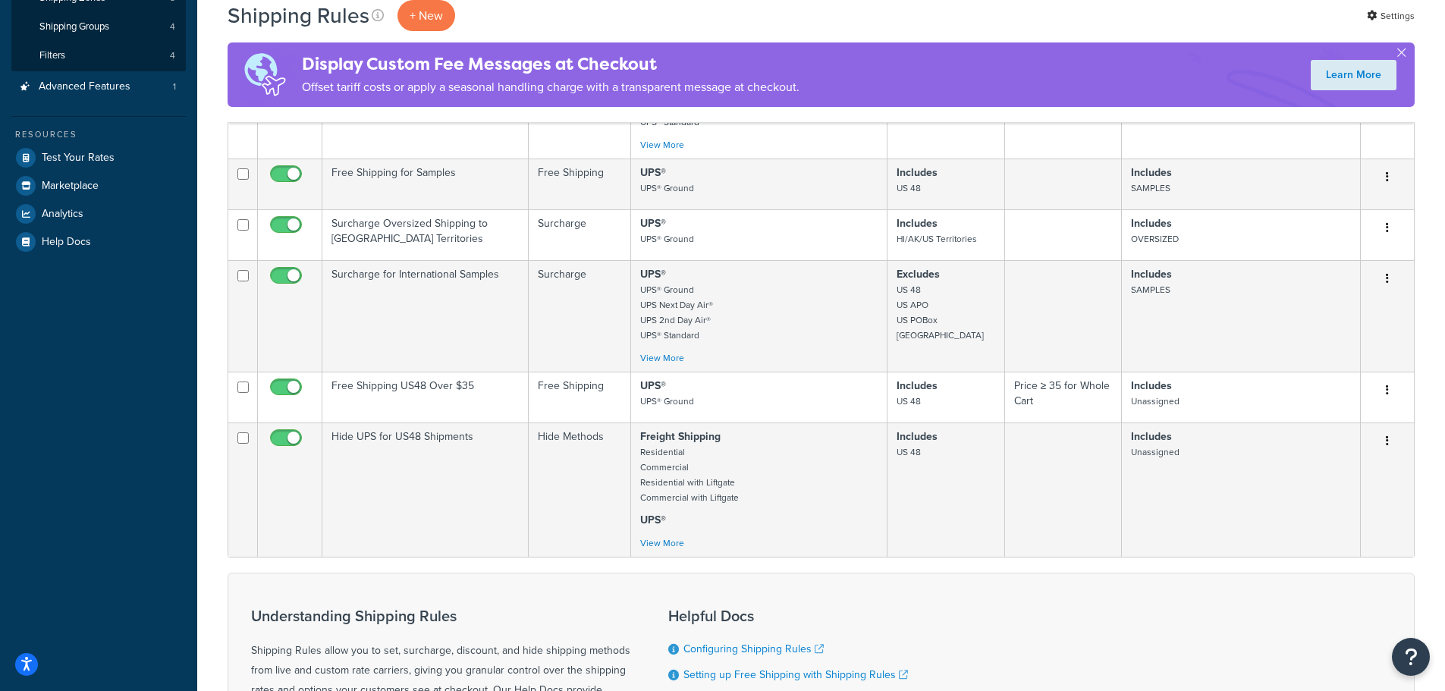
scroll to position [303, 0]
click at [1388, 390] on icon "button" at bounding box center [1387, 389] width 3 height 11
click at [1335, 420] on link "Edit" at bounding box center [1338, 418] width 120 height 31
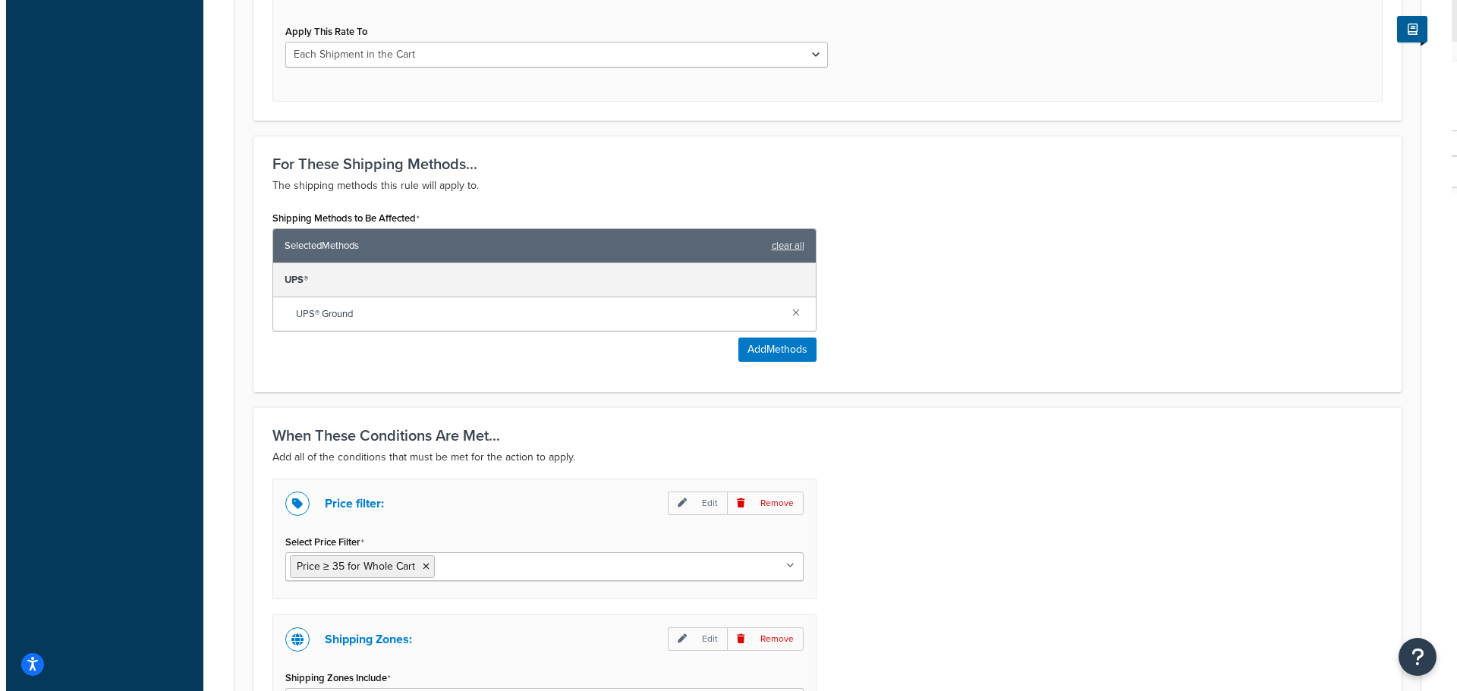
scroll to position [607, 0]
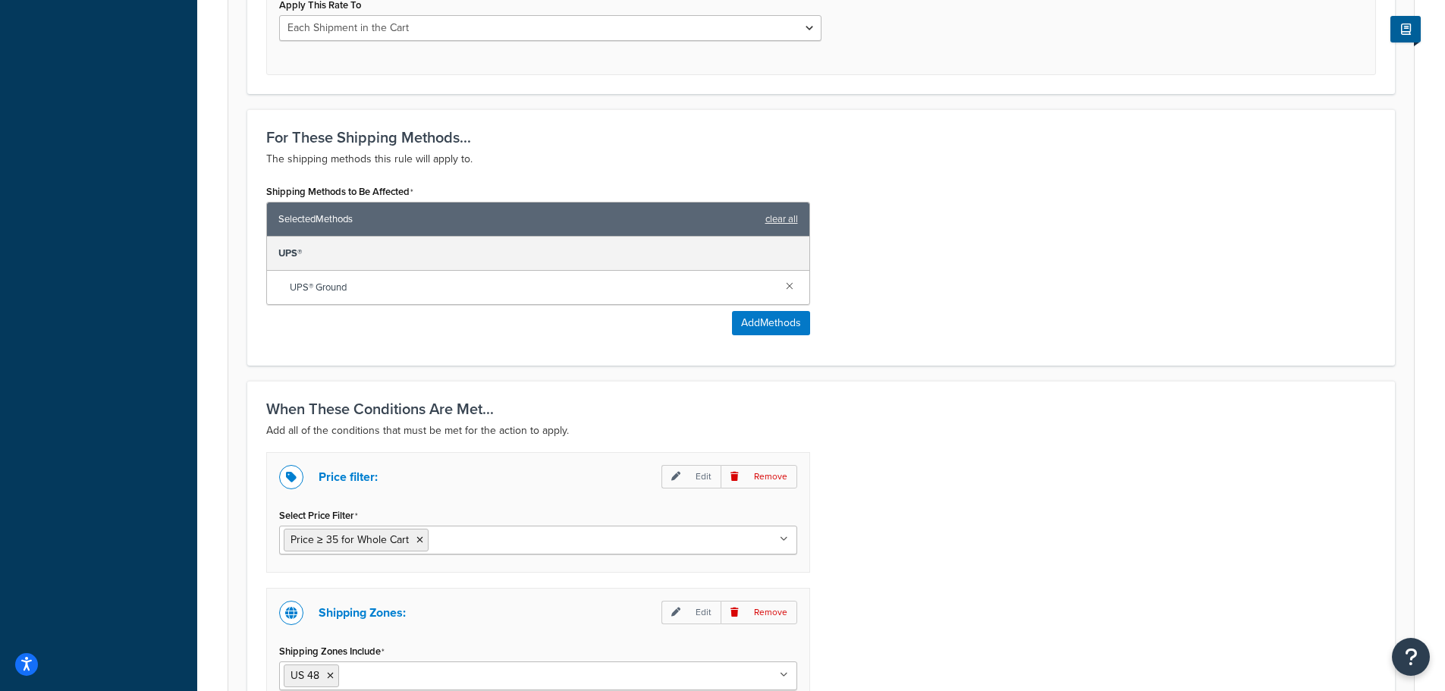
click at [791, 286] on link at bounding box center [789, 285] width 17 height 17
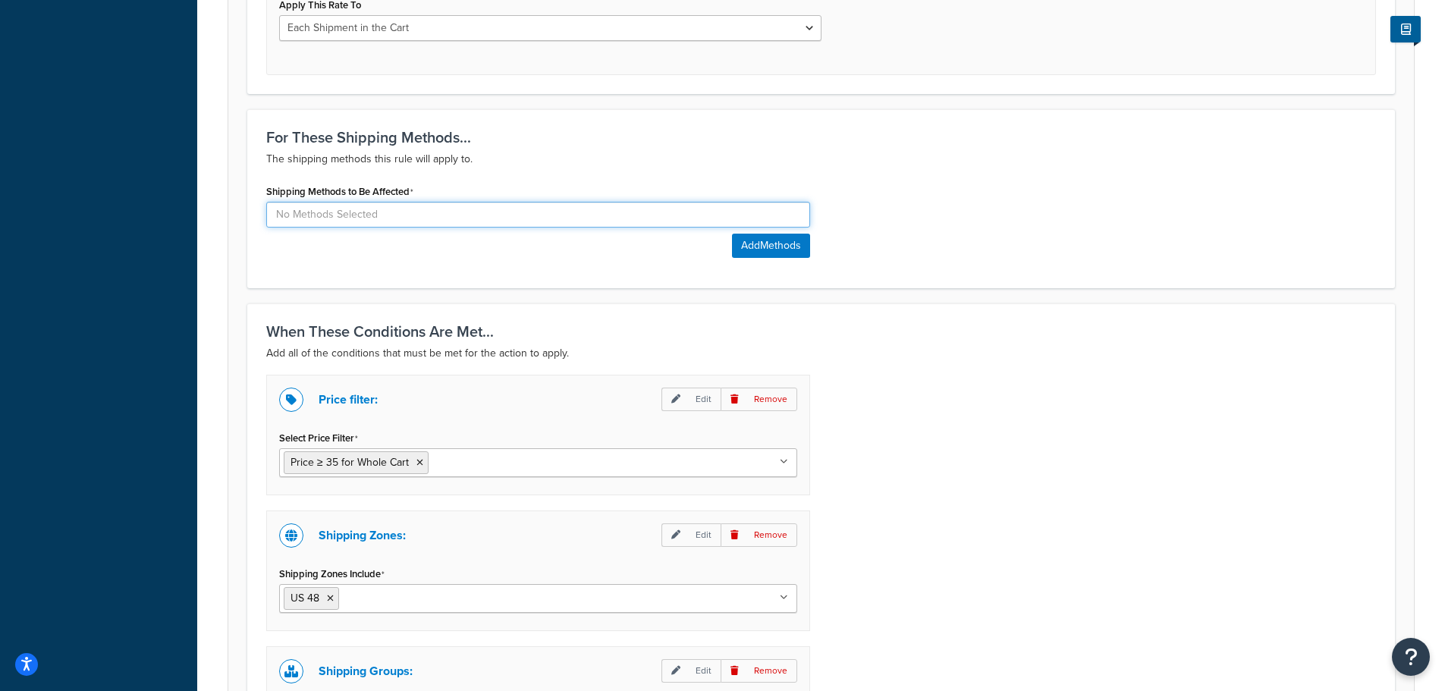
click at [496, 207] on input at bounding box center [538, 215] width 544 height 26
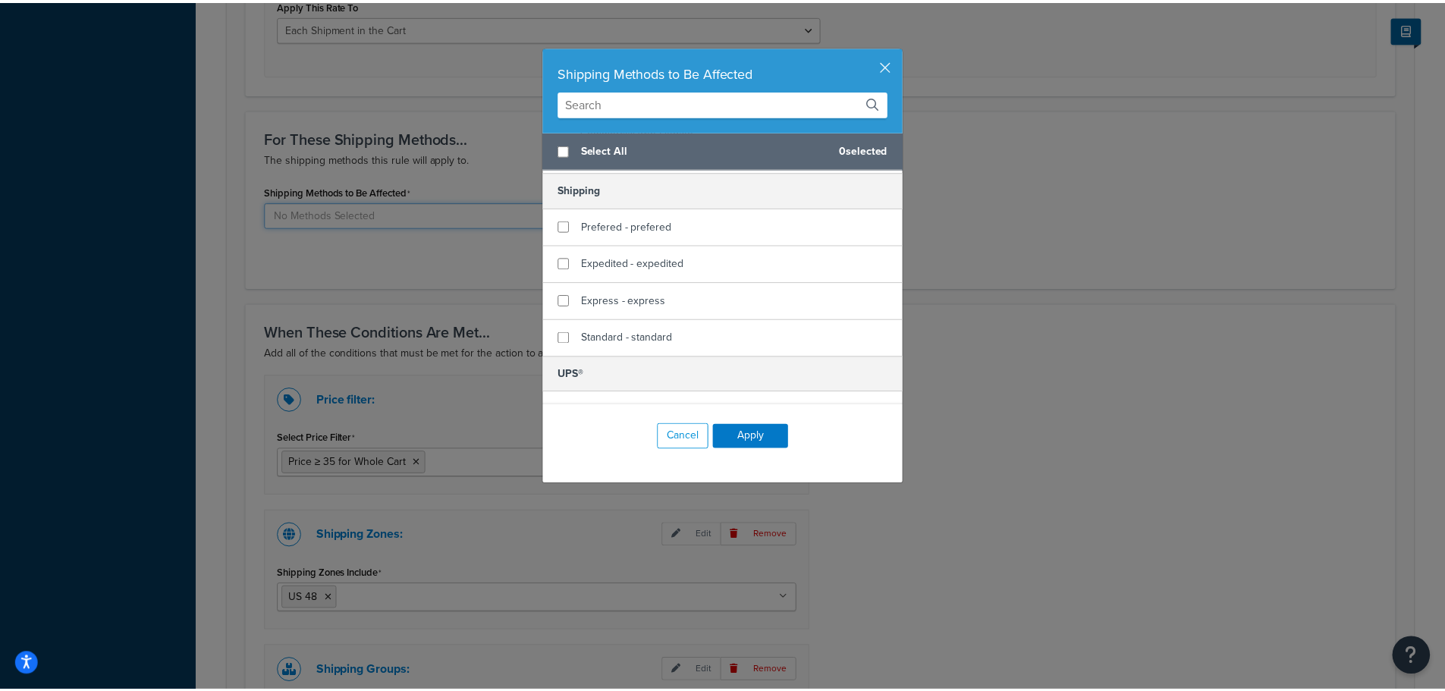
scroll to position [228, 0]
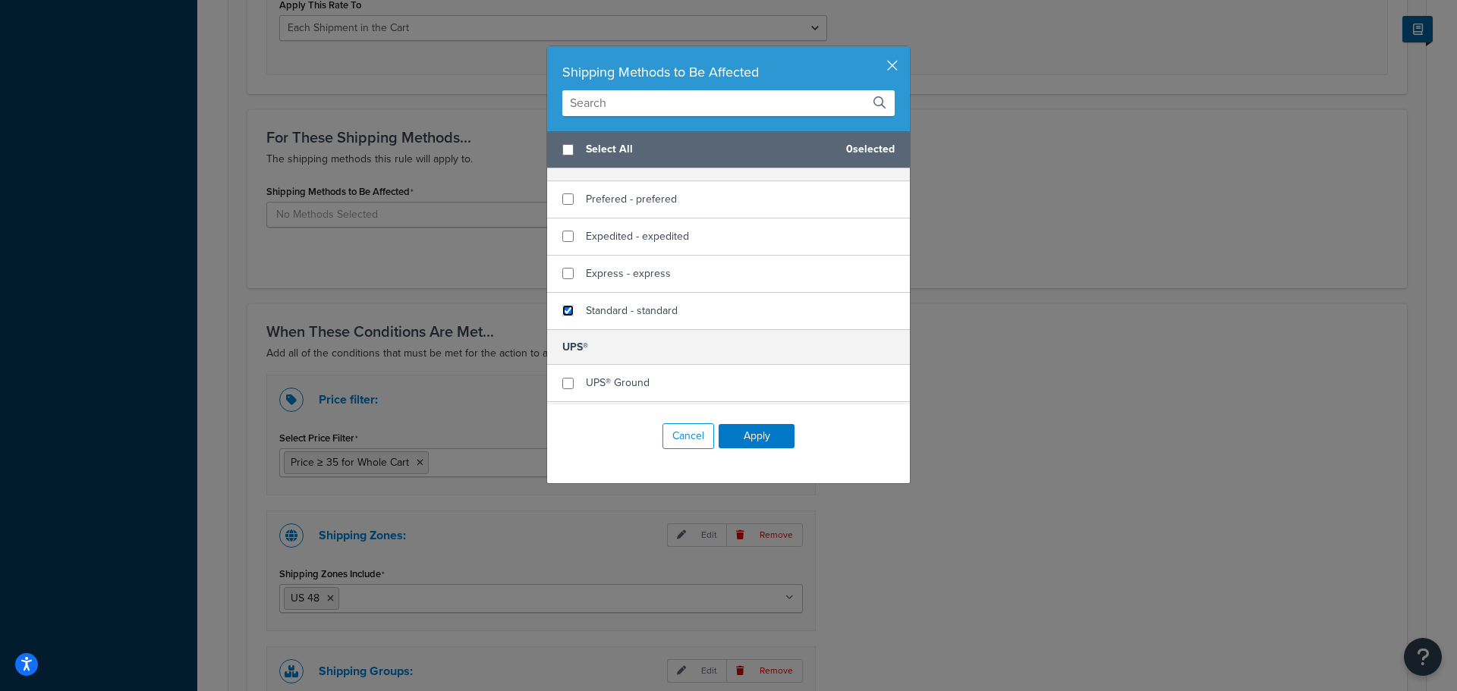
click at [563, 307] on input "checkbox" at bounding box center [567, 310] width 11 height 11
checkbox input "true"
click at [749, 431] on button "Apply" at bounding box center [756, 436] width 76 height 24
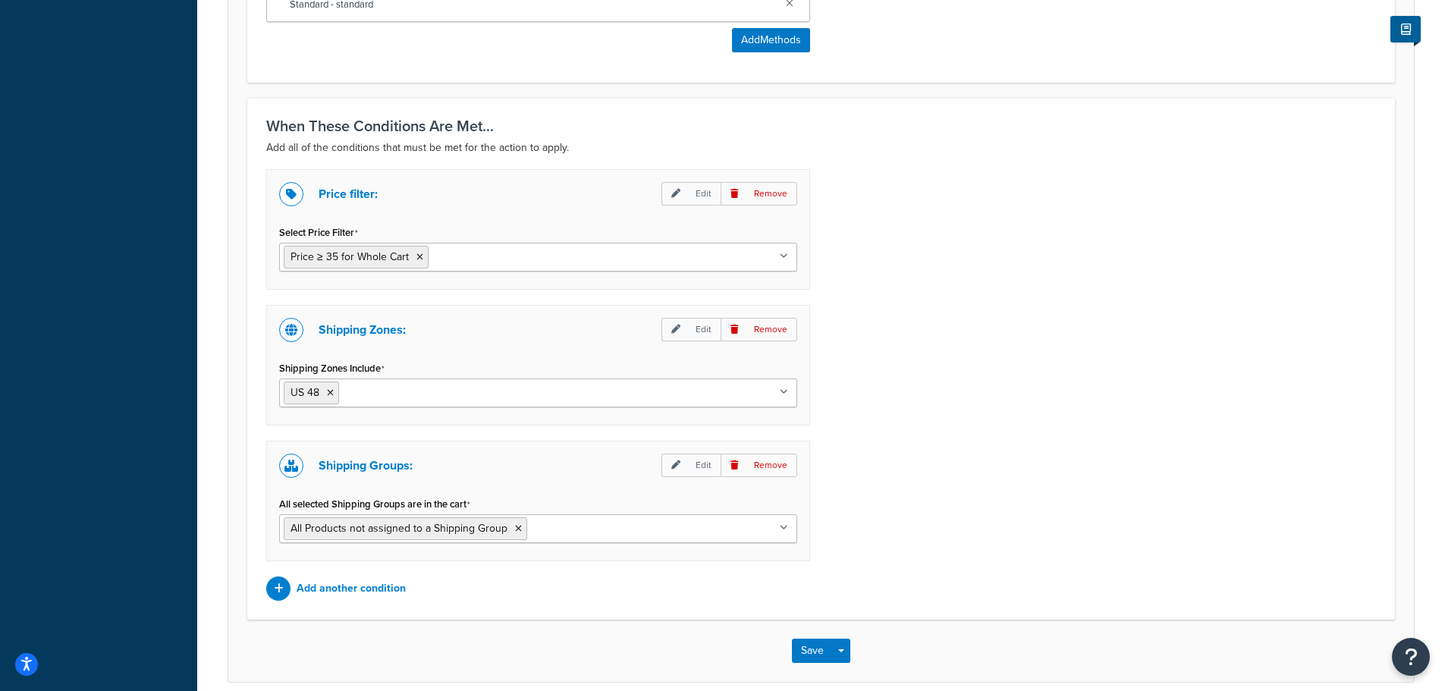
scroll to position [910, 0]
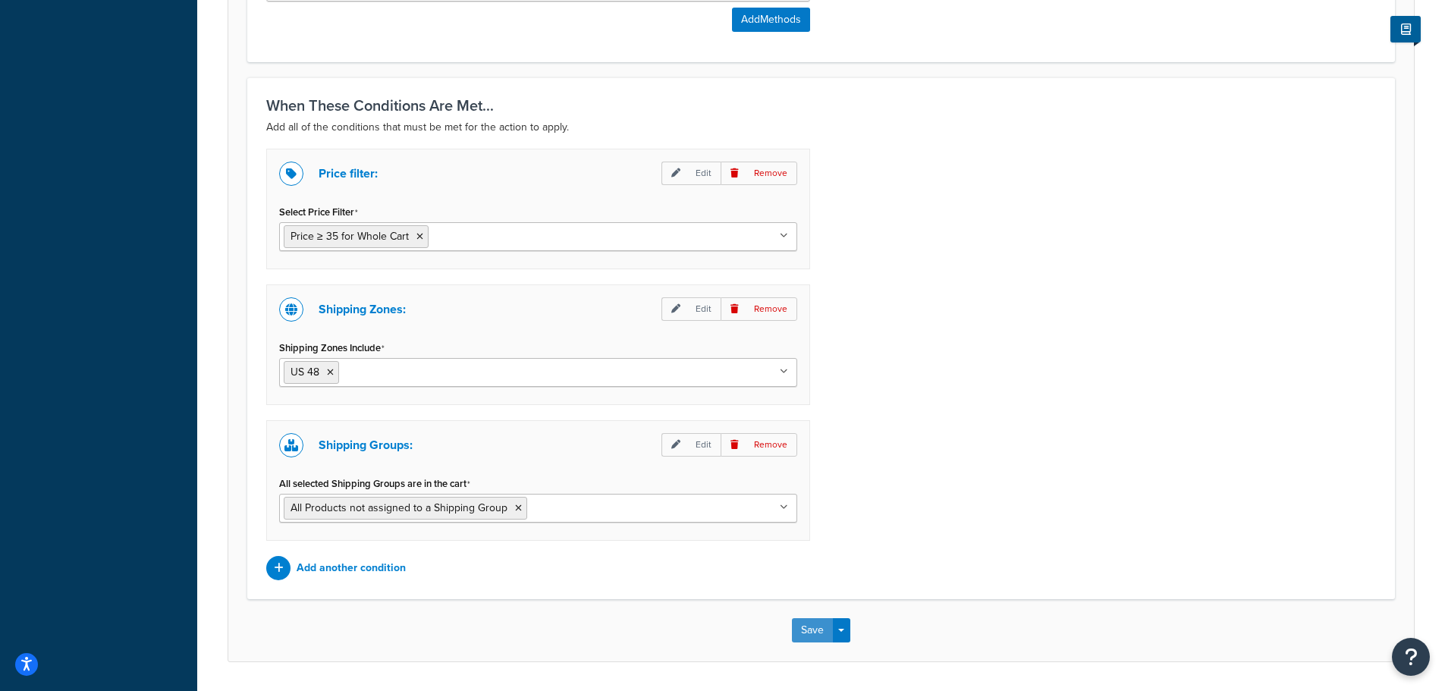
click at [819, 628] on button "Save" at bounding box center [812, 630] width 41 height 24
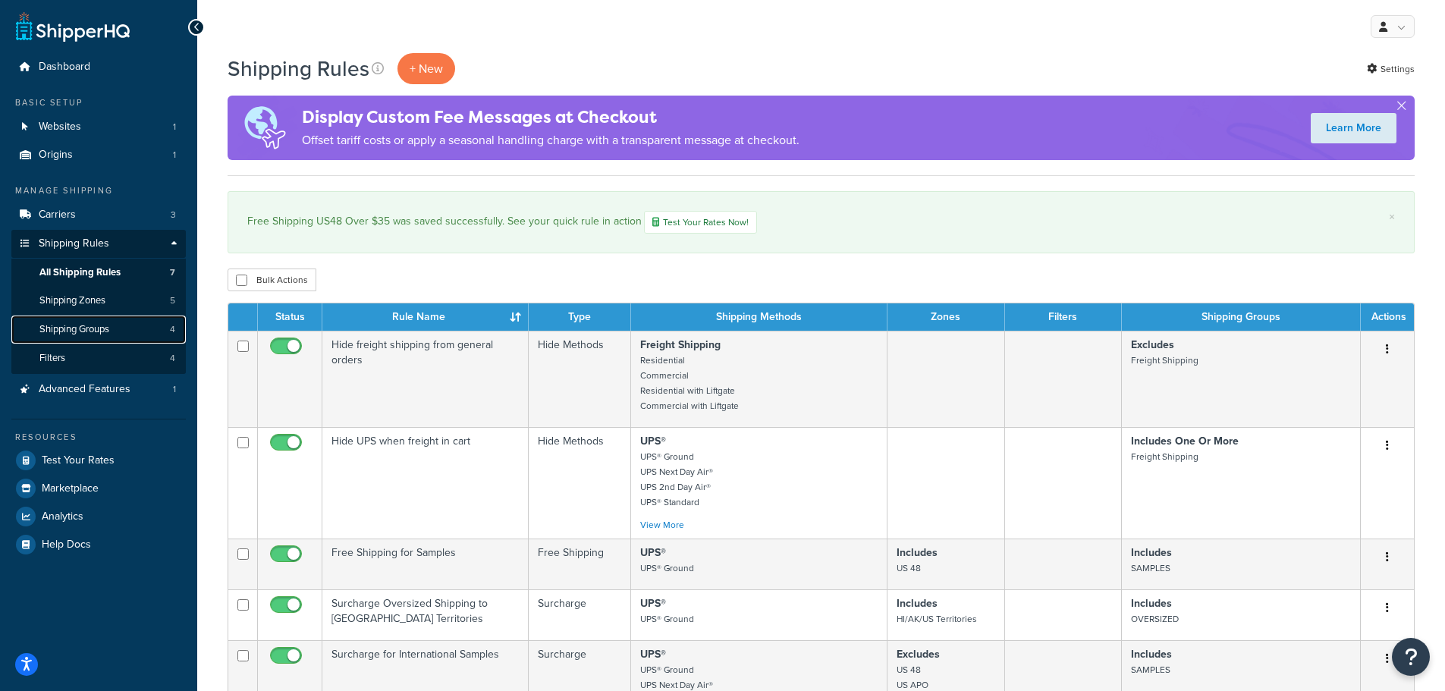
click at [85, 324] on span "Shipping Groups" at bounding box center [74, 329] width 70 height 13
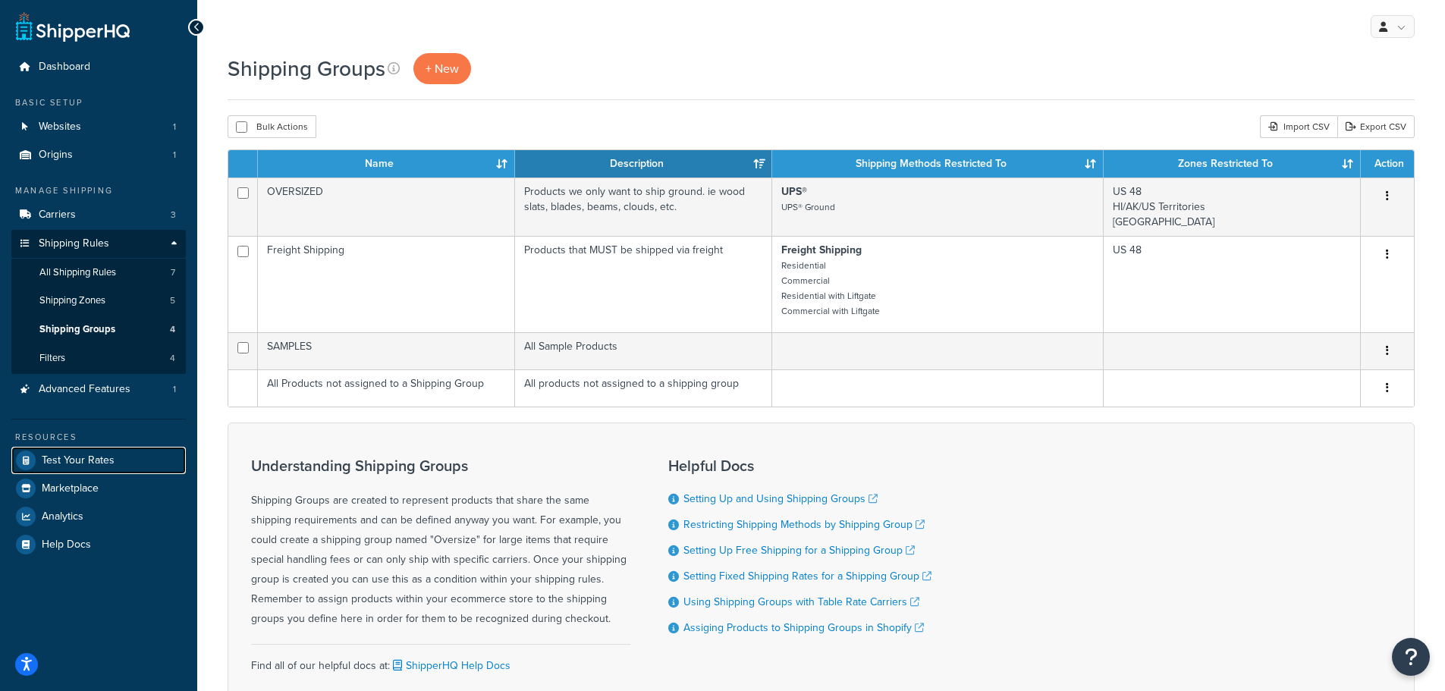
click at [86, 461] on span "Test Your Rates" at bounding box center [78, 460] width 73 height 13
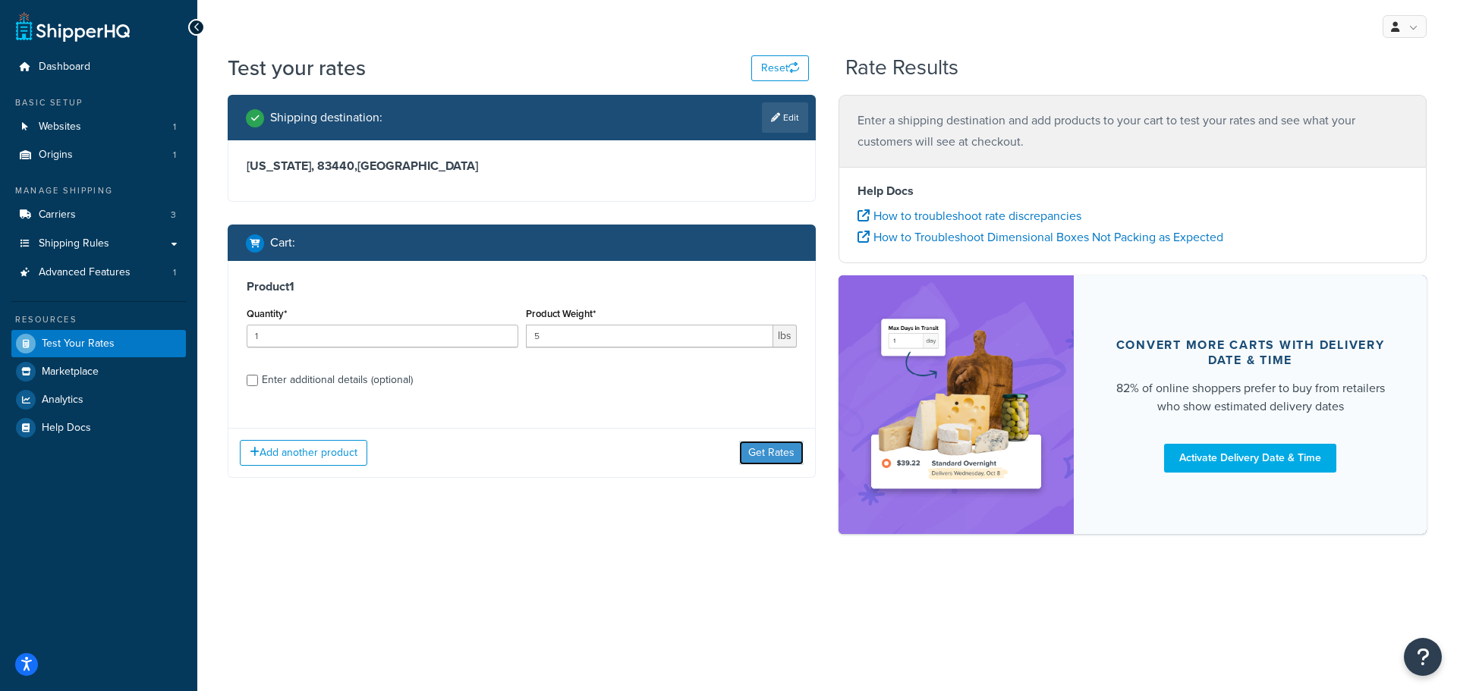
click at [758, 447] on button "Get Rates" at bounding box center [771, 453] width 64 height 24
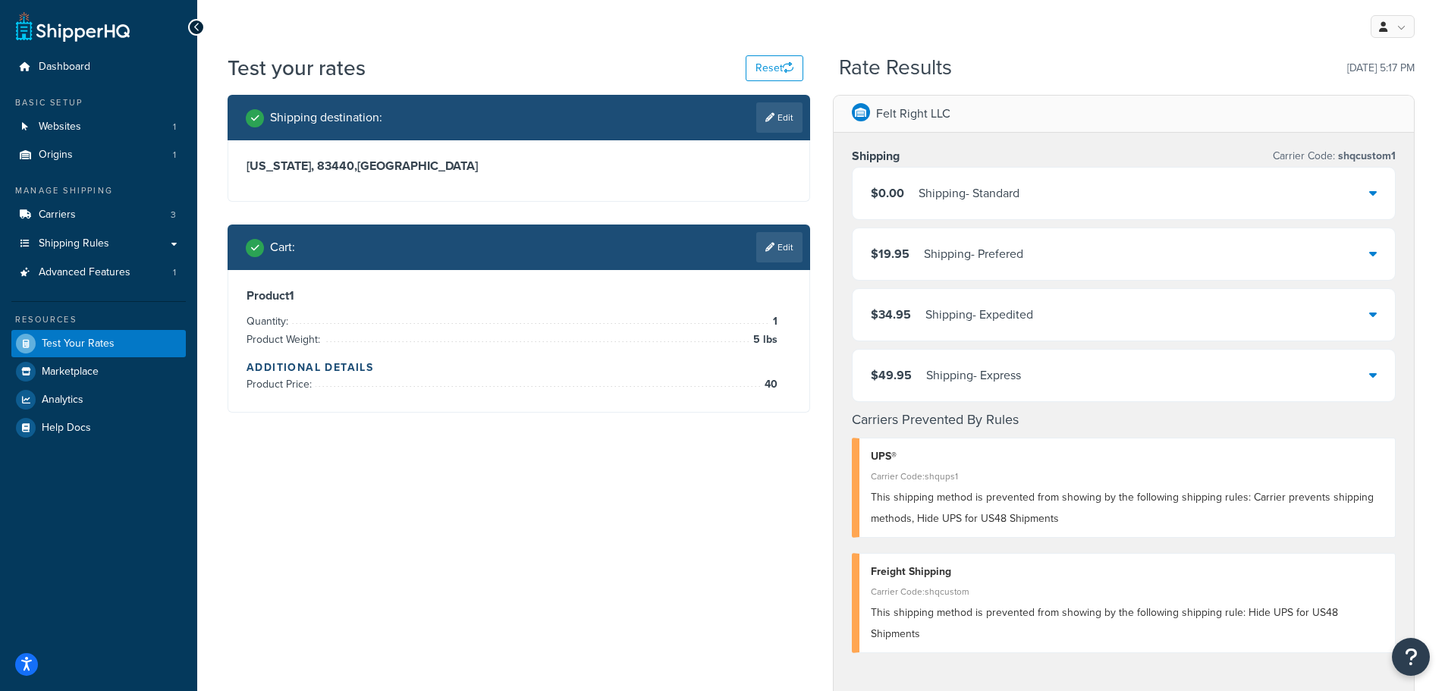
click at [781, 248] on link "Edit" at bounding box center [779, 247] width 46 height 30
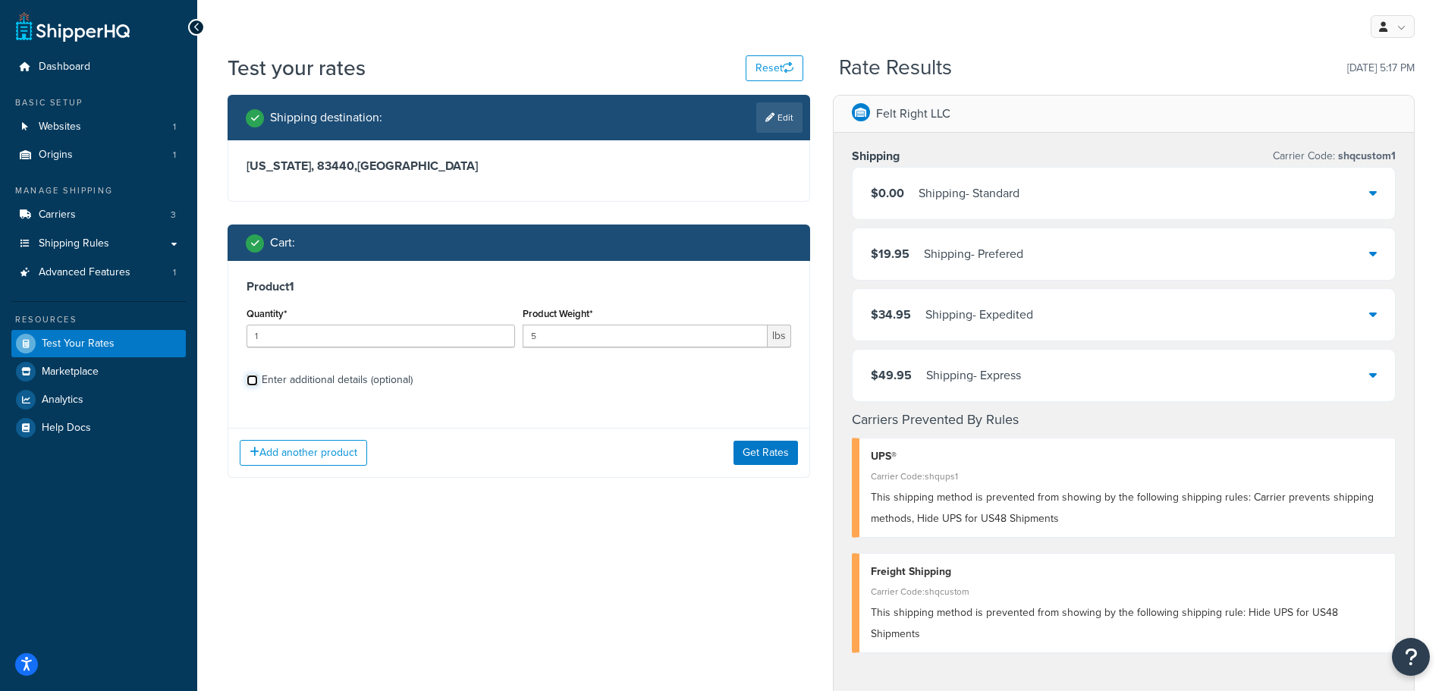
click at [253, 377] on input "Enter additional details (optional)" at bounding box center [252, 380] width 11 height 11
checkbox input "true"
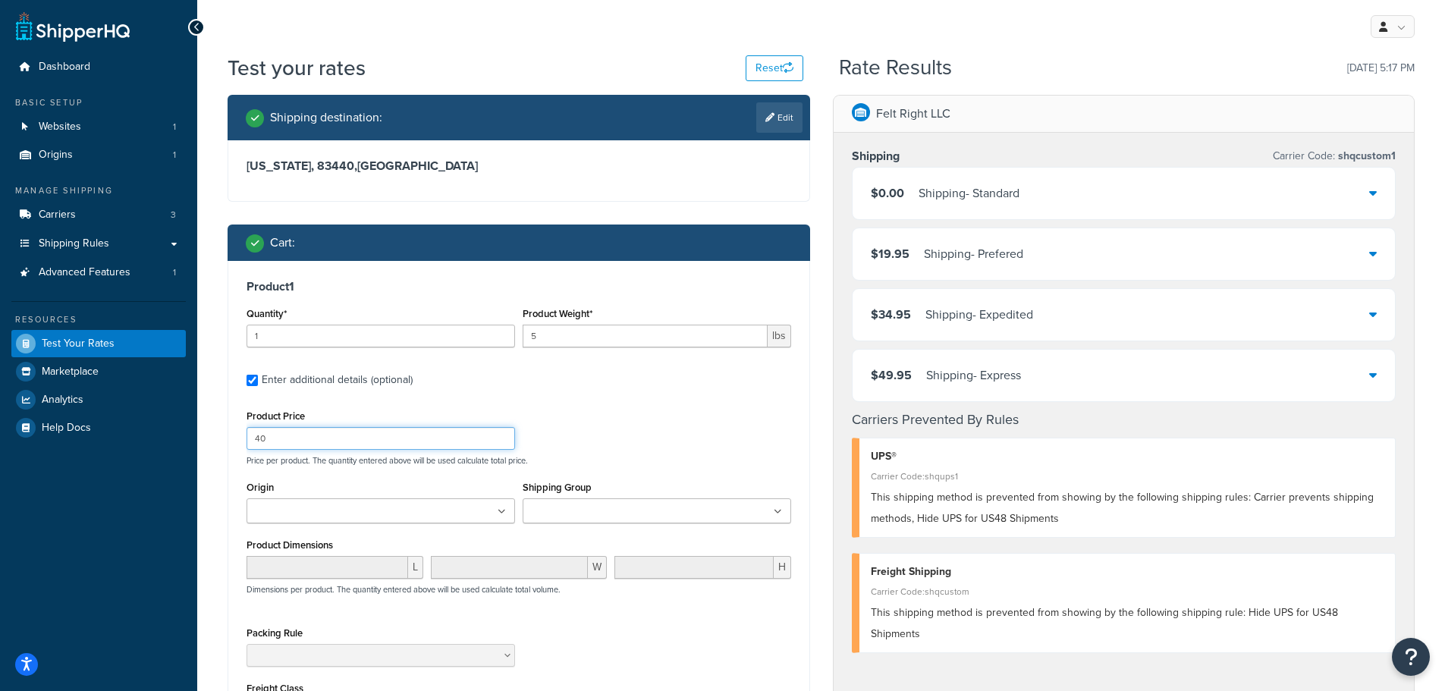
drag, startPoint x: 303, startPoint y: 442, endPoint x: 250, endPoint y: 437, distance: 52.6
click at [250, 437] on input "40" at bounding box center [381, 438] width 269 height 23
type input "20"
click at [684, 397] on div "Product 1 Quantity* 1 Product Weight* 5 lbs Enter additional details (optional)…" at bounding box center [518, 527] width 581 height 533
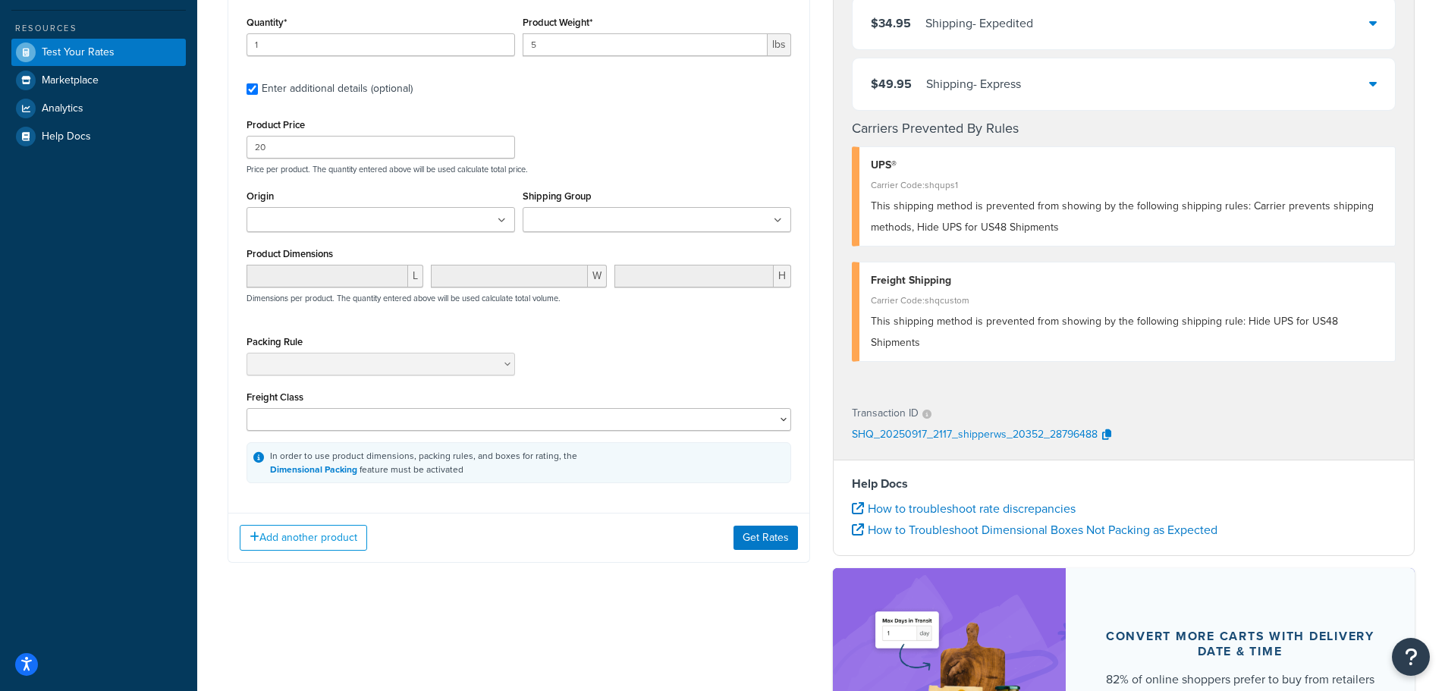
scroll to position [303, 0]
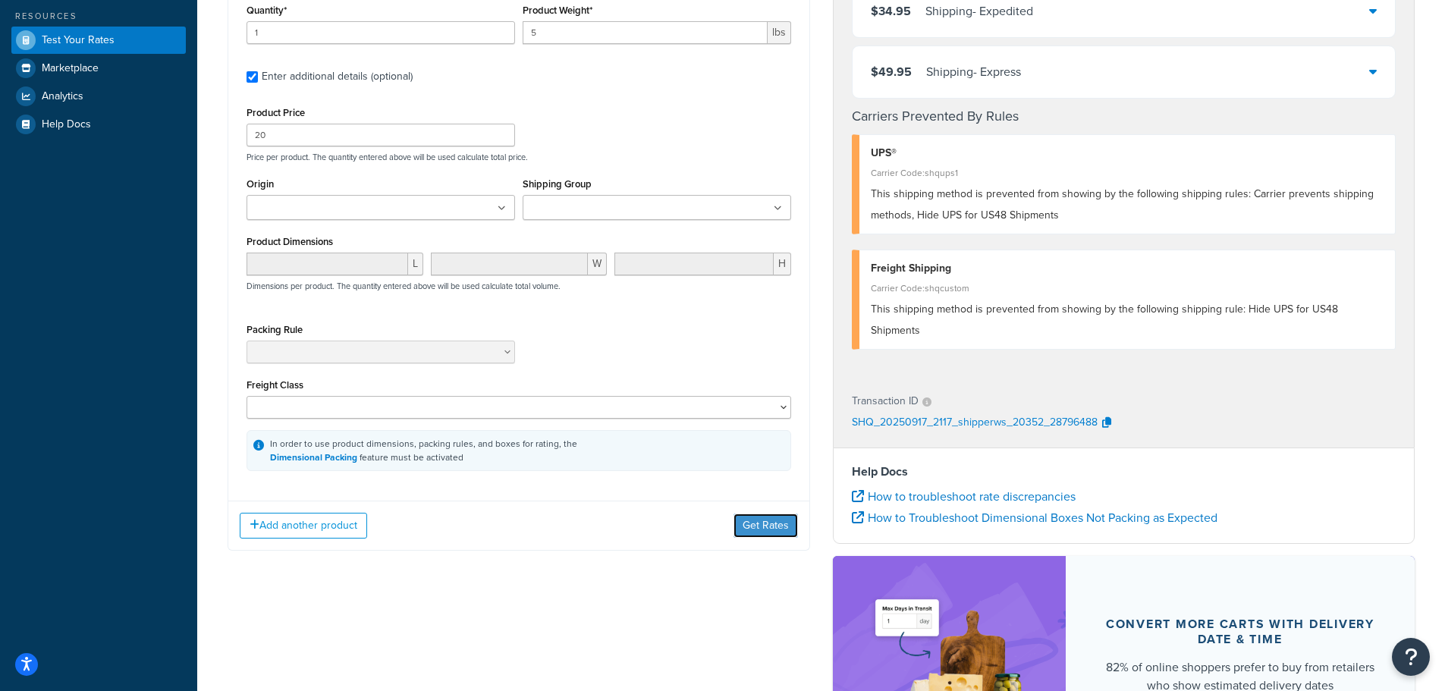
click at [766, 529] on button "Get Rates" at bounding box center [766, 526] width 64 height 24
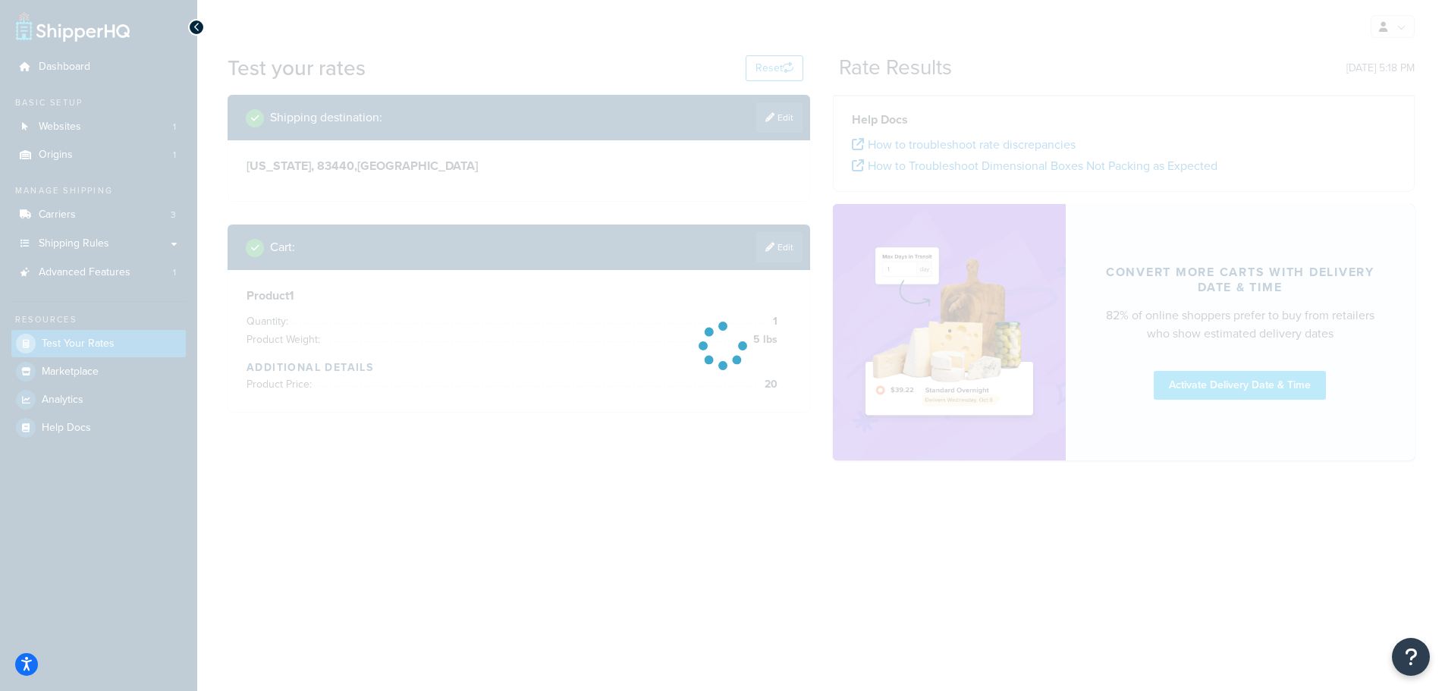
scroll to position [0, 0]
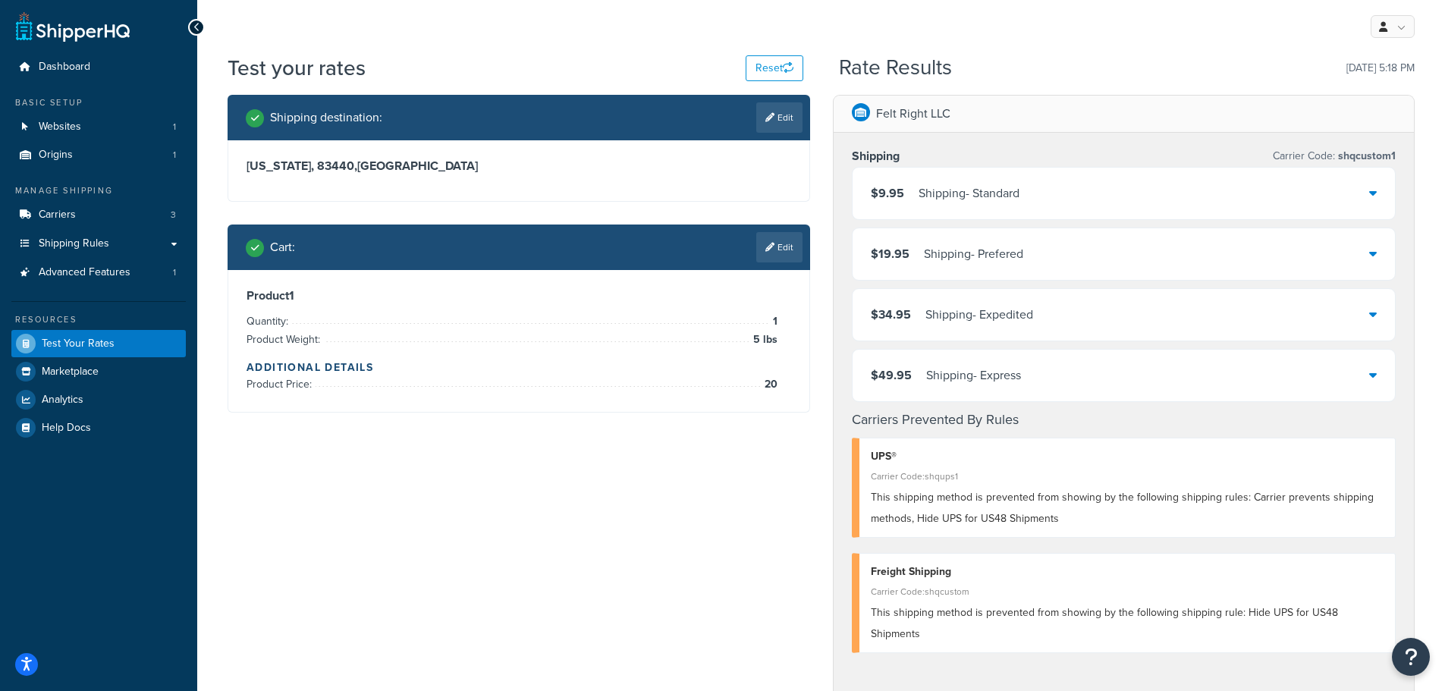
click at [778, 256] on link "Edit" at bounding box center [779, 247] width 46 height 30
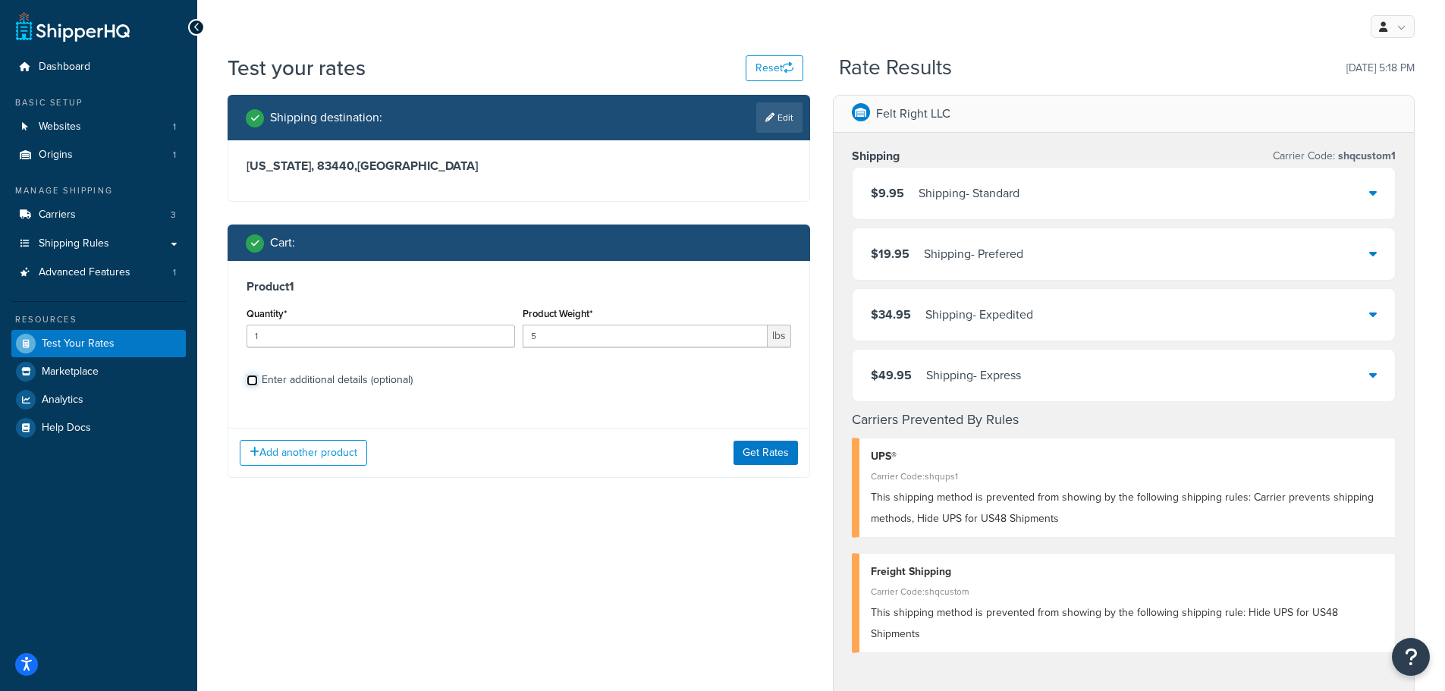
click at [257, 378] on input "Enter additional details (optional)" at bounding box center [252, 380] width 11 height 11
checkbox input "true"
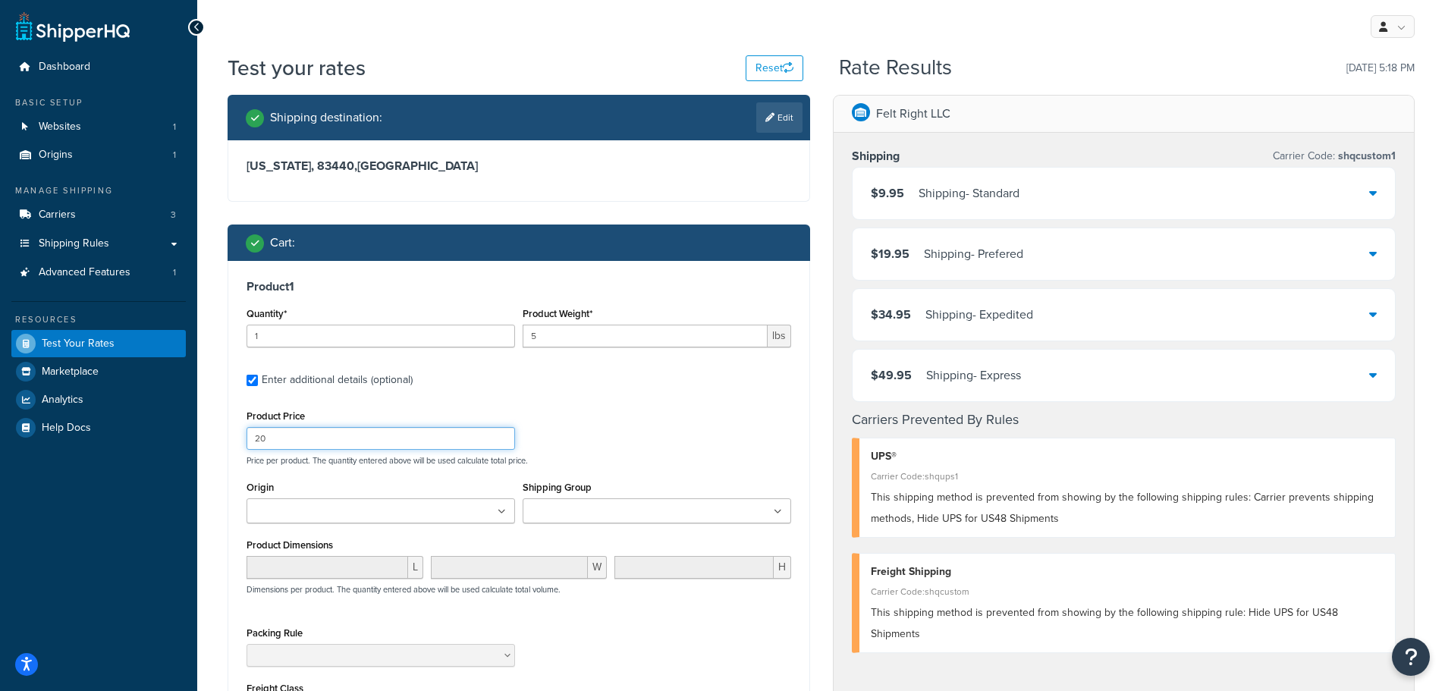
drag, startPoint x: 331, startPoint y: 439, endPoint x: 250, endPoint y: 438, distance: 81.2
click at [250, 438] on input "20" at bounding box center [381, 438] width 269 height 23
drag, startPoint x: 594, startPoint y: 344, endPoint x: 510, endPoint y: 337, distance: 84.6
click at [510, 337] on div "Quantity* 1 Product Weight* 5 lbs" at bounding box center [519, 330] width 552 height 55
drag, startPoint x: 339, startPoint y: 446, endPoint x: 281, endPoint y: 445, distance: 57.7
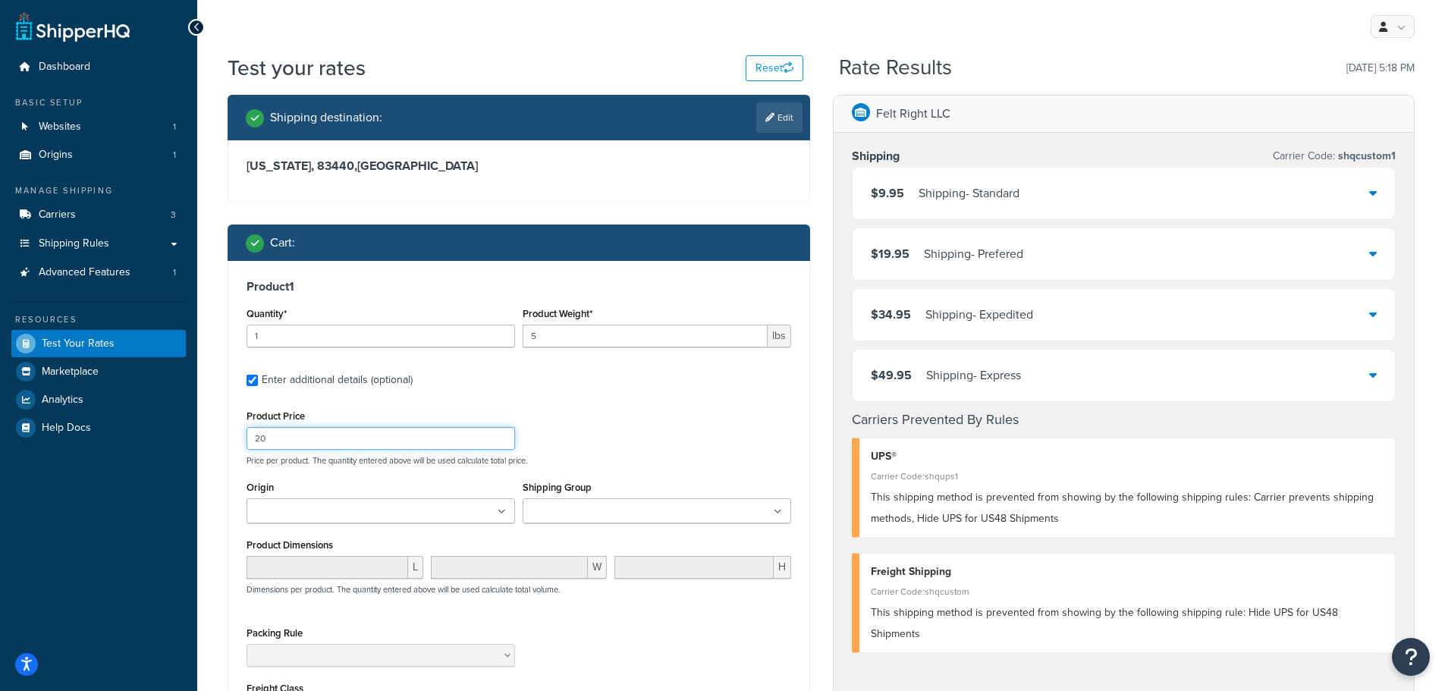
click at [234, 446] on div "Product 1 Quantity* 1 Product Weight* 5 lbs Enter additional details (optional)…" at bounding box center [518, 527] width 581 height 532
type input "50"
drag, startPoint x: 633, startPoint y: 338, endPoint x: 475, endPoint y: 310, distance: 161.0
click at [448, 313] on div "Quantity* 1 Product Weight* 5 lbs" at bounding box center [519, 330] width 552 height 55
type input "50"
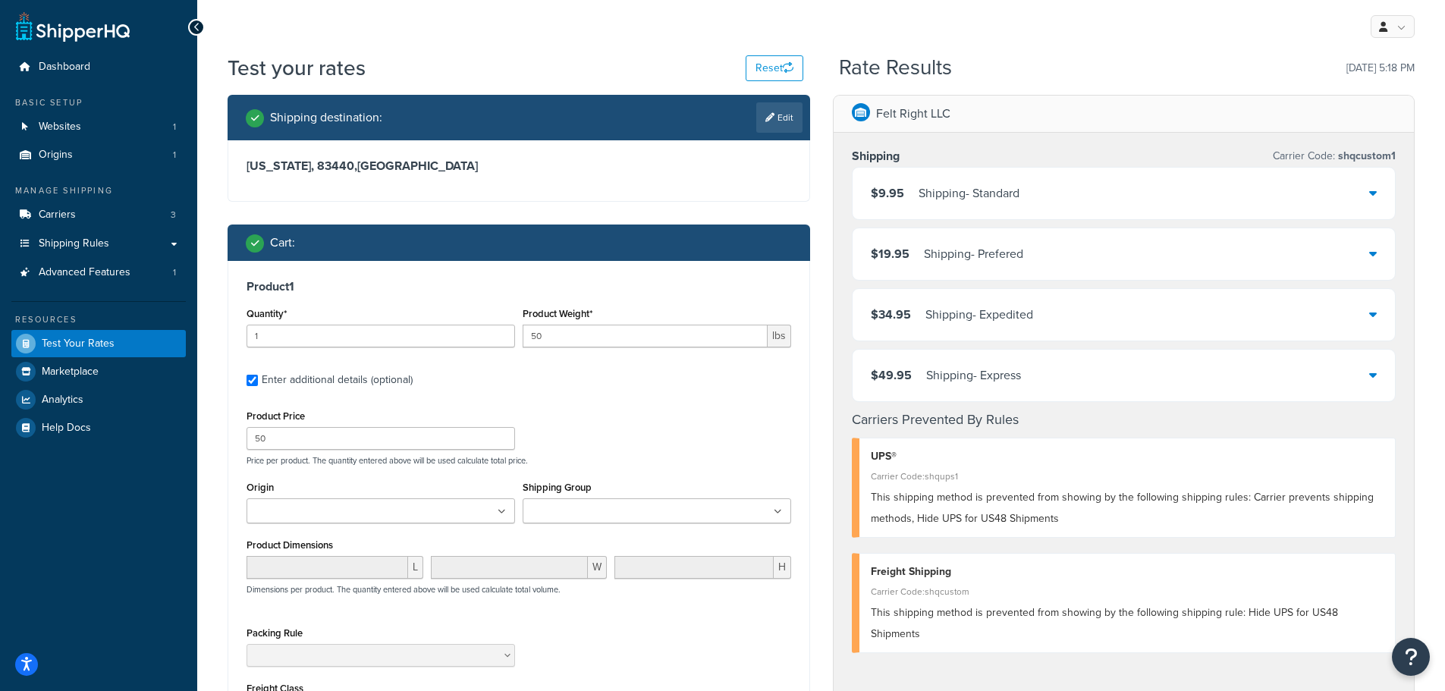
click at [705, 390] on label "Enter additional details (optional)" at bounding box center [527, 378] width 530 height 24
click at [258, 386] on input "Enter additional details (optional)" at bounding box center [252, 380] width 11 height 11
checkbox input "false"
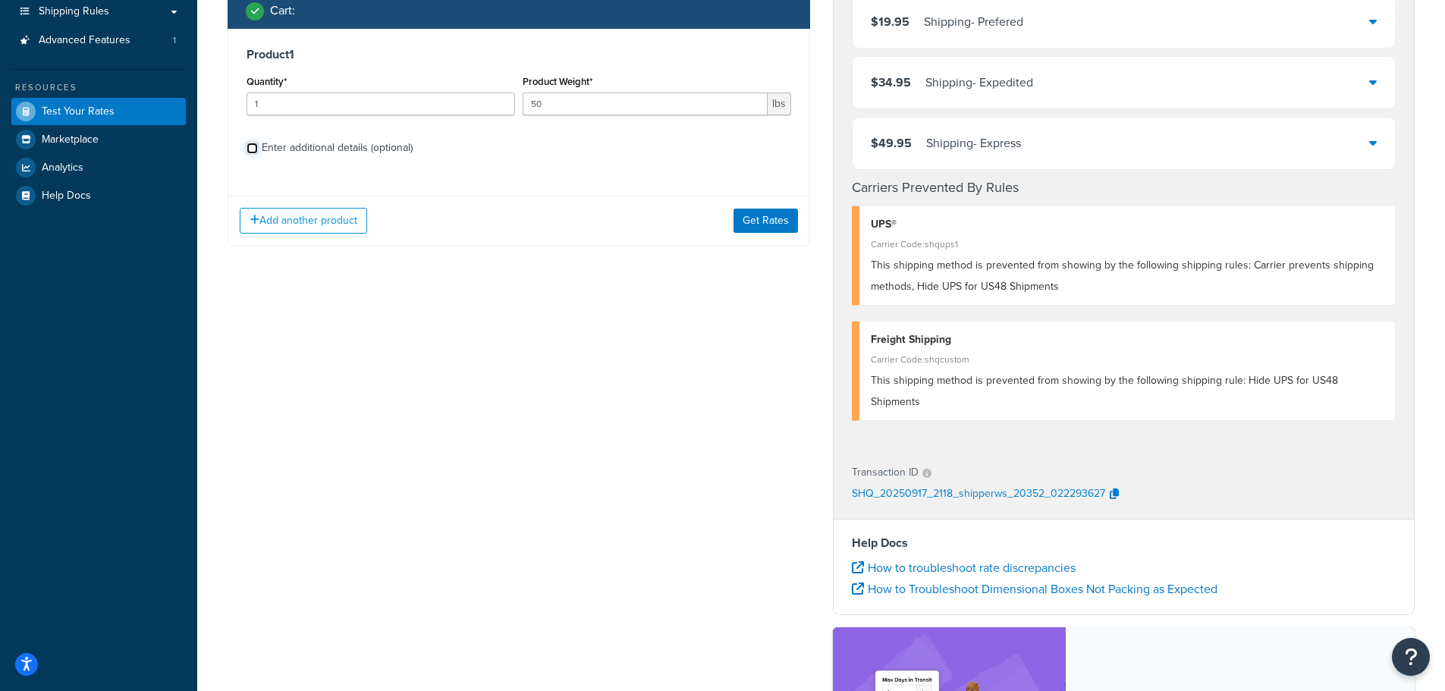
scroll to position [152, 0]
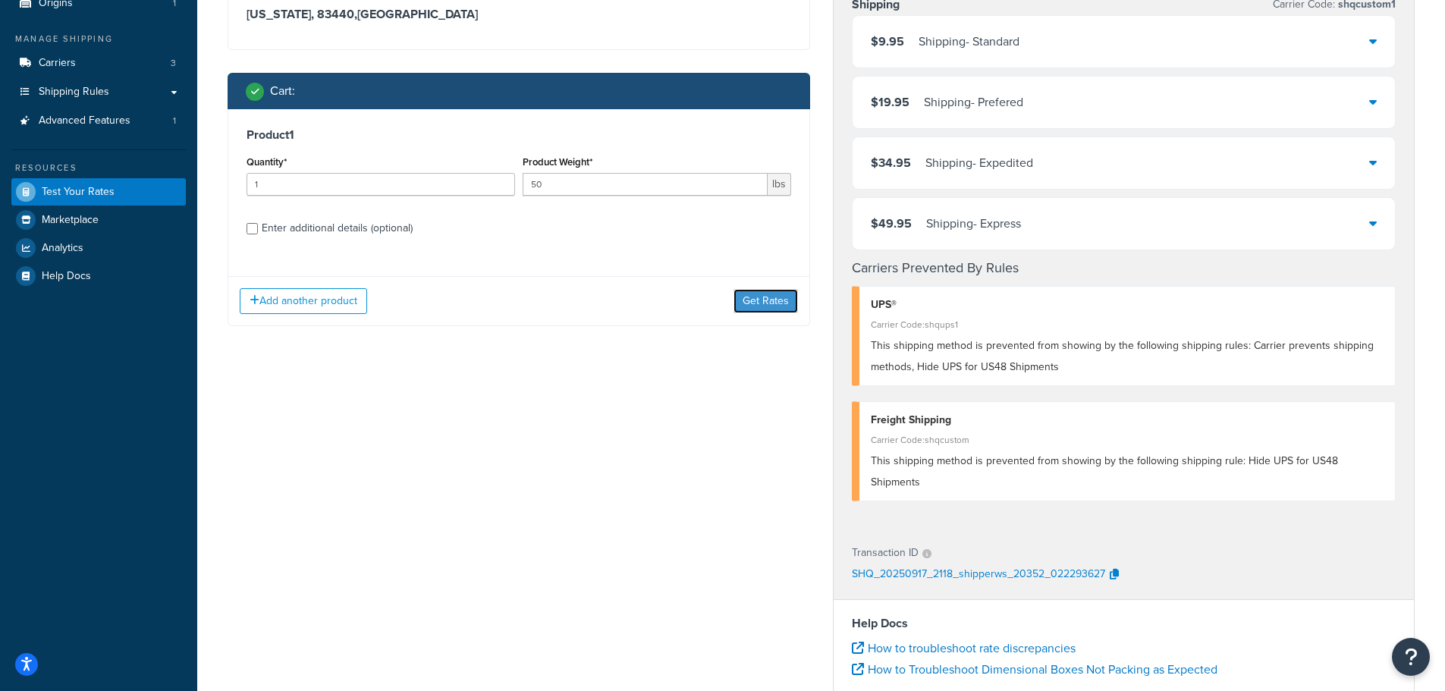
click at [750, 300] on button "Get Rates" at bounding box center [766, 301] width 64 height 24
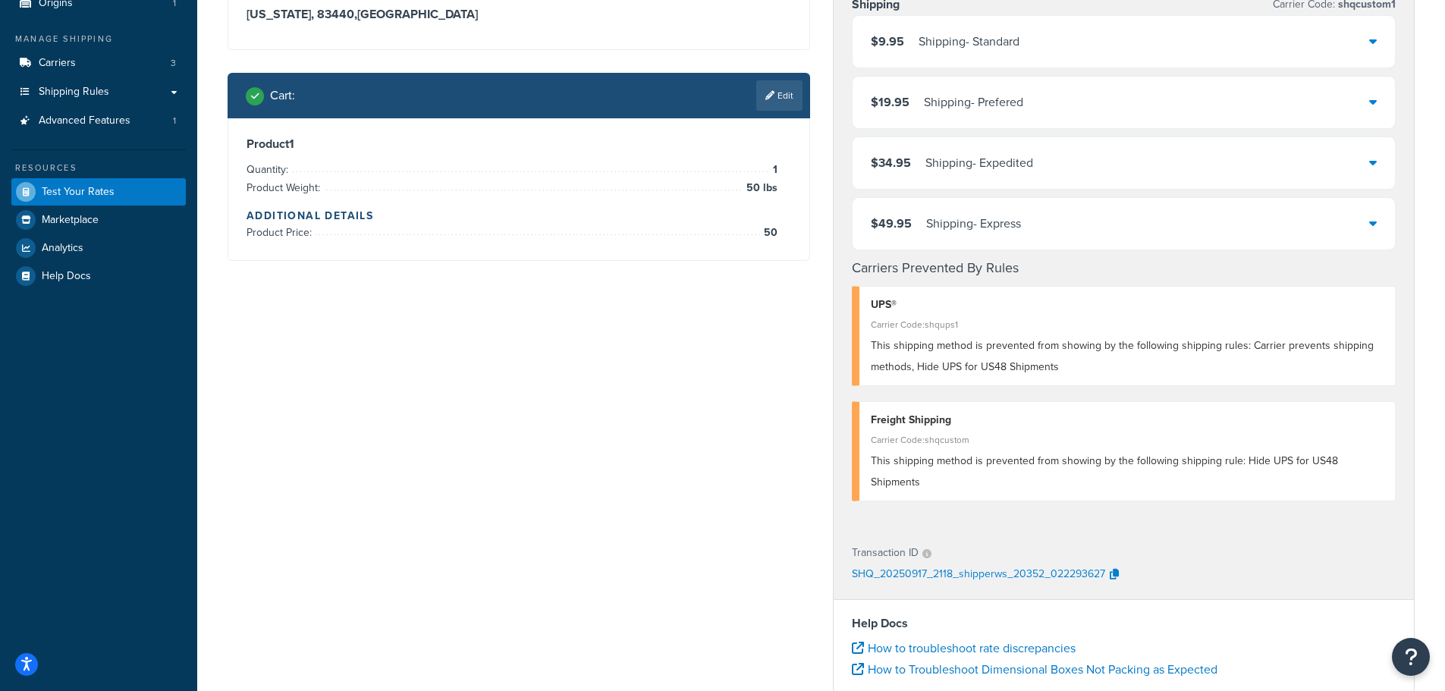
scroll to position [0, 0]
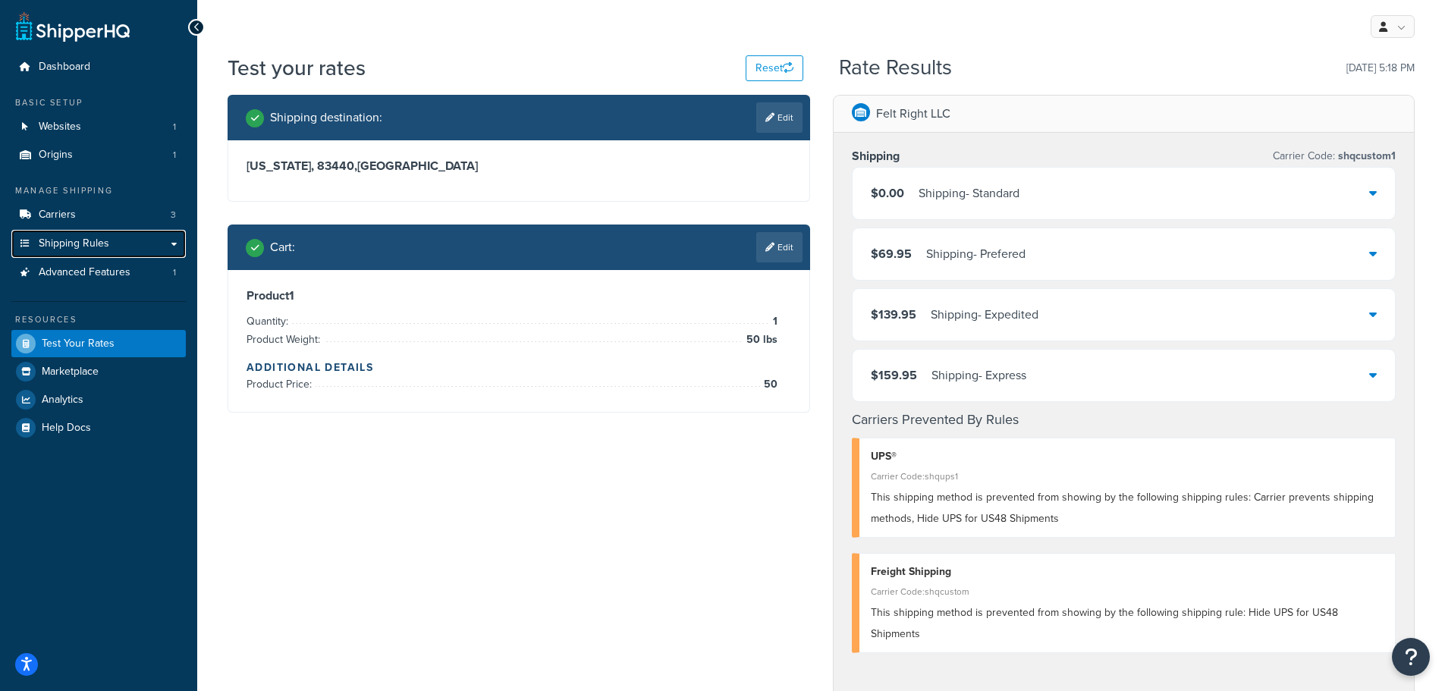
click at [80, 248] on span "Shipping Rules" at bounding box center [74, 243] width 71 height 13
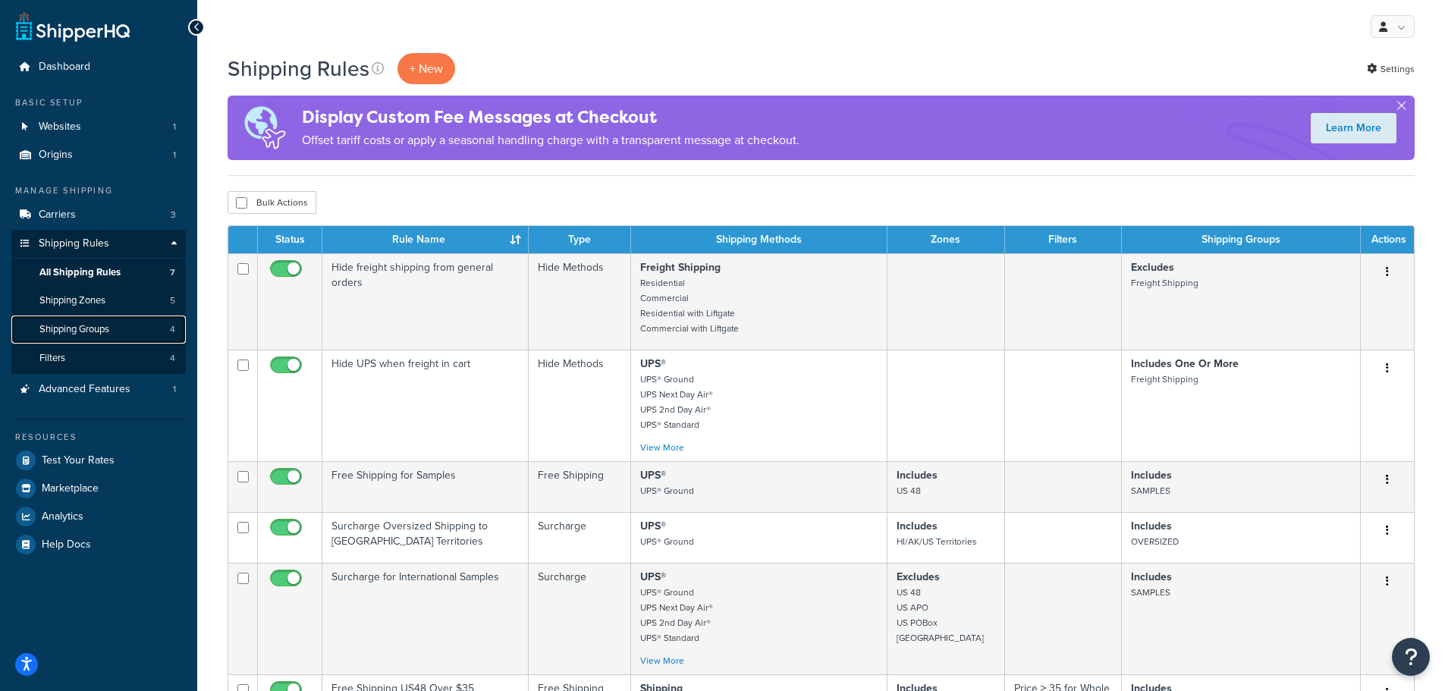
click at [79, 337] on link "Shipping Groups 4" at bounding box center [98, 330] width 174 height 28
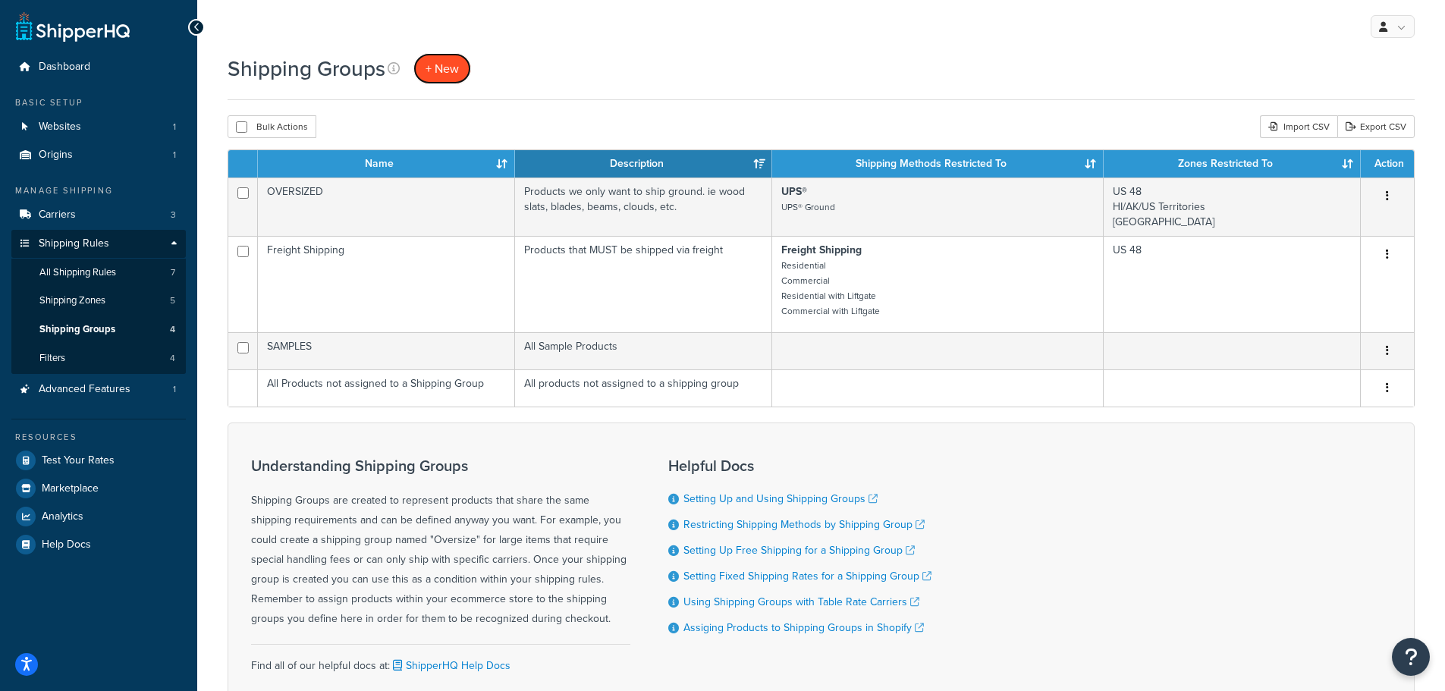
click at [439, 72] on span "+ New" at bounding box center [442, 68] width 33 height 17
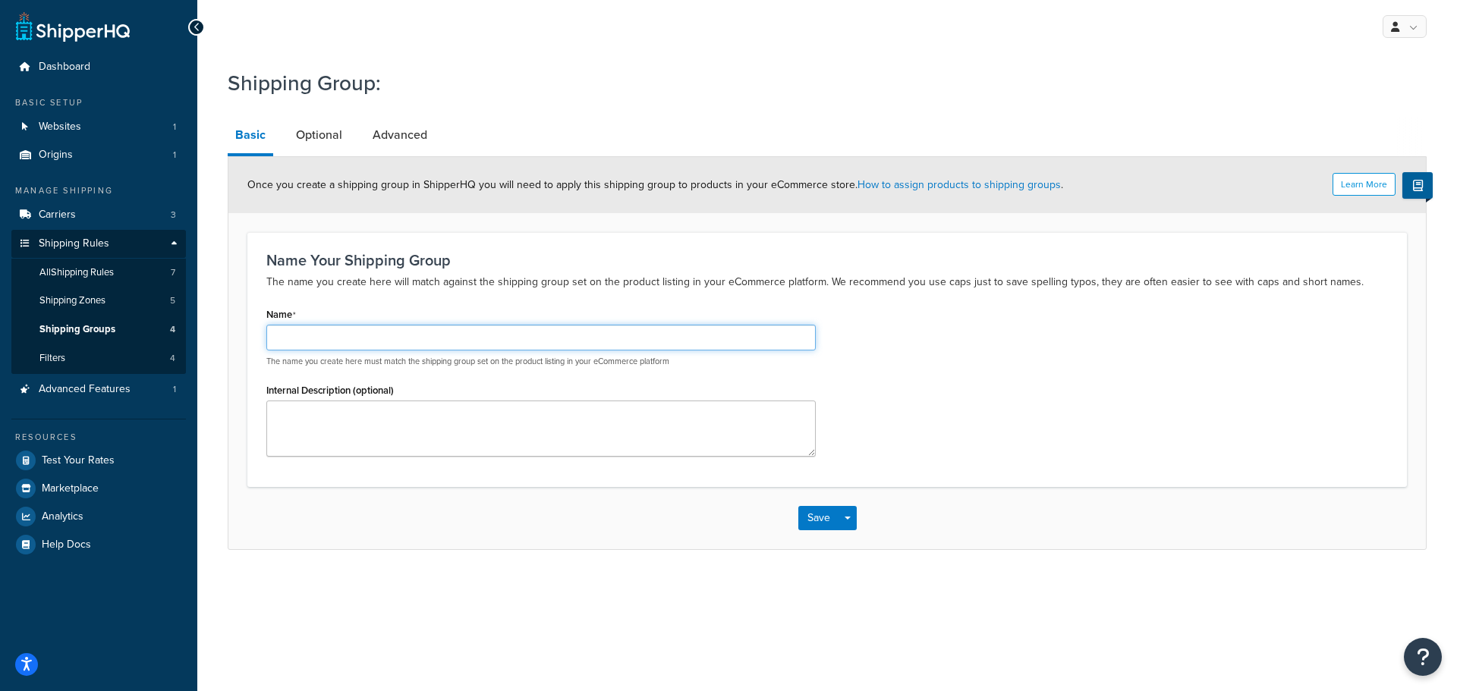
click at [435, 347] on input "Name" at bounding box center [540, 338] width 549 height 26
type input "TABS"
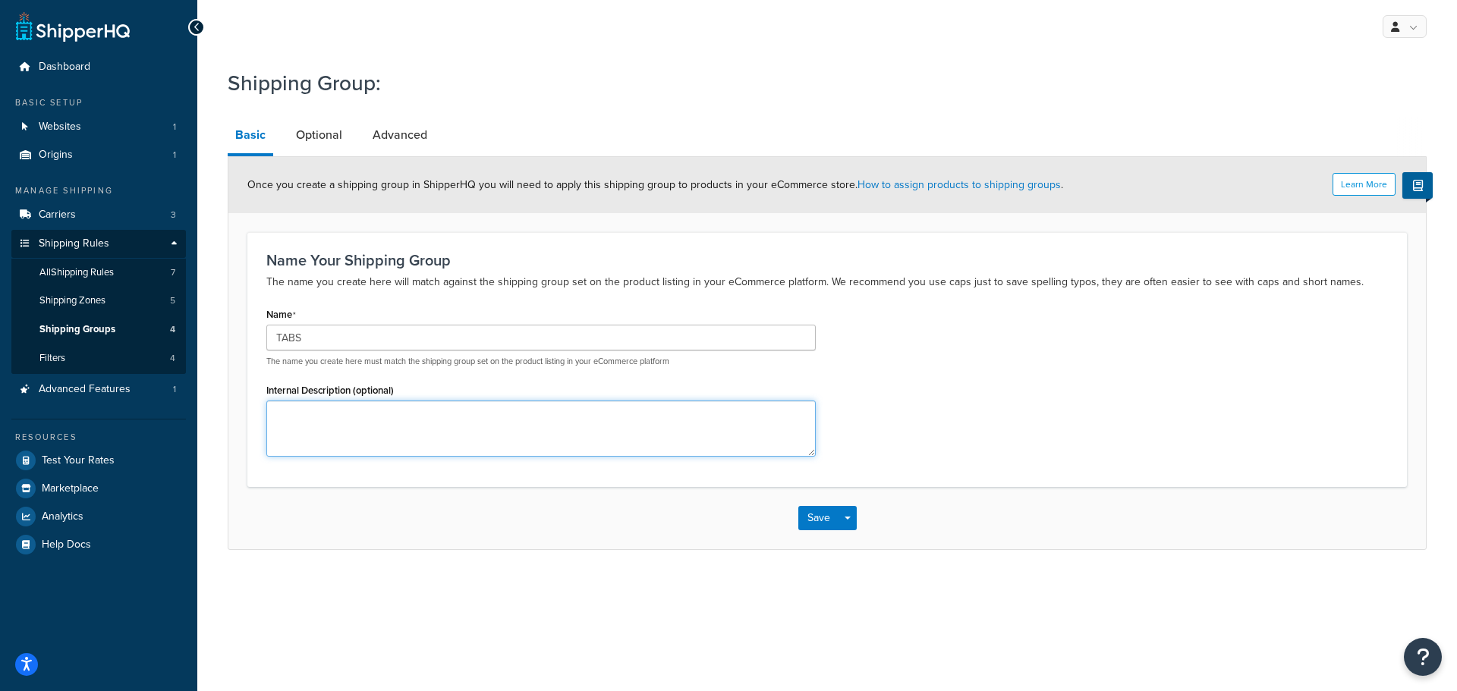
click at [382, 439] on textarea "Internal Description (optional)" at bounding box center [540, 429] width 549 height 56
type textarea "Special group for all adhesive tabs"
click at [308, 127] on link "Optional" at bounding box center [318, 135] width 61 height 36
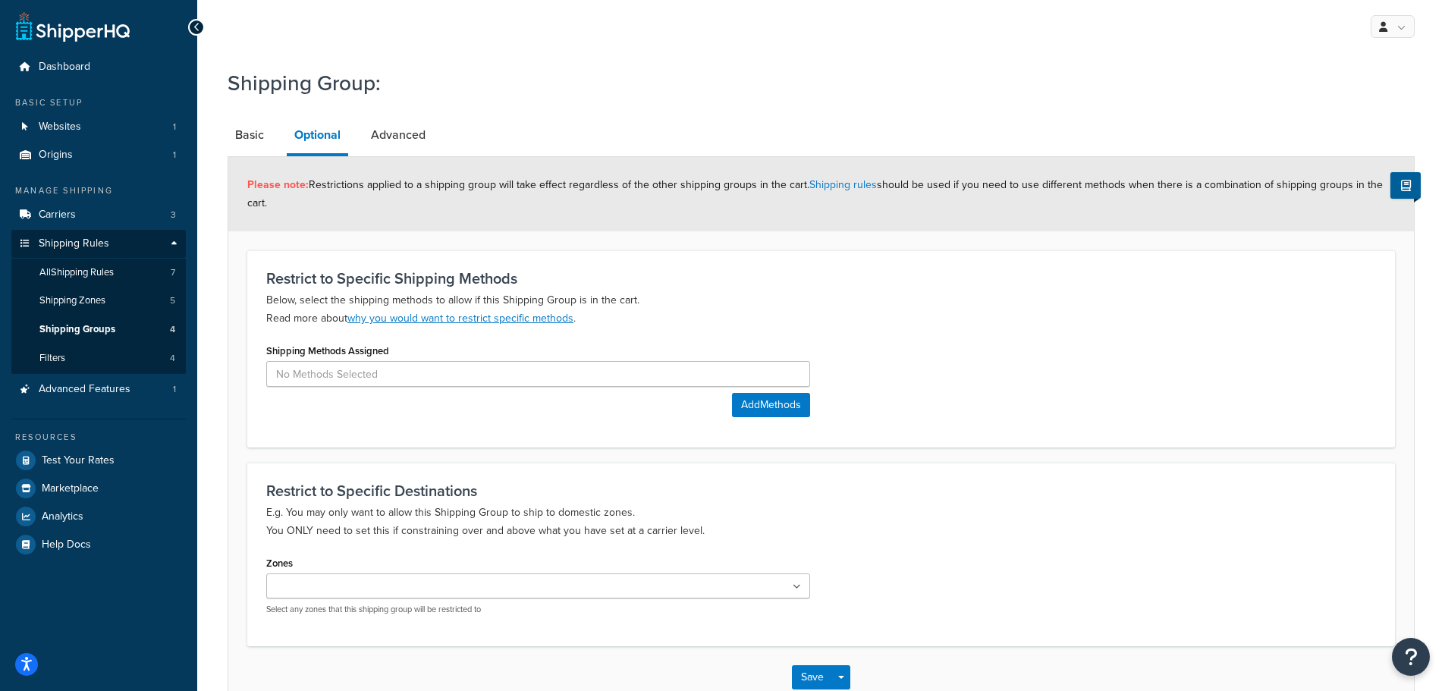
click at [258, 139] on link "Basic" at bounding box center [250, 135] width 44 height 36
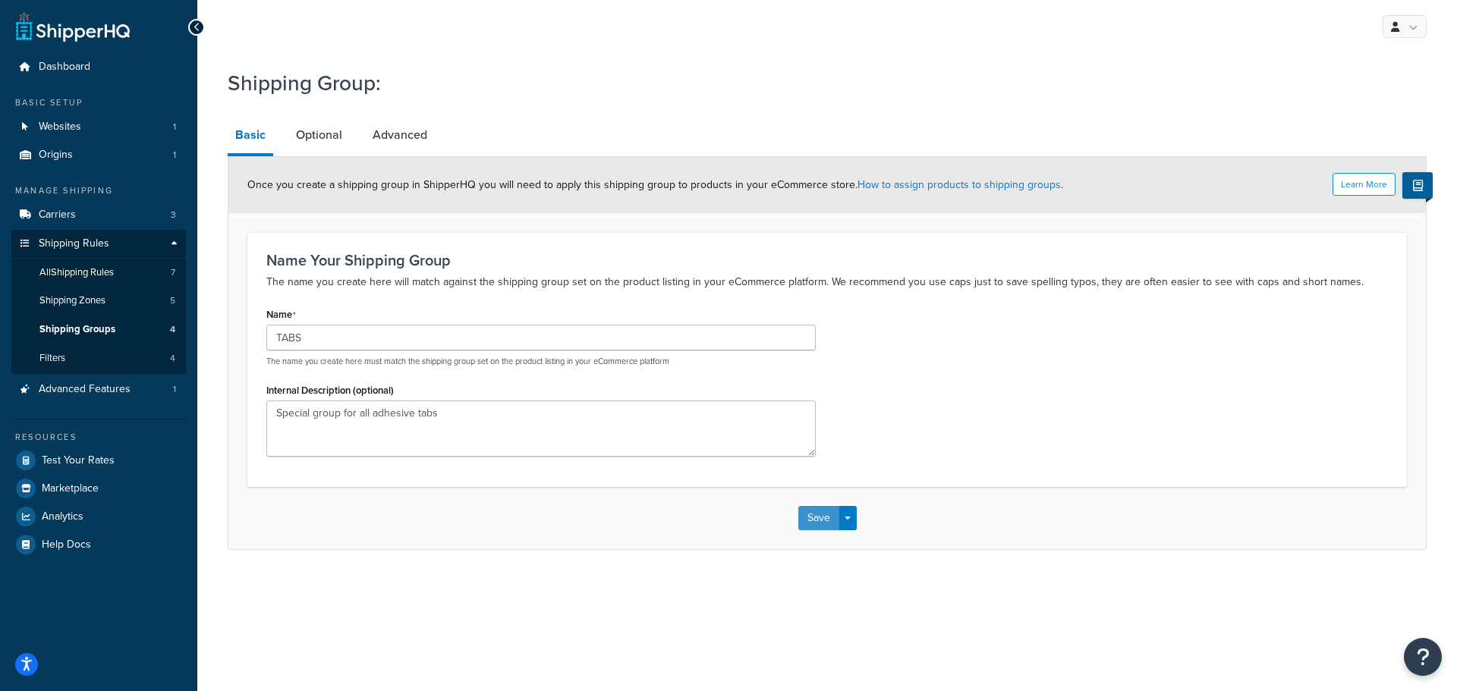
click at [806, 516] on button "Save" at bounding box center [818, 518] width 41 height 24
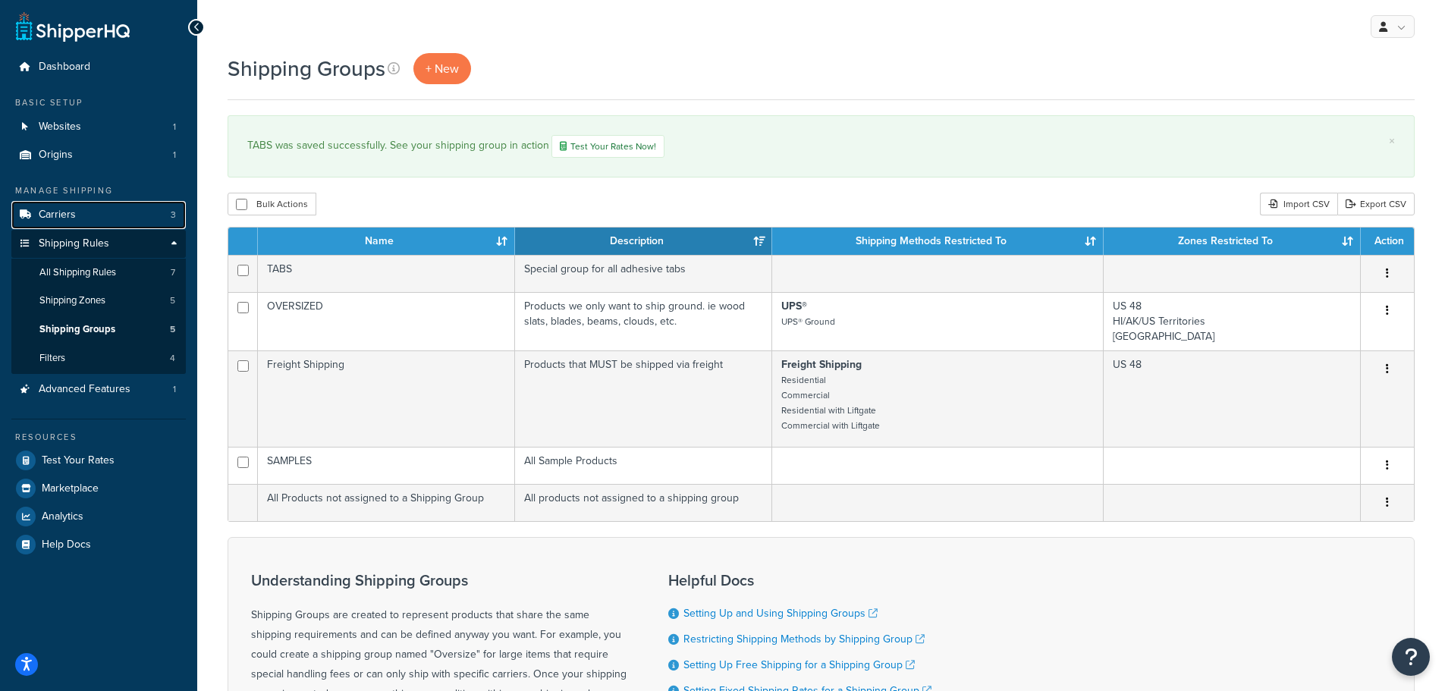
click at [62, 217] on span "Carriers" at bounding box center [57, 215] width 37 height 13
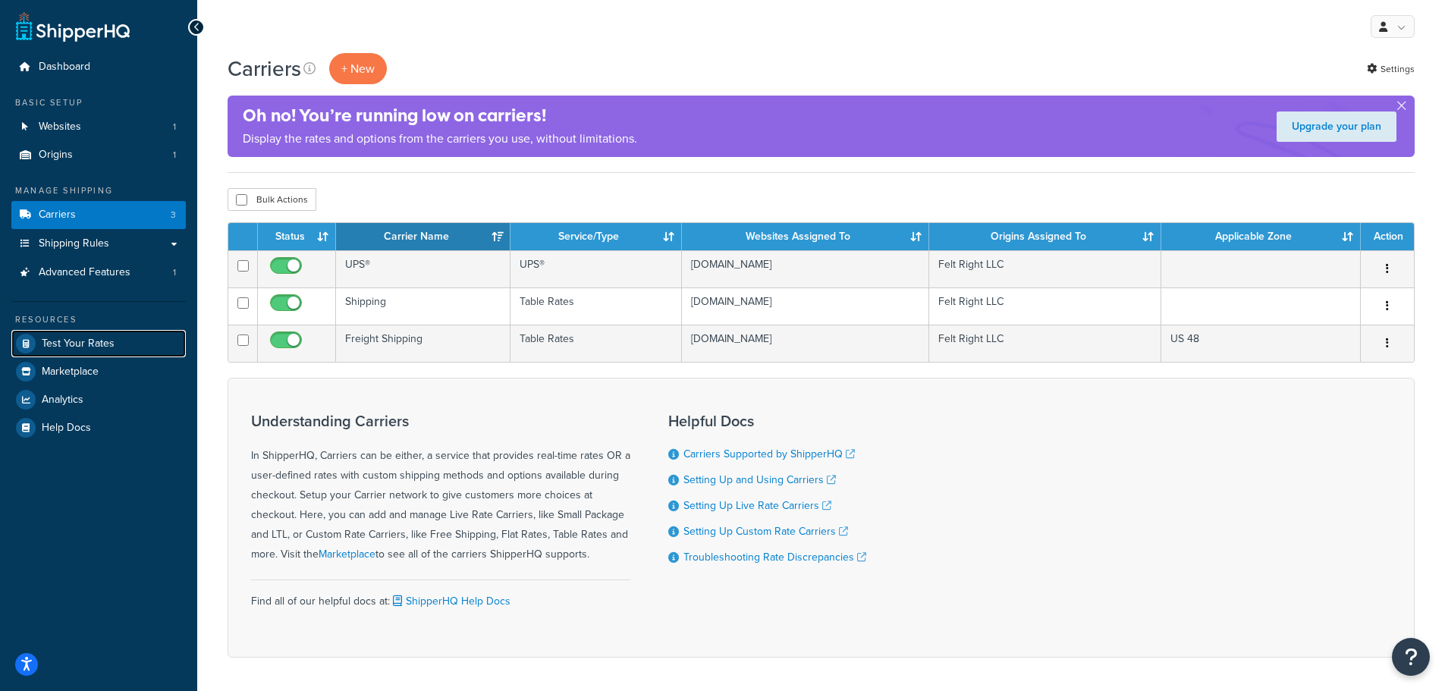
click at [105, 351] on link "Test Your Rates" at bounding box center [98, 343] width 174 height 27
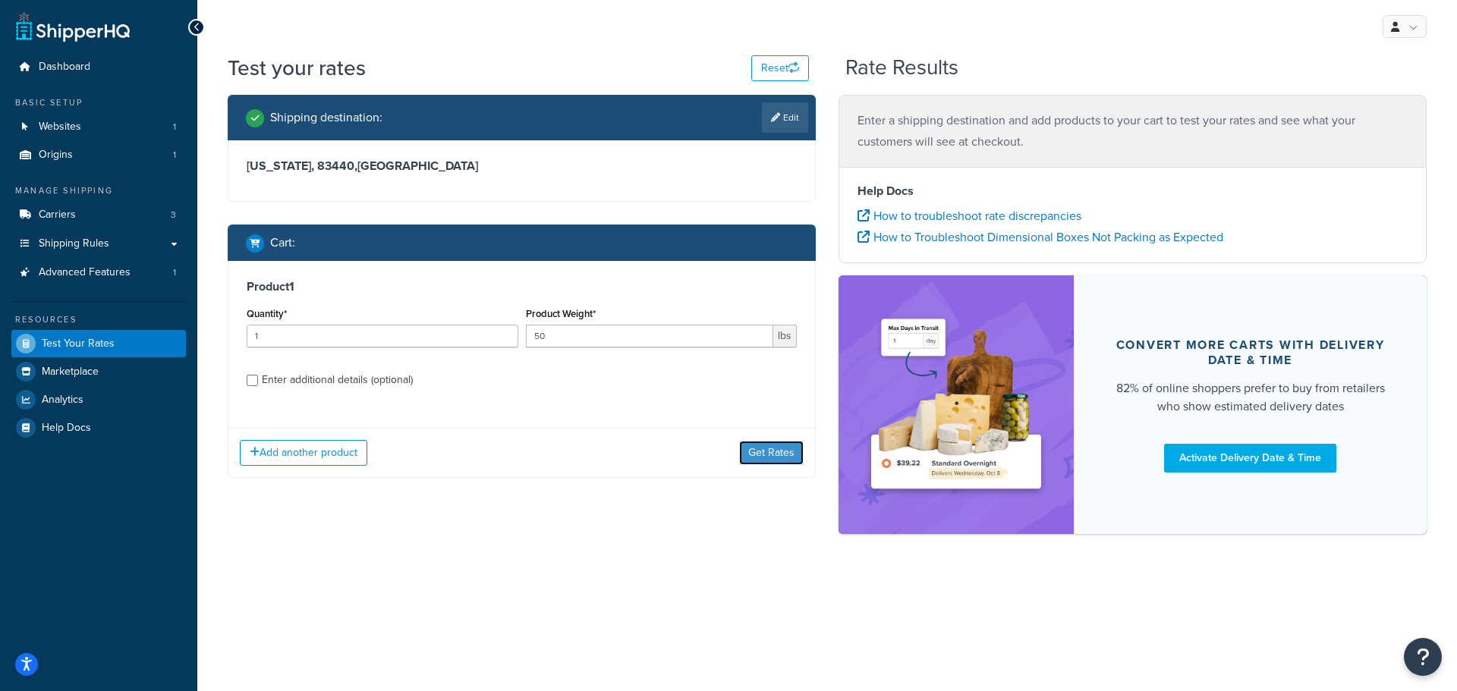
click at [768, 457] on button "Get Rates" at bounding box center [771, 453] width 64 height 24
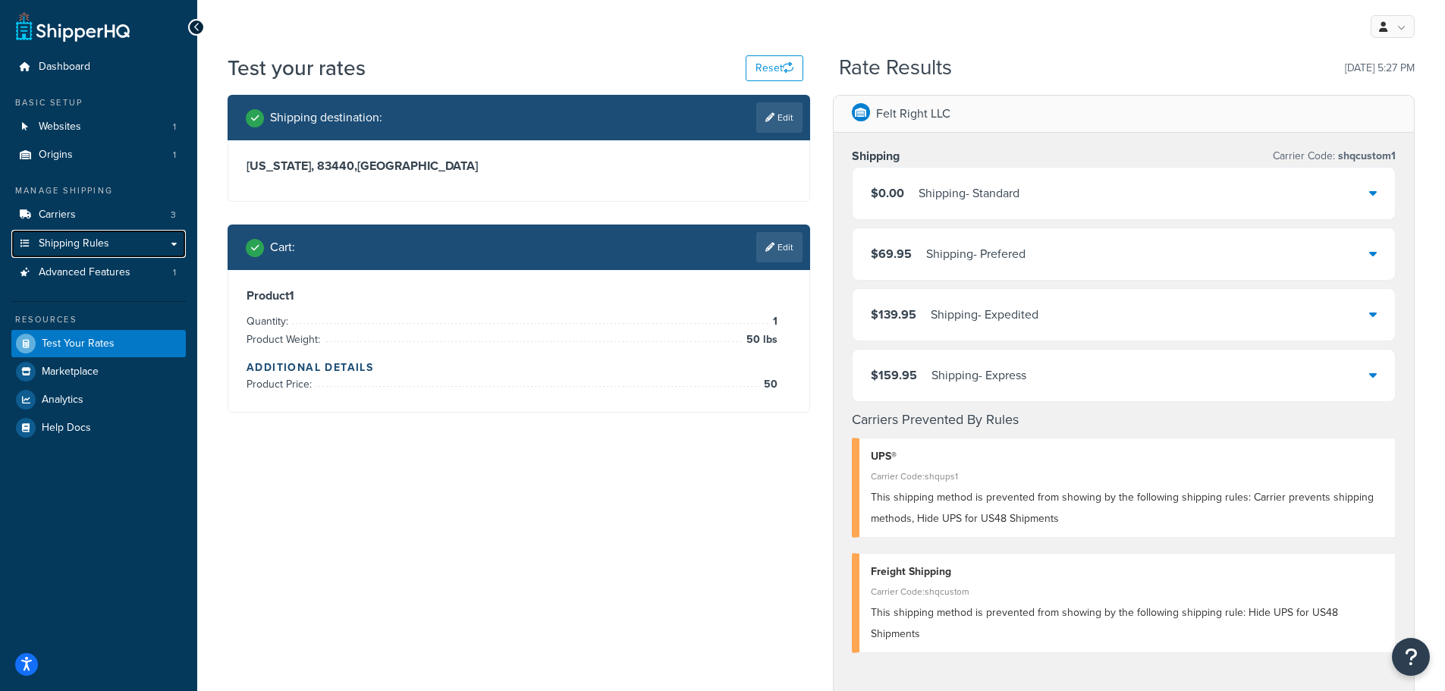
click at [85, 245] on span "Shipping Rules" at bounding box center [74, 243] width 71 height 13
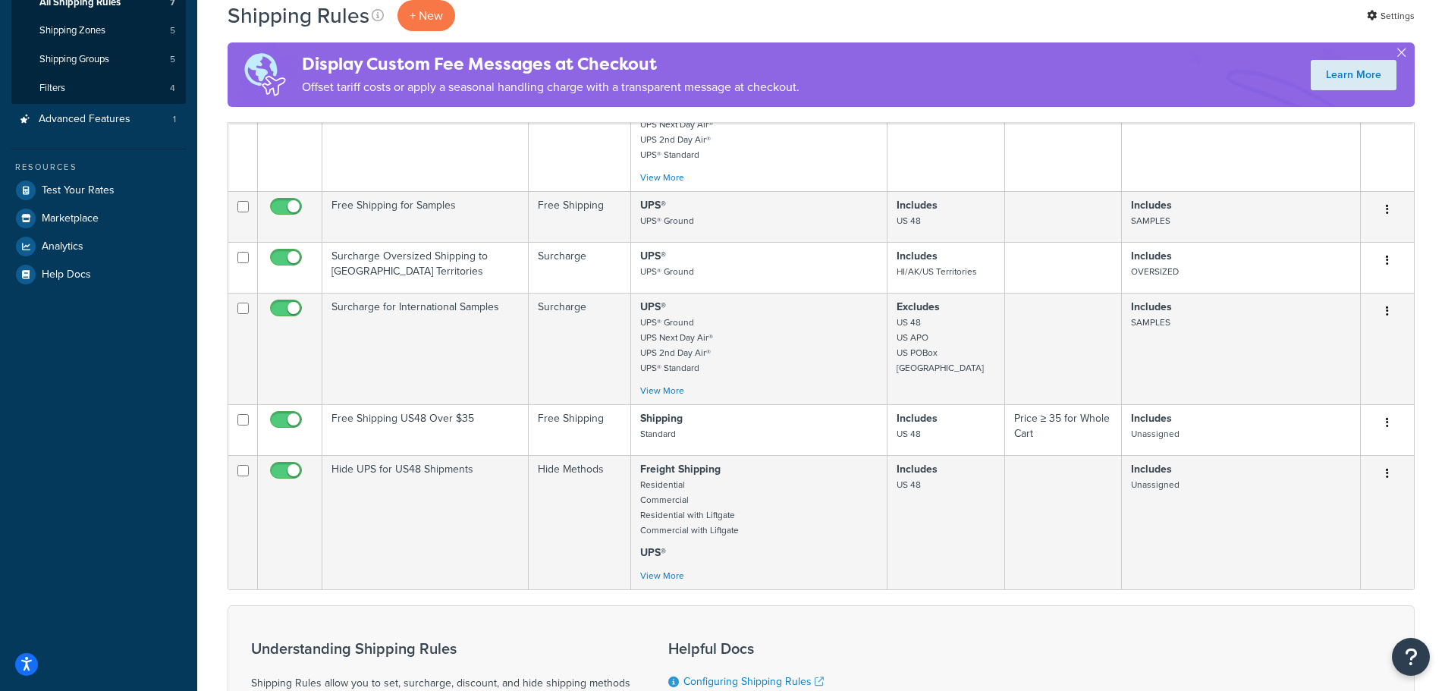
scroll to position [303, 0]
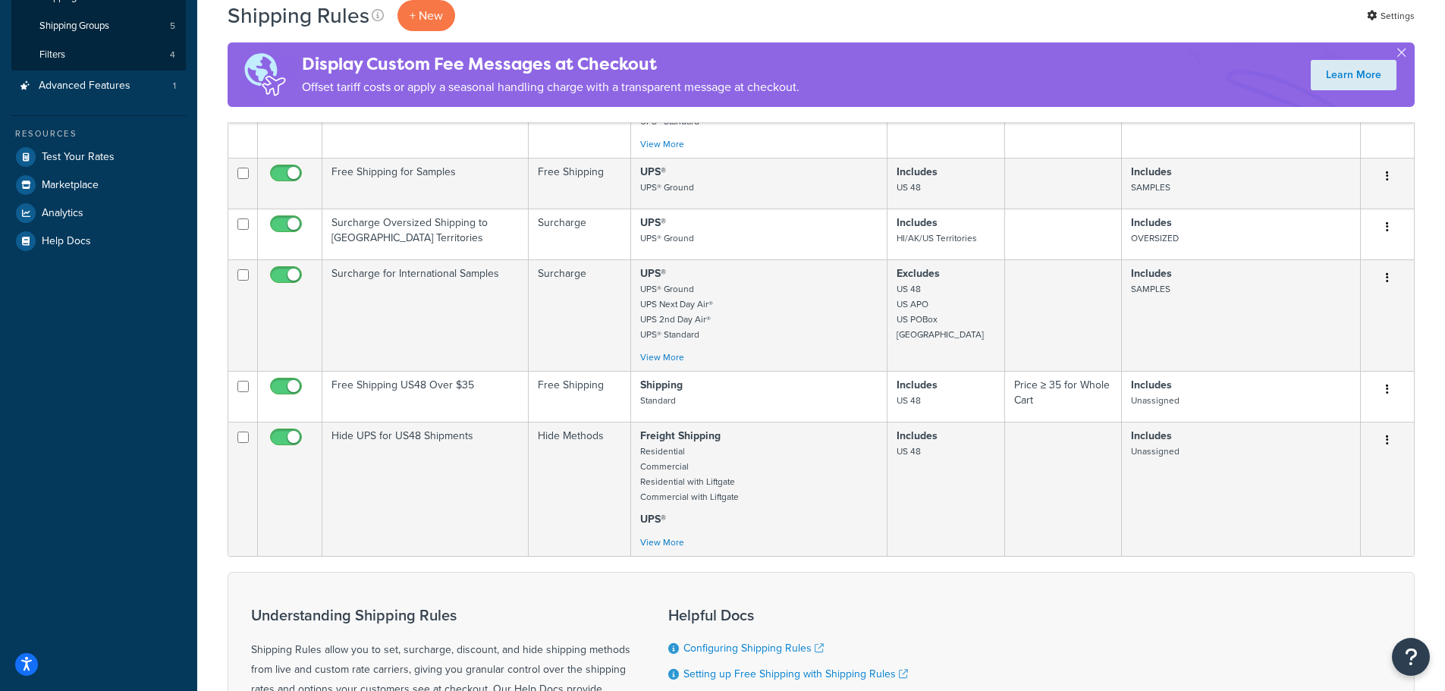
click at [1385, 442] on button "button" at bounding box center [1387, 441] width 21 height 24
click at [1350, 470] on link "Edit" at bounding box center [1338, 469] width 120 height 31
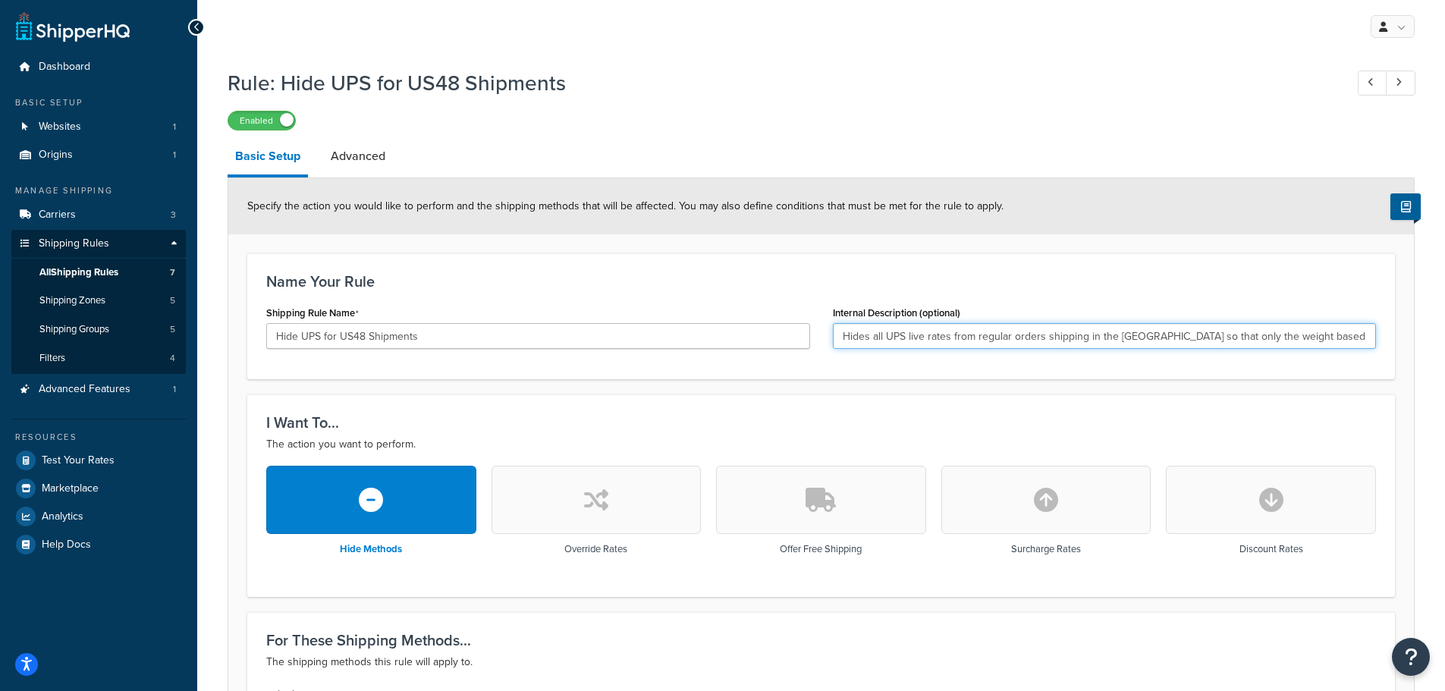
click at [923, 336] on input "Hides all UPS live rates from regular orders shipping in the [GEOGRAPHIC_DATA] …" at bounding box center [1105, 336] width 544 height 26
click at [1368, 340] on input "Hides all UPS live rates from regular orders shipping in the [GEOGRAPHIC_DATA] …" at bounding box center [1105, 336] width 544 height 26
click at [1341, 335] on input "Hides all UPS live rates from regular orders shipping in the [GEOGRAPHIC_DATA] …" at bounding box center [1105, 336] width 544 height 26
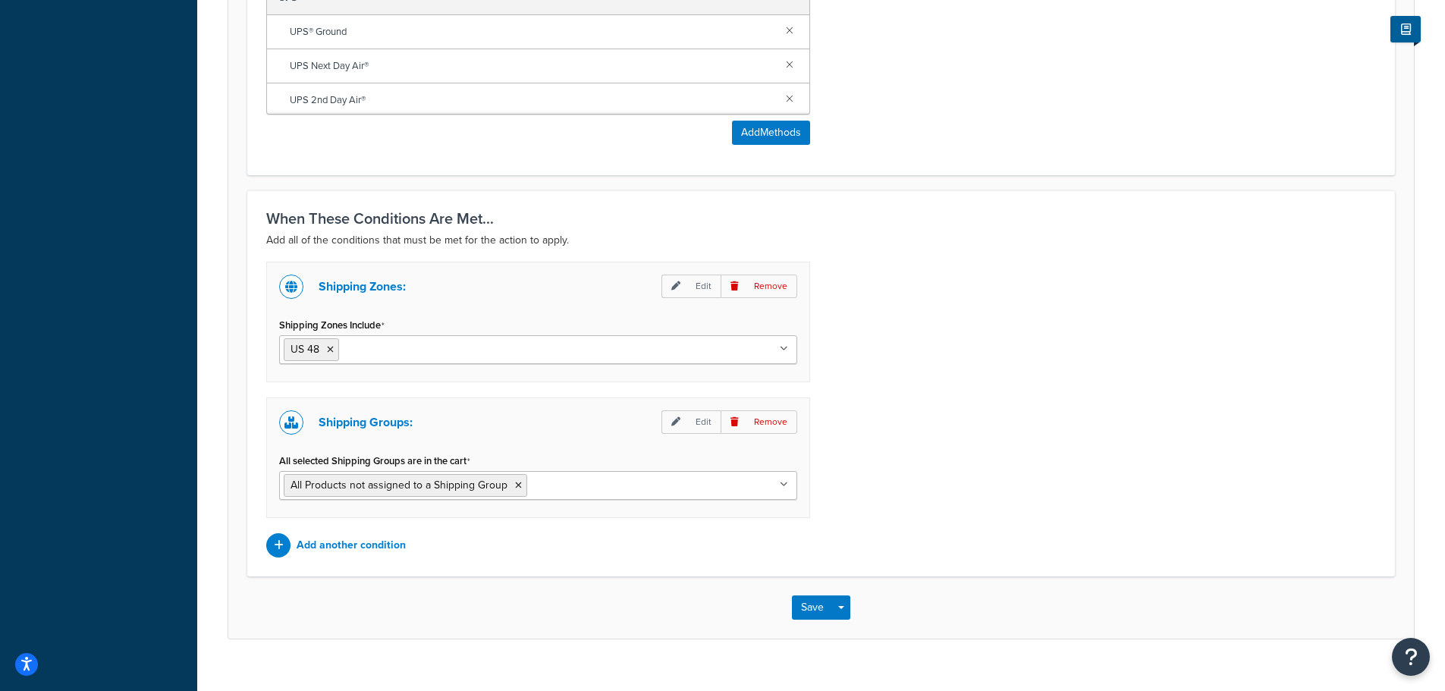
scroll to position [955, 0]
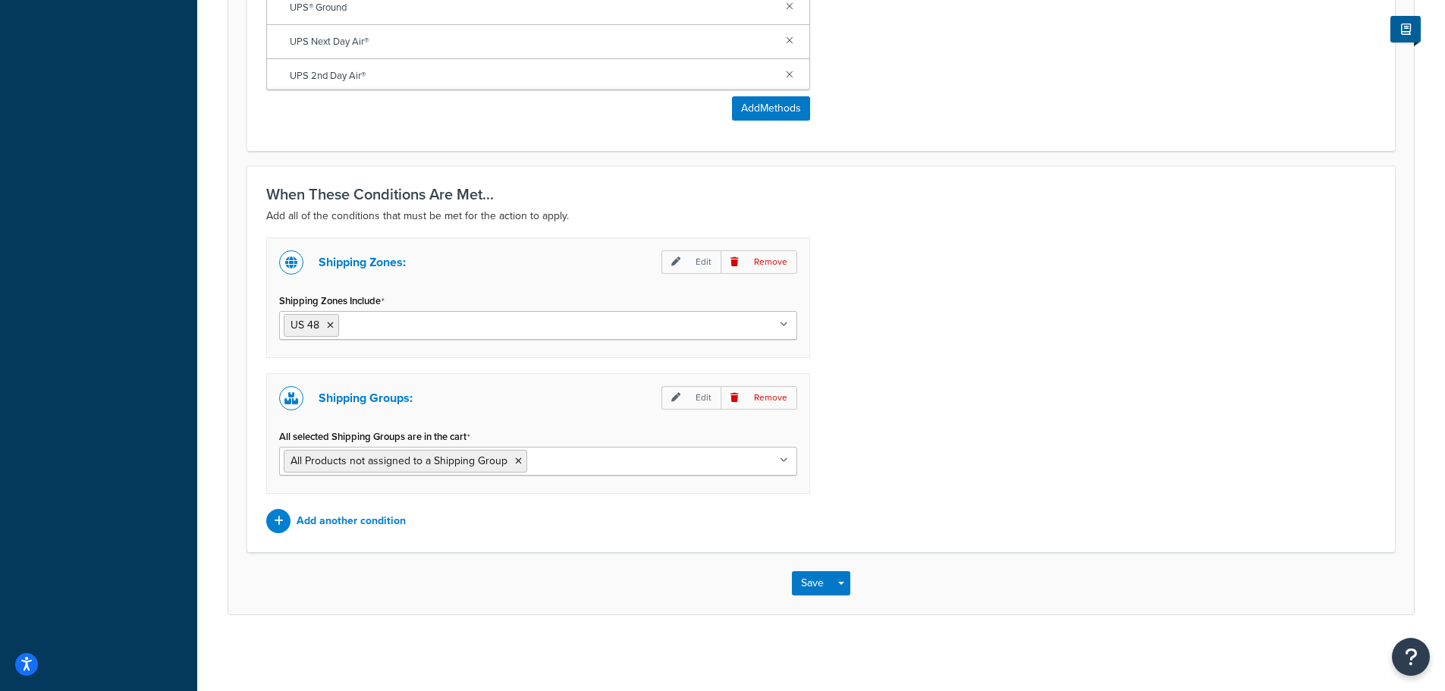
click at [603, 467] on input "All selected Shipping Groups are in the cart" at bounding box center [598, 460] width 134 height 17
click at [806, 582] on button "Save" at bounding box center [812, 583] width 41 height 24
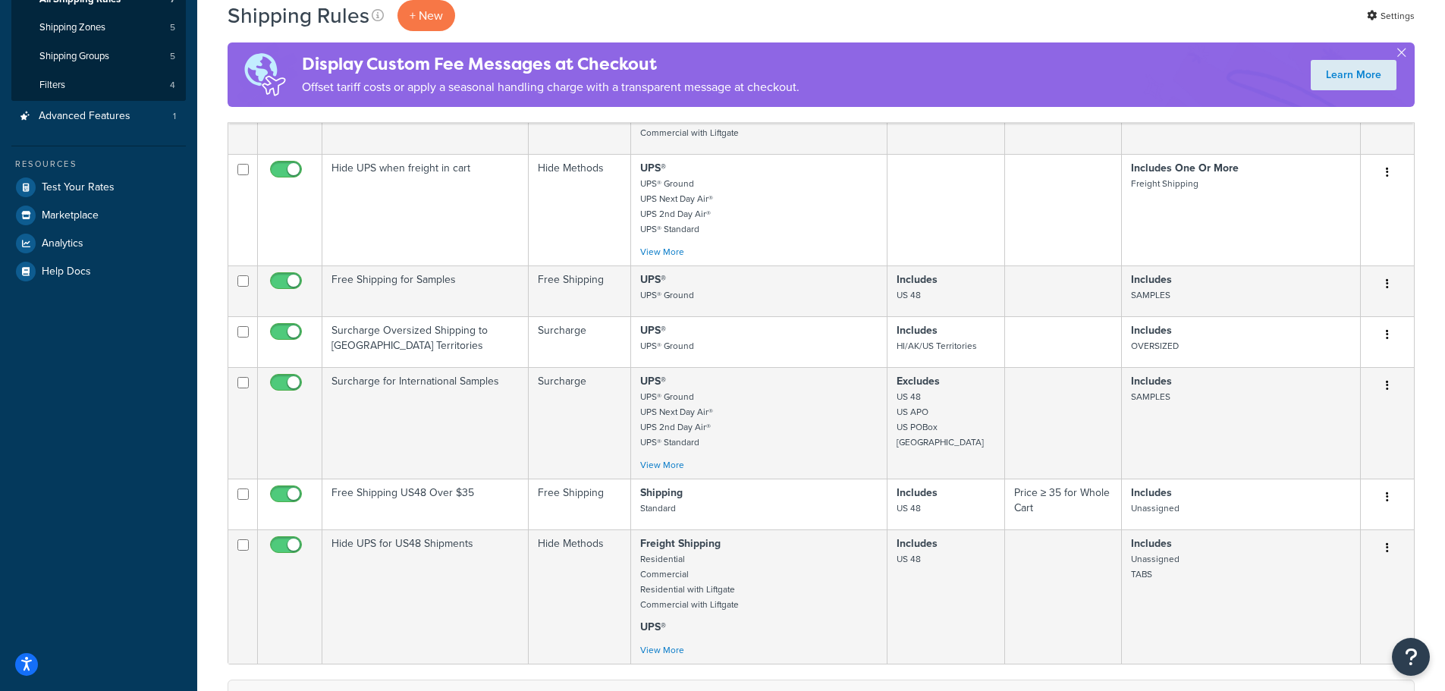
scroll to position [303, 0]
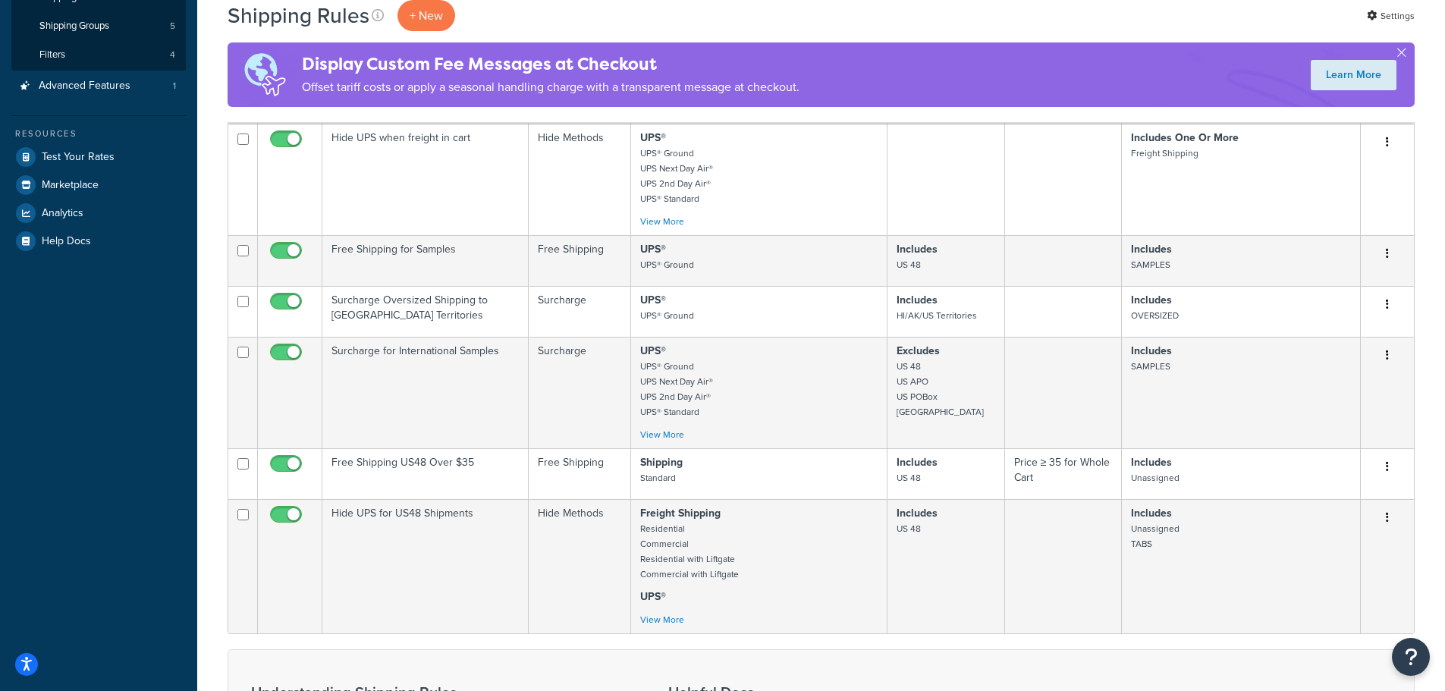
click at [1388, 466] on icon "button" at bounding box center [1387, 466] width 3 height 11
click at [1323, 496] on link "Edit" at bounding box center [1338, 495] width 120 height 31
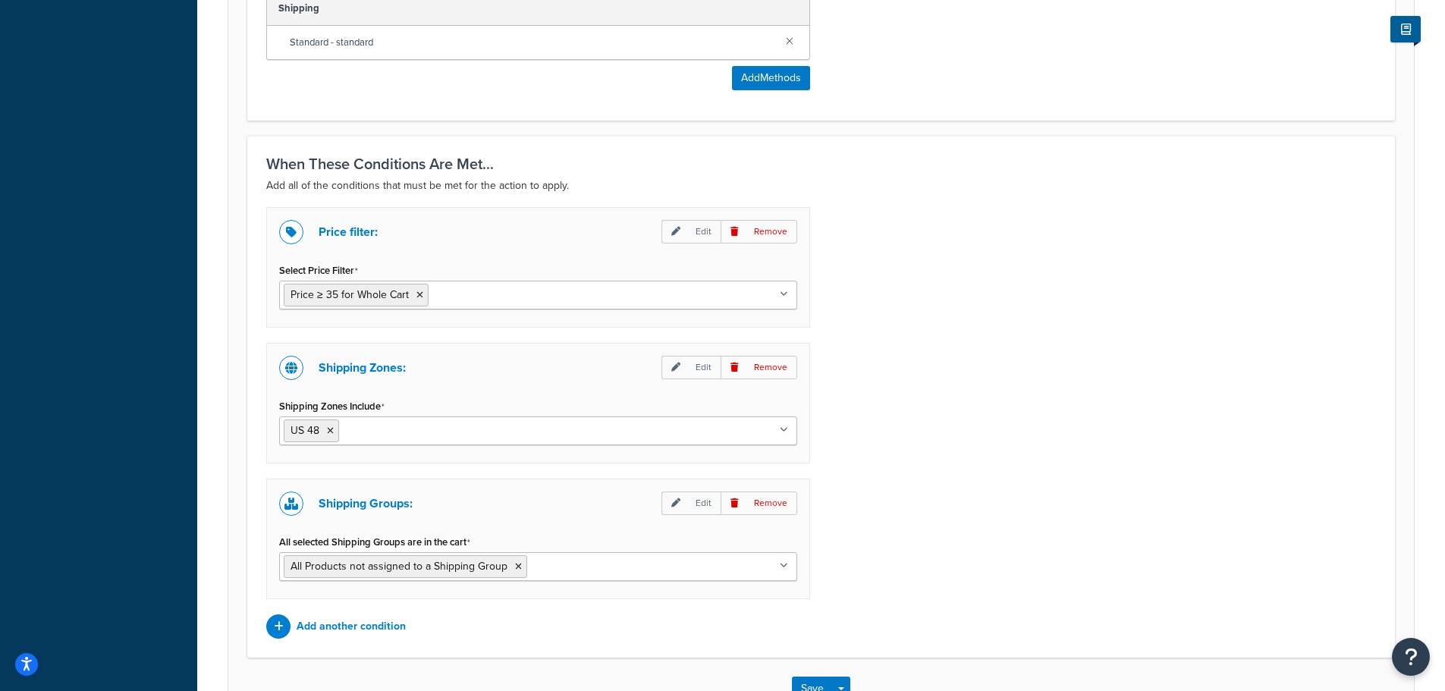
scroll to position [959, 0]
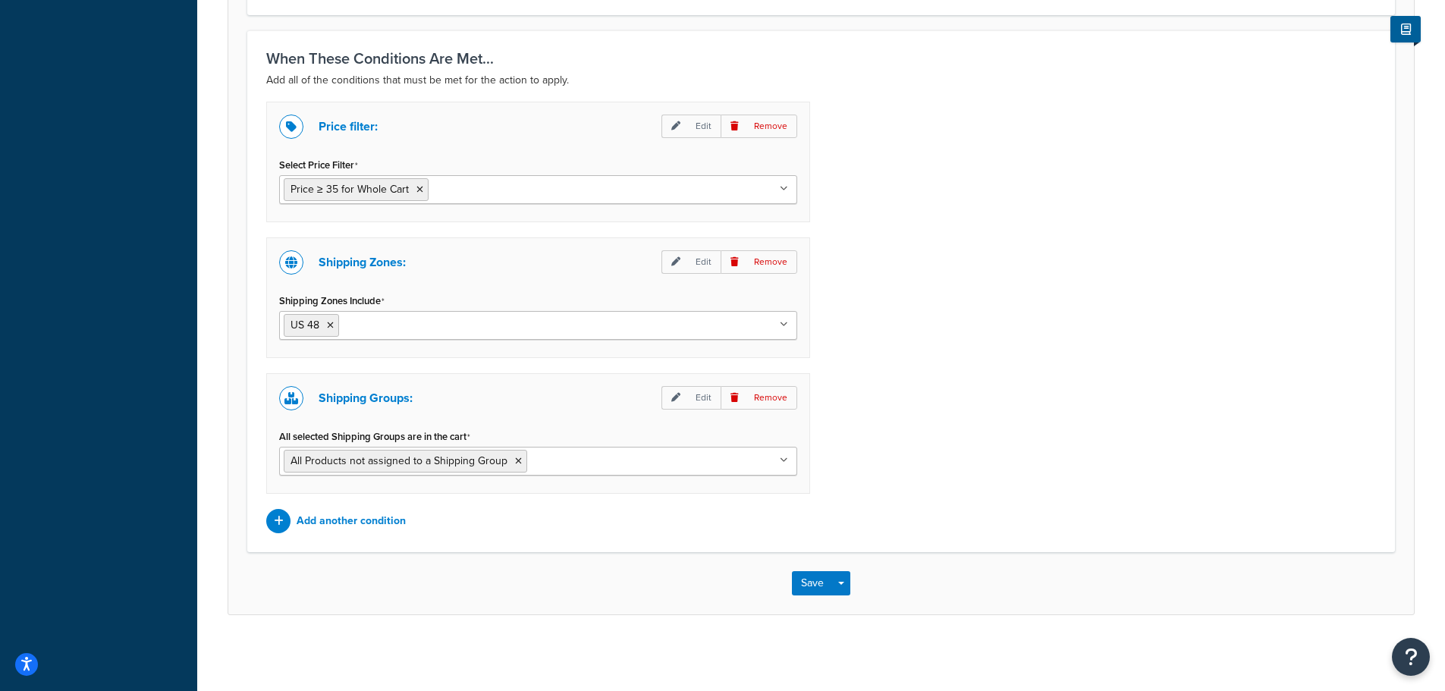
click at [609, 464] on input "All selected Shipping Groups are in the cart" at bounding box center [598, 460] width 134 height 17
click at [812, 583] on button "Save" at bounding box center [812, 583] width 41 height 24
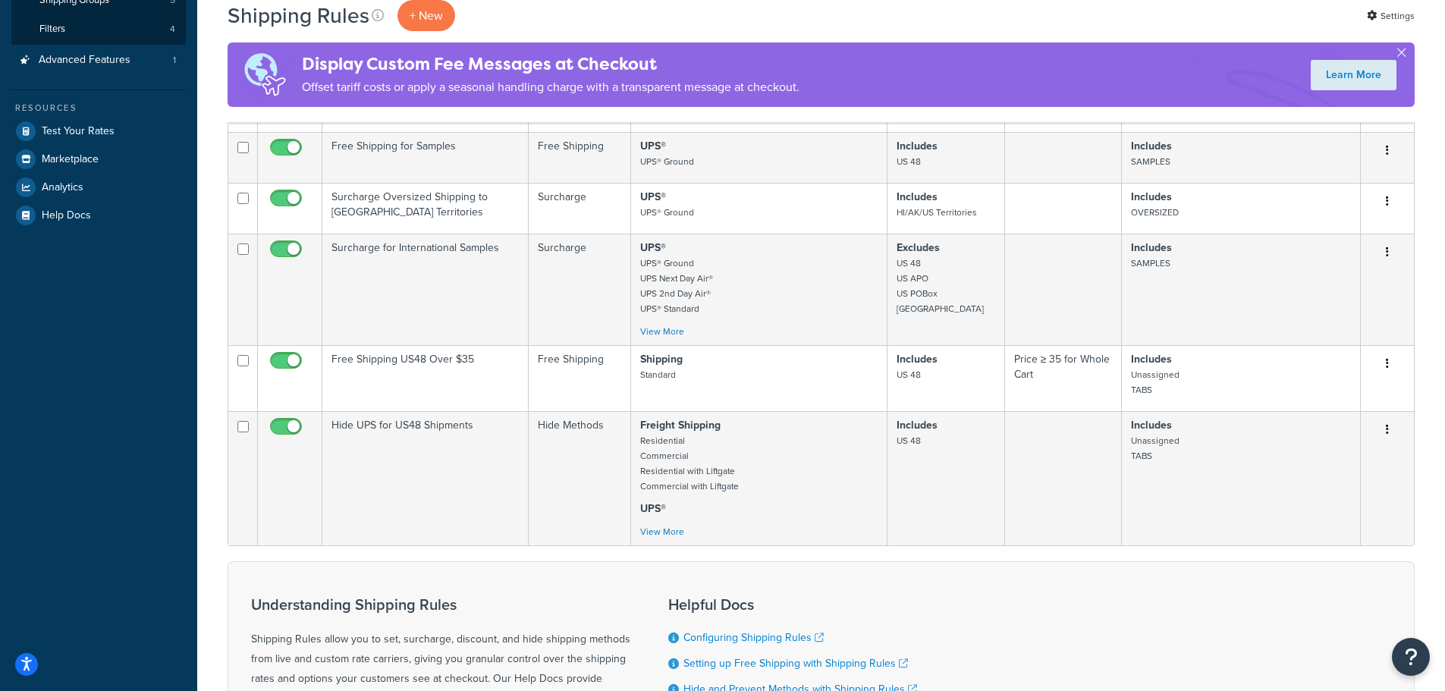
scroll to position [228, 0]
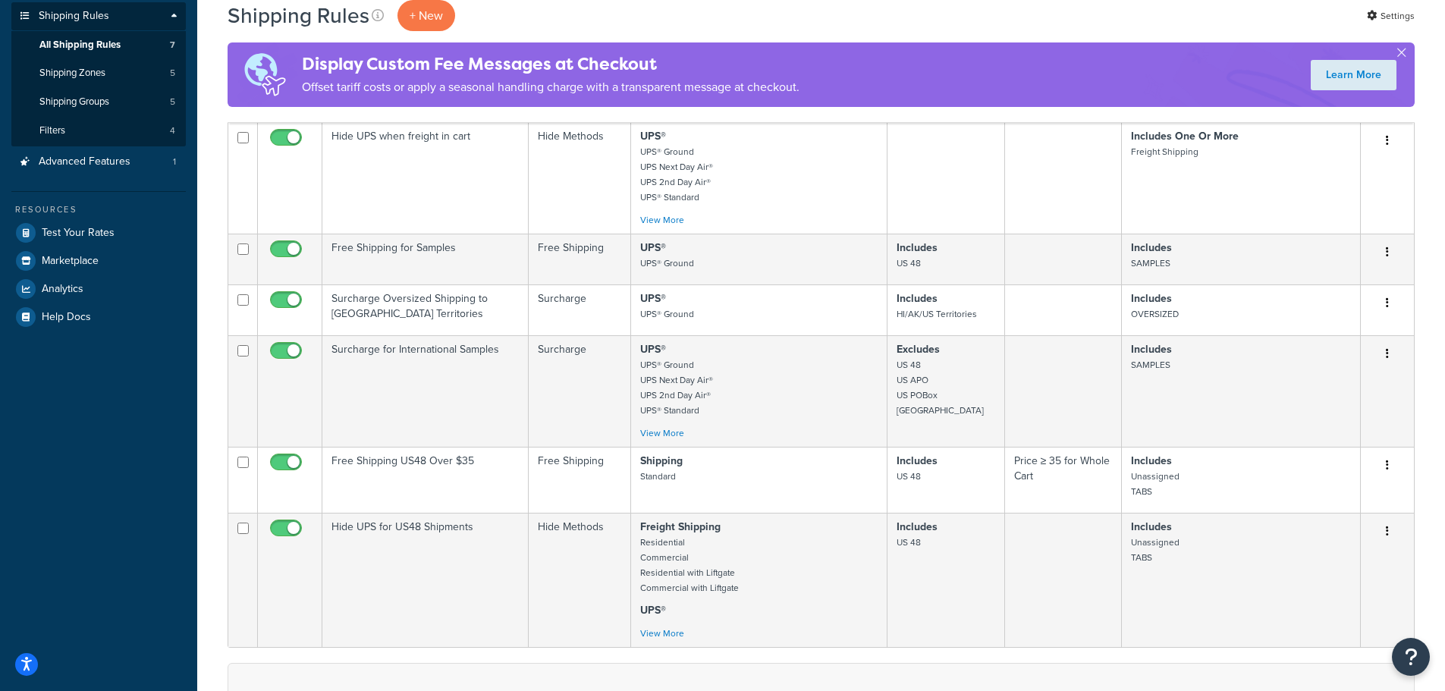
click at [1385, 353] on button "button" at bounding box center [1387, 354] width 21 height 24
click at [1328, 382] on link "Edit" at bounding box center [1338, 382] width 120 height 31
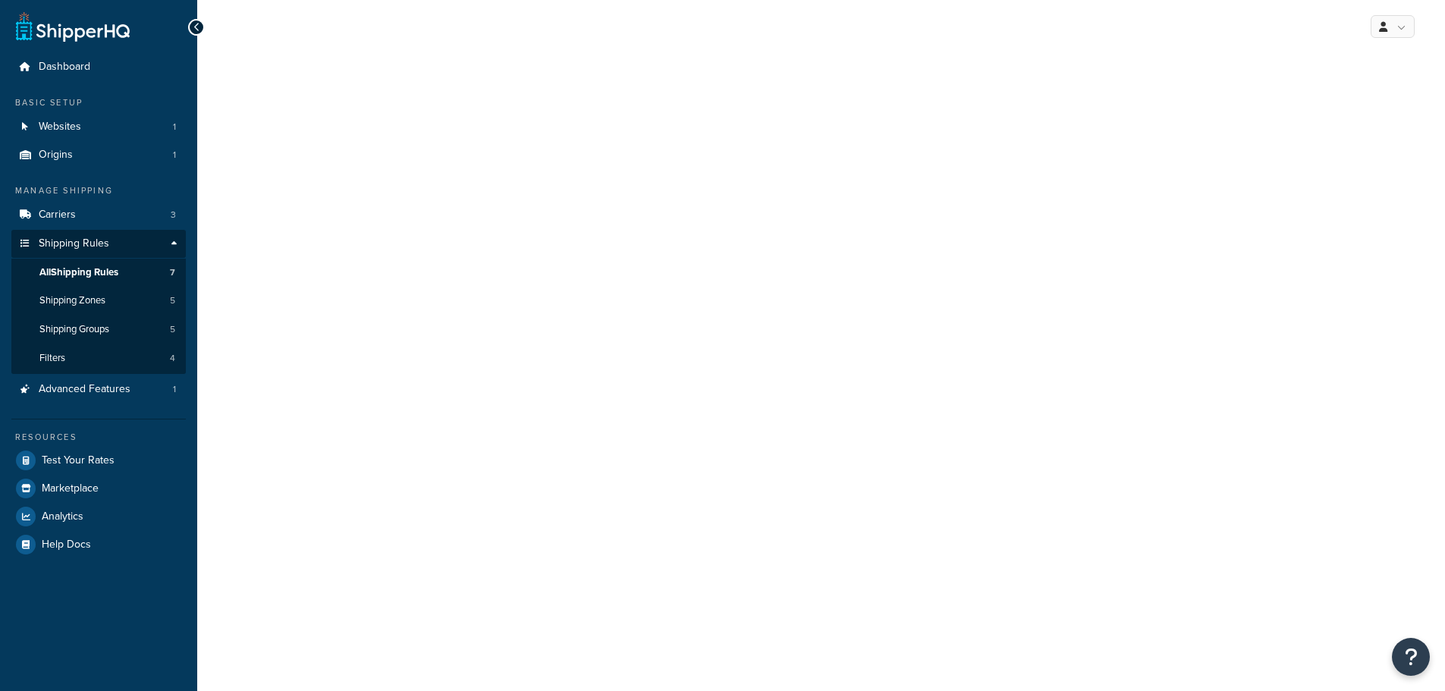
select select "PERCENTAGE"
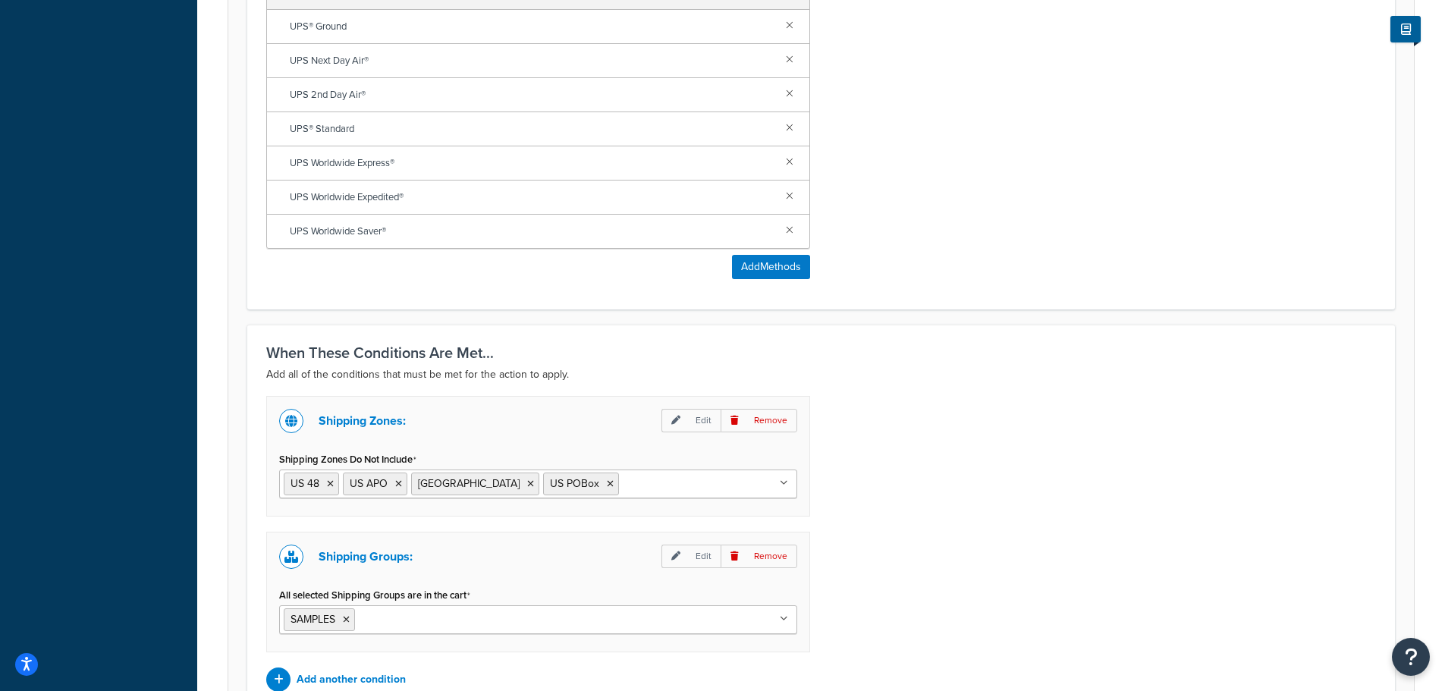
scroll to position [1124, 0]
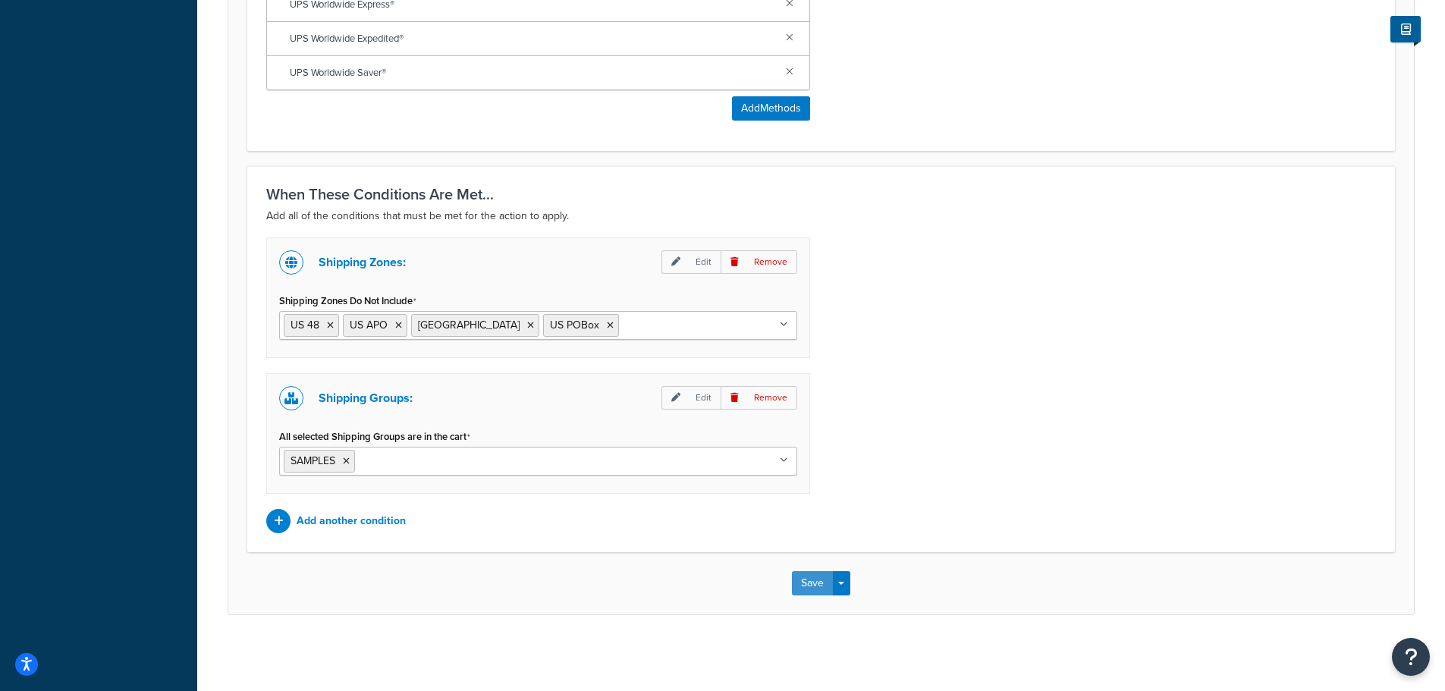
click at [816, 586] on button "Save" at bounding box center [812, 583] width 41 height 24
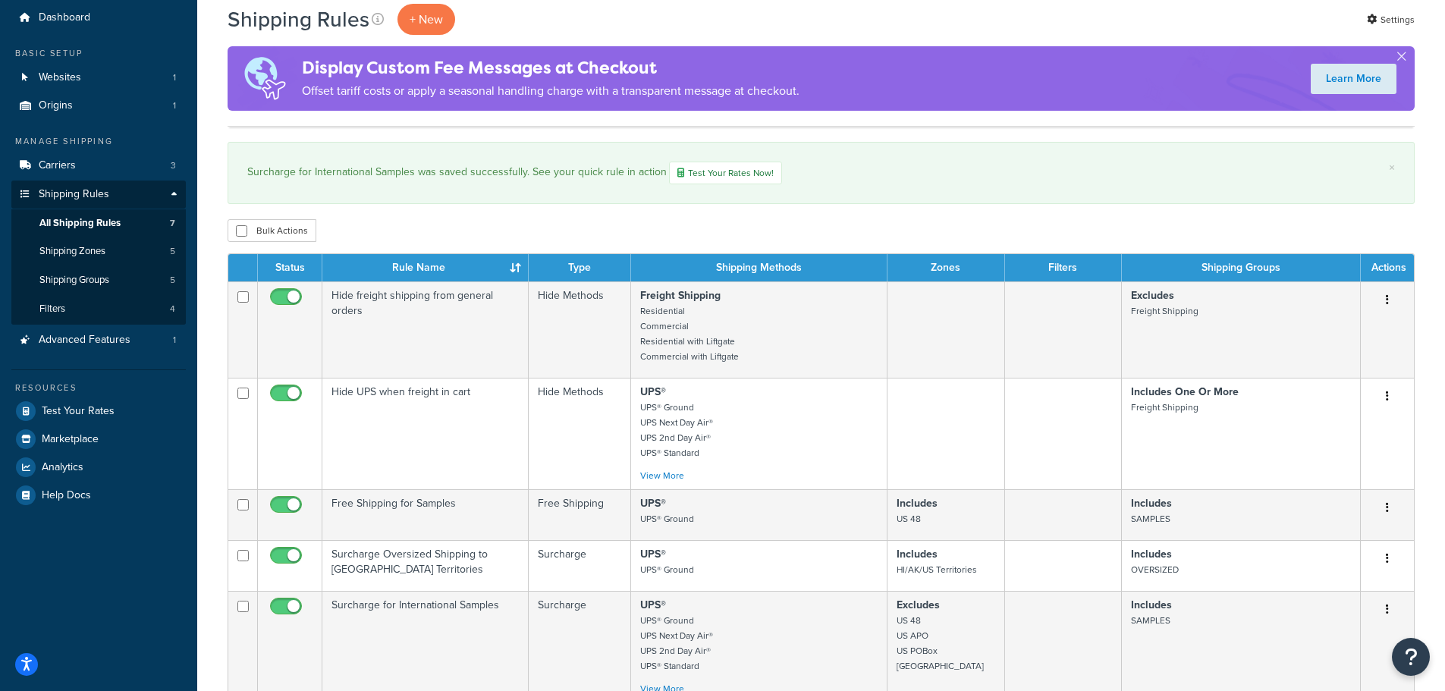
scroll to position [76, 0]
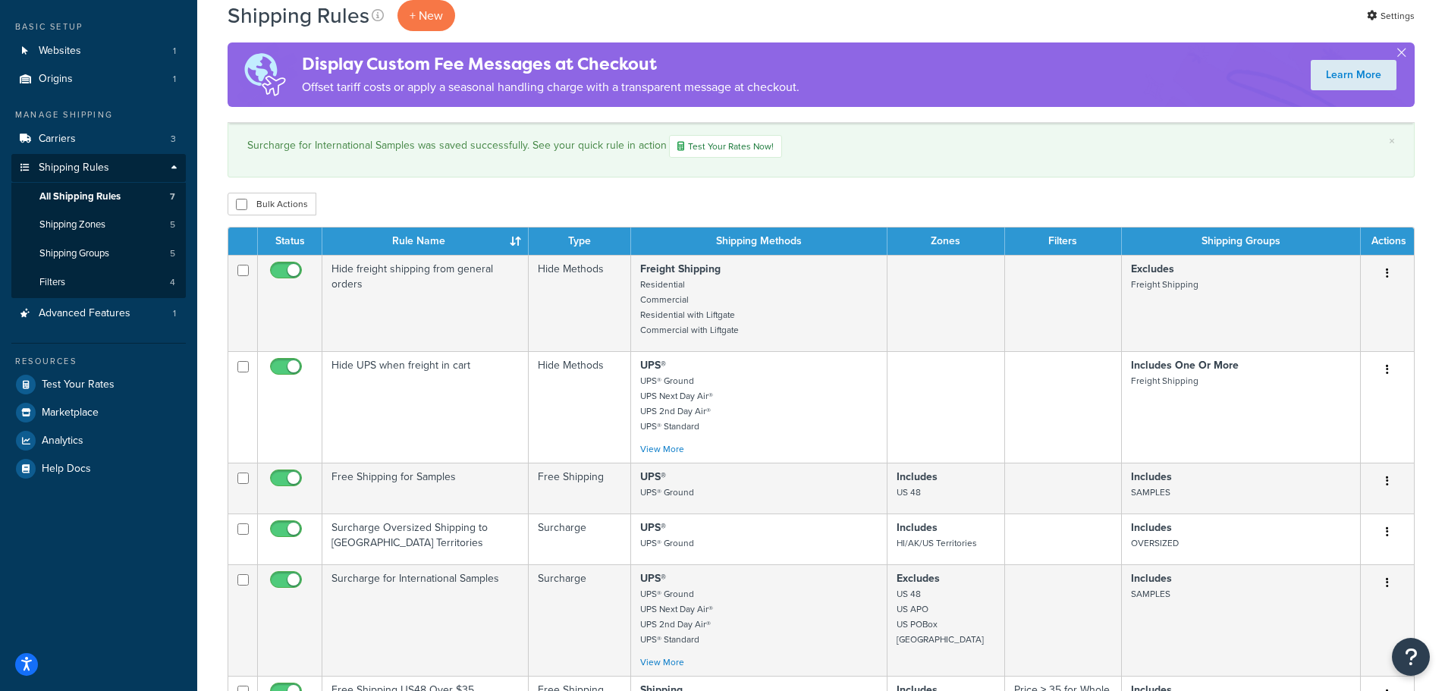
click at [1379, 275] on button "button" at bounding box center [1387, 274] width 21 height 24
click at [1355, 297] on link "Edit" at bounding box center [1338, 302] width 120 height 31
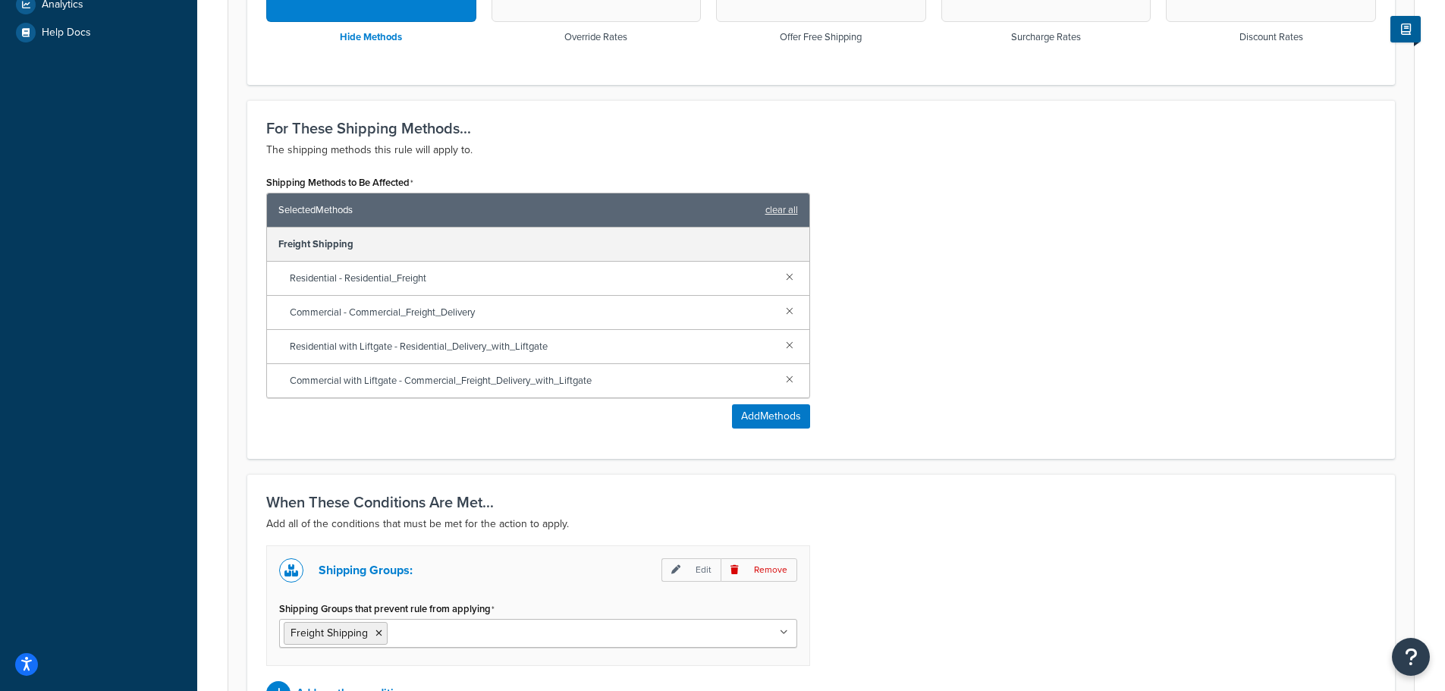
scroll to position [686, 0]
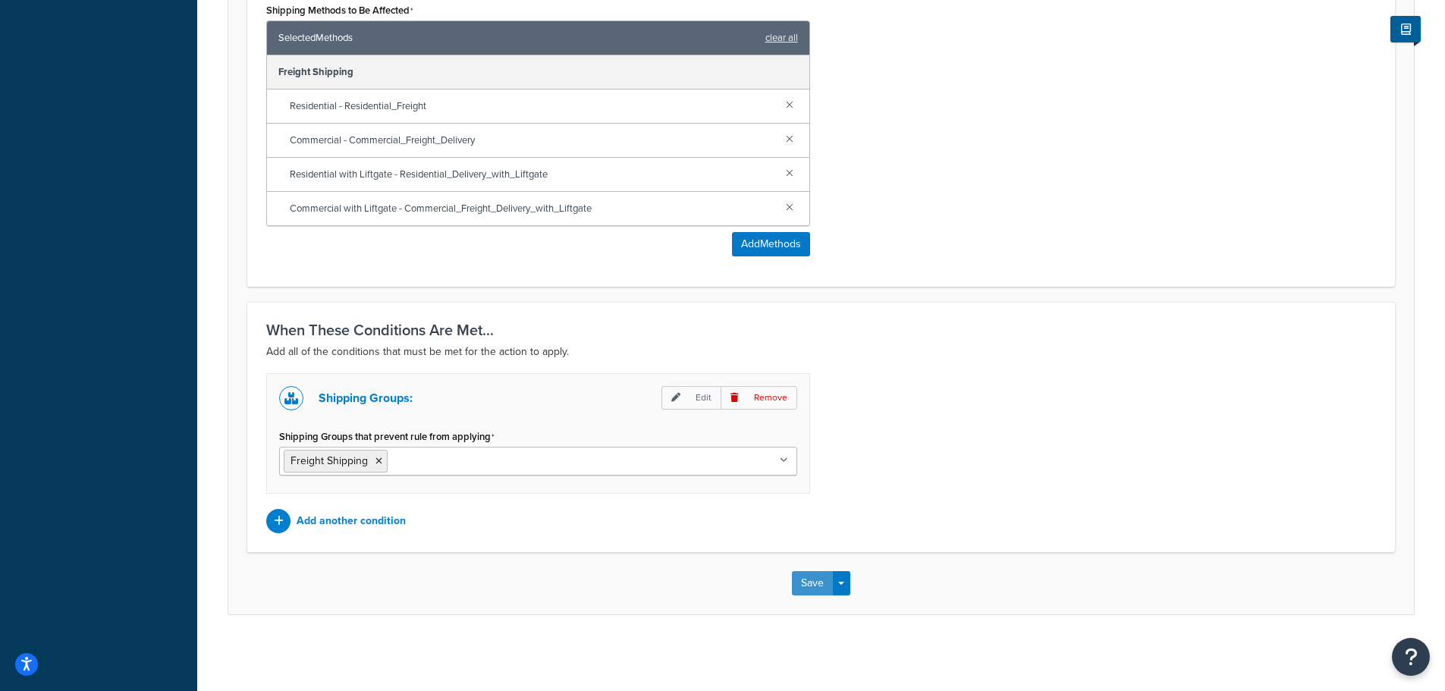
click at [809, 578] on button "Save" at bounding box center [812, 583] width 41 height 24
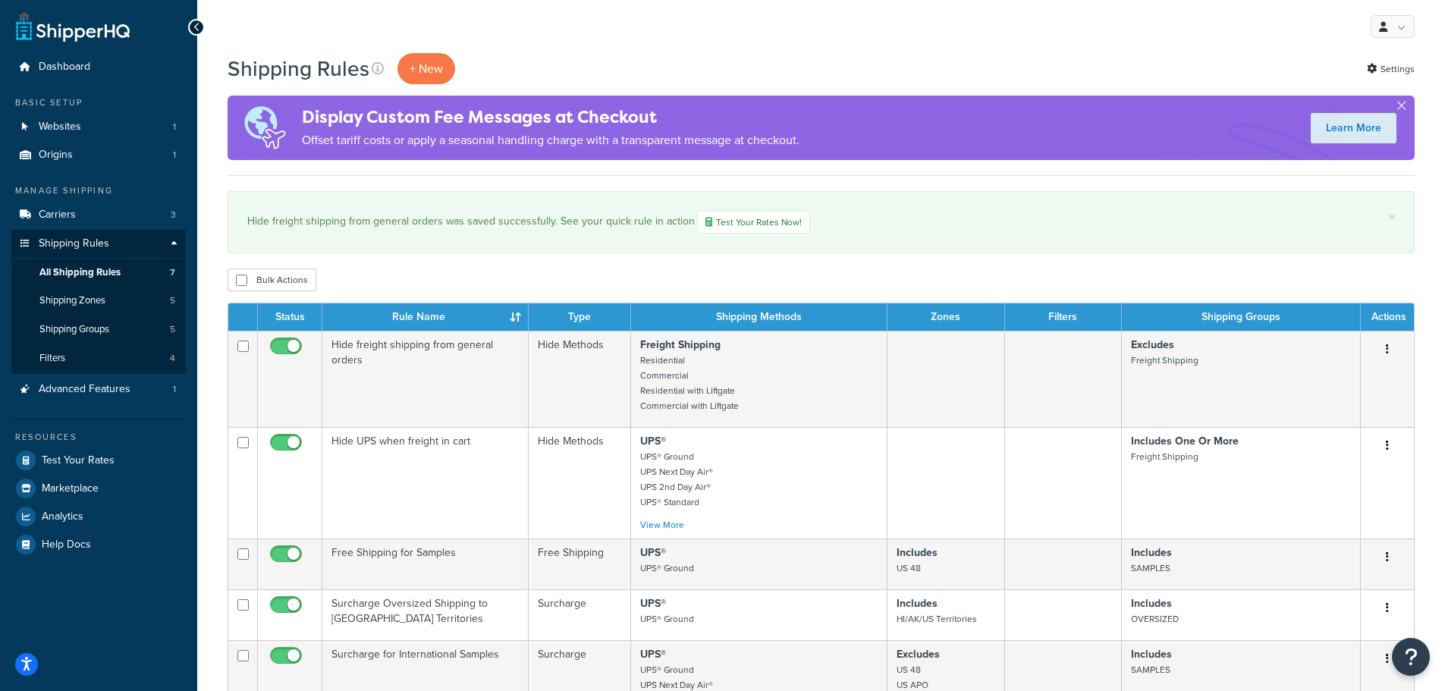
click at [1388, 448] on icon "button" at bounding box center [1387, 445] width 3 height 11
click at [1347, 471] on link "Edit" at bounding box center [1338, 474] width 120 height 31
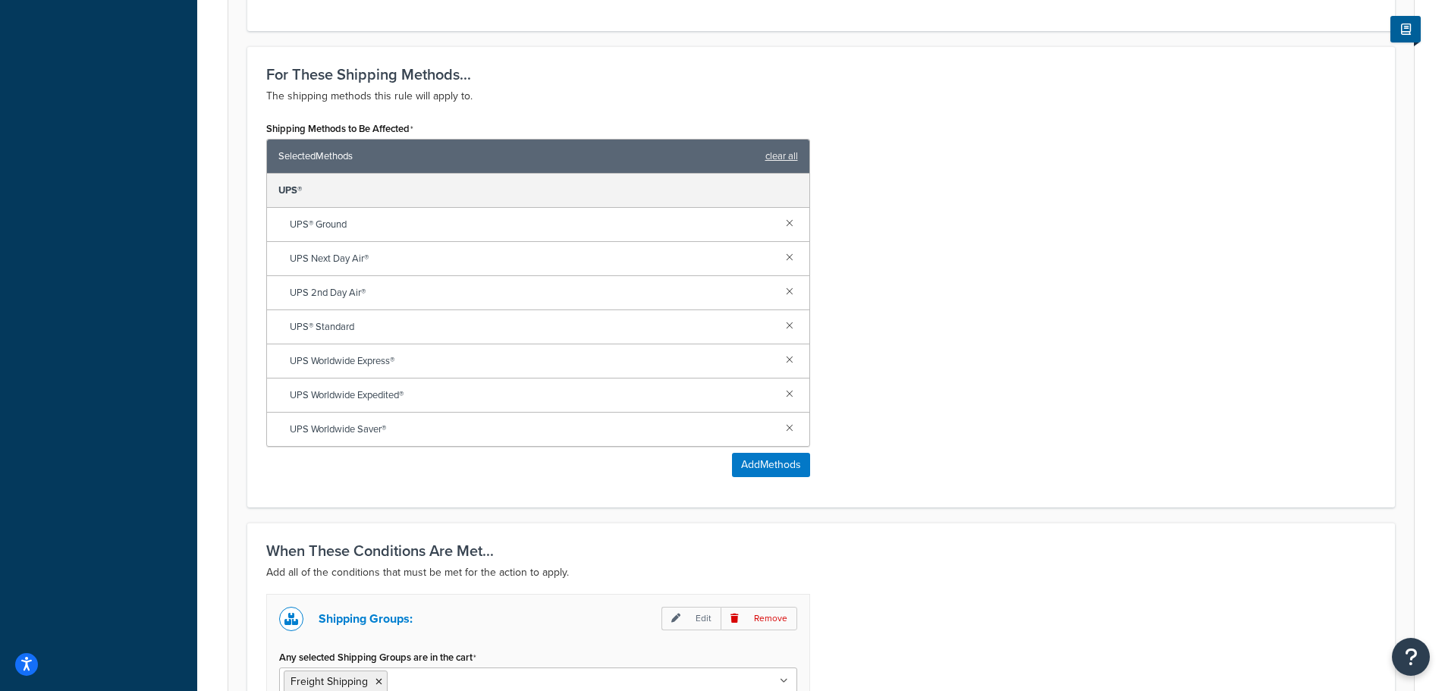
scroll to position [759, 0]
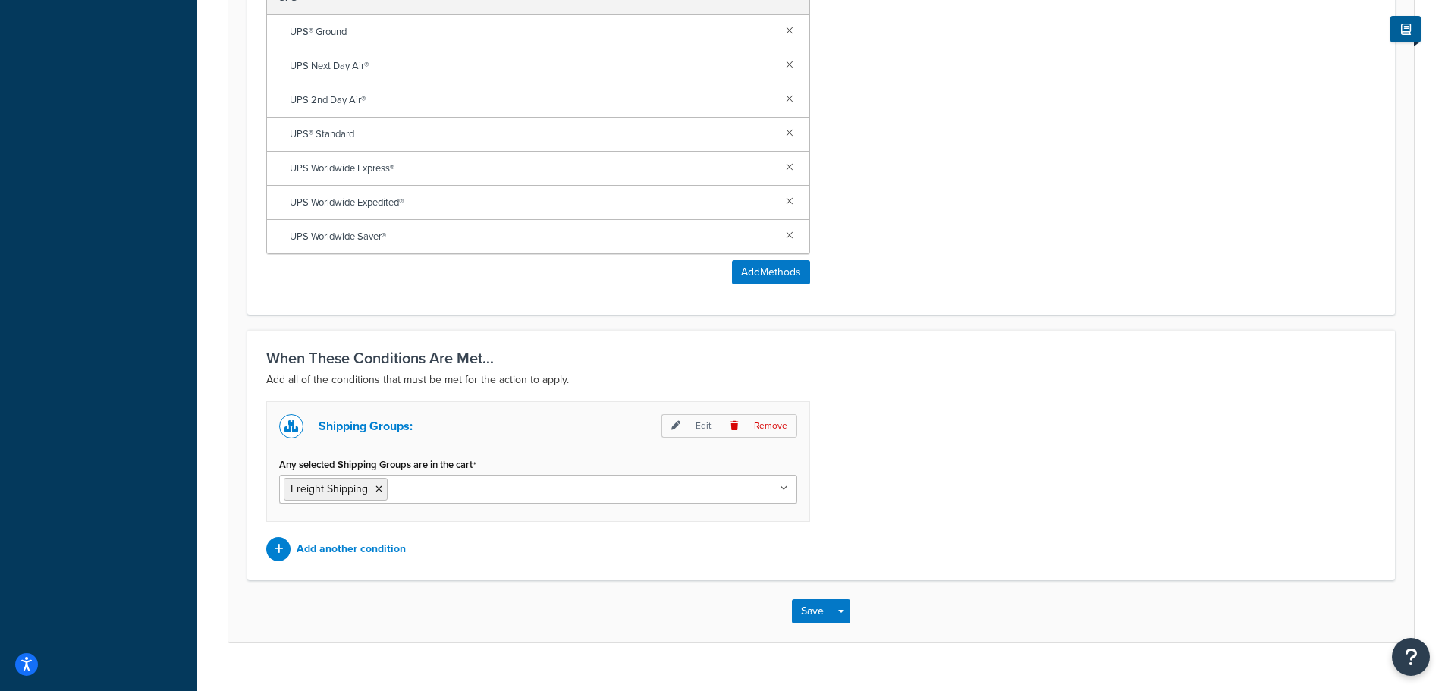
drag, startPoint x: 351, startPoint y: 553, endPoint x: 960, endPoint y: 436, distance: 619.6
click at [960, 436] on div "Shipping Groups: Edit Remove Any selected Shipping Groups are in the cart Freig…" at bounding box center [821, 481] width 1133 height 160
click at [344, 555] on p "Add another condition" at bounding box center [351, 549] width 109 height 21
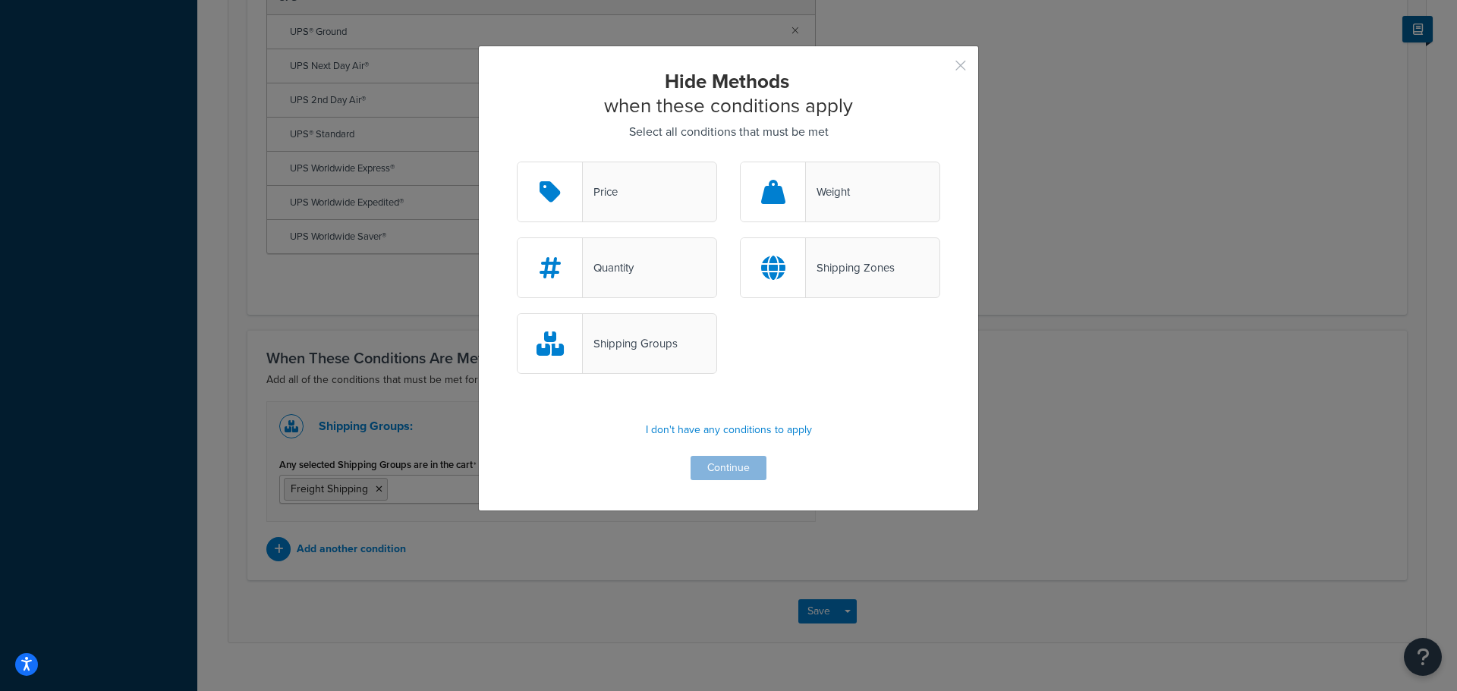
click at [940, 69] on button "button" at bounding box center [938, 71] width 4 height 4
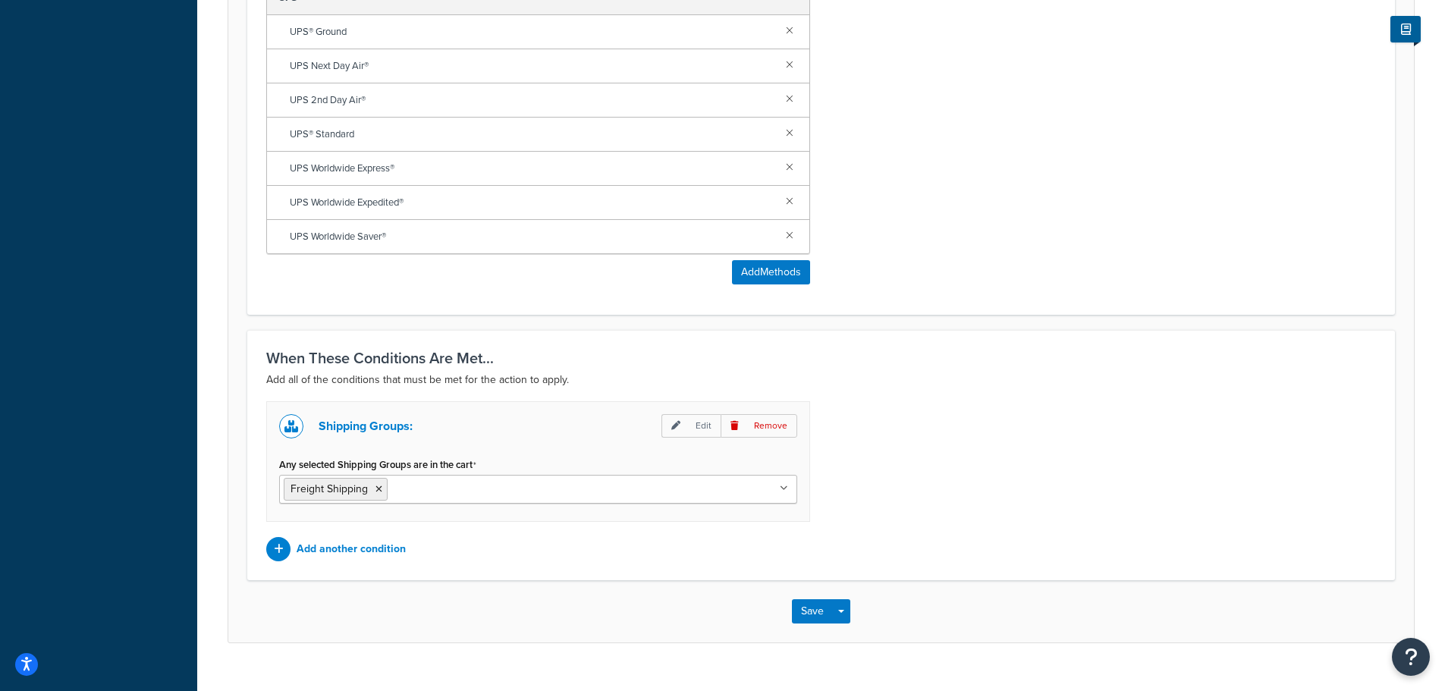
click at [698, 428] on p "Edit" at bounding box center [691, 426] width 59 height 24
select select "any"
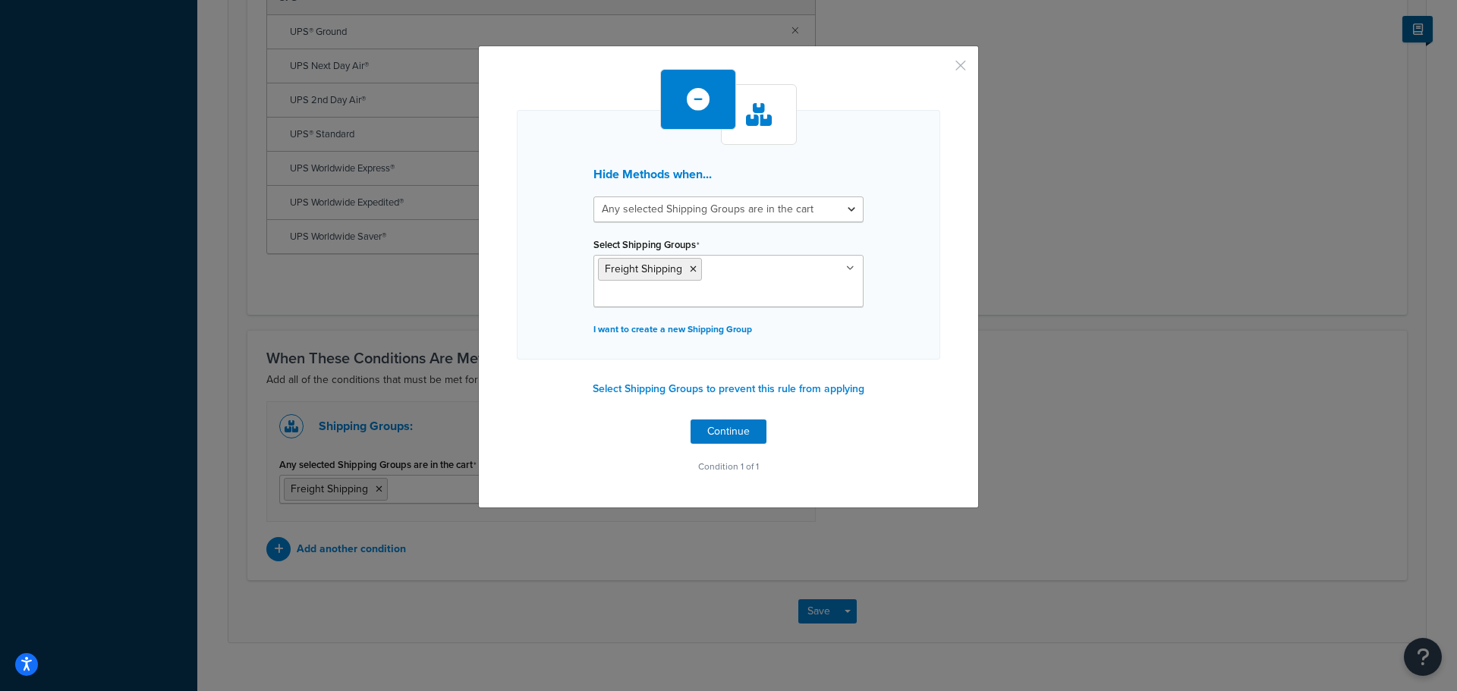
click at [940, 69] on button "button" at bounding box center [938, 71] width 4 height 4
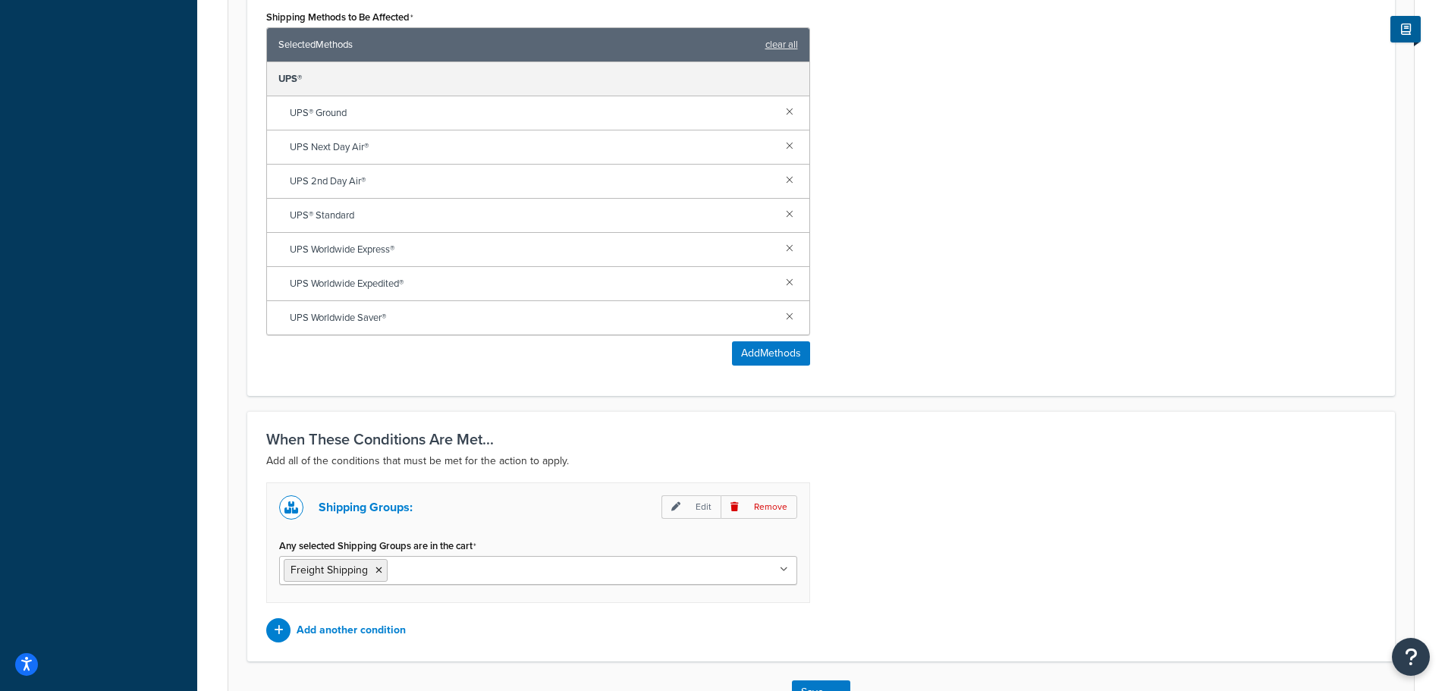
scroll to position [788, 0]
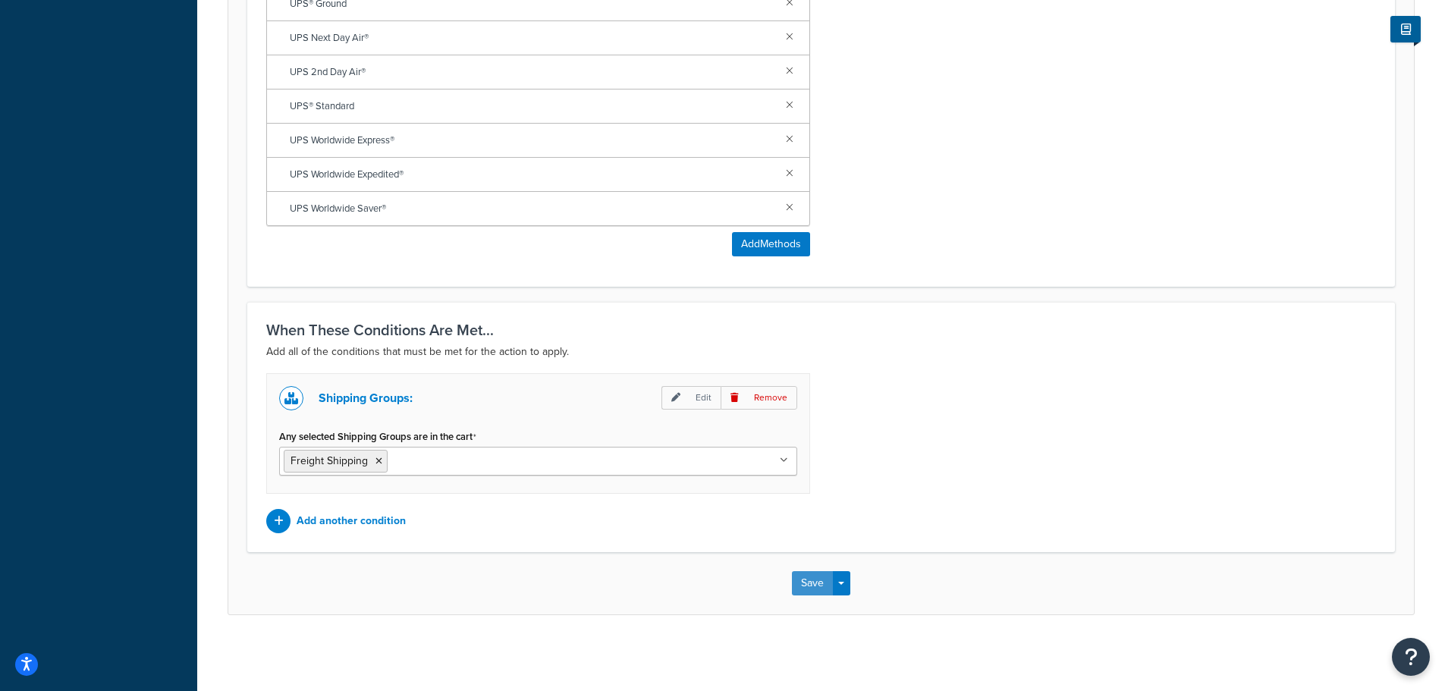
click at [808, 578] on button "Save" at bounding box center [812, 583] width 41 height 24
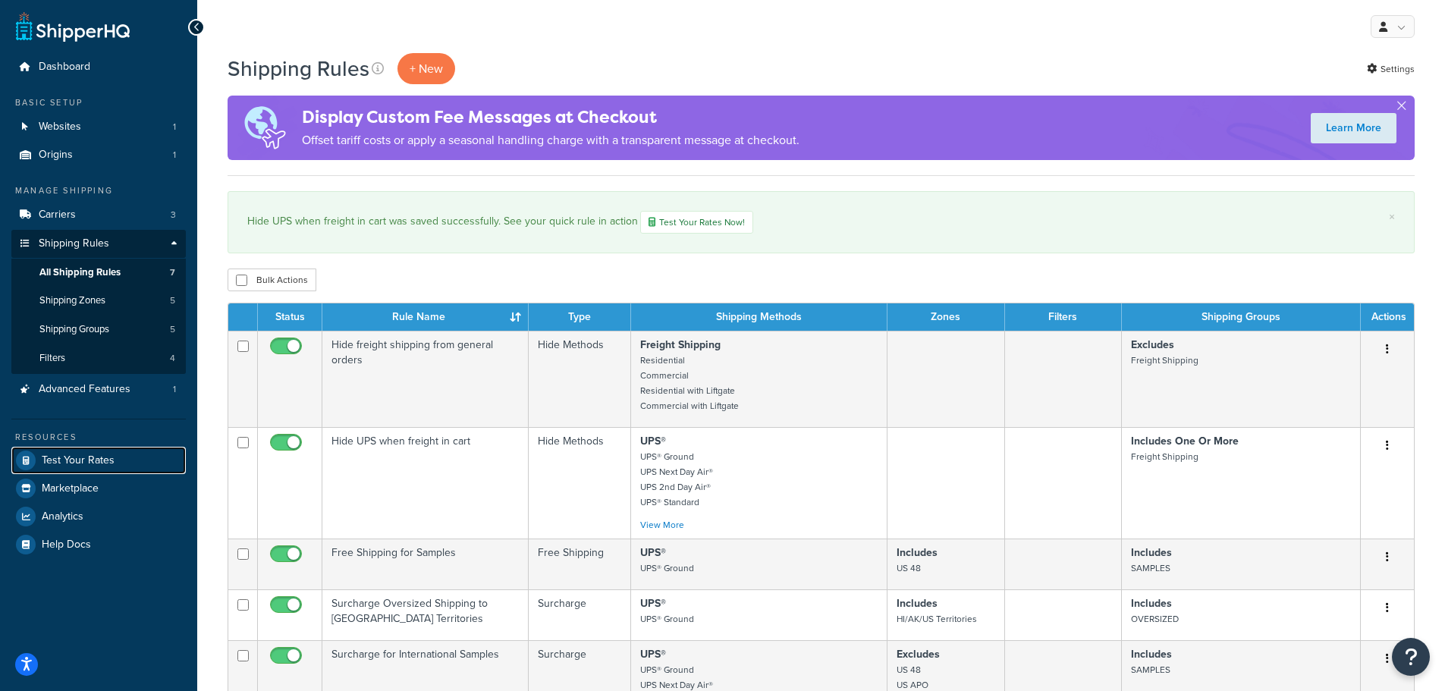
click at [86, 454] on span "Test Your Rates" at bounding box center [78, 460] width 73 height 13
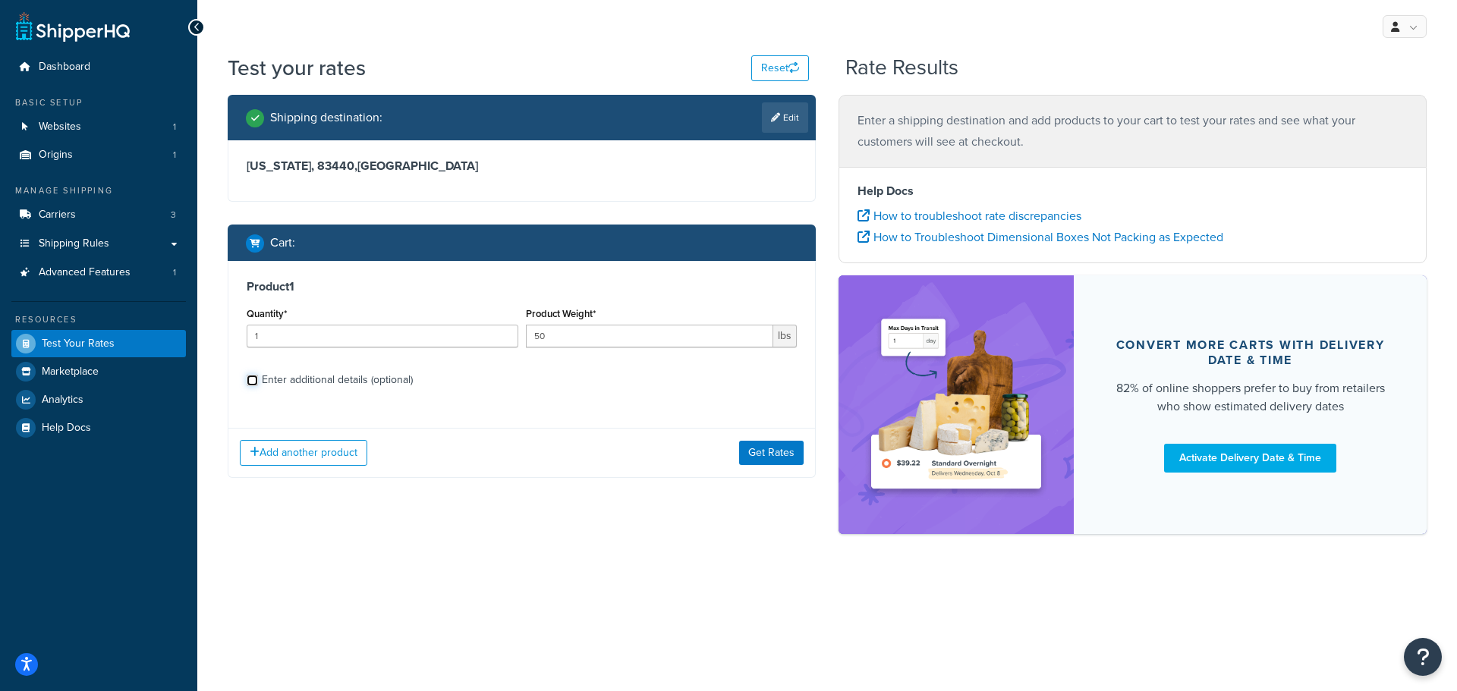
click at [253, 383] on input "Enter additional details (optional)" at bounding box center [252, 380] width 11 height 11
checkbox input "true"
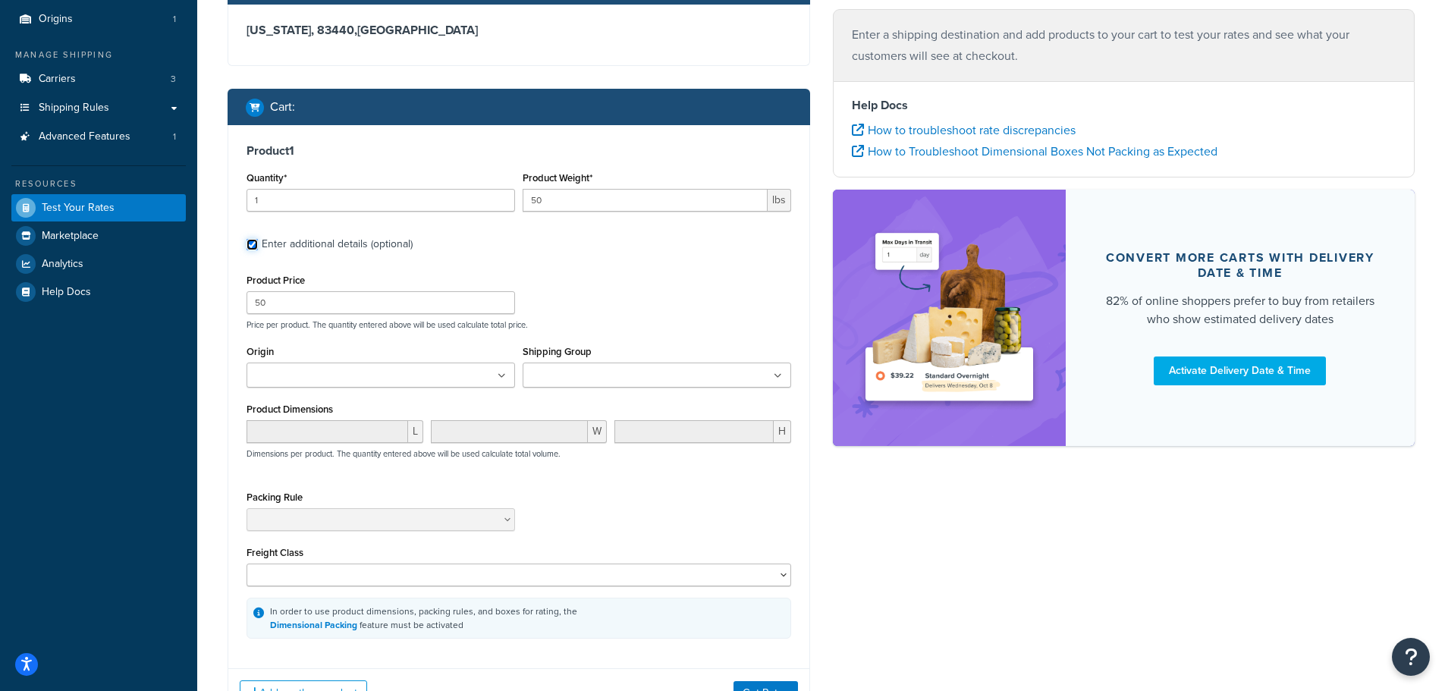
scroll to position [152, 0]
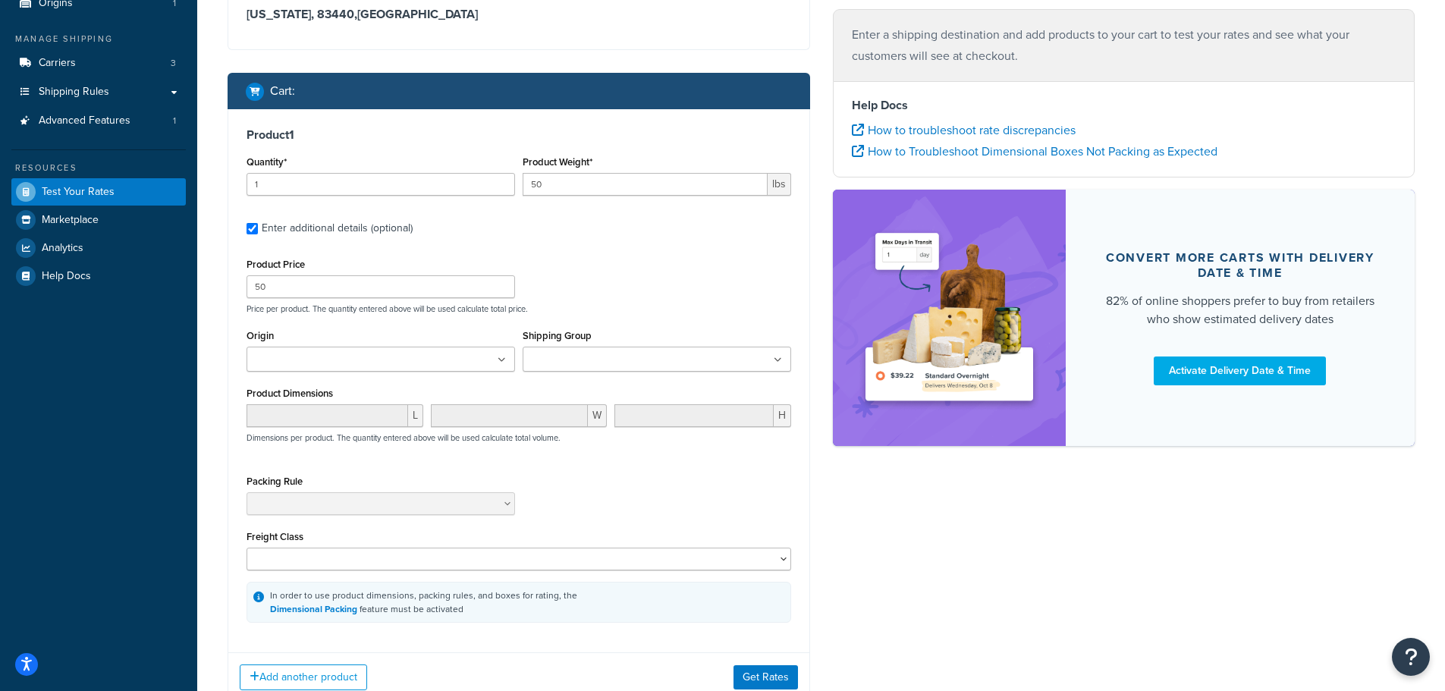
click at [592, 363] on input "Shipping Group" at bounding box center [594, 360] width 134 height 17
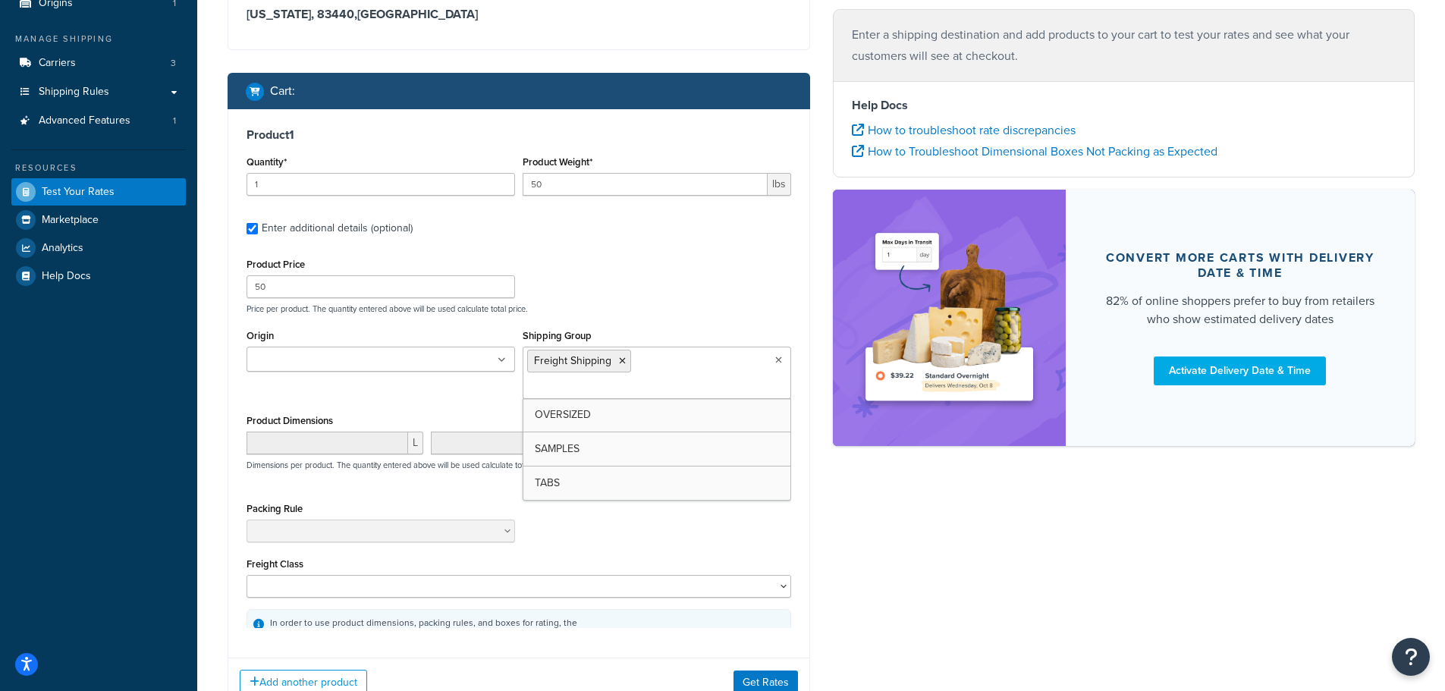
click at [651, 314] on p "Price per product. The quantity entered above will be used calculate total pric…" at bounding box center [519, 308] width 552 height 11
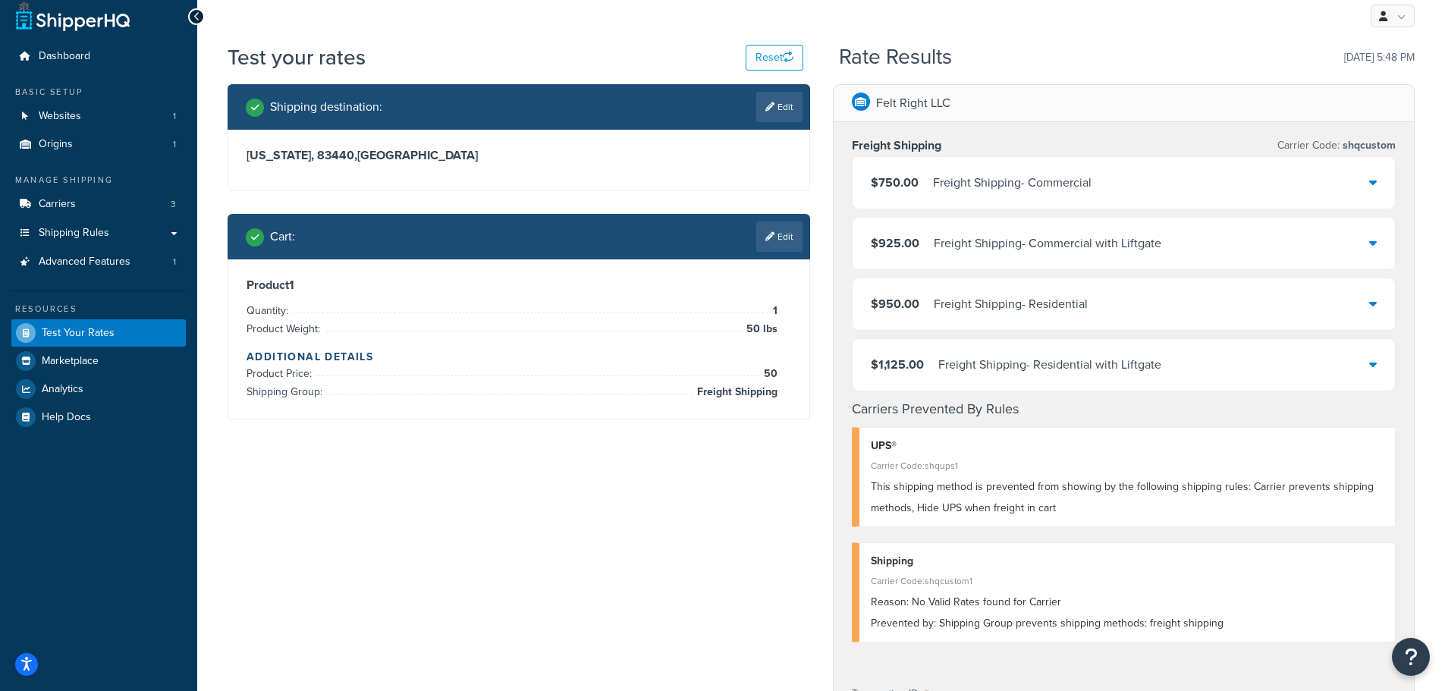
scroll to position [0, 0]
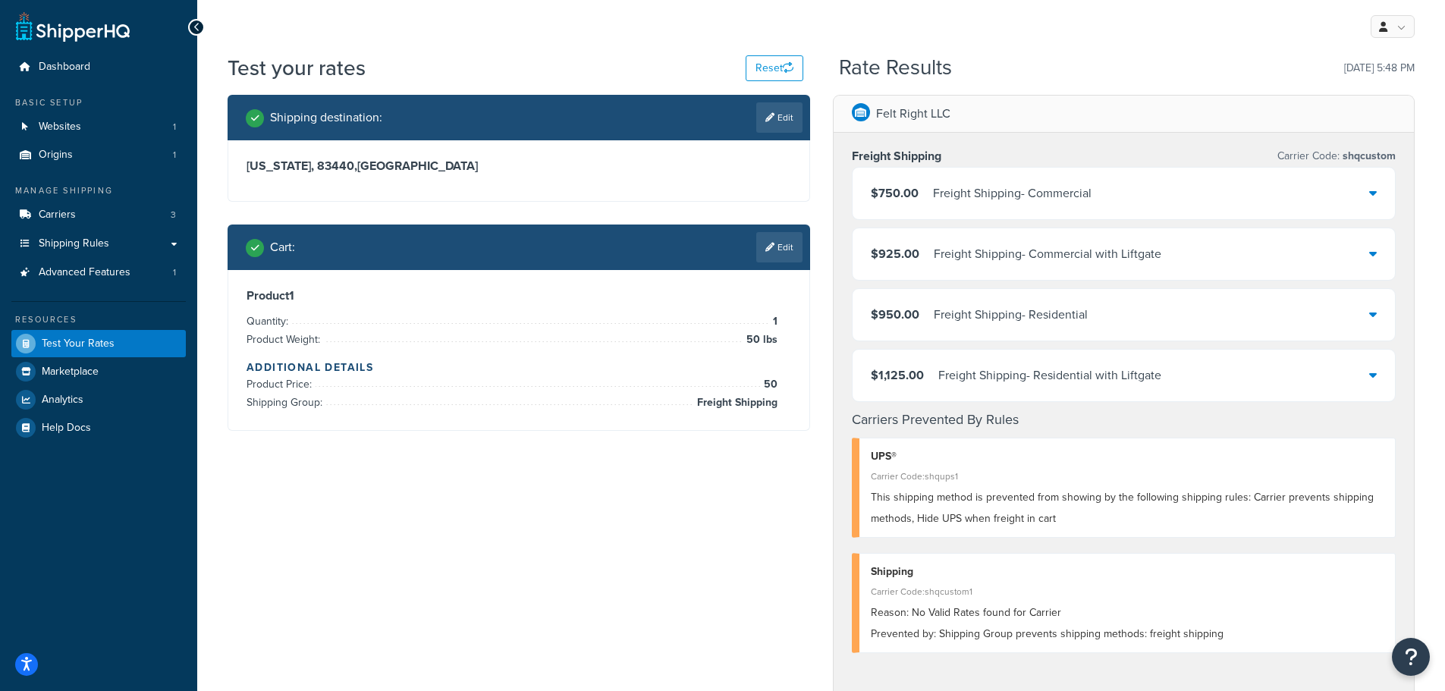
click at [782, 248] on link "Edit" at bounding box center [779, 247] width 46 height 30
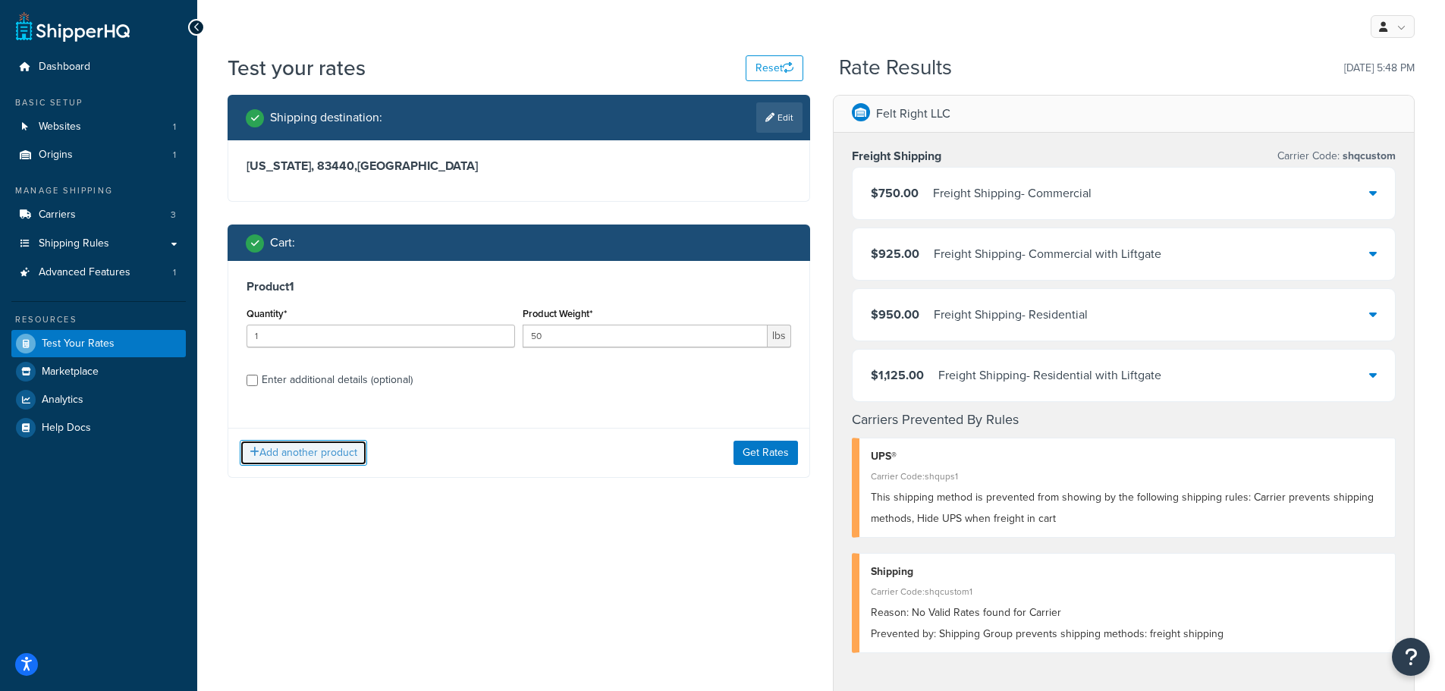
click at [320, 448] on button "Add another product" at bounding box center [303, 453] width 127 height 26
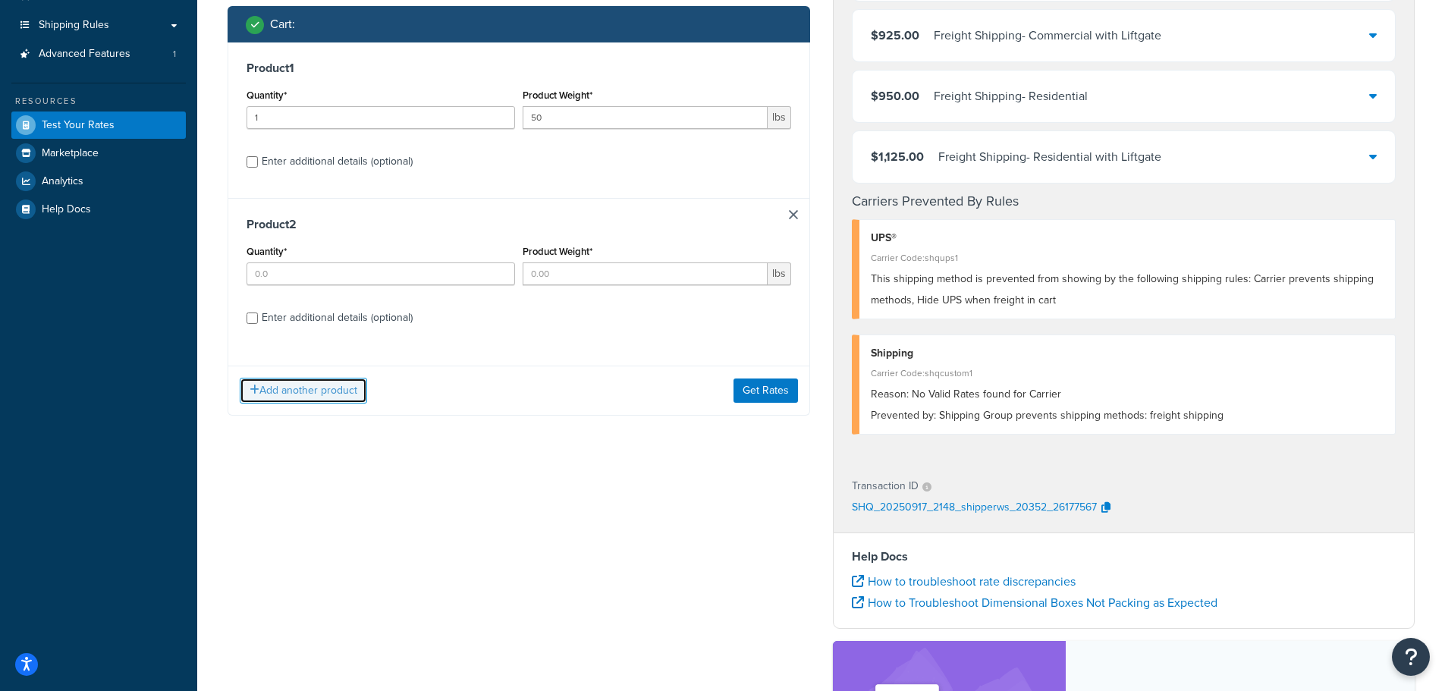
scroll to position [228, 0]
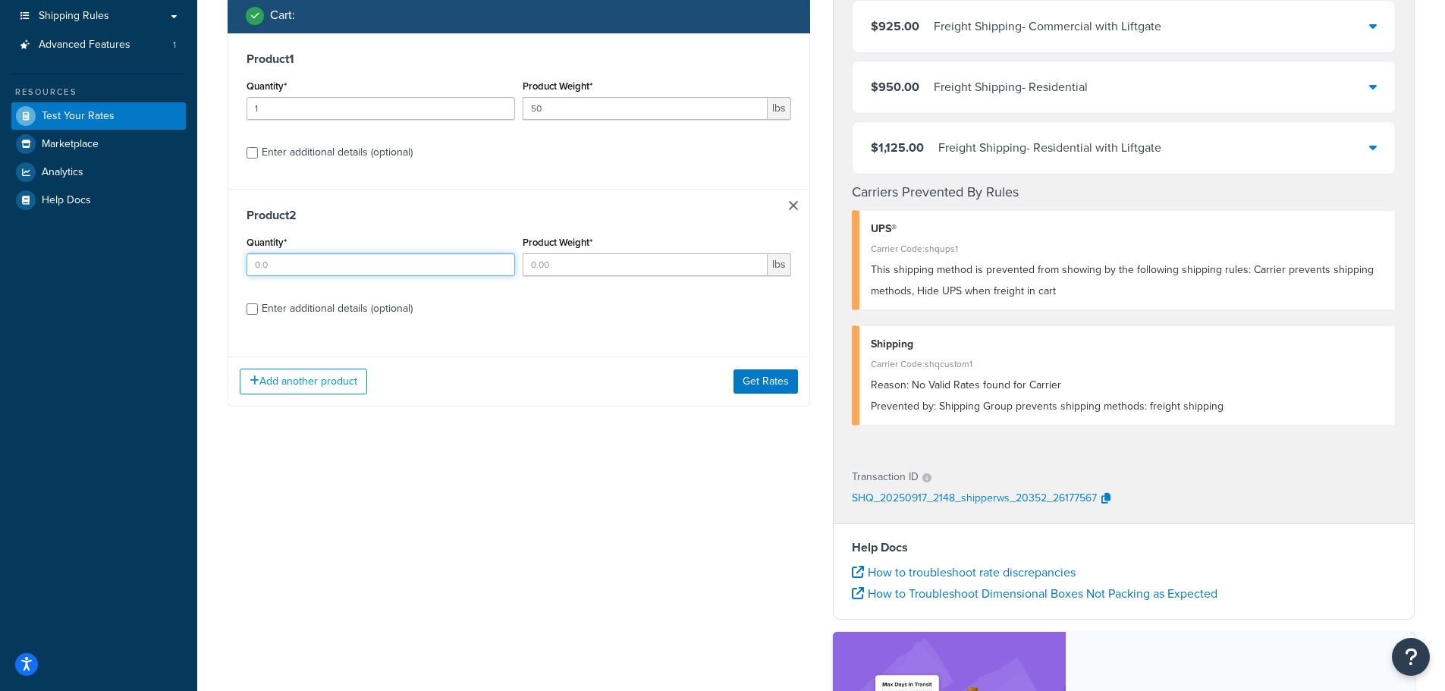
click at [413, 259] on input "Quantity*" at bounding box center [381, 264] width 269 height 23
type input "1"
click at [560, 257] on input "Product Weight*" at bounding box center [645, 264] width 245 height 23
type input "1"
click at [255, 311] on input "Enter additional details (optional)" at bounding box center [252, 308] width 11 height 11
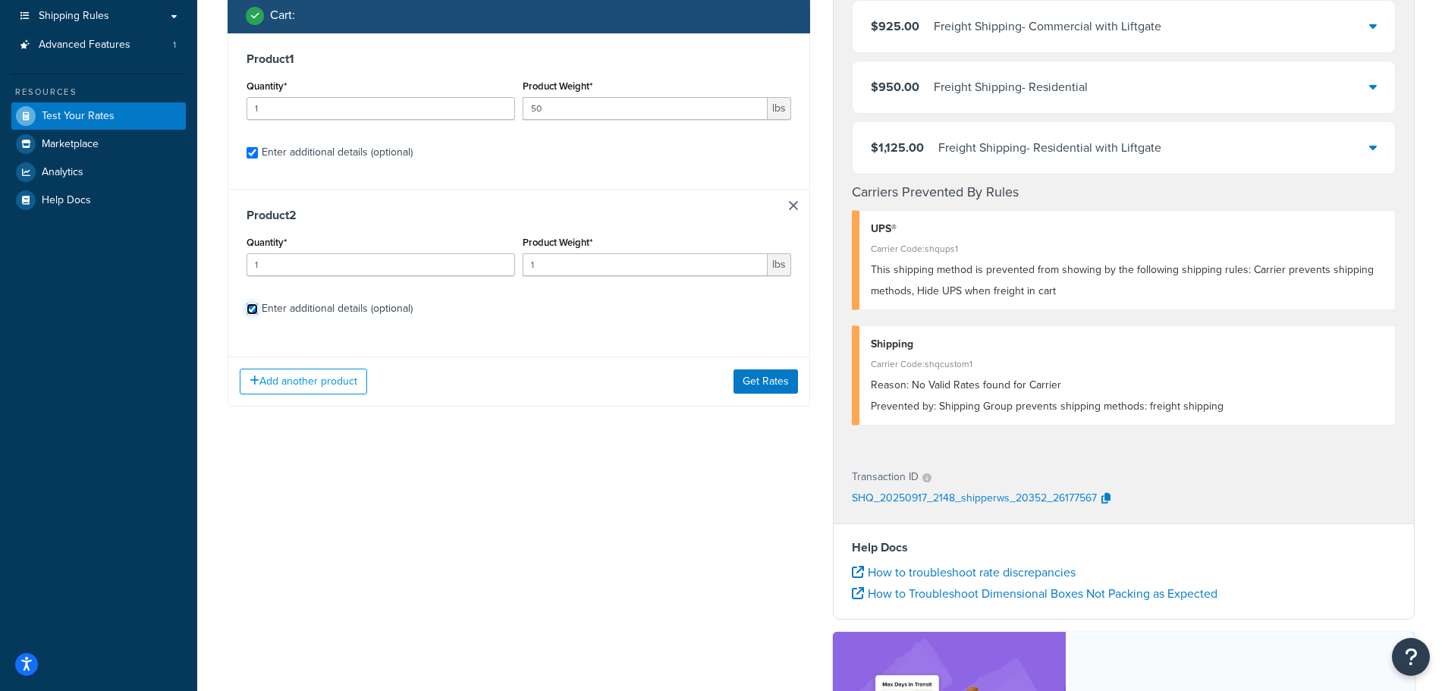
checkbox input "true"
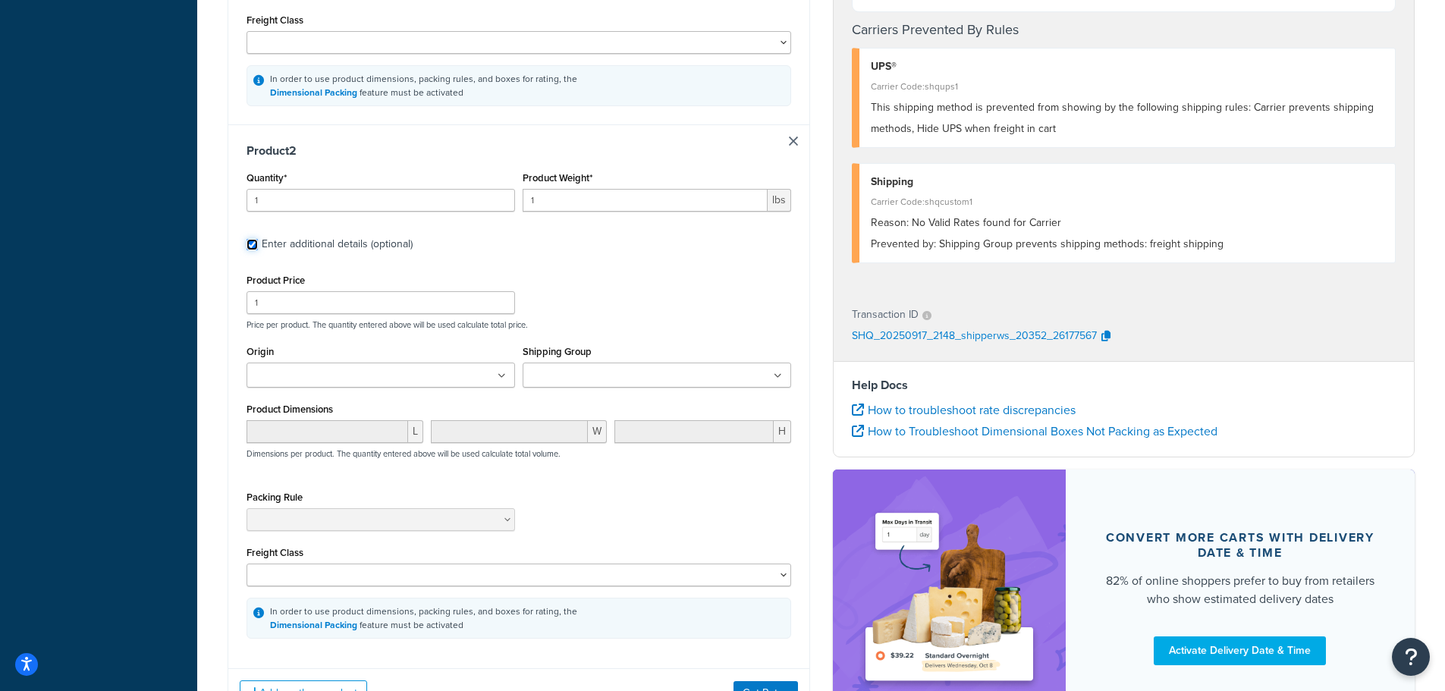
scroll to position [759, 0]
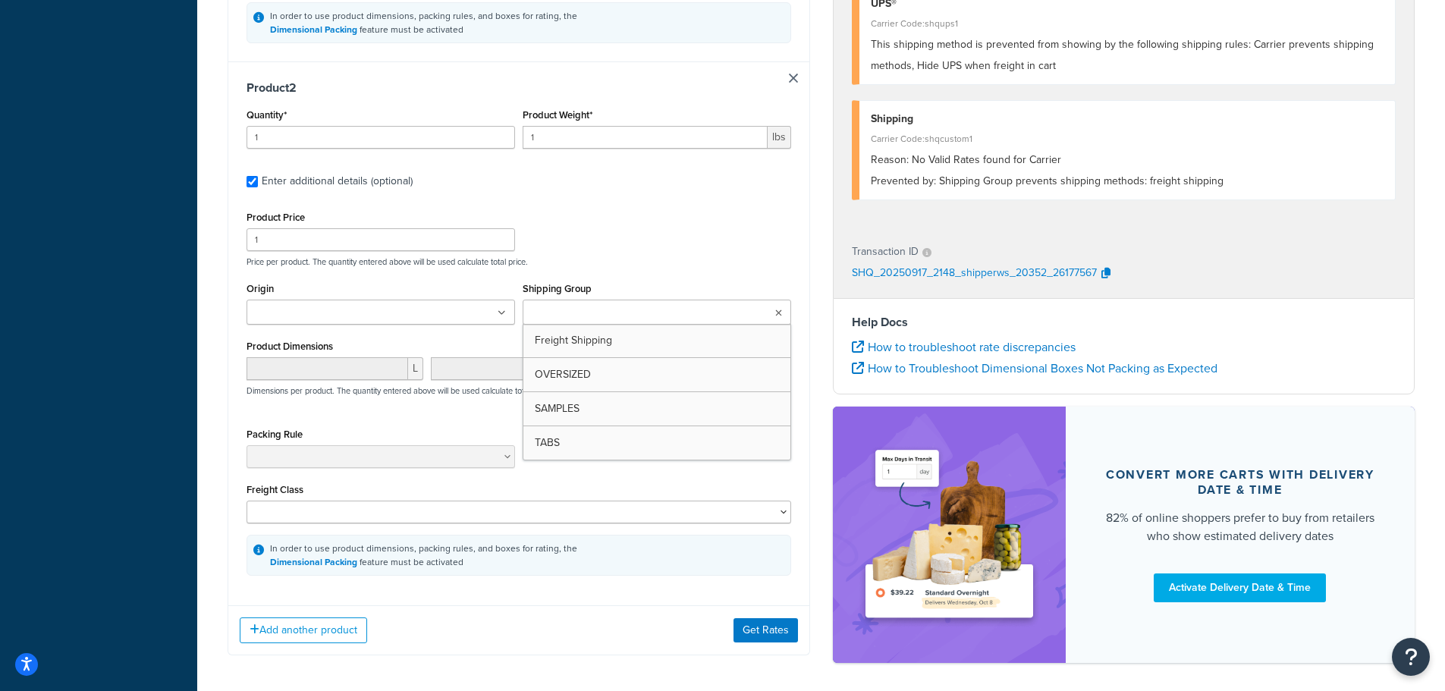
click at [578, 305] on input "Shipping Group" at bounding box center [594, 313] width 134 height 17
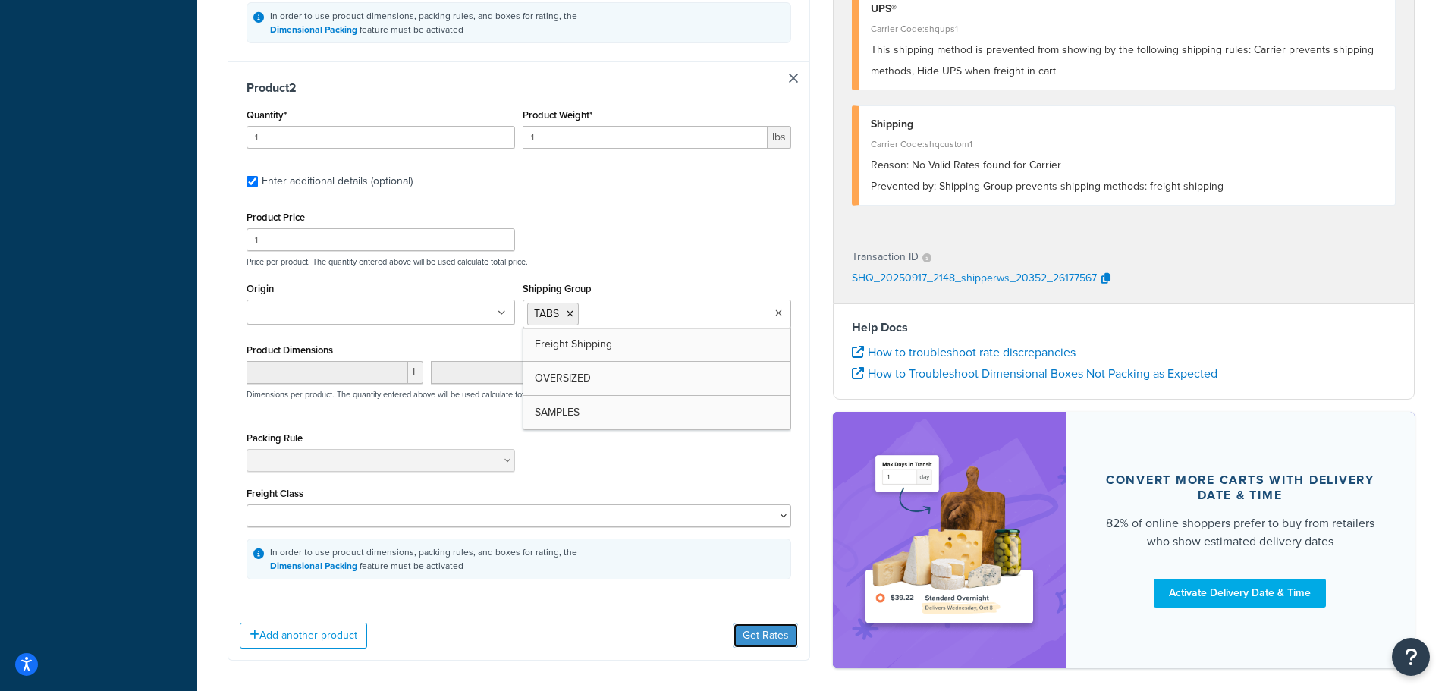
click at [750, 624] on button "Get Rates" at bounding box center [766, 636] width 64 height 24
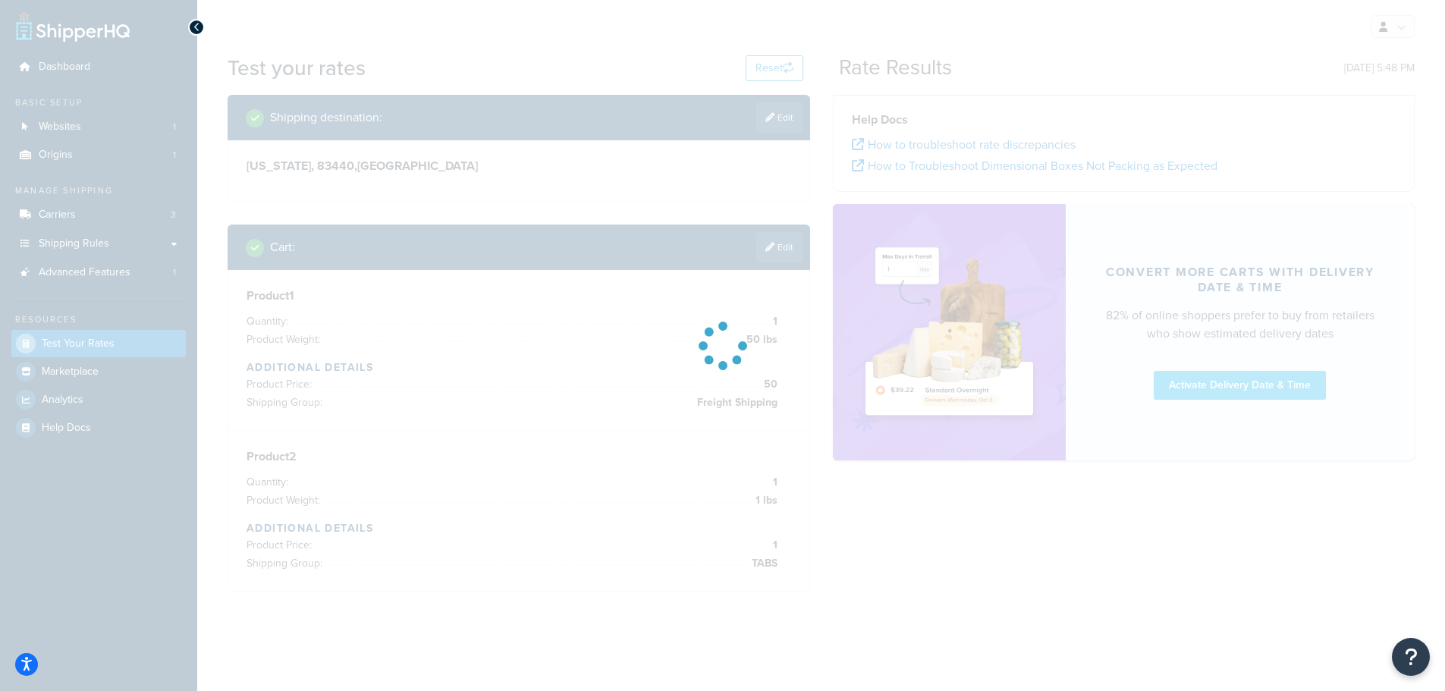
scroll to position [0, 0]
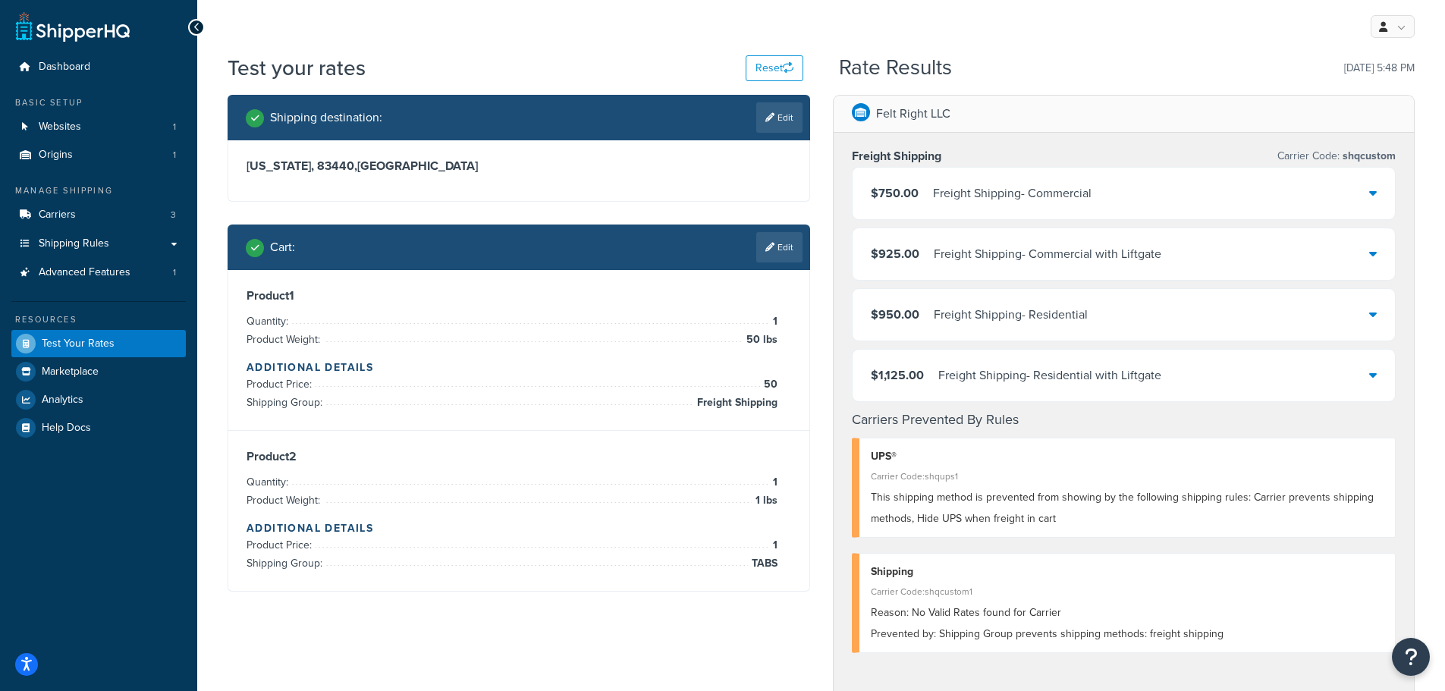
click at [786, 247] on link "Edit" at bounding box center [779, 247] width 46 height 30
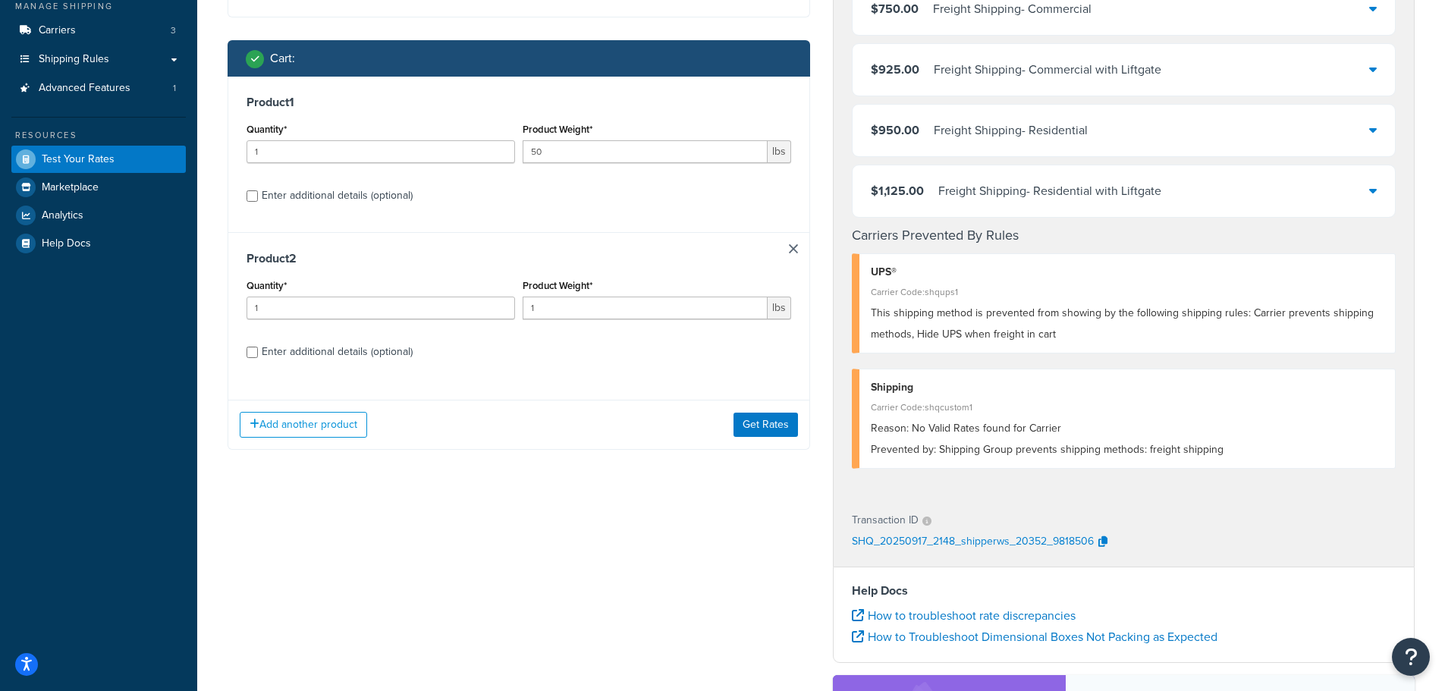
scroll to position [228, 0]
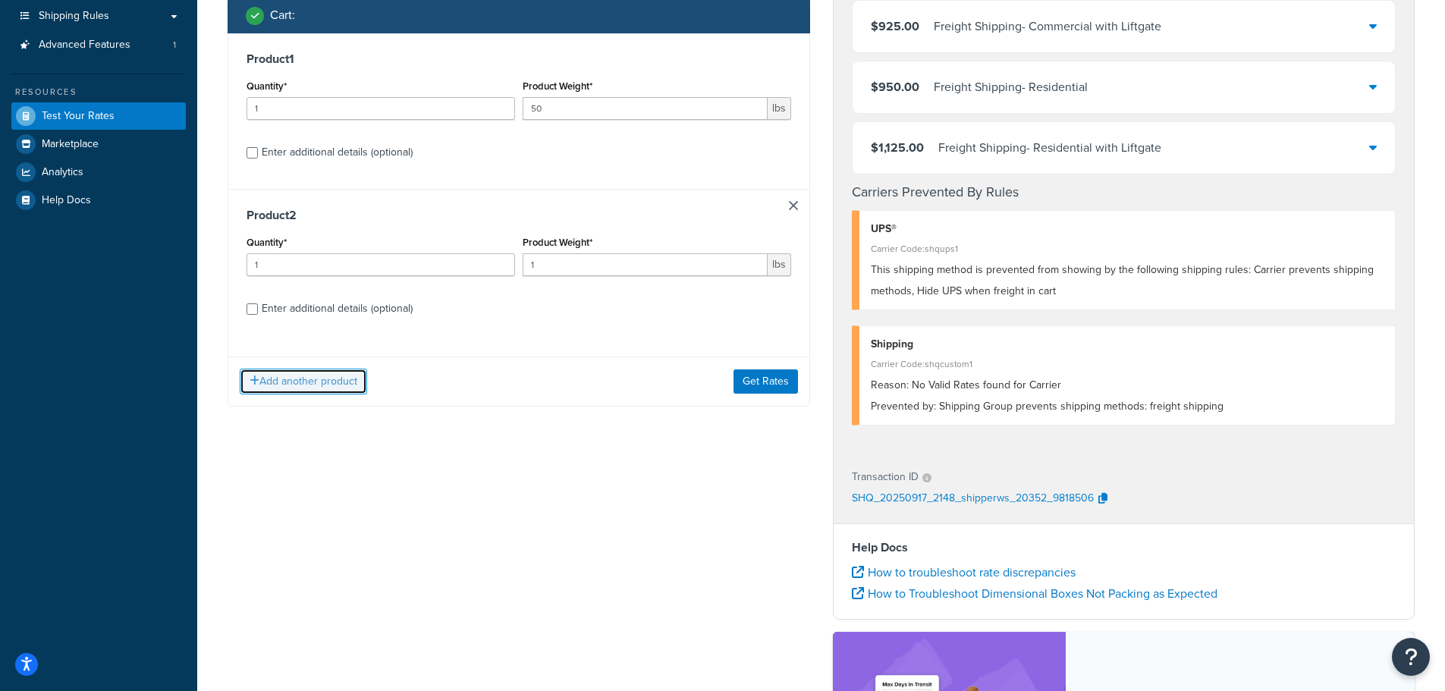
click at [320, 387] on button "Add another product" at bounding box center [303, 382] width 127 height 26
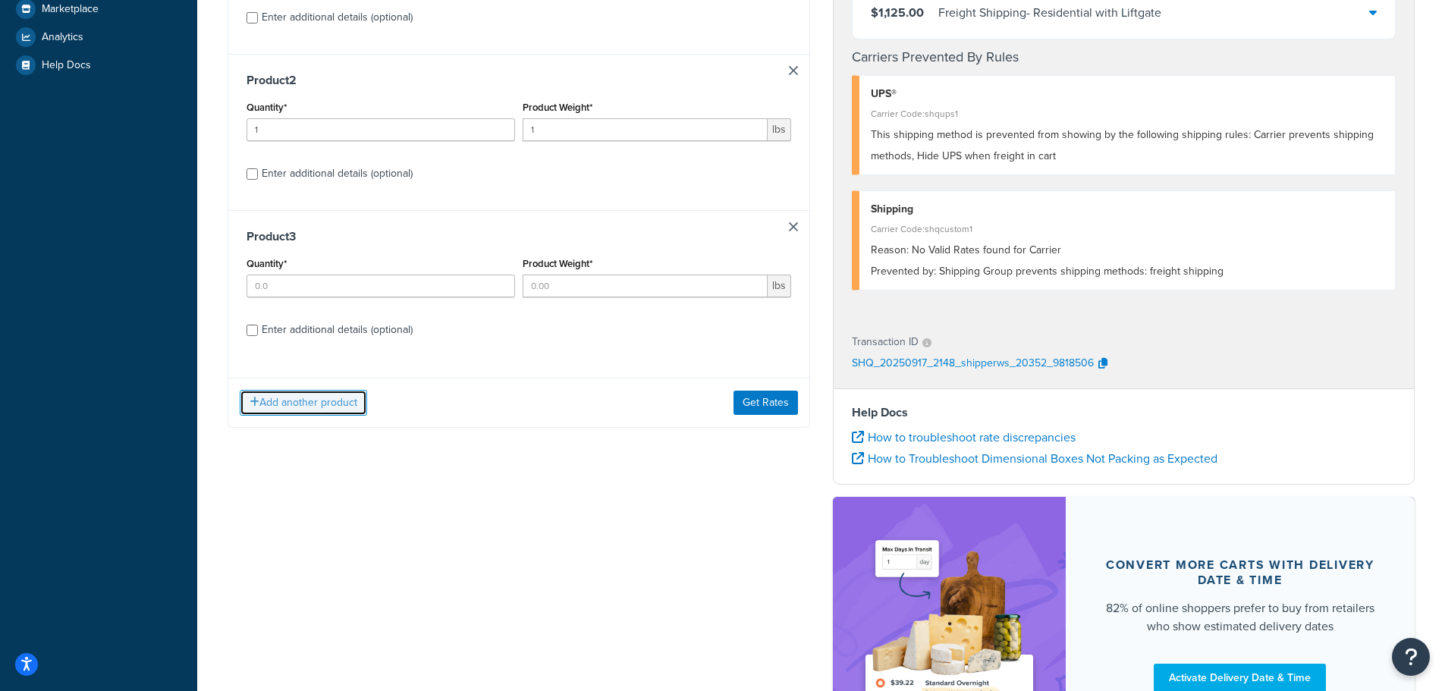
scroll to position [379, 0]
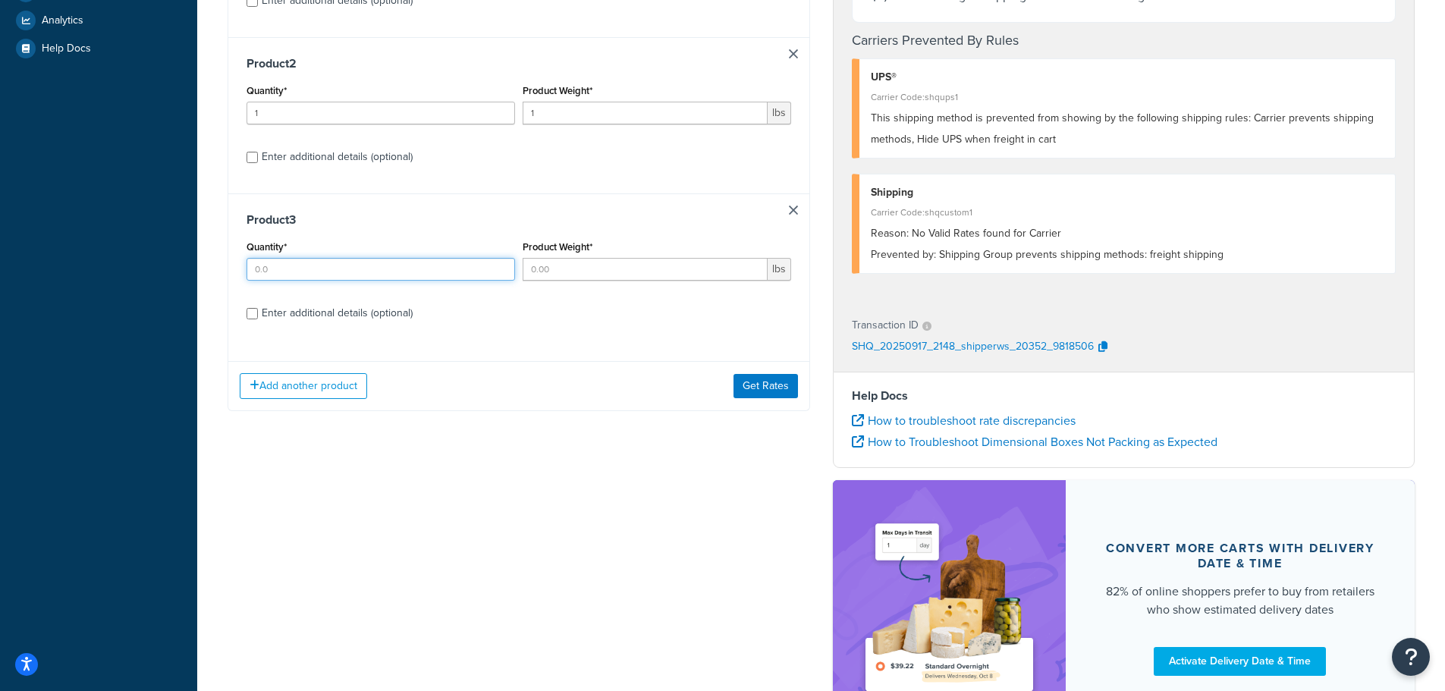
click at [358, 272] on input "Quantity*" at bounding box center [381, 269] width 269 height 23
type input "1"
click at [584, 268] on input "Product Weight*" at bounding box center [645, 269] width 245 height 23
type input "5"
click at [252, 315] on input "Enter additional details (optional)" at bounding box center [252, 313] width 11 height 11
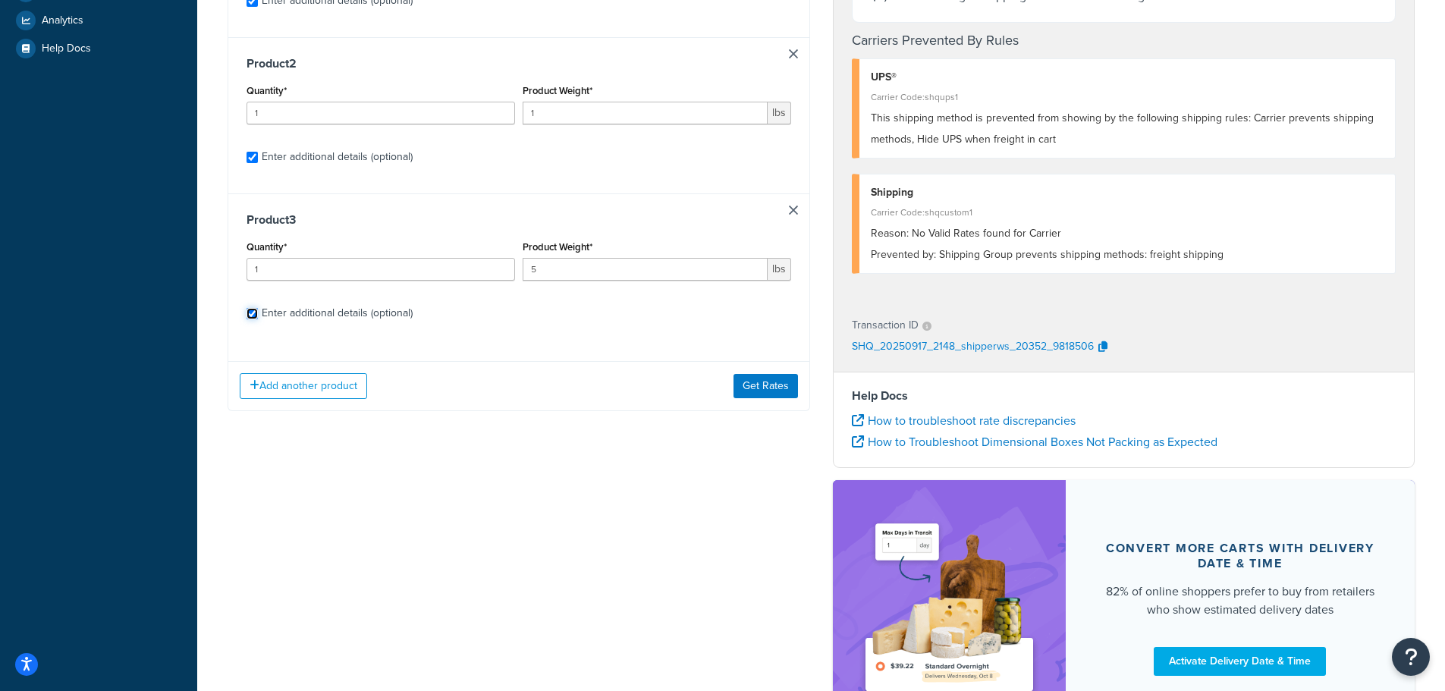
checkbox input "true"
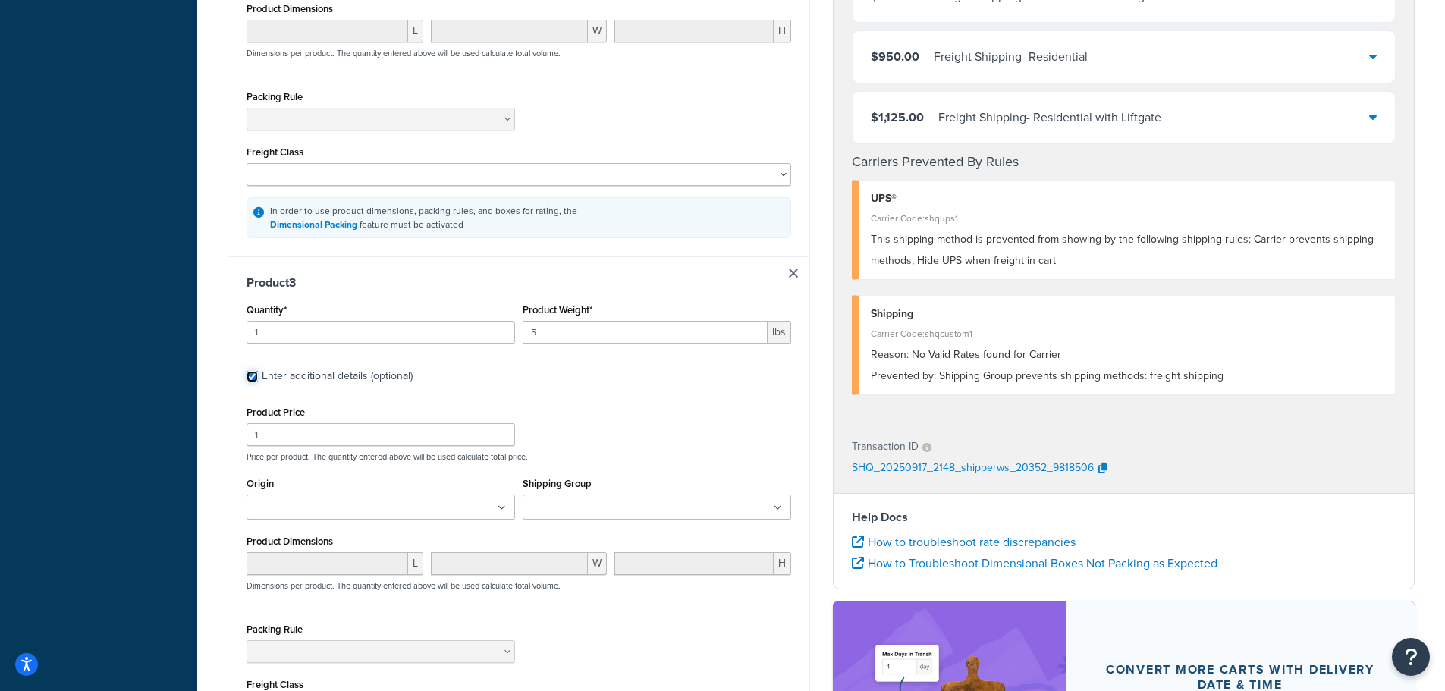
scroll to position [1138, 0]
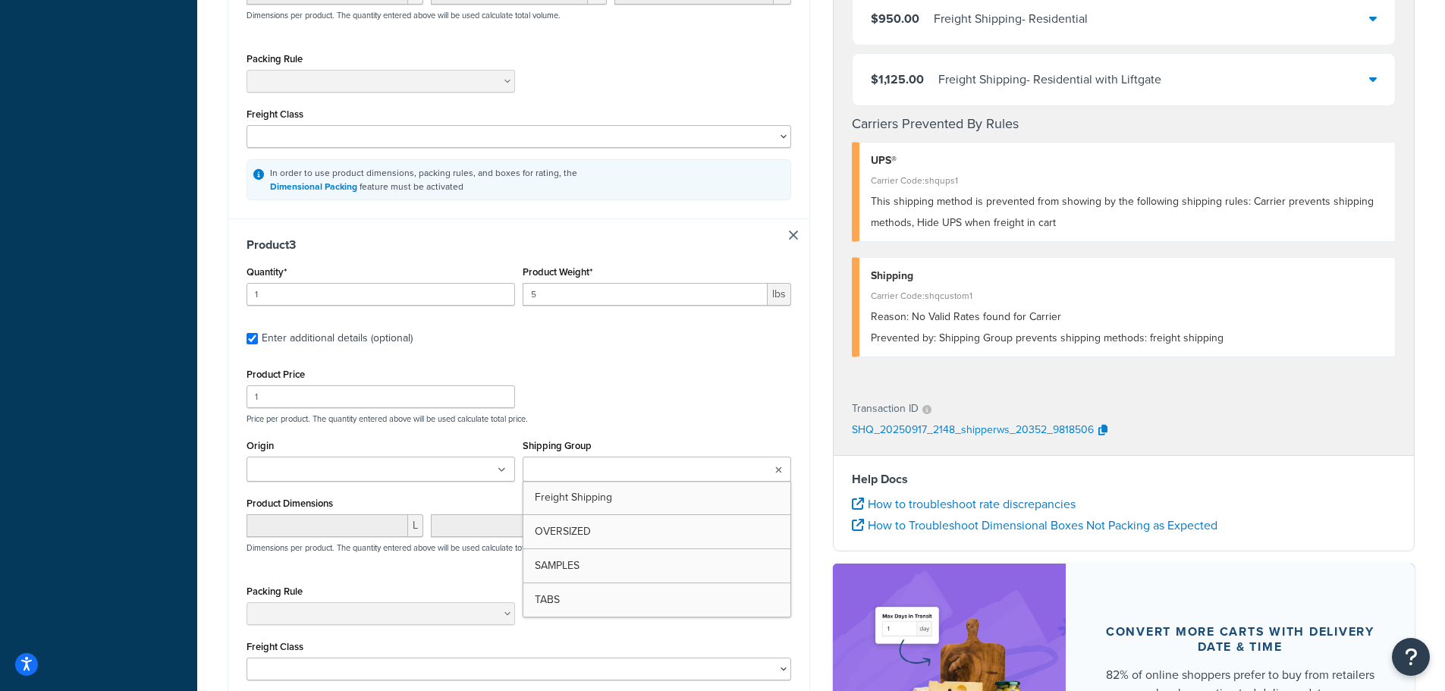
click at [775, 466] on icon at bounding box center [778, 470] width 7 height 9
click at [639, 376] on div "Product Price 1 Price per product. The quantity entered above will be used calc…" at bounding box center [519, 394] width 552 height 60
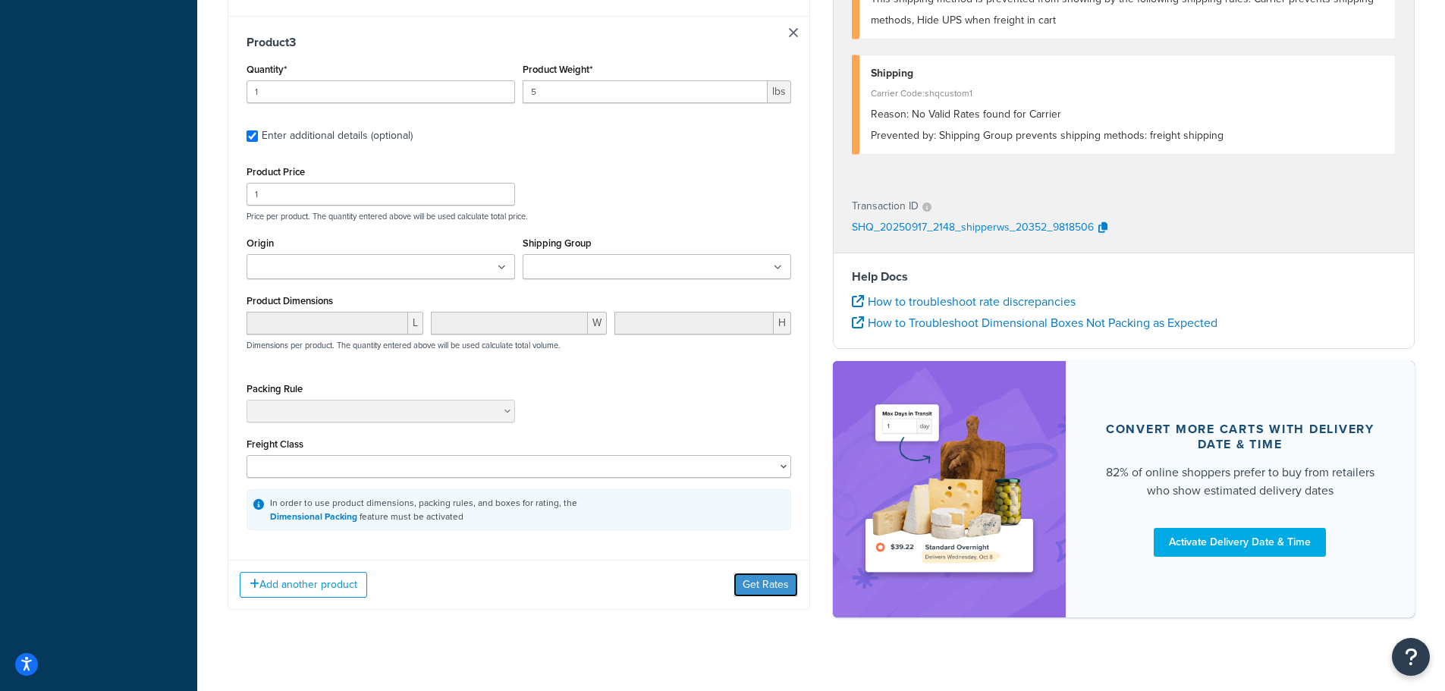
click at [762, 573] on button "Get Rates" at bounding box center [766, 585] width 64 height 24
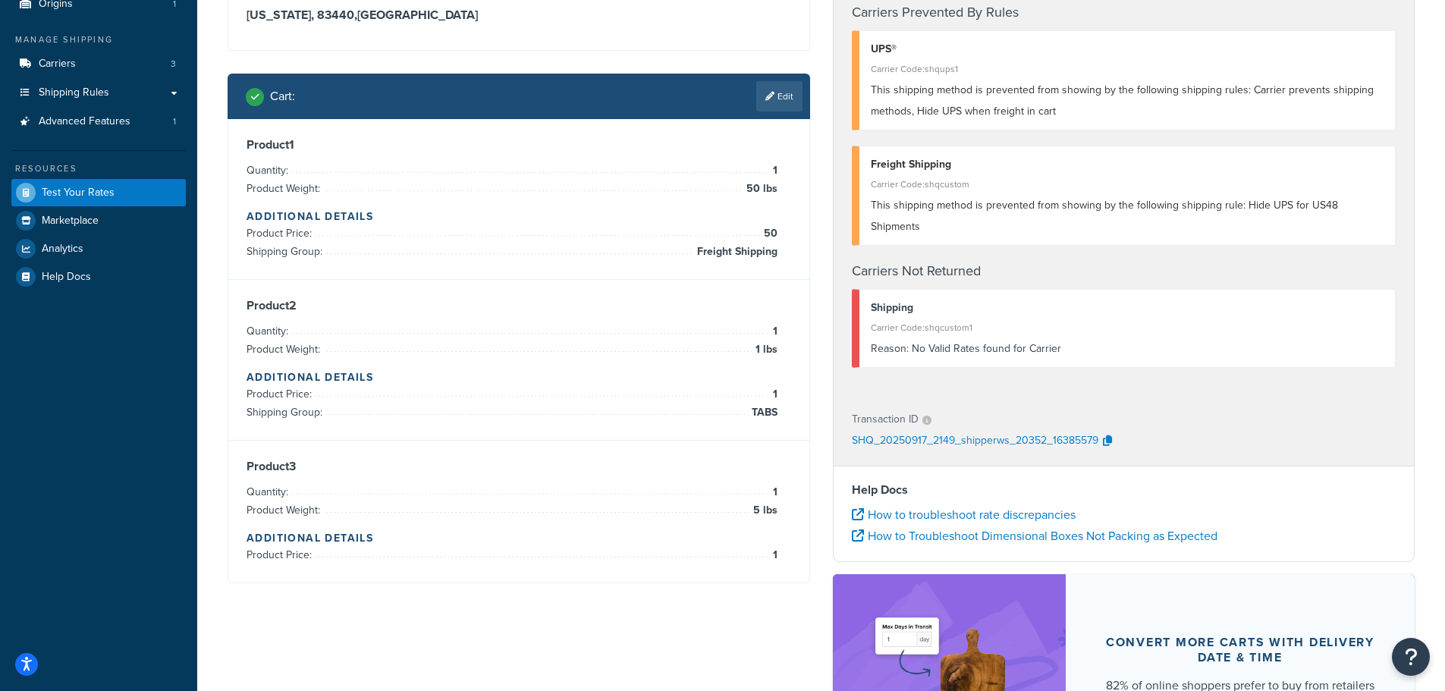
scroll to position [152, 0]
click at [770, 98] on icon at bounding box center [770, 95] width 9 height 9
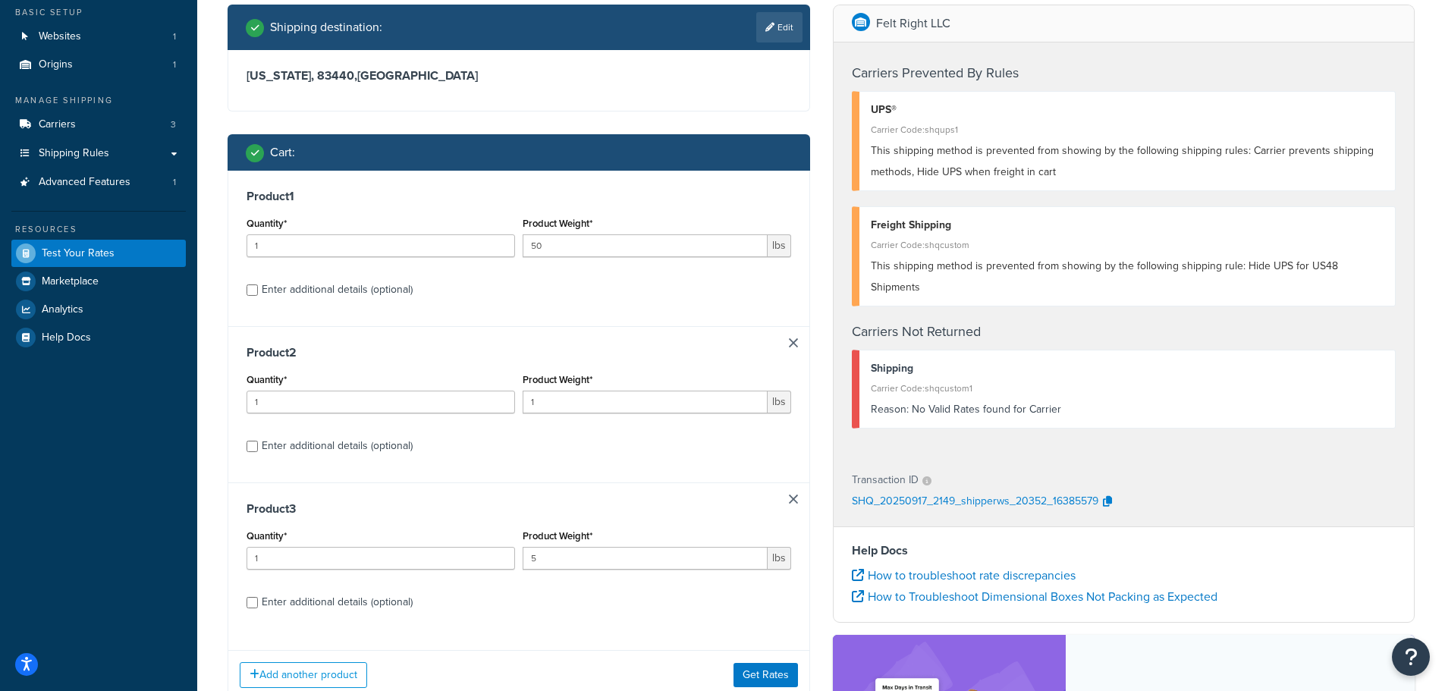
scroll to position [57, 0]
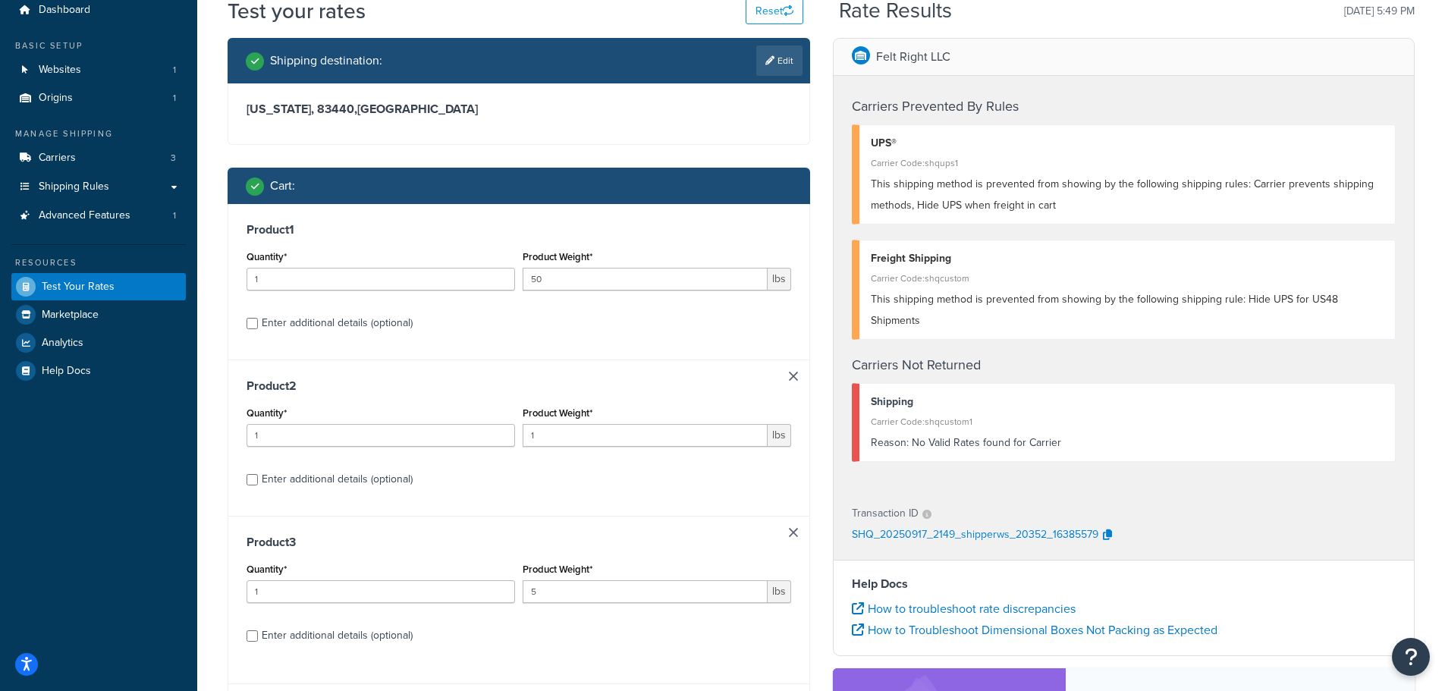
click at [797, 381] on link at bounding box center [793, 376] width 9 height 9
type input "5"
click at [769, 557] on button "Get Rates" at bounding box center [766, 552] width 64 height 24
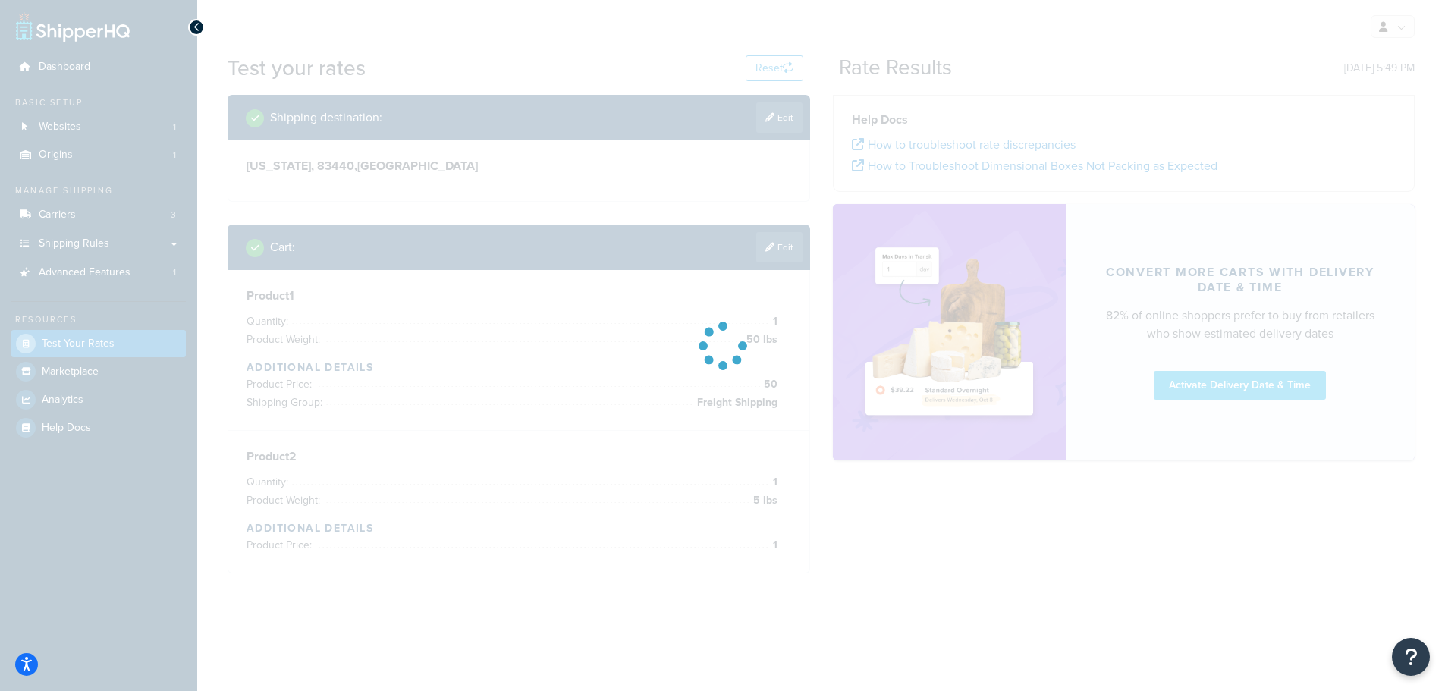
scroll to position [0, 0]
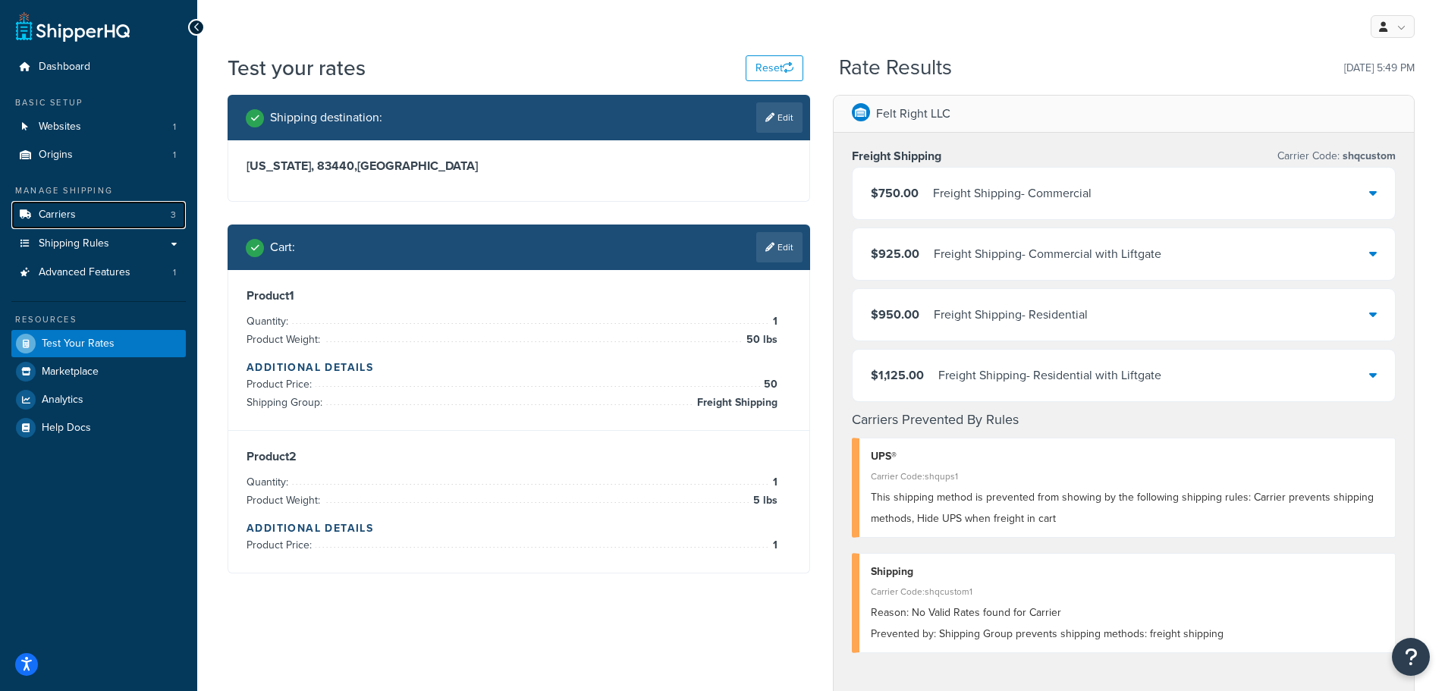
click at [77, 214] on link "Carriers 3" at bounding box center [98, 215] width 174 height 28
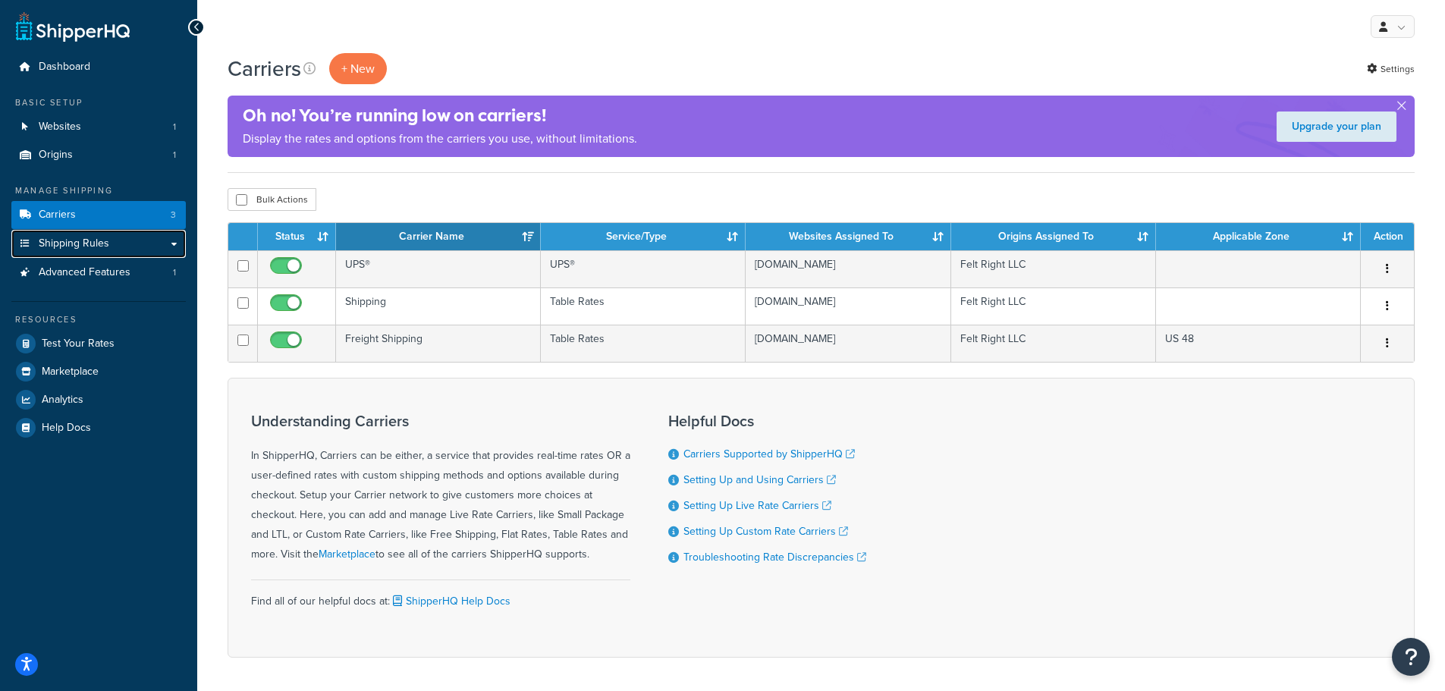
click at [126, 246] on link "Shipping Rules" at bounding box center [98, 244] width 174 height 28
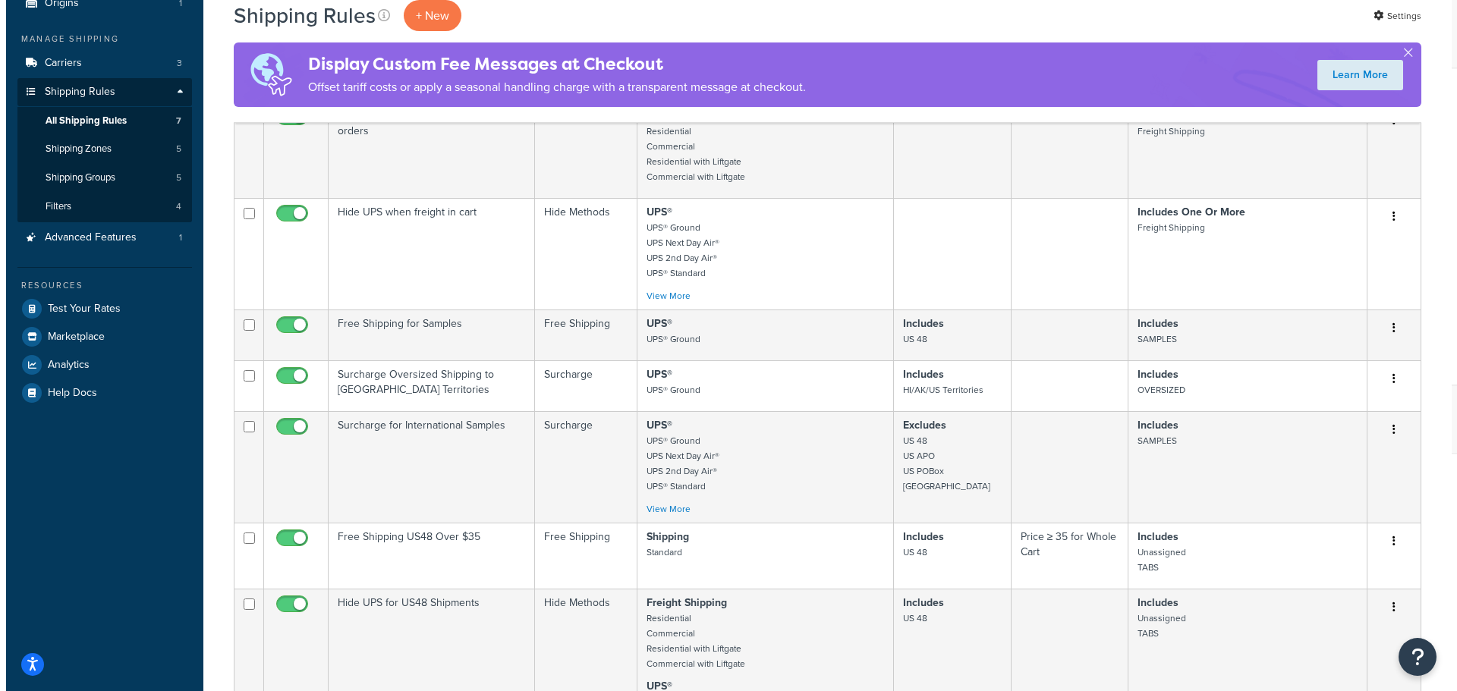
scroll to position [76, 0]
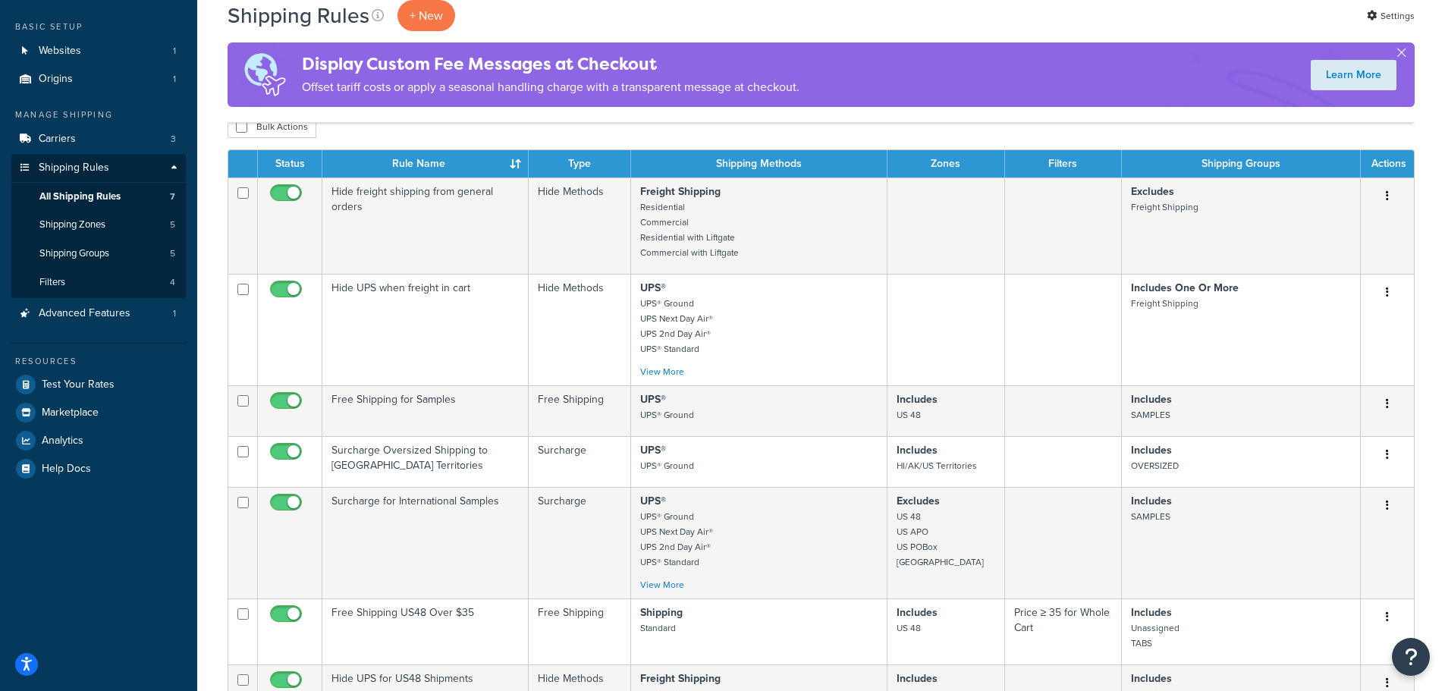
click at [421, 14] on p "+ New" at bounding box center [427, 15] width 58 height 31
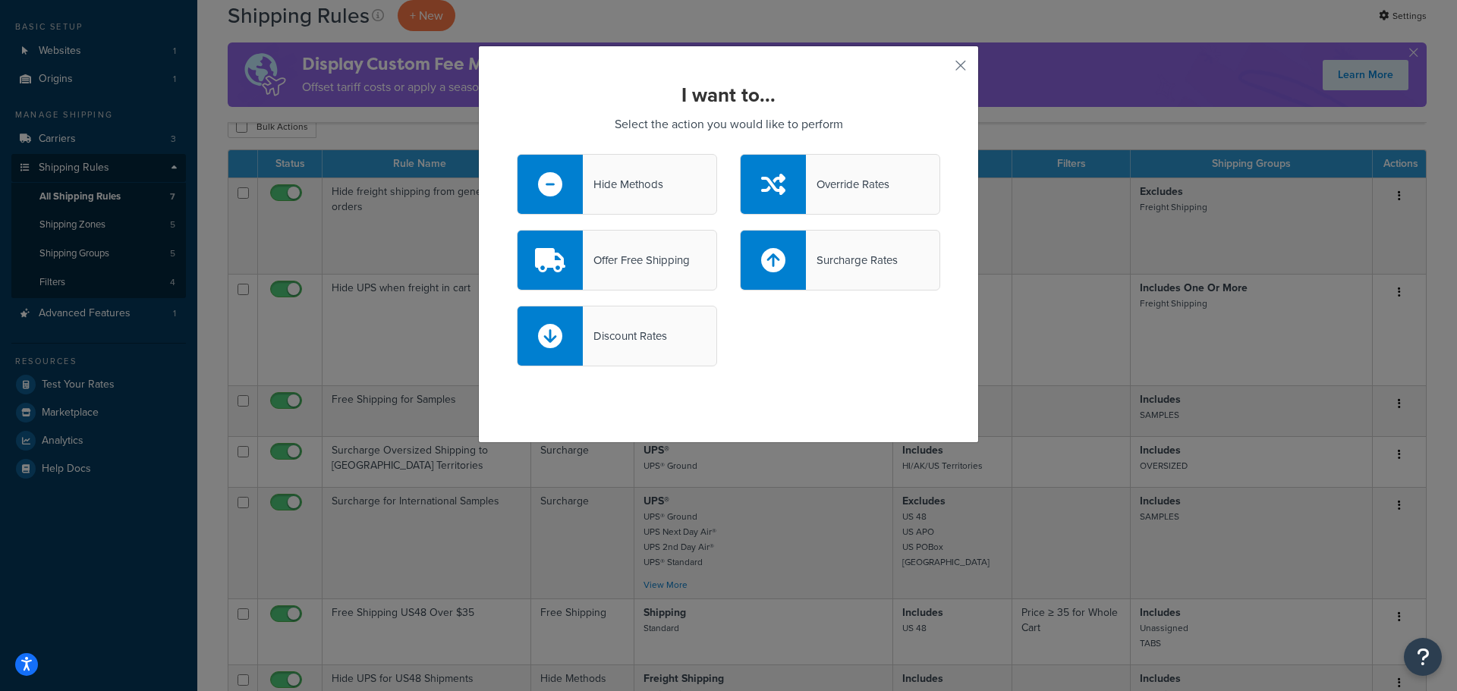
click at [641, 186] on div "Hide Methods" at bounding box center [623, 184] width 80 height 21
click at [0, 0] on input "Hide Methods" at bounding box center [0, 0] width 0 height 0
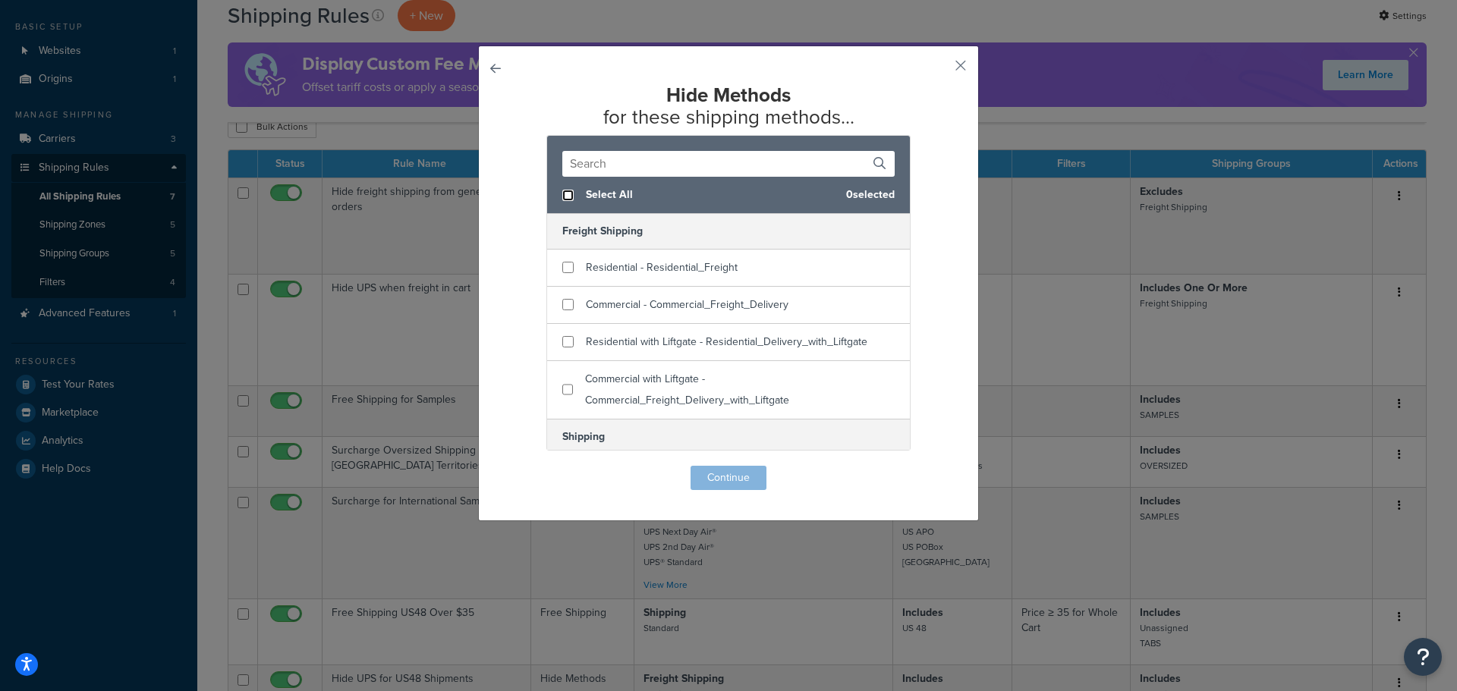
click at [562, 195] on input "checkbox" at bounding box center [567, 195] width 11 height 11
checkbox input "true"
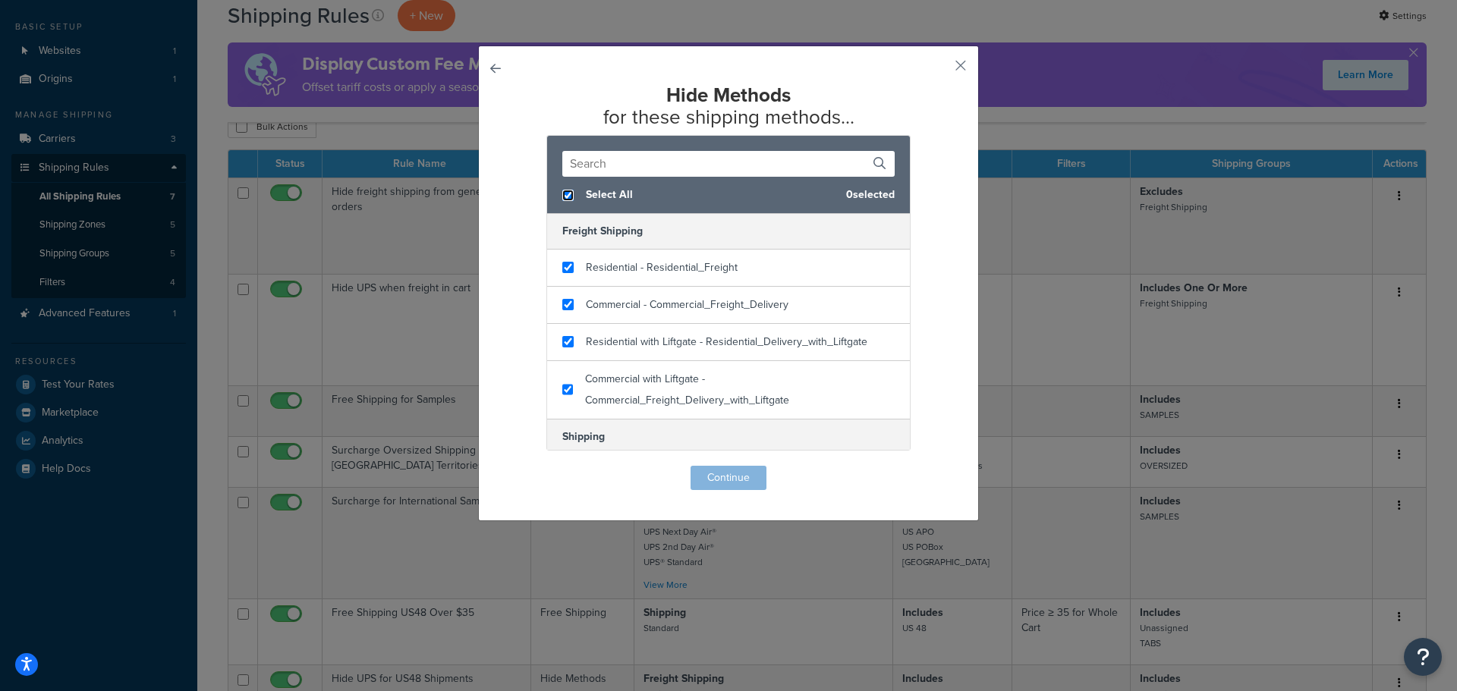
checkbox input "true"
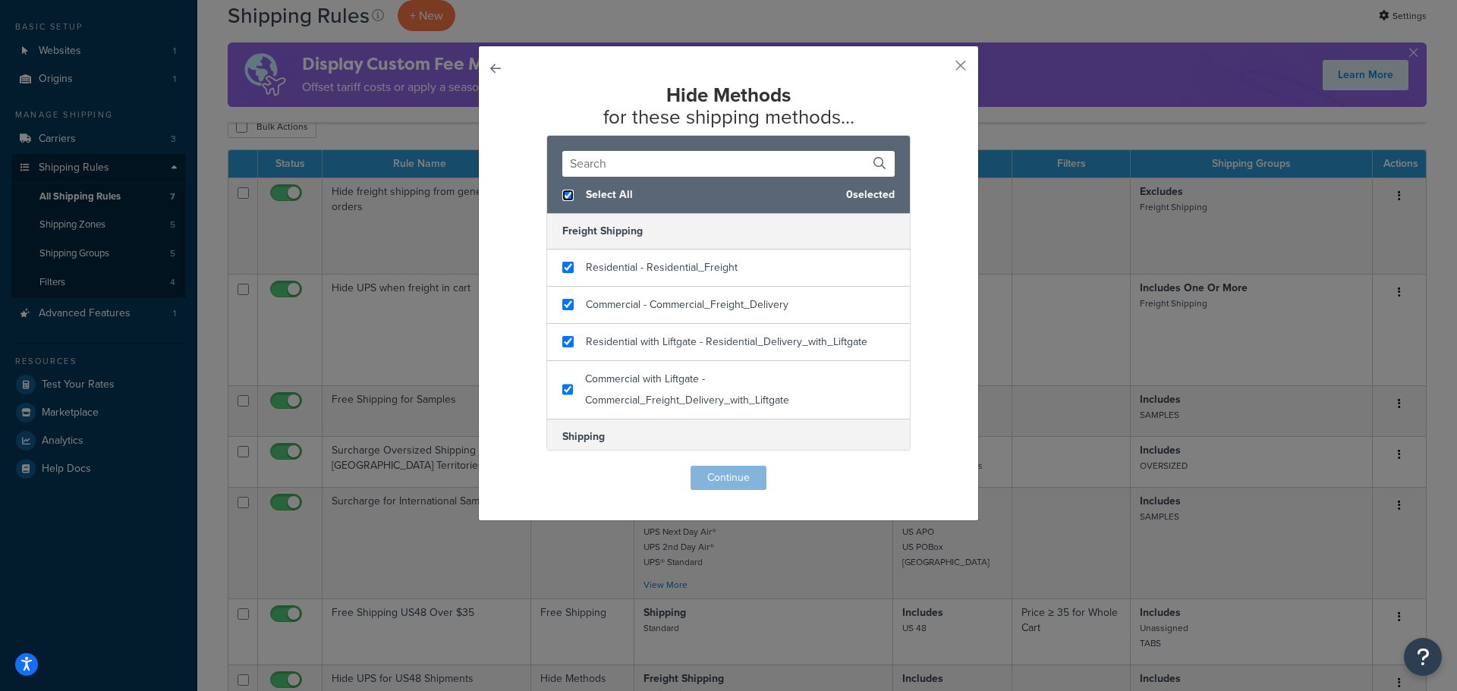
checkbox input "true"
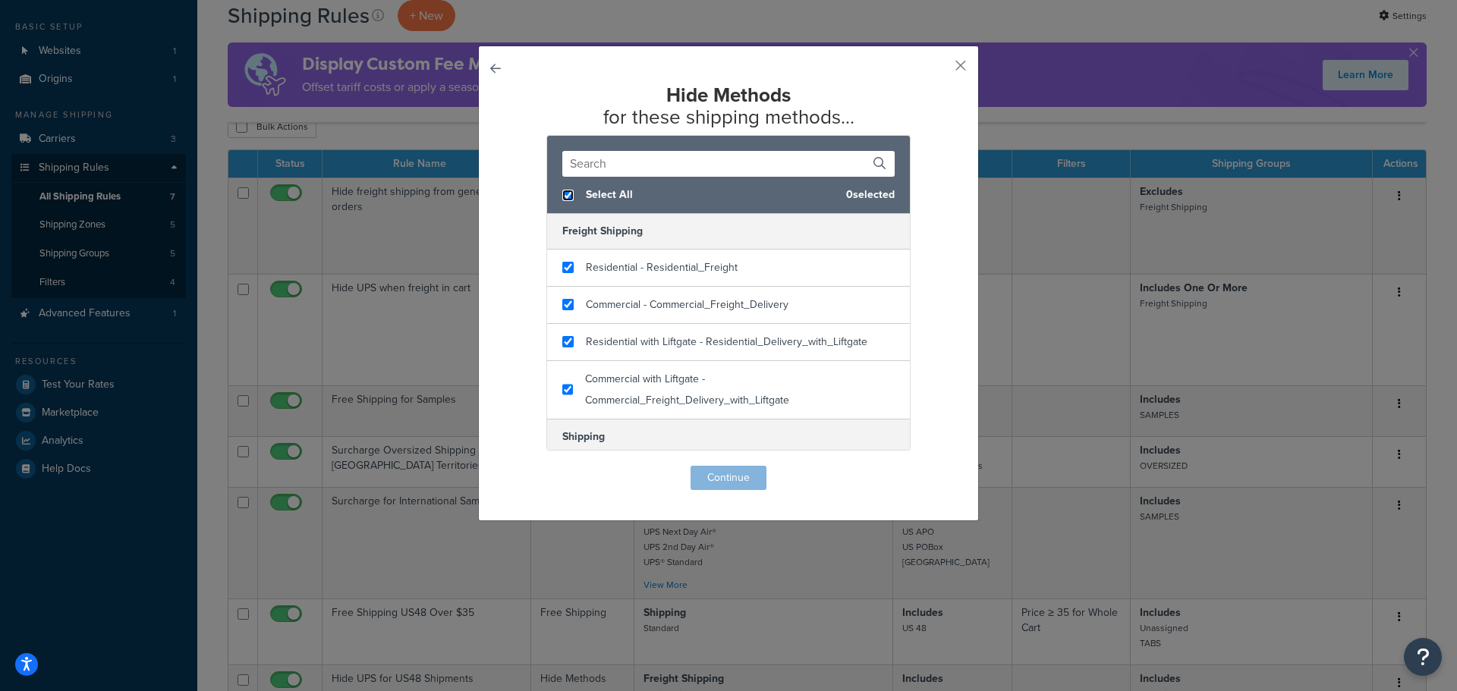
checkbox input "true"
checkbox input "false"
click at [564, 269] on input "checkbox" at bounding box center [567, 267] width 11 height 11
checkbox input "false"
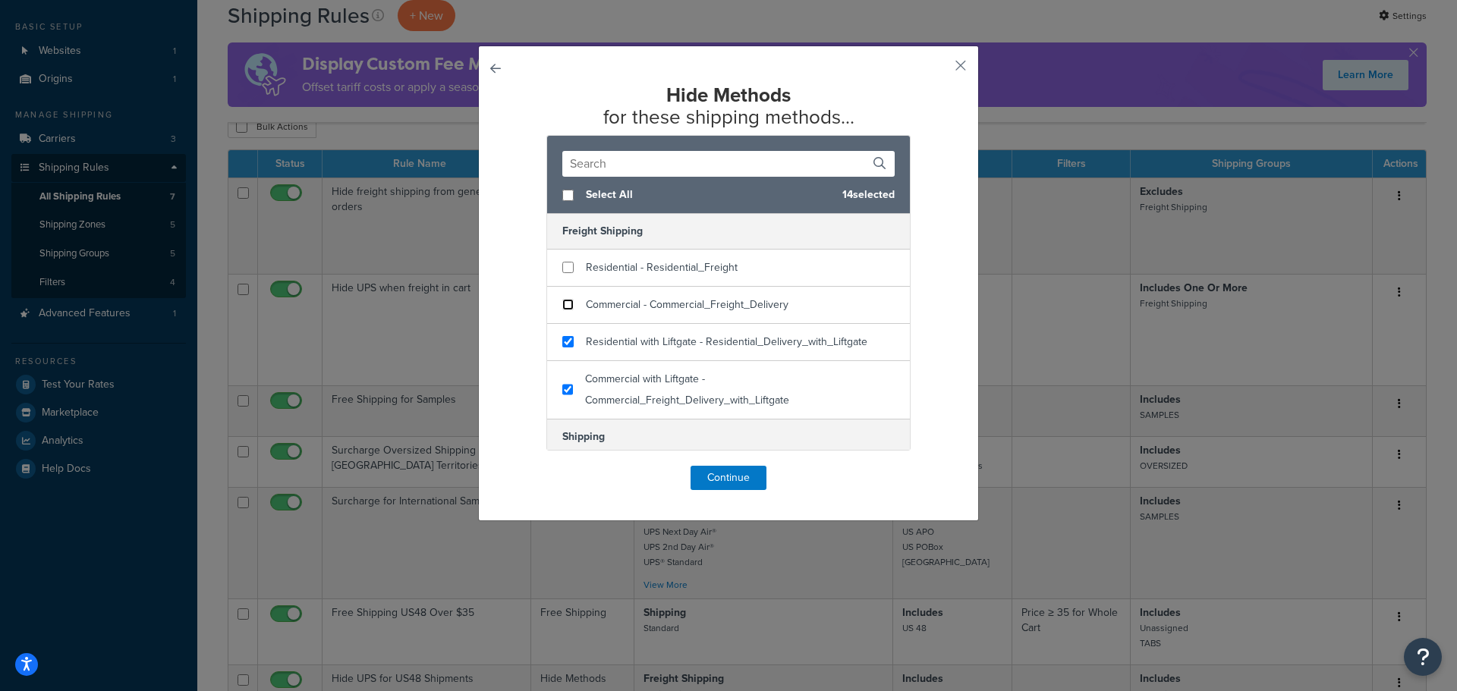
click at [562, 302] on input "checkbox" at bounding box center [567, 304] width 11 height 11
checkbox input "false"
click at [562, 344] on input "checkbox" at bounding box center [567, 341] width 11 height 11
checkbox input "false"
click at [562, 395] on input "checkbox" at bounding box center [567, 389] width 11 height 11
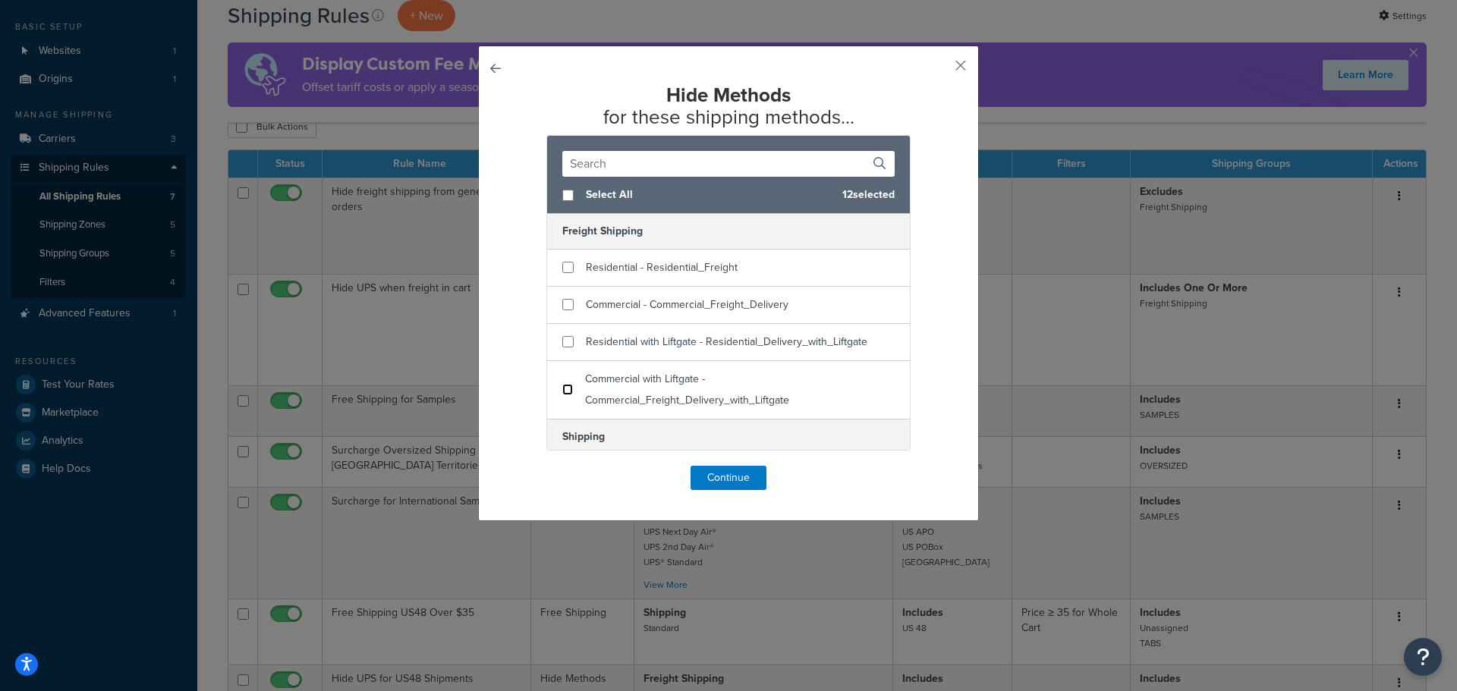
checkbox input "false"
click at [728, 479] on button "Continue" at bounding box center [728, 478] width 76 height 24
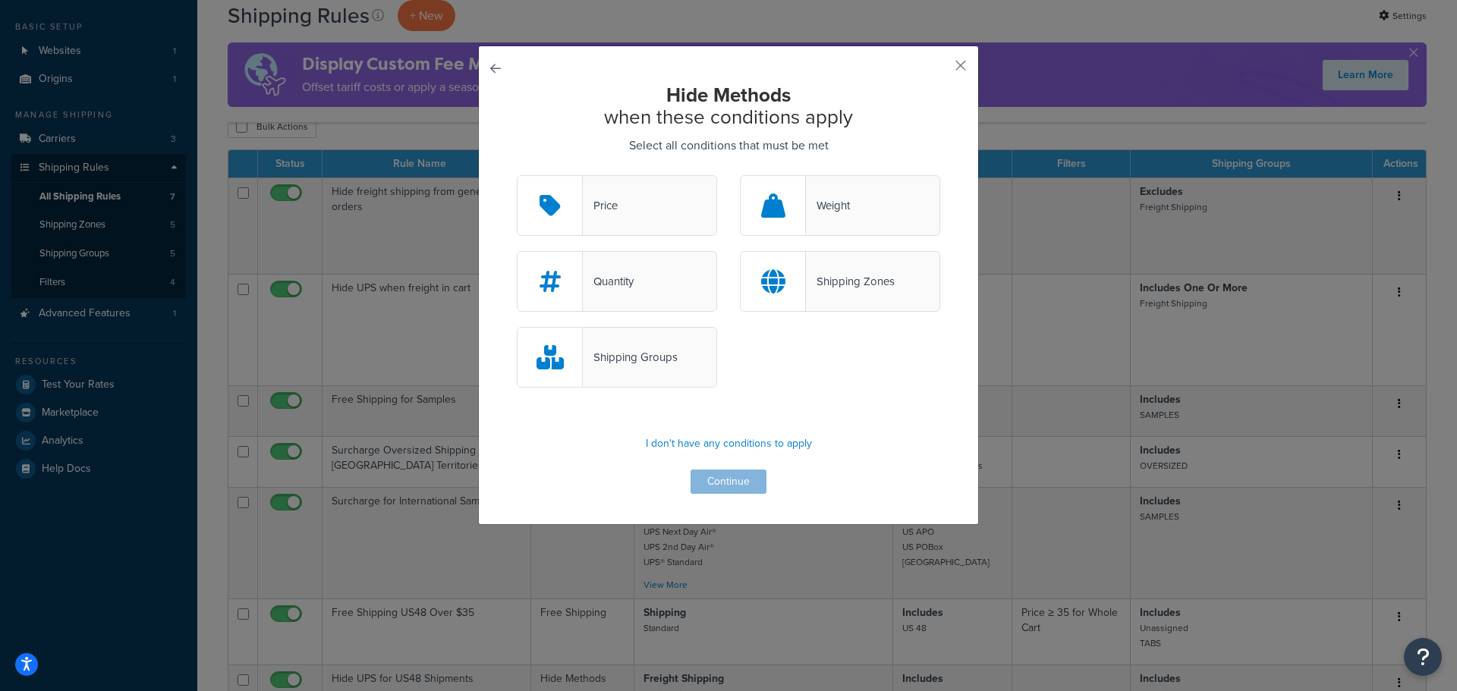
click at [635, 366] on div "Shipping Groups" at bounding box center [630, 357] width 95 height 21
click at [0, 0] on input "Shipping Groups" at bounding box center [0, 0] width 0 height 0
click at [734, 482] on button "Continue" at bounding box center [728, 482] width 76 height 24
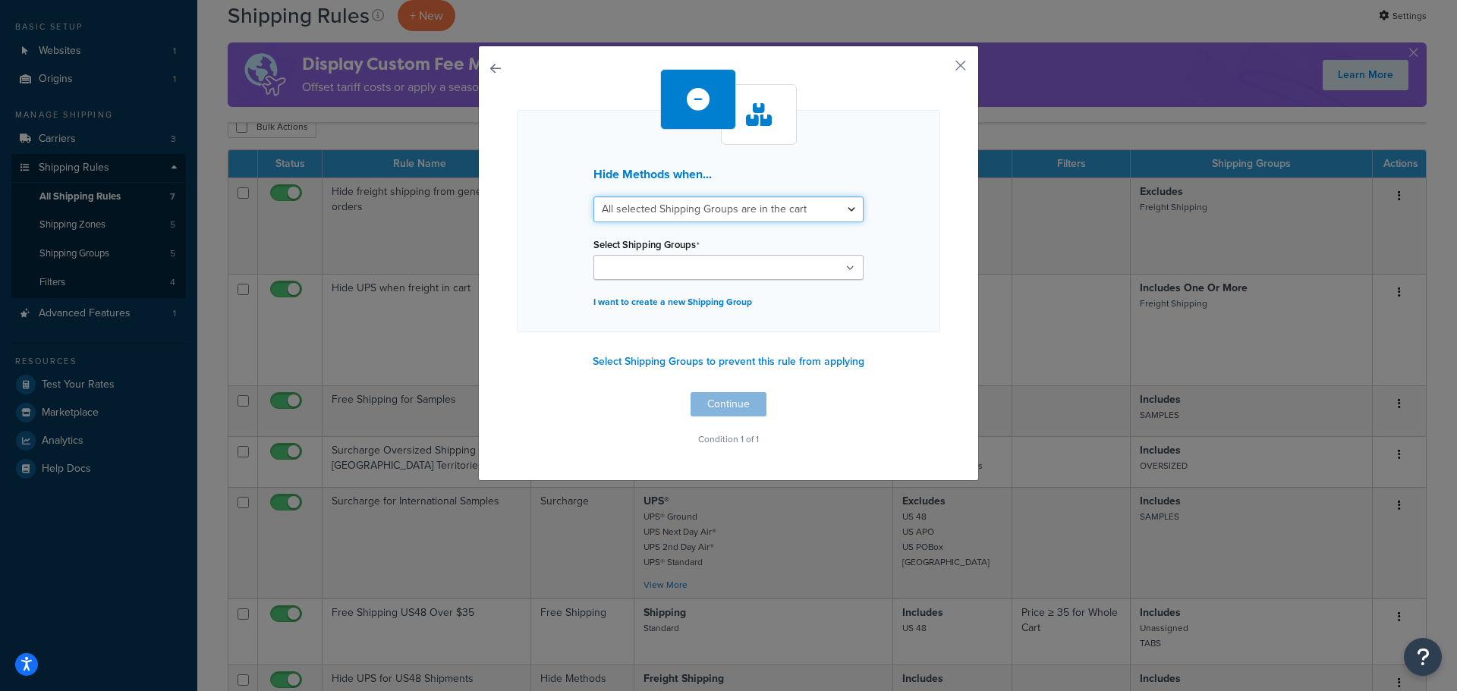
click at [743, 214] on select "All selected Shipping Groups are in the cart Any selected Shipping Groups are i…" at bounding box center [728, 209] width 270 height 26
select select "any"
click at [593, 196] on select "All selected Shipping Groups are in the cart Any selected Shipping Groups are i…" at bounding box center [728, 209] width 270 height 26
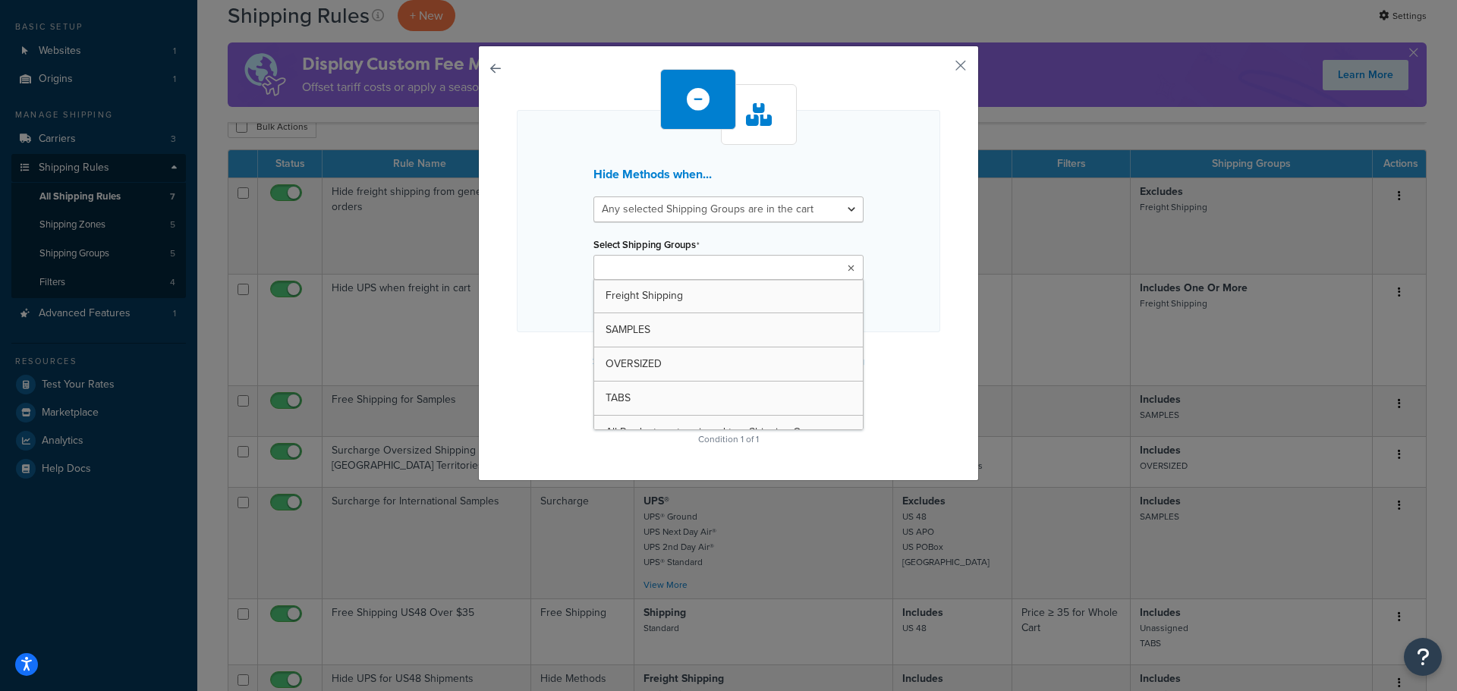
click at [737, 267] on ul at bounding box center [728, 267] width 270 height 25
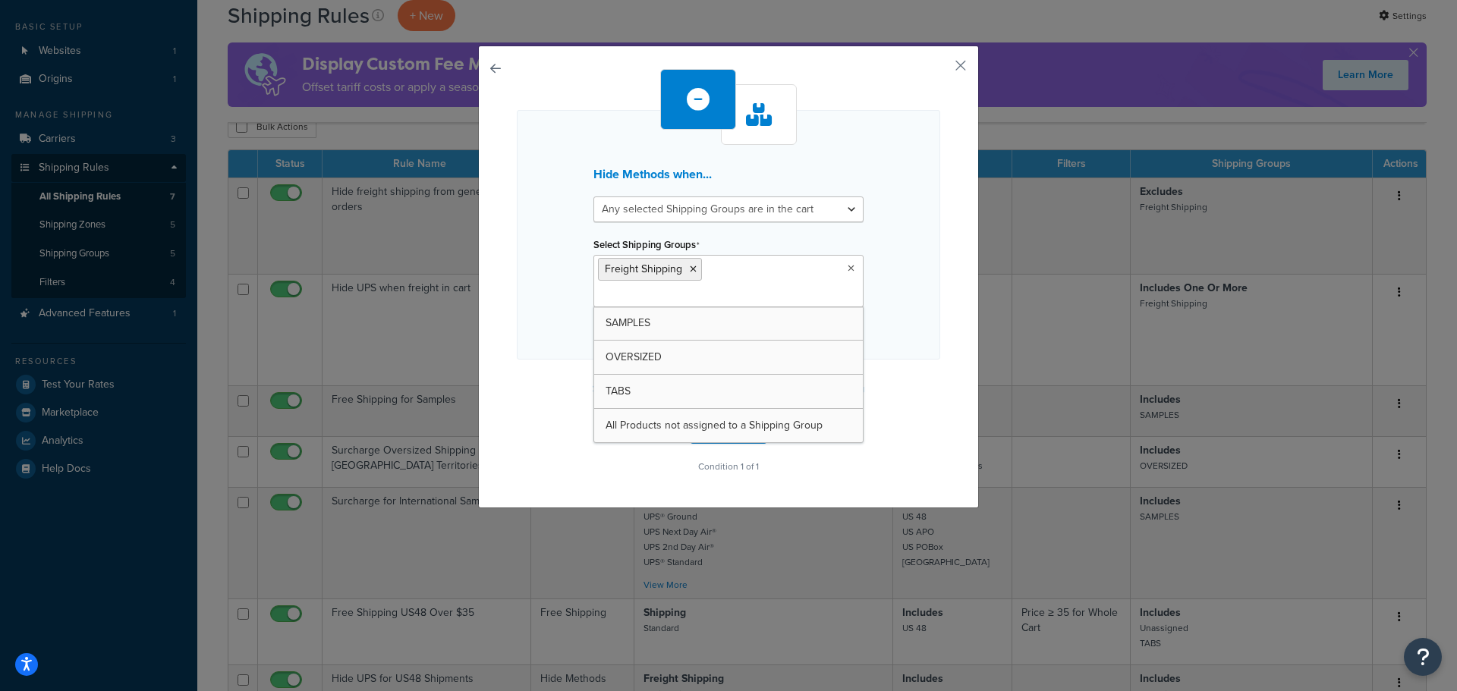
click at [881, 332] on div "Hide Methods when... All selected Shipping Groups are in the cart Any selected …" at bounding box center [728, 235] width 423 height 250
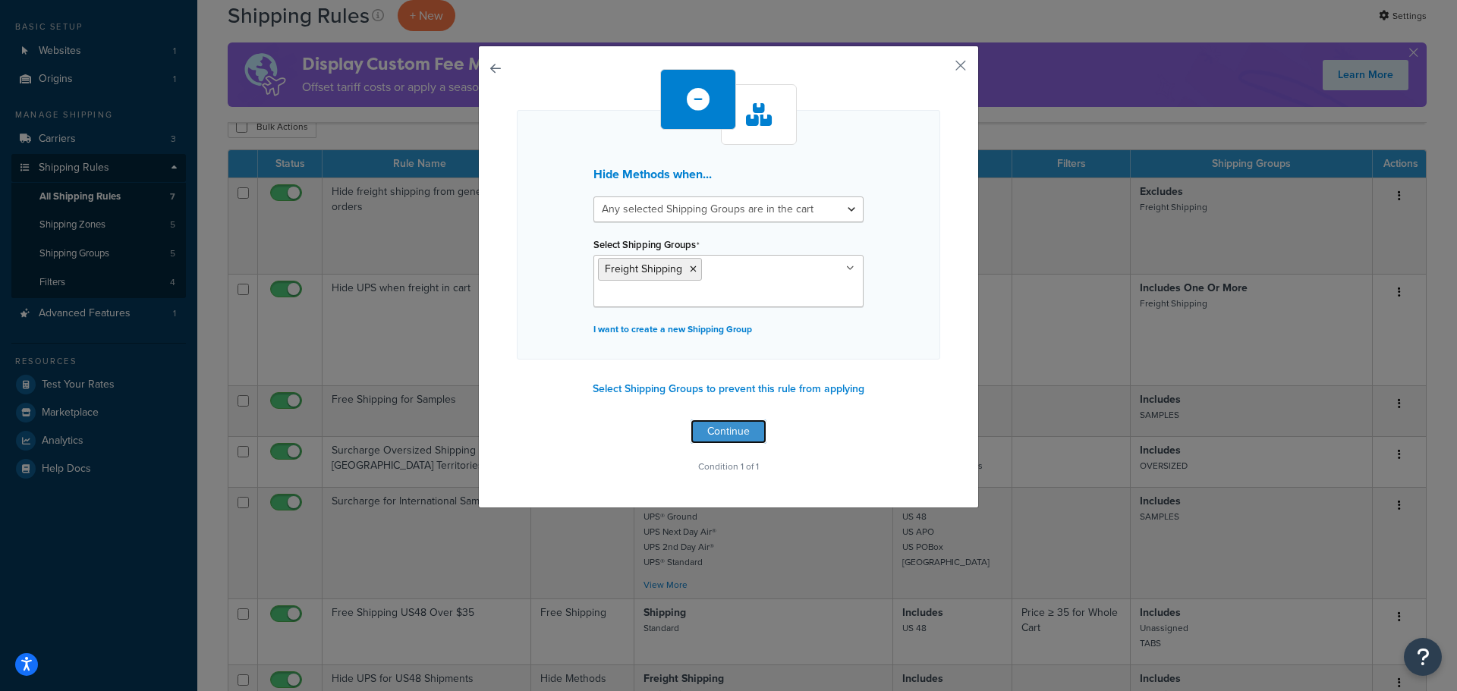
click at [715, 420] on button "Continue" at bounding box center [728, 432] width 76 height 24
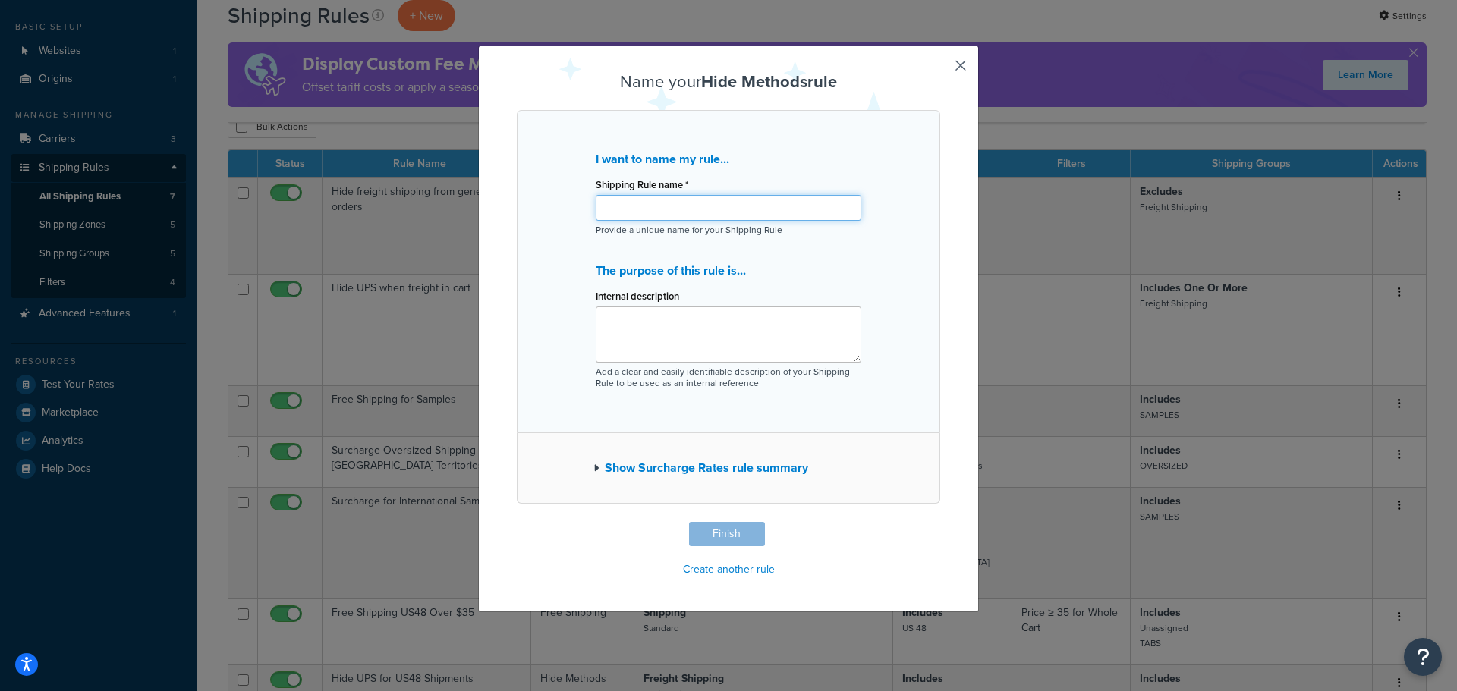
click at [672, 207] on input "Shipping Rule name *" at bounding box center [729, 208] width 266 height 26
type input "H"
type input "Show only freight when freight in shipping cart"
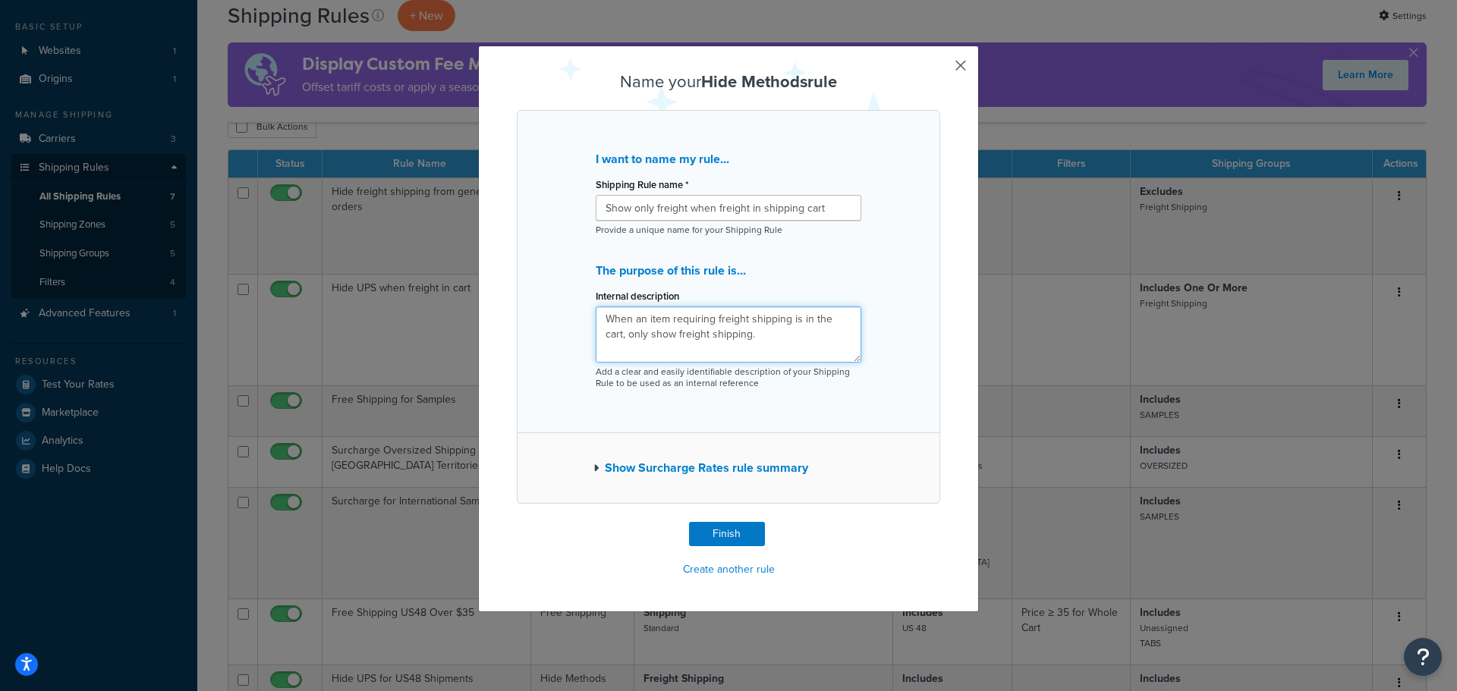
type textarea "When an item requiring freight shipping is in the cart, only show freight shipp…"
click at [728, 537] on button "Finish" at bounding box center [727, 534] width 76 height 24
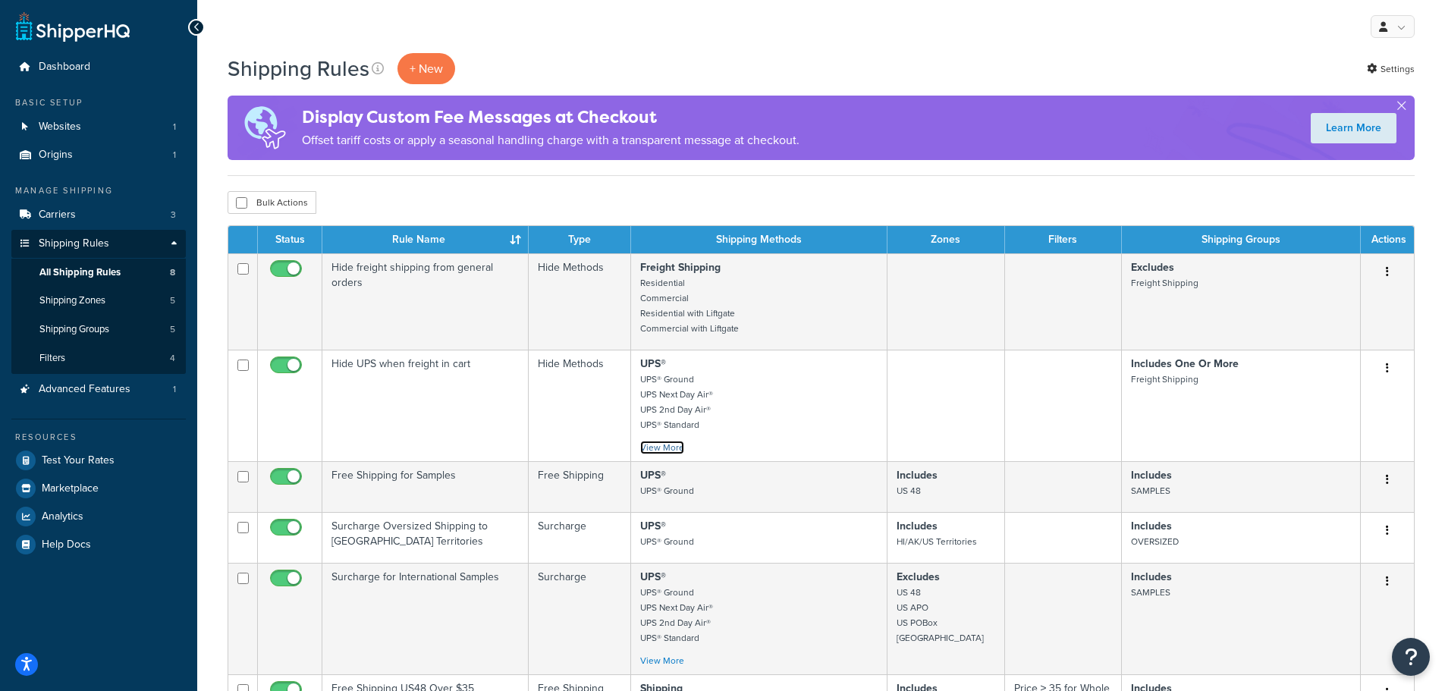
click at [660, 446] on link "View More" at bounding box center [662, 448] width 44 height 14
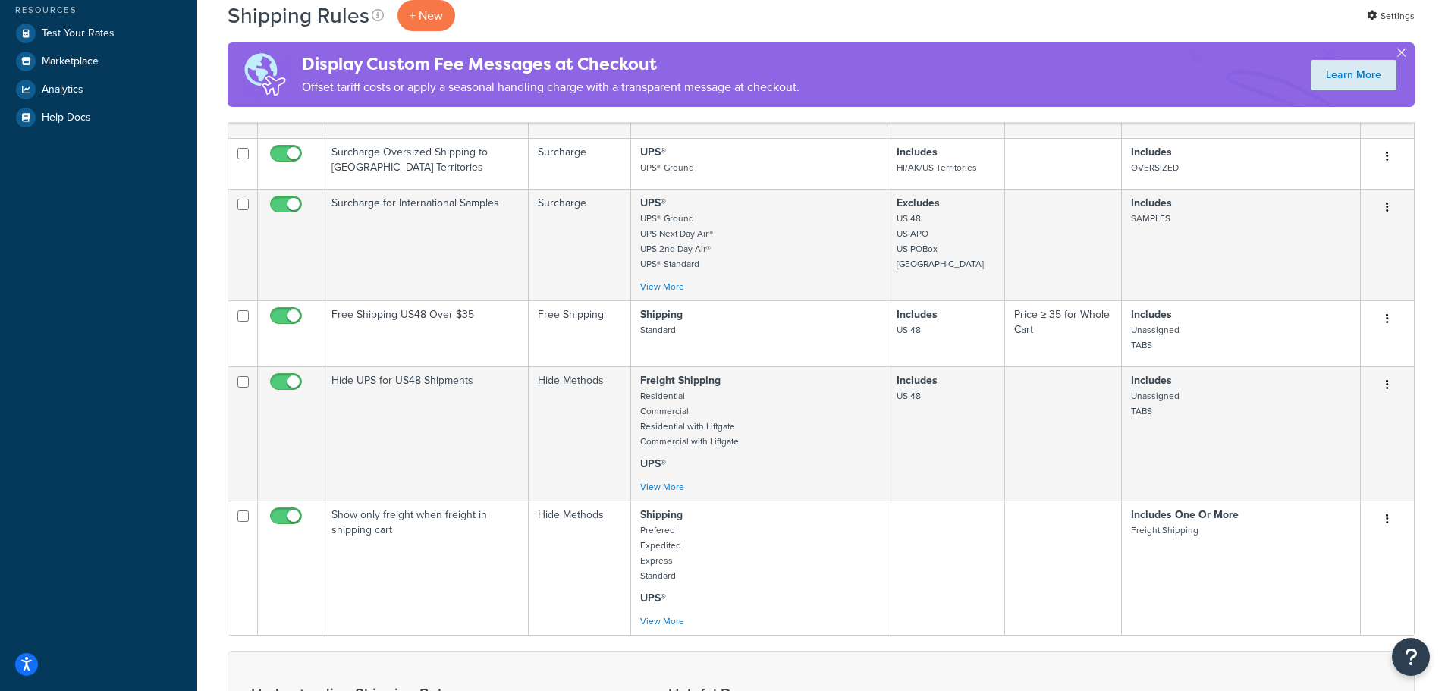
scroll to position [531, 0]
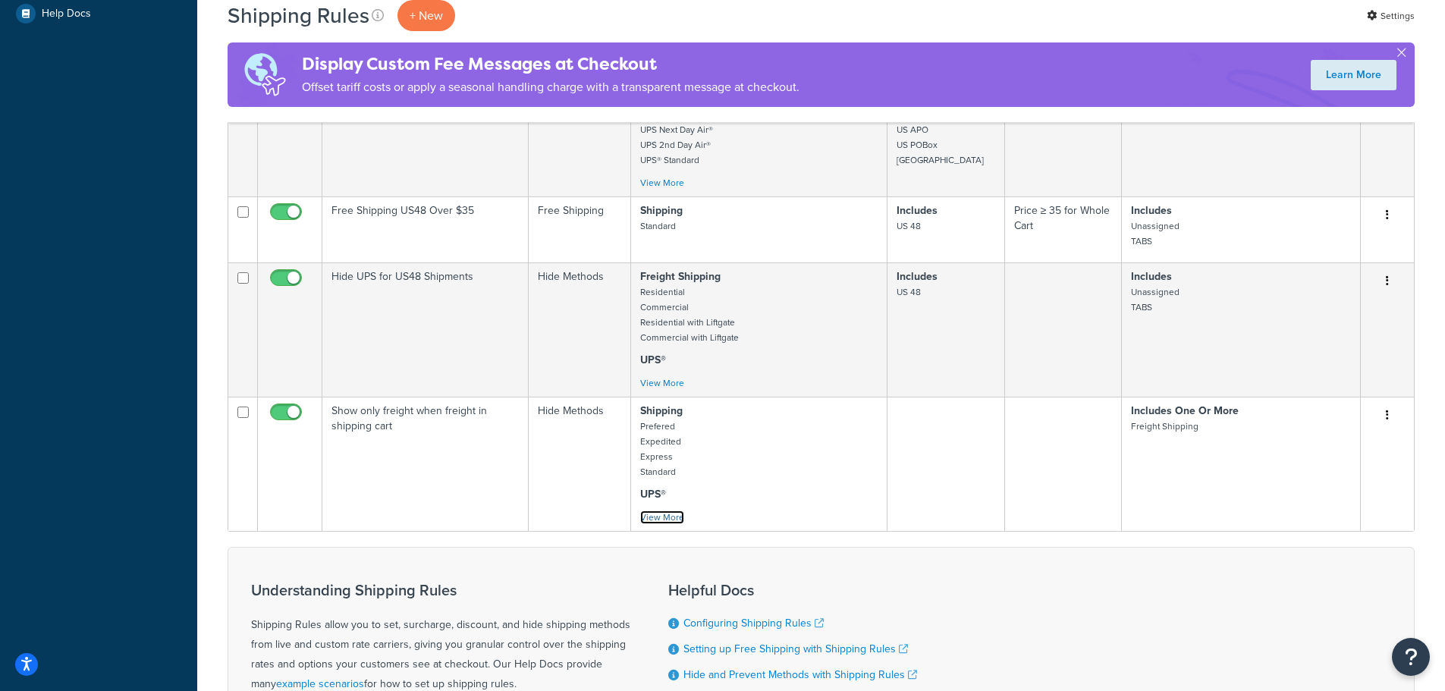
click at [667, 519] on link "View More" at bounding box center [662, 518] width 44 height 14
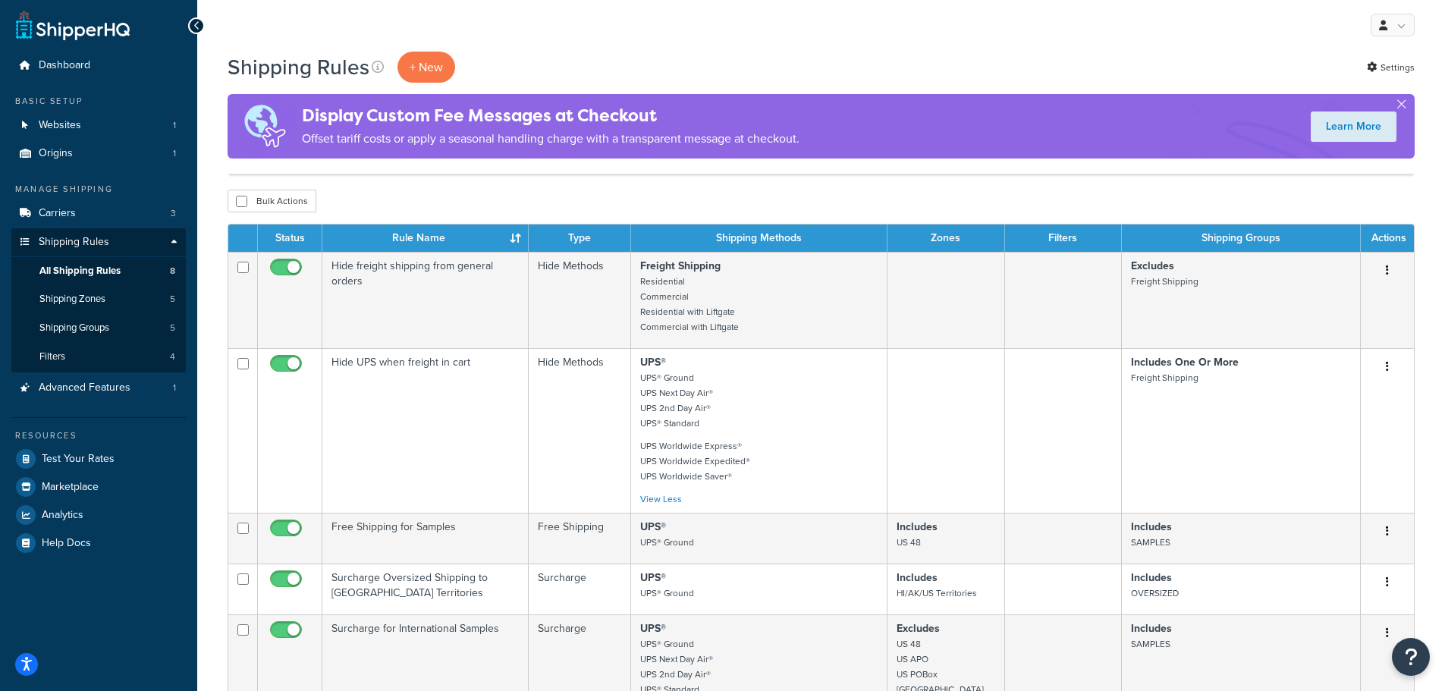
scroll to position [0, 0]
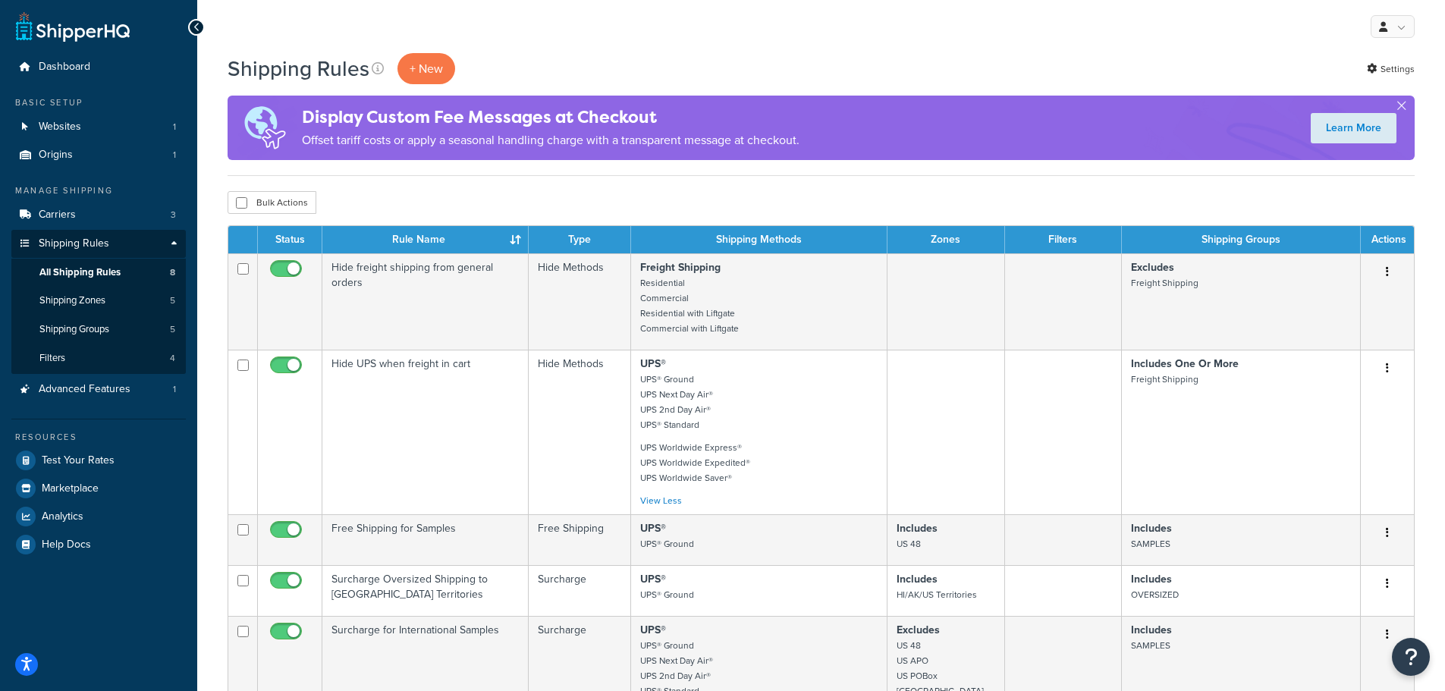
click at [1385, 369] on button "button" at bounding box center [1387, 369] width 21 height 24
click at [1320, 457] on link "Delete" at bounding box center [1338, 459] width 120 height 31
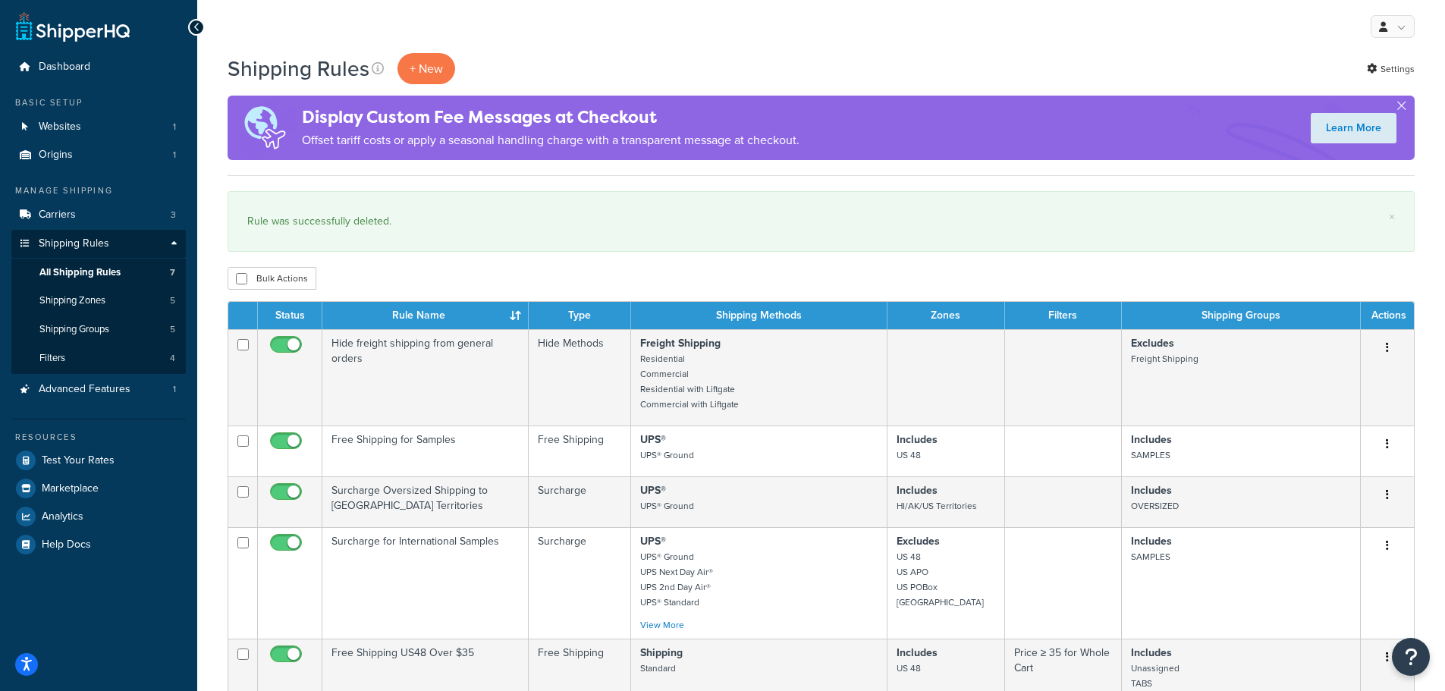
scroll to position [76, 0]
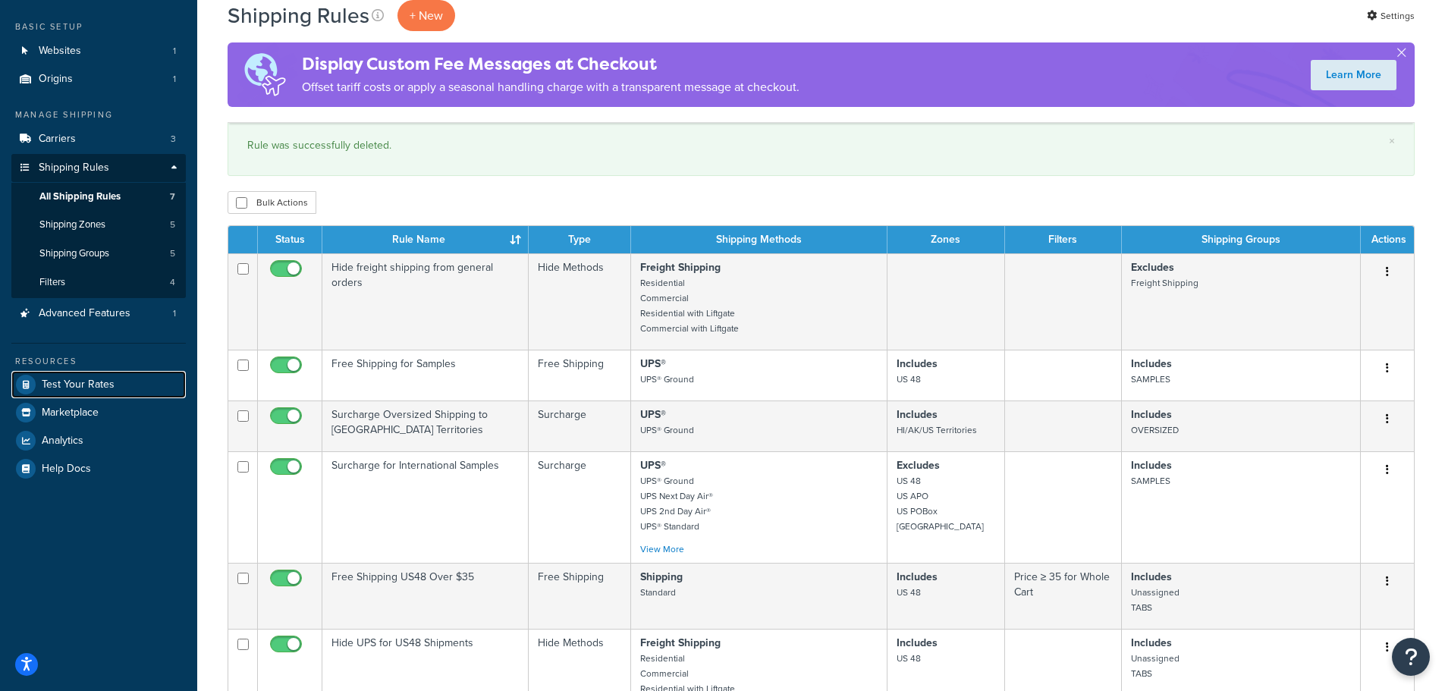
click at [80, 384] on span "Test Your Rates" at bounding box center [78, 385] width 73 height 13
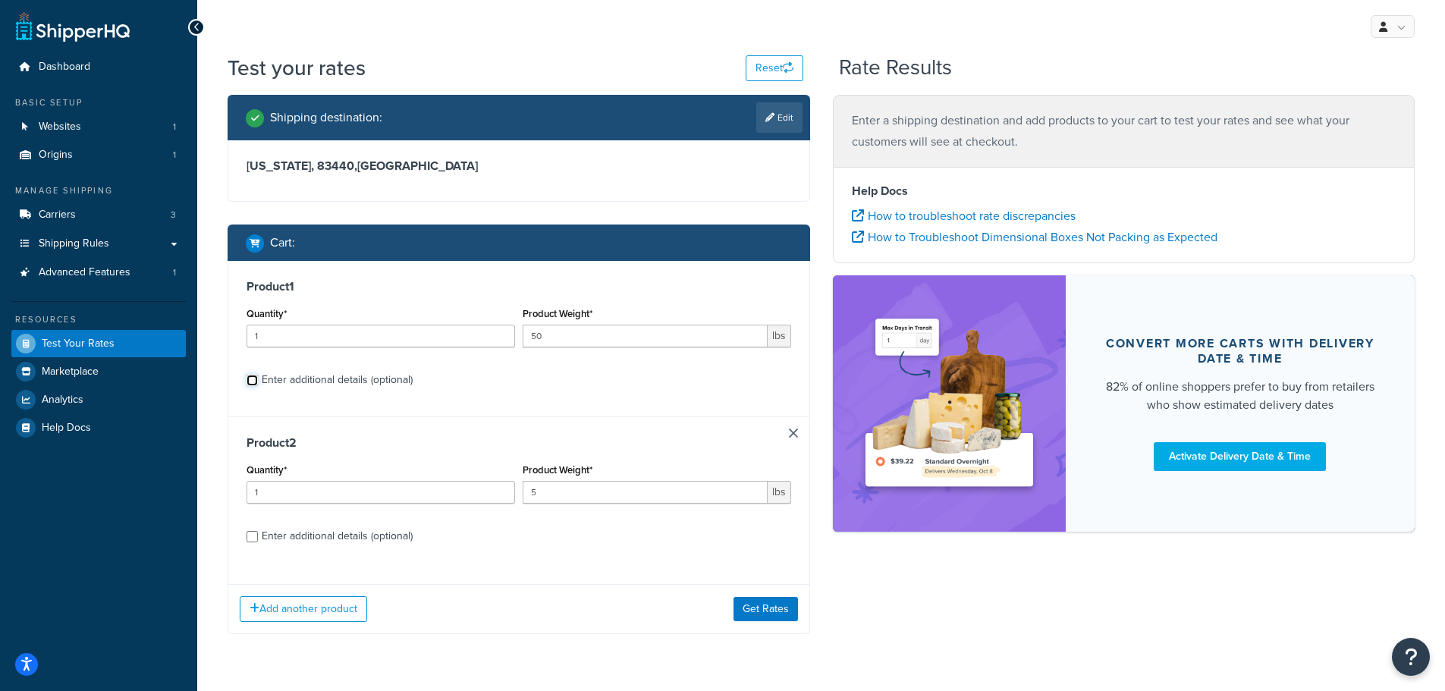
click at [254, 382] on input "Enter additional details (optional)" at bounding box center [252, 380] width 11 height 11
checkbox input "true"
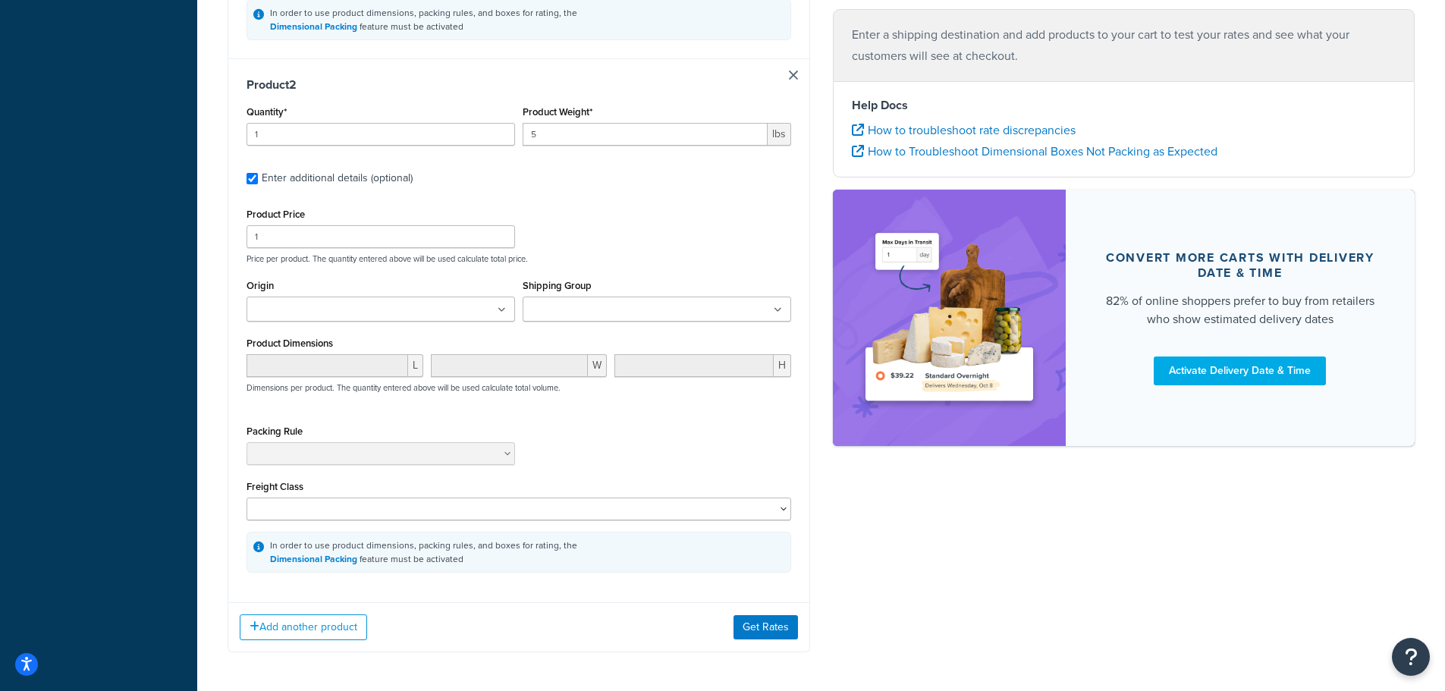
scroll to position [802, 0]
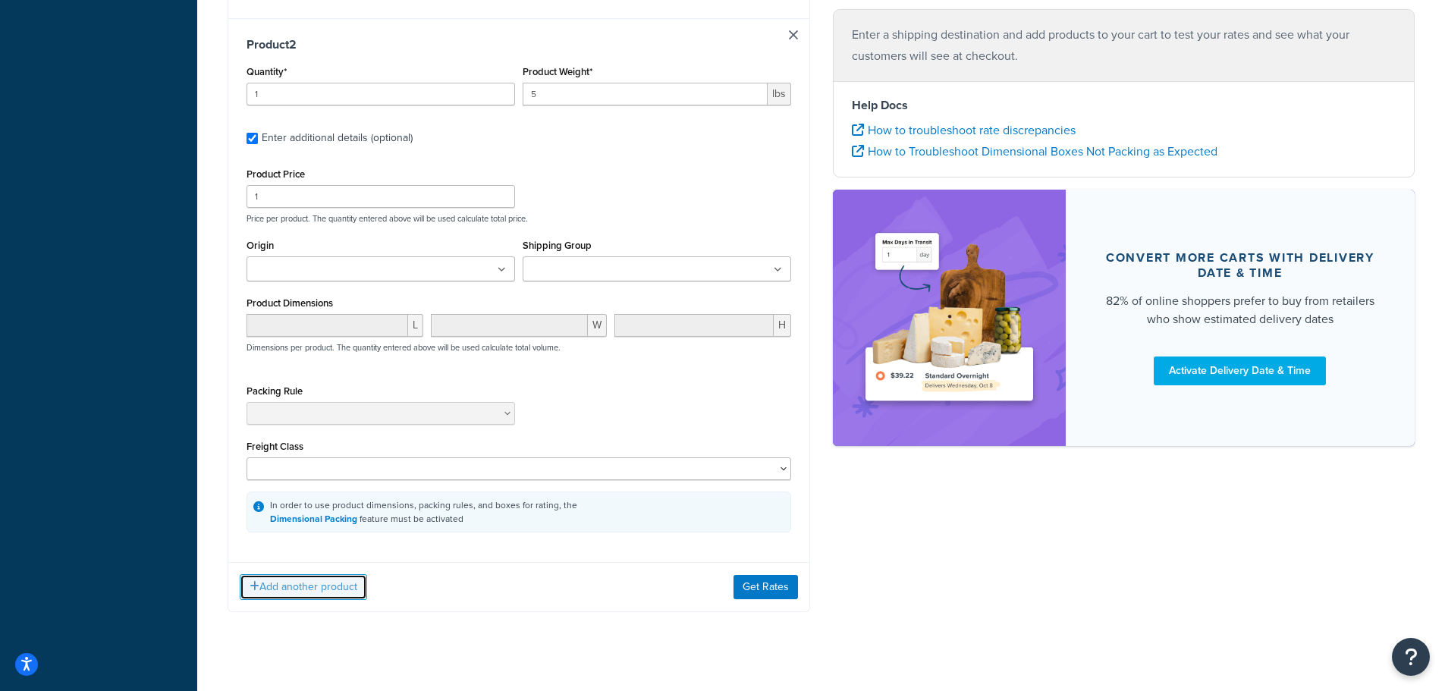
click at [307, 574] on button "Add another product" at bounding box center [303, 587] width 127 height 26
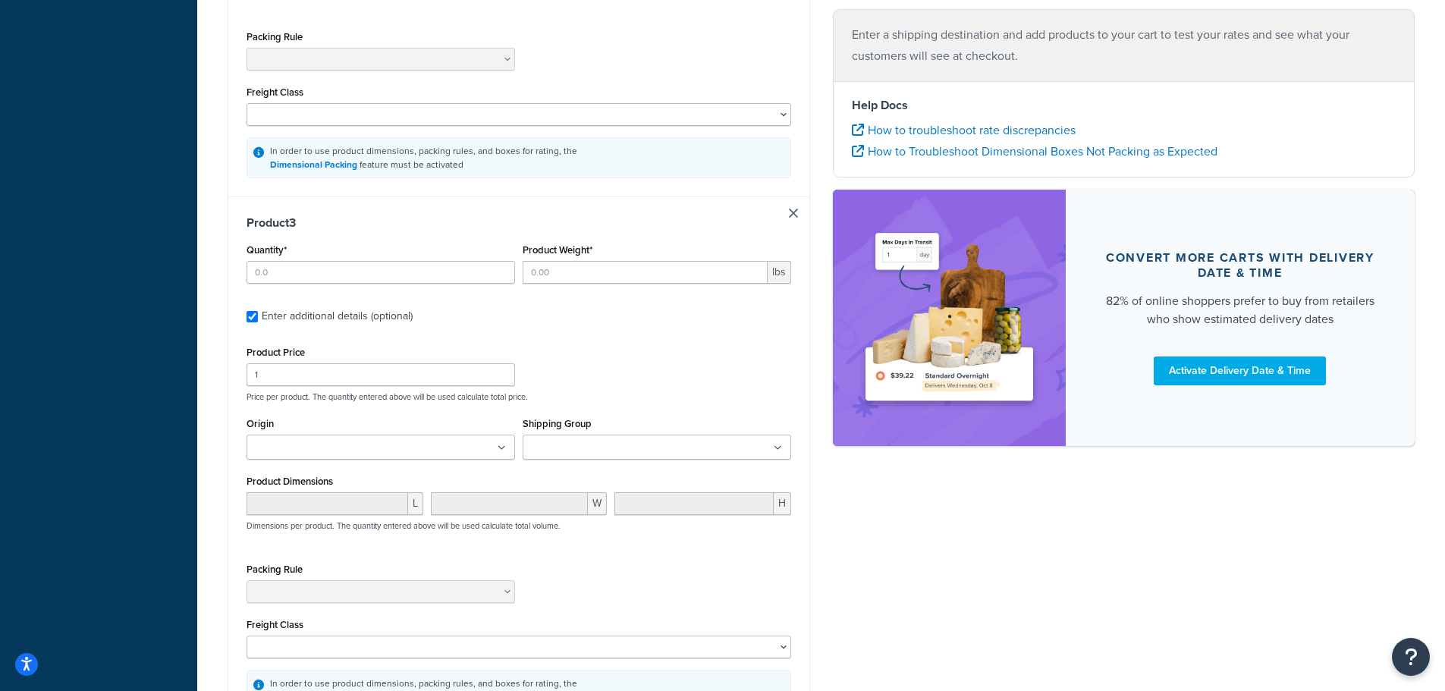
scroll to position [1181, 0]
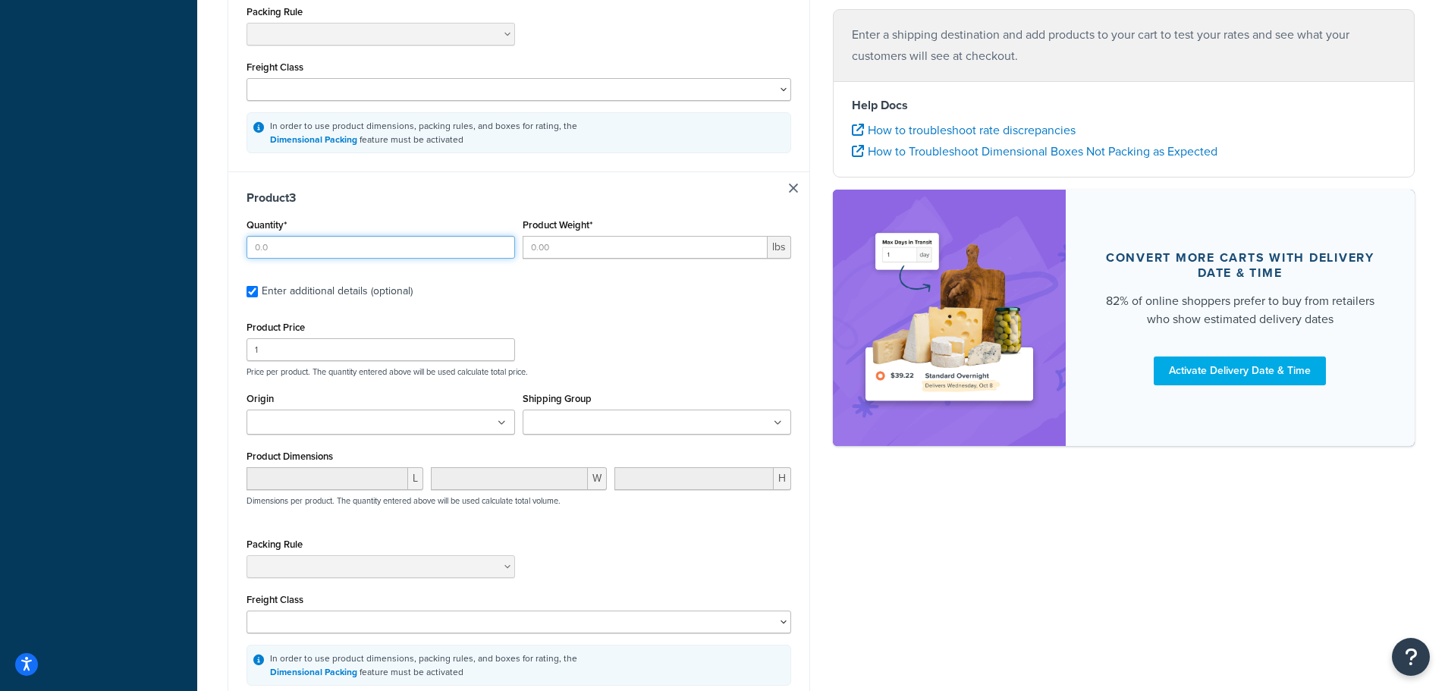
click at [343, 236] on input "Quantity*" at bounding box center [381, 247] width 269 height 23
type input "1"
click at [632, 236] on input "Product Weight*" at bounding box center [645, 247] width 245 height 23
type input "1"
click at [616, 415] on input "Shipping Group" at bounding box center [594, 423] width 134 height 17
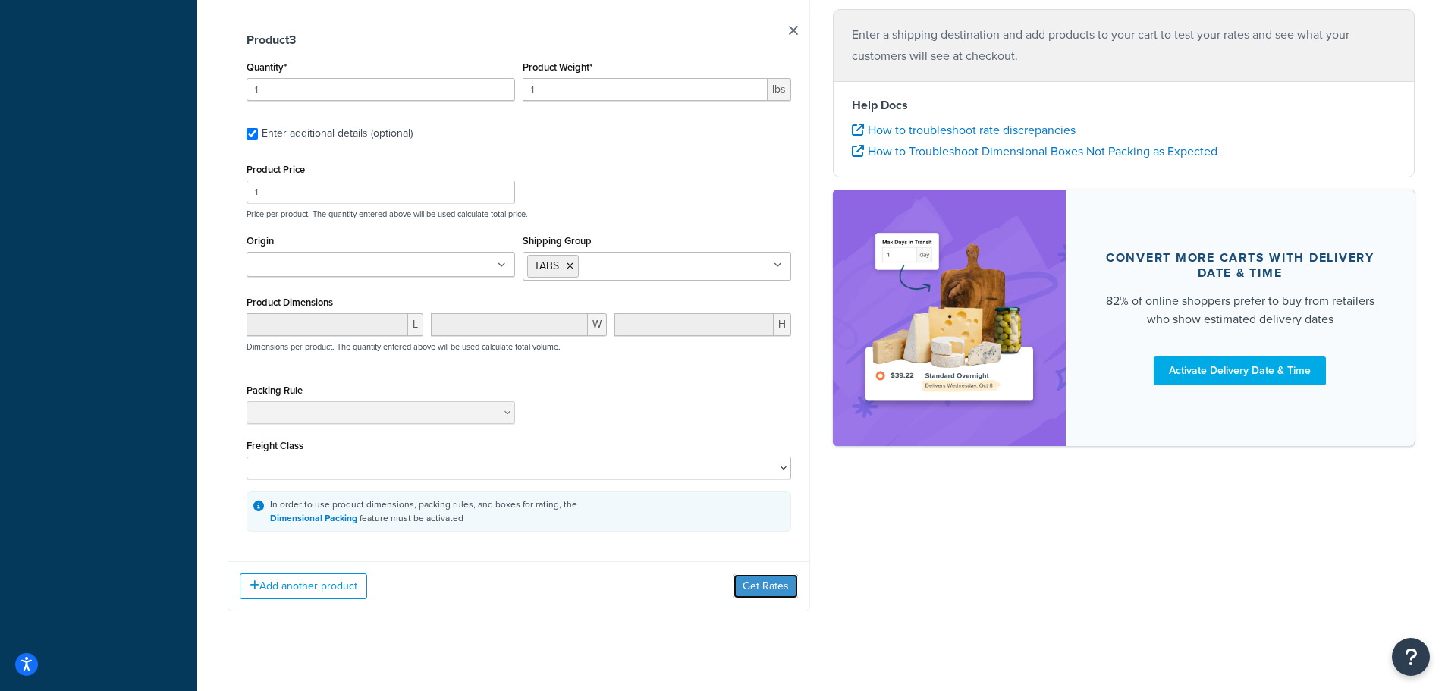
click at [763, 574] on button "Get Rates" at bounding box center [766, 586] width 64 height 24
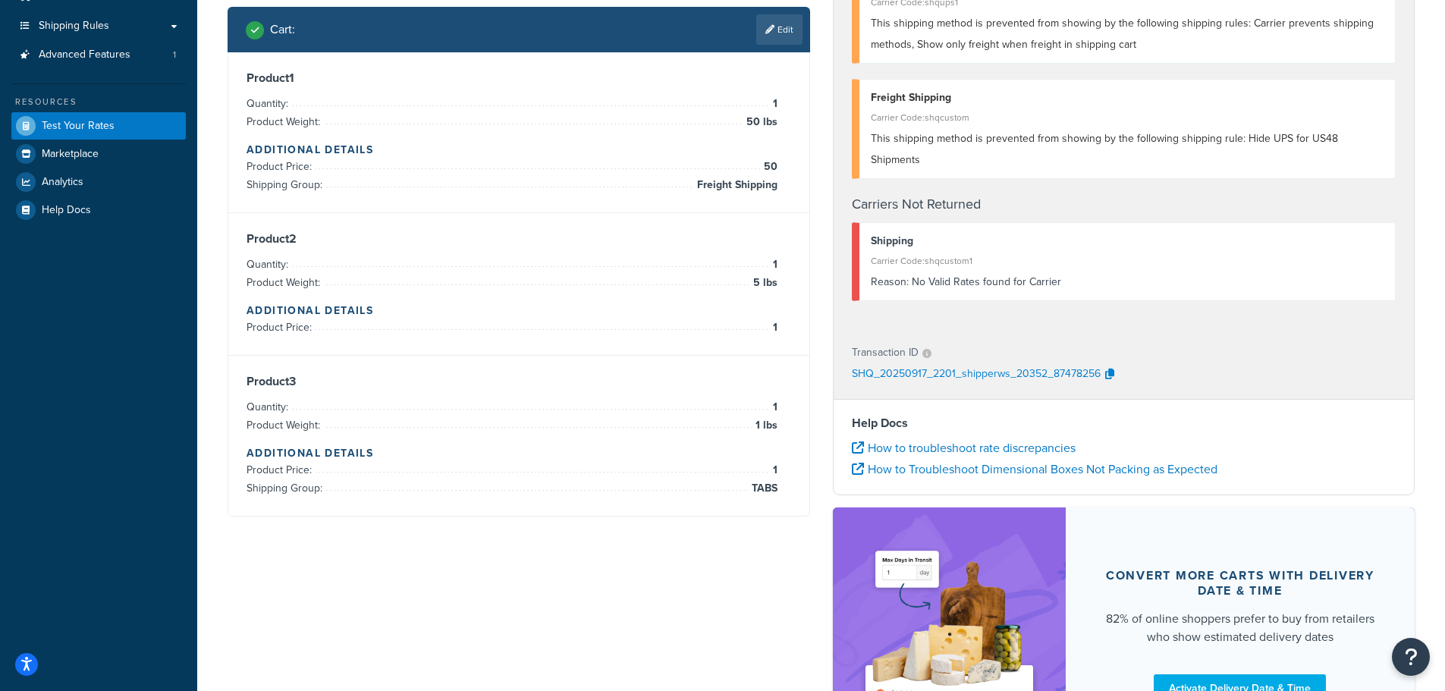
scroll to position [0, 0]
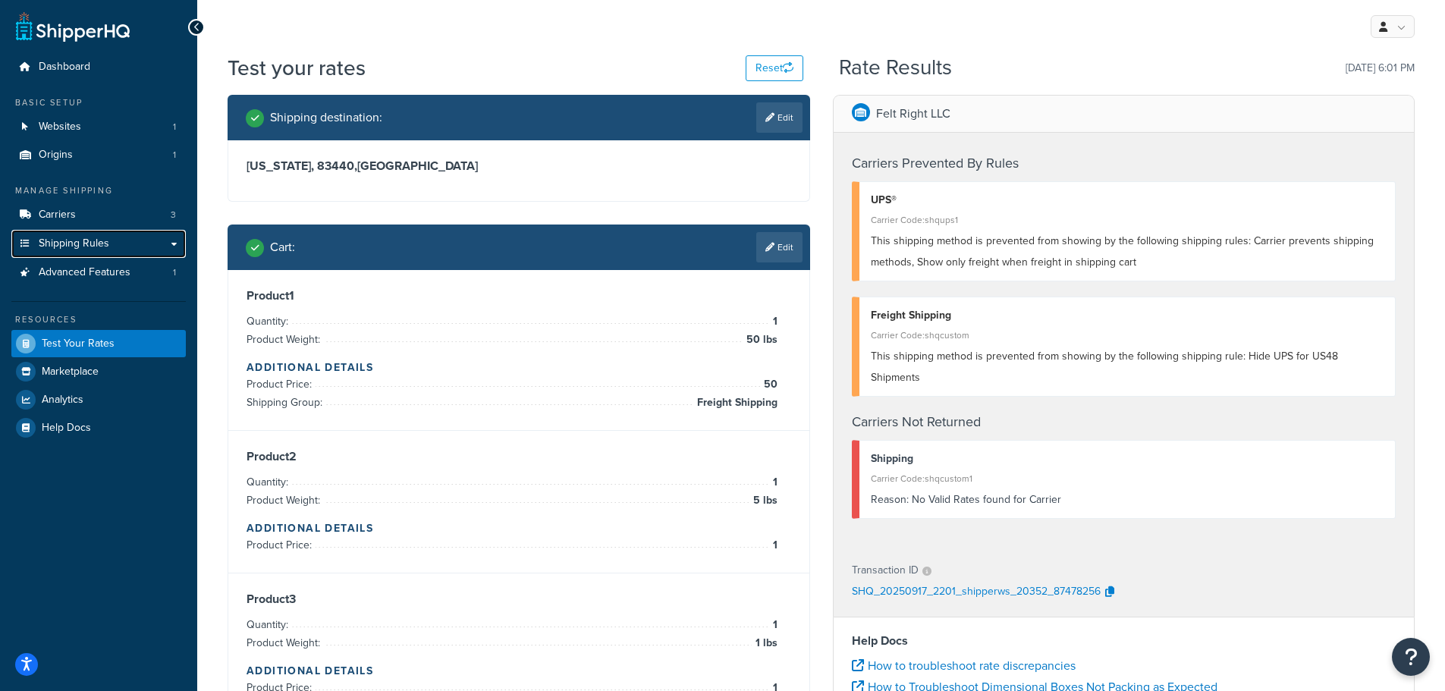
click at [95, 243] on span "Shipping Rules" at bounding box center [74, 243] width 71 height 13
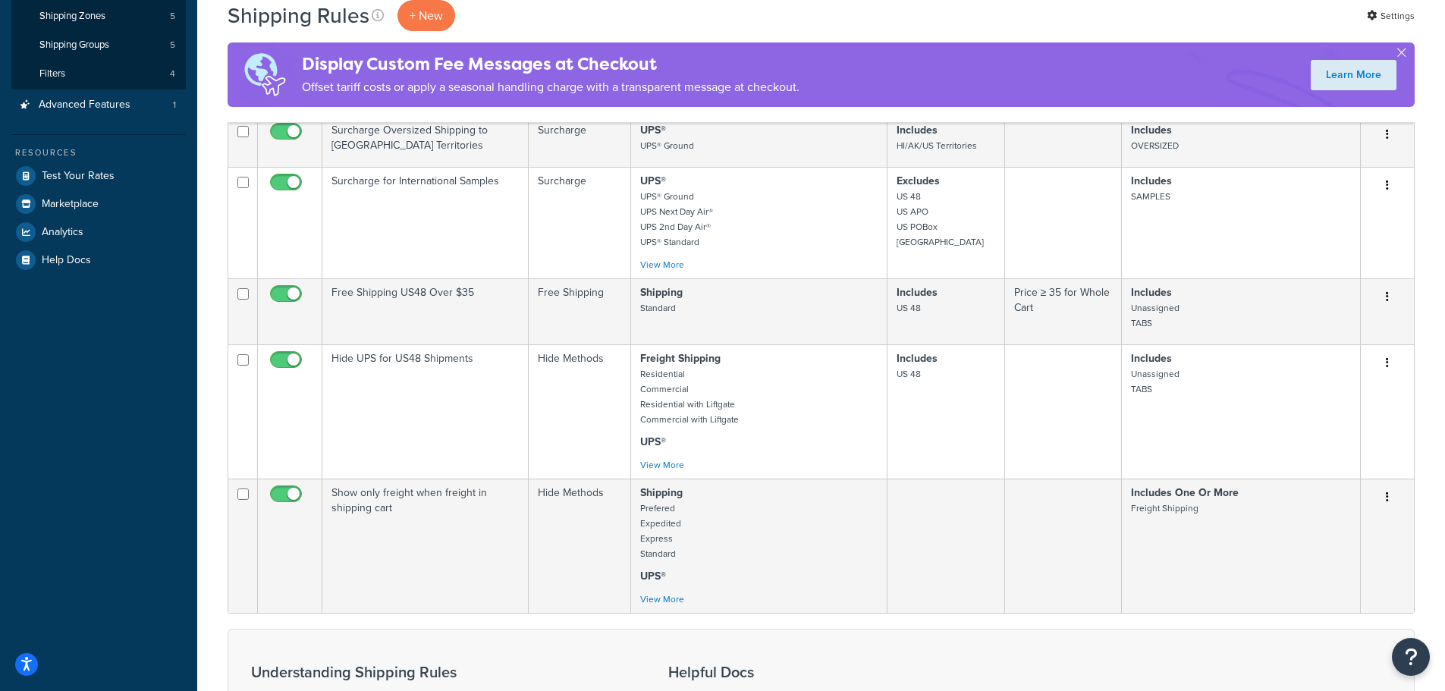
scroll to position [303, 0]
